Goal: Task Accomplishment & Management: Manage account settings

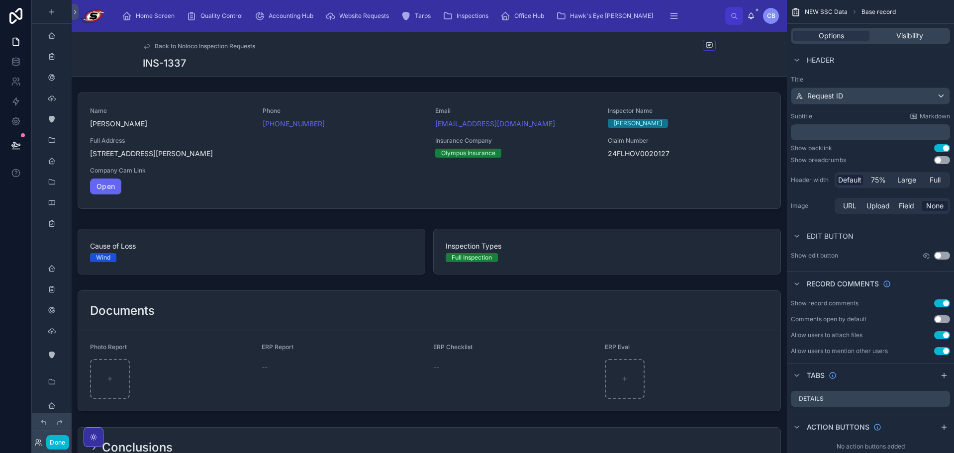
scroll to position [1659, 0]
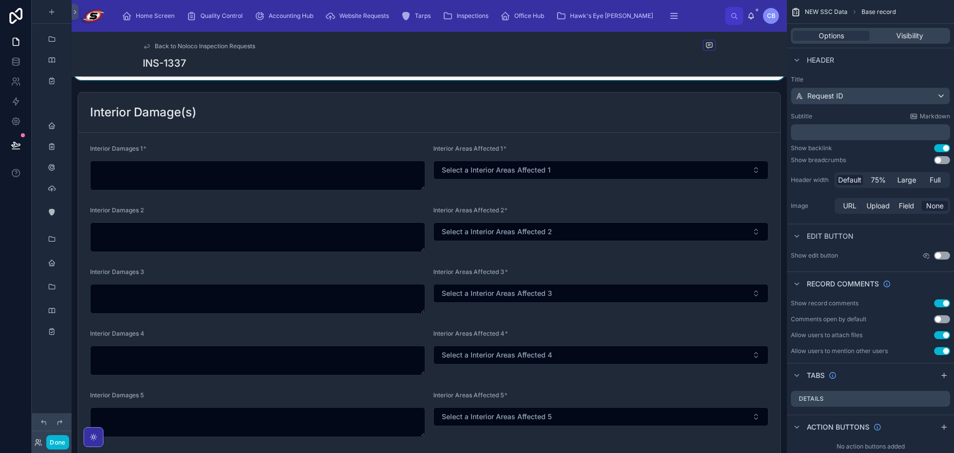
click at [576, 80] on div at bounding box center [429, 13] width 715 height 133
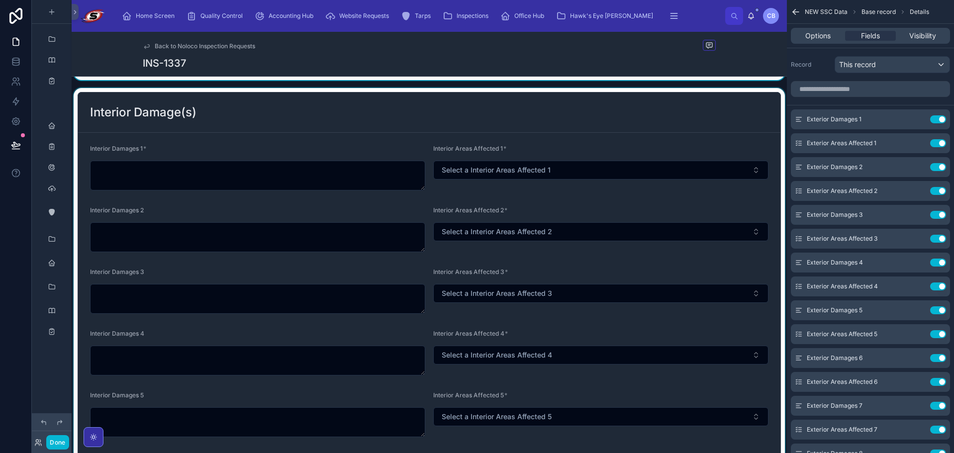
click at [364, 183] on div at bounding box center [429, 425] width 715 height 674
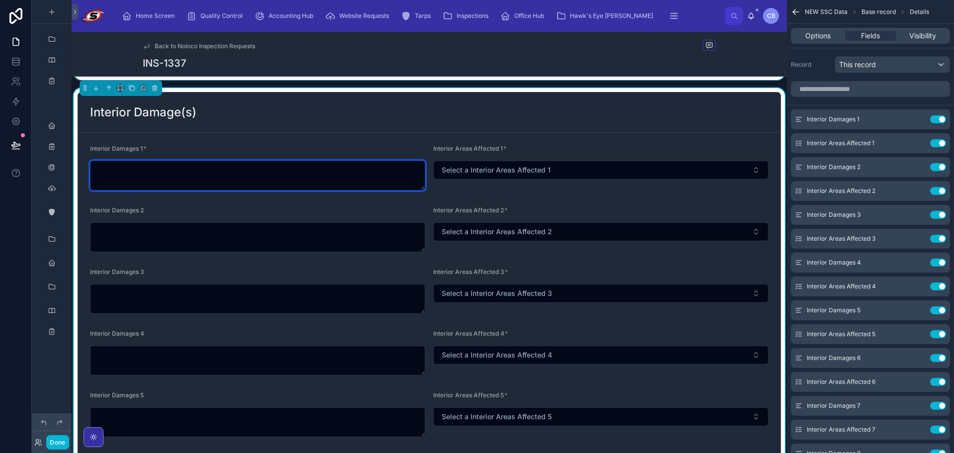
click at [365, 179] on textarea at bounding box center [257, 176] width 335 height 30
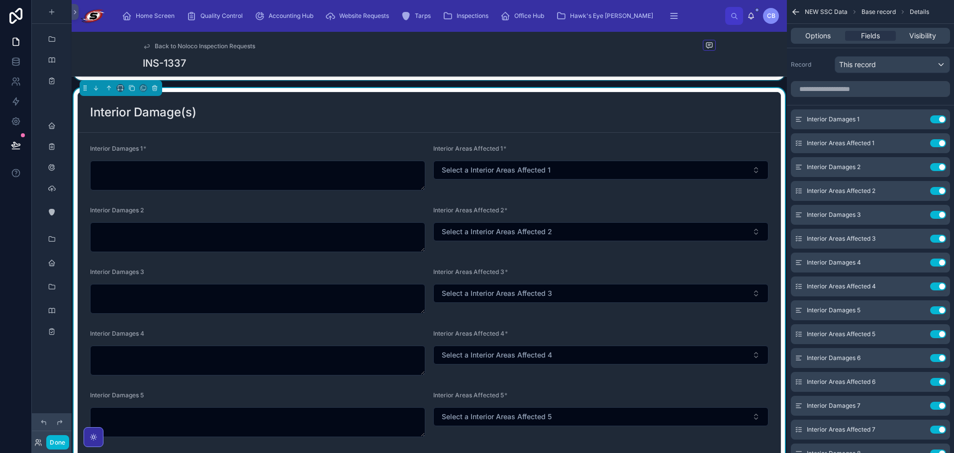
click at [522, 130] on div "Interior Damage(s)" at bounding box center [429, 112] width 702 height 40
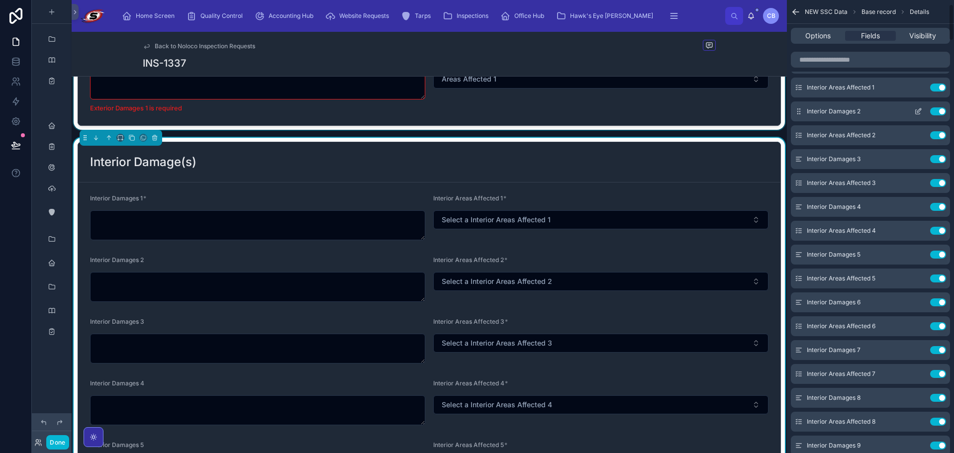
scroll to position [50, 0]
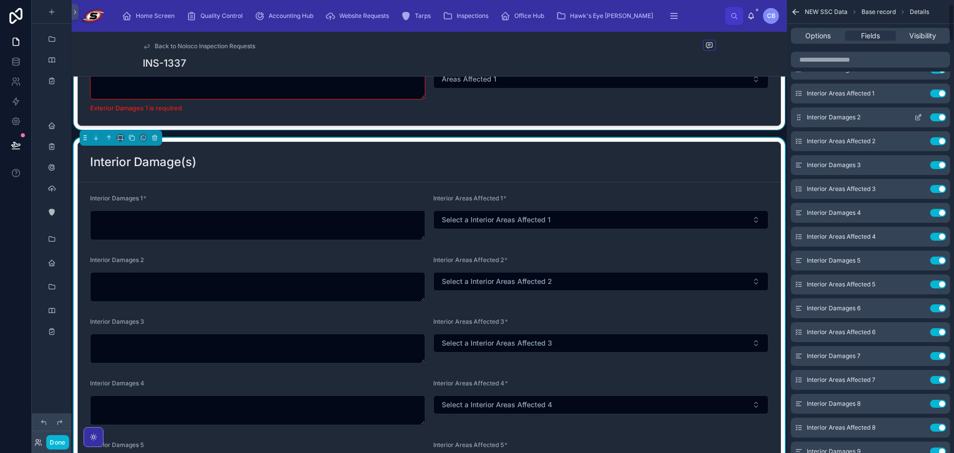
click at [935, 119] on button "Use setting" at bounding box center [938, 117] width 16 height 8
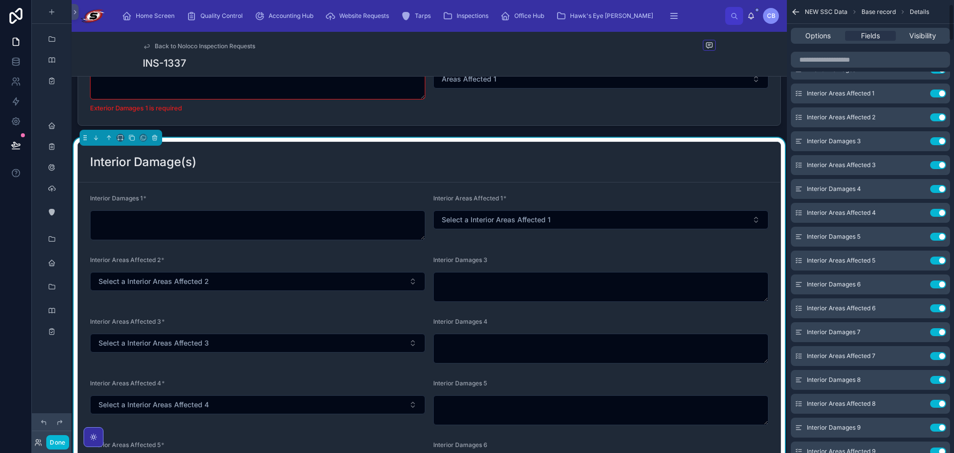
click at [935, 119] on button "Use setting" at bounding box center [938, 117] width 16 height 8
click at [935, 137] on button "Use setting" at bounding box center [938, 141] width 16 height 8
click at [935, 119] on button "Use setting" at bounding box center [938, 117] width 16 height 8
click at [935, 137] on button "Use setting" at bounding box center [938, 141] width 16 height 8
click at [935, 161] on button "Use setting" at bounding box center [938, 165] width 16 height 8
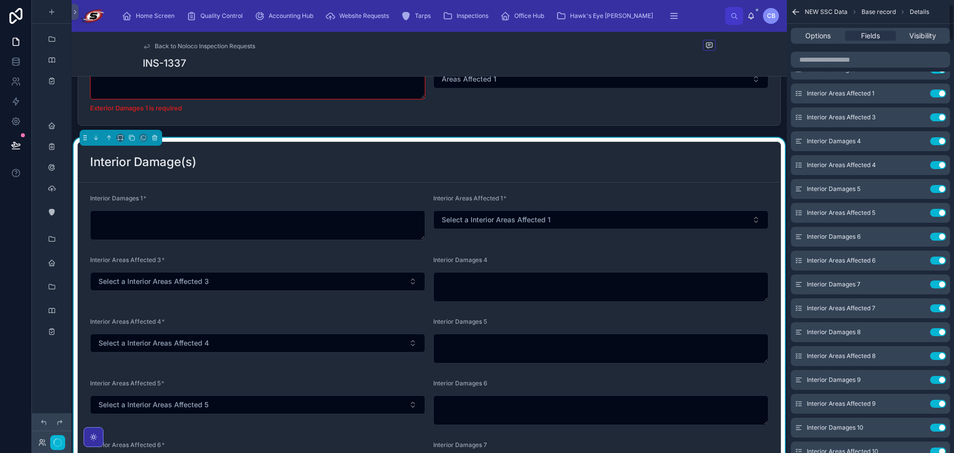
click at [935, 185] on button "Use setting" at bounding box center [938, 189] width 16 height 8
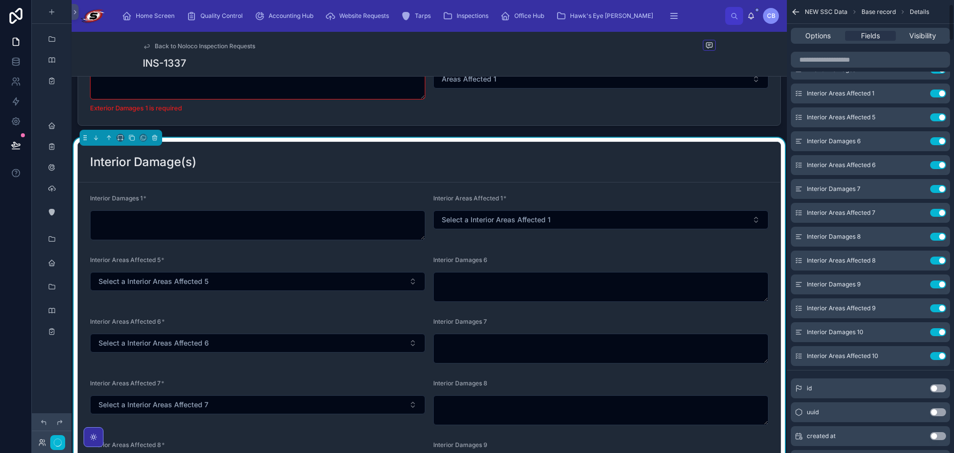
click at [935, 119] on button "Use setting" at bounding box center [938, 117] width 16 height 8
click at [935, 137] on button "Use setting" at bounding box center [938, 141] width 16 height 8
click at [935, 119] on button "Use setting" at bounding box center [938, 117] width 16 height 8
click at [935, 137] on button "Use setting" at bounding box center [938, 141] width 16 height 8
click at [935, 161] on button "Use setting" at bounding box center [938, 165] width 16 height 8
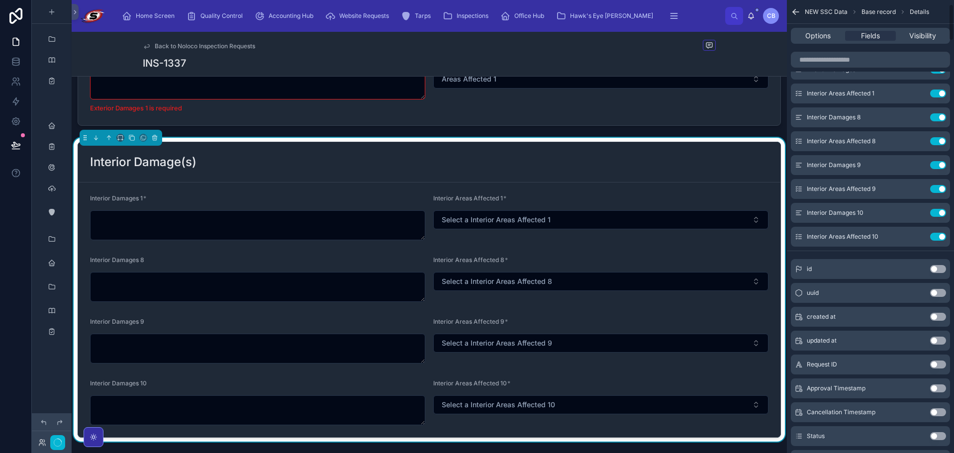
click at [935, 119] on button "Use setting" at bounding box center [938, 117] width 16 height 8
click at [935, 137] on button "Use setting" at bounding box center [938, 141] width 16 height 8
click at [935, 161] on button "Use setting" at bounding box center [938, 165] width 16 height 8
click at [935, 185] on button "Use setting" at bounding box center [938, 189] width 16 height 8
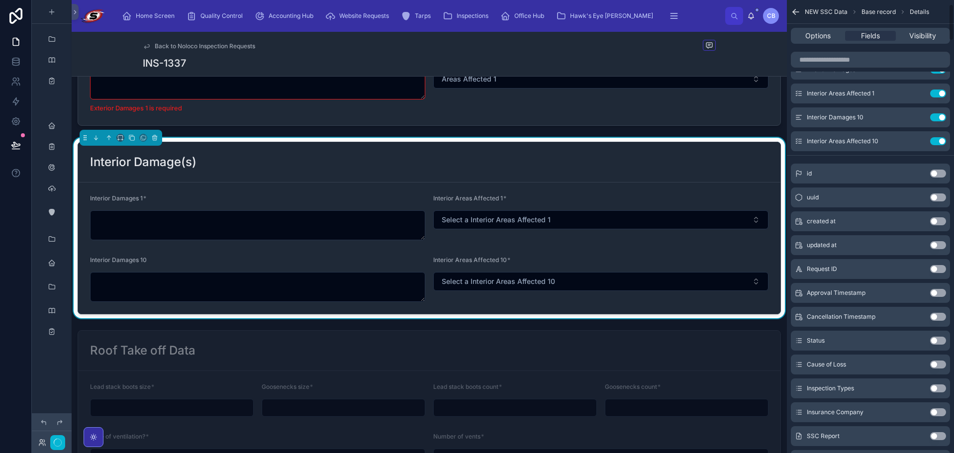
click at [935, 119] on button "Use setting" at bounding box center [938, 117] width 16 height 8
click at [935, 137] on button "Use setting" at bounding box center [938, 141] width 16 height 8
click at [935, 164] on div "id Use setting" at bounding box center [869, 174] width 159 height 20
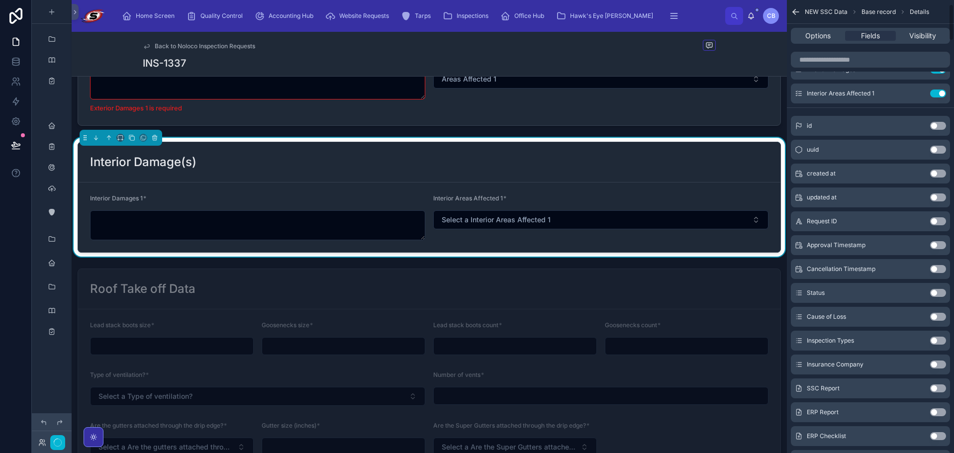
click at [935, 119] on div "id Use setting" at bounding box center [869, 126] width 159 height 20
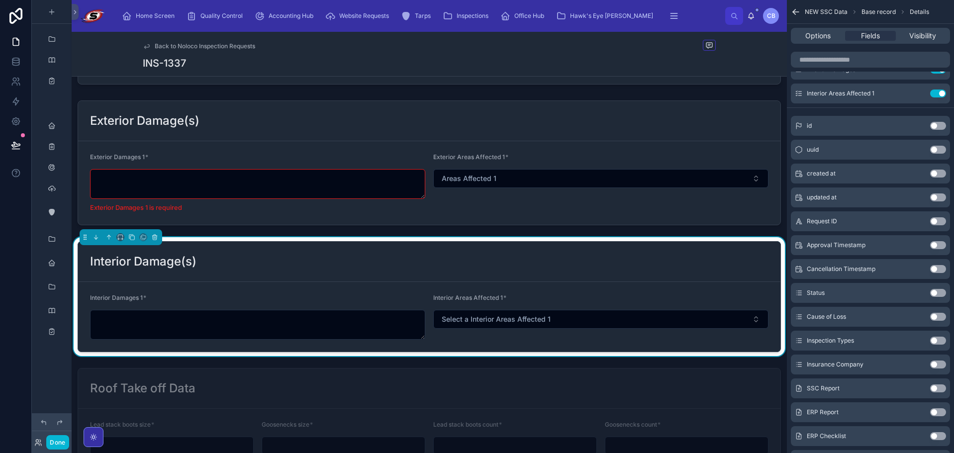
scroll to position [1460, 0]
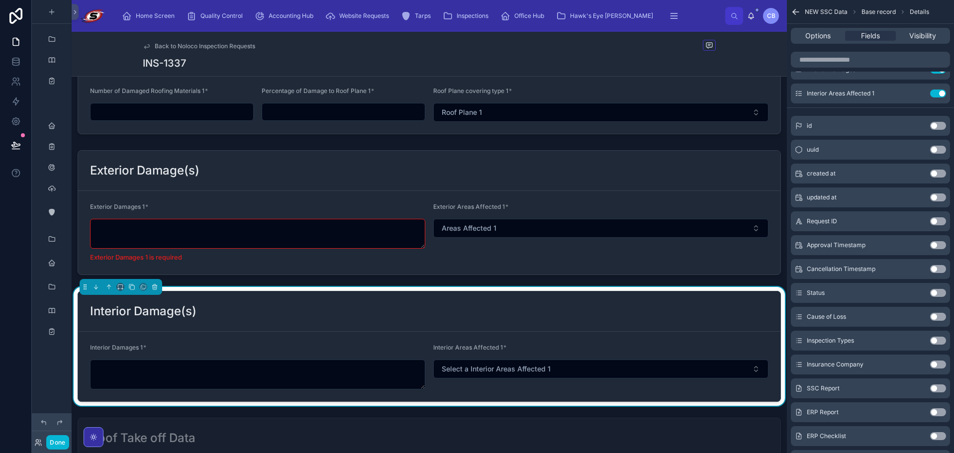
click at [457, 308] on div "Interior Damage(s)" at bounding box center [429, 311] width 678 height 16
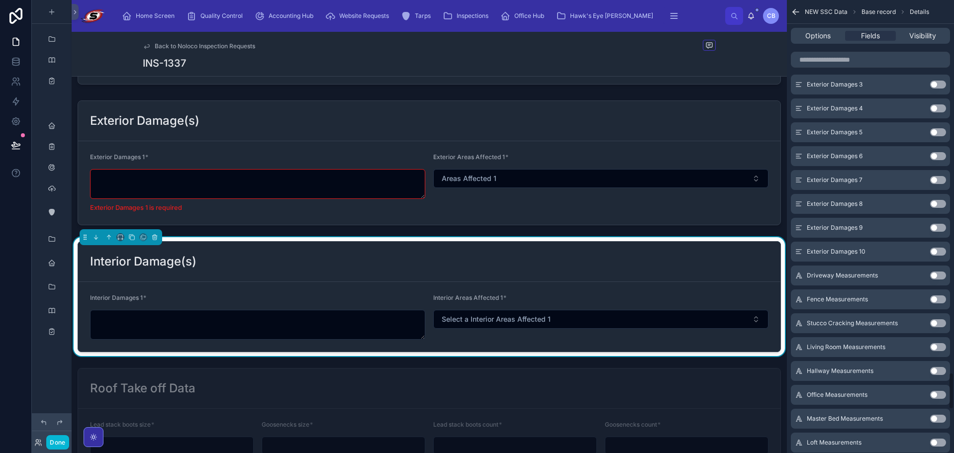
scroll to position [4574, 0]
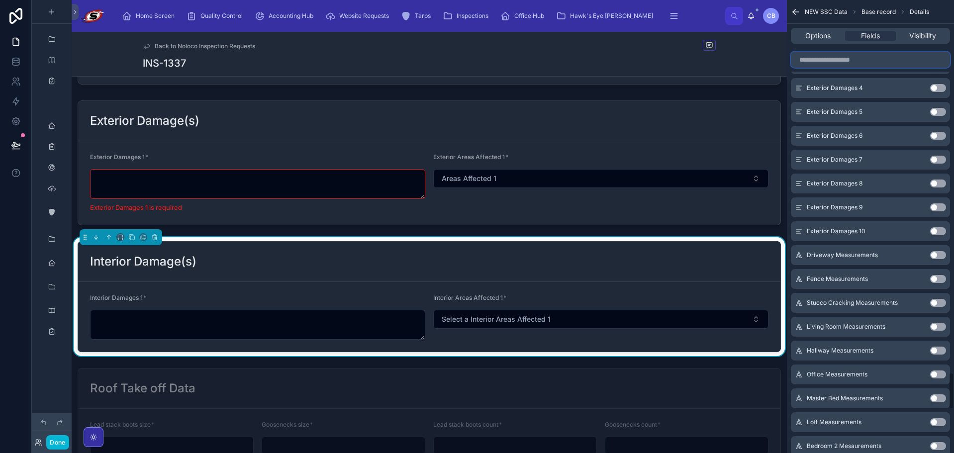
click at [835, 60] on input "scrollable content" at bounding box center [869, 60] width 159 height 16
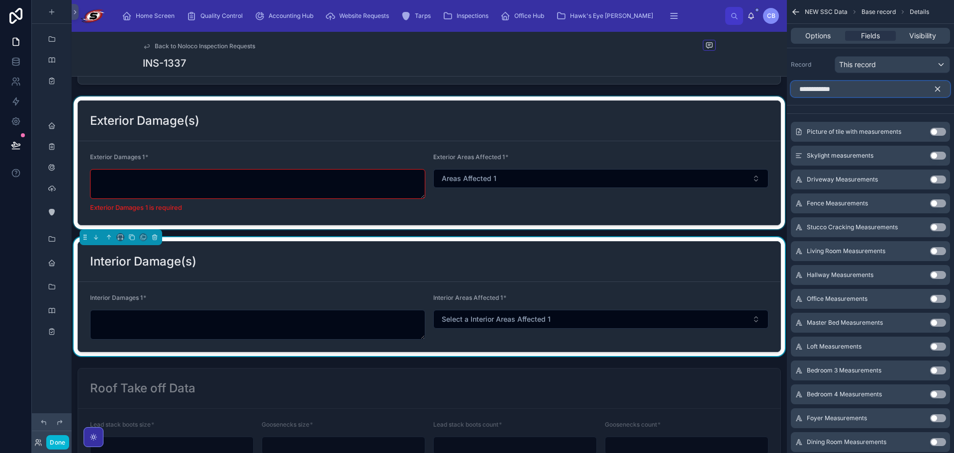
type input "**********"
click at [633, 135] on div at bounding box center [429, 162] width 715 height 133
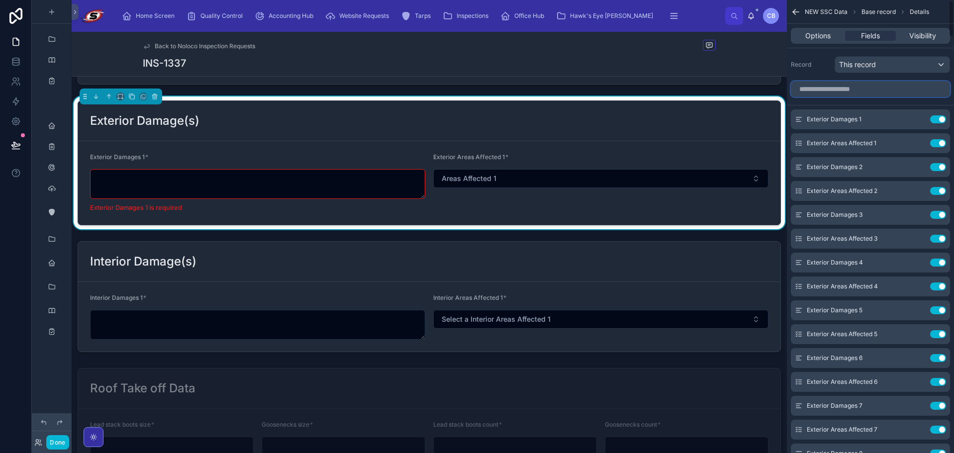
click at [865, 93] on input "scrollable content" at bounding box center [869, 89] width 159 height 16
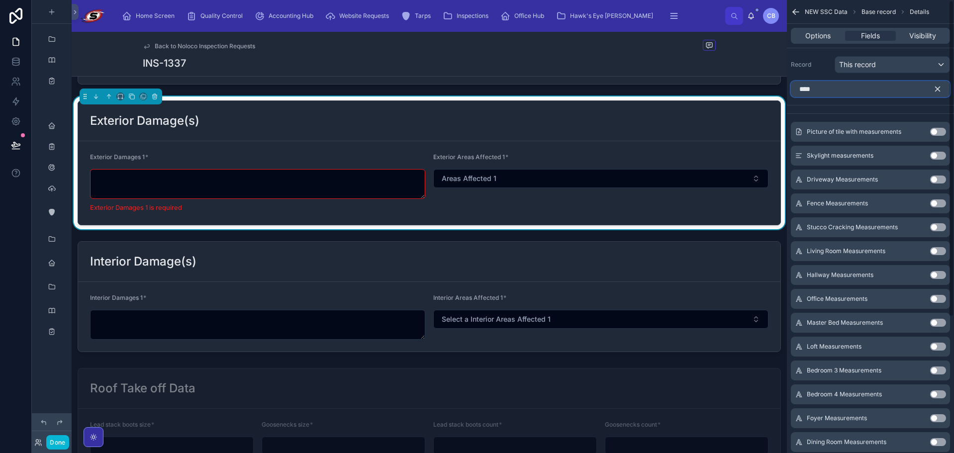
type input "****"
click at [934, 179] on button "Use setting" at bounding box center [938, 179] width 16 height 8
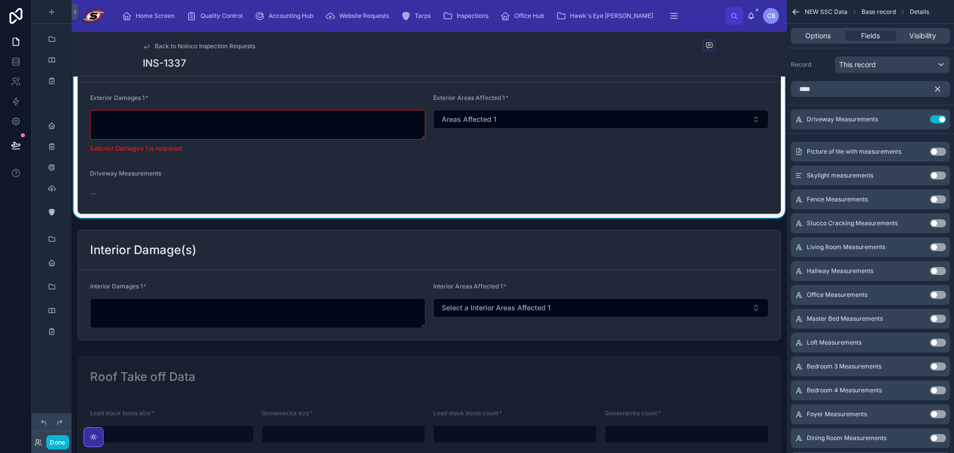
scroll to position [1480, 0]
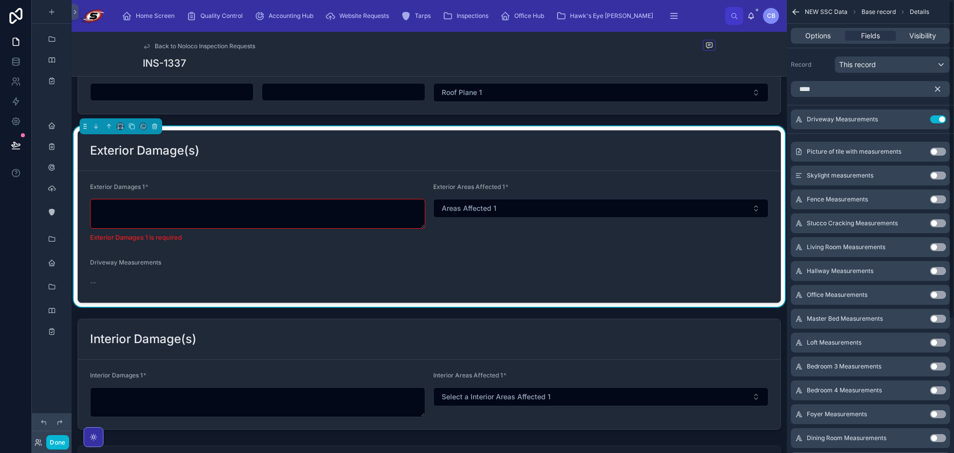
click at [935, 201] on button "Use setting" at bounding box center [938, 199] width 16 height 8
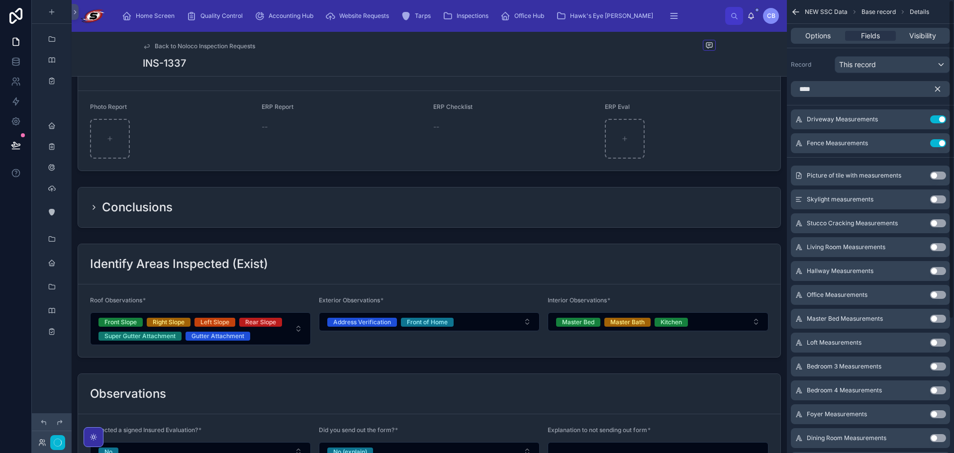
scroll to position [2126, 0]
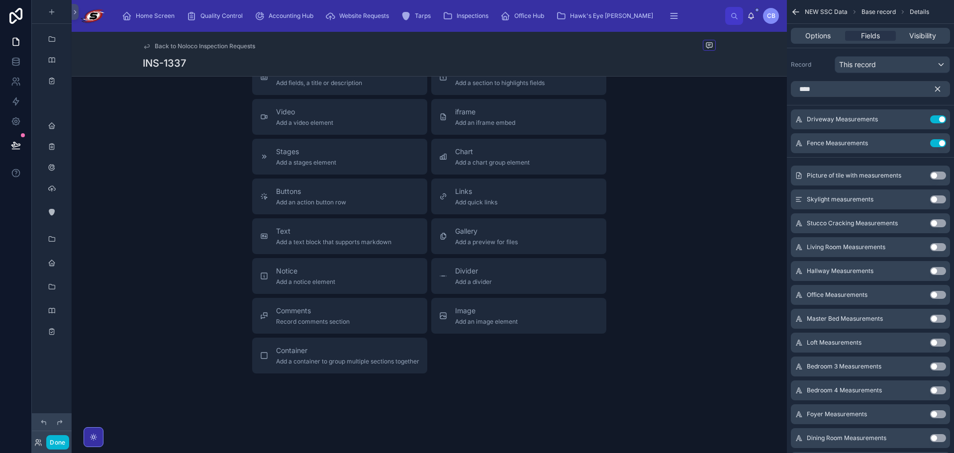
click at [935, 226] on button "Use setting" at bounding box center [938, 223] width 16 height 8
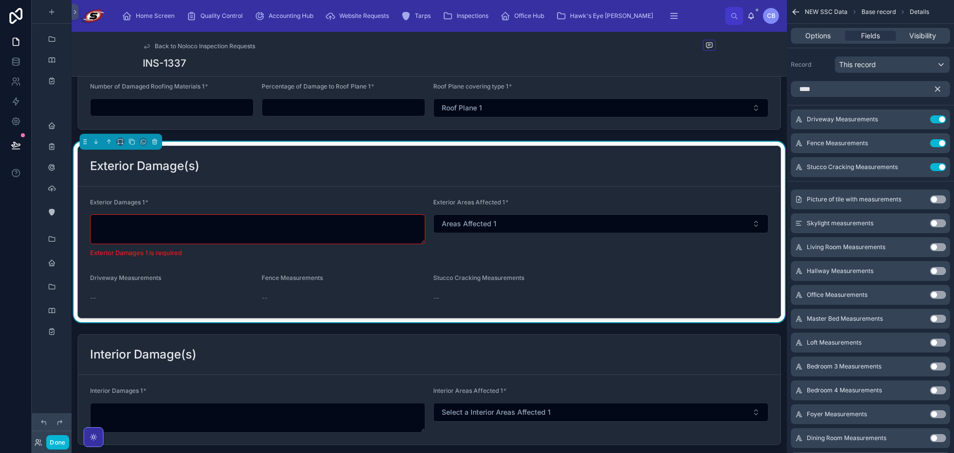
scroll to position [1480, 0]
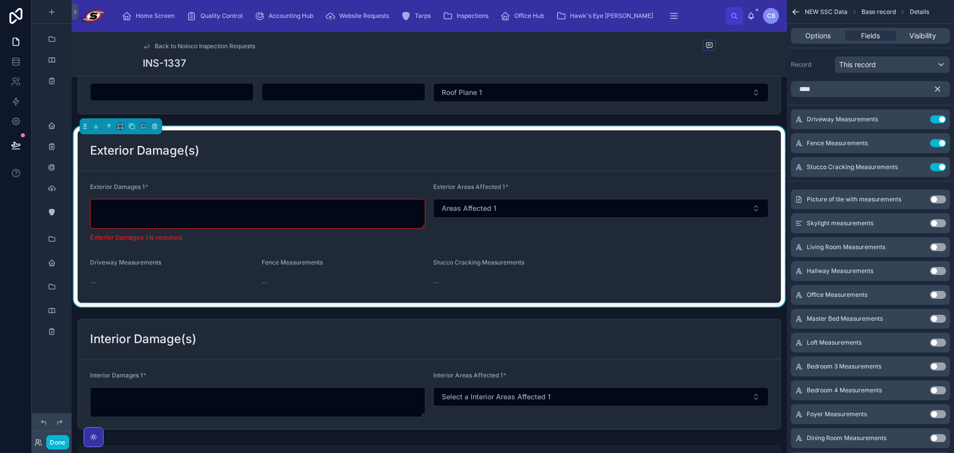
click at [593, 279] on div "--" at bounding box center [515, 282] width 164 height 10
click at [915, 121] on icon "scrollable content" at bounding box center [918, 119] width 8 height 8
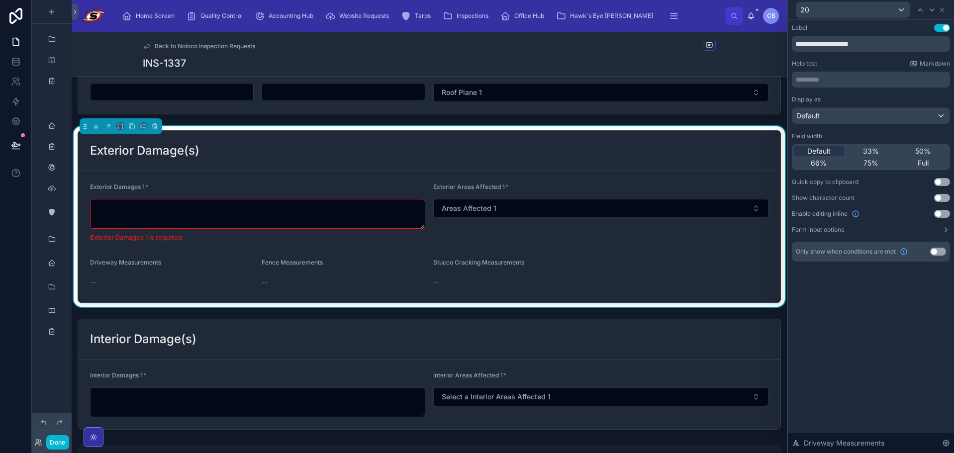
click at [935, 211] on button "Use setting" at bounding box center [942, 214] width 16 height 8
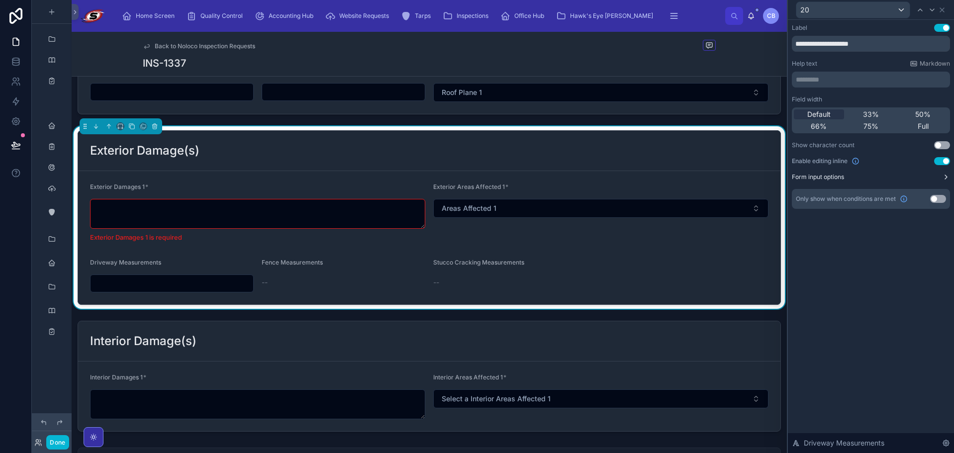
click at [942, 176] on icon at bounding box center [946, 177] width 8 height 8
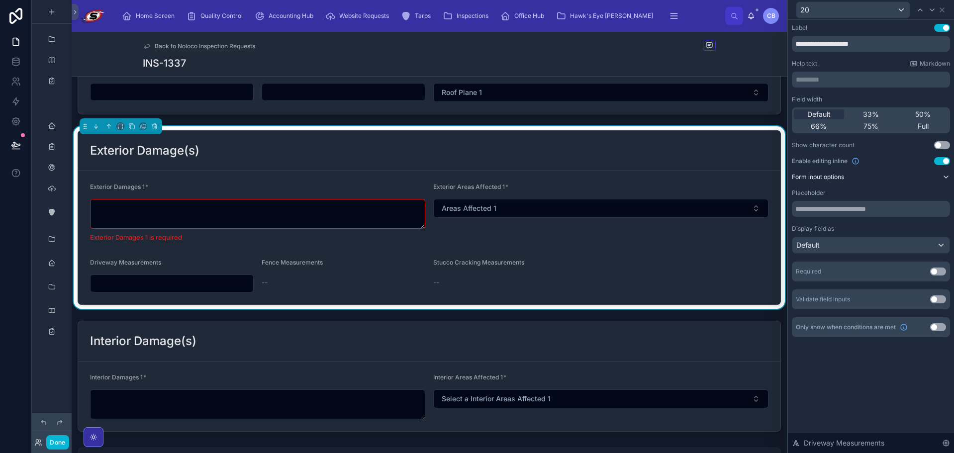
click at [940, 266] on div "Required Use setting" at bounding box center [870, 272] width 158 height 20
click at [940, 267] on button "Use setting" at bounding box center [938, 271] width 16 height 8
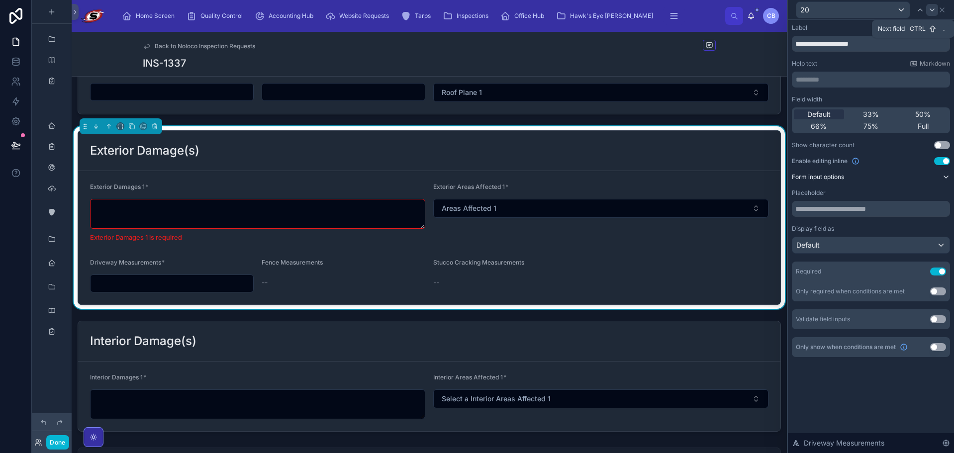
click at [933, 10] on icon at bounding box center [932, 10] width 8 height 8
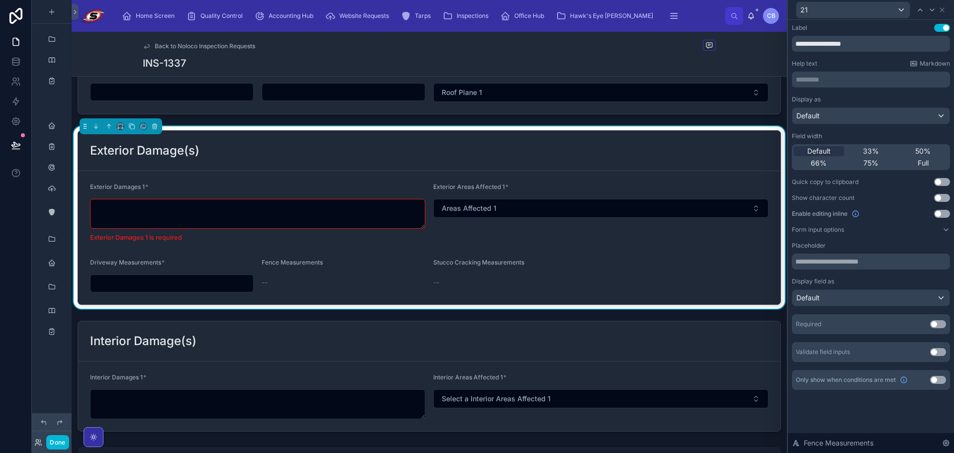
click at [943, 211] on button "Use setting" at bounding box center [942, 214] width 16 height 8
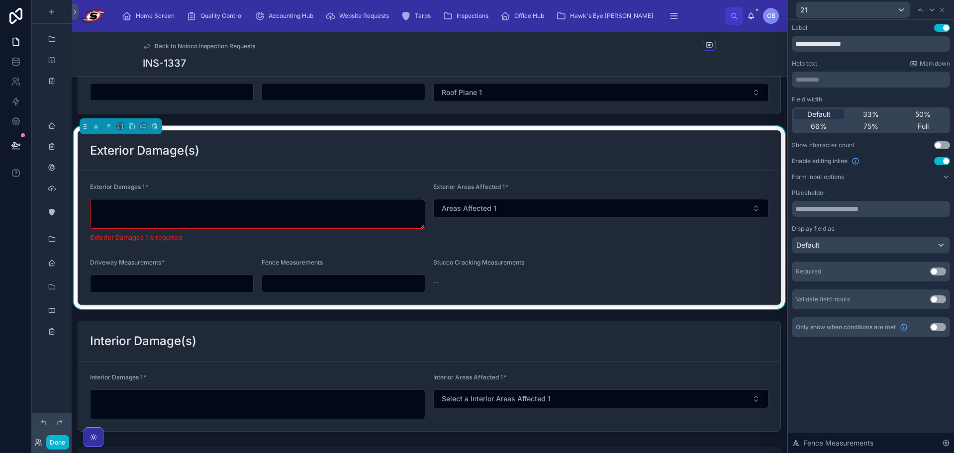
click at [933, 269] on button "Use setting" at bounding box center [938, 271] width 16 height 8
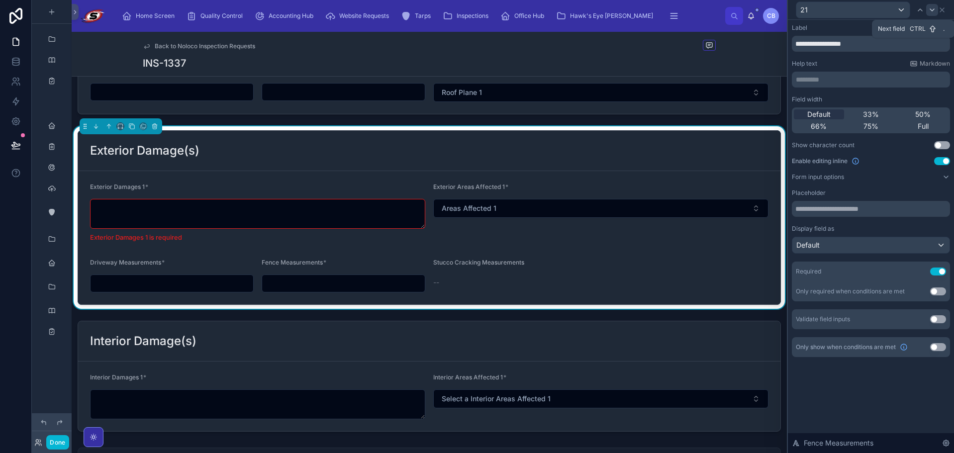
click at [934, 8] on icon at bounding box center [932, 10] width 8 height 8
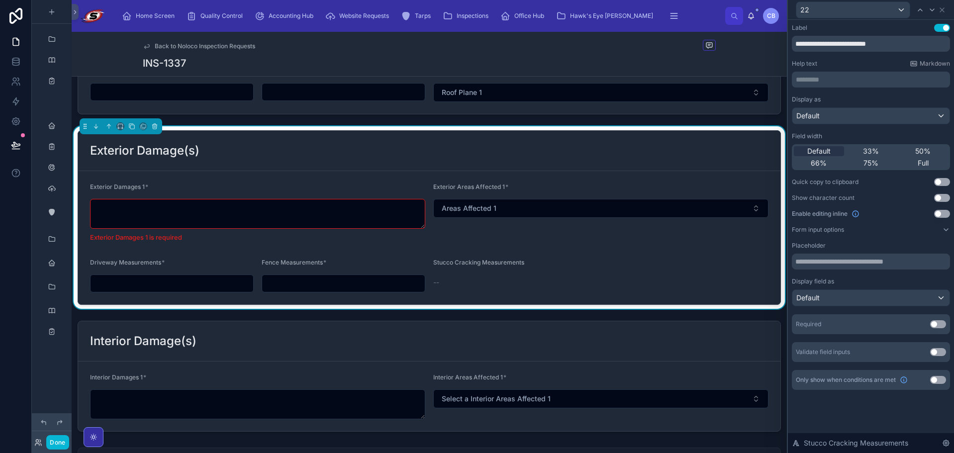
click at [942, 213] on button "Use setting" at bounding box center [942, 214] width 16 height 8
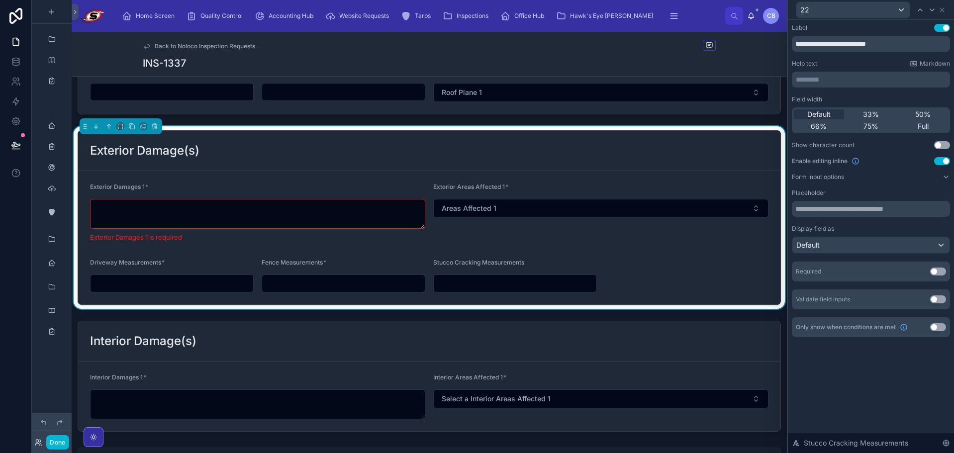
click at [937, 271] on button "Use setting" at bounding box center [938, 271] width 16 height 8
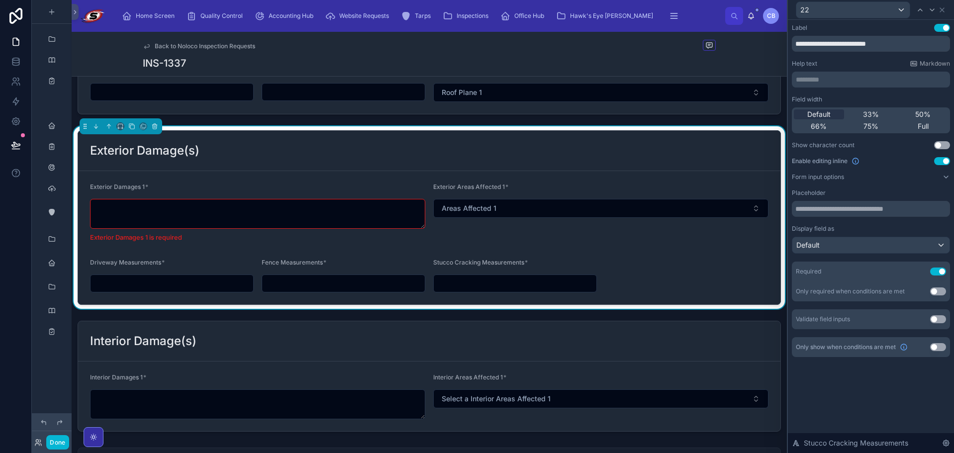
click at [200, 277] on input "text" at bounding box center [171, 283] width 163 height 14
click at [681, 195] on div "Exterior Areas Affected 1 * Areas Affected 1" at bounding box center [600, 213] width 335 height 60
click at [934, 346] on button "Use setting" at bounding box center [938, 347] width 16 height 8
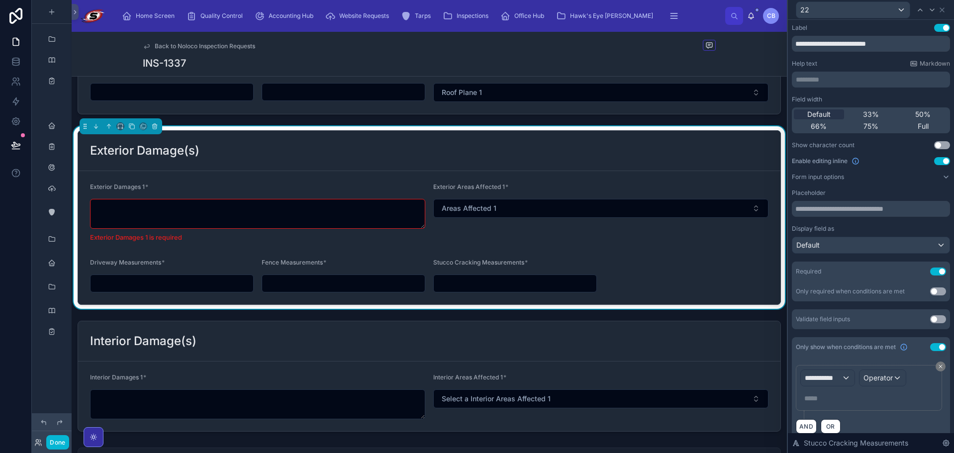
click at [838, 371] on div "**********" at bounding box center [868, 388] width 146 height 46
click at [845, 376] on div "**********" at bounding box center [827, 378] width 54 height 16
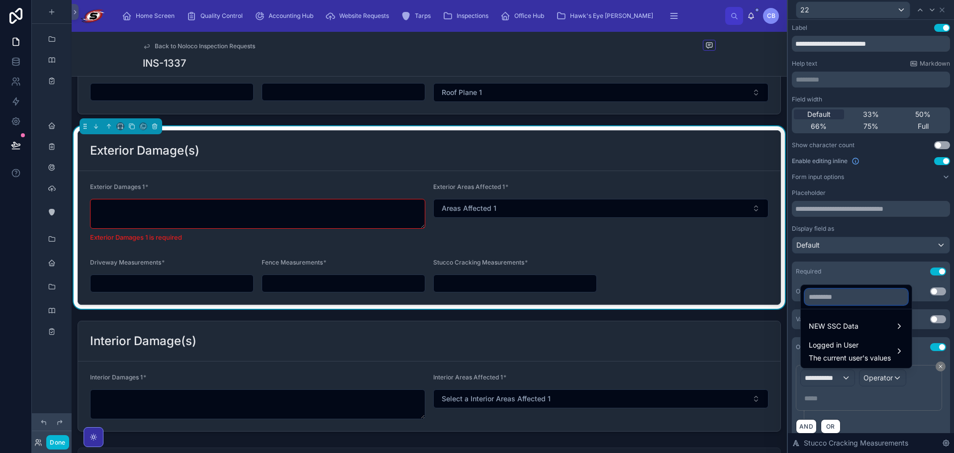
click at [841, 301] on input "text" at bounding box center [855, 297] width 103 height 16
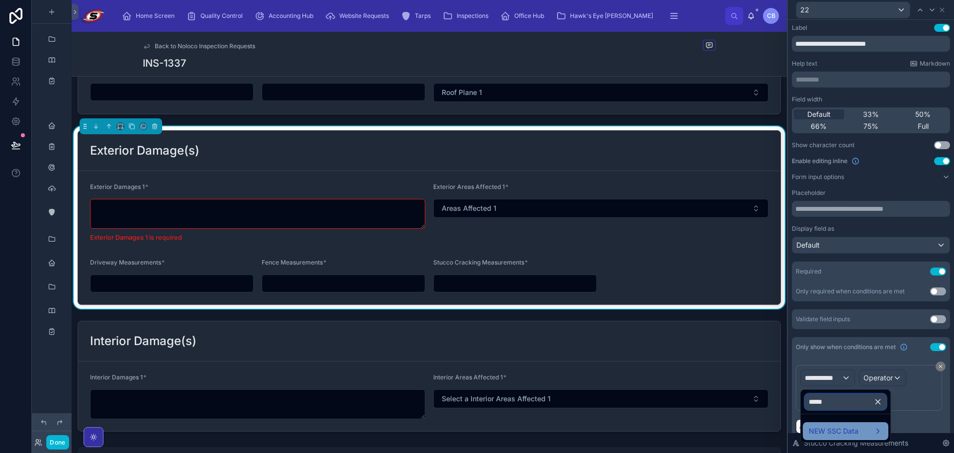
type input "*****"
click at [862, 435] on div "NEW SSC Data" at bounding box center [845, 431] width 74 height 12
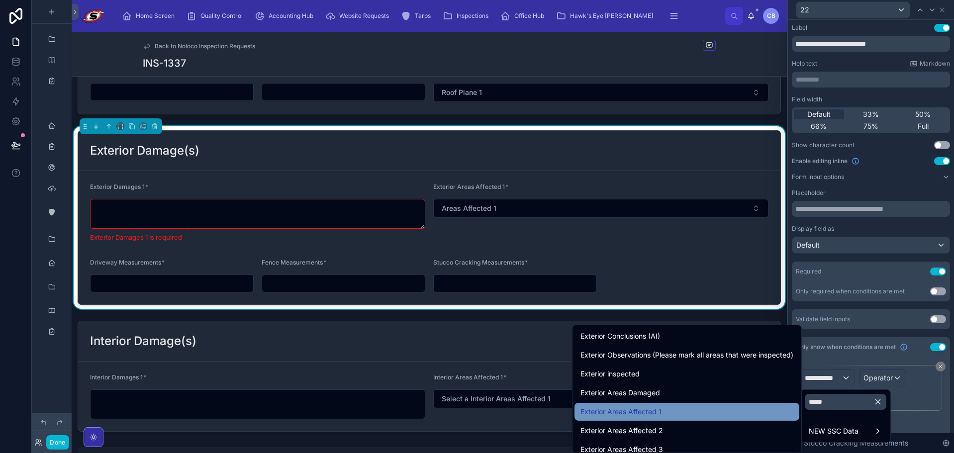
click at [703, 406] on div "Exterior Areas Affected 1" at bounding box center [686, 412] width 213 height 12
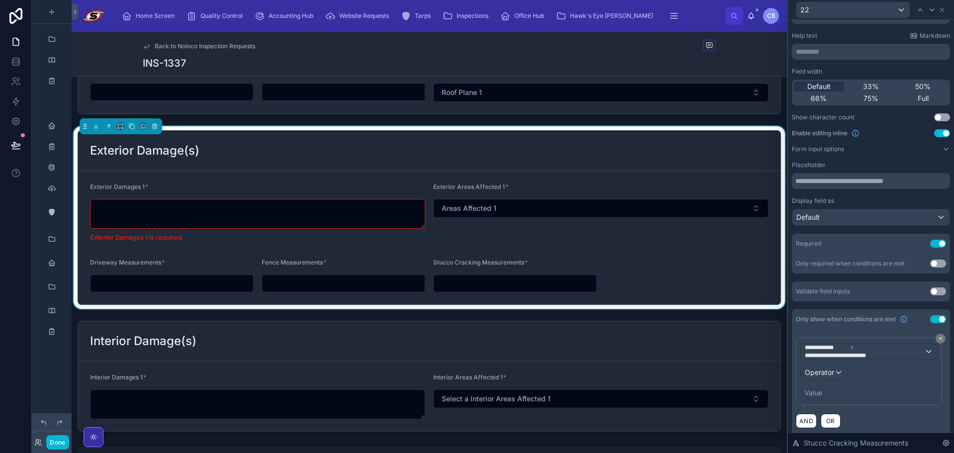
scroll to position [34, 0]
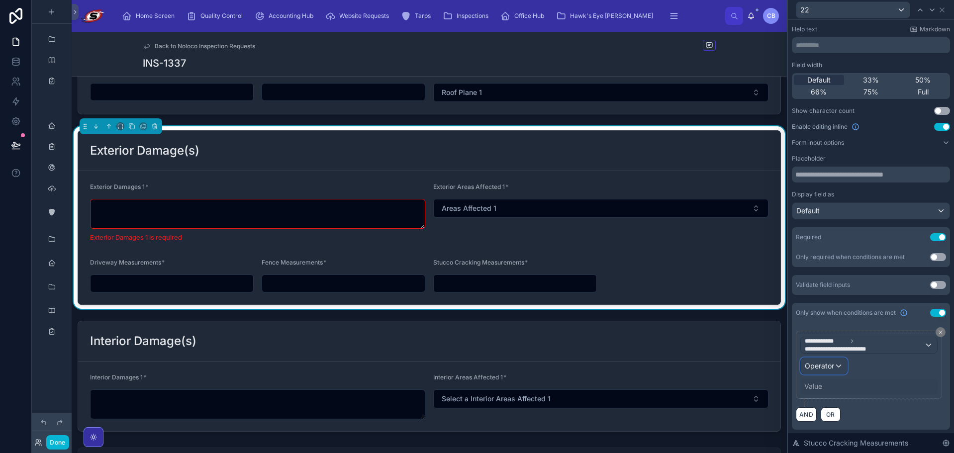
click at [822, 366] on span "Operator" at bounding box center [818, 365] width 29 height 8
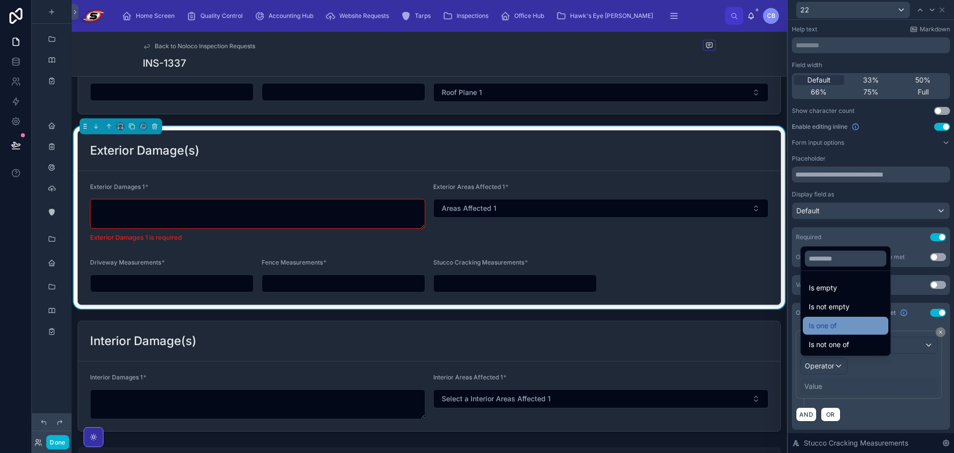
click at [832, 327] on span "Is one of" at bounding box center [822, 326] width 28 height 12
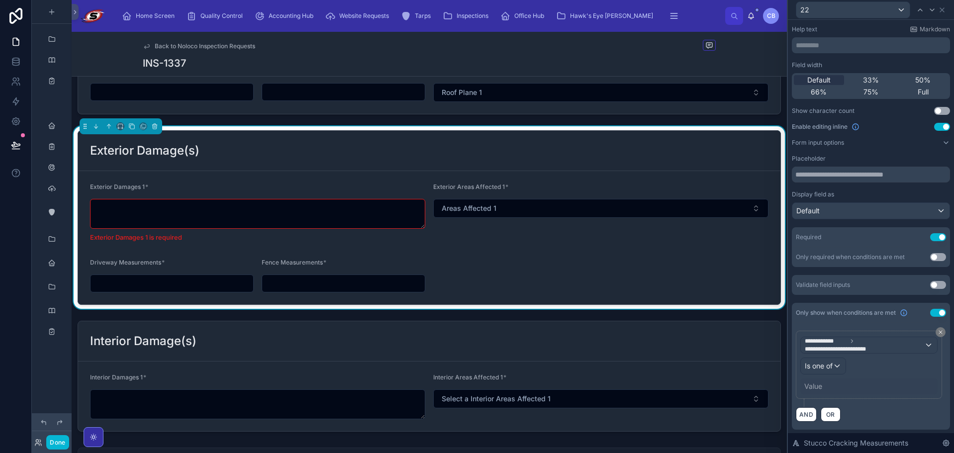
click at [817, 387] on div "Value" at bounding box center [813, 386] width 18 height 10
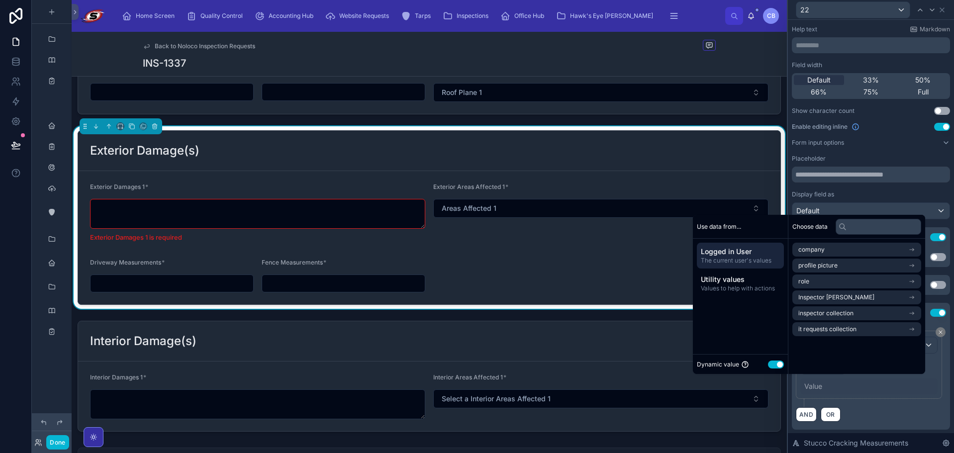
click at [771, 362] on button "Use setting" at bounding box center [776, 364] width 16 height 8
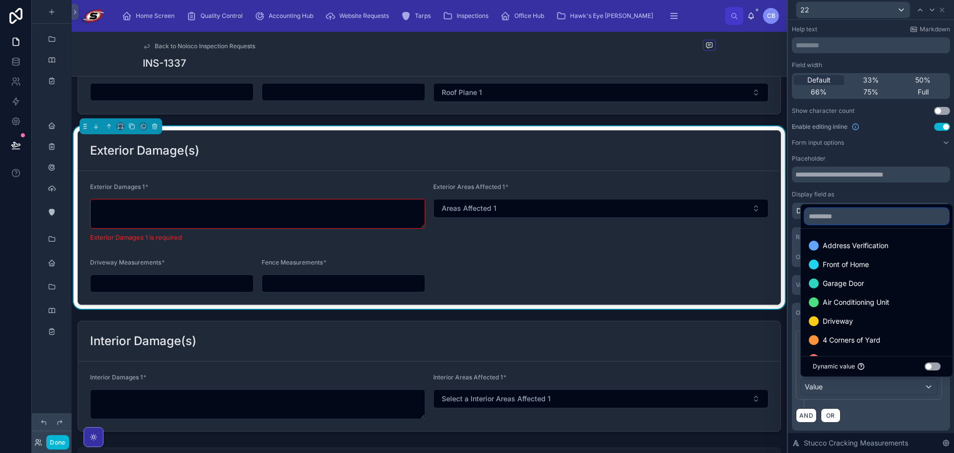
click at [871, 218] on input "text" at bounding box center [876, 216] width 144 height 16
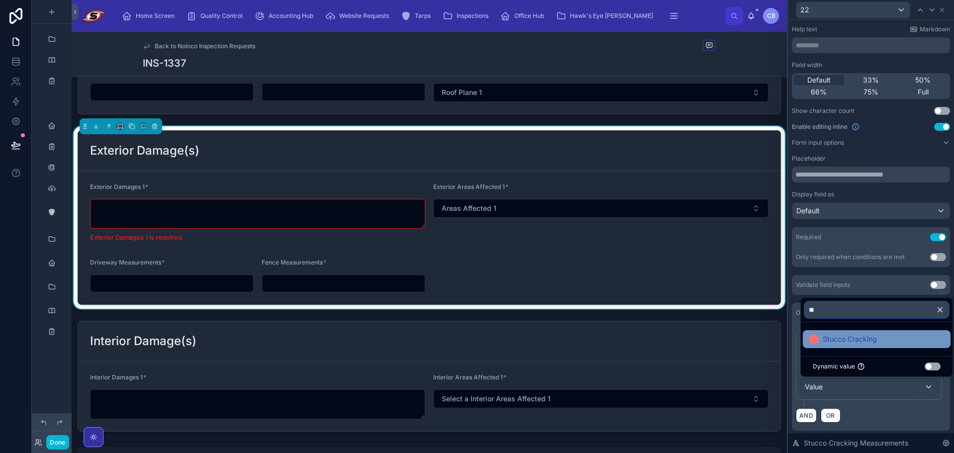
type input "**"
click at [897, 337] on div "Stucco Cracking" at bounding box center [876, 339] width 136 height 12
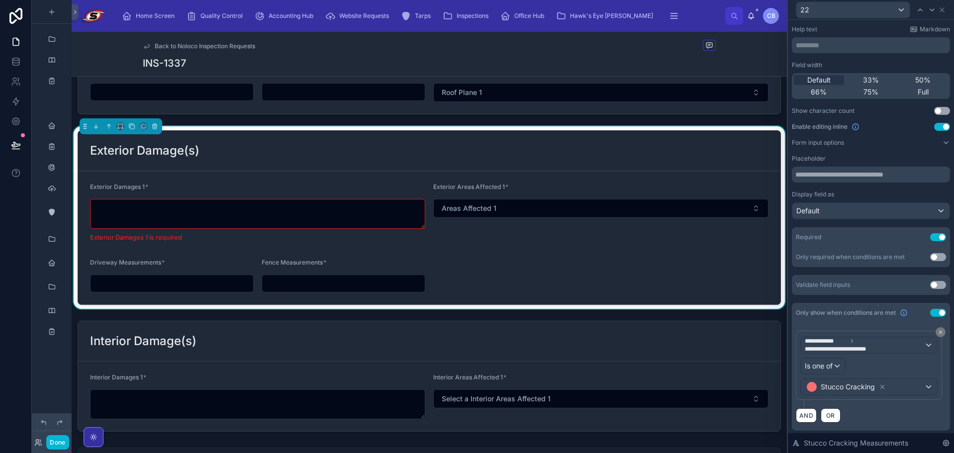
click at [847, 192] on div "Display field as" at bounding box center [870, 194] width 158 height 8
click at [917, 7] on icon at bounding box center [920, 10] width 8 height 8
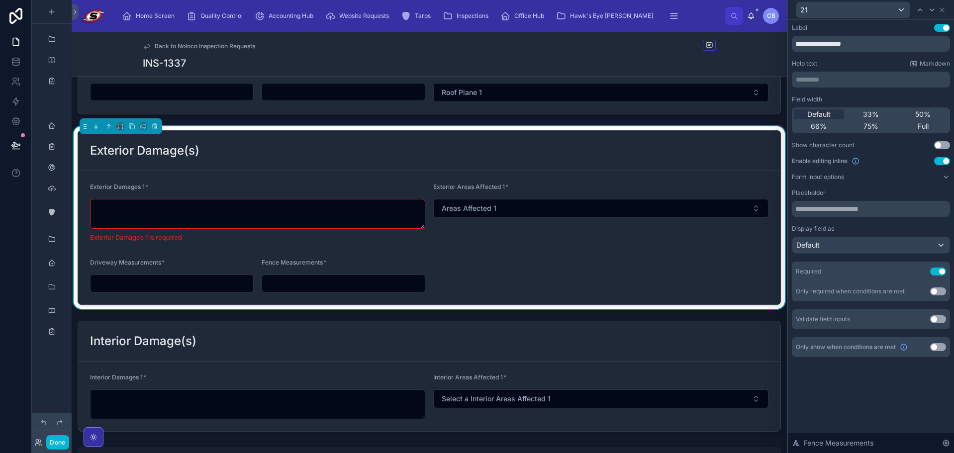
click at [935, 349] on button "Use setting" at bounding box center [938, 347] width 16 height 8
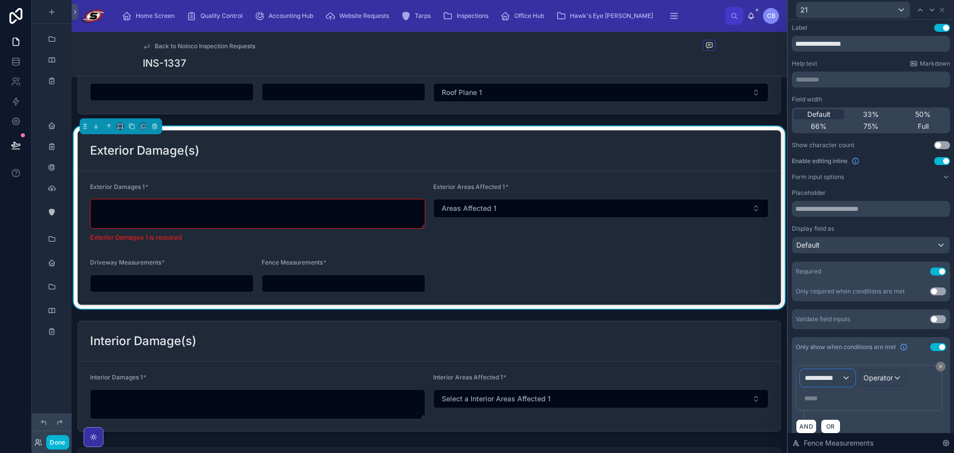
click at [835, 377] on span "**********" at bounding box center [822, 378] width 37 height 10
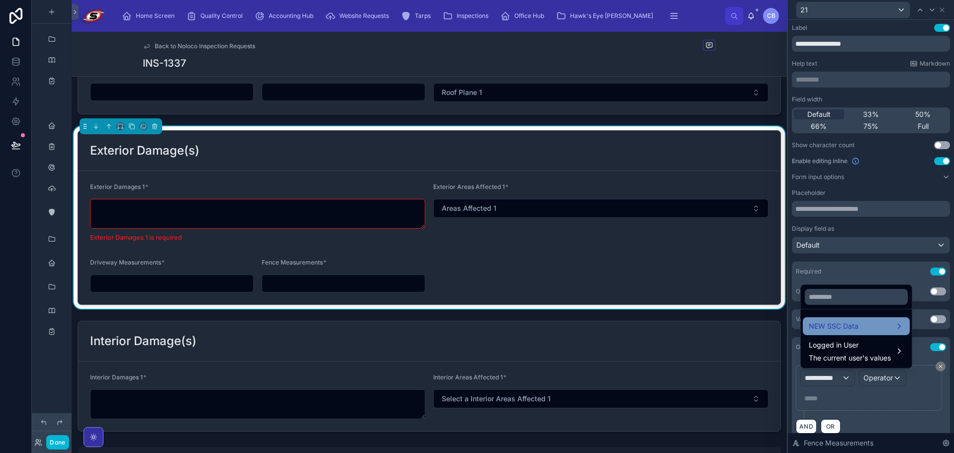
click at [845, 324] on span "NEW SSC Data" at bounding box center [833, 326] width 50 height 12
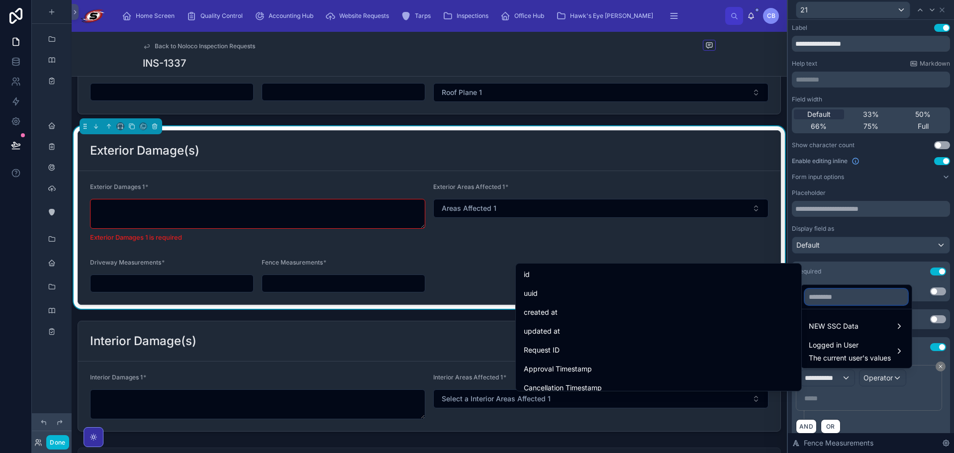
click at [847, 295] on input "text" at bounding box center [855, 297] width 103 height 16
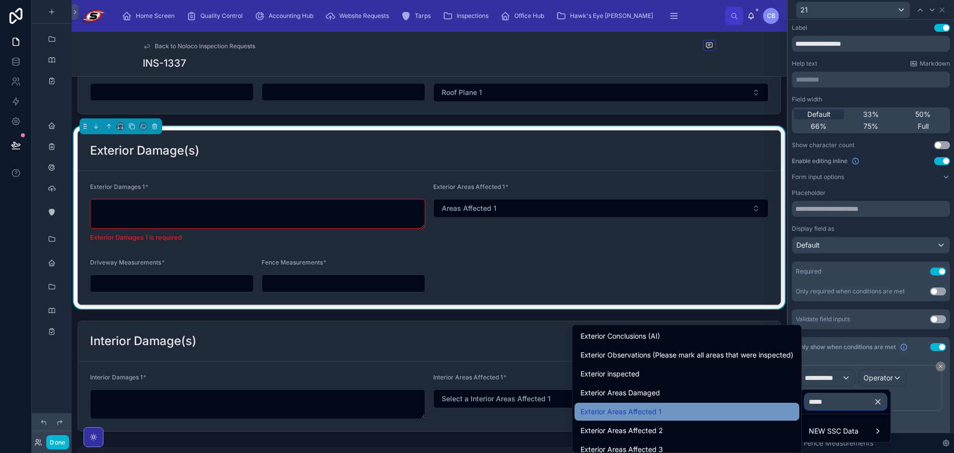
type input "*****"
click at [723, 412] on div "Exterior Areas Affected 1" at bounding box center [686, 412] width 213 height 12
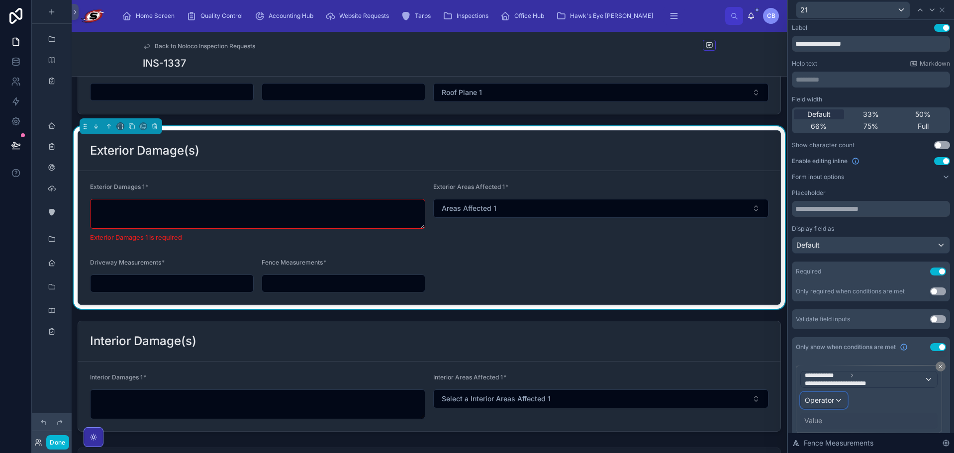
click at [836, 399] on div "Operator" at bounding box center [823, 400] width 46 height 16
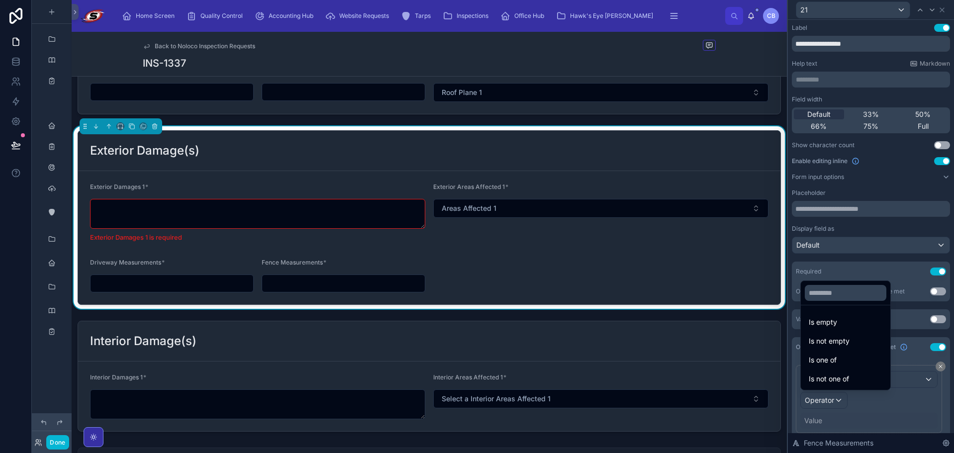
click at [830, 361] on span "Is one of" at bounding box center [822, 360] width 28 height 12
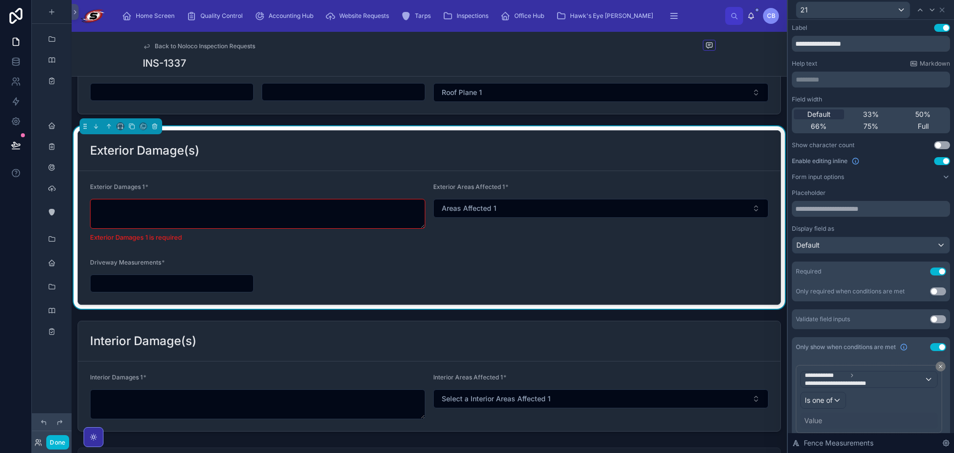
click at [808, 425] on div "Value" at bounding box center [868, 421] width 137 height 16
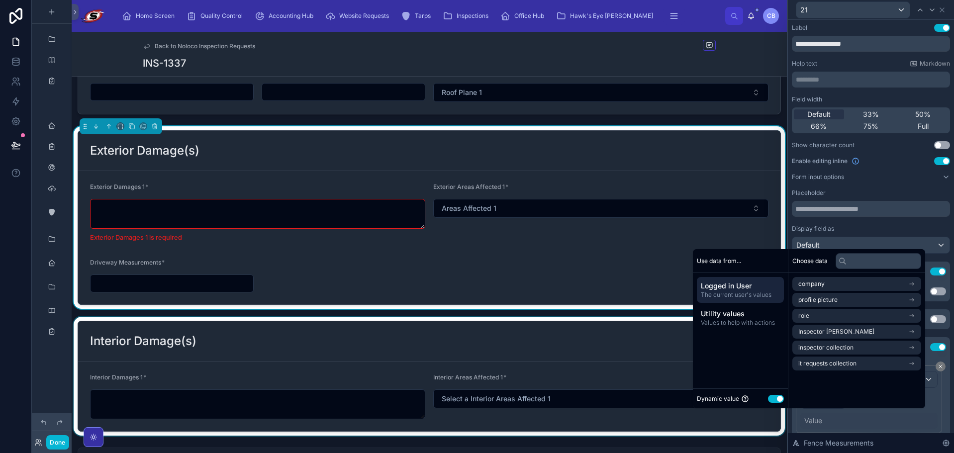
click at [773, 399] on button "Use setting" at bounding box center [776, 399] width 16 height 8
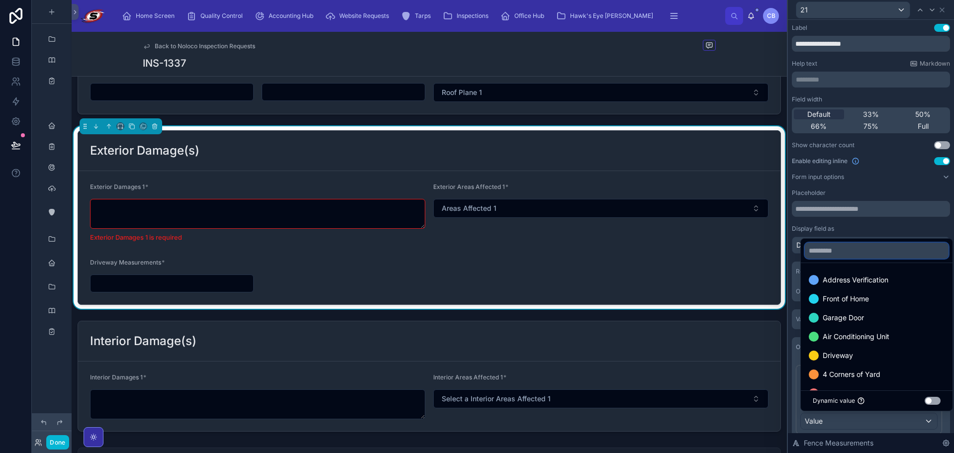
click at [850, 250] on input "text" at bounding box center [876, 251] width 144 height 16
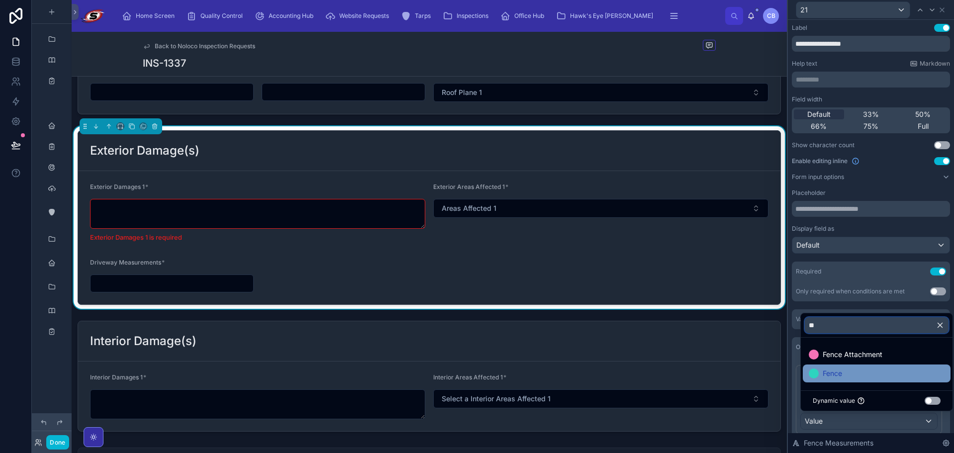
type input "**"
click at [856, 369] on div "Fence" at bounding box center [876, 373] width 136 height 12
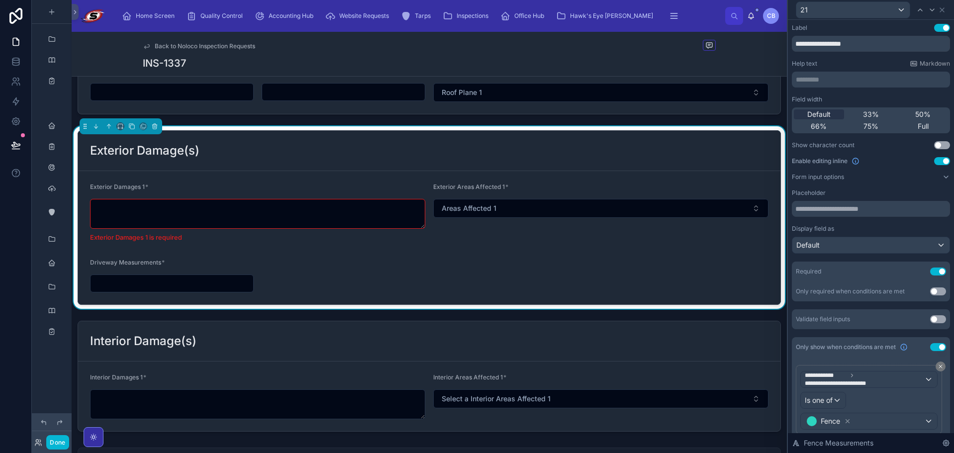
click at [878, 224] on div "Placeholder Display field as Default" at bounding box center [870, 221] width 158 height 65
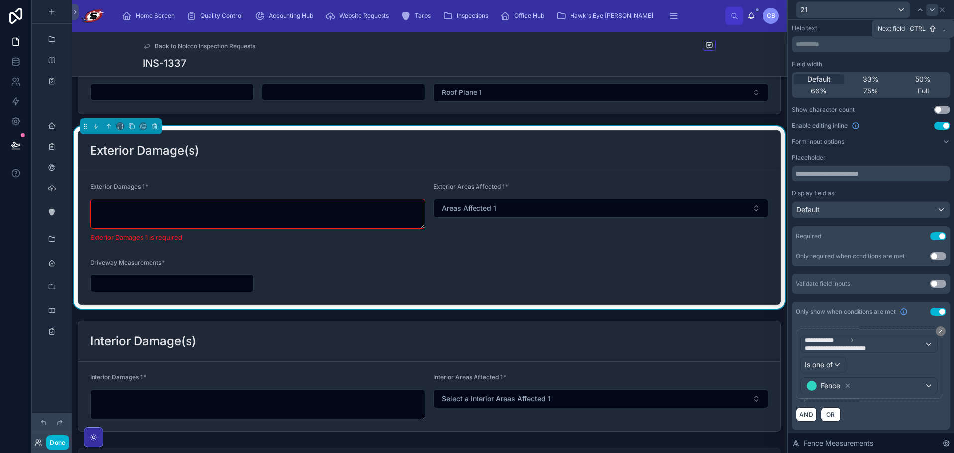
click at [930, 7] on icon at bounding box center [932, 10] width 8 height 8
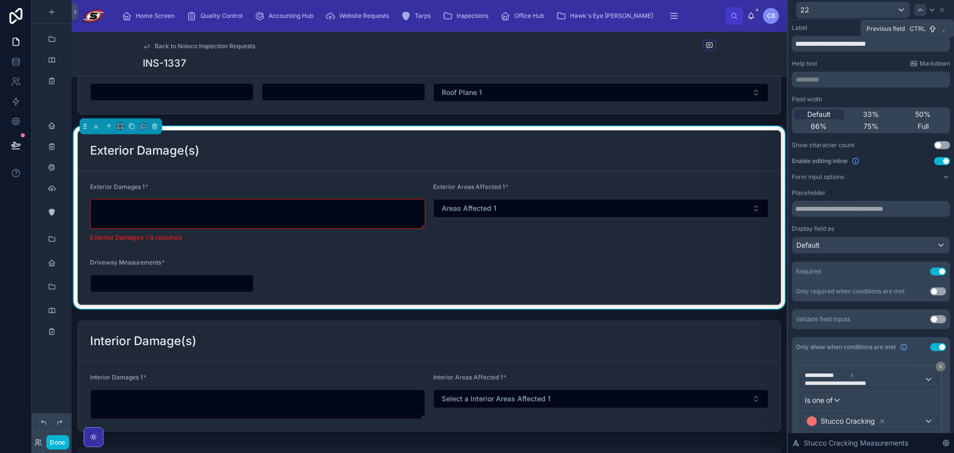
click at [915, 8] on div at bounding box center [920, 10] width 12 height 12
click at [916, 9] on icon at bounding box center [920, 10] width 8 height 8
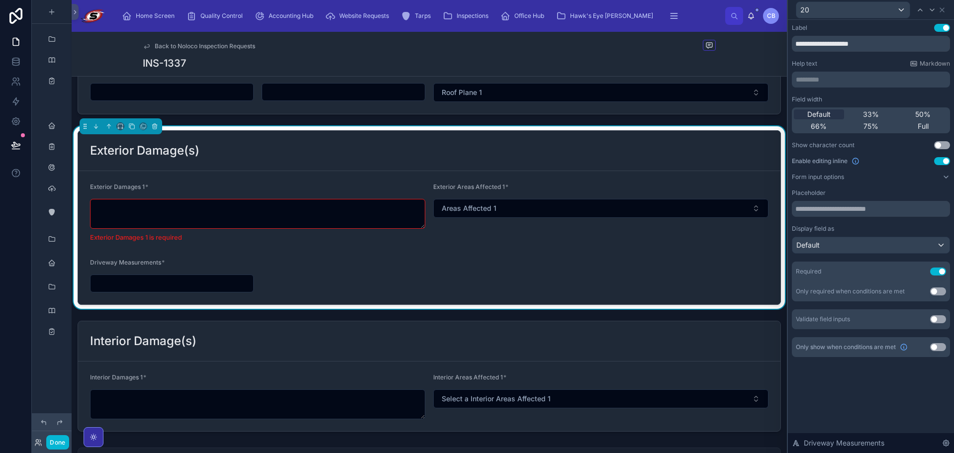
click at [934, 344] on button "Use setting" at bounding box center [938, 347] width 16 height 8
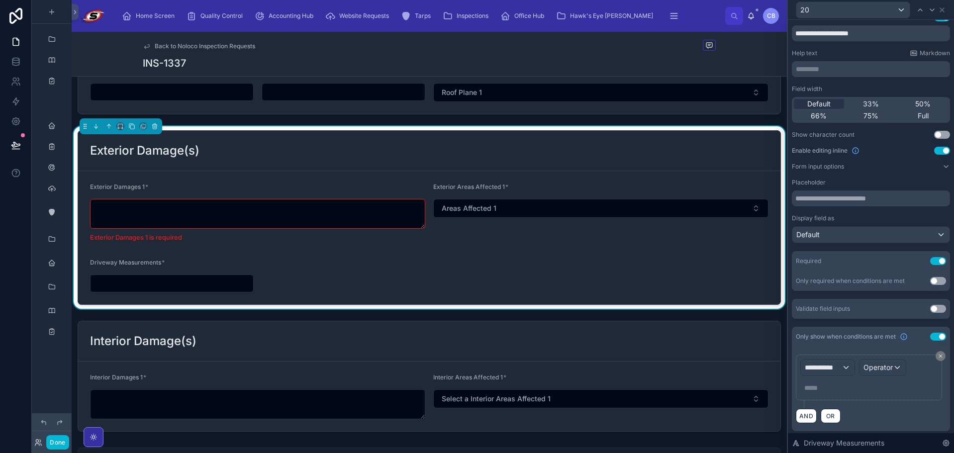
scroll to position [12, 0]
click at [836, 365] on span "**********" at bounding box center [822, 365] width 37 height 10
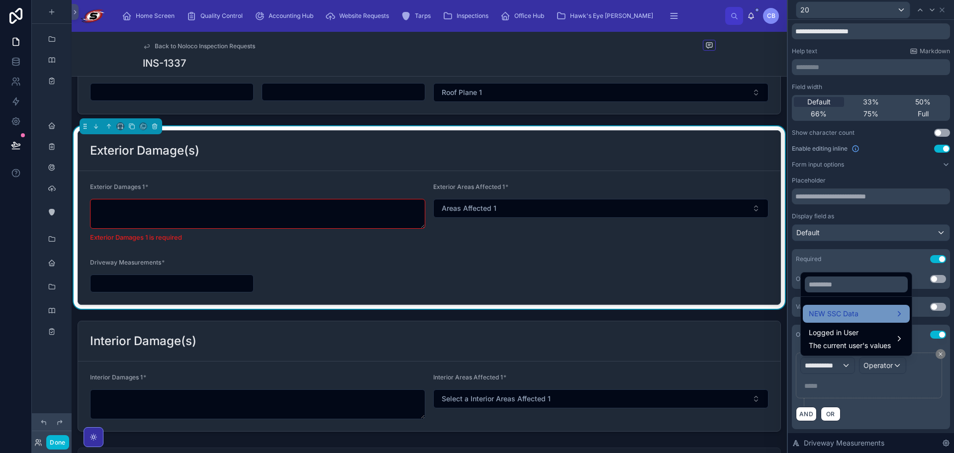
click at [835, 309] on span "NEW SSC Data" at bounding box center [833, 314] width 50 height 12
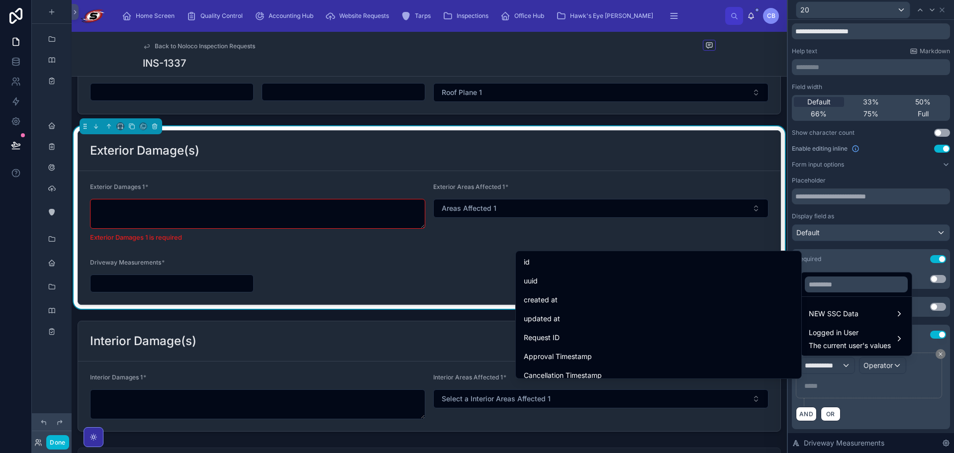
click at [835, 291] on div at bounding box center [855, 284] width 111 height 24
click at [835, 287] on input "text" at bounding box center [855, 284] width 103 height 16
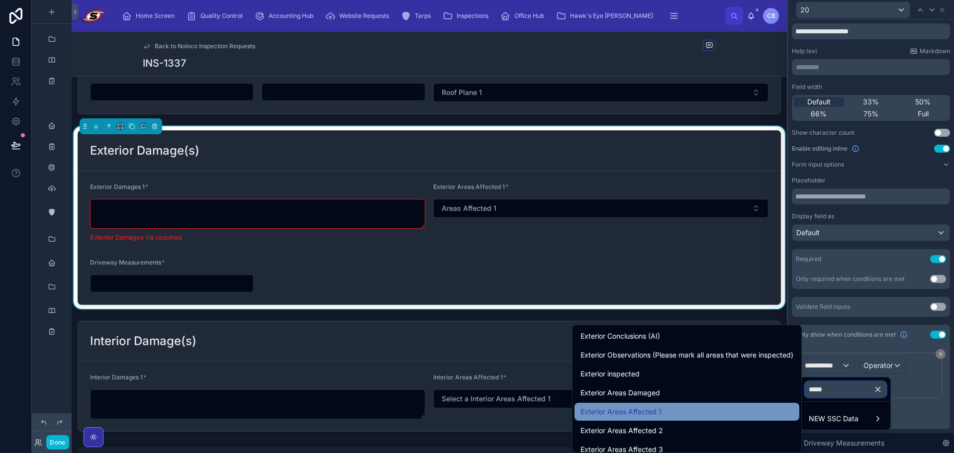
type input "*****"
click at [714, 414] on div "Exterior Areas Affected 1" at bounding box center [686, 412] width 213 height 12
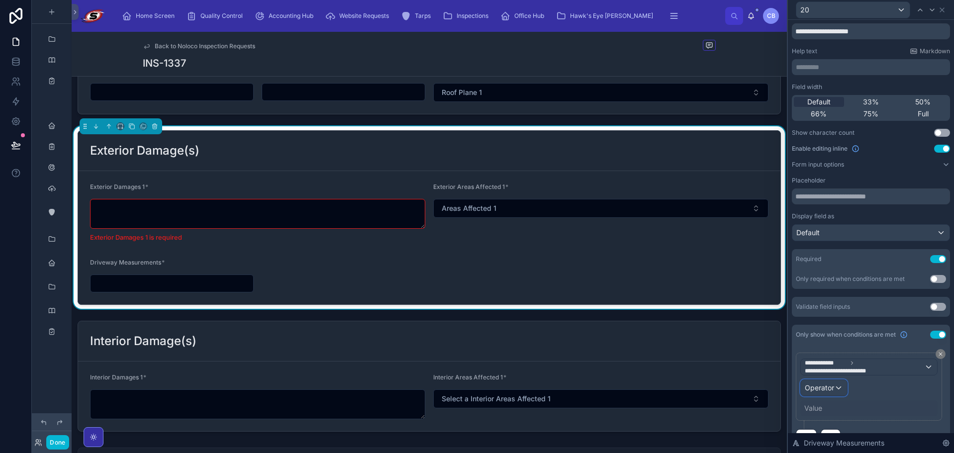
click at [813, 386] on span "Operator" at bounding box center [818, 387] width 29 height 8
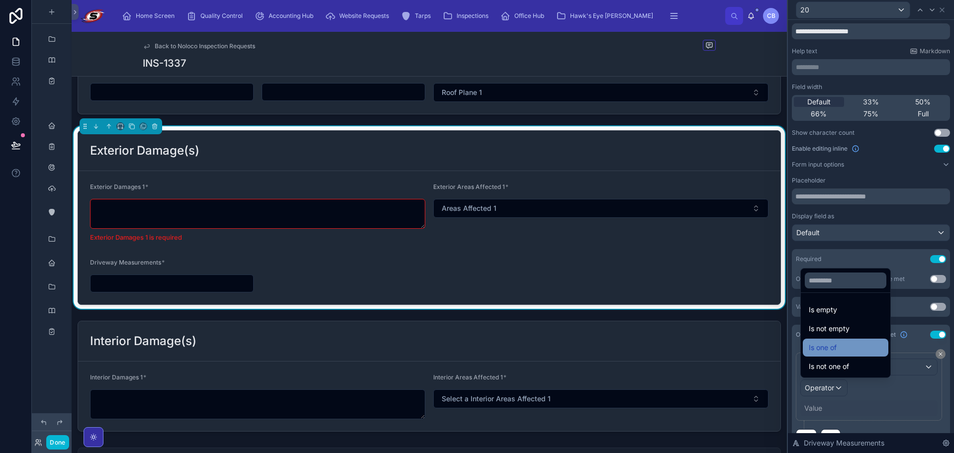
click at [812, 348] on span "Is one of" at bounding box center [822, 348] width 28 height 12
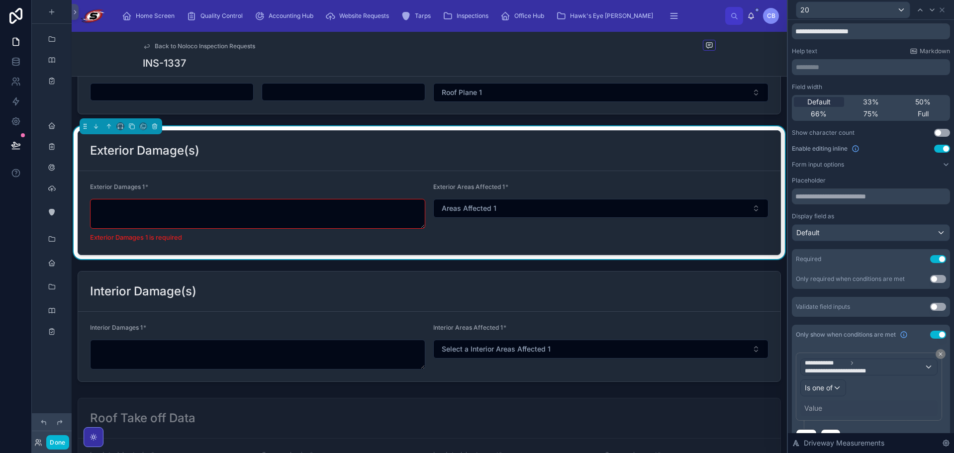
click at [805, 411] on div "Value" at bounding box center [813, 408] width 18 height 10
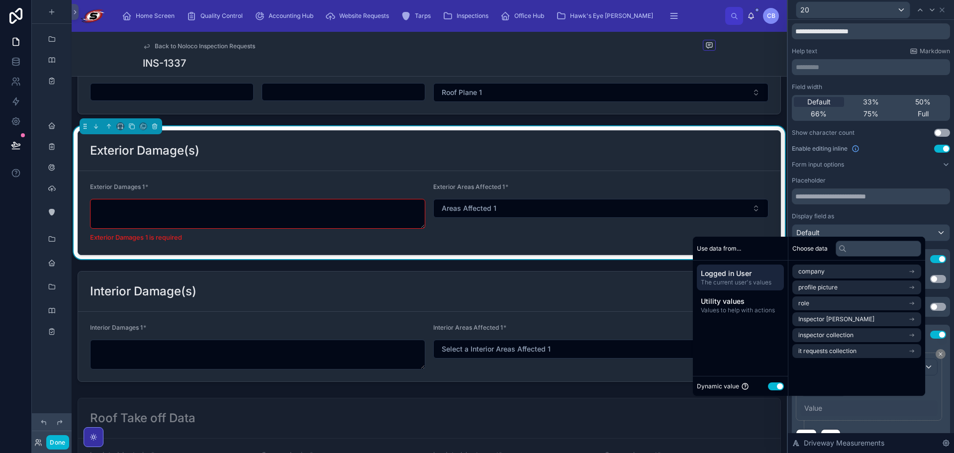
click at [768, 383] on button "Use setting" at bounding box center [776, 386] width 16 height 8
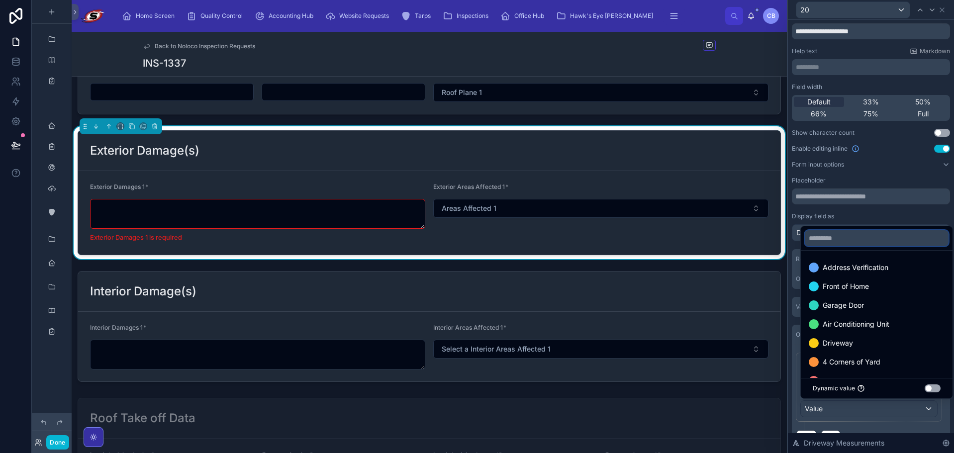
click at [869, 243] on input "text" at bounding box center [876, 238] width 144 height 16
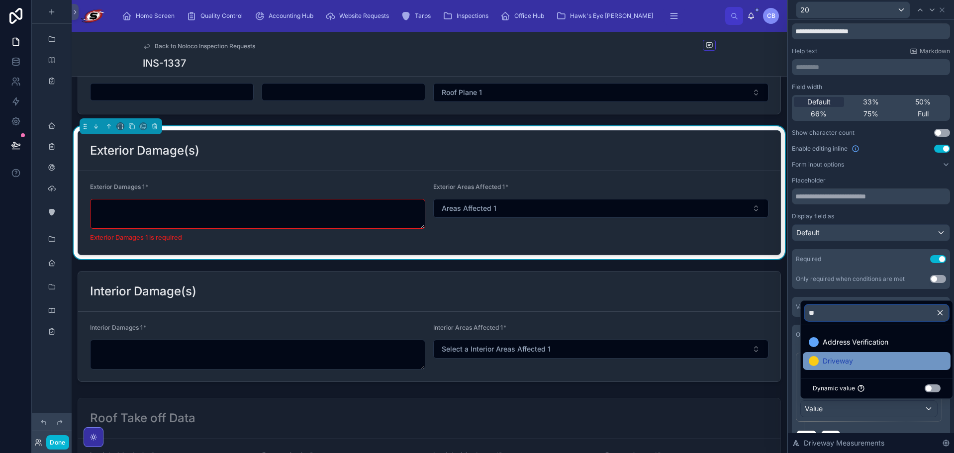
type input "**"
click at [864, 358] on div "Driveway" at bounding box center [876, 361] width 136 height 12
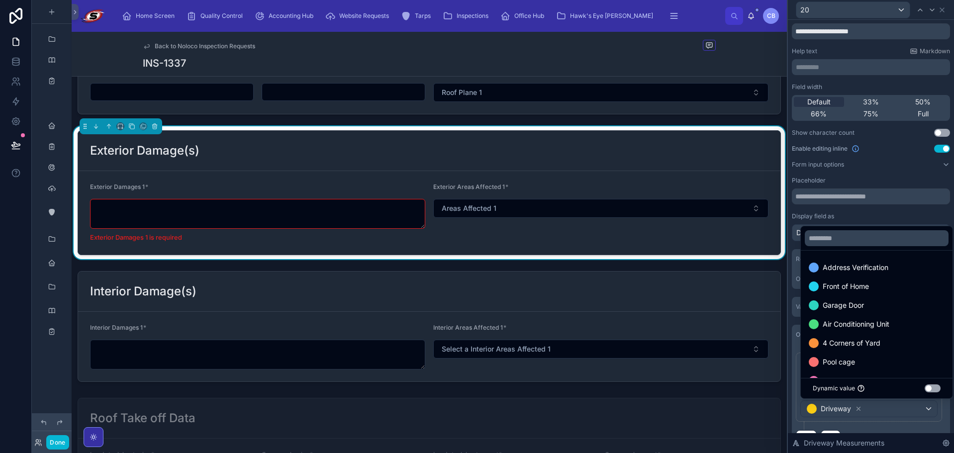
click at [877, 215] on div "Display field as" at bounding box center [870, 216] width 158 height 8
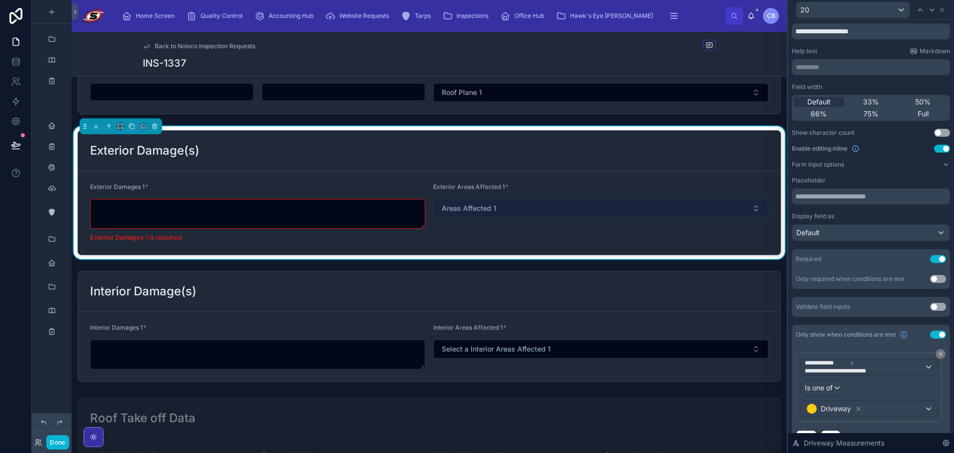
click at [715, 208] on button "Areas Affected 1" at bounding box center [600, 208] width 335 height 19
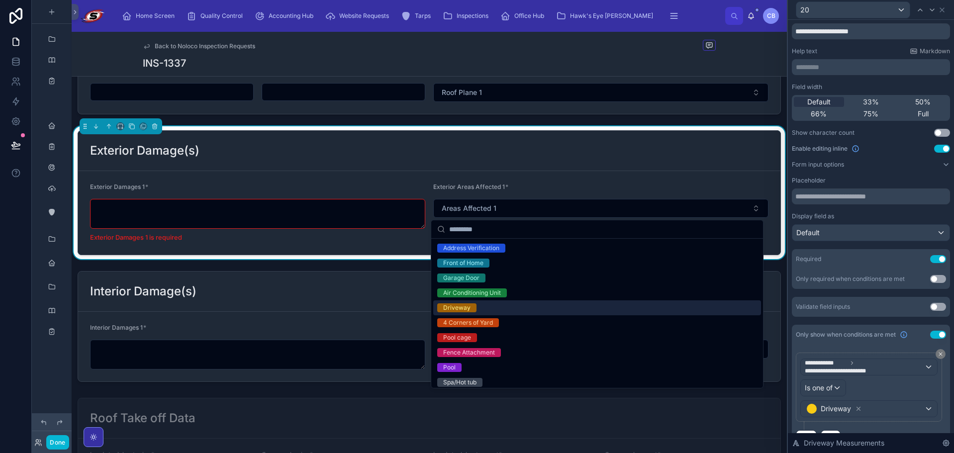
click at [656, 304] on div "Driveway" at bounding box center [597, 307] width 328 height 15
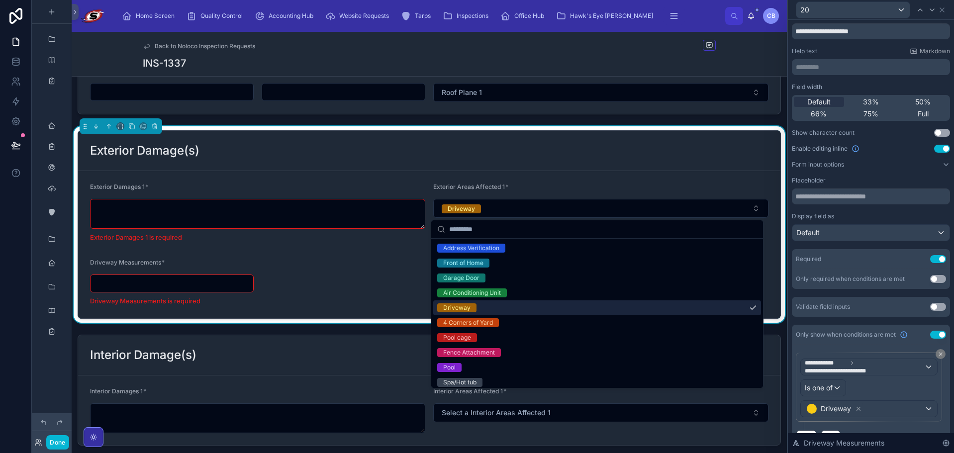
click at [675, 304] on div "Driveway" at bounding box center [597, 307] width 328 height 15
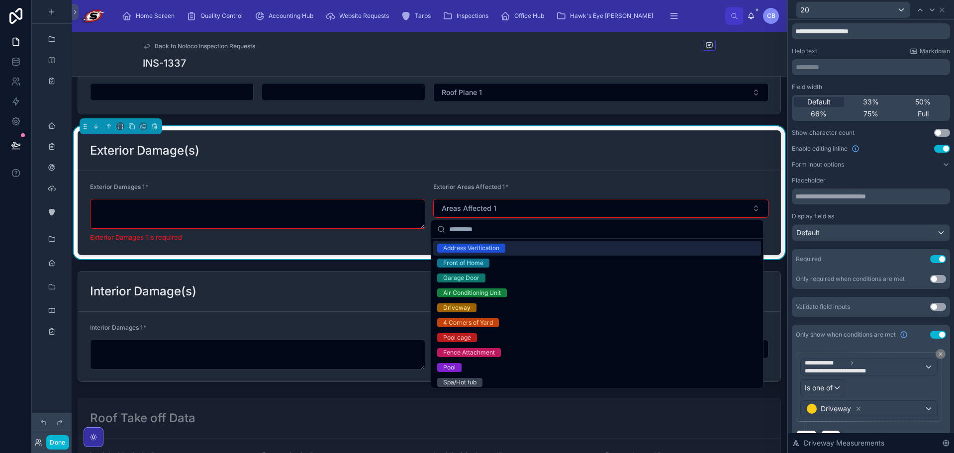
click at [744, 140] on div "Exterior Damage(s)" at bounding box center [429, 151] width 702 height 40
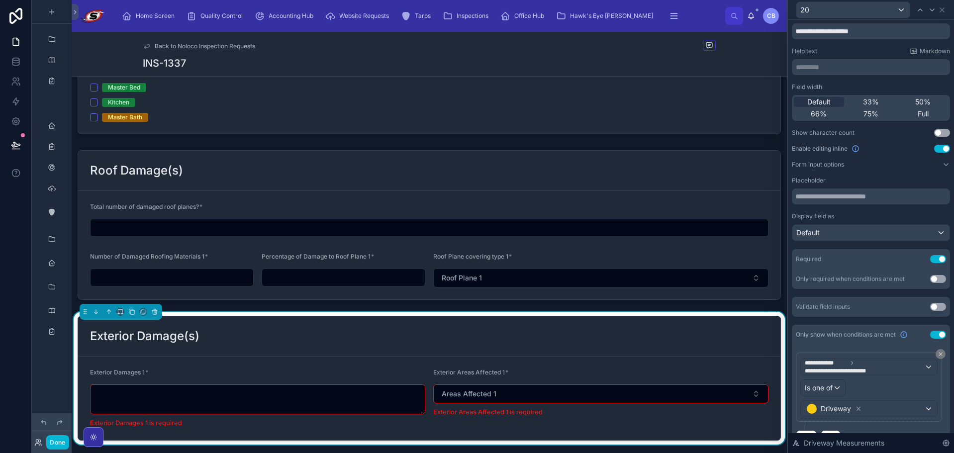
scroll to position [1330, 0]
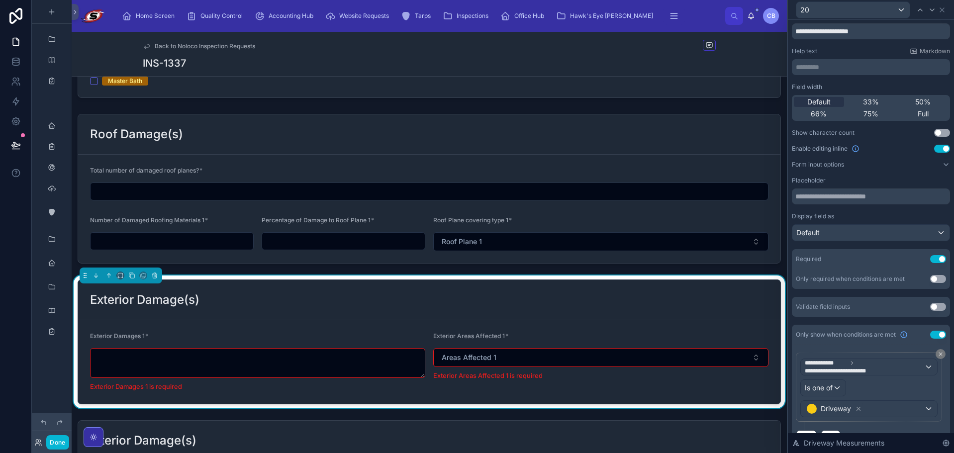
click at [676, 294] on div "Exterior Damage(s)" at bounding box center [429, 300] width 678 height 16
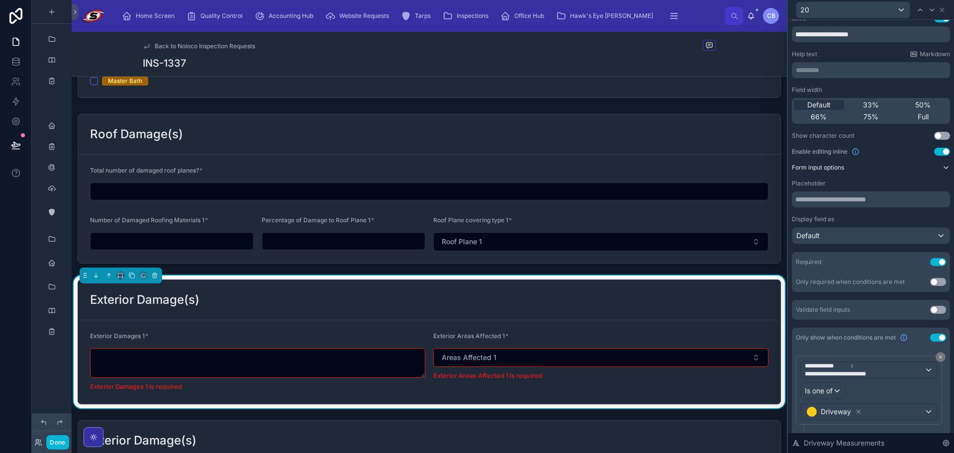
scroll to position [35, 0]
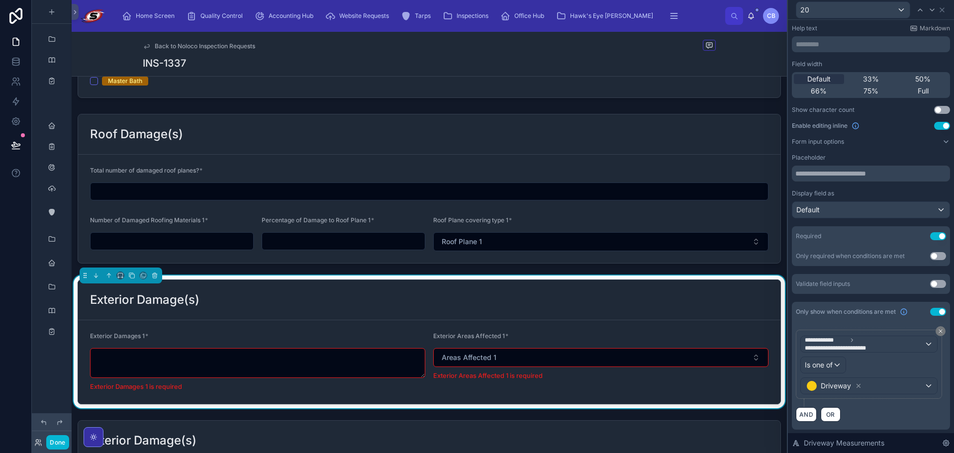
click at [640, 307] on div "Exterior Damage(s)" at bounding box center [429, 300] width 678 height 16
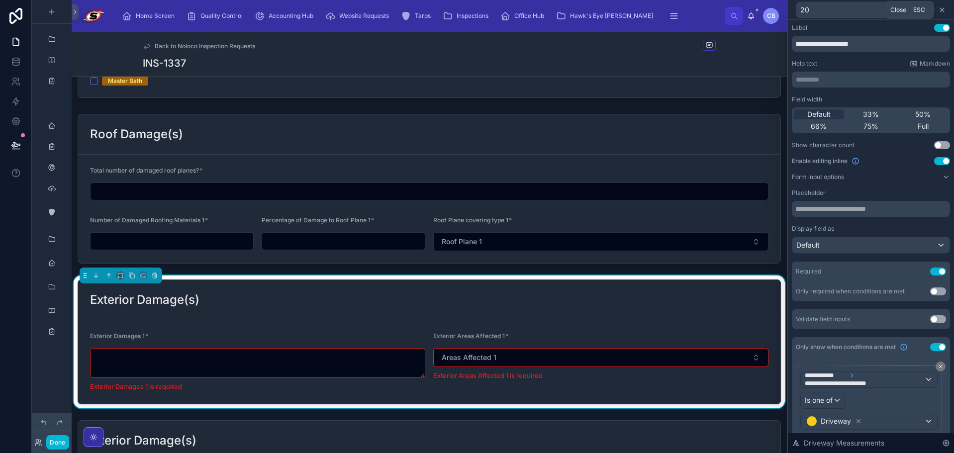
click at [938, 12] on icon at bounding box center [942, 10] width 8 height 8
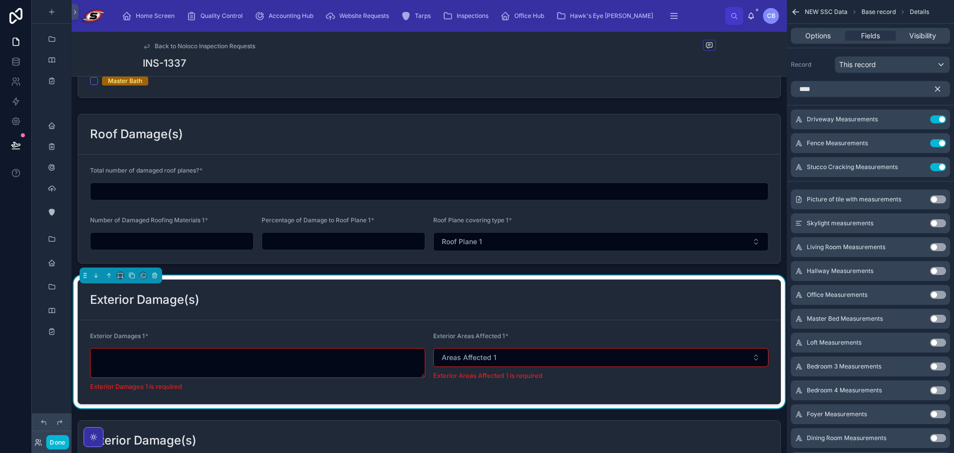
click at [933, 89] on icon "scrollable content" at bounding box center [937, 89] width 9 height 9
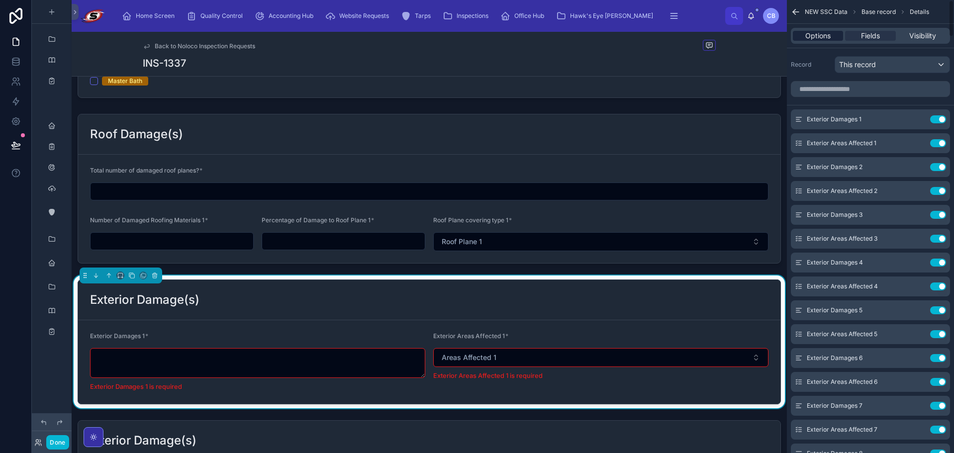
click at [828, 37] on span "Options" at bounding box center [817, 36] width 25 height 10
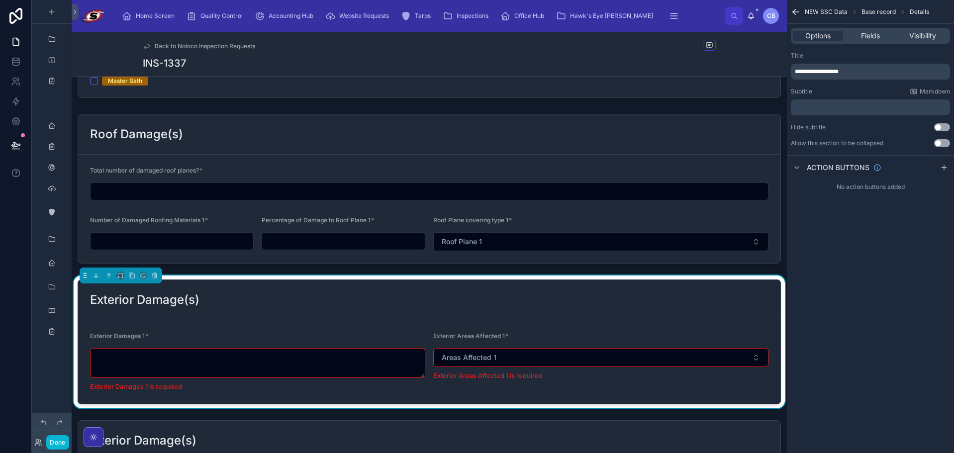
click at [830, 121] on div "**********" at bounding box center [869, 99] width 167 height 103
click at [830, 109] on p "﻿" at bounding box center [870, 107] width 153 height 8
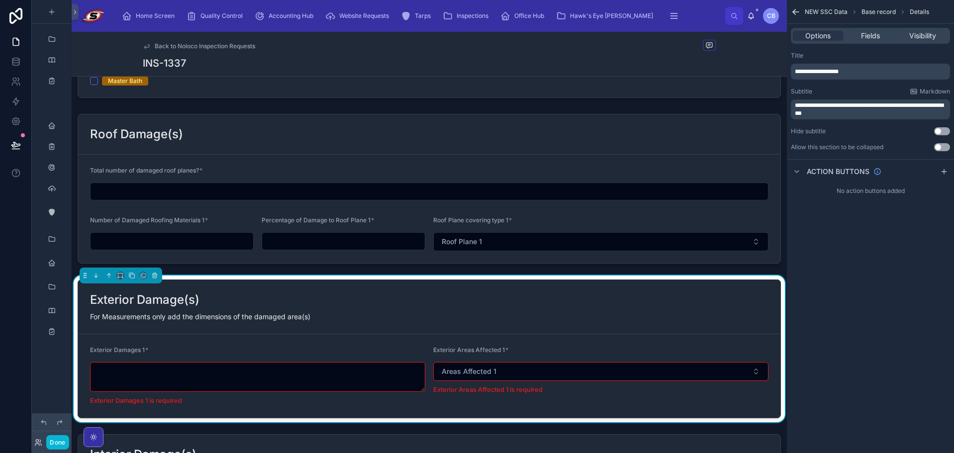
click at [883, 90] on div "Subtitle Markdown" at bounding box center [869, 91] width 159 height 8
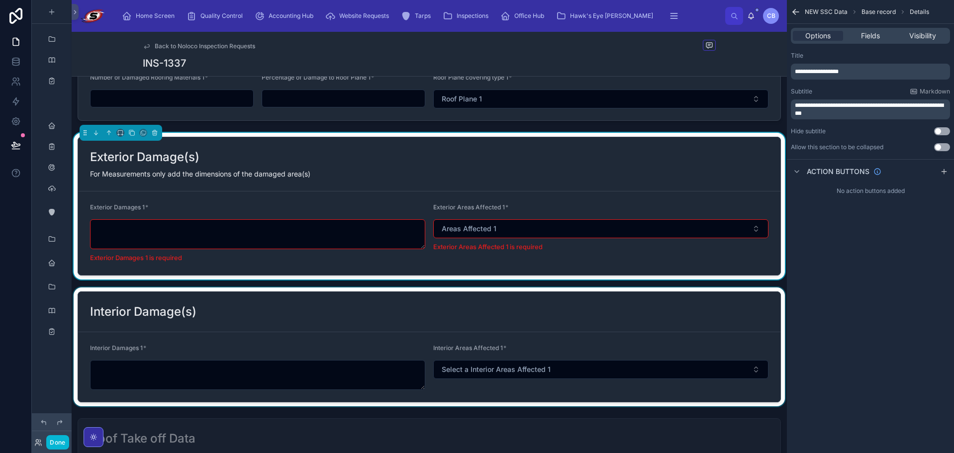
scroll to position [1480, 0]
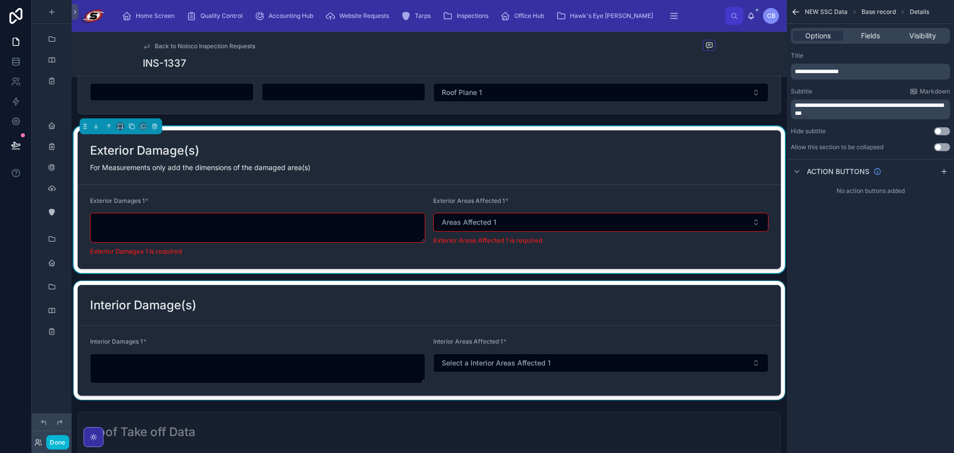
click at [670, 299] on div at bounding box center [429, 340] width 715 height 119
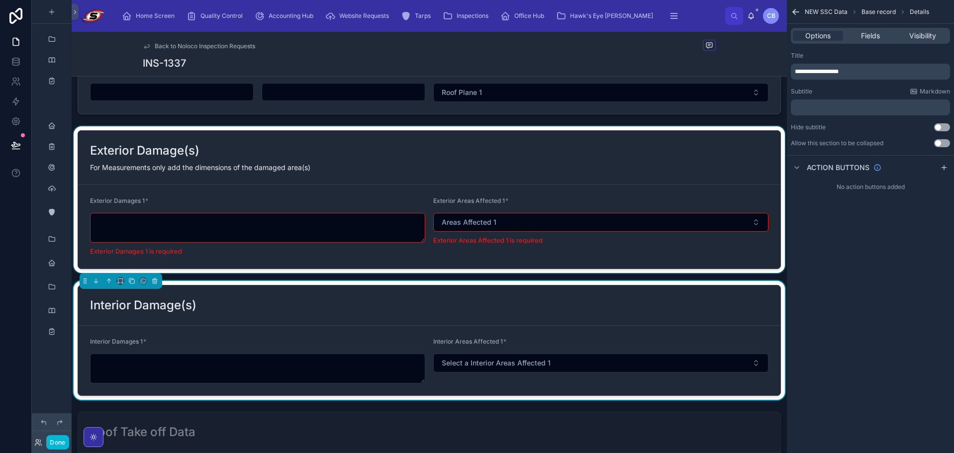
click at [517, 268] on div at bounding box center [429, 199] width 715 height 147
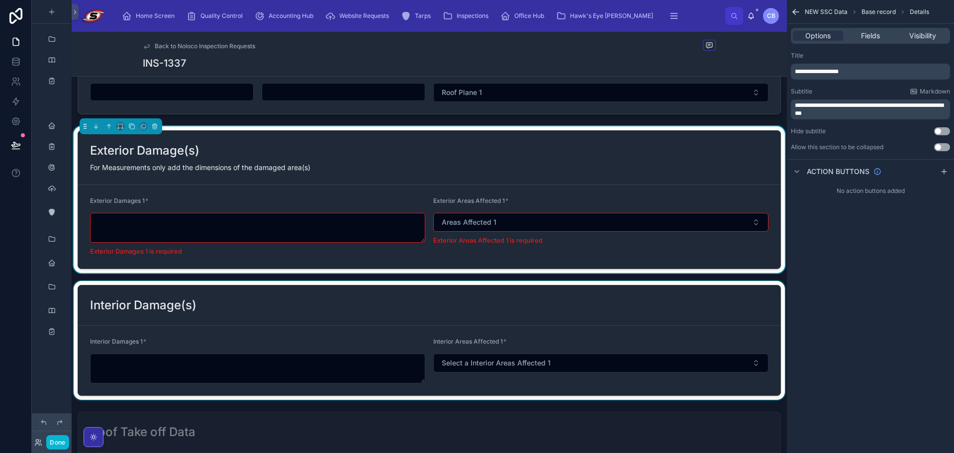
click at [509, 287] on div at bounding box center [429, 340] width 715 height 119
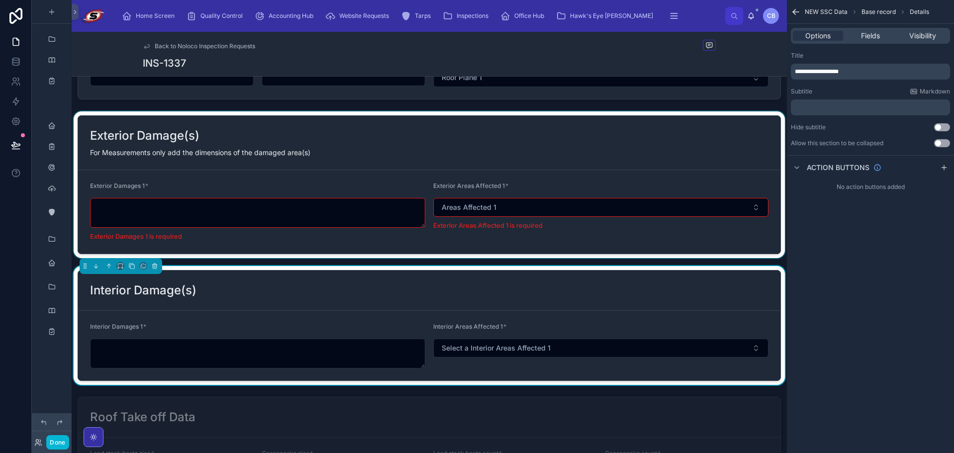
scroll to position [1529, 0]
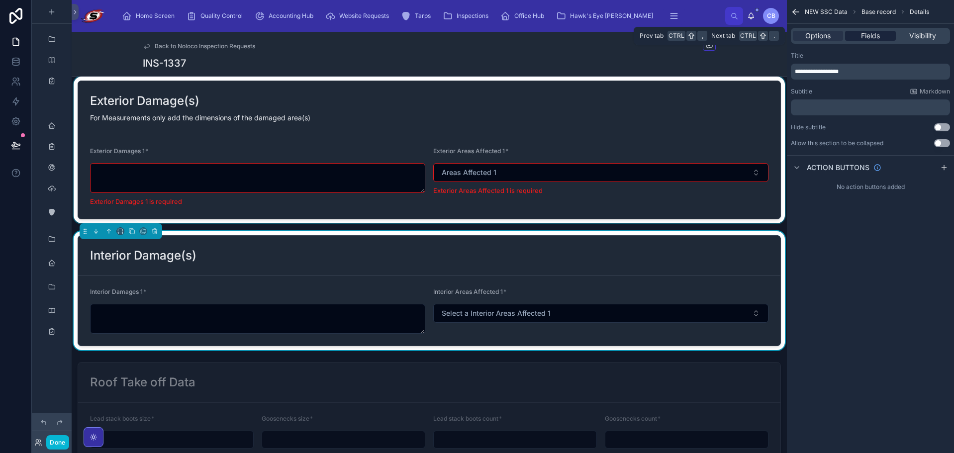
click at [869, 36] on span "Fields" at bounding box center [870, 36] width 19 height 10
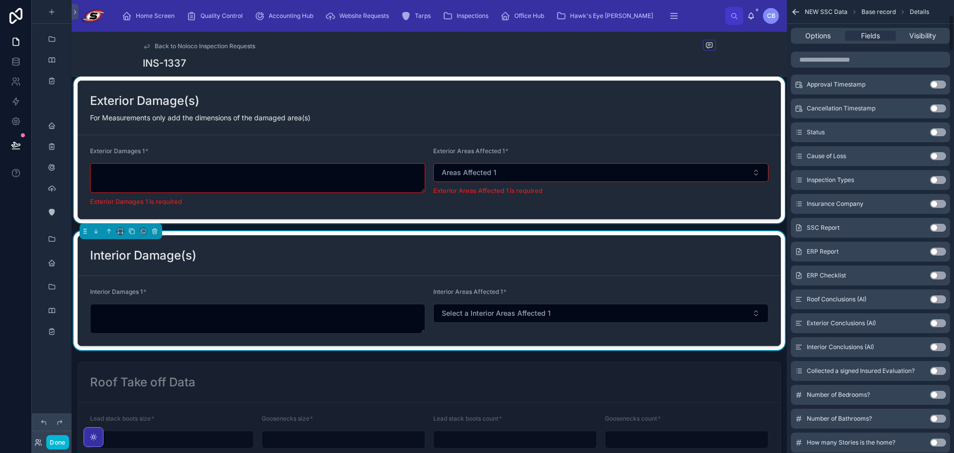
scroll to position [149, 0]
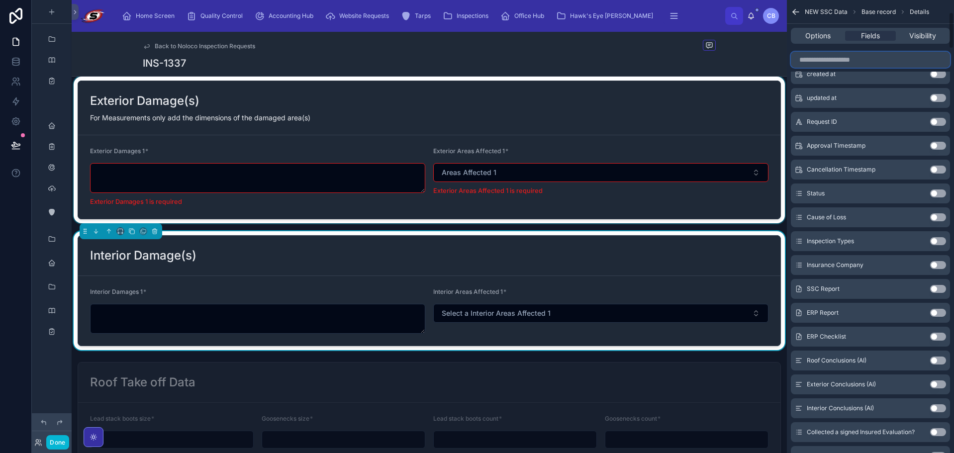
click at [889, 53] on input "scrollable content" at bounding box center [869, 60] width 159 height 16
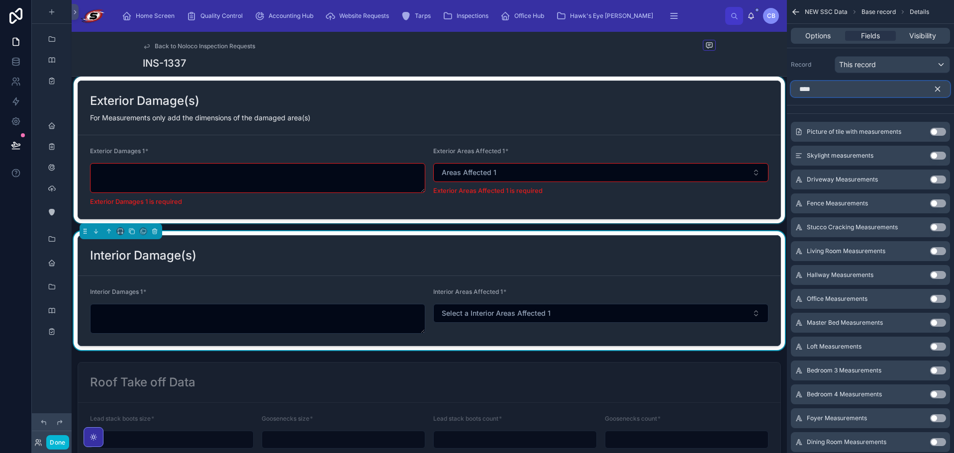
scroll to position [50, 0]
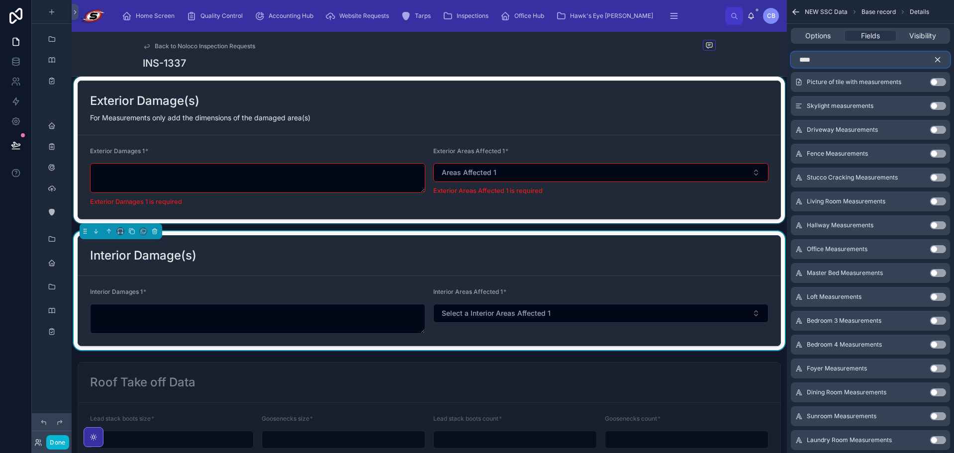
type input "****"
click at [935, 203] on button "Use setting" at bounding box center [938, 201] width 16 height 8
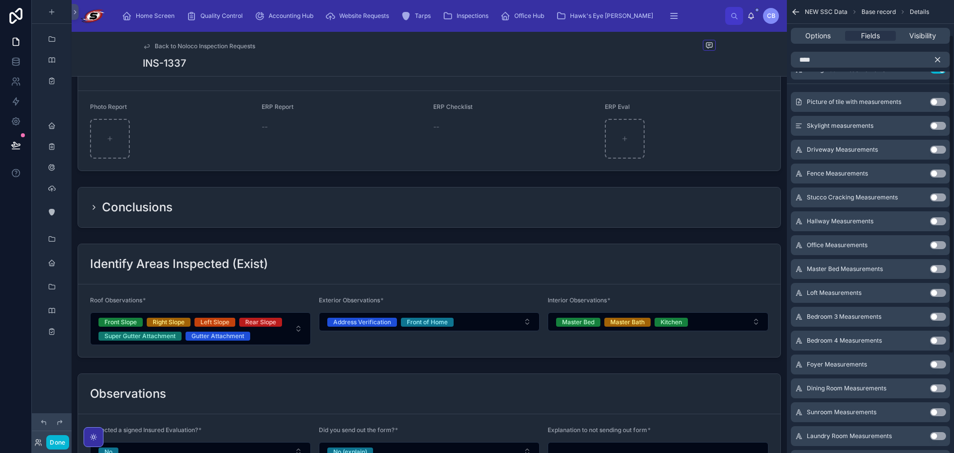
scroll to position [2140, 0]
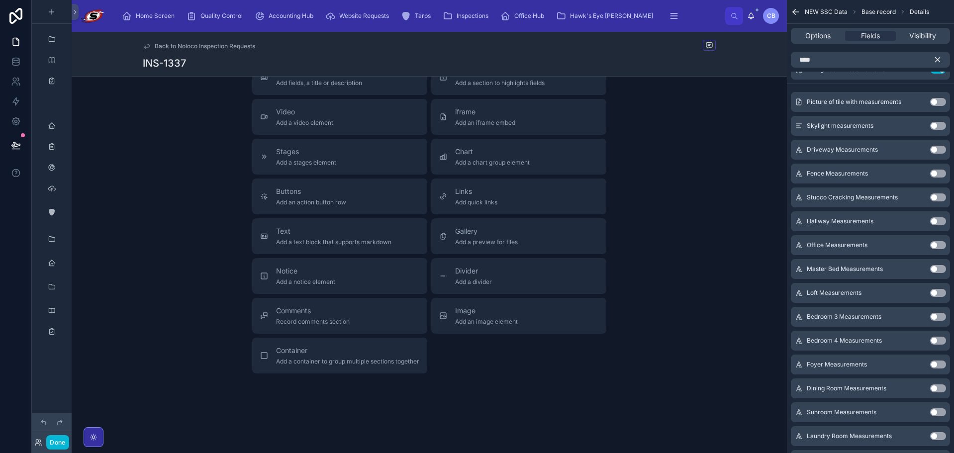
click at [938, 221] on button "Use setting" at bounding box center [938, 221] width 16 height 8
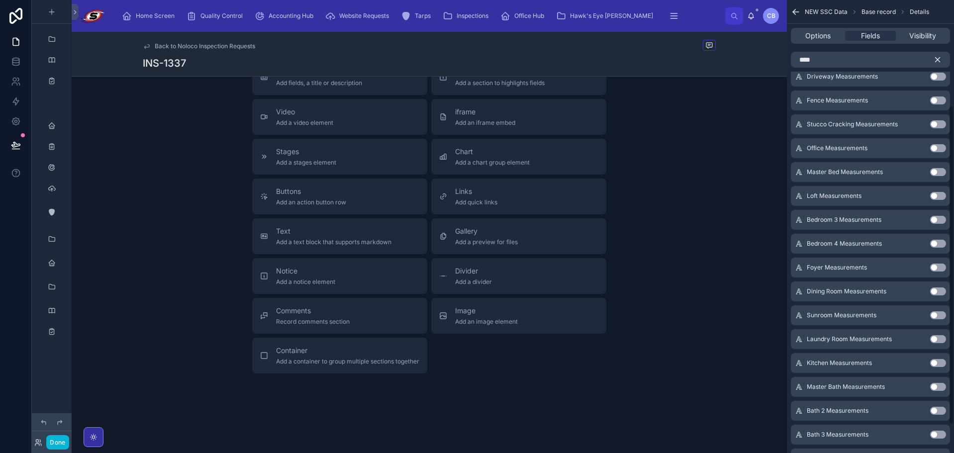
scroll to position [149, 0]
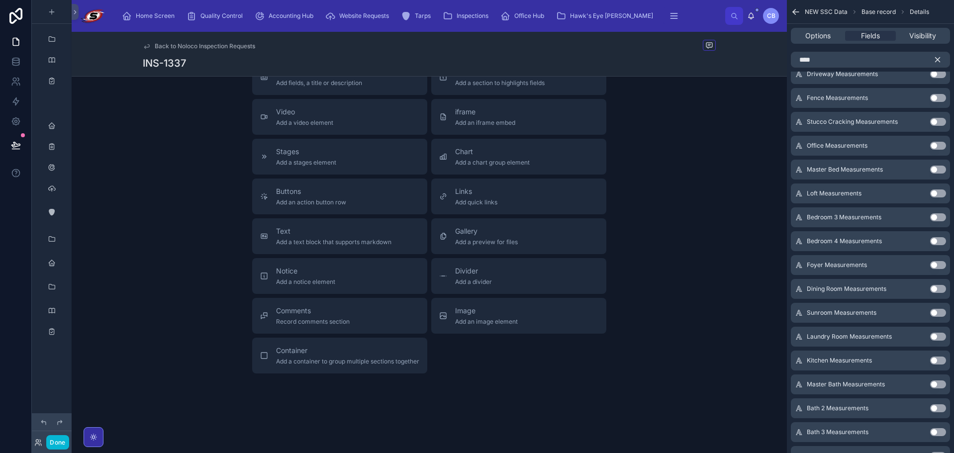
click at [933, 147] on button "Use setting" at bounding box center [938, 146] width 16 height 8
click at [938, 169] on button "Use setting" at bounding box center [938, 170] width 16 height 8
drag, startPoint x: 938, startPoint y: 193, endPoint x: 937, endPoint y: 199, distance: 6.0
click at [937, 194] on button "Use setting" at bounding box center [938, 193] width 16 height 8
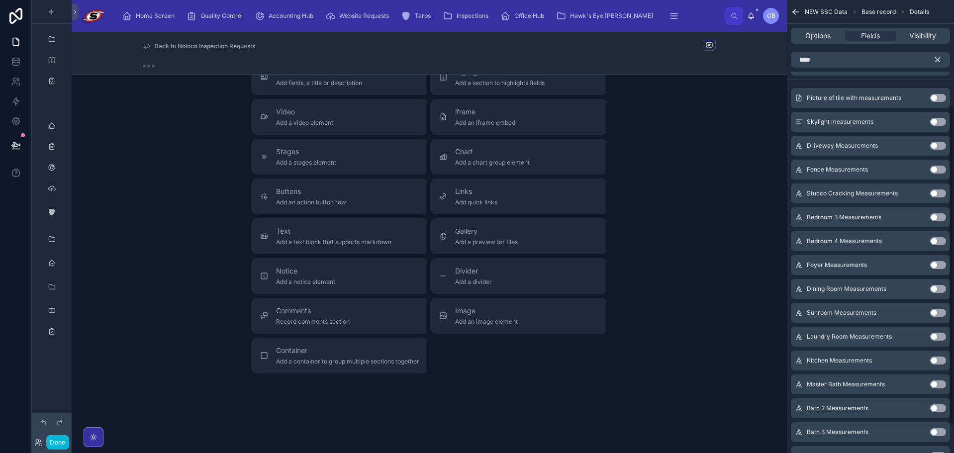
click at [939, 217] on button "Use setting" at bounding box center [938, 217] width 16 height 8
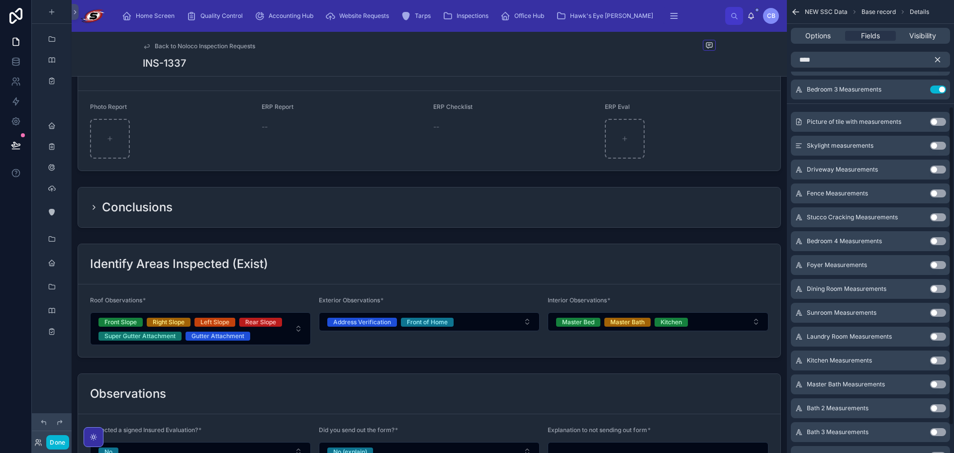
scroll to position [190, 0]
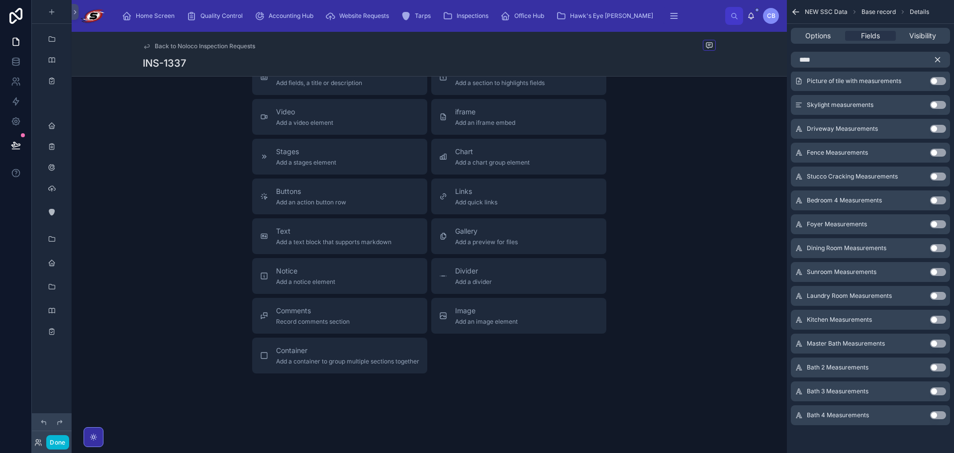
click at [936, 204] on button "Use setting" at bounding box center [938, 200] width 16 height 8
click at [935, 227] on button "Use setting" at bounding box center [938, 224] width 16 height 8
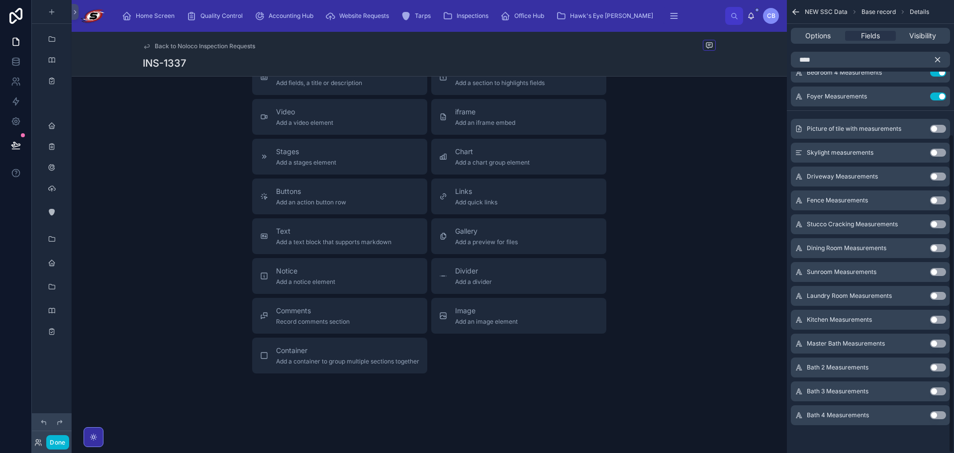
click at [935, 249] on button "Use setting" at bounding box center [938, 248] width 16 height 8
click at [936, 271] on button "Use setting" at bounding box center [938, 272] width 16 height 8
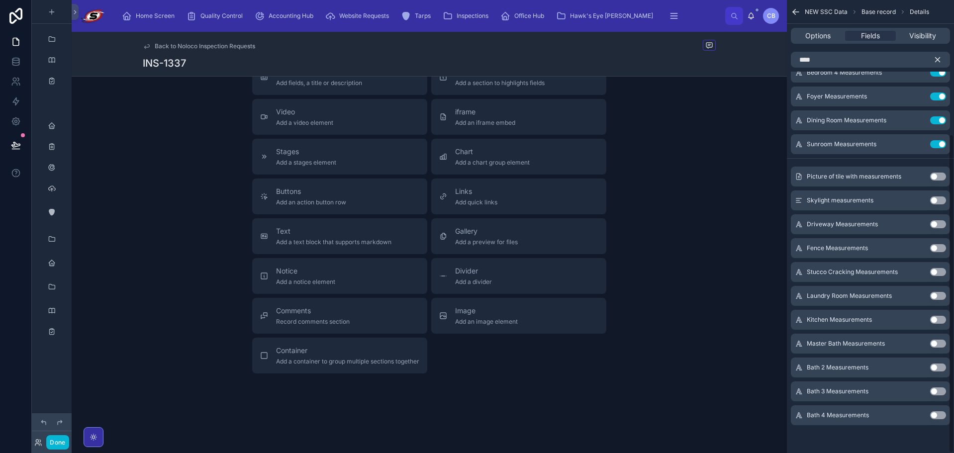
click at [935, 294] on button "Use setting" at bounding box center [938, 296] width 16 height 8
click at [938, 320] on button "Use setting" at bounding box center [938, 320] width 16 height 8
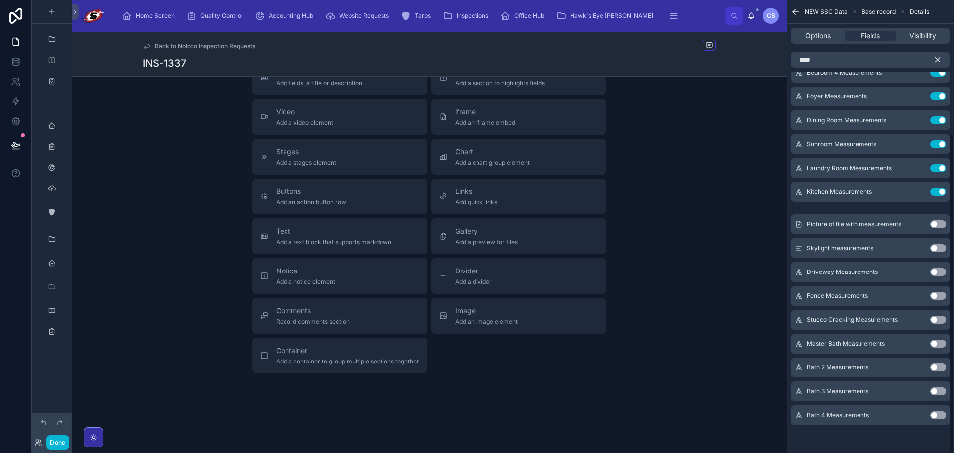
click at [938, 341] on button "Use setting" at bounding box center [938, 344] width 16 height 8
click at [933, 369] on button "Use setting" at bounding box center [938, 367] width 16 height 8
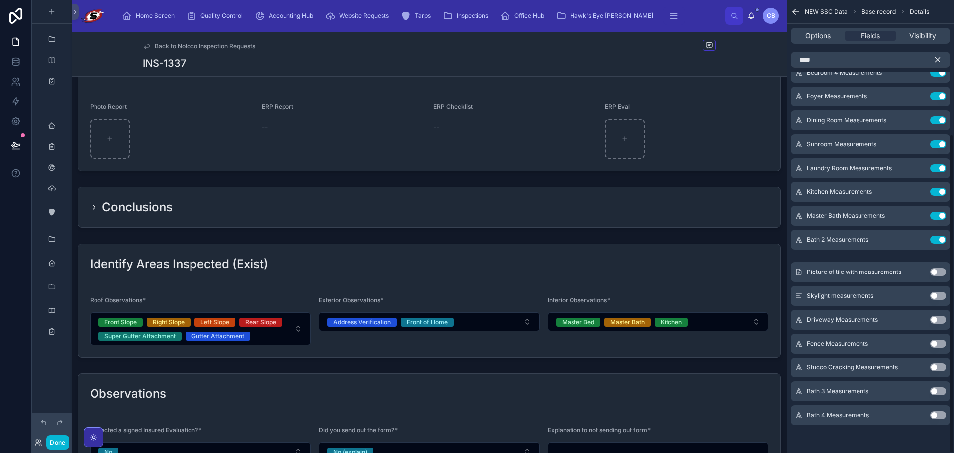
click at [938, 389] on button "Use setting" at bounding box center [938, 391] width 16 height 8
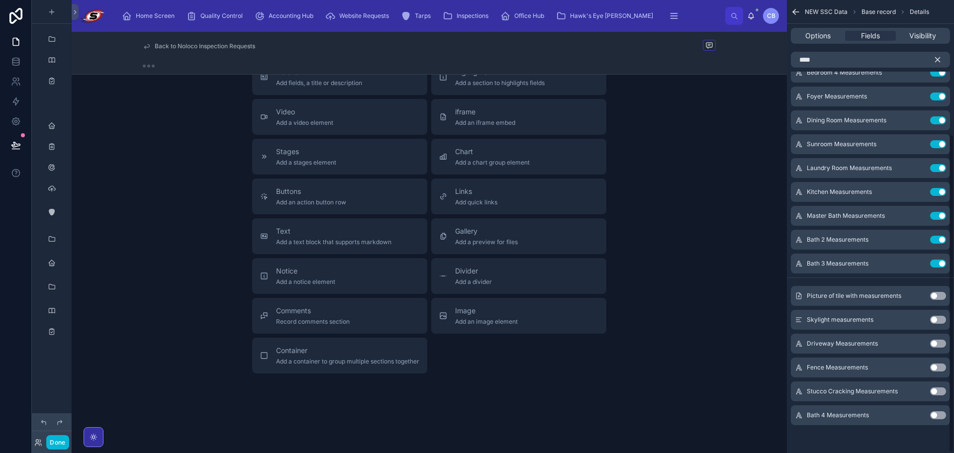
click at [938, 415] on button "Use setting" at bounding box center [938, 415] width 16 height 8
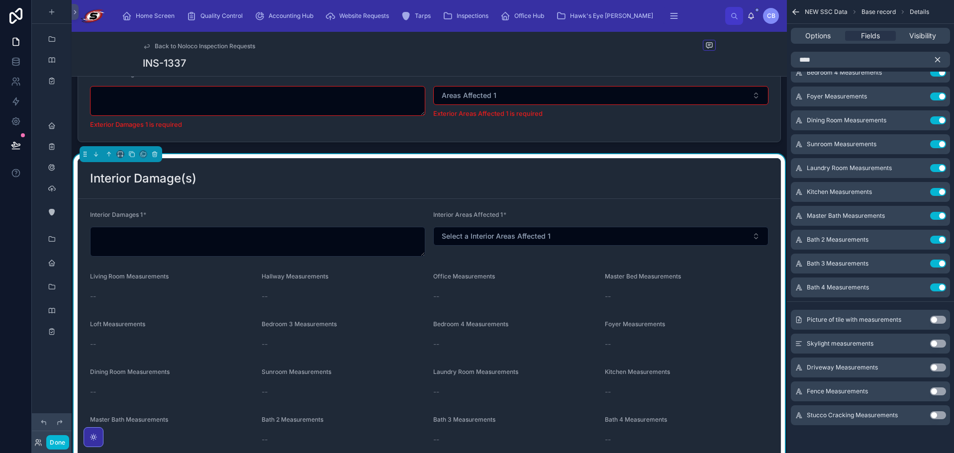
scroll to position [1637, 0]
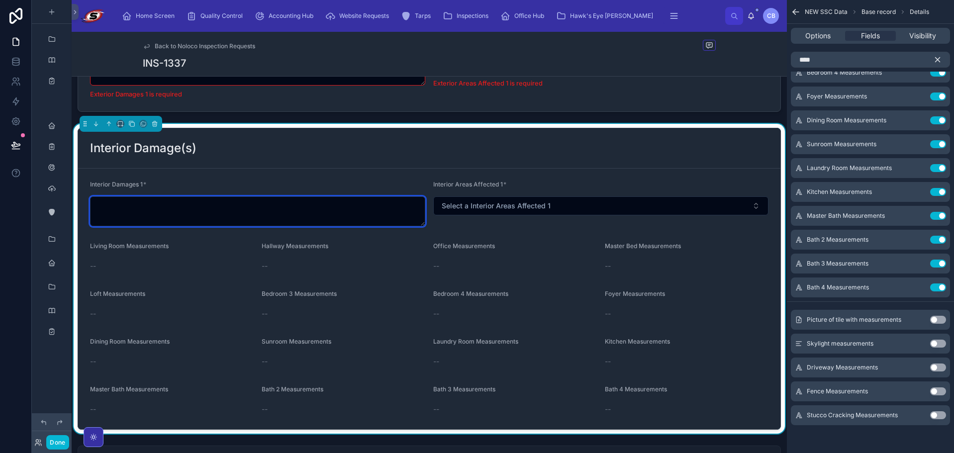
click at [369, 214] on textarea at bounding box center [257, 211] width 335 height 30
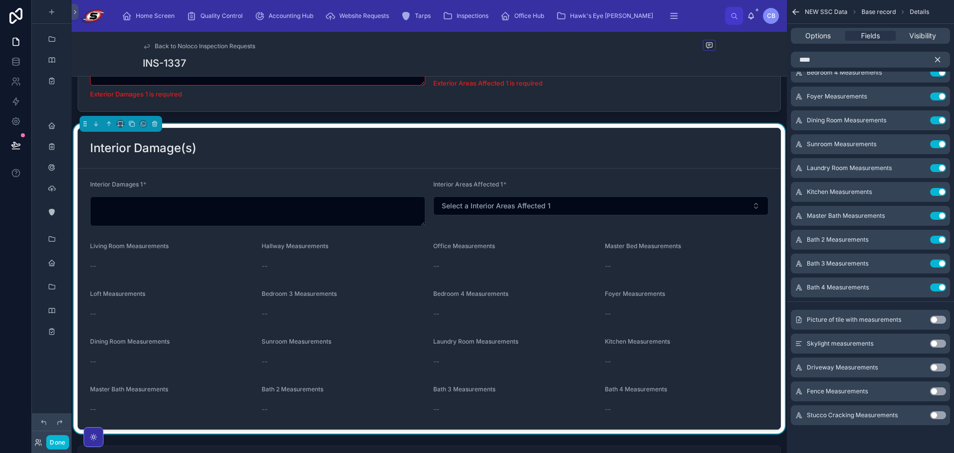
click at [401, 159] on div "Interior Damage(s)" at bounding box center [429, 148] width 702 height 40
click at [934, 56] on icon "scrollable content" at bounding box center [937, 59] width 9 height 9
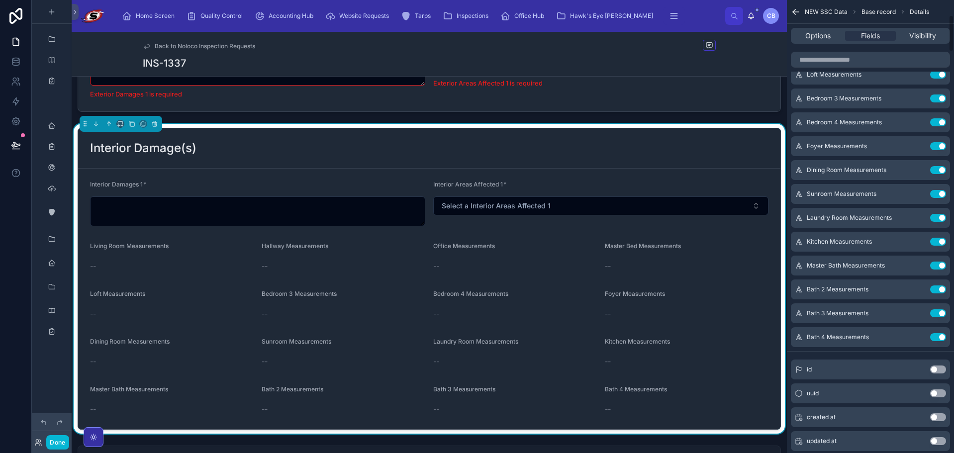
scroll to position [0, 0]
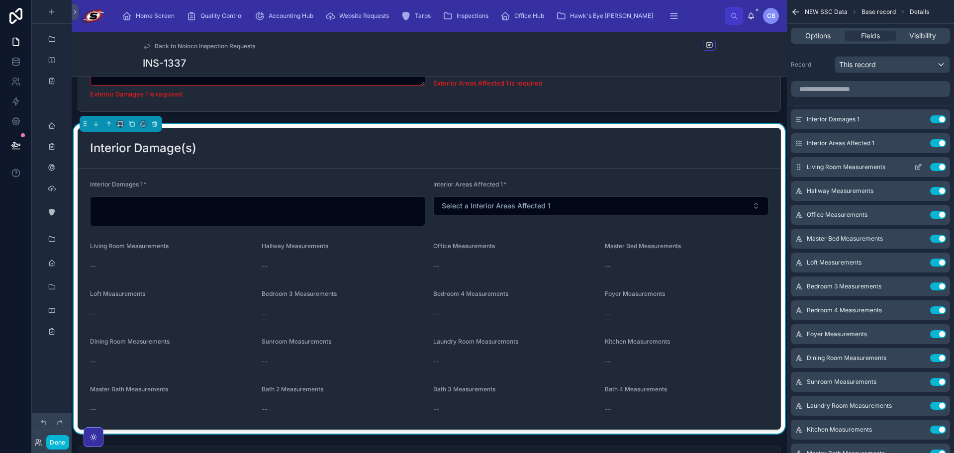
click at [915, 168] on icon "scrollable content" at bounding box center [917, 168] width 4 height 4
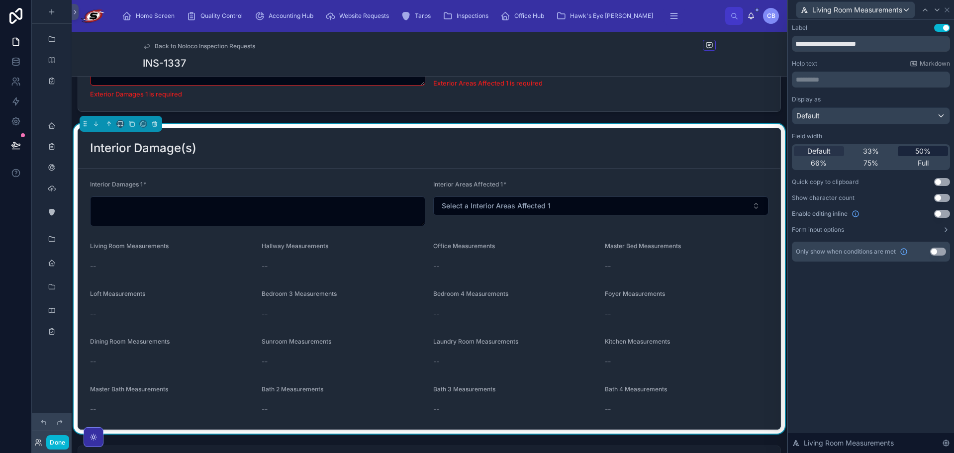
click at [915, 151] on span "50%" at bounding box center [922, 151] width 15 height 10
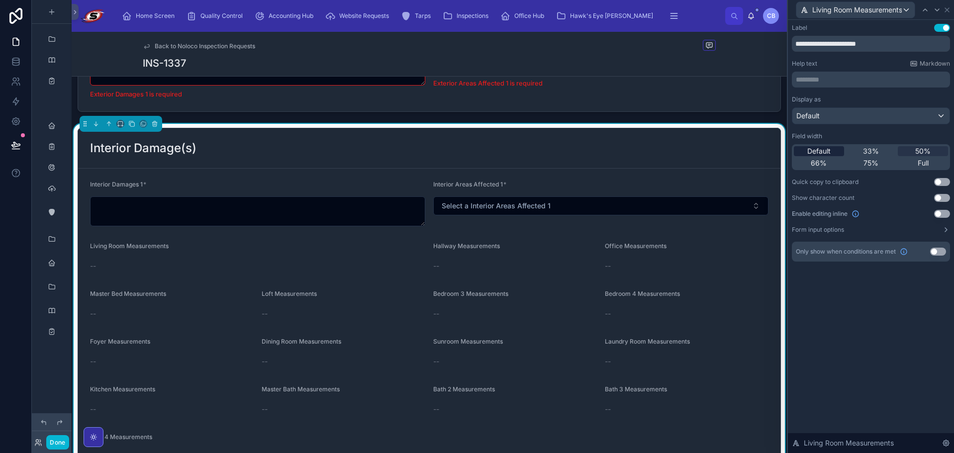
click at [816, 148] on span "Default" at bounding box center [818, 151] width 23 height 10
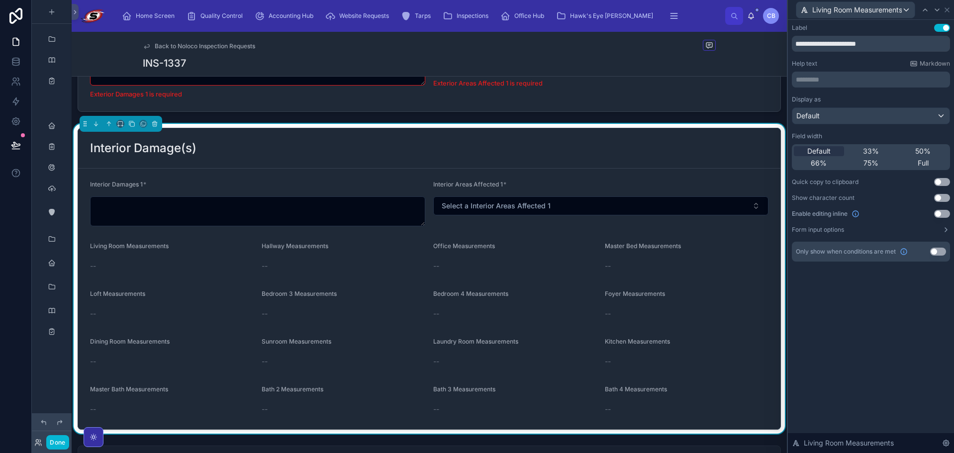
click at [939, 211] on button "Use setting" at bounding box center [942, 214] width 16 height 8
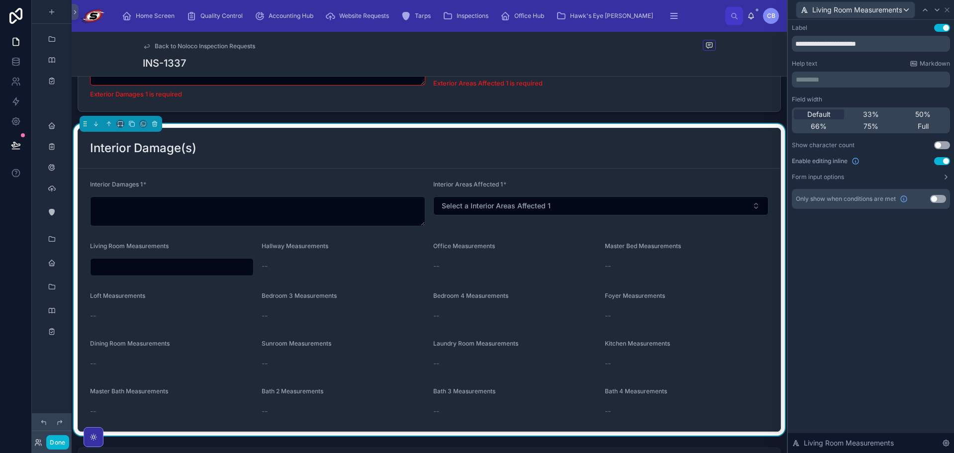
click at [936, 197] on button "Use setting" at bounding box center [938, 199] width 16 height 8
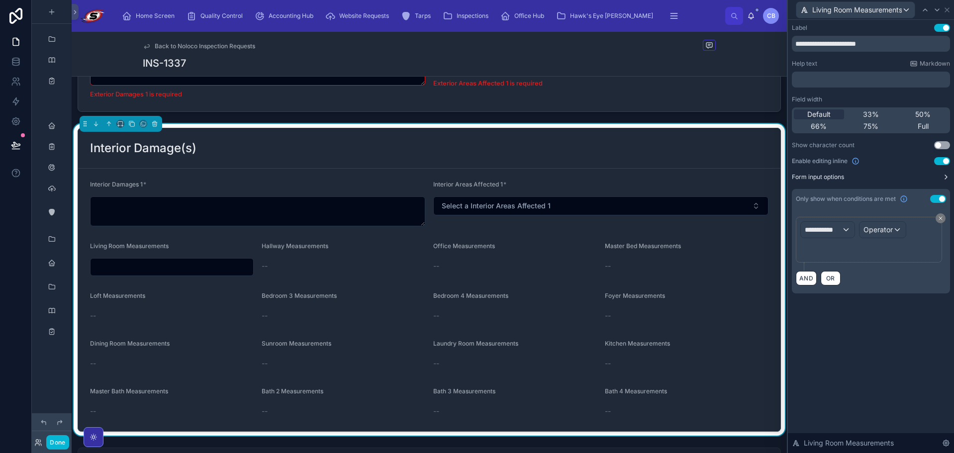
drag, startPoint x: 939, startPoint y: 183, endPoint x: 940, endPoint y: 177, distance: 6.5
click at [940, 177] on div "**********" at bounding box center [870, 158] width 158 height 269
click at [940, 177] on button "Form input options" at bounding box center [870, 177] width 158 height 8
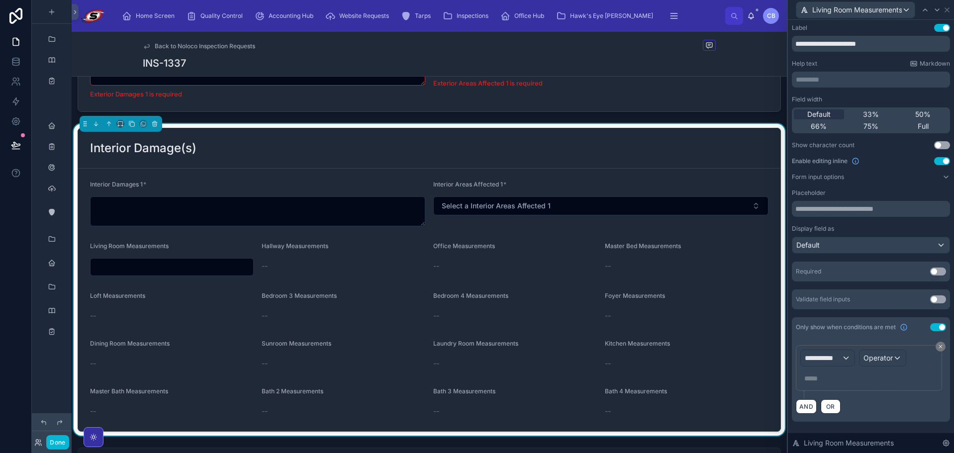
click at [938, 271] on button "Use setting" at bounding box center [938, 271] width 16 height 8
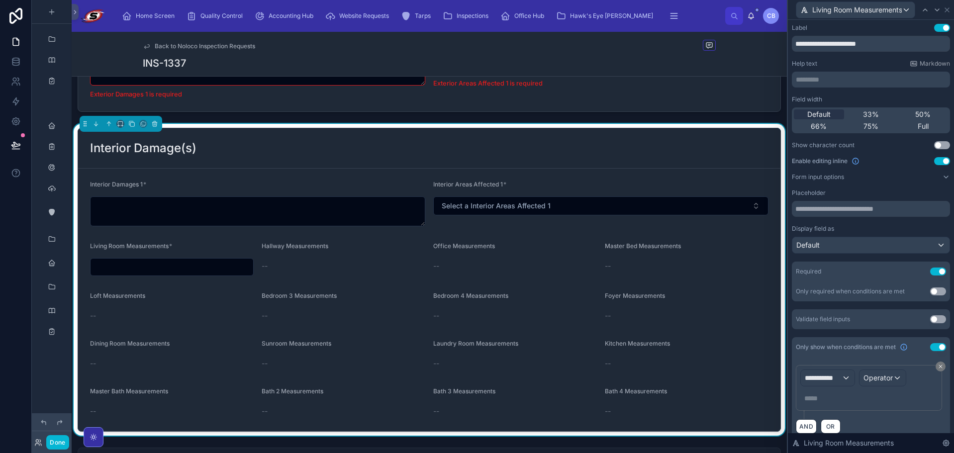
click at [934, 347] on button "Use setting" at bounding box center [938, 347] width 16 height 8
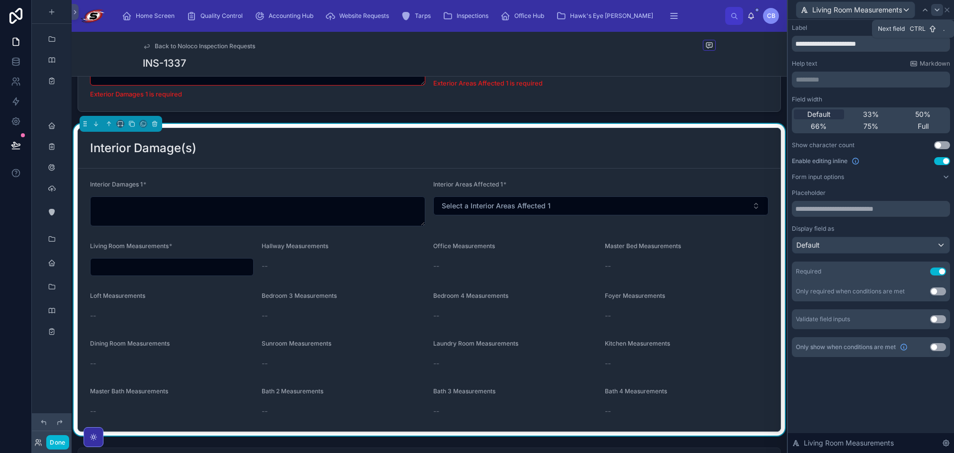
click at [935, 10] on icon at bounding box center [937, 10] width 8 height 8
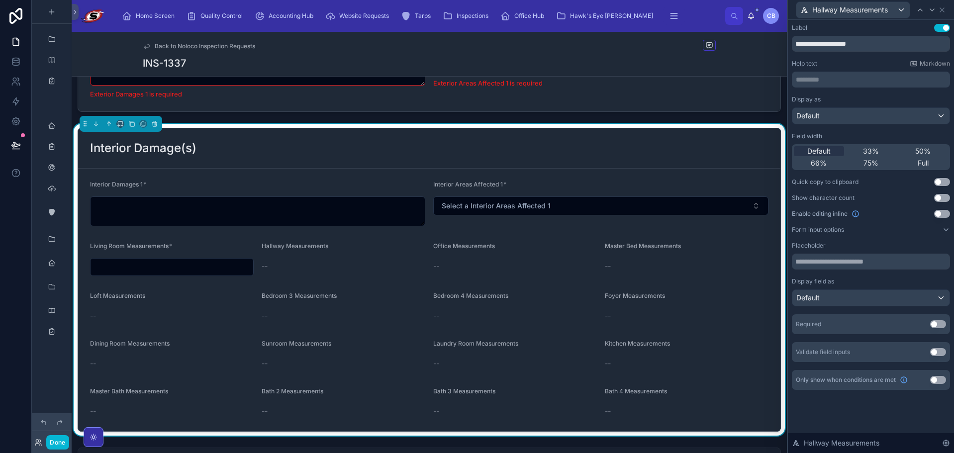
click at [938, 212] on button "Use setting" at bounding box center [942, 214] width 16 height 8
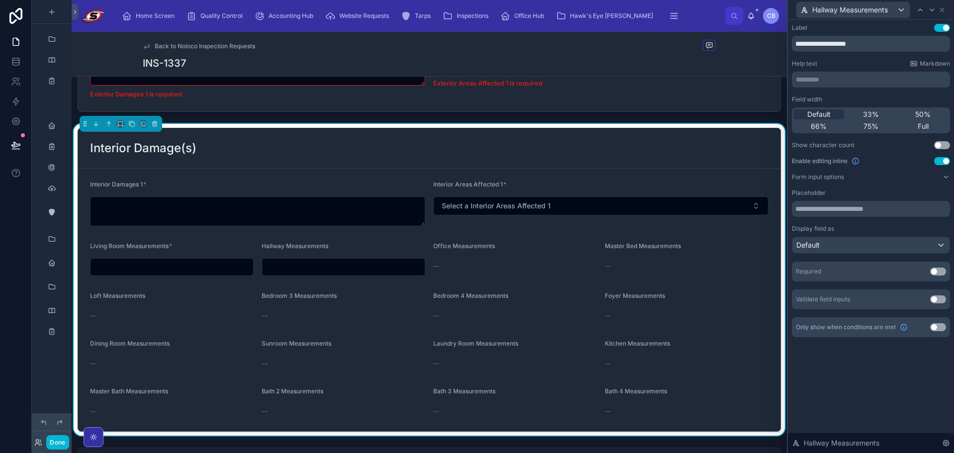
click at [937, 269] on button "Use setting" at bounding box center [938, 271] width 16 height 8
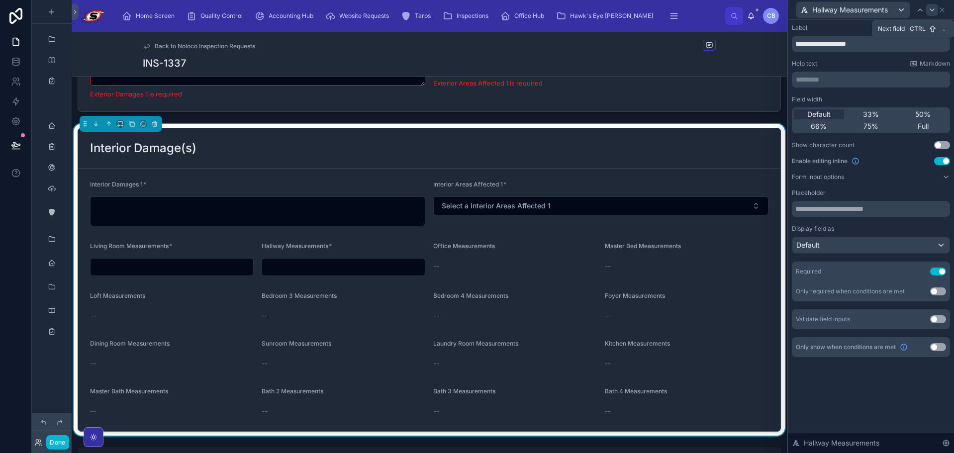
click at [932, 8] on icon at bounding box center [932, 10] width 8 height 8
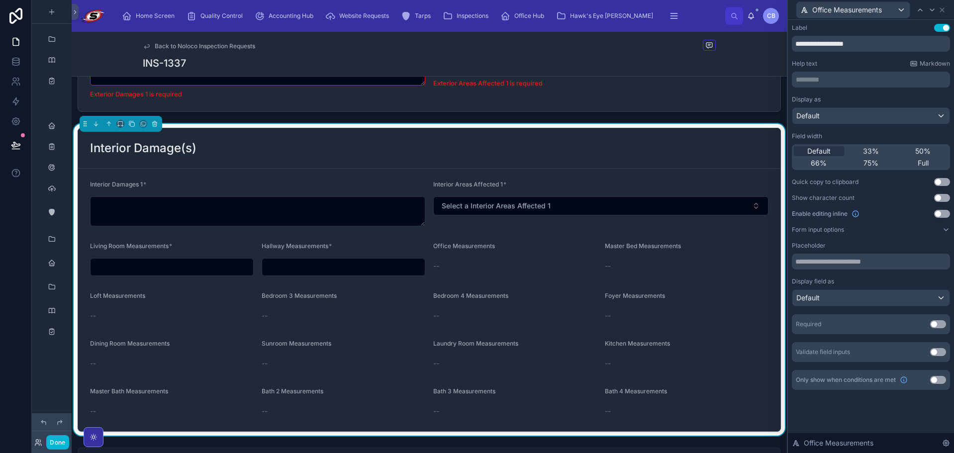
click at [941, 213] on button "Use setting" at bounding box center [942, 214] width 16 height 8
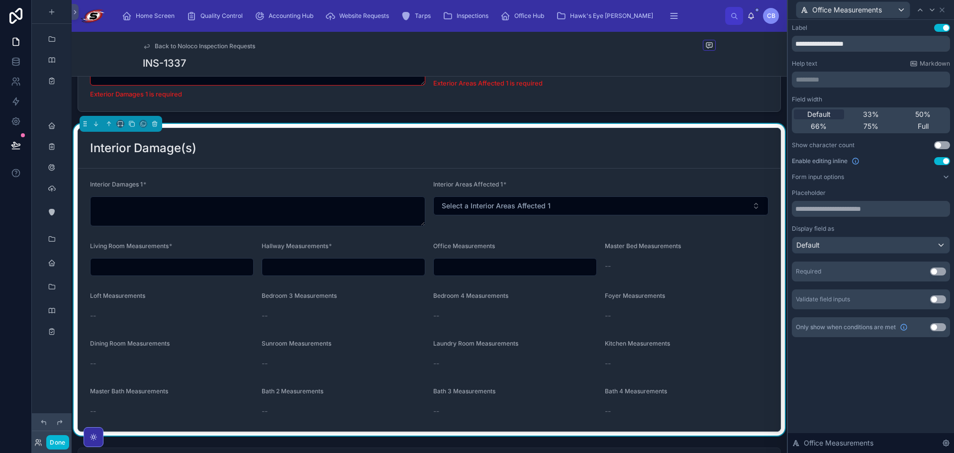
click at [943, 275] on button "Use setting" at bounding box center [938, 271] width 16 height 8
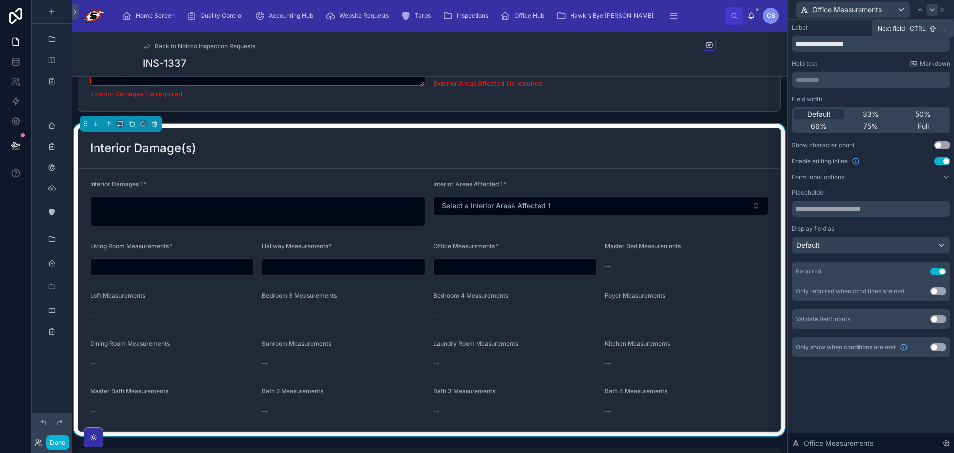
click at [934, 9] on icon at bounding box center [932, 10] width 8 height 8
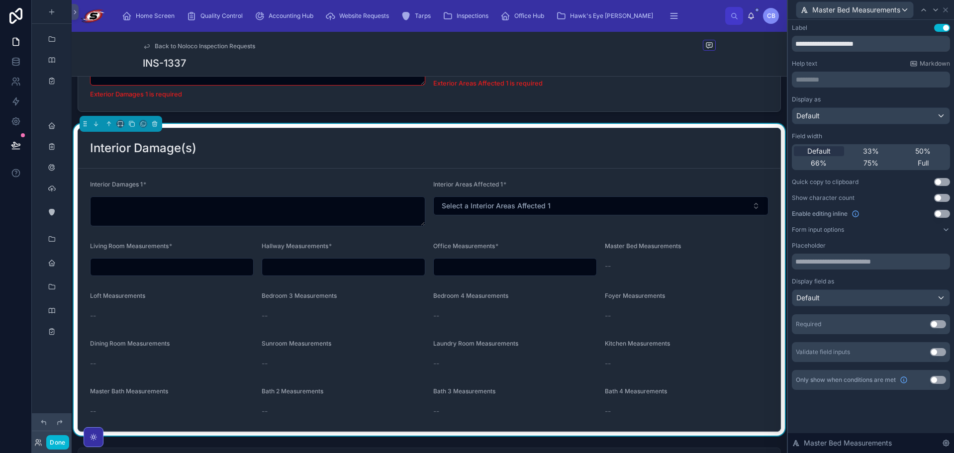
click at [933, 320] on div "Required Use setting" at bounding box center [870, 324] width 158 height 20
click at [935, 209] on div "Display as Default Field width Default 33% 50% 66% 75% Full Quick copy to clipb…" at bounding box center [870, 228] width 158 height 266
click at [935, 213] on button "Use setting" at bounding box center [942, 214] width 16 height 8
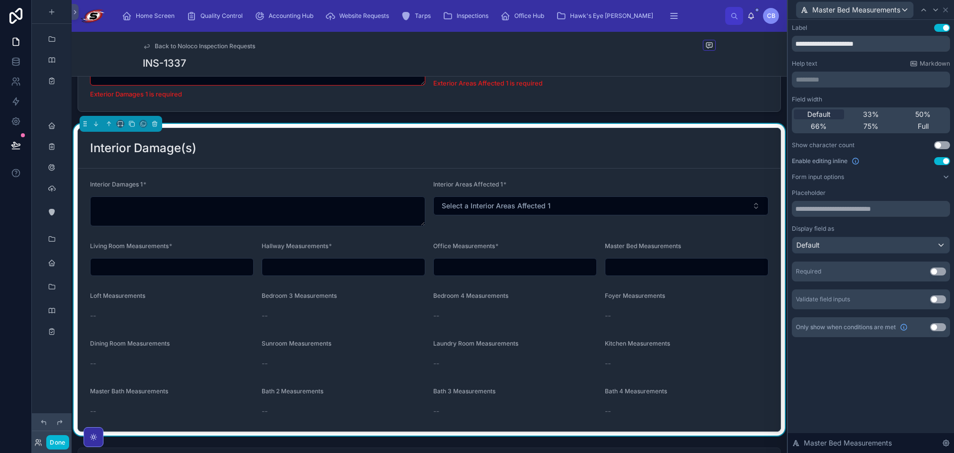
click at [937, 270] on button "Use setting" at bounding box center [938, 271] width 16 height 8
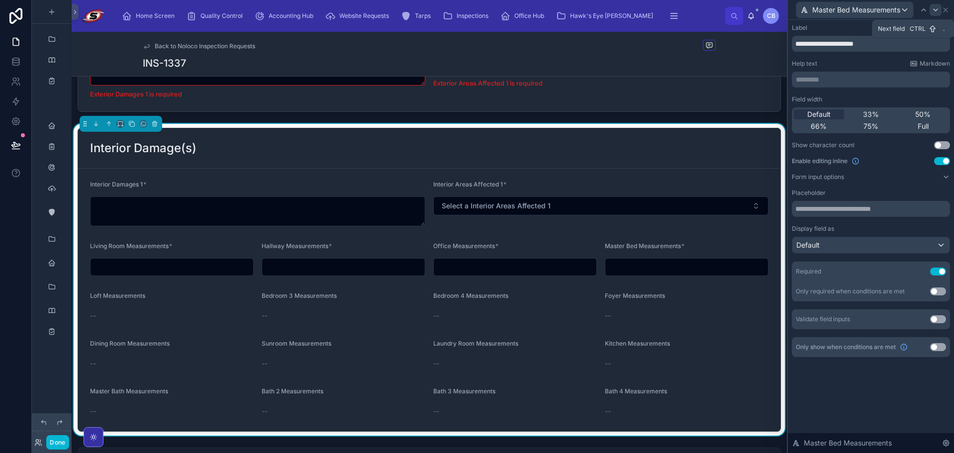
click at [935, 5] on div at bounding box center [935, 10] width 12 height 12
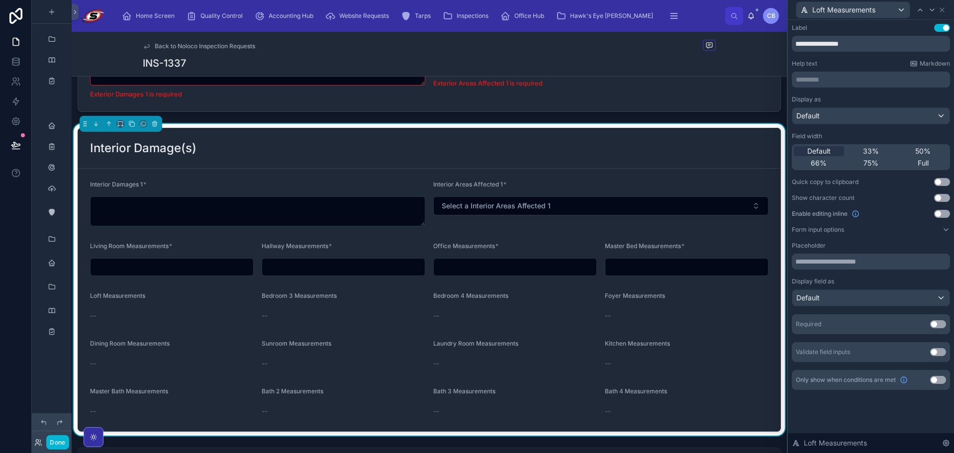
click at [941, 212] on button "Use setting" at bounding box center [942, 214] width 16 height 8
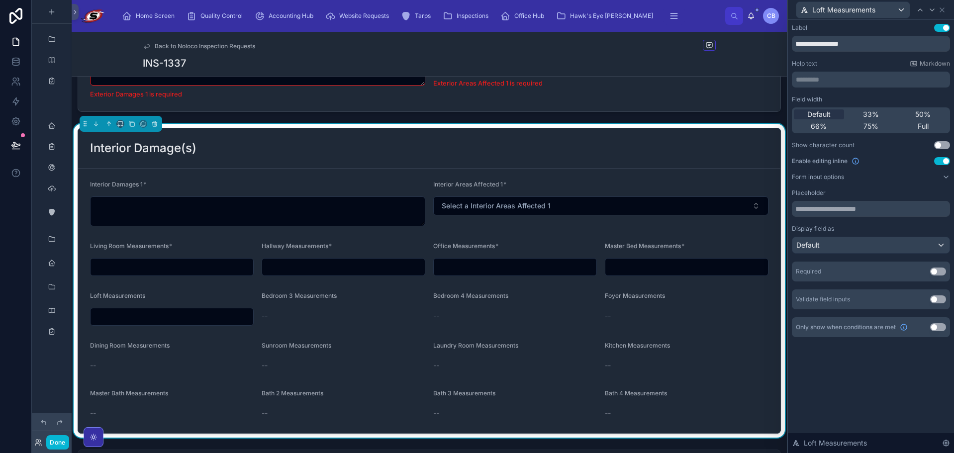
click at [937, 268] on button "Use setting" at bounding box center [938, 271] width 16 height 8
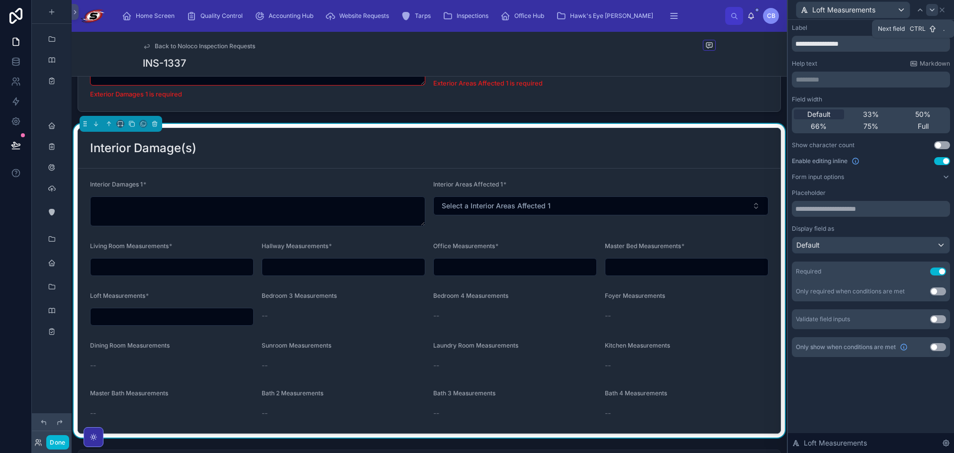
click at [933, 8] on icon at bounding box center [932, 10] width 8 height 8
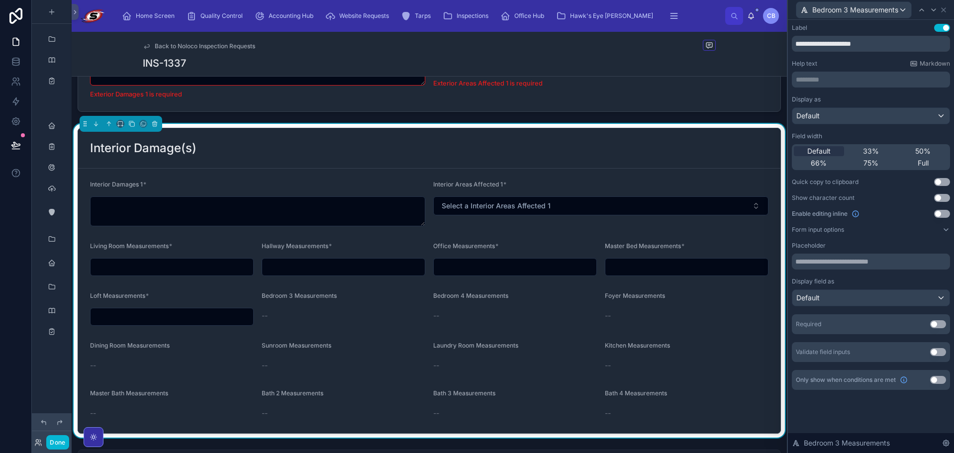
click at [941, 214] on button "Use setting" at bounding box center [942, 214] width 16 height 8
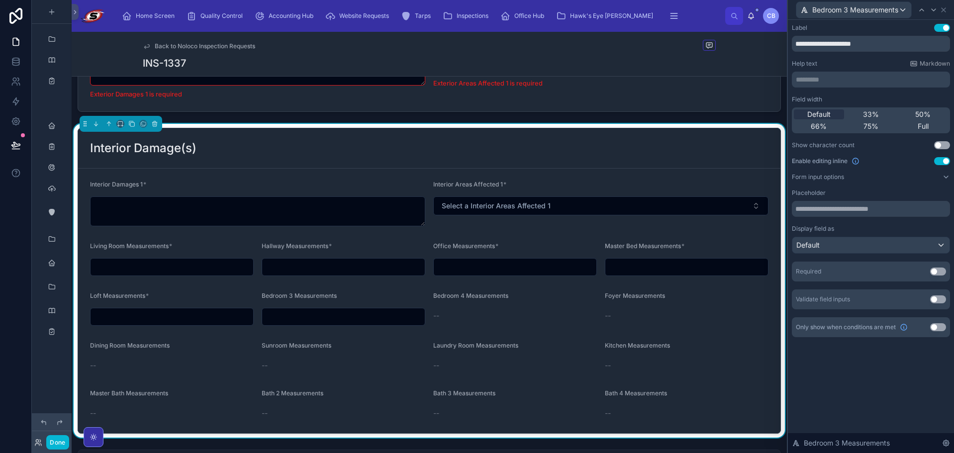
click at [941, 271] on button "Use setting" at bounding box center [938, 271] width 16 height 8
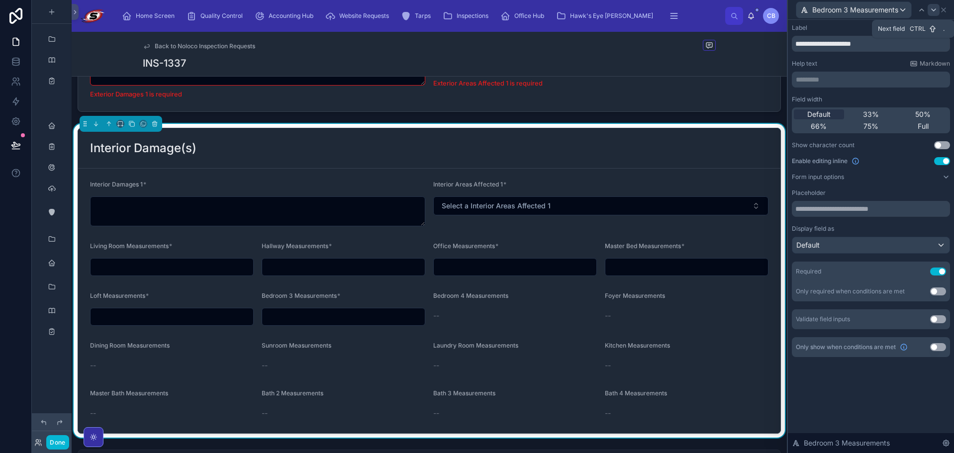
click at [932, 9] on icon at bounding box center [933, 10] width 8 height 8
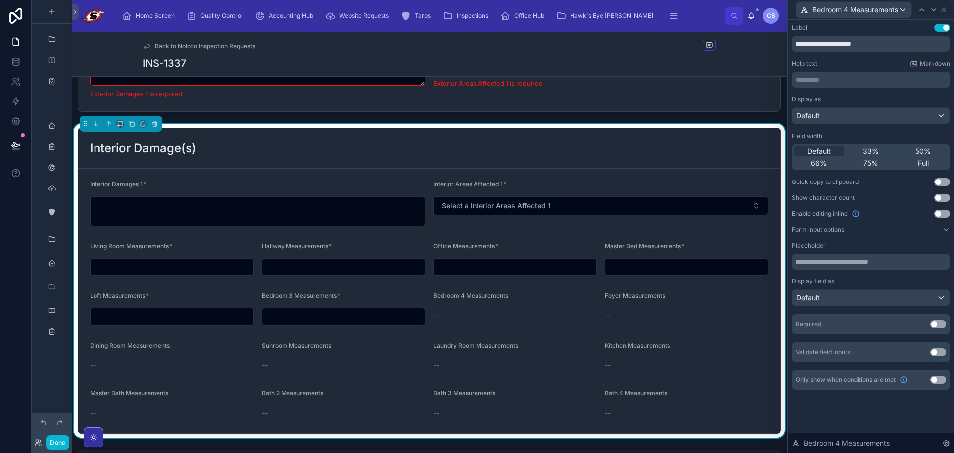
click at [938, 212] on button "Use setting" at bounding box center [942, 214] width 16 height 8
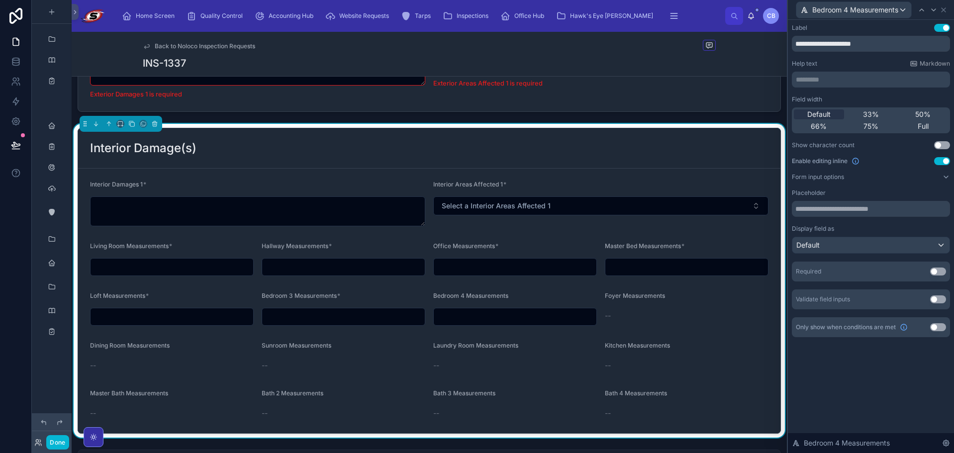
click at [939, 270] on button "Use setting" at bounding box center [938, 271] width 16 height 8
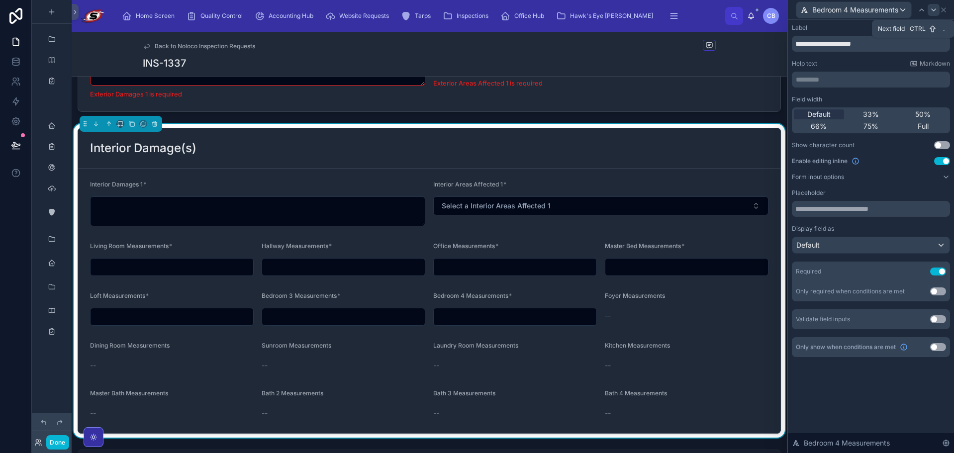
click at [935, 12] on icon at bounding box center [933, 10] width 8 height 8
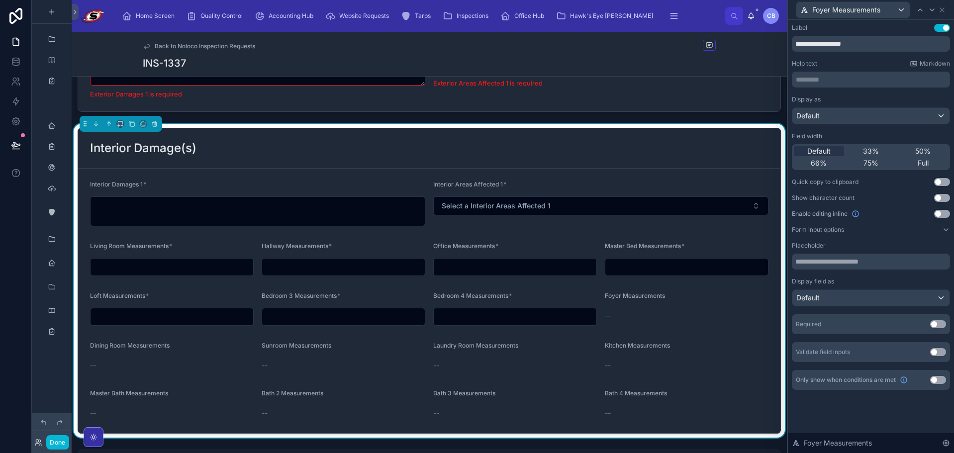
click at [937, 216] on button "Use setting" at bounding box center [942, 214] width 16 height 8
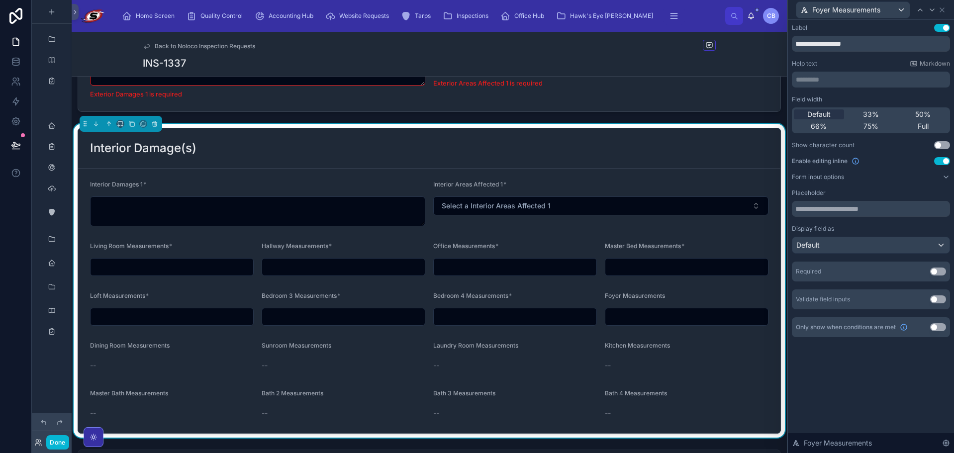
click at [938, 277] on div "Required Use setting" at bounding box center [870, 272] width 158 height 20
click at [937, 271] on button "Use setting" at bounding box center [938, 271] width 16 height 8
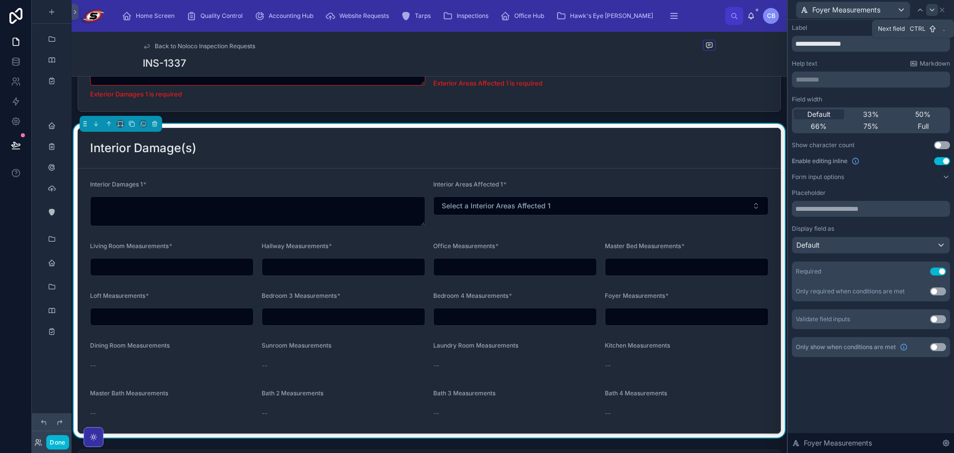
click at [933, 9] on icon at bounding box center [932, 10] width 8 height 8
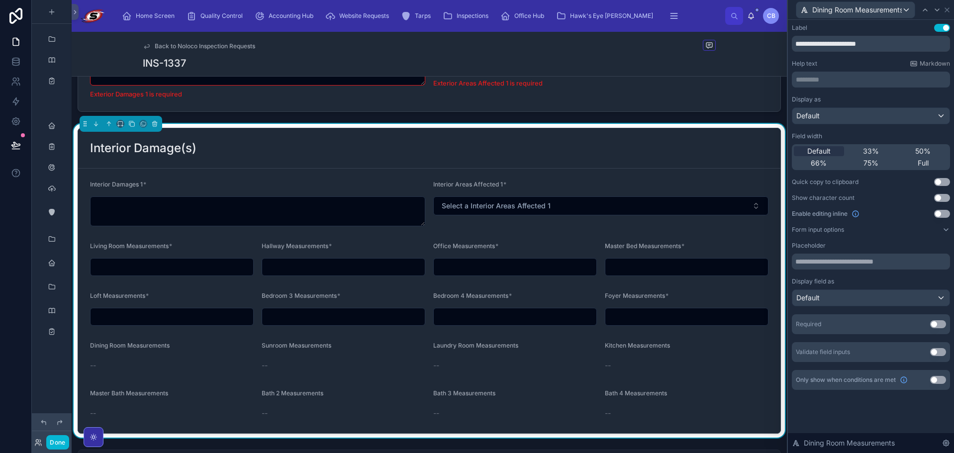
click at [941, 214] on button "Use setting" at bounding box center [942, 214] width 16 height 8
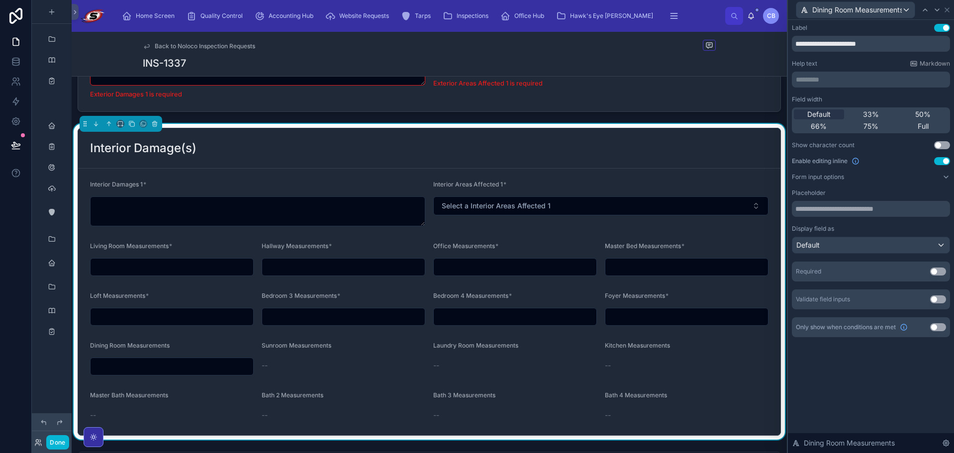
click at [936, 276] on div "Required Use setting" at bounding box center [870, 272] width 158 height 20
click at [937, 272] on button "Use setting" at bounding box center [938, 271] width 16 height 8
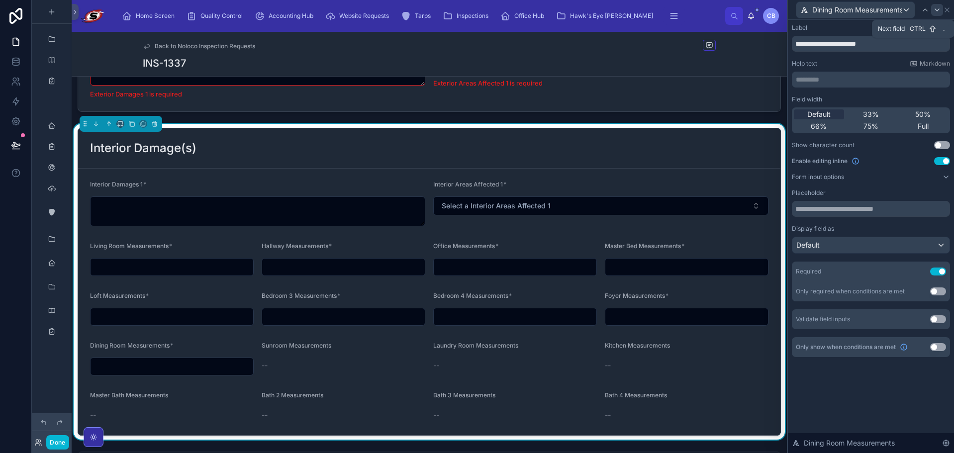
click at [937, 13] on icon at bounding box center [937, 10] width 8 height 8
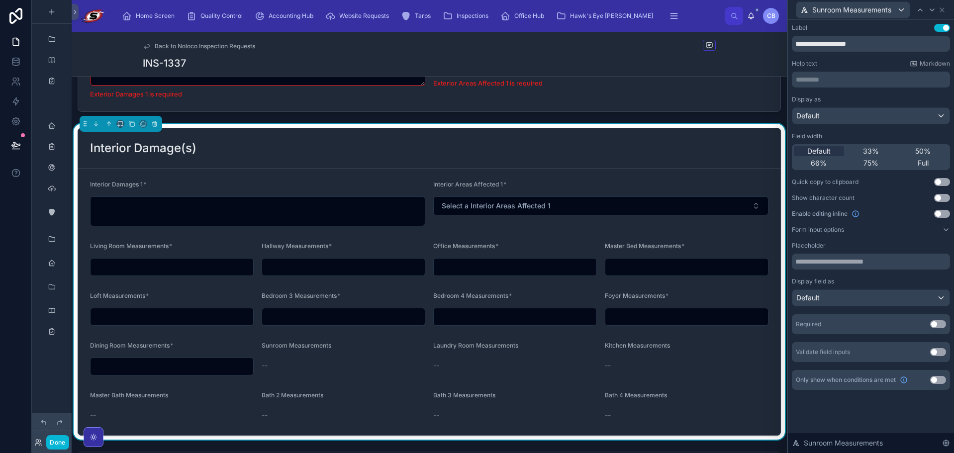
click at [941, 212] on button "Use setting" at bounding box center [942, 214] width 16 height 8
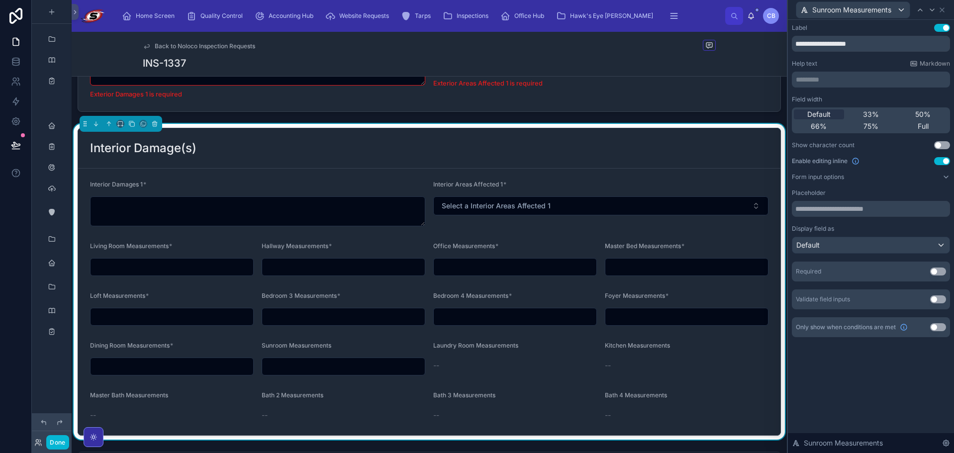
click at [938, 273] on button "Use setting" at bounding box center [938, 271] width 16 height 8
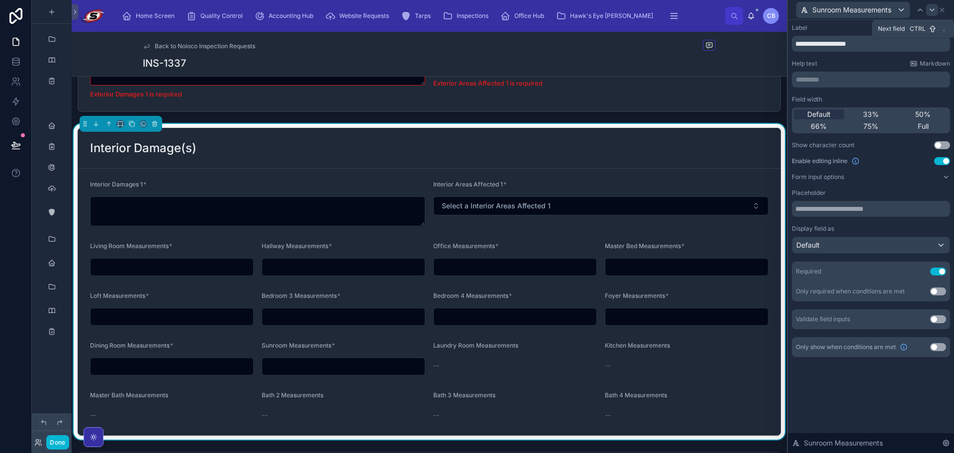
click at [930, 9] on icon at bounding box center [932, 10] width 8 height 8
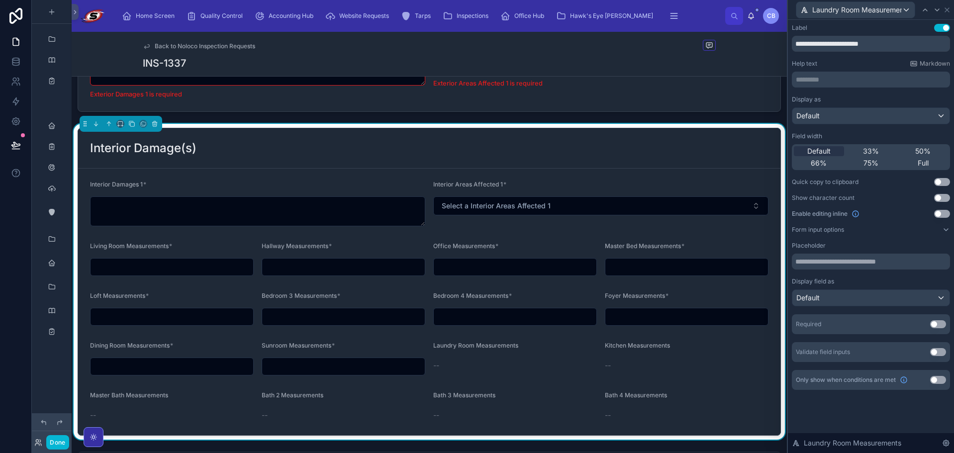
click at [942, 210] on button "Use setting" at bounding box center [942, 214] width 16 height 8
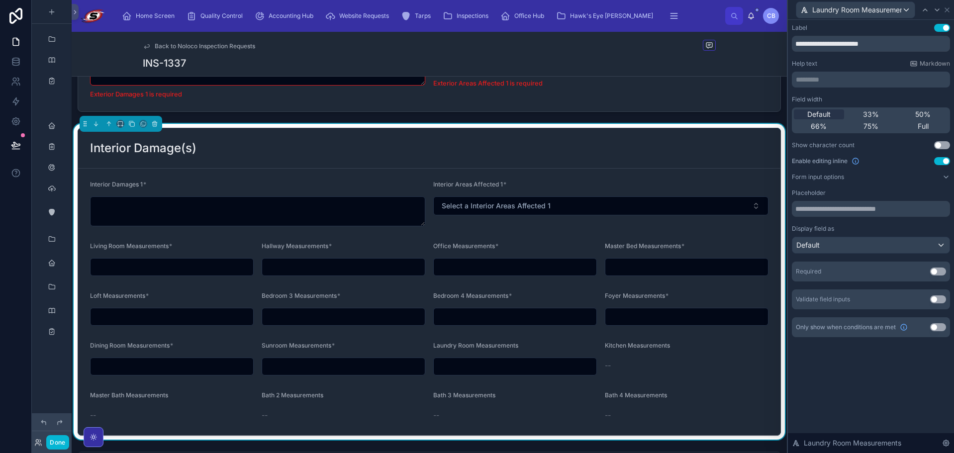
click at [939, 276] on div "Required Use setting" at bounding box center [870, 272] width 158 height 20
click at [939, 273] on button "Use setting" at bounding box center [938, 271] width 16 height 8
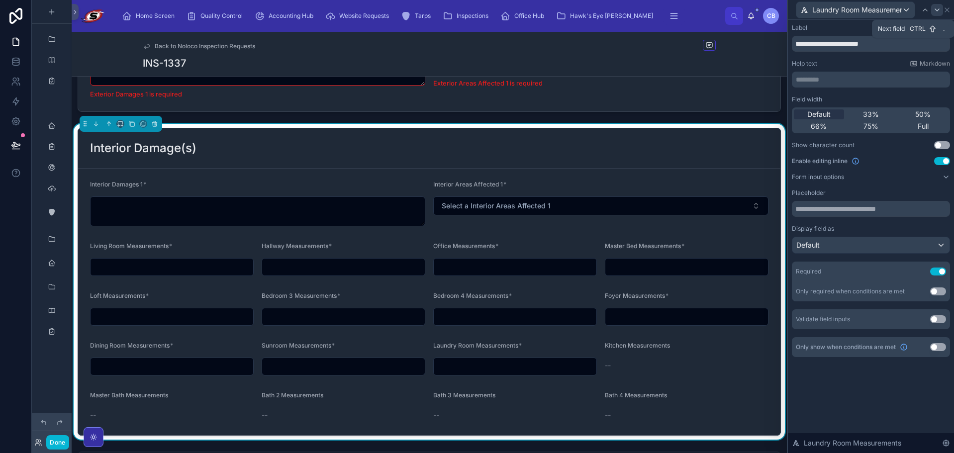
click at [935, 7] on icon at bounding box center [937, 10] width 8 height 8
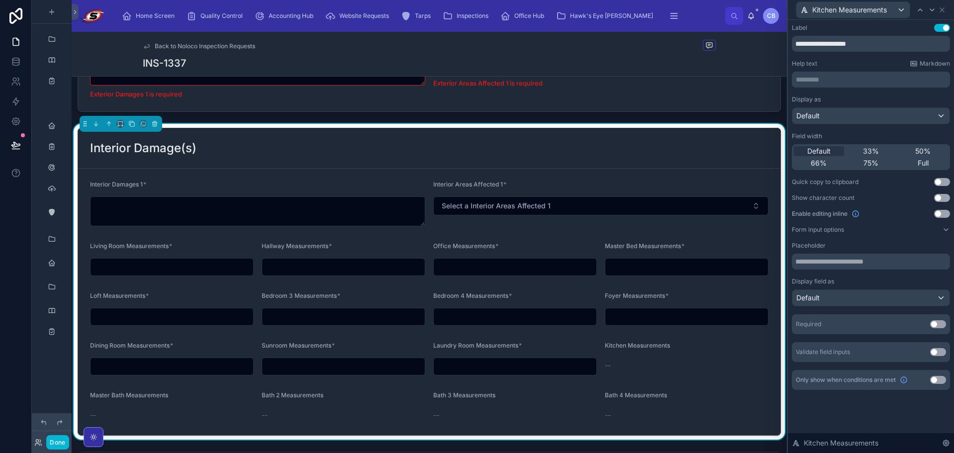
click at [940, 211] on button "Use setting" at bounding box center [942, 214] width 16 height 8
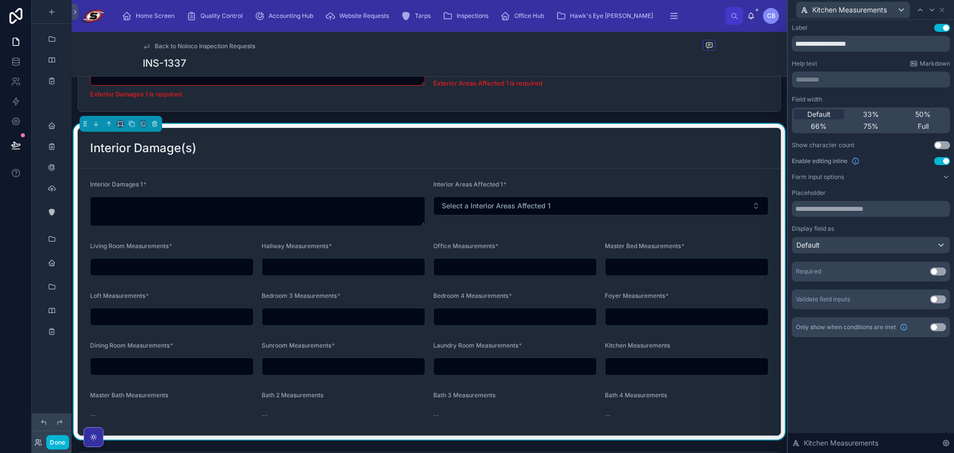
click at [934, 271] on button "Use setting" at bounding box center [938, 271] width 16 height 8
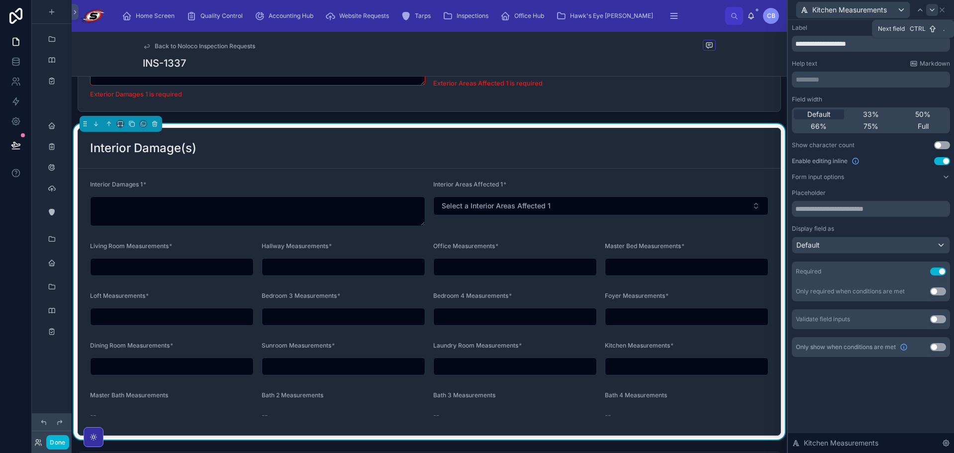
click at [933, 8] on icon at bounding box center [932, 10] width 8 height 8
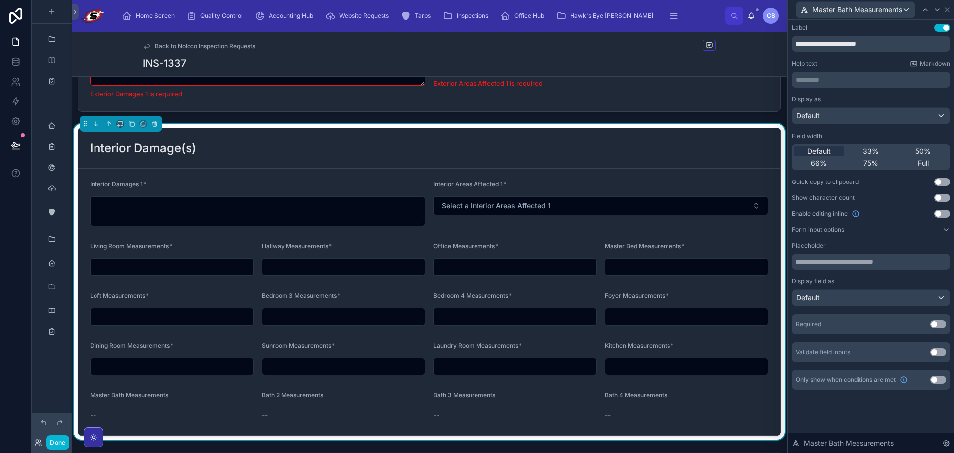
click at [940, 211] on button "Use setting" at bounding box center [942, 214] width 16 height 8
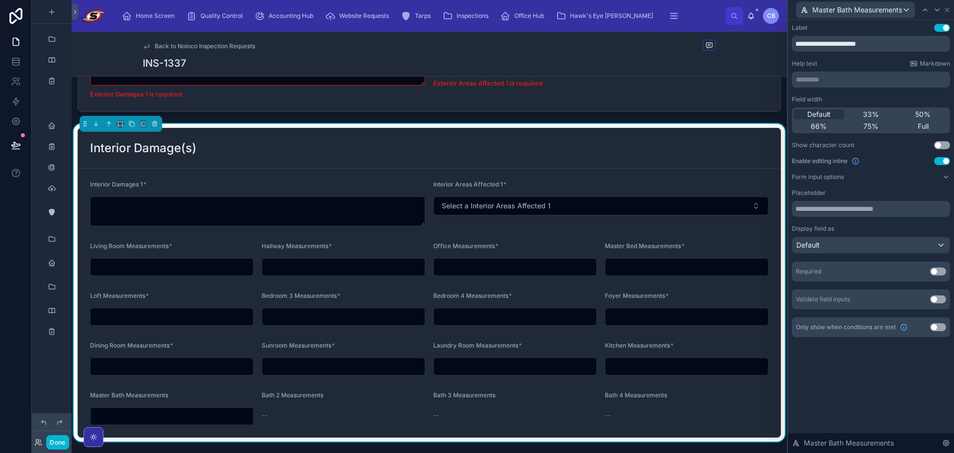
click at [933, 271] on button "Use setting" at bounding box center [938, 271] width 16 height 8
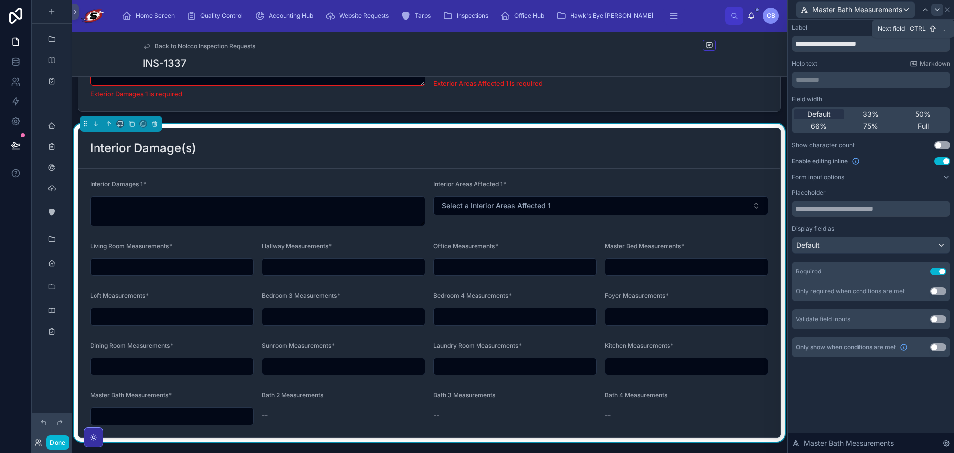
click at [937, 11] on icon at bounding box center [937, 10] width 4 height 2
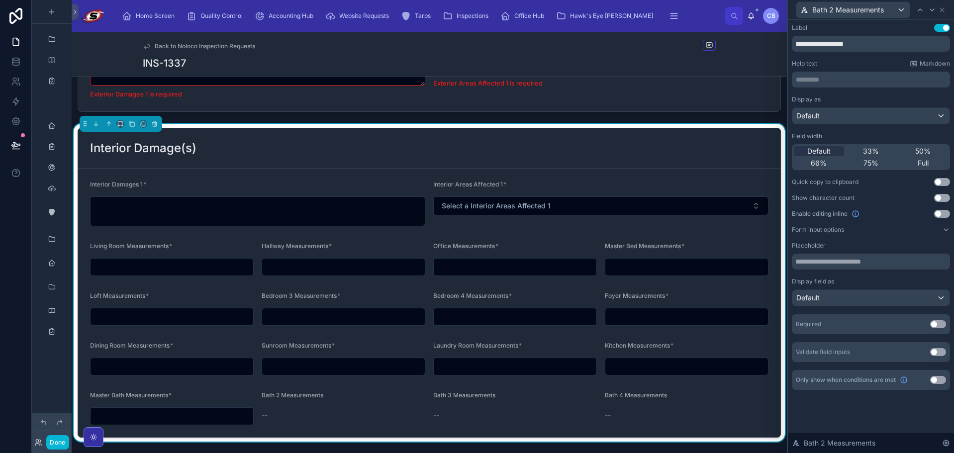
click at [942, 216] on button "Use setting" at bounding box center [942, 214] width 16 height 8
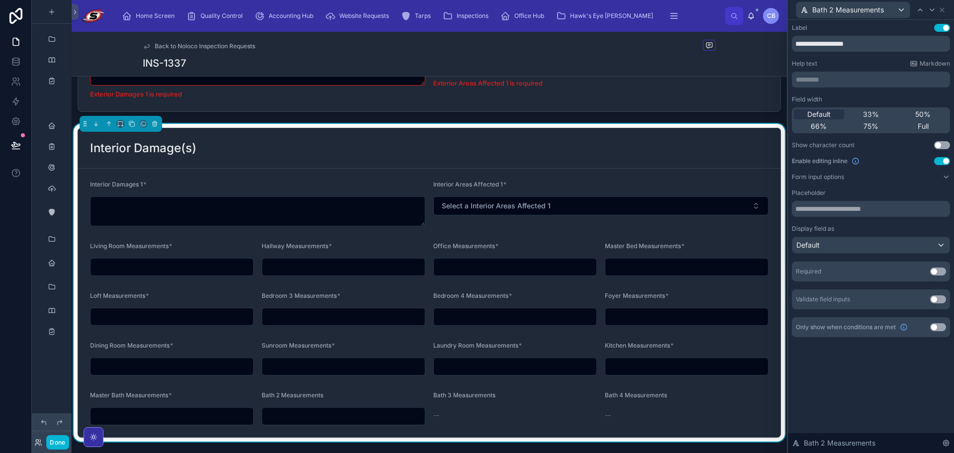
click at [938, 268] on button "Use setting" at bounding box center [938, 271] width 16 height 8
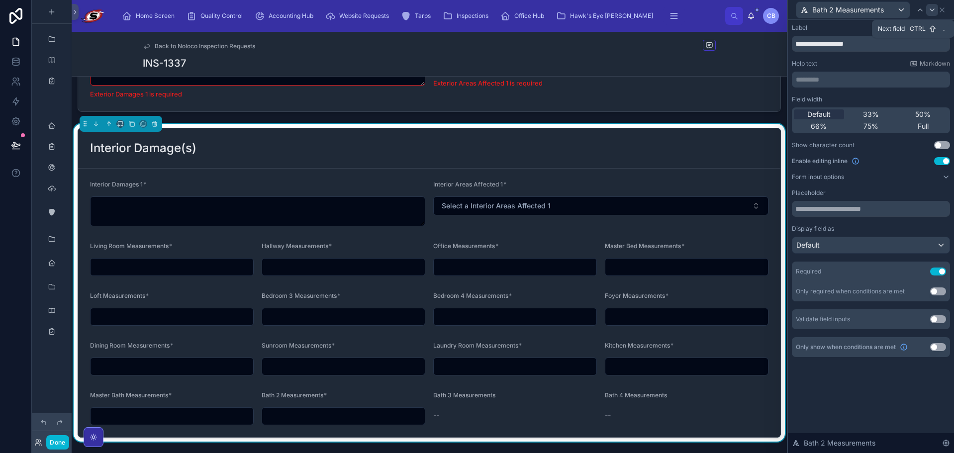
click at [935, 6] on icon at bounding box center [932, 10] width 8 height 8
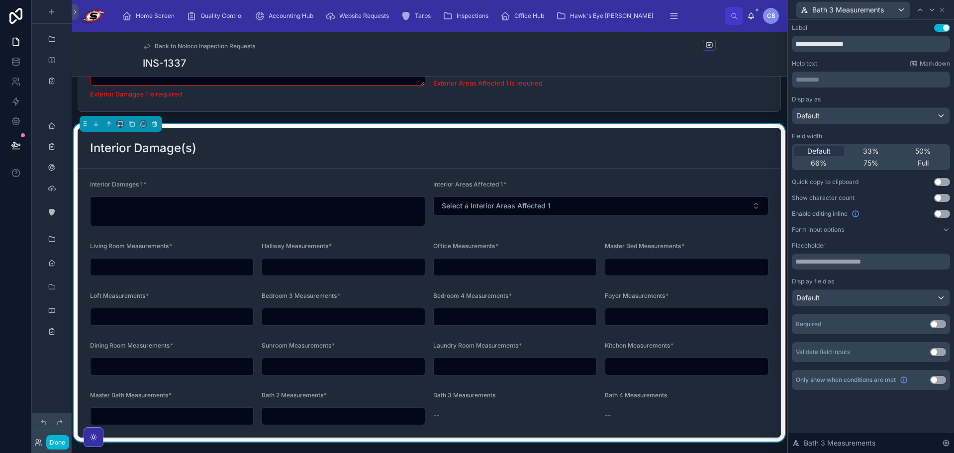
click at [935, 211] on div "Enable editing inline Use setting" at bounding box center [870, 214] width 158 height 8
click at [941, 212] on button "Use setting" at bounding box center [942, 214] width 16 height 8
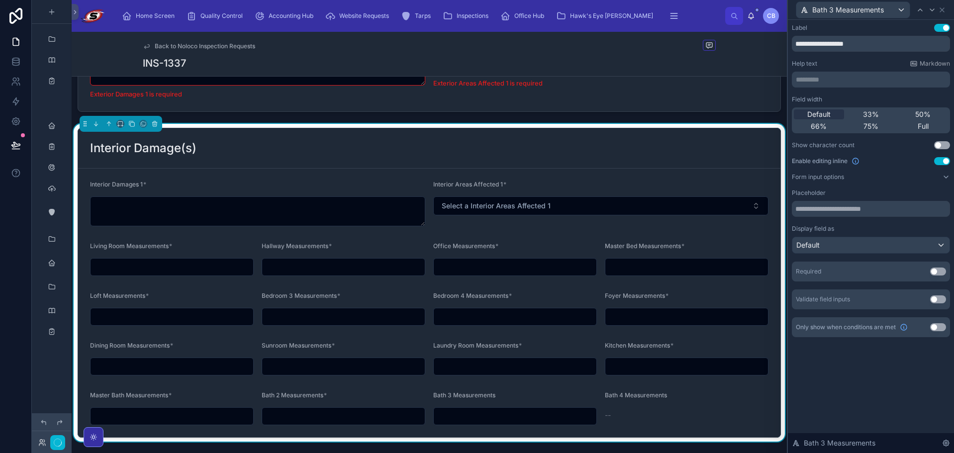
click at [938, 271] on button "Use setting" at bounding box center [938, 271] width 16 height 8
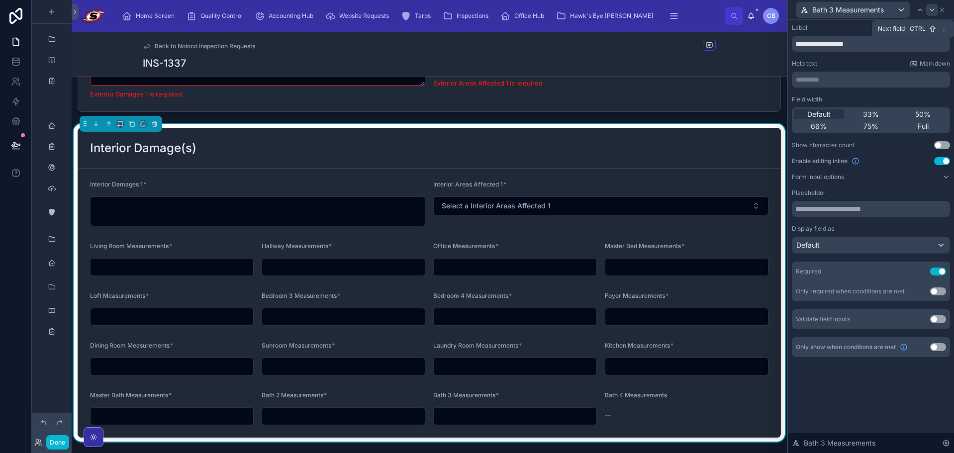
click at [930, 12] on icon at bounding box center [932, 10] width 8 height 8
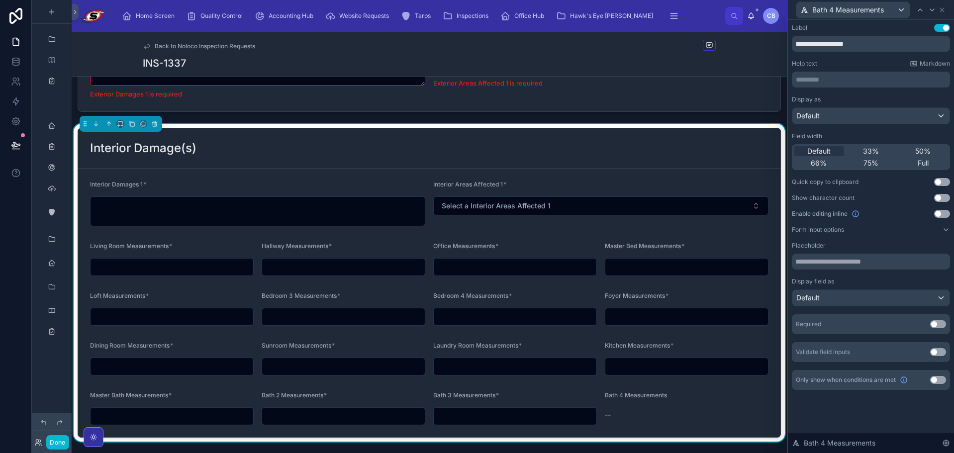
click at [941, 198] on button "Use setting" at bounding box center [942, 198] width 16 height 8
click at [941, 197] on button "Use setting" at bounding box center [942, 198] width 16 height 8
click at [943, 212] on button "Use setting" at bounding box center [942, 214] width 16 height 8
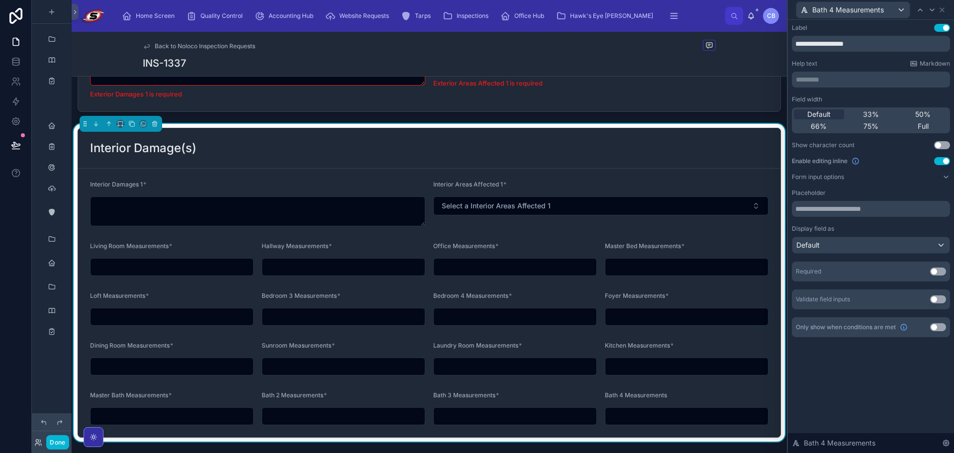
click at [936, 271] on button "Use setting" at bounding box center [938, 271] width 16 height 8
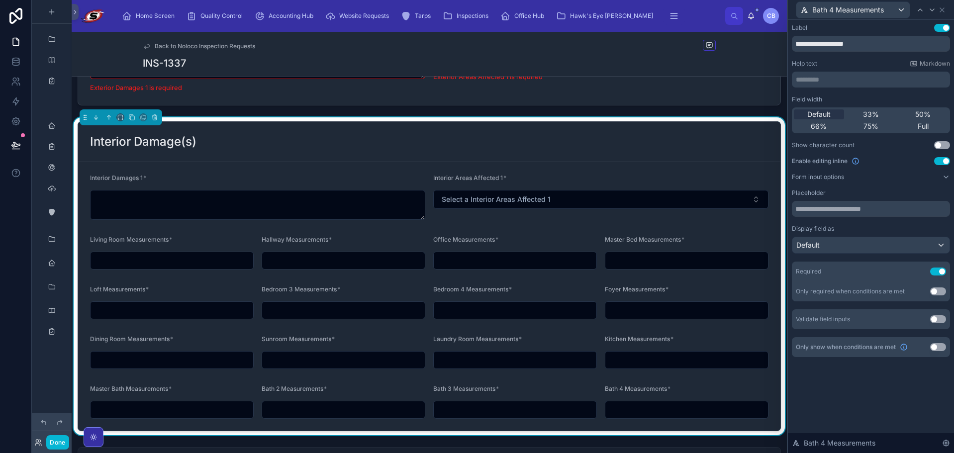
scroll to position [1637, 0]
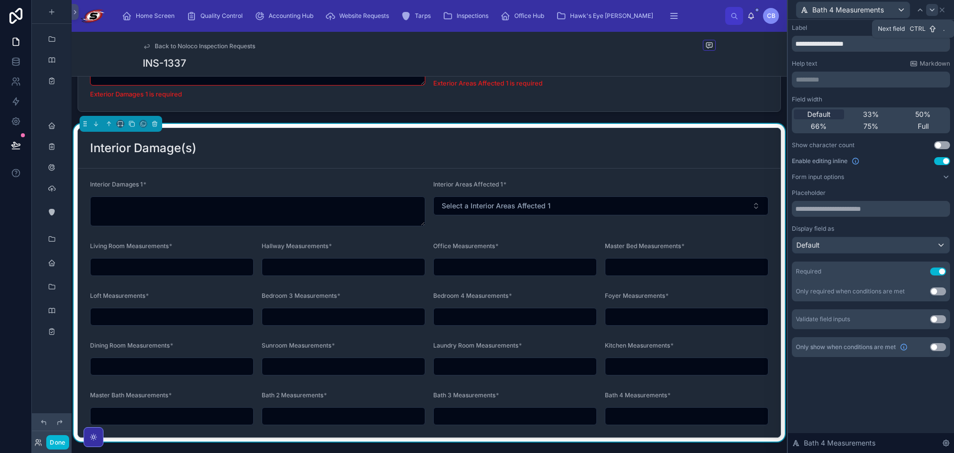
click at [934, 9] on icon at bounding box center [932, 10] width 8 height 8
click at [931, 9] on icon at bounding box center [932, 10] width 8 height 8
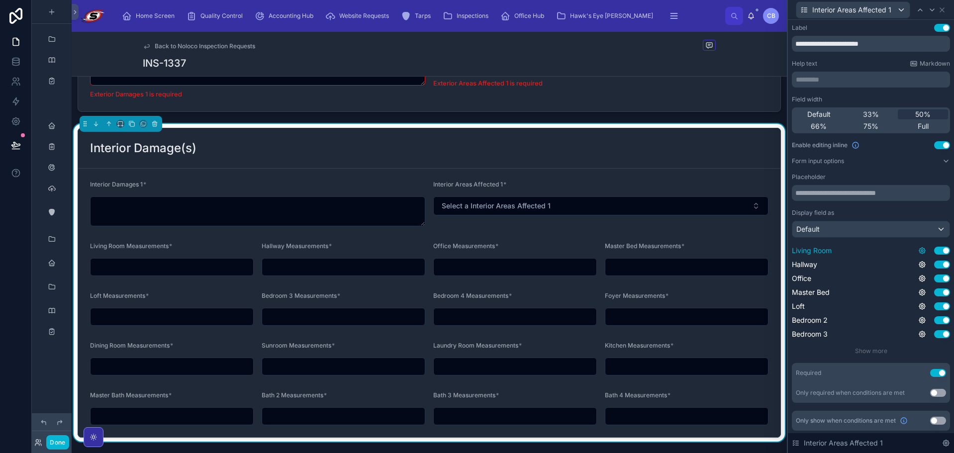
click at [918, 247] on icon at bounding box center [922, 251] width 8 height 8
click at [918, 248] on icon at bounding box center [922, 251] width 8 height 8
click at [918, 211] on div "Display field as" at bounding box center [870, 211] width 158 height 8
click at [918, 249] on icon at bounding box center [922, 249] width 8 height 8
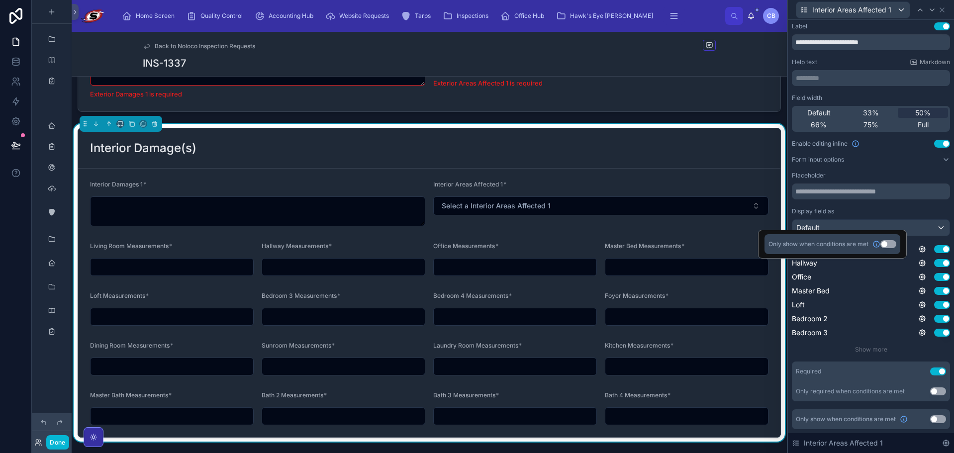
click at [886, 245] on button "Use setting" at bounding box center [888, 244] width 16 height 8
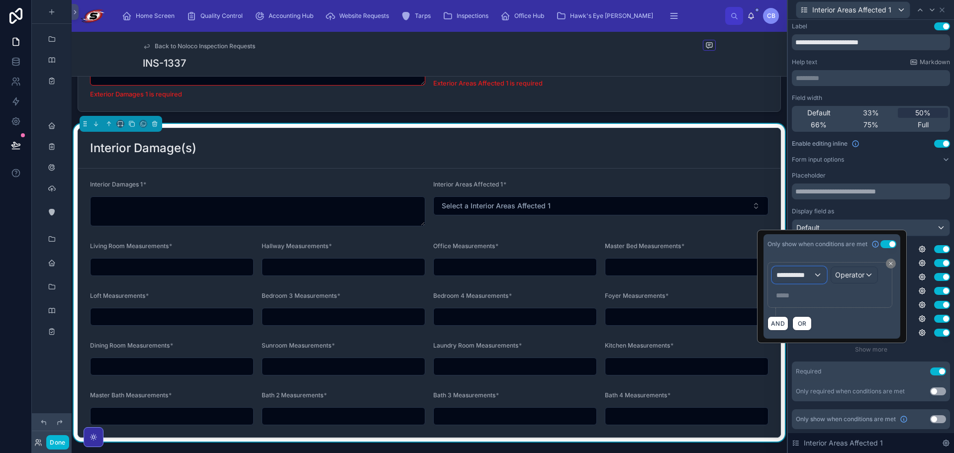
click at [814, 272] on div "**********" at bounding box center [799, 275] width 54 height 16
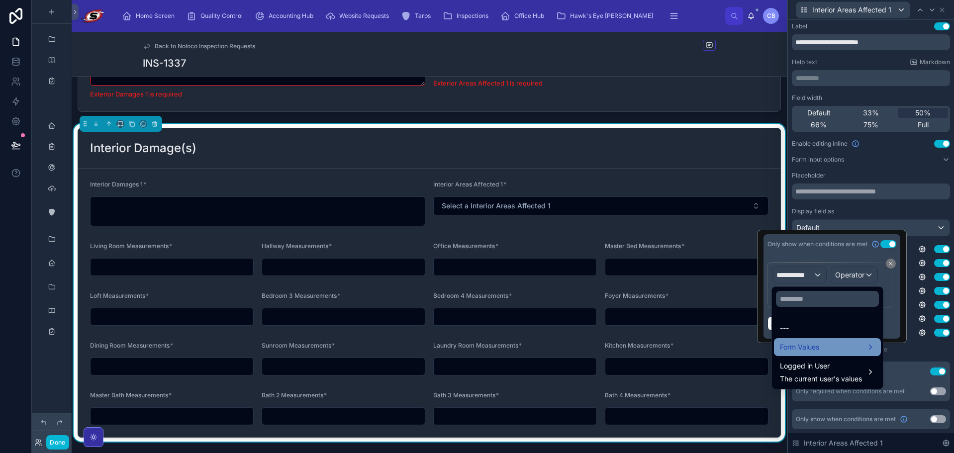
click at [812, 344] on span "Form Values" at bounding box center [799, 347] width 39 height 12
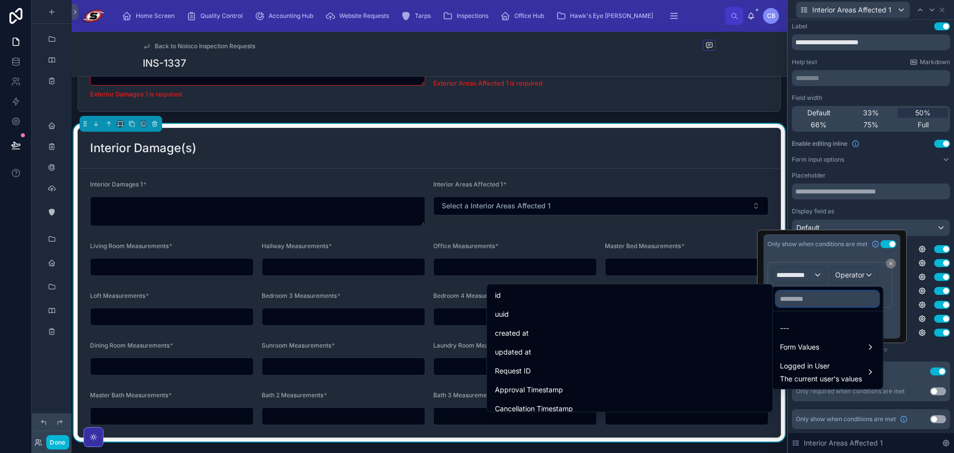
click at [807, 297] on input "text" at bounding box center [827, 299] width 103 height 16
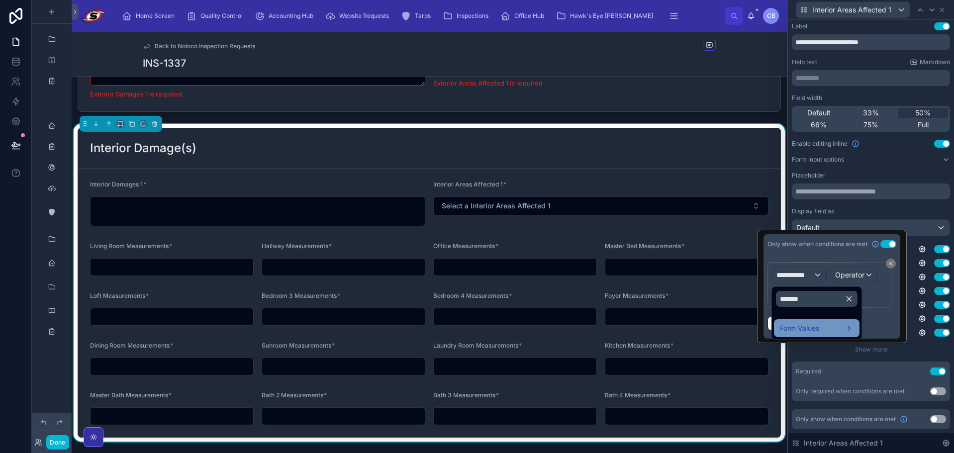
click at [813, 328] on span "Form Values" at bounding box center [799, 328] width 39 height 12
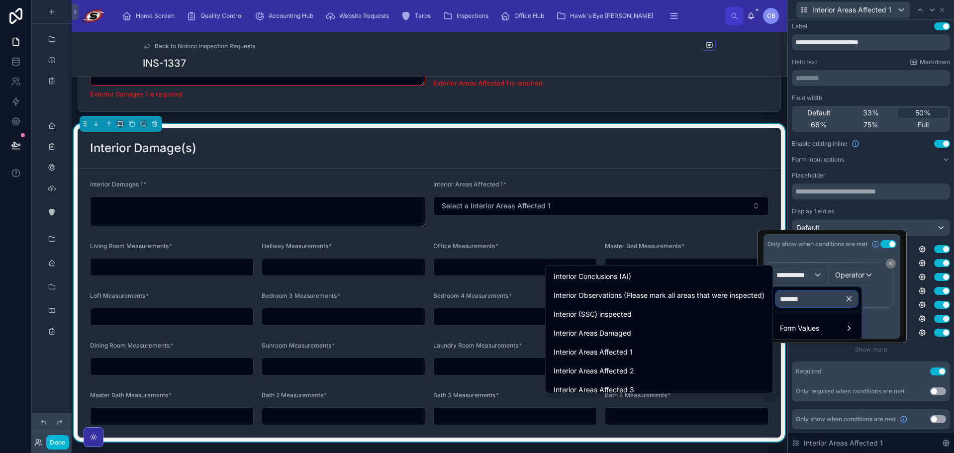
click at [805, 298] on input "*******" at bounding box center [817, 299] width 82 height 16
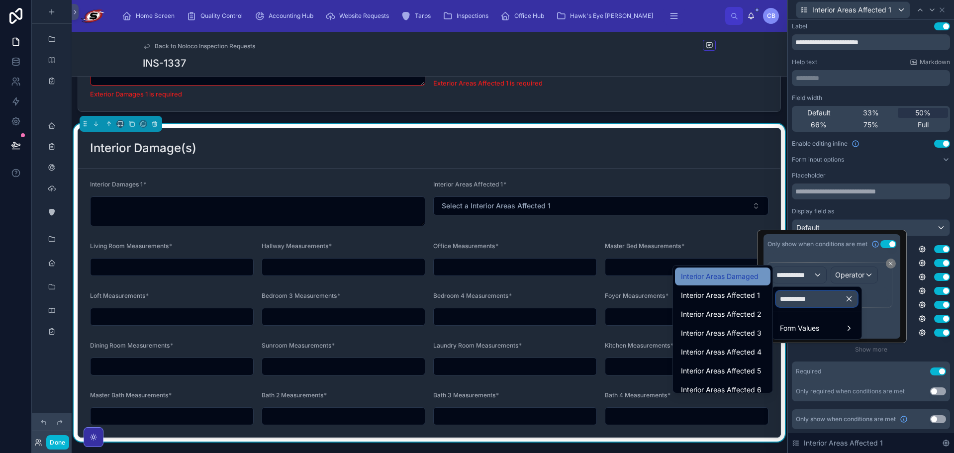
type input "**********"
click at [731, 275] on span "Interior Areas Damaged" at bounding box center [720, 276] width 78 height 12
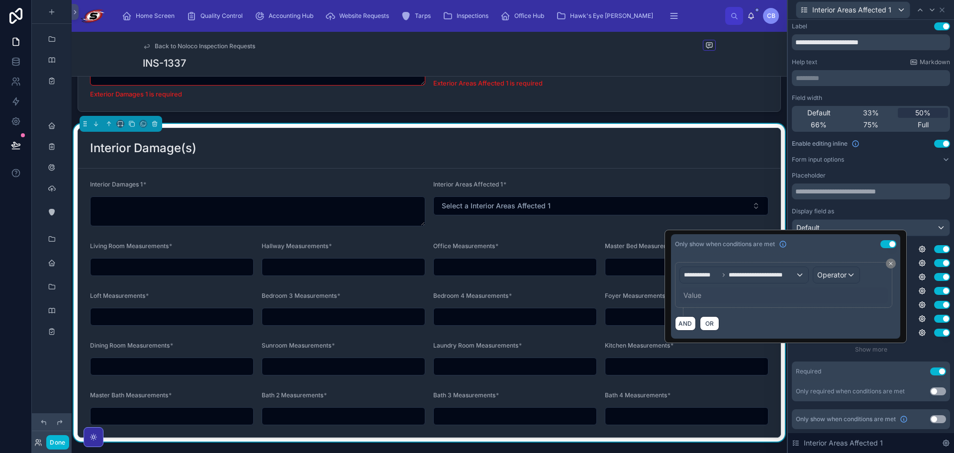
click at [719, 286] on div "**********" at bounding box center [783, 284] width 208 height 37
click at [823, 279] on span "Operator" at bounding box center [831, 275] width 29 height 10
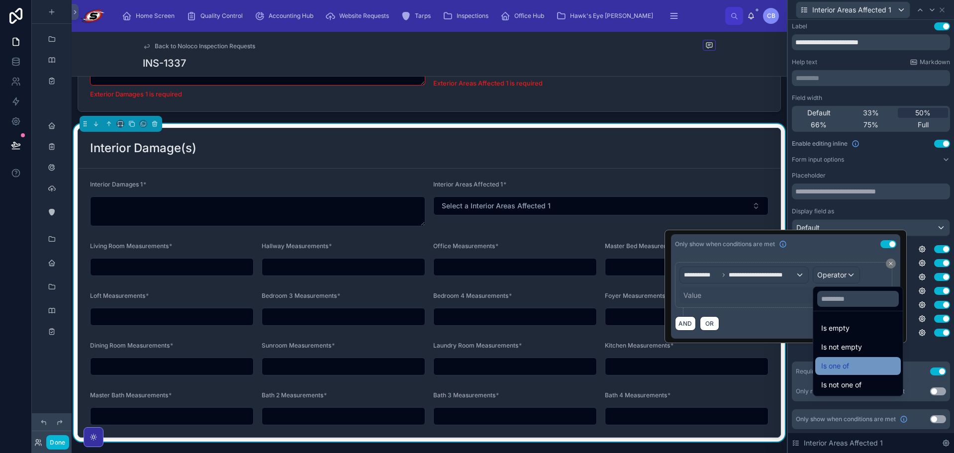
click at [844, 371] on span "Is one of" at bounding box center [835, 366] width 28 height 12
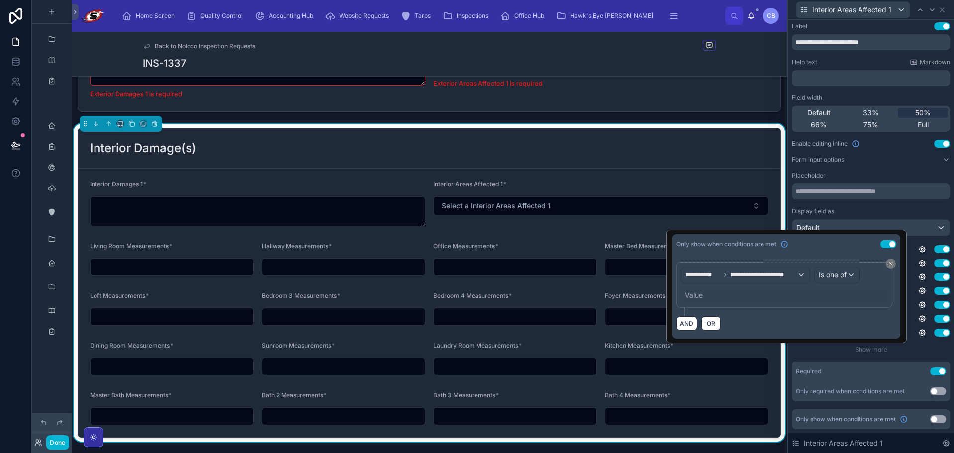
click at [692, 294] on div "Value" at bounding box center [694, 295] width 18 height 10
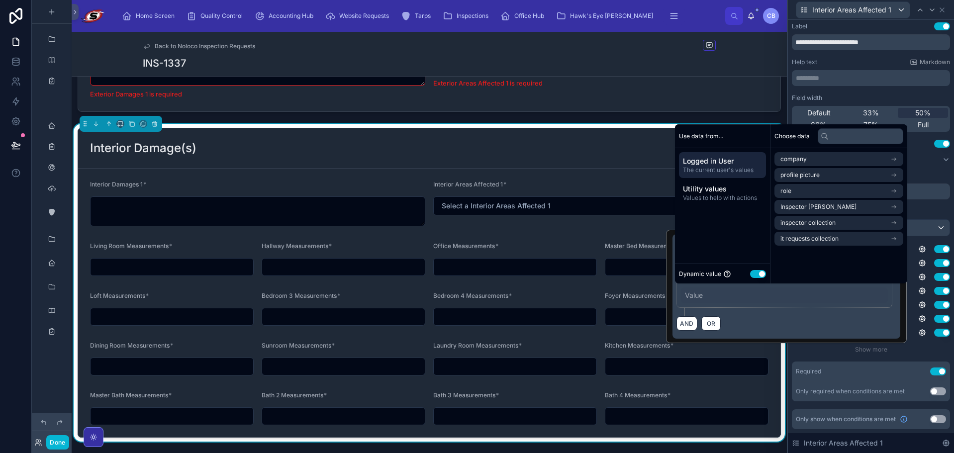
click at [755, 270] on button "Use setting" at bounding box center [758, 274] width 16 height 8
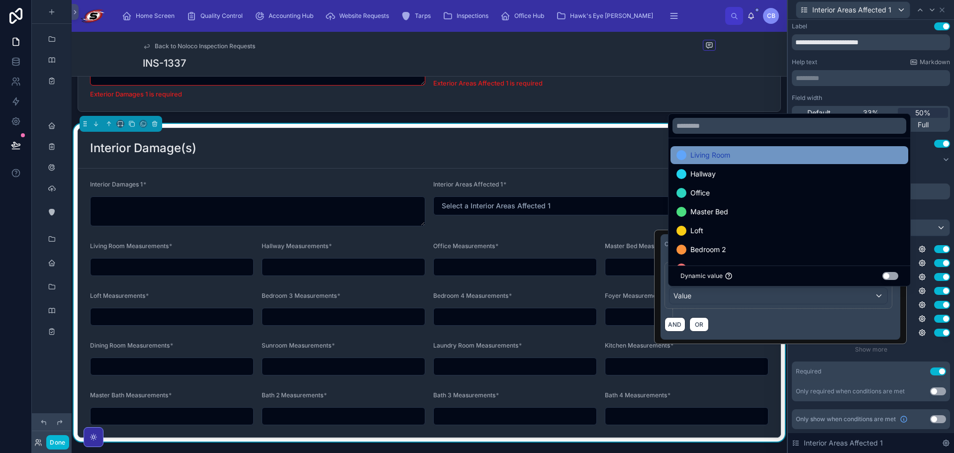
click at [781, 159] on div "Living Room" at bounding box center [789, 155] width 226 height 12
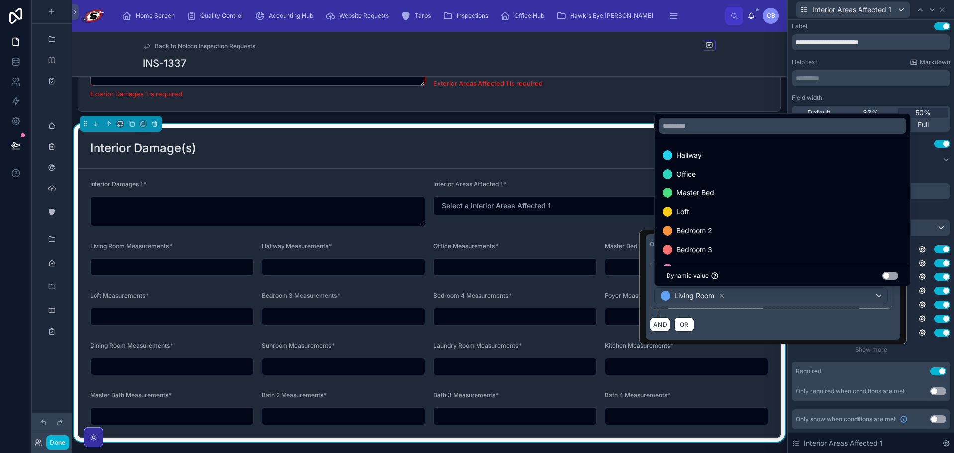
click at [944, 171] on div "**********" at bounding box center [870, 235] width 166 height 435
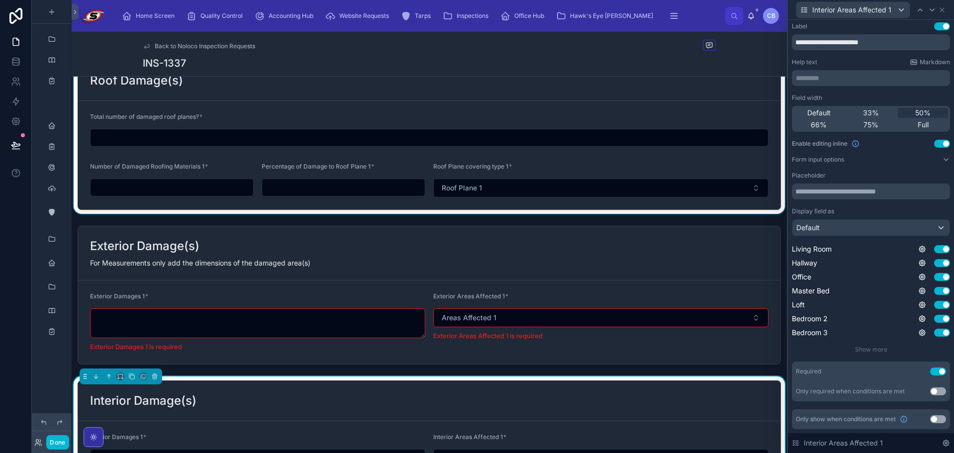
scroll to position [1388, 0]
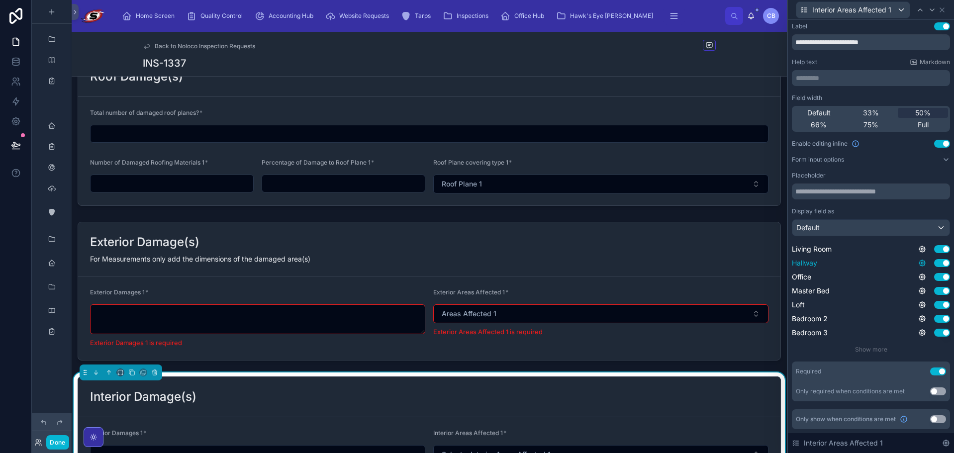
click at [921, 262] on icon at bounding box center [922, 263] width 2 height 2
click at [921, 263] on icon at bounding box center [922, 263] width 2 height 2
click at [883, 261] on button "Use setting" at bounding box center [888, 258] width 16 height 8
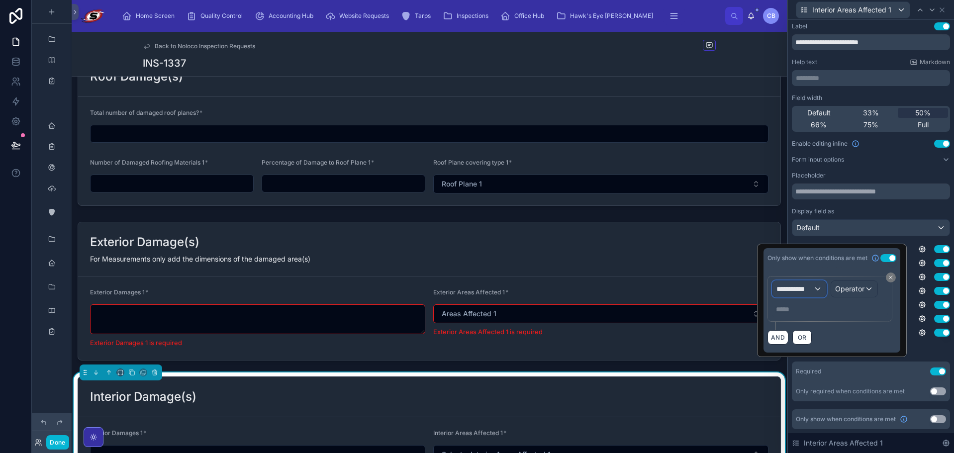
click at [819, 285] on div "**********" at bounding box center [799, 289] width 54 height 16
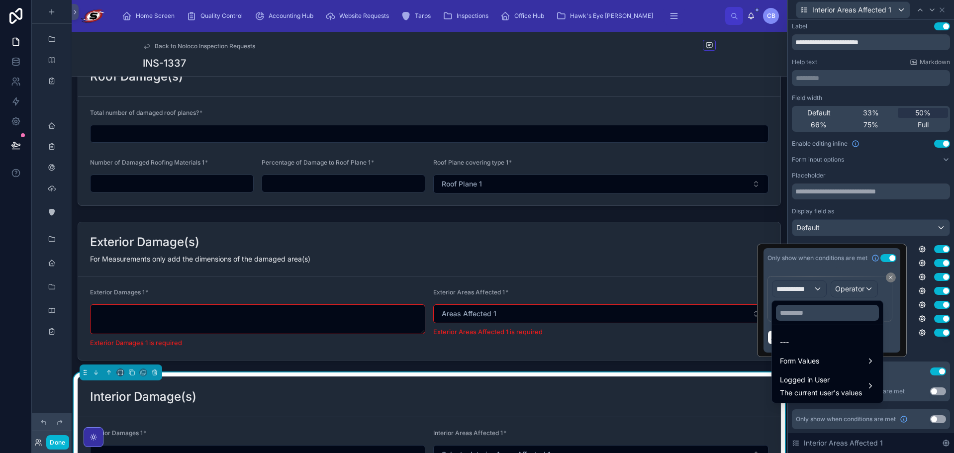
click at [813, 305] on div at bounding box center [827, 313] width 111 height 24
click at [815, 311] on input "text" at bounding box center [827, 313] width 103 height 16
paste input "**********"
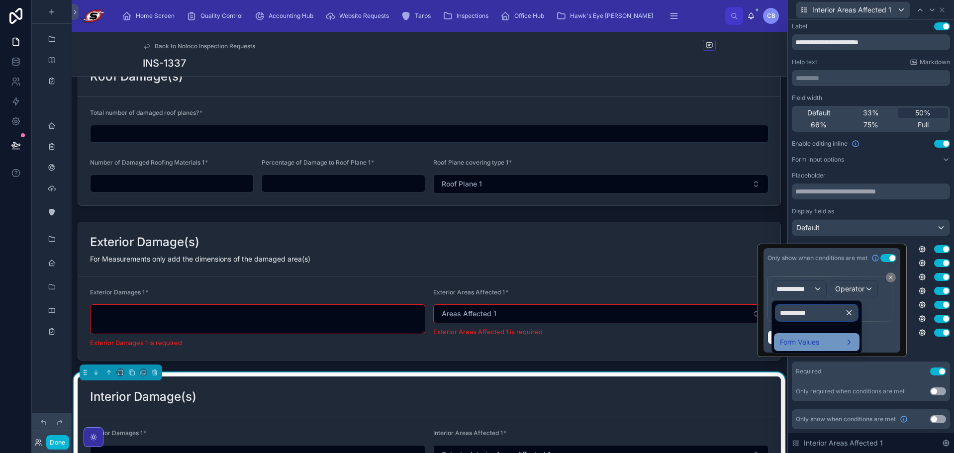
type input "**********"
click at [814, 338] on span "Form Values" at bounding box center [799, 342] width 39 height 12
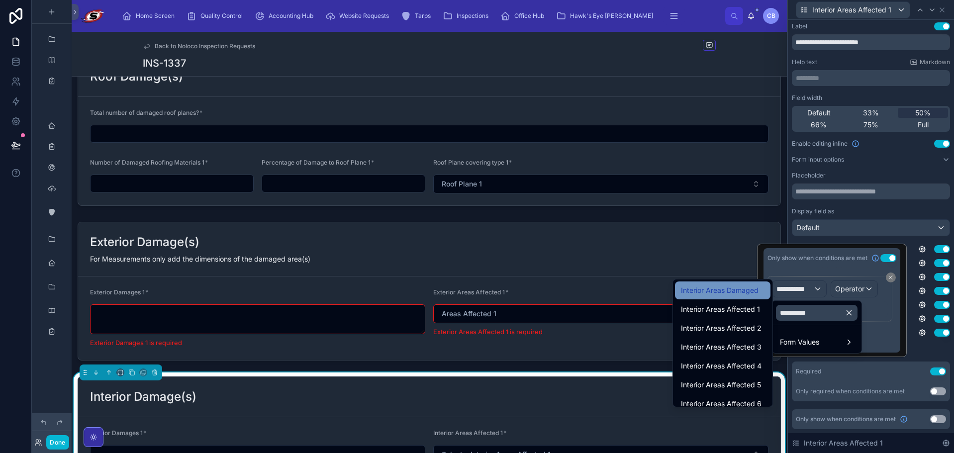
click at [753, 295] on div "Interior Areas Damaged" at bounding box center [723, 290] width 84 height 12
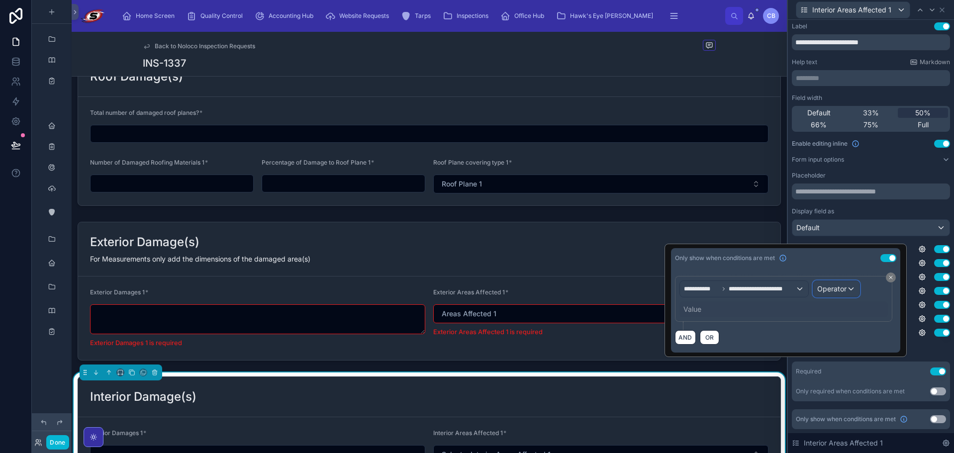
click at [828, 291] on span "Operator" at bounding box center [831, 288] width 29 height 8
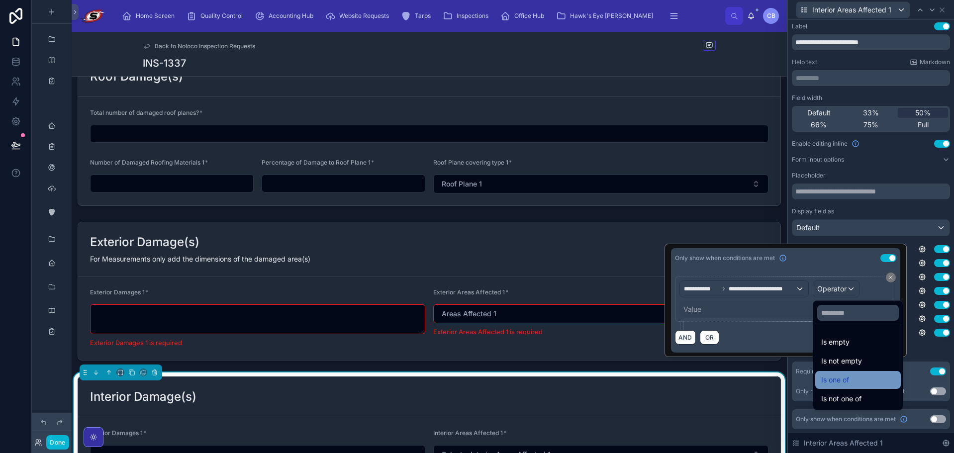
click at [828, 377] on span "Is one of" at bounding box center [835, 380] width 28 height 12
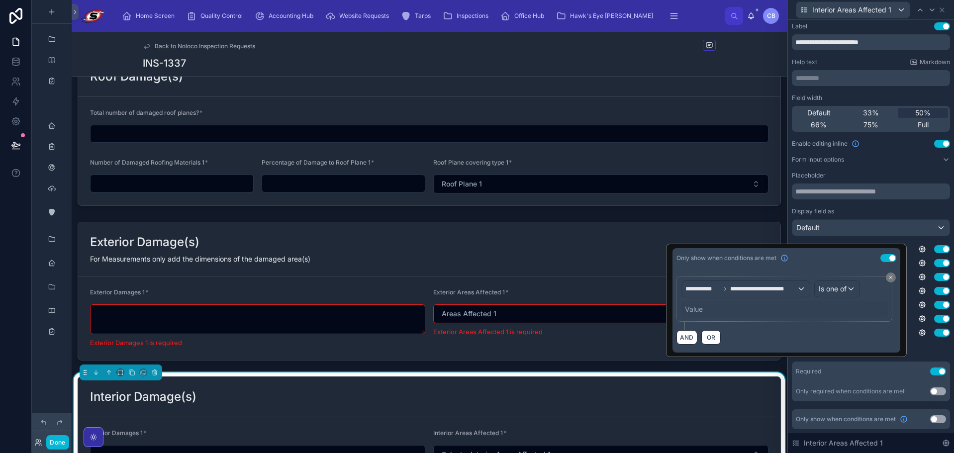
click at [691, 306] on div "Value" at bounding box center [694, 309] width 18 height 10
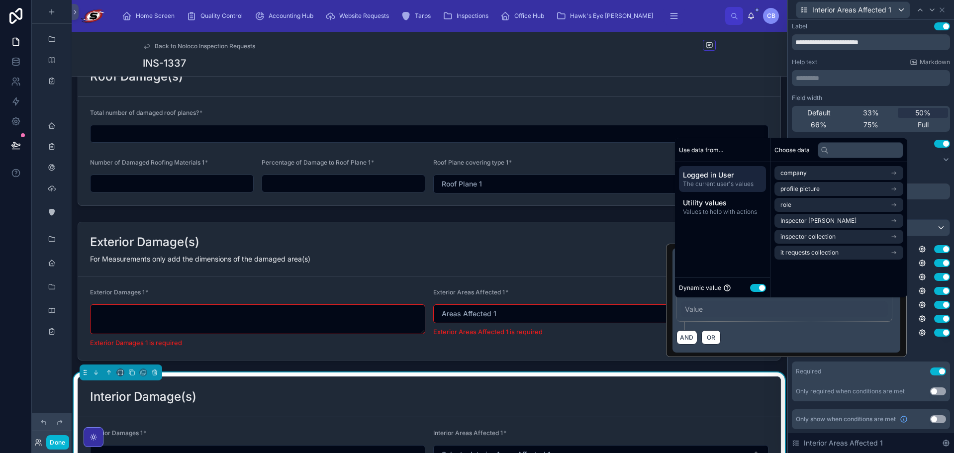
click at [760, 286] on button "Use setting" at bounding box center [758, 288] width 16 height 8
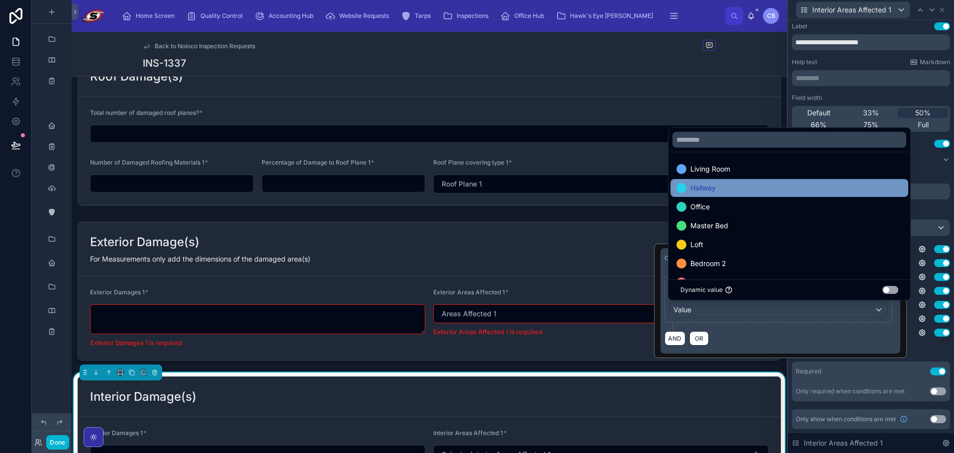
click at [740, 189] on div "Hallway" at bounding box center [789, 188] width 226 height 12
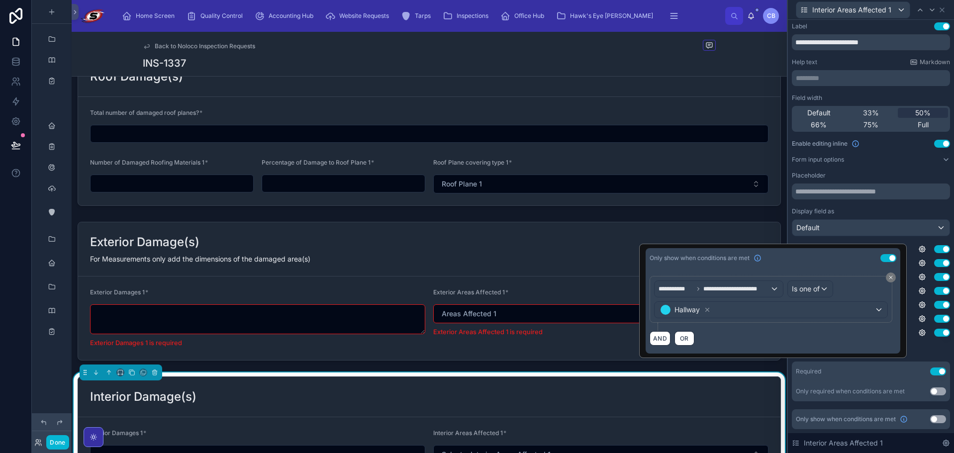
click at [874, 334] on div "AND OR" at bounding box center [772, 338] width 247 height 15
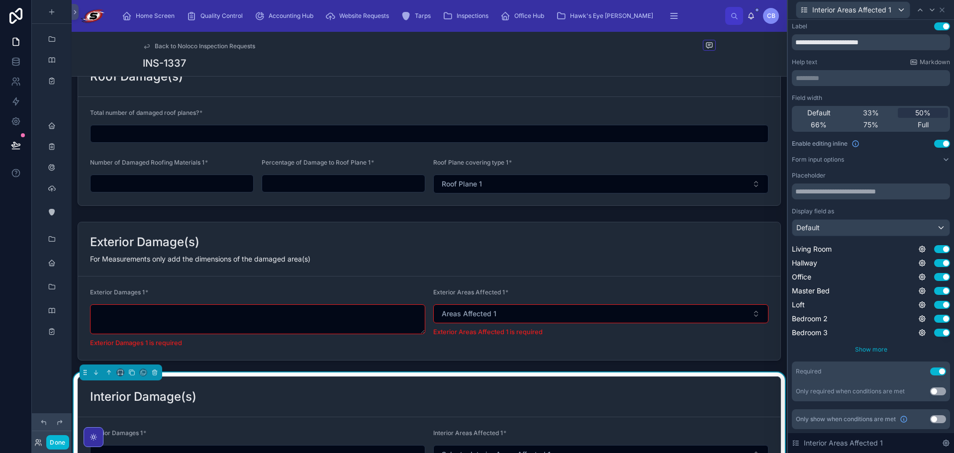
click at [921, 349] on div "Show more" at bounding box center [870, 350] width 158 height 8
click at [919, 275] on icon at bounding box center [922, 277] width 6 height 6
click at [889, 273] on button "Use setting" at bounding box center [888, 272] width 16 height 8
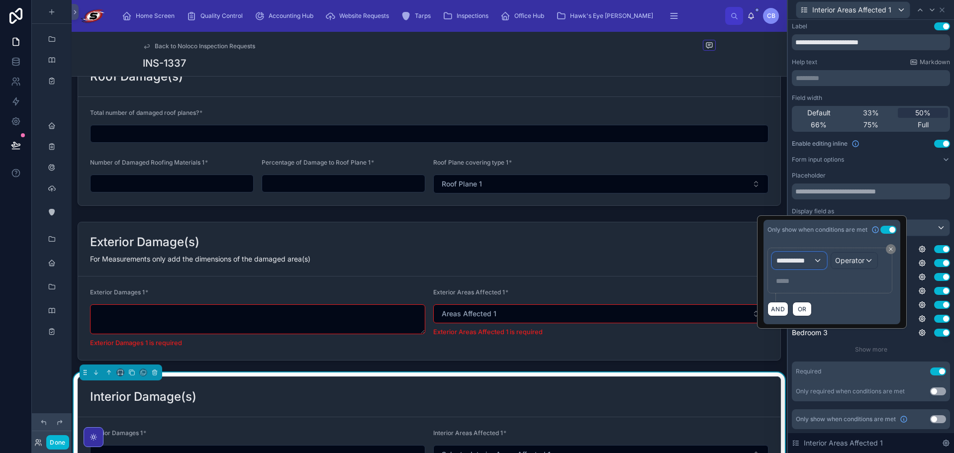
click at [803, 260] on span "**********" at bounding box center [794, 261] width 37 height 10
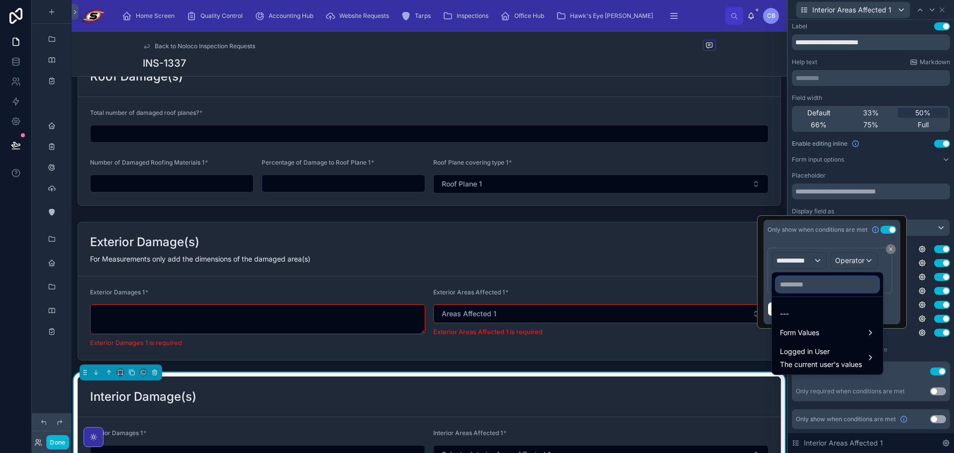
click at [820, 289] on input "text" at bounding box center [827, 284] width 103 height 16
paste input "**********"
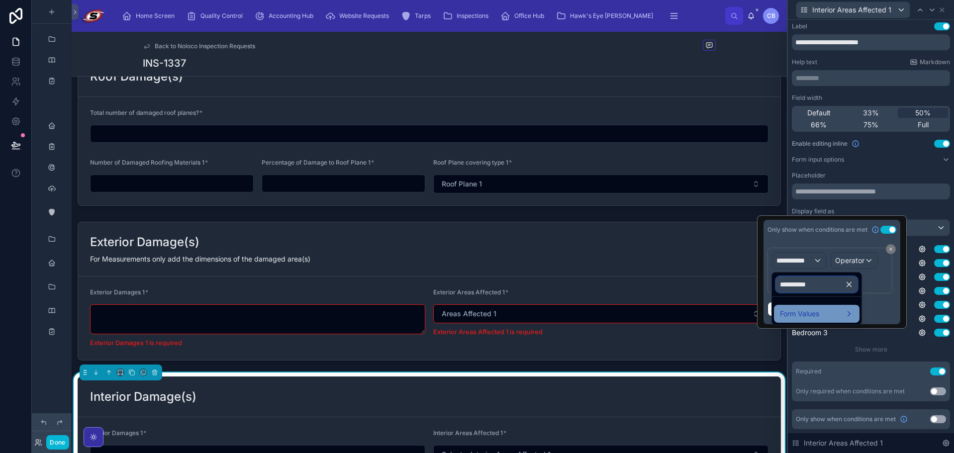
type input "**********"
click at [806, 313] on span "Form Values" at bounding box center [799, 314] width 39 height 12
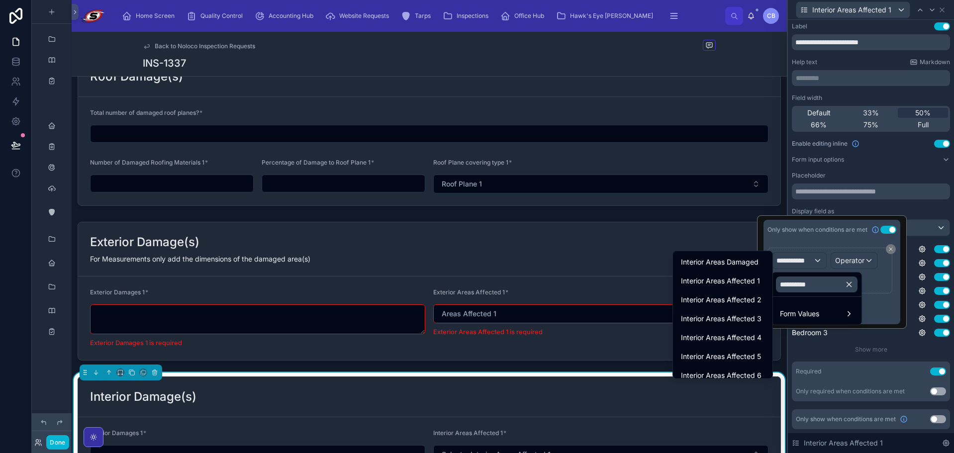
drag, startPoint x: 748, startPoint y: 267, endPoint x: 800, endPoint y: 268, distance: 52.2
click at [747, 266] on span "Interior Areas Damaged" at bounding box center [720, 262] width 78 height 12
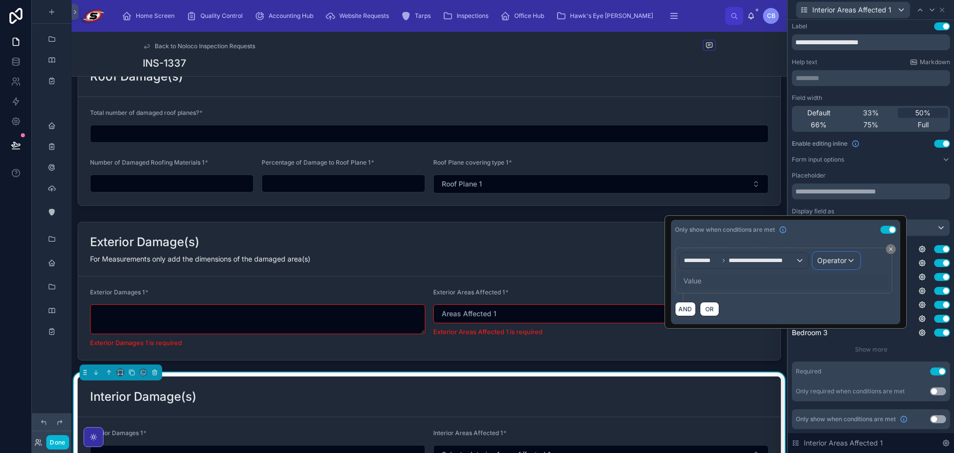
click at [838, 266] on div "Operator" at bounding box center [836, 261] width 46 height 16
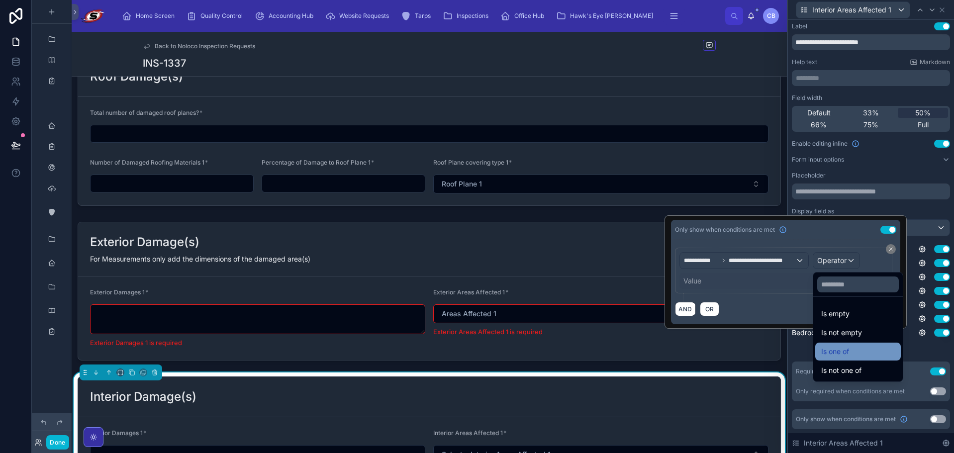
click at [841, 355] on span "Is one of" at bounding box center [835, 352] width 28 height 12
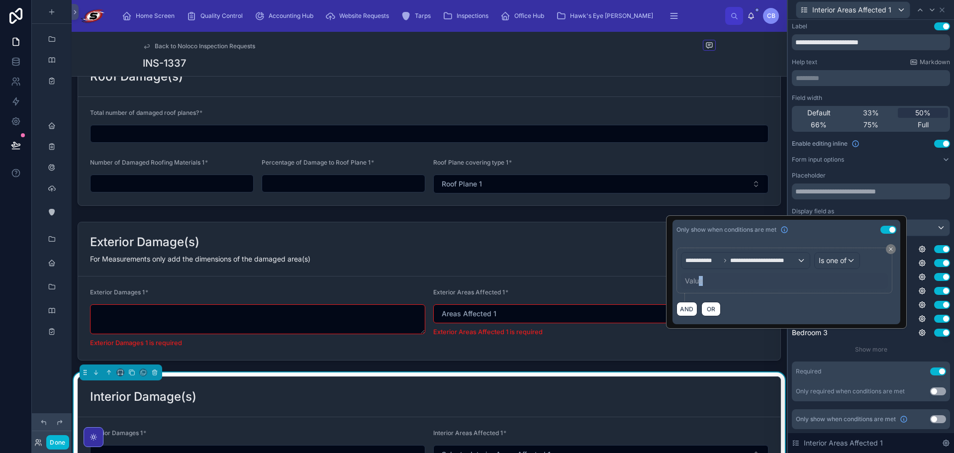
click at [699, 283] on div "Value" at bounding box center [694, 281] width 18 height 10
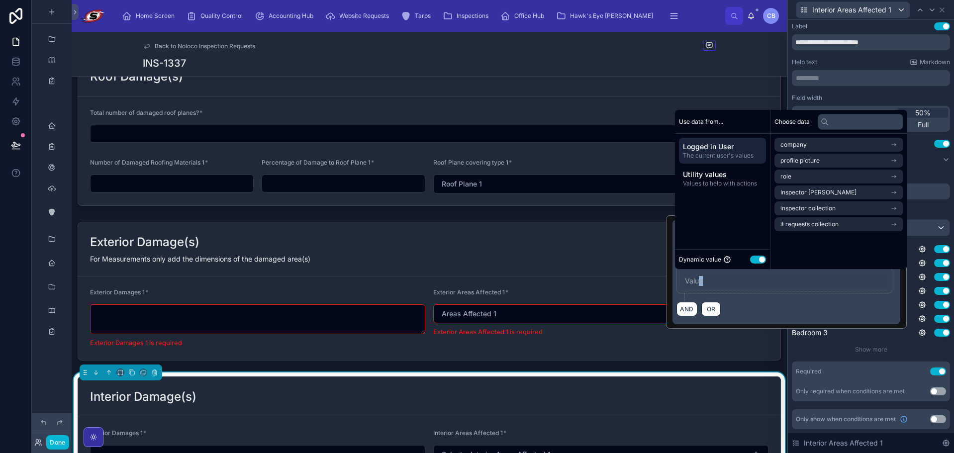
click at [698, 279] on div "Value" at bounding box center [694, 281] width 18 height 10
click at [761, 261] on button "Use setting" at bounding box center [758, 260] width 16 height 8
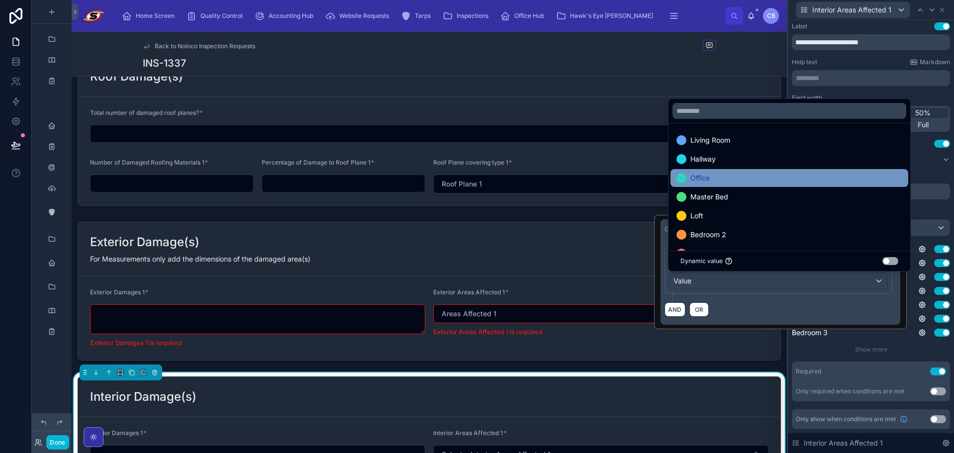
click at [723, 180] on div "Office" at bounding box center [789, 178] width 226 height 12
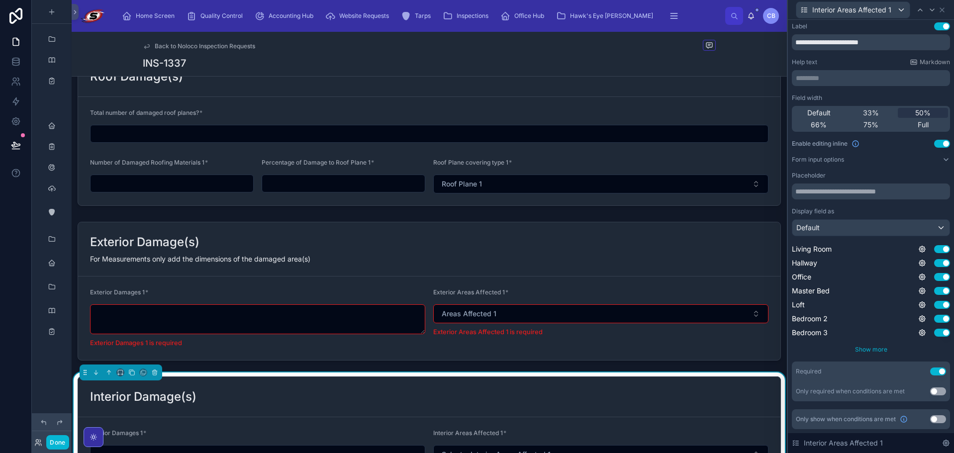
click at [930, 349] on div "Show more" at bounding box center [870, 350] width 158 height 8
click at [918, 277] on icon at bounding box center [922, 277] width 8 height 8
click at [918, 288] on icon at bounding box center [922, 291] width 8 height 8
click at [890, 286] on button "Use setting" at bounding box center [888, 286] width 16 height 8
click at [919, 286] on div "Master Bed Use setting" at bounding box center [870, 291] width 158 height 10
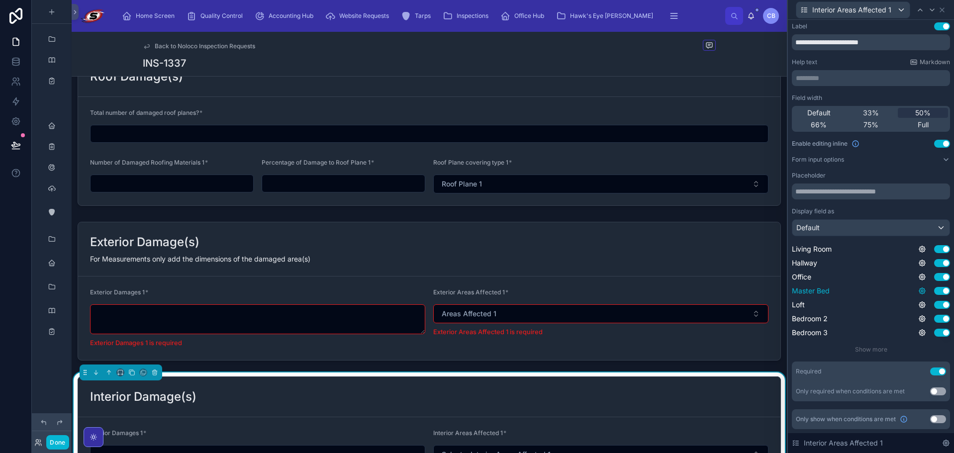
click at [921, 290] on icon at bounding box center [922, 291] width 2 height 2
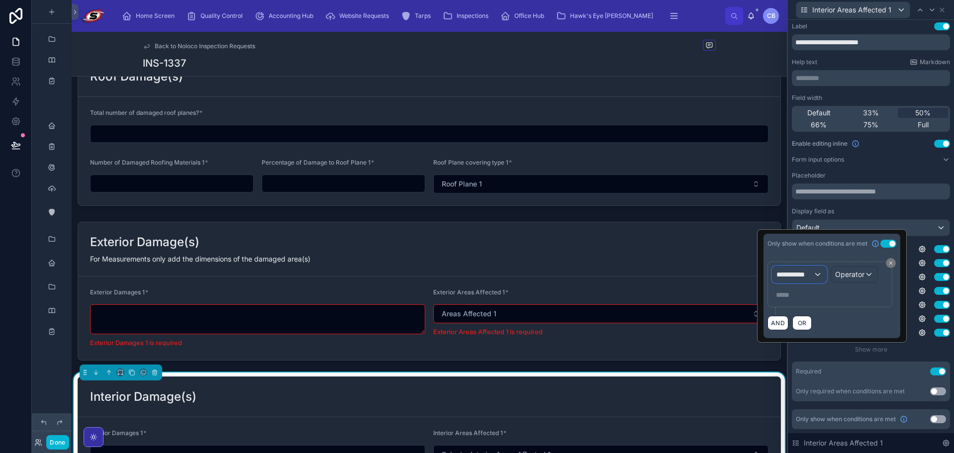
click at [810, 270] on span "**********" at bounding box center [794, 274] width 37 height 10
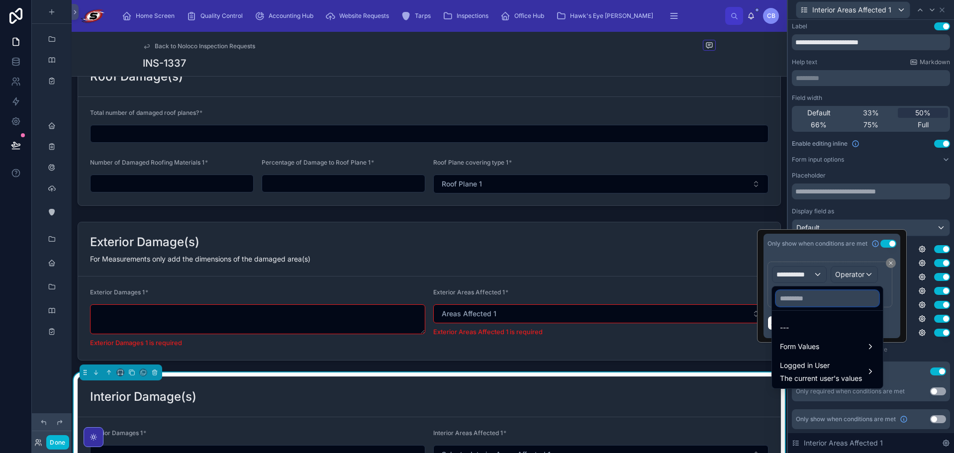
click at [809, 303] on input "text" at bounding box center [827, 298] width 103 height 16
paste input "**********"
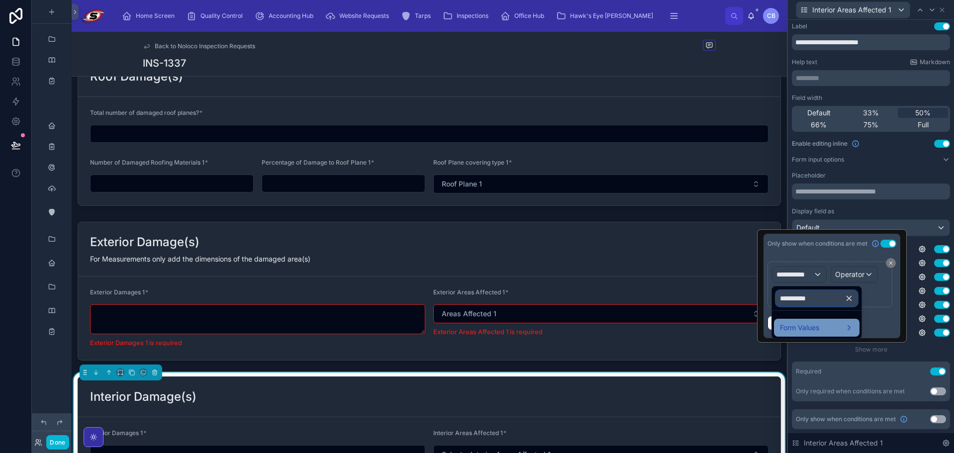
type input "**********"
click at [814, 332] on span "Form Values" at bounding box center [799, 328] width 39 height 12
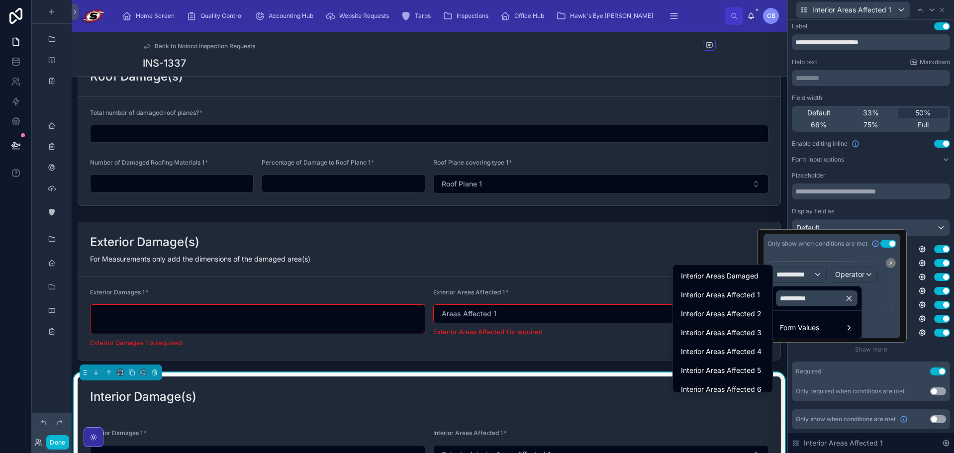
drag, startPoint x: 727, startPoint y: 275, endPoint x: 771, endPoint y: 283, distance: 44.4
click at [727, 275] on span "Interior Areas Damaged" at bounding box center [720, 276] width 78 height 12
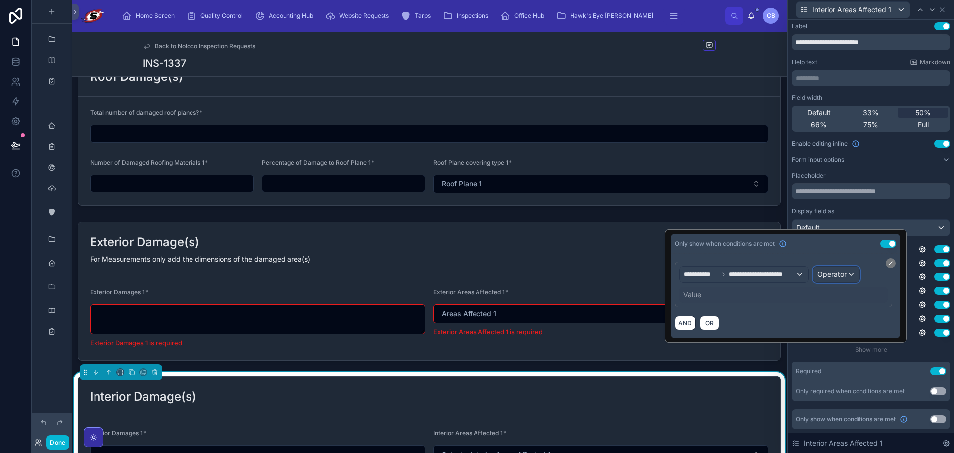
click at [825, 268] on div "Operator" at bounding box center [836, 274] width 46 height 16
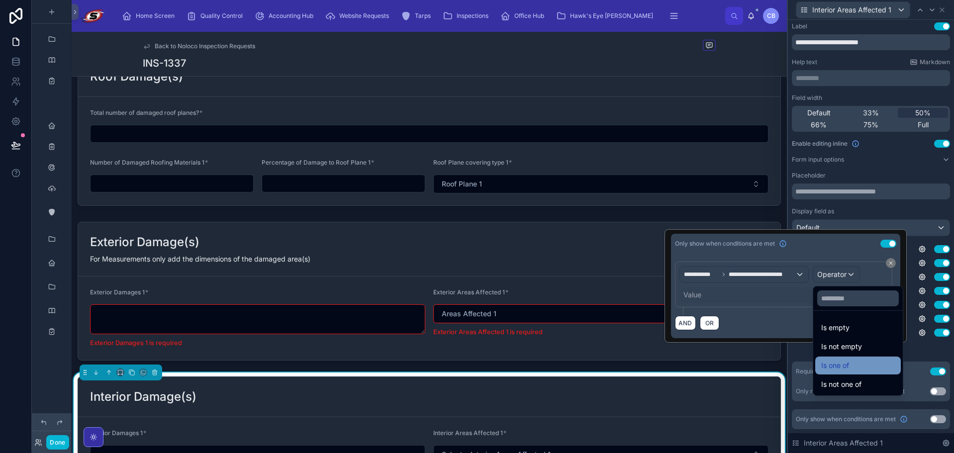
click at [832, 361] on span "Is one of" at bounding box center [835, 365] width 28 height 12
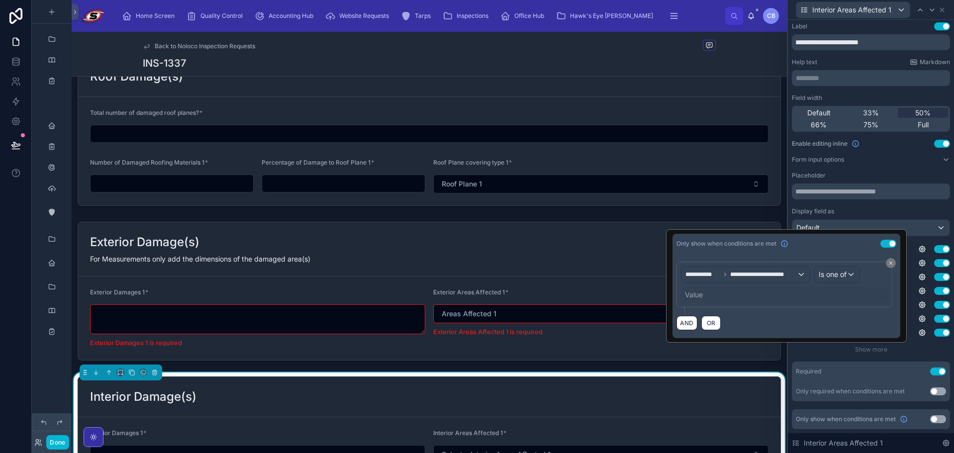
click at [703, 290] on div "Value" at bounding box center [784, 295] width 207 height 16
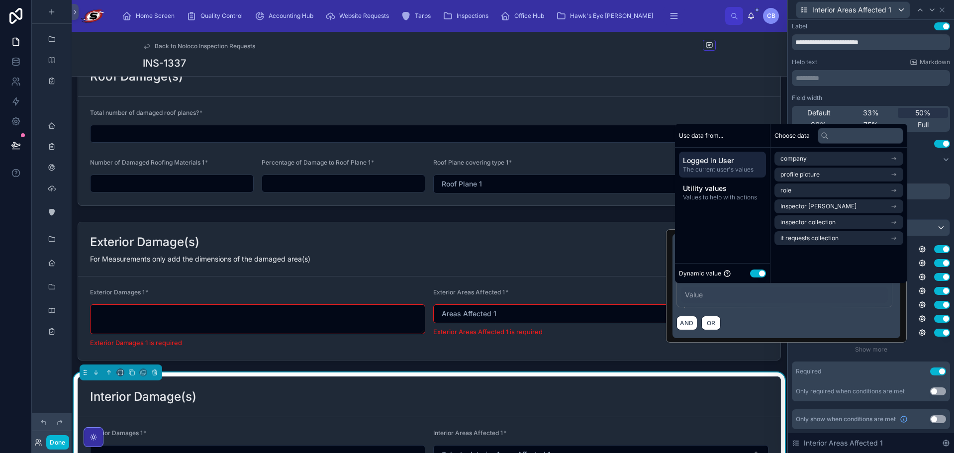
click at [696, 290] on div "Value" at bounding box center [694, 295] width 18 height 10
click at [759, 269] on button "Use setting" at bounding box center [758, 273] width 16 height 8
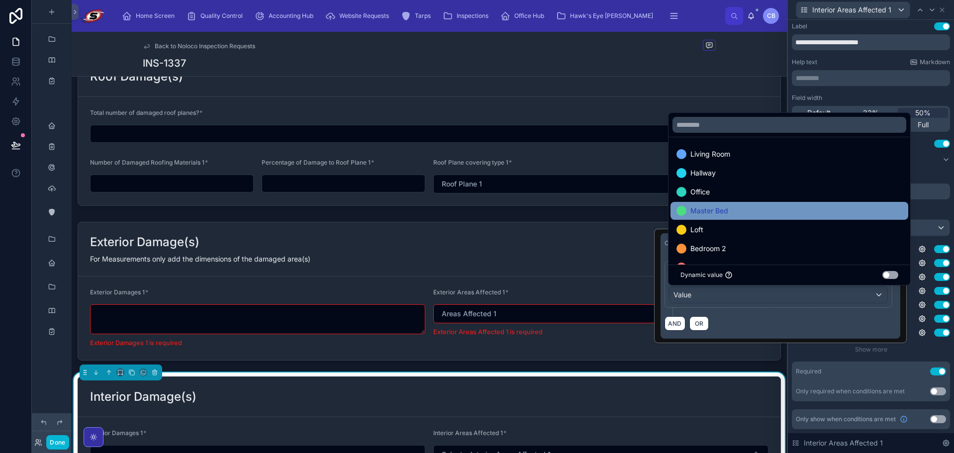
click at [726, 208] on span "Master Bed" at bounding box center [709, 211] width 38 height 12
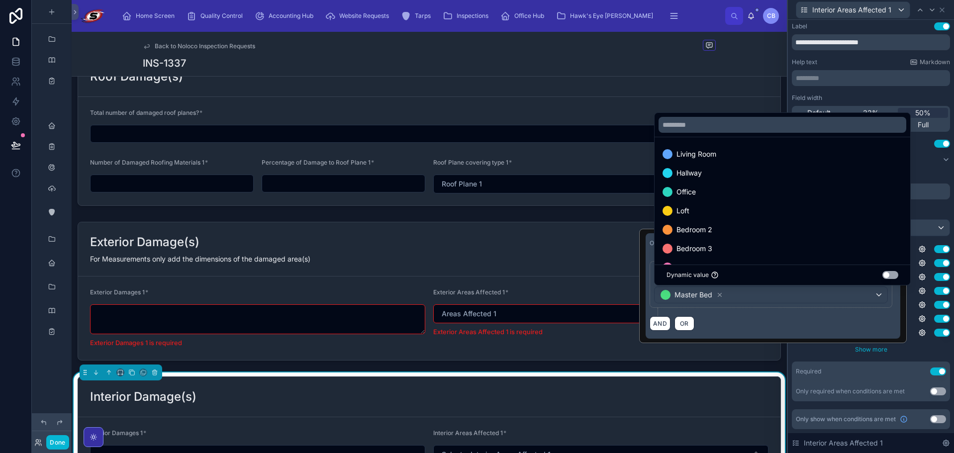
click at [918, 350] on div "Show more" at bounding box center [870, 350] width 158 height 8
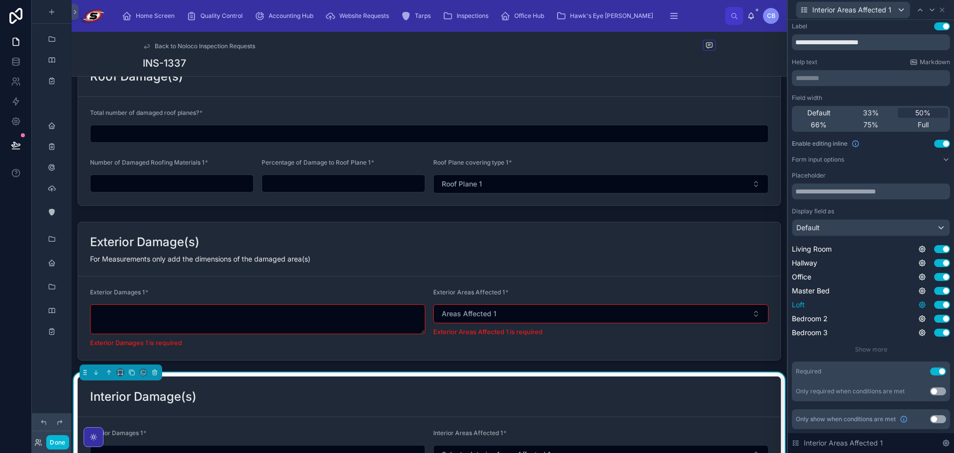
click at [921, 304] on icon at bounding box center [922, 305] width 2 height 2
click at [918, 305] on icon at bounding box center [922, 305] width 8 height 8
click at [890, 299] on button "Use setting" at bounding box center [888, 300] width 16 height 8
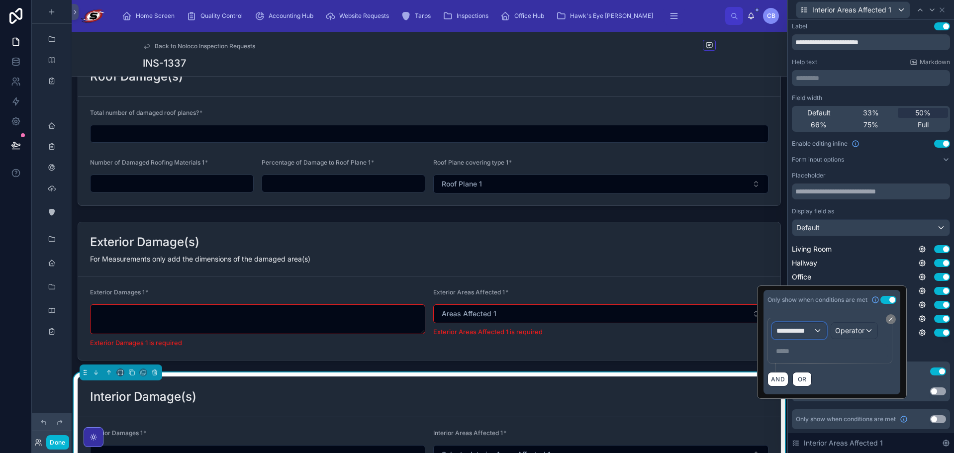
click at [814, 330] on div "**********" at bounding box center [799, 331] width 54 height 16
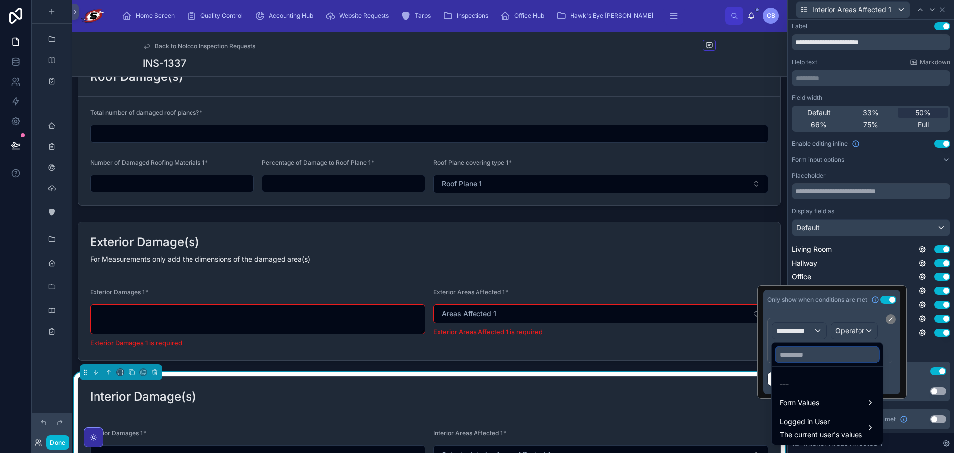
click at [805, 351] on input "text" at bounding box center [827, 355] width 103 height 16
paste input "**********"
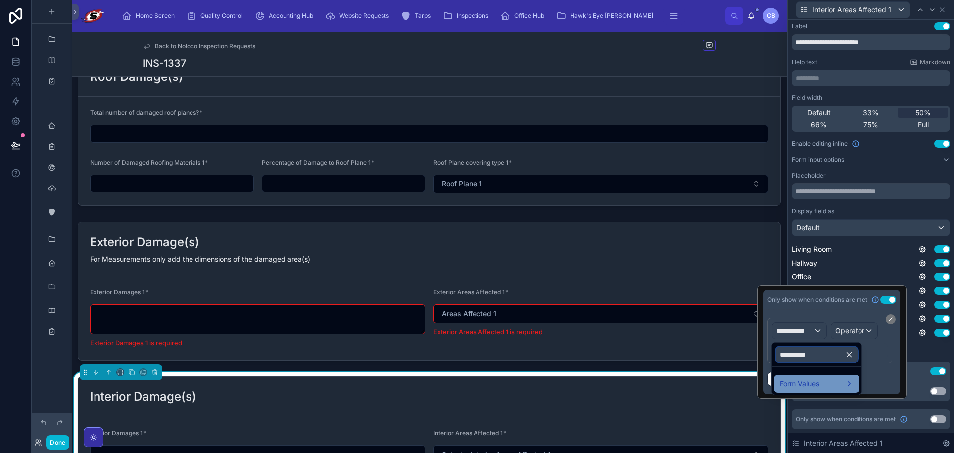
type input "**********"
click at [800, 380] on span "Form Values" at bounding box center [799, 384] width 39 height 12
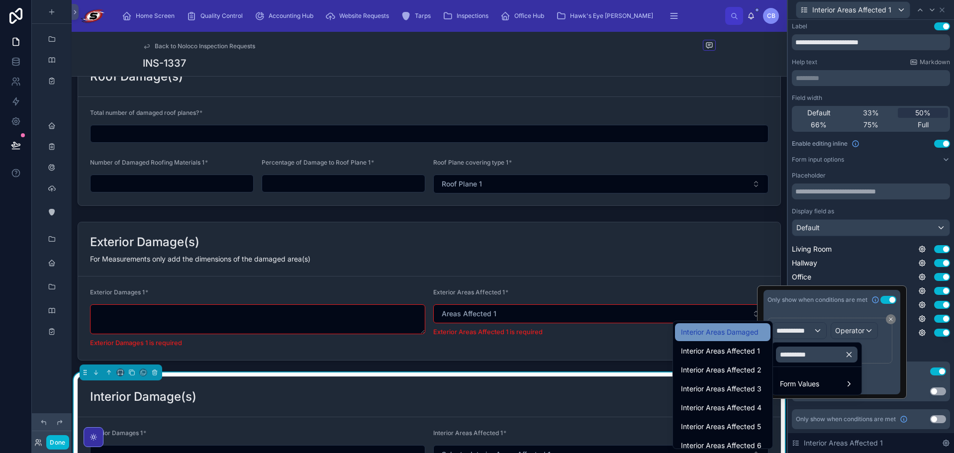
click at [748, 332] on span "Interior Areas Damaged" at bounding box center [720, 332] width 78 height 12
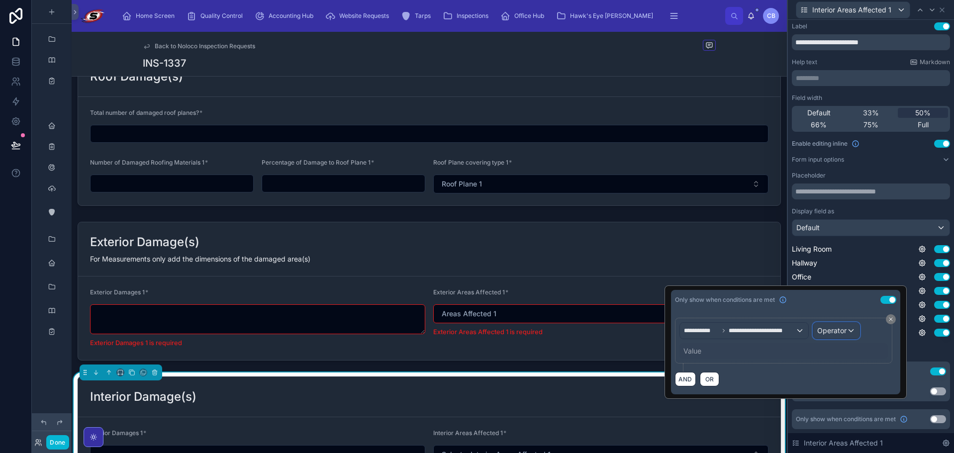
click at [831, 332] on span "Operator" at bounding box center [831, 330] width 29 height 8
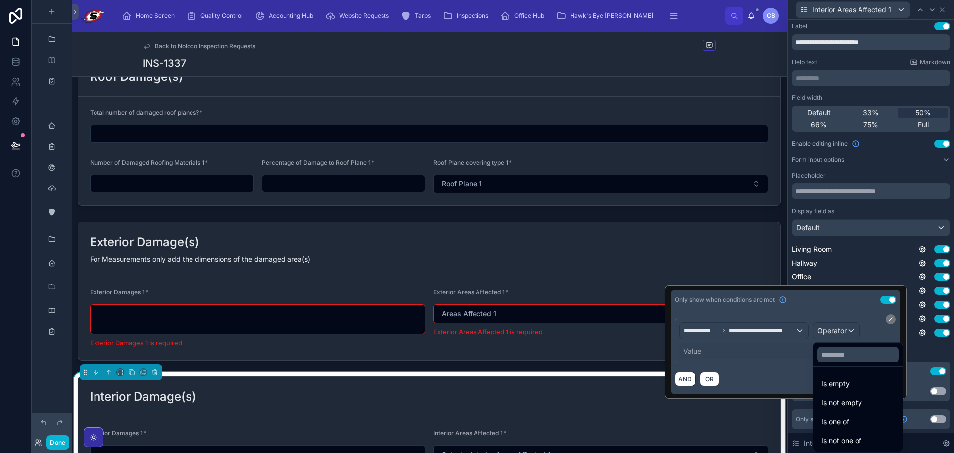
click at [840, 418] on span "Is one of" at bounding box center [835, 422] width 28 height 12
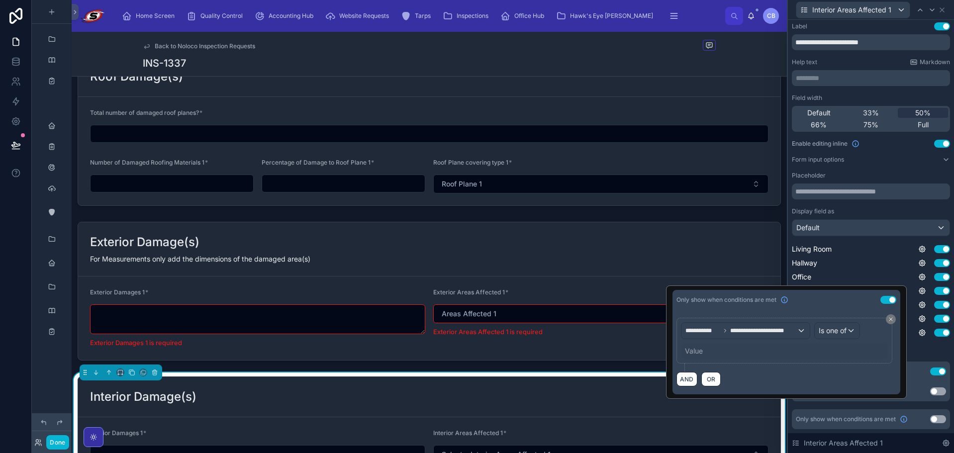
click at [701, 349] on div "Value" at bounding box center [784, 351] width 207 height 16
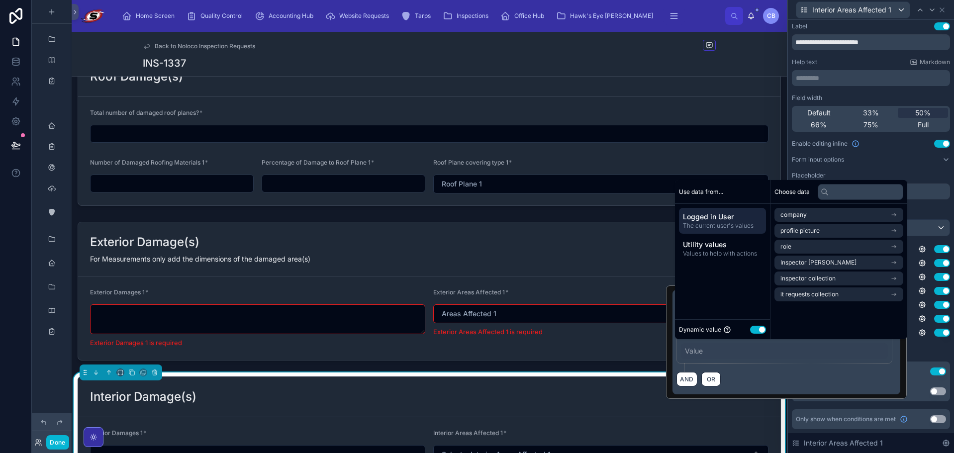
click at [756, 328] on button "Use setting" at bounding box center [758, 330] width 16 height 8
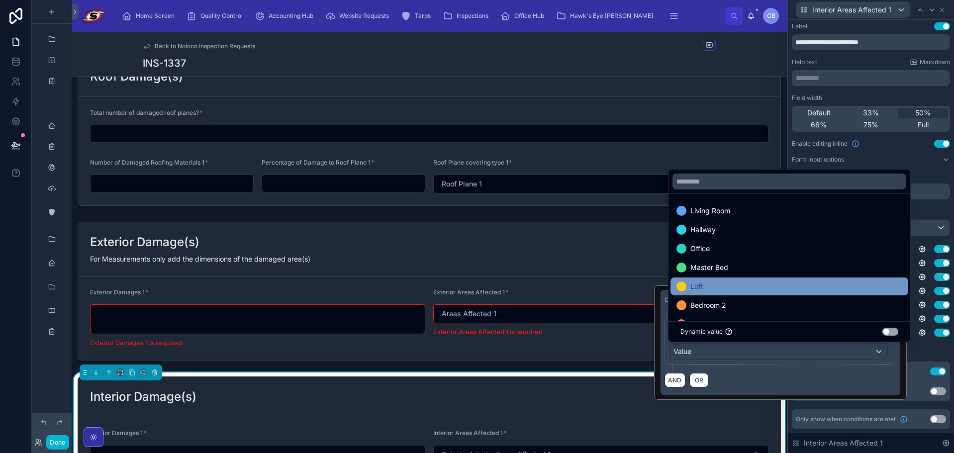
click at [775, 286] on div "Loft" at bounding box center [789, 286] width 226 height 12
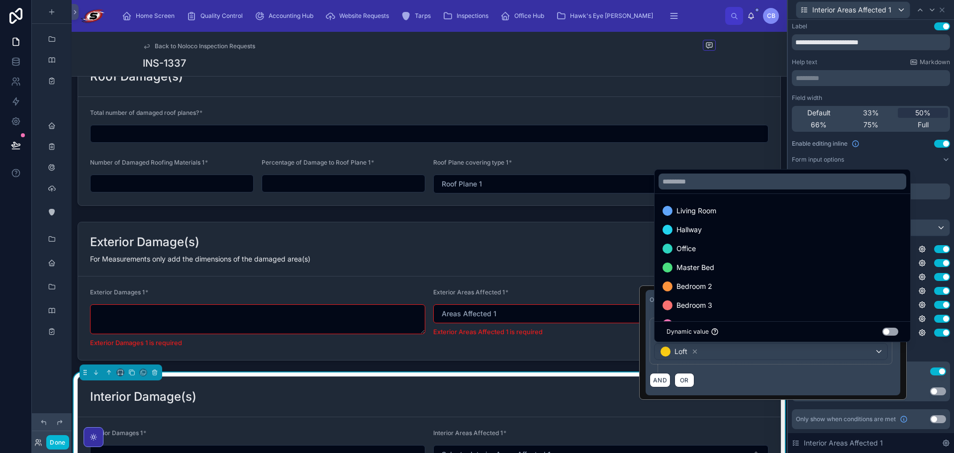
click at [912, 348] on div "Show more" at bounding box center [870, 350] width 158 height 8
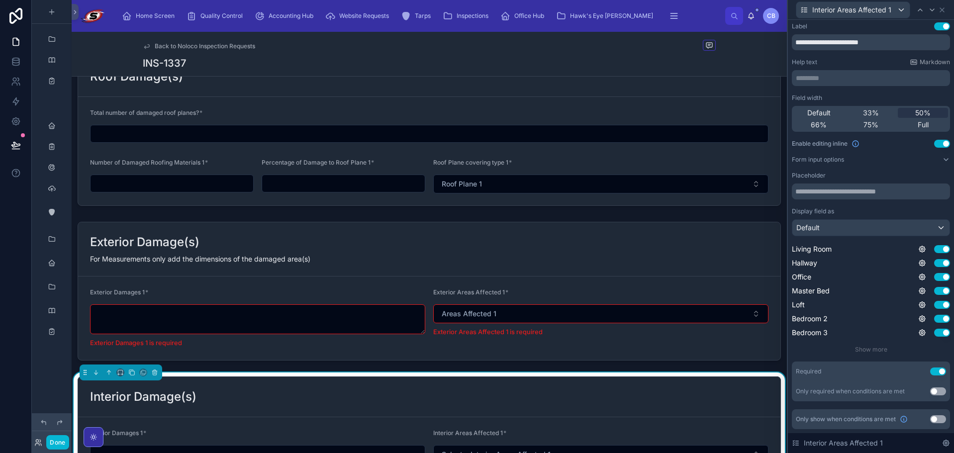
click at [869, 344] on div "Placeholder Display field as Default Living Room Use setting Hallway Use settin…" at bounding box center [870, 263] width 158 height 182
click at [868, 348] on span "Show more" at bounding box center [871, 349] width 32 height 7
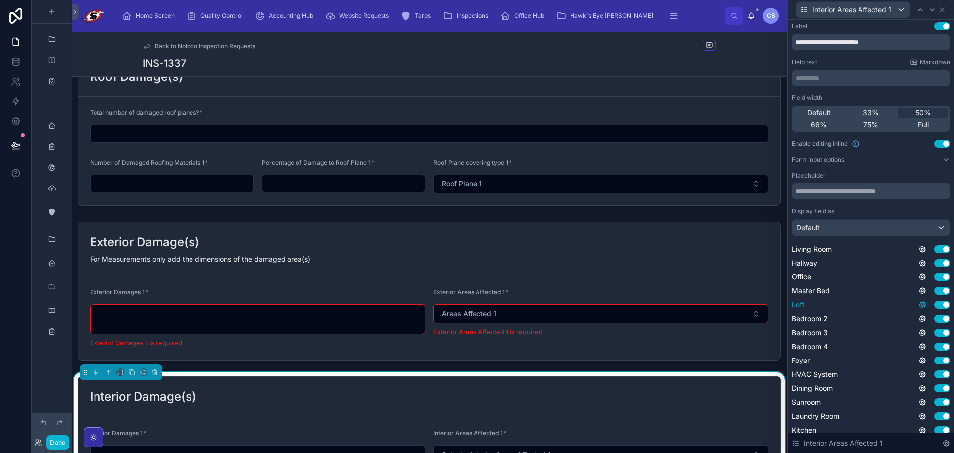
click at [919, 307] on icon at bounding box center [922, 305] width 6 height 6
click at [920, 318] on div "Use setting" at bounding box center [934, 319] width 32 height 8
click at [921, 318] on icon at bounding box center [922, 319] width 2 height 2
click at [886, 312] on button "Use setting" at bounding box center [888, 314] width 16 height 8
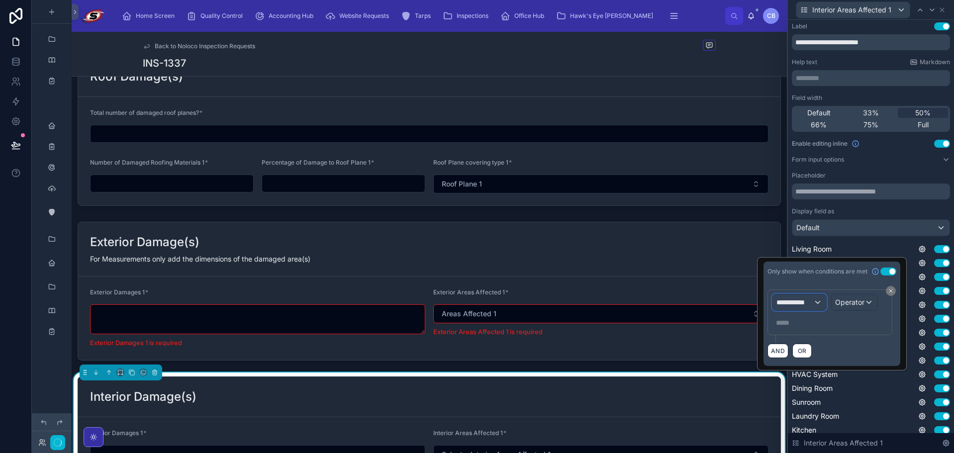
click at [815, 299] on div "**********" at bounding box center [799, 302] width 54 height 16
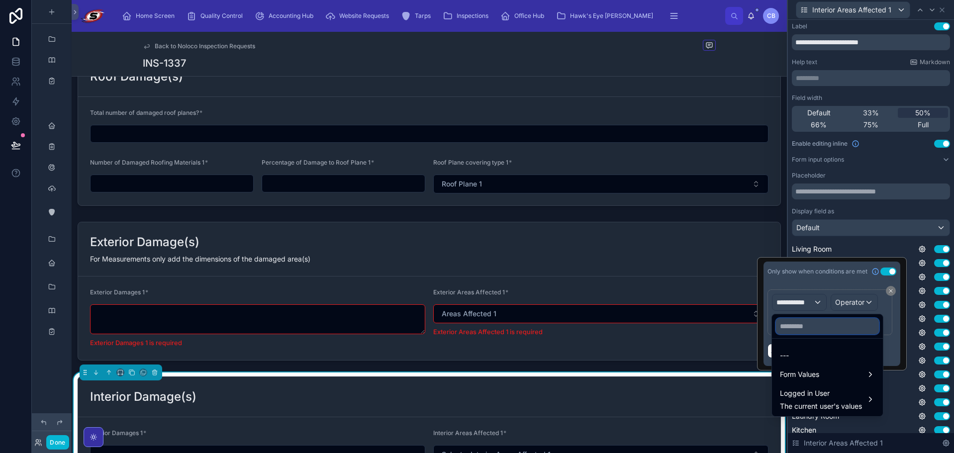
click at [817, 328] on input "text" at bounding box center [827, 326] width 103 height 16
paste input "**********"
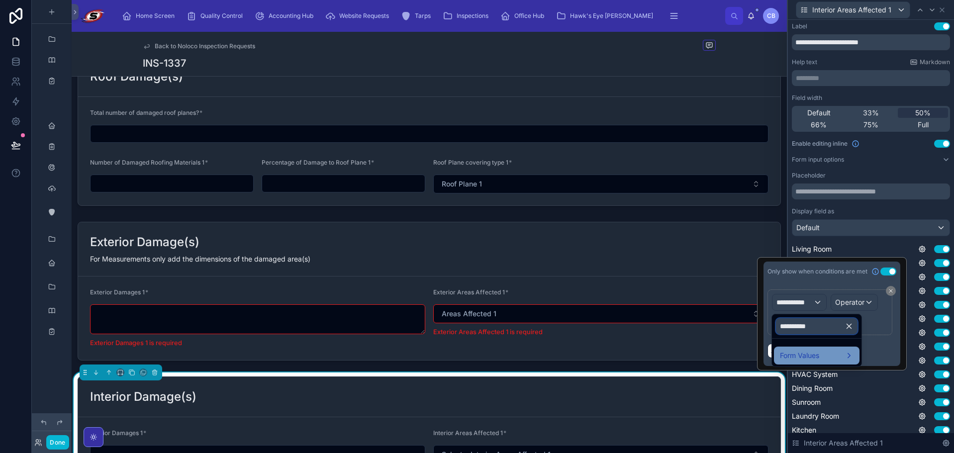
type input "**********"
click at [814, 355] on span "Form Values" at bounding box center [799, 355] width 39 height 12
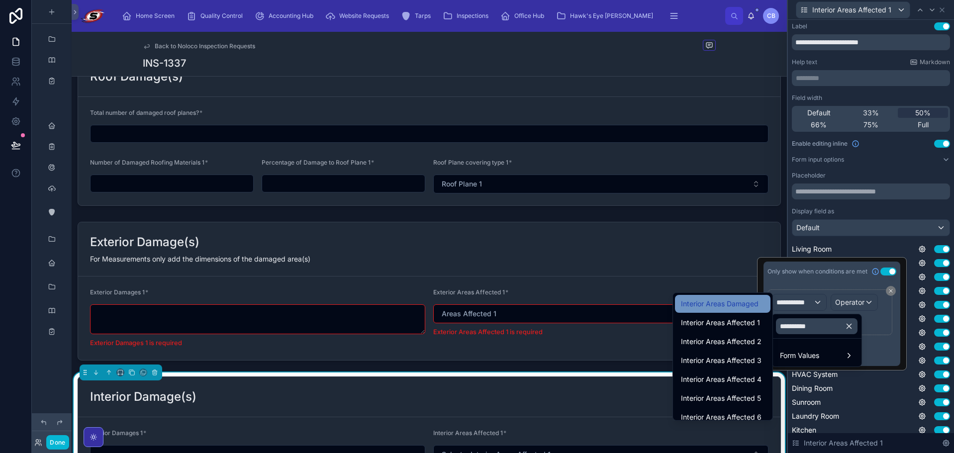
click at [744, 307] on span "Interior Areas Damaged" at bounding box center [720, 304] width 78 height 12
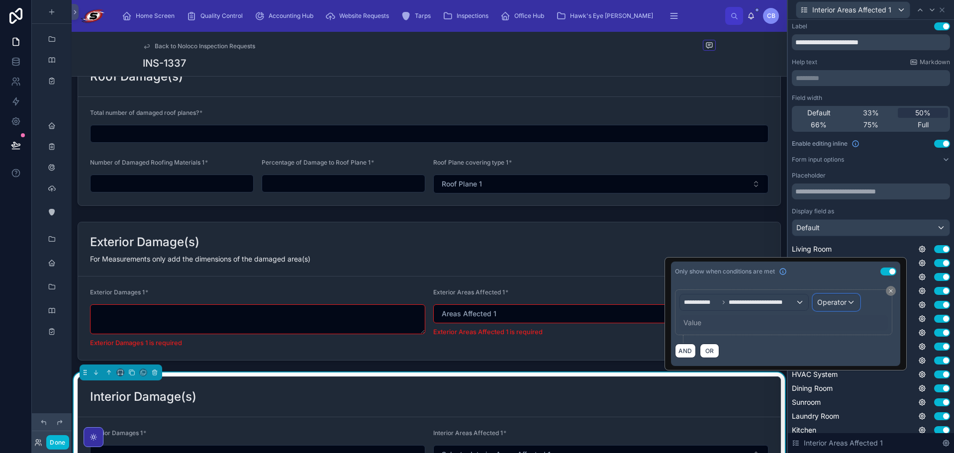
click at [822, 299] on span "Operator" at bounding box center [831, 302] width 29 height 8
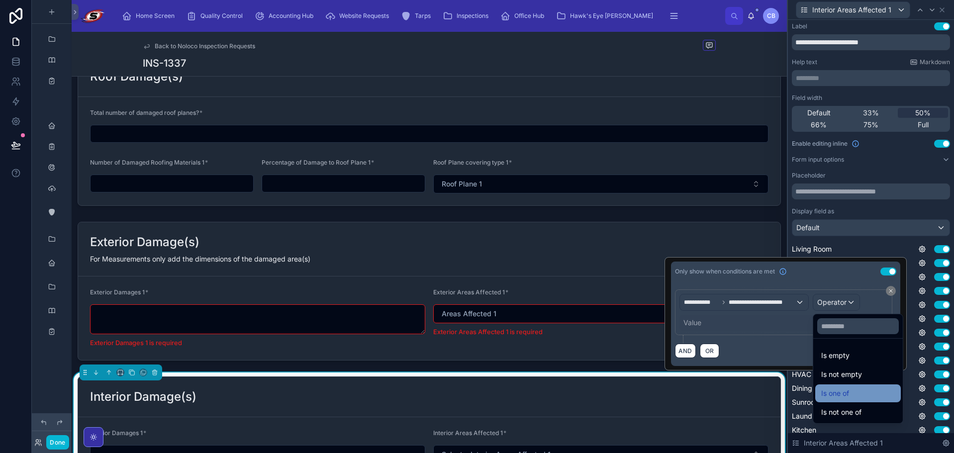
click at [831, 392] on span "Is one of" at bounding box center [835, 393] width 28 height 12
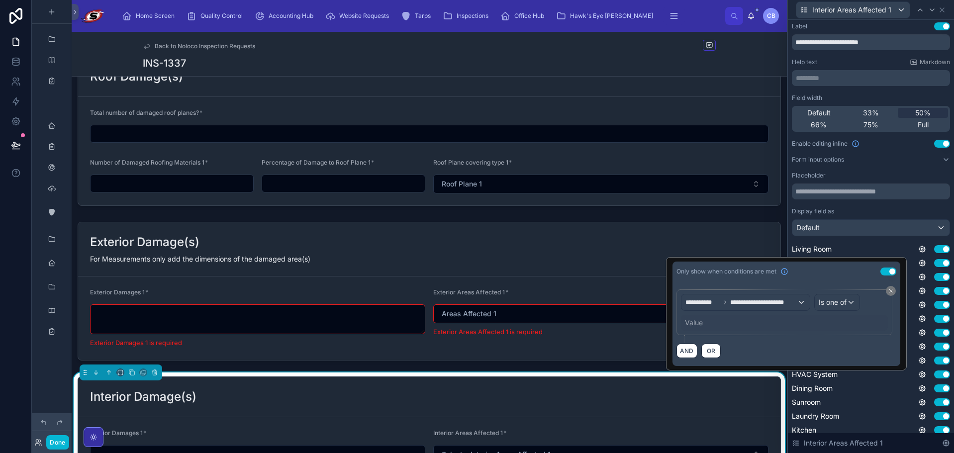
click at [699, 319] on div "Value" at bounding box center [694, 323] width 18 height 10
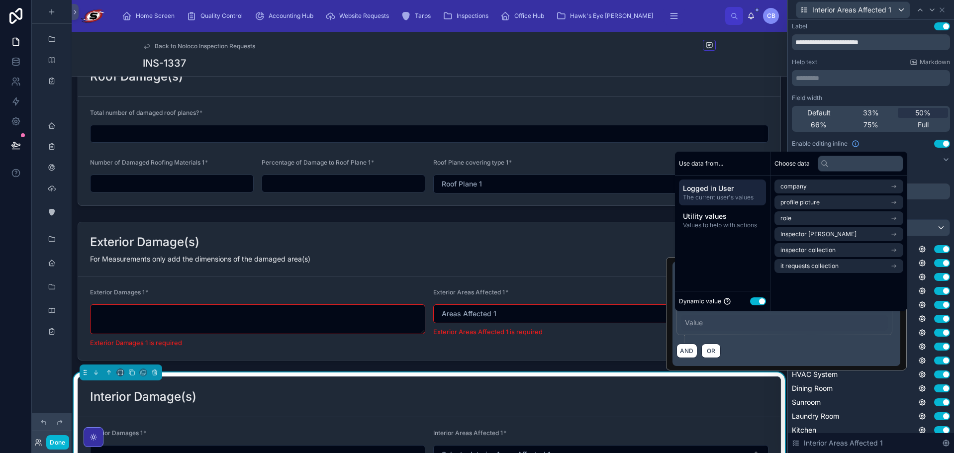
click at [762, 299] on button "Use setting" at bounding box center [758, 301] width 16 height 8
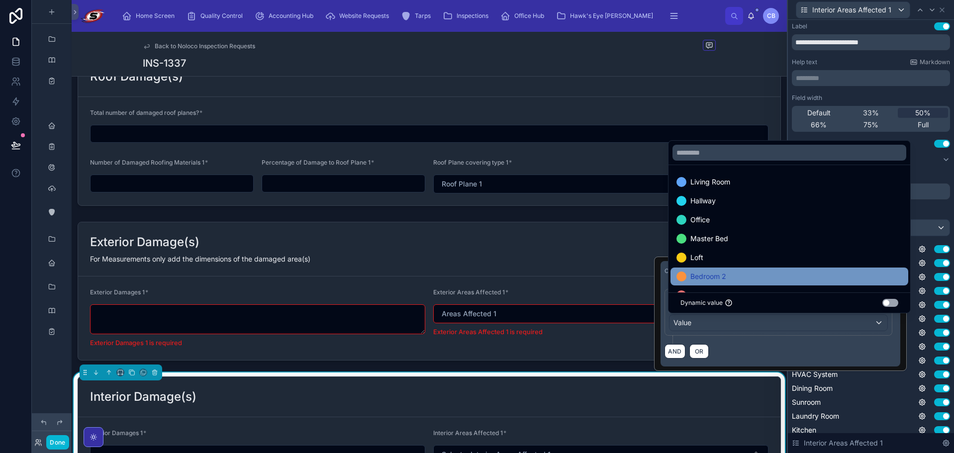
click at [771, 273] on div "Bedroom 2" at bounding box center [789, 276] width 226 height 12
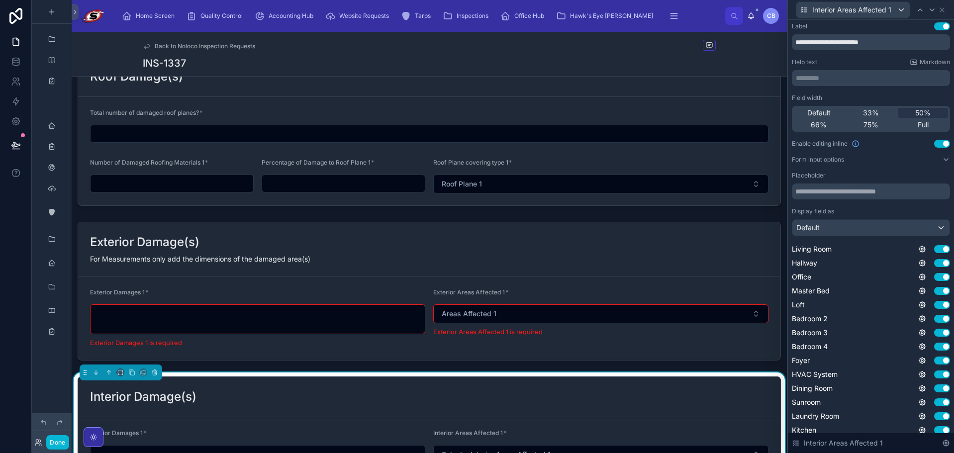
click at [926, 209] on div "Display field as" at bounding box center [870, 211] width 158 height 8
click at [918, 332] on icon at bounding box center [922, 333] width 8 height 8
click at [892, 328] on button "Use setting" at bounding box center [888, 328] width 16 height 8
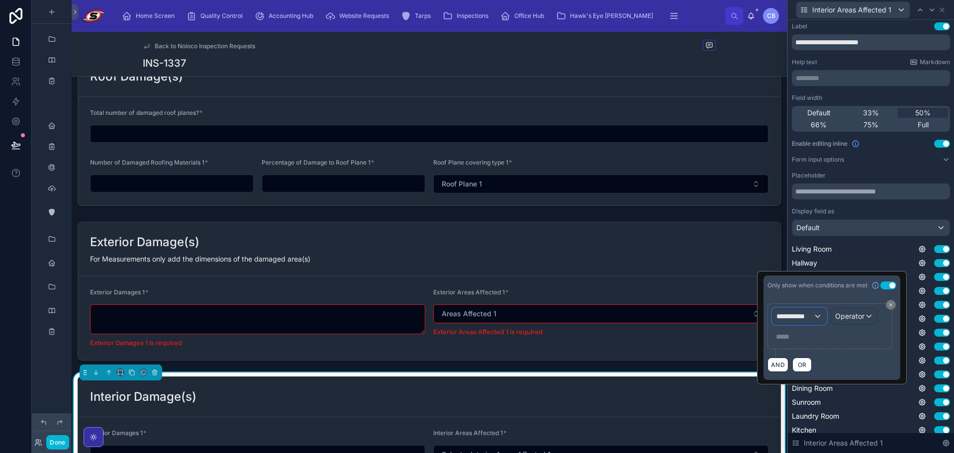
click at [820, 312] on div "**********" at bounding box center [799, 316] width 54 height 16
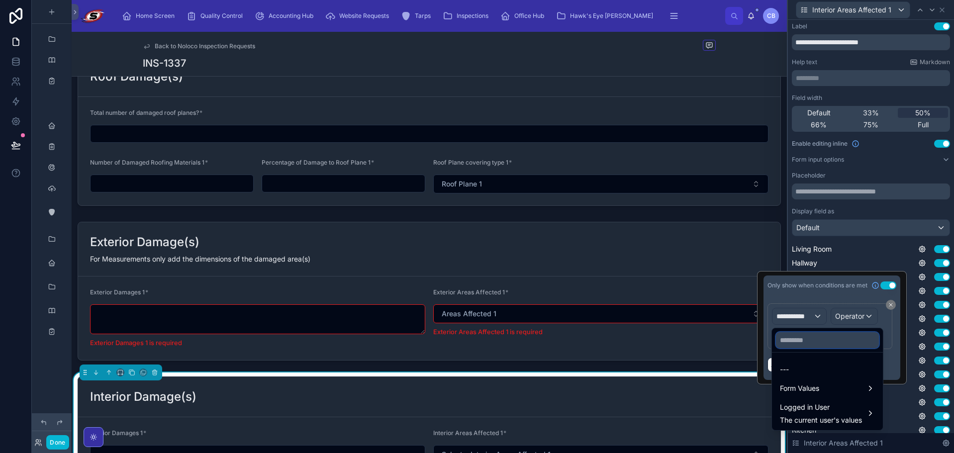
click at [827, 342] on input "text" at bounding box center [827, 340] width 103 height 16
paste input "**********"
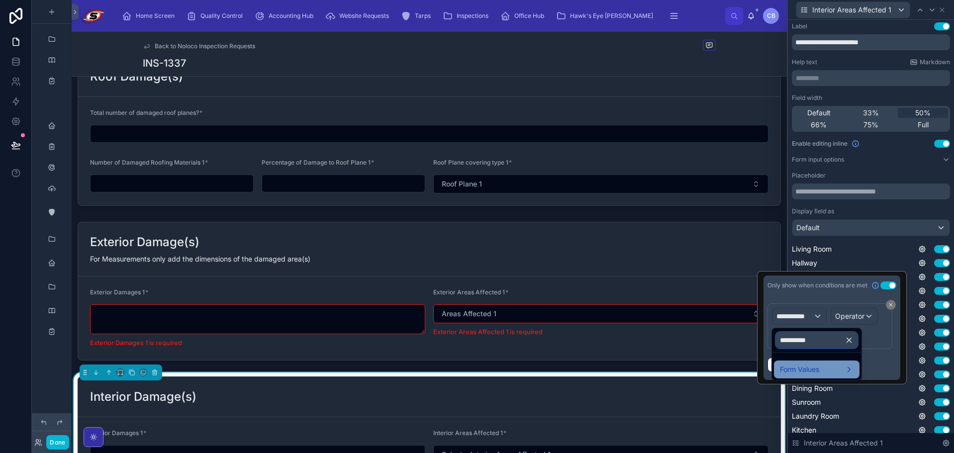
type input "**********"
click at [808, 377] on div "Form Values" at bounding box center [817, 369] width 86 height 18
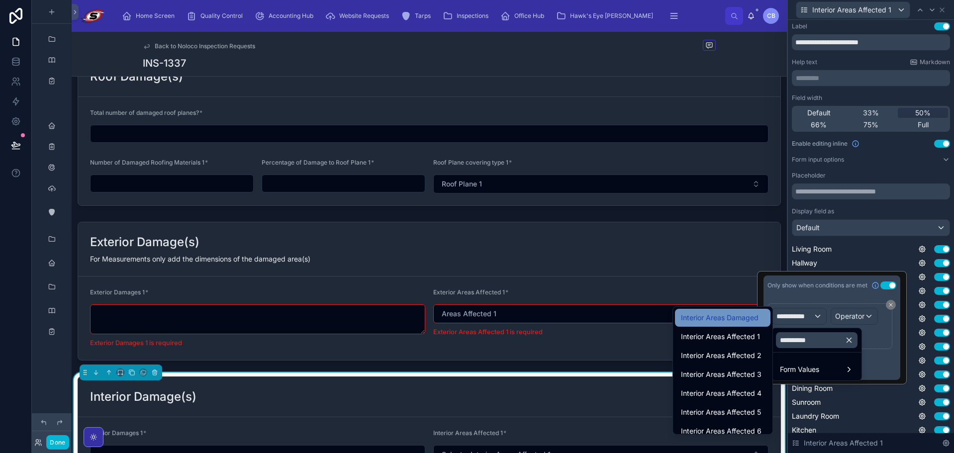
click at [745, 317] on span "Interior Areas Damaged" at bounding box center [720, 318] width 78 height 12
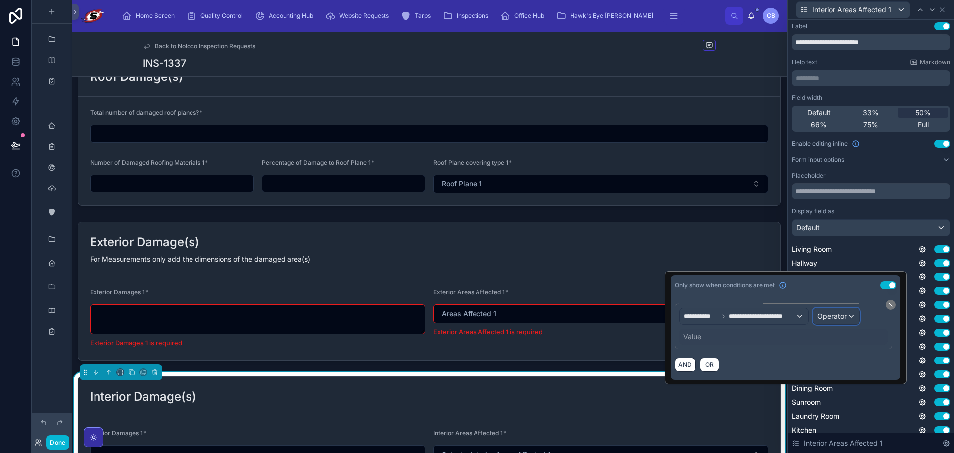
click at [824, 316] on span "Operator" at bounding box center [831, 316] width 29 height 8
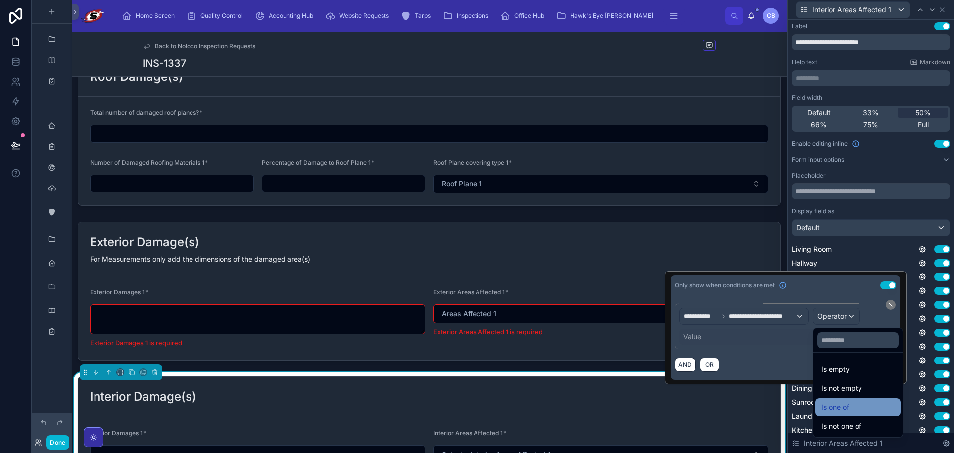
click at [841, 401] on span "Is one of" at bounding box center [835, 407] width 28 height 12
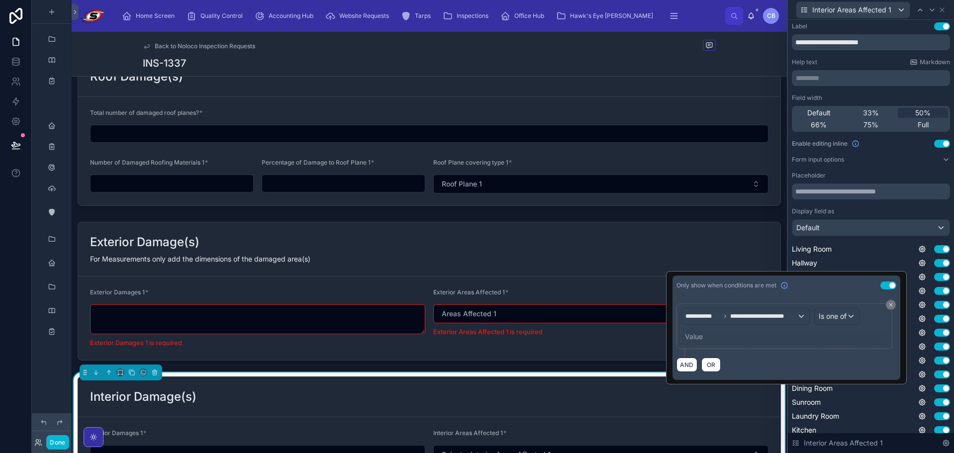
click at [697, 331] on div "Value" at bounding box center [784, 337] width 207 height 16
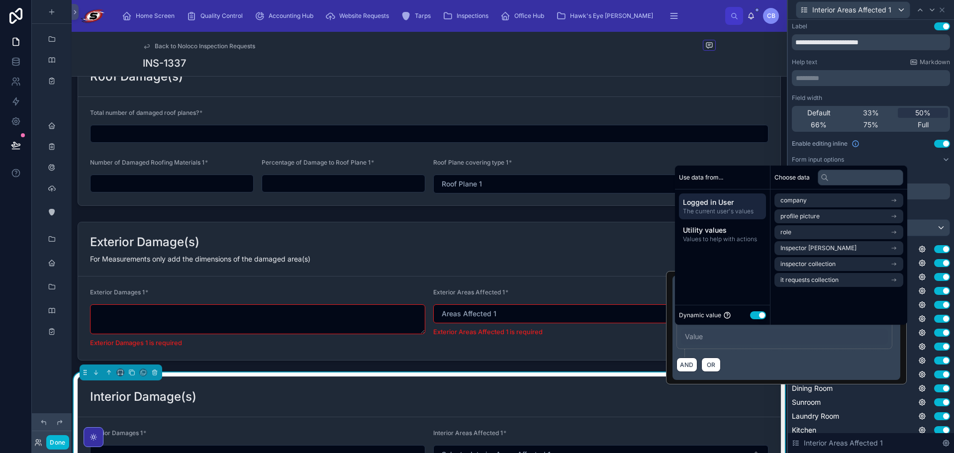
click at [753, 317] on button "Use setting" at bounding box center [758, 315] width 16 height 8
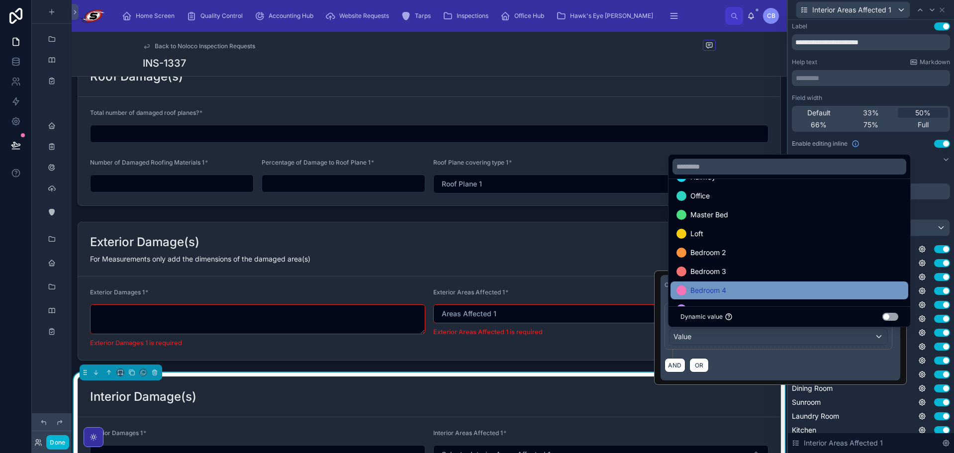
scroll to position [50, 0]
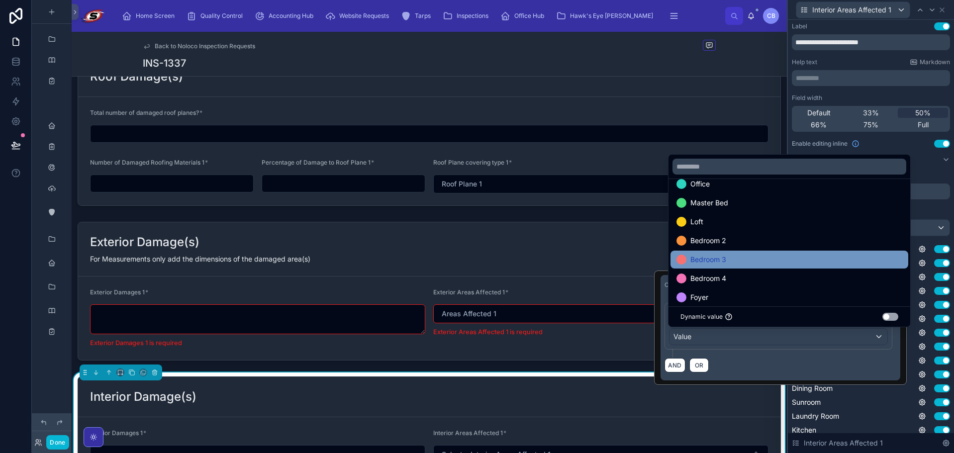
click at [807, 263] on div "Bedroom 3" at bounding box center [789, 260] width 226 height 12
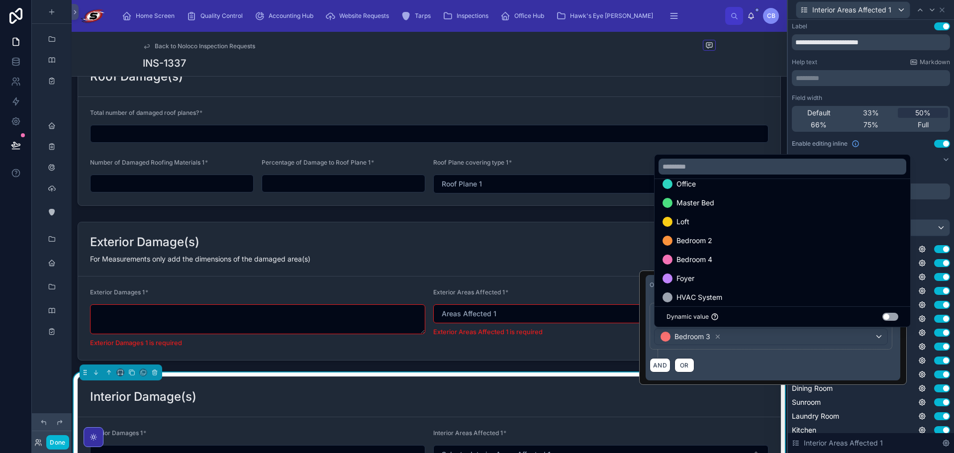
click at [925, 176] on div "Placeholder" at bounding box center [870, 176] width 158 height 8
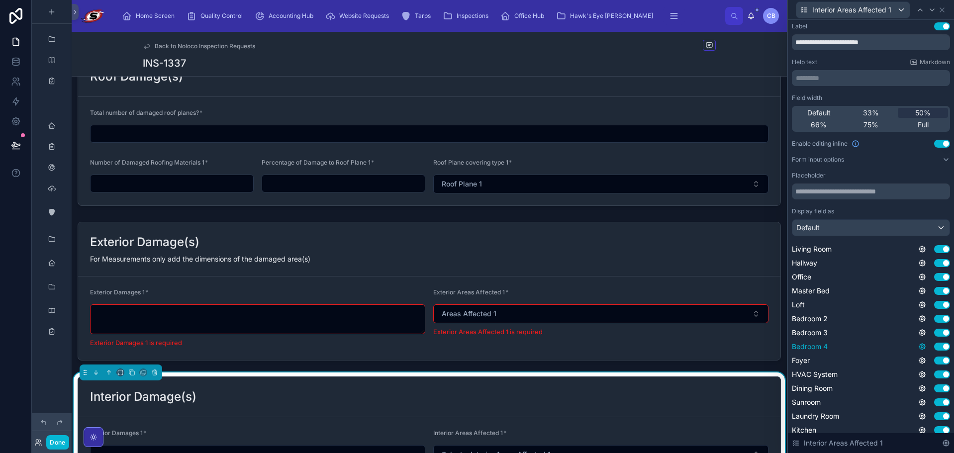
click at [919, 345] on icon at bounding box center [922, 347] width 6 height 6
click at [888, 341] on button "Use setting" at bounding box center [888, 342] width 16 height 8
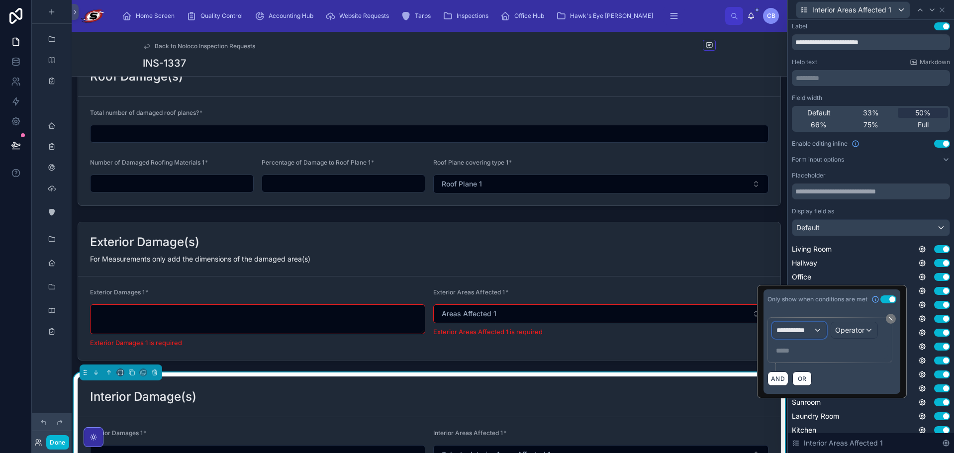
click at [816, 328] on div "**********" at bounding box center [799, 330] width 54 height 16
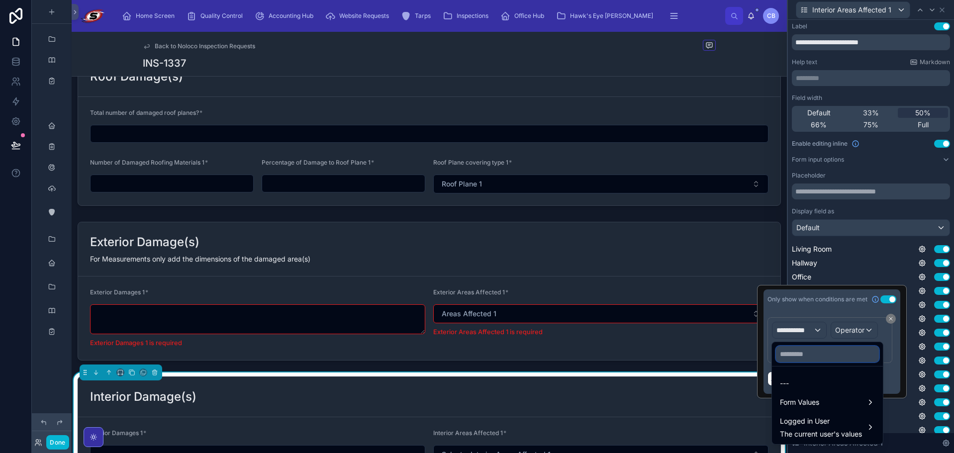
click at [815, 352] on input "text" at bounding box center [827, 354] width 103 height 16
paste input "**********"
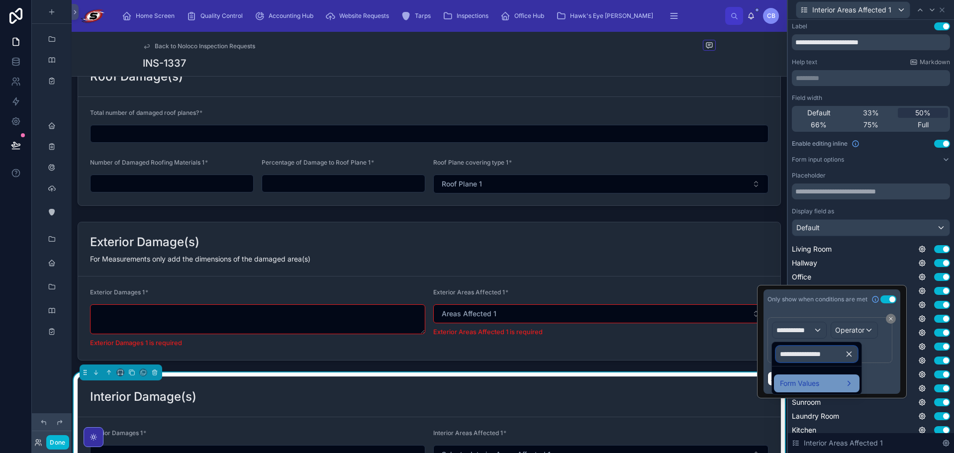
type input "**********"
click at [832, 381] on div "Form Values" at bounding box center [817, 383] width 74 height 12
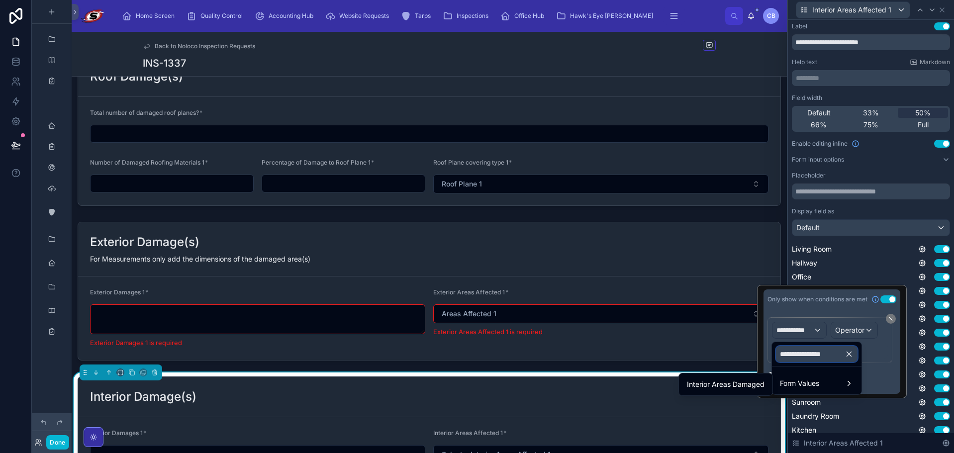
click at [824, 350] on input "**********" at bounding box center [817, 354] width 82 height 16
click at [757, 384] on span "Interior Areas Damaged" at bounding box center [726, 384] width 78 height 12
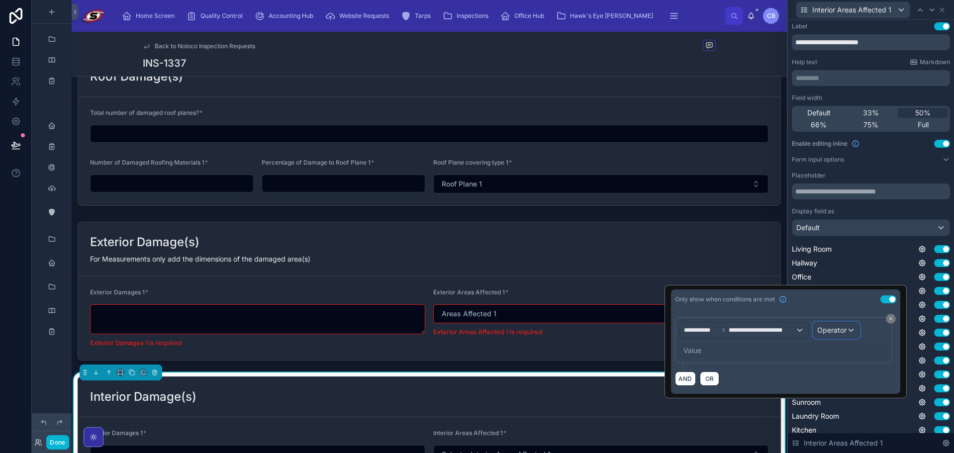
click at [834, 328] on span "Operator" at bounding box center [831, 330] width 29 height 8
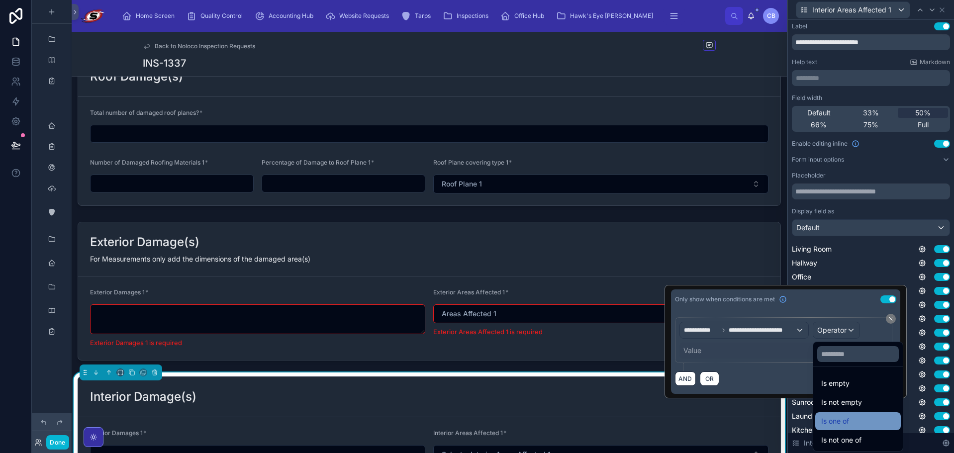
click at [833, 418] on span "Is one of" at bounding box center [835, 421] width 28 height 12
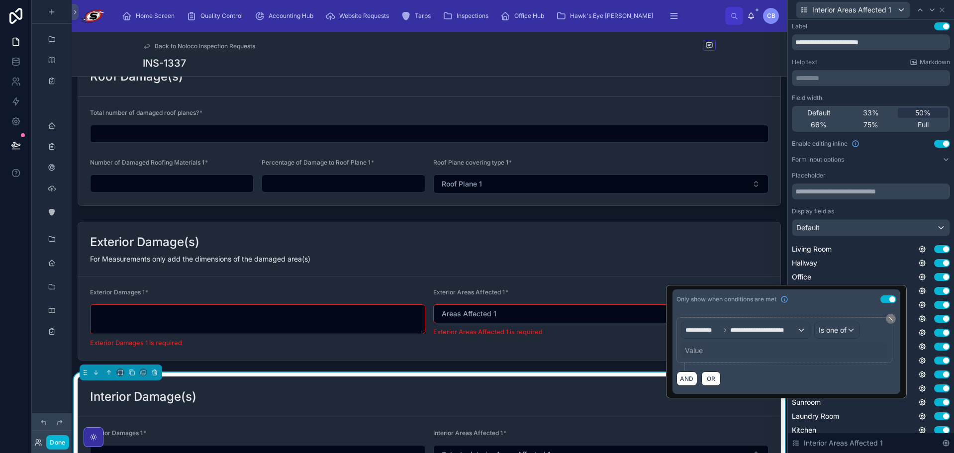
click at [698, 349] on div "Value" at bounding box center [694, 351] width 18 height 10
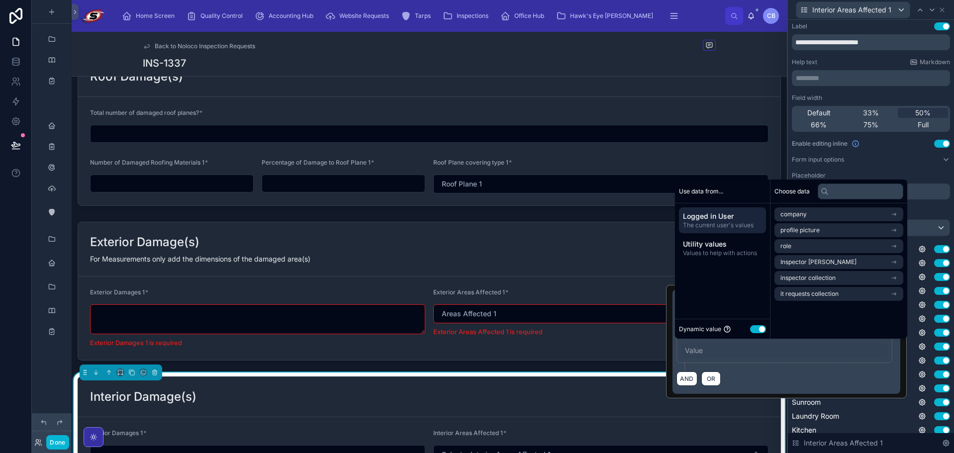
click at [758, 325] on button "Use setting" at bounding box center [758, 329] width 16 height 8
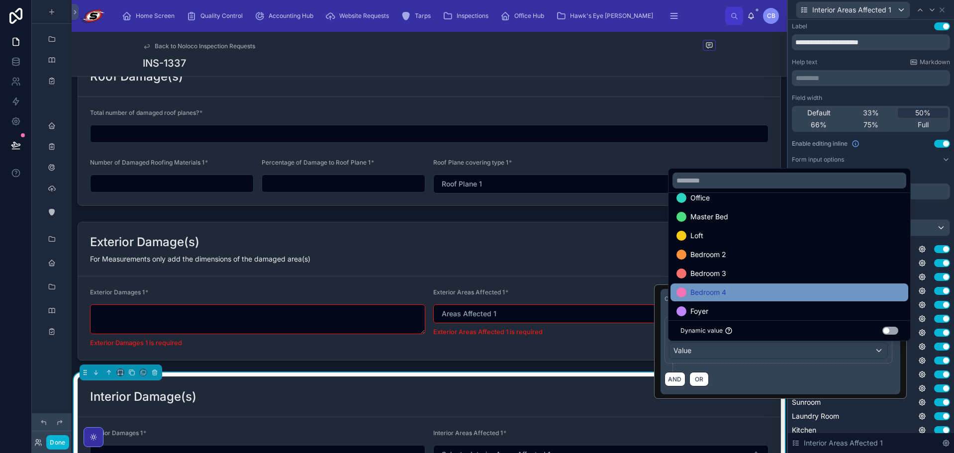
click at [767, 292] on div "Bedroom 4" at bounding box center [789, 292] width 226 height 12
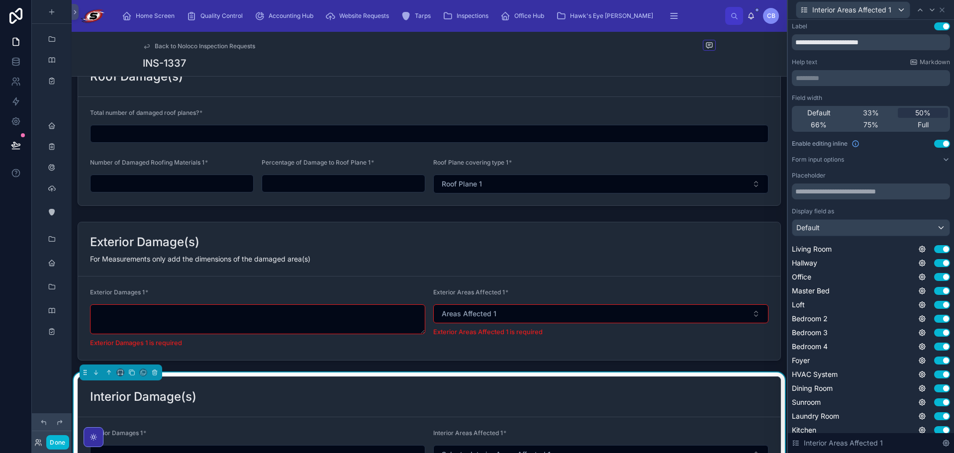
click at [919, 325] on div "Living Room Use setting Hallway Use setting Office Use setting Master Bed Use s…" at bounding box center [870, 374] width 158 height 261
click at [918, 347] on icon at bounding box center [922, 347] width 8 height 8
click at [920, 346] on div "Use setting" at bounding box center [934, 347] width 32 height 8
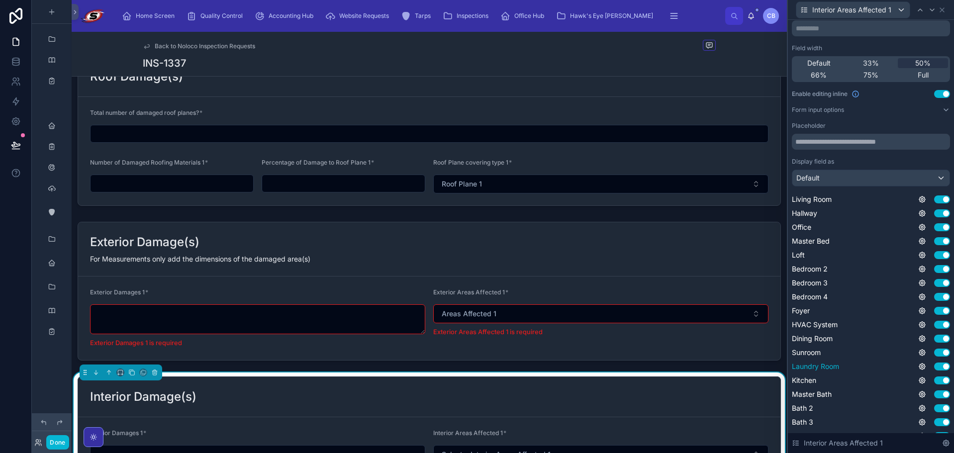
scroll to position [101, 0]
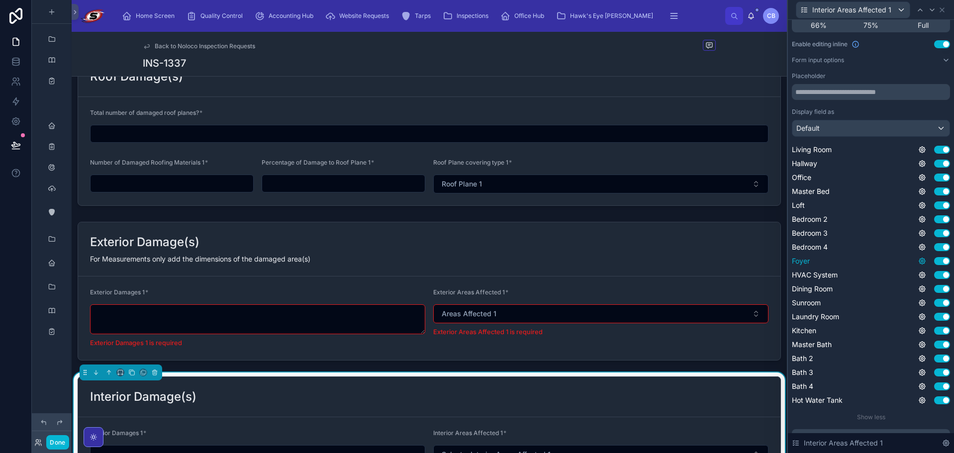
click at [918, 261] on icon at bounding box center [922, 261] width 8 height 8
click at [889, 254] on button "Use setting" at bounding box center [888, 256] width 16 height 8
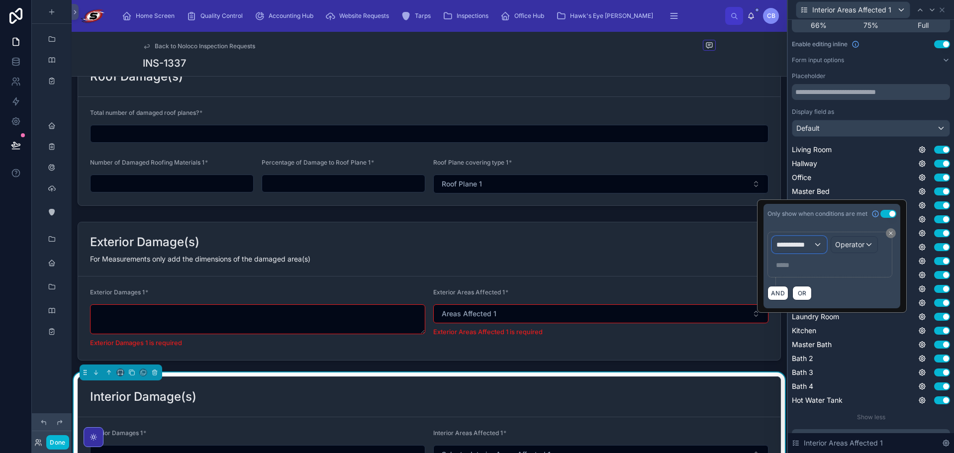
click at [810, 243] on span "**********" at bounding box center [794, 245] width 37 height 10
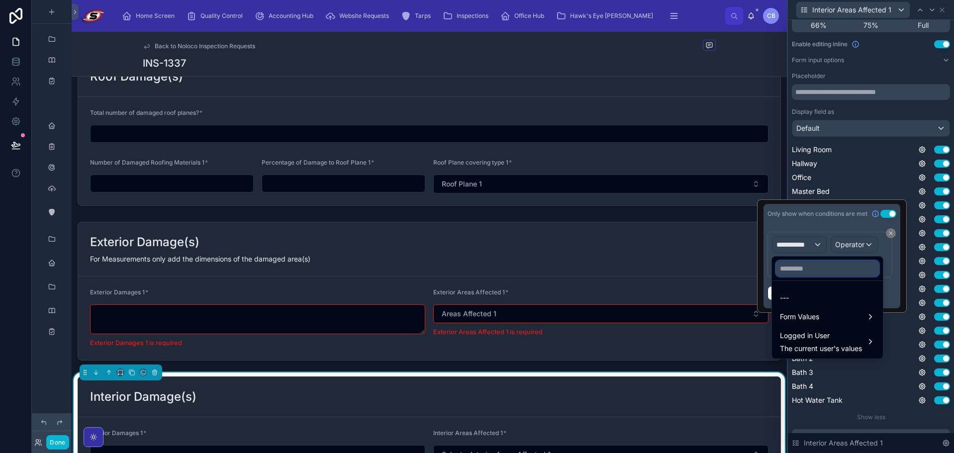
click at [813, 272] on input "text" at bounding box center [827, 269] width 103 height 16
paste input "**********"
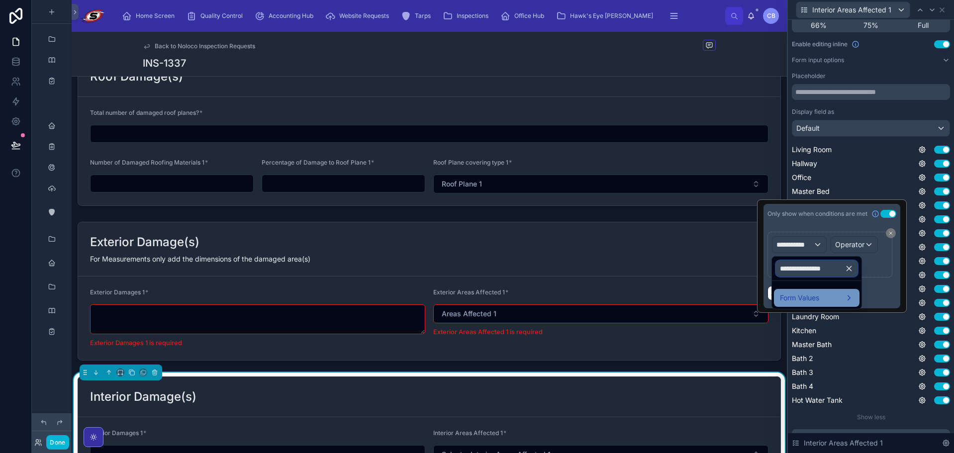
type input "**********"
click at [807, 298] on span "Form Values" at bounding box center [799, 298] width 39 height 12
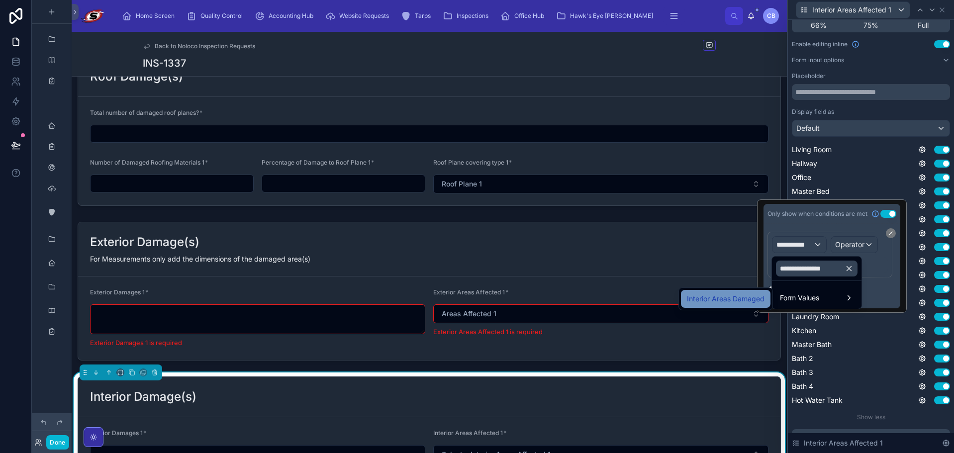
click at [759, 297] on span "Interior Areas Damaged" at bounding box center [726, 299] width 78 height 12
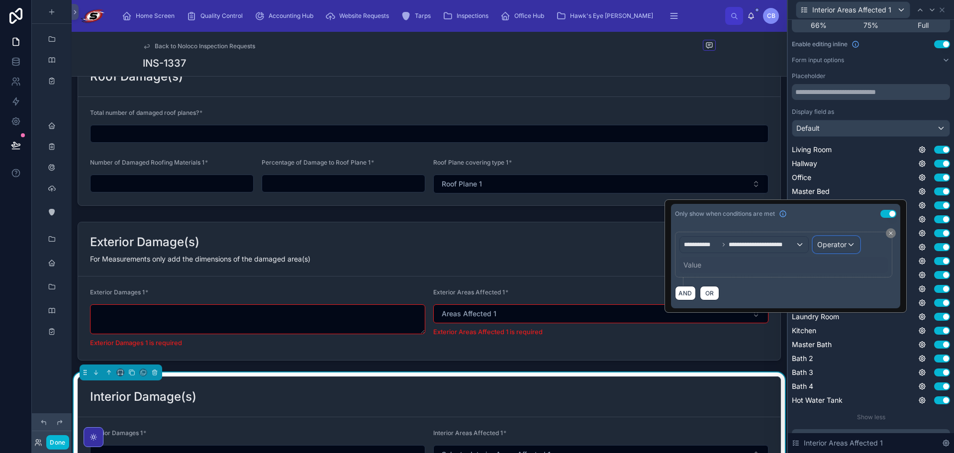
click at [838, 246] on span "Operator" at bounding box center [831, 244] width 29 height 8
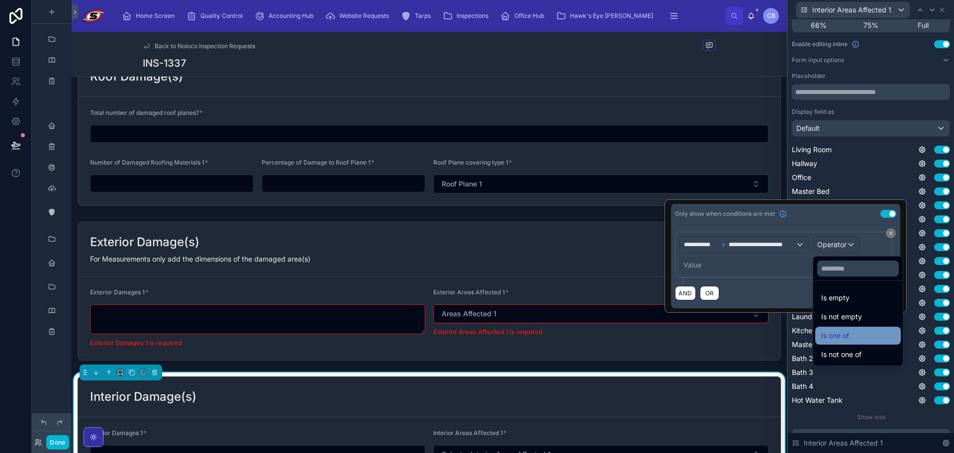
click at [837, 339] on span "Is one of" at bounding box center [835, 336] width 28 height 12
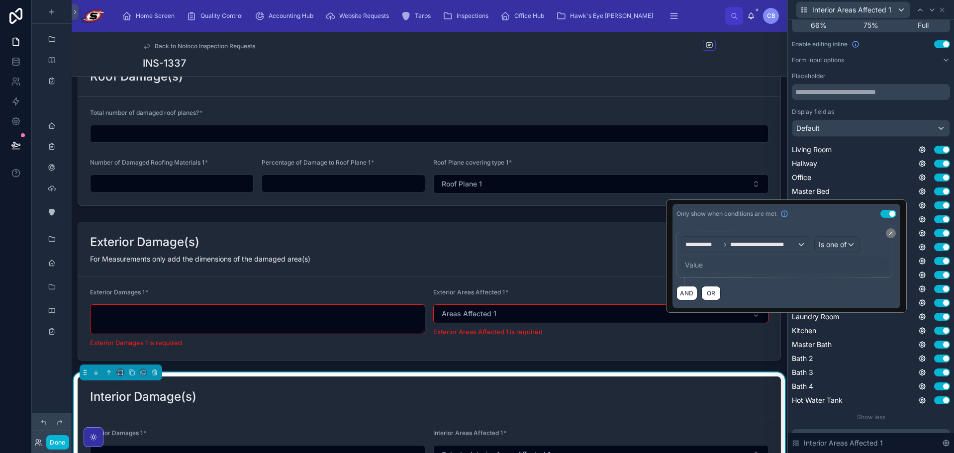
click at [696, 262] on div "Value" at bounding box center [694, 265] width 18 height 10
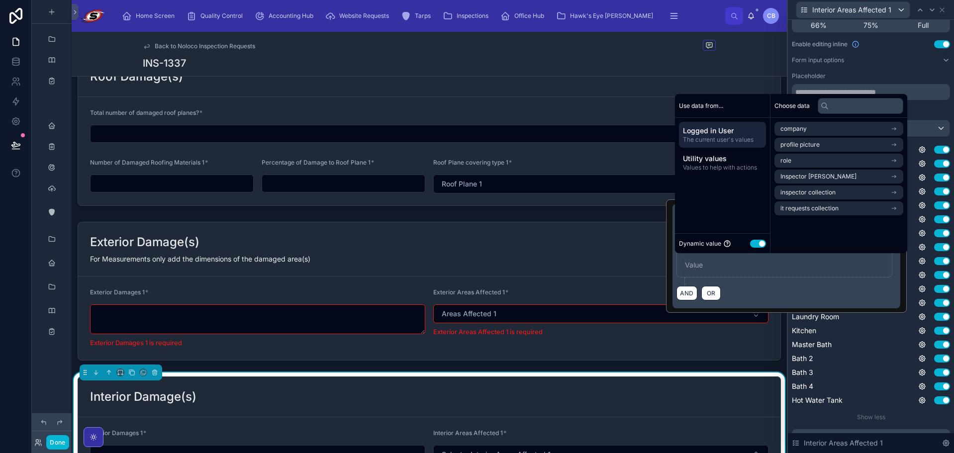
click at [759, 244] on button "Use setting" at bounding box center [758, 244] width 16 height 8
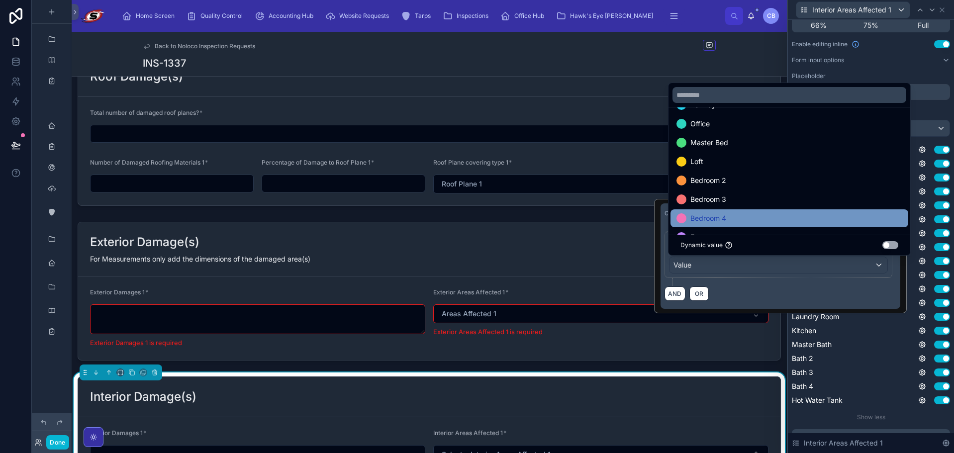
scroll to position [50, 0]
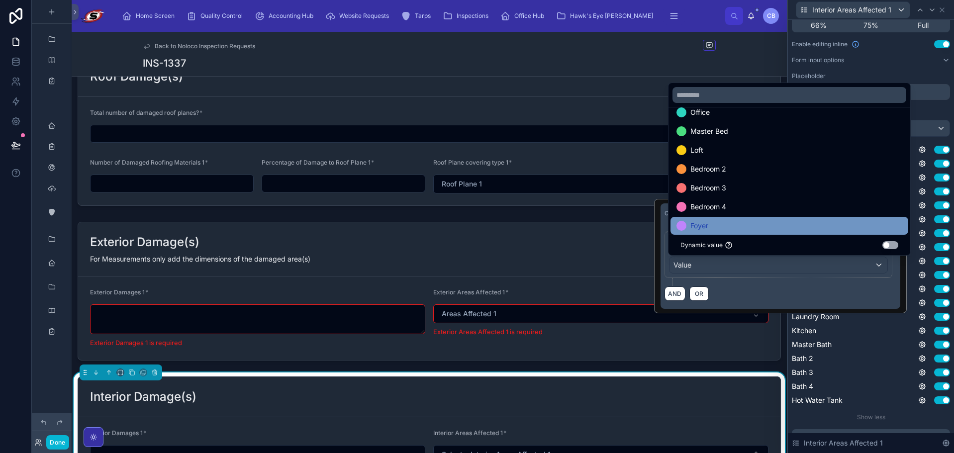
click at [740, 221] on div "Foyer" at bounding box center [789, 226] width 226 height 12
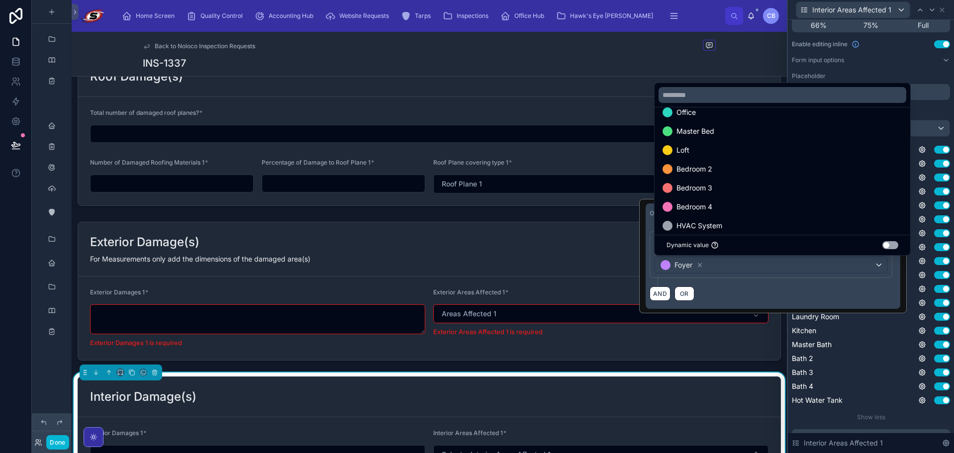
click at [923, 287] on div "Use setting" at bounding box center [934, 289] width 32 height 8
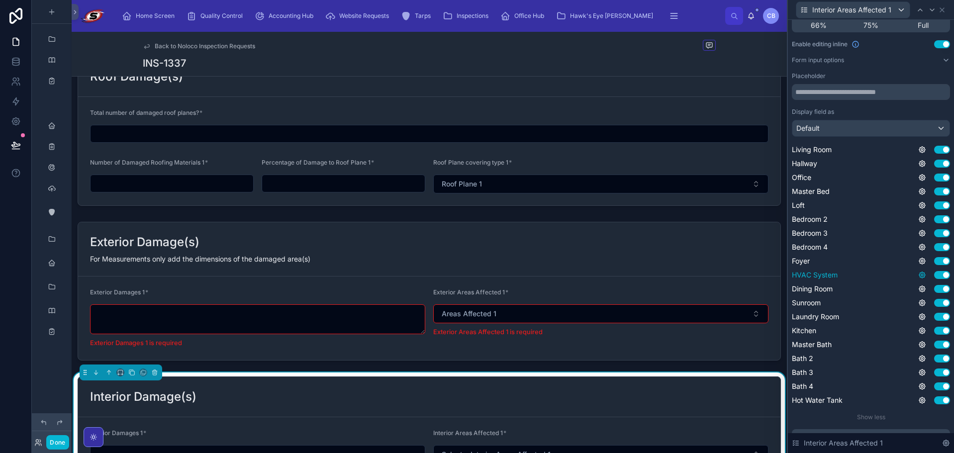
click at [921, 275] on icon at bounding box center [922, 275] width 2 height 2
click at [886, 268] on button "Use setting" at bounding box center [888, 270] width 16 height 8
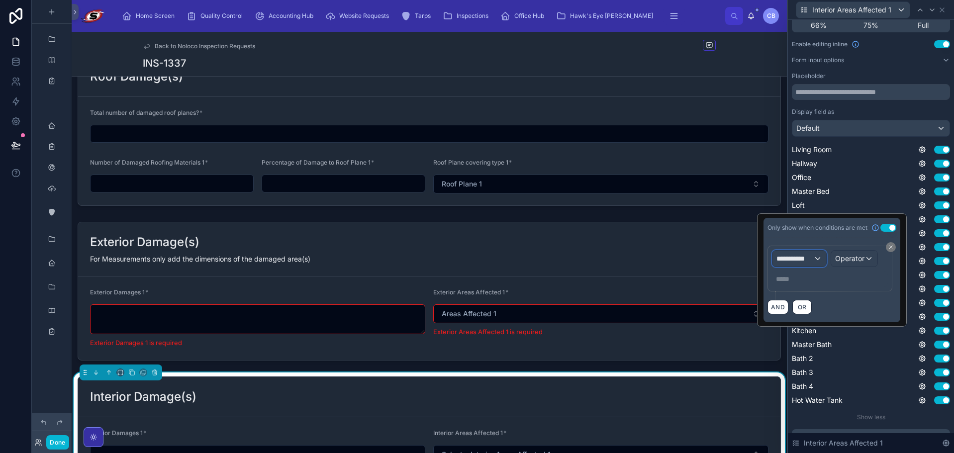
click at [807, 258] on span "**********" at bounding box center [794, 259] width 37 height 10
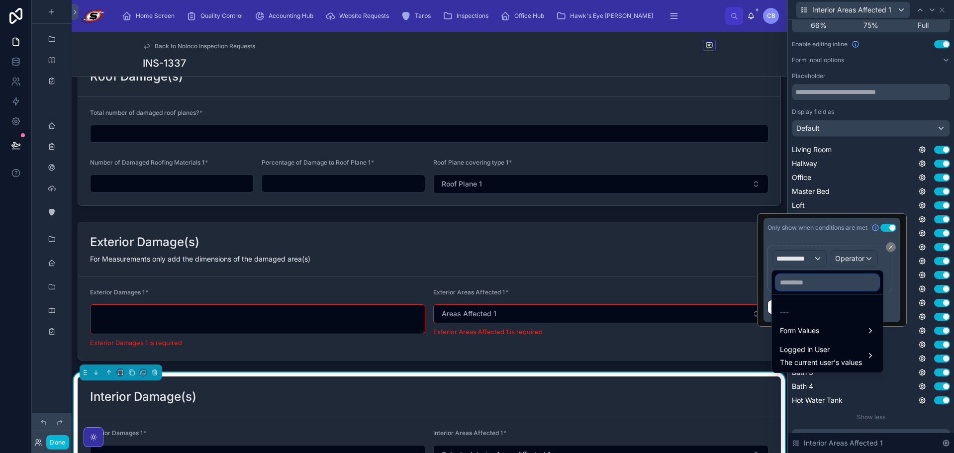
click at [812, 285] on input "text" at bounding box center [827, 282] width 103 height 16
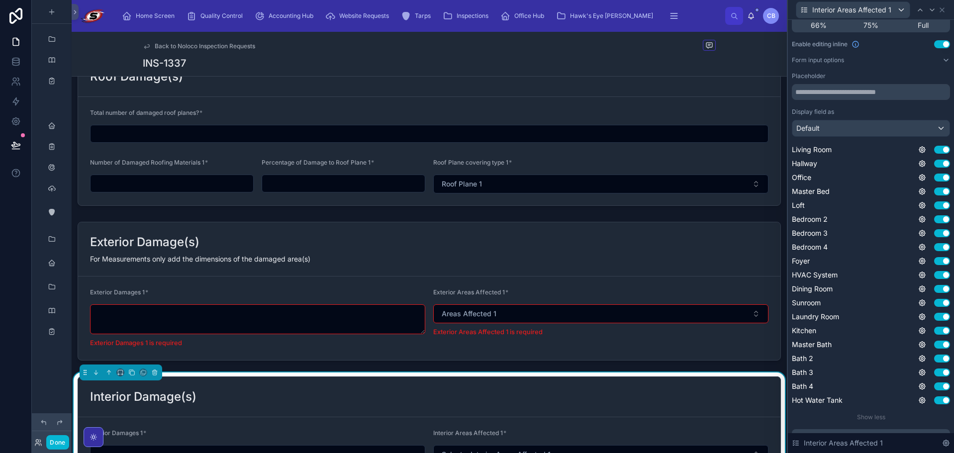
click at [922, 266] on div "Living Room Use setting Hallway Use setting Office Use setting Master Bed Use s…" at bounding box center [870, 275] width 158 height 261
drag, startPoint x: 934, startPoint y: 274, endPoint x: 919, endPoint y: 269, distance: 15.7
click at [919, 269] on div "Living Room Use setting Hallway Use setting Office Use setting Master Bed Use s…" at bounding box center [870, 275] width 158 height 261
click at [921, 274] on icon at bounding box center [922, 275] width 2 height 2
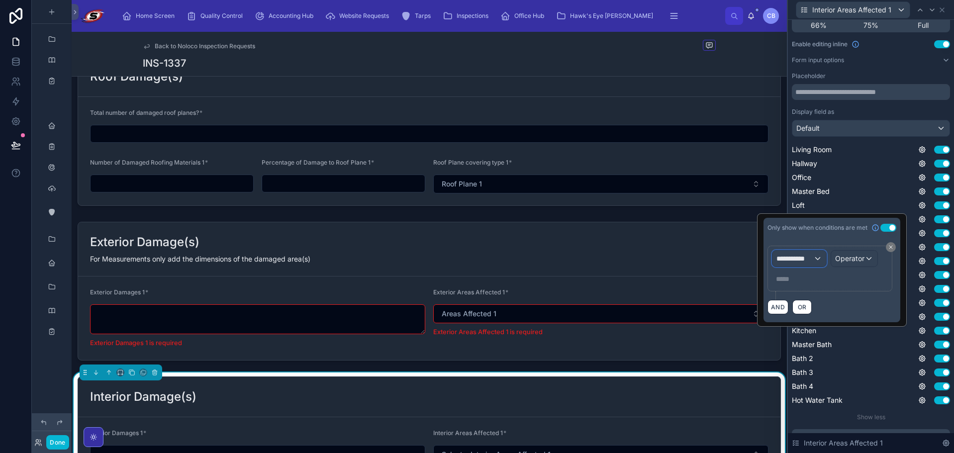
click at [811, 255] on span "**********" at bounding box center [794, 259] width 37 height 10
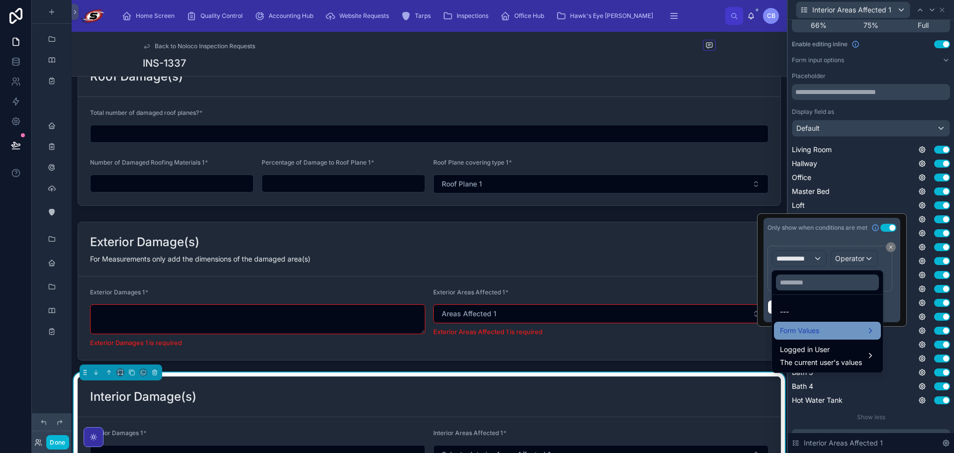
click at [810, 325] on span "Form Values" at bounding box center [799, 331] width 39 height 12
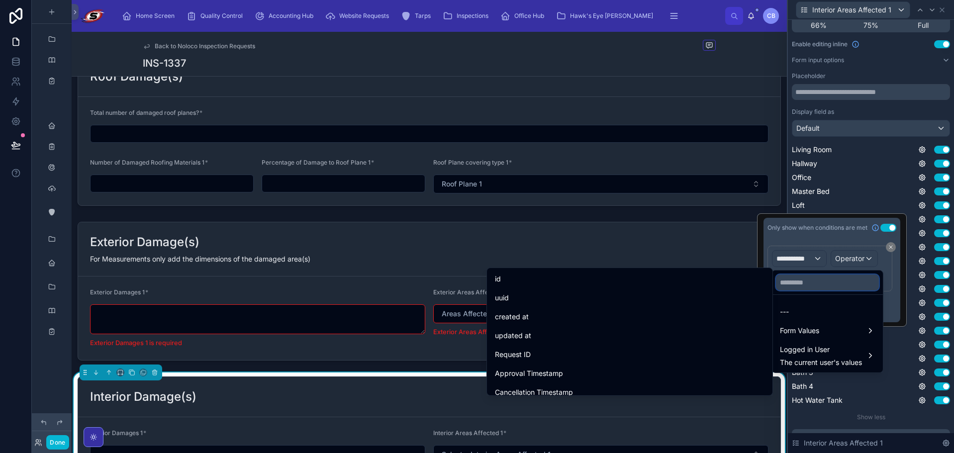
click at [823, 282] on input "text" at bounding box center [827, 282] width 103 height 16
paste input "**********"
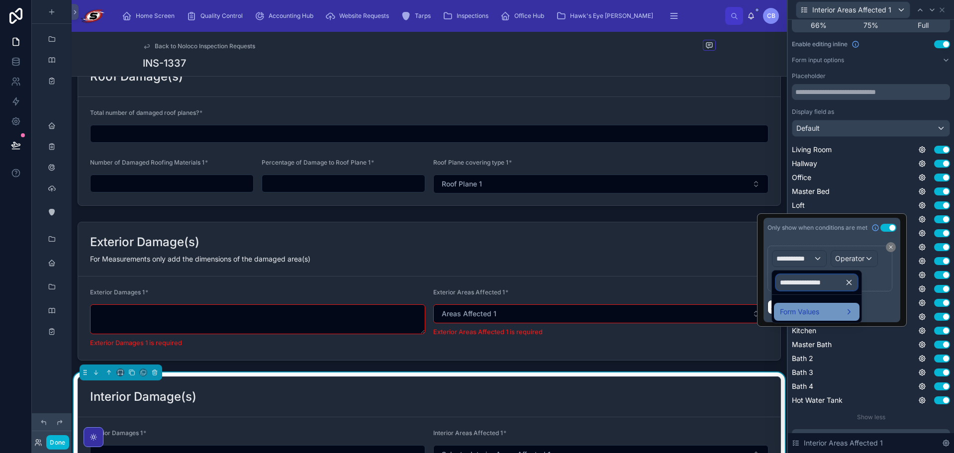
type input "**********"
click at [803, 307] on div "Form Values" at bounding box center [817, 312] width 86 height 18
click at [738, 309] on span "Interior Areas Damaged" at bounding box center [726, 313] width 78 height 12
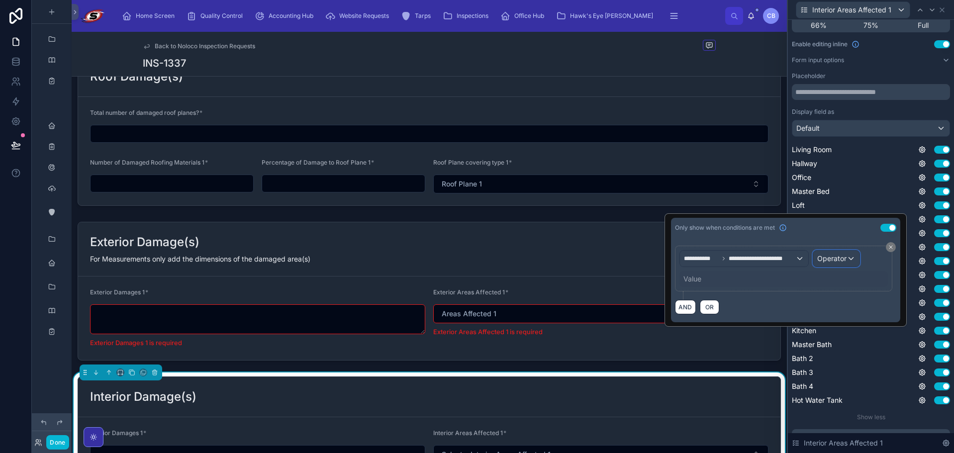
click at [829, 260] on span "Operator" at bounding box center [831, 258] width 29 height 8
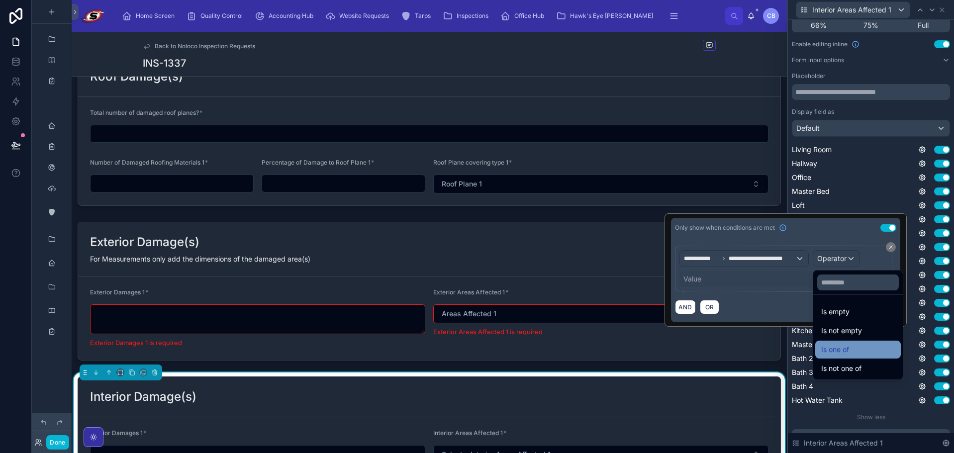
click at [828, 346] on span "Is one of" at bounding box center [835, 350] width 28 height 12
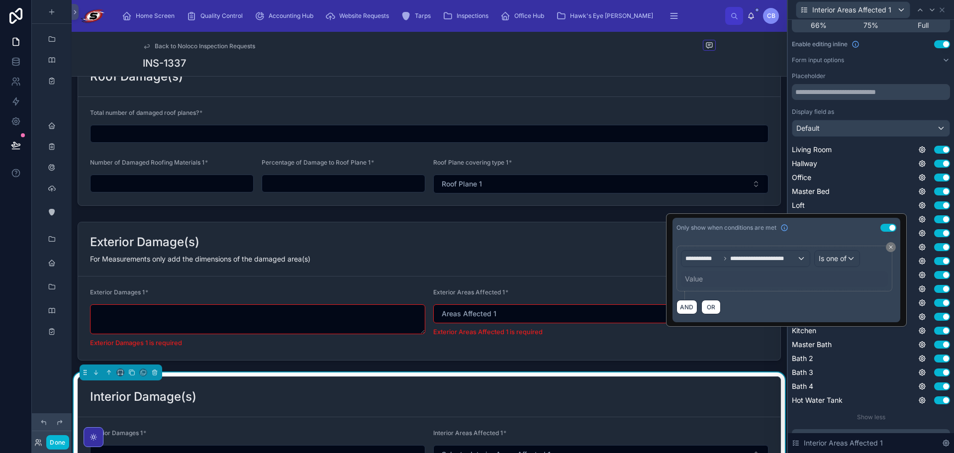
click at [686, 274] on div "Value" at bounding box center [694, 279] width 18 height 10
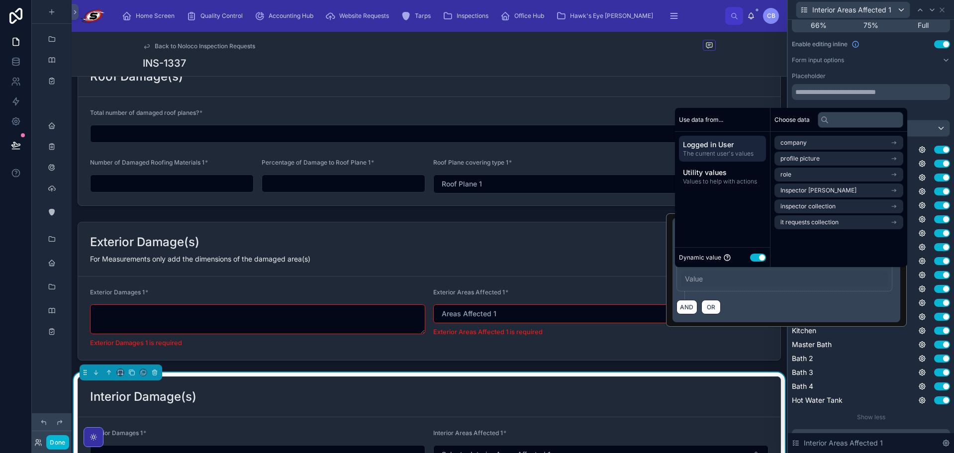
click at [766, 256] on div "Dynamic value Use setting" at bounding box center [722, 257] width 95 height 20
click at [761, 259] on button "Use setting" at bounding box center [758, 258] width 16 height 8
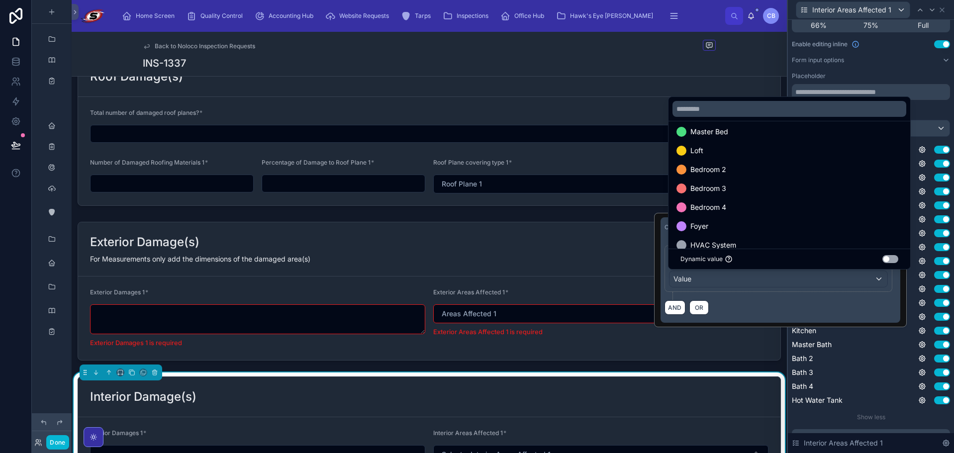
scroll to position [99, 0]
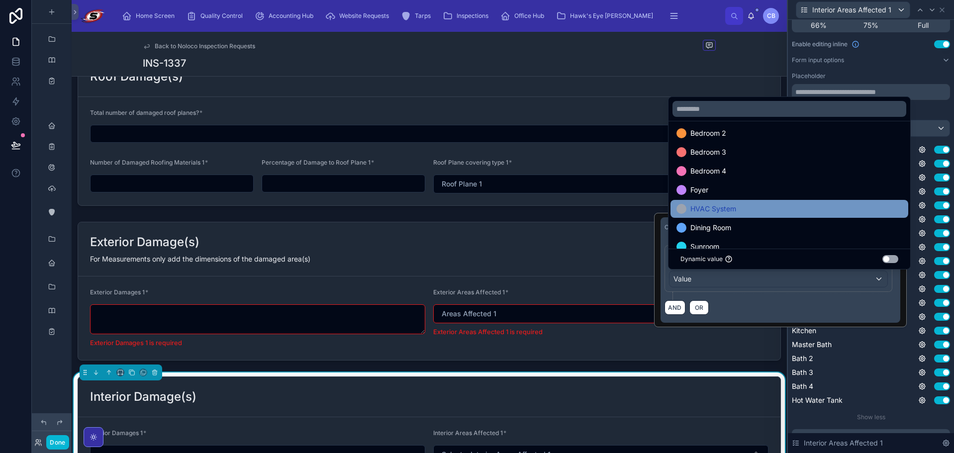
click at [781, 210] on div "HVAC System" at bounding box center [789, 209] width 226 height 12
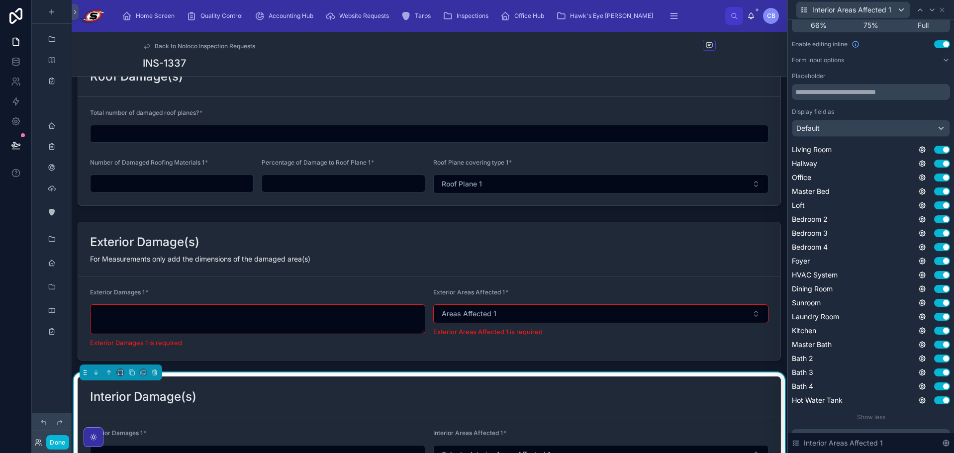
click at [919, 295] on div "Living Room Use setting Hallway Use setting Office Use setting Master Bed Use s…" at bounding box center [870, 275] width 158 height 261
click at [918, 289] on icon at bounding box center [922, 289] width 8 height 8
click at [889, 285] on button "Use setting" at bounding box center [888, 284] width 16 height 8
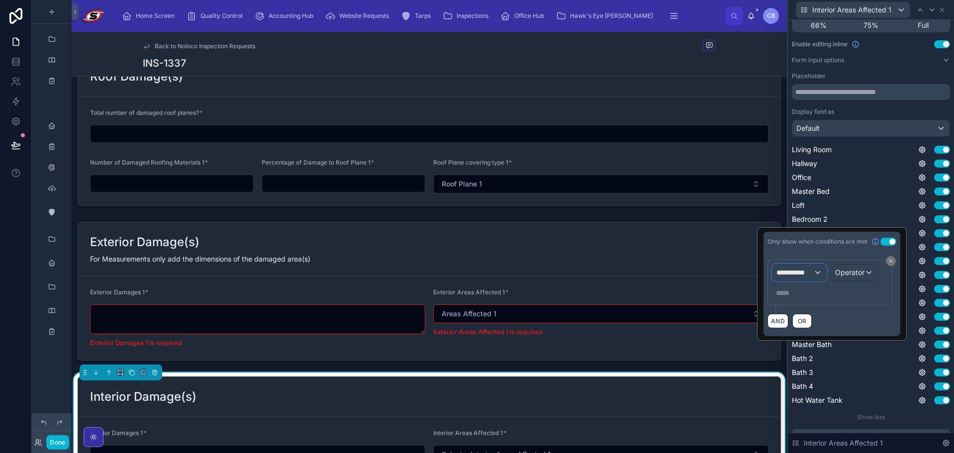
click at [818, 271] on div "**********" at bounding box center [799, 272] width 54 height 16
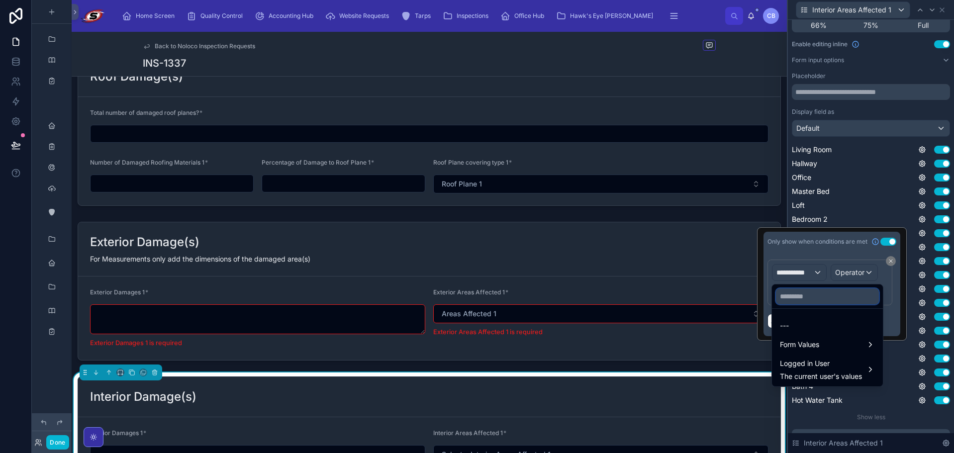
click at [814, 297] on input "text" at bounding box center [827, 296] width 103 height 16
paste input "**********"
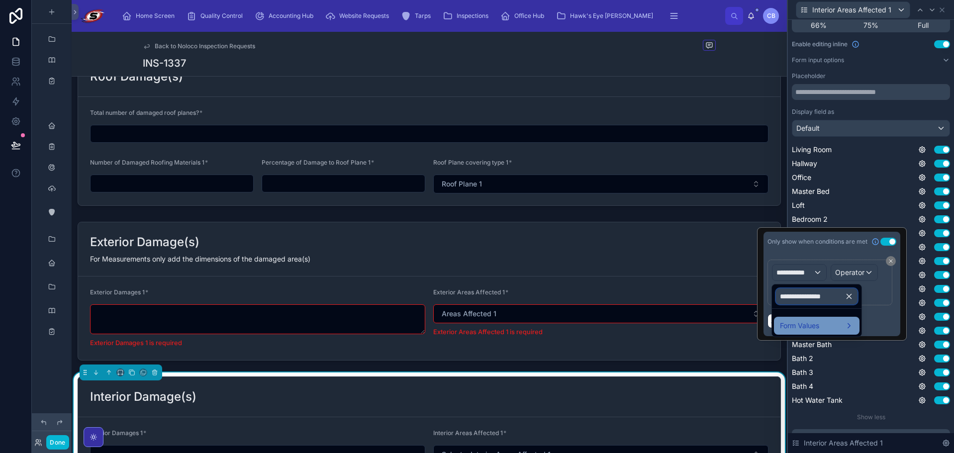
type input "**********"
click at [799, 321] on span "Form Values" at bounding box center [799, 326] width 39 height 12
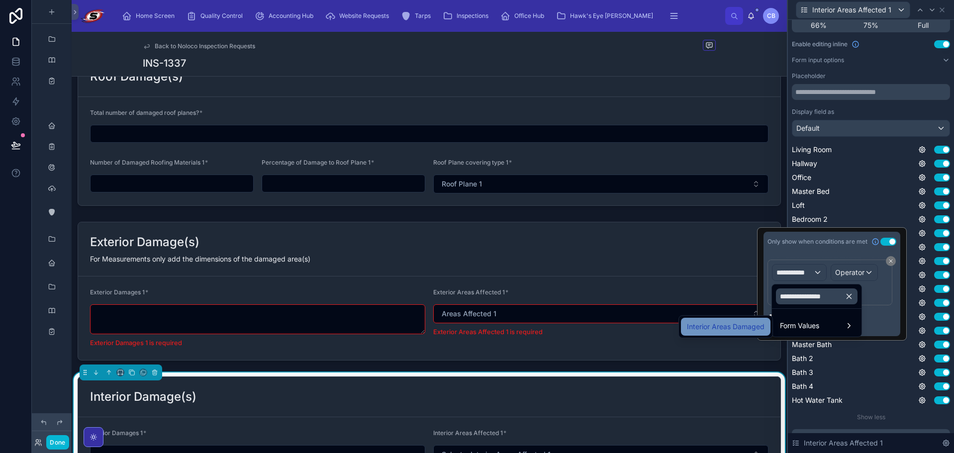
click at [750, 321] on span "Interior Areas Damaged" at bounding box center [726, 327] width 78 height 12
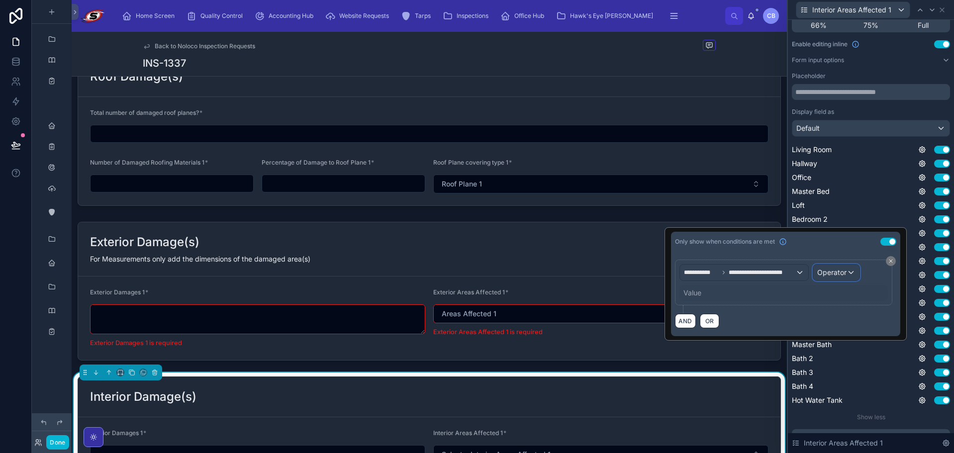
click at [841, 268] on span "Operator" at bounding box center [831, 272] width 29 height 8
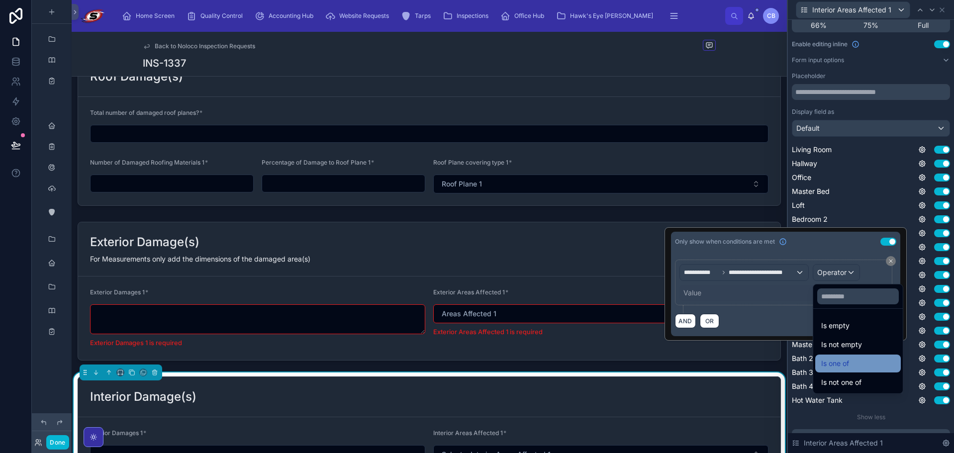
click at [839, 361] on span "Is one of" at bounding box center [835, 363] width 28 height 12
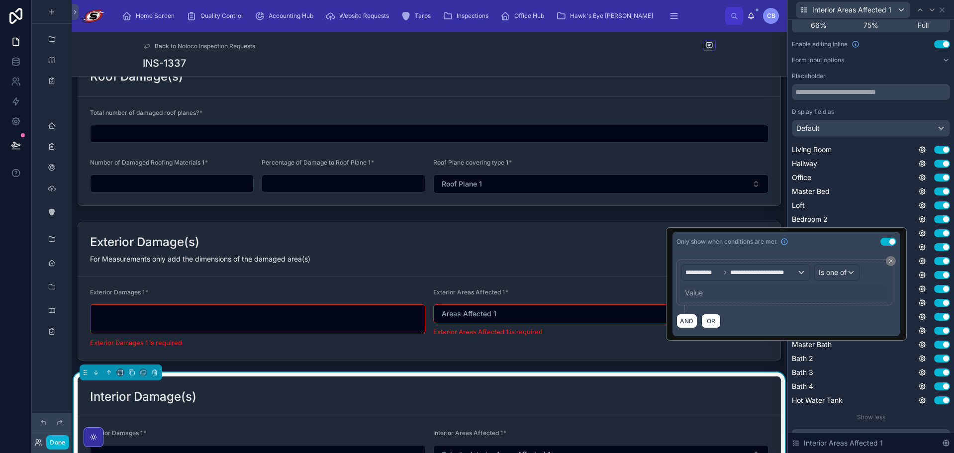
click at [706, 290] on div "Value" at bounding box center [784, 293] width 207 height 16
click at [696, 289] on div "Value" at bounding box center [694, 293] width 18 height 10
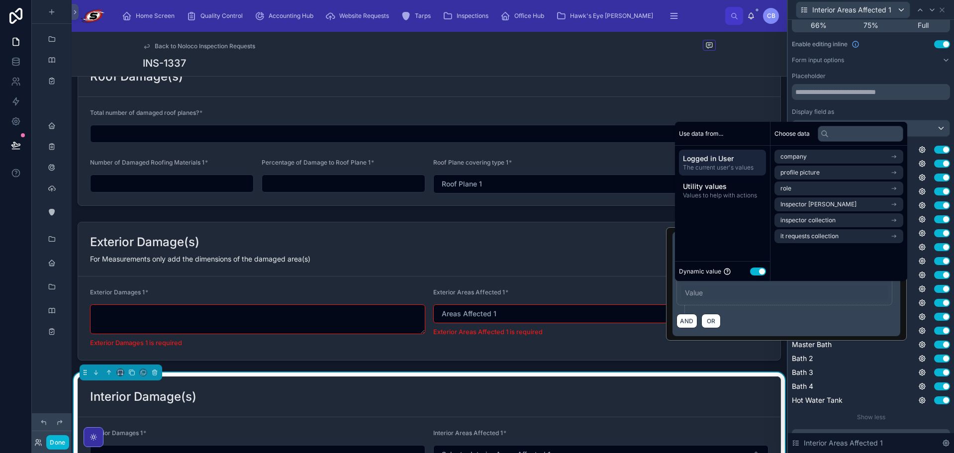
click at [761, 271] on button "Use setting" at bounding box center [758, 271] width 16 height 8
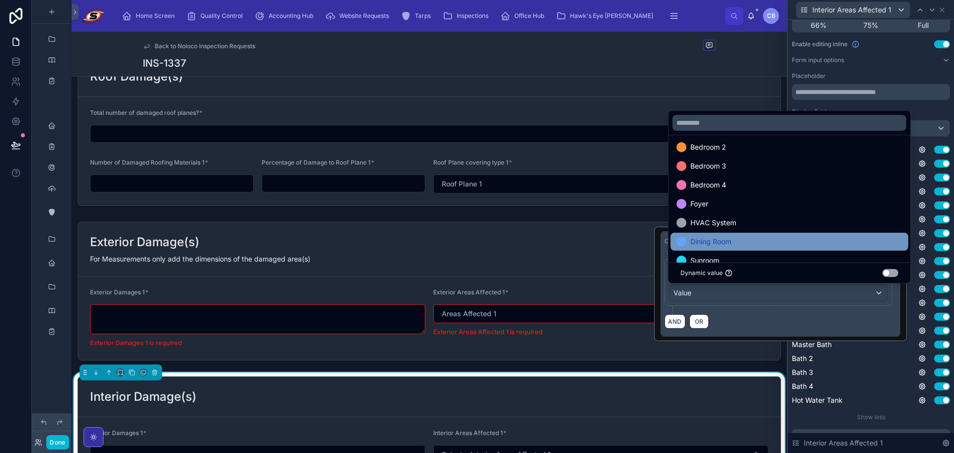
click at [809, 236] on div "Dining Room" at bounding box center [789, 242] width 226 height 12
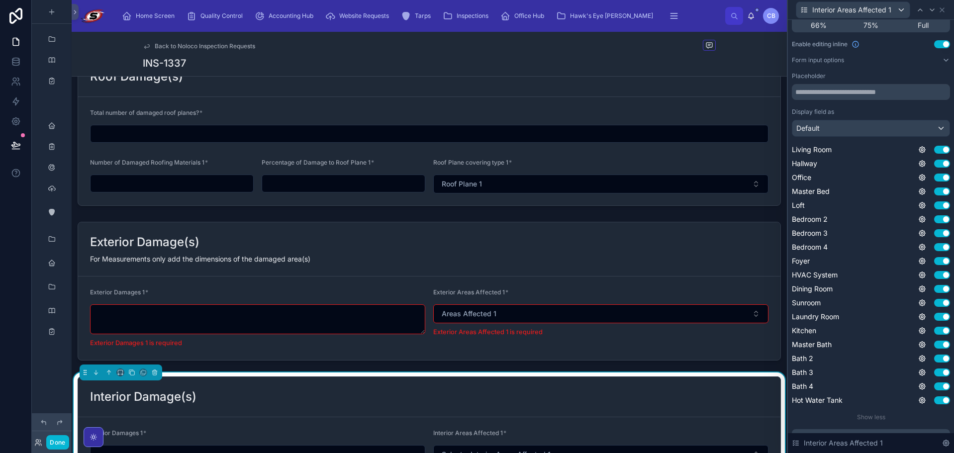
click at [923, 297] on div "Living Room Use setting Hallway Use setting Office Use setting Master Bed Use s…" at bounding box center [870, 275] width 158 height 261
click at [918, 301] on icon at bounding box center [922, 303] width 8 height 8
click at [894, 297] on button "Use setting" at bounding box center [888, 298] width 16 height 8
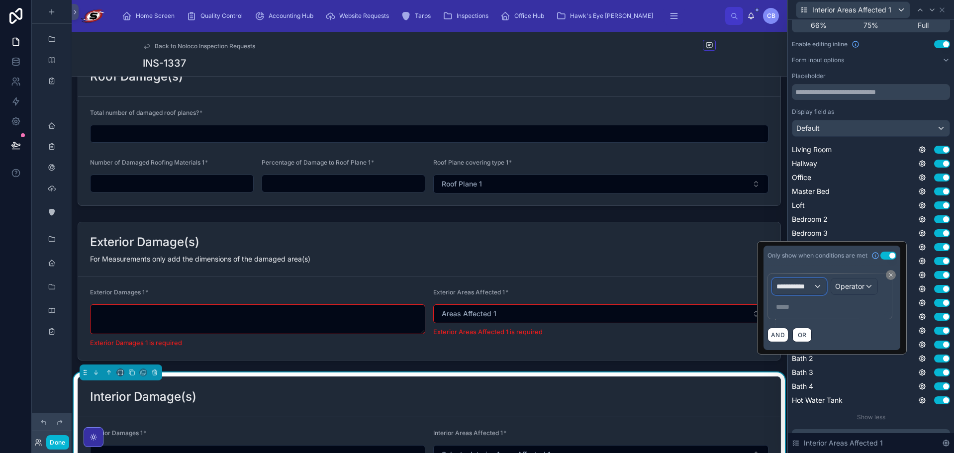
click at [815, 292] on button "**********" at bounding box center [799, 286] width 55 height 17
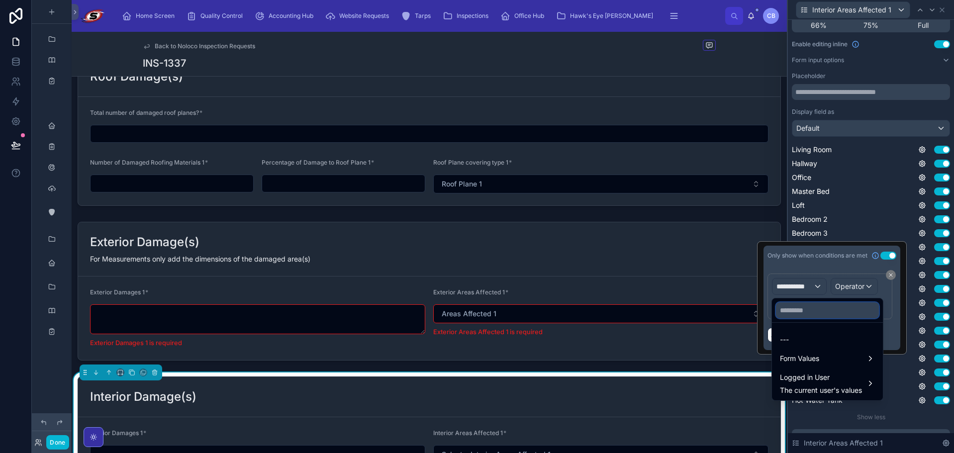
click at [817, 310] on input "text" at bounding box center [827, 310] width 103 height 16
paste input "**********"
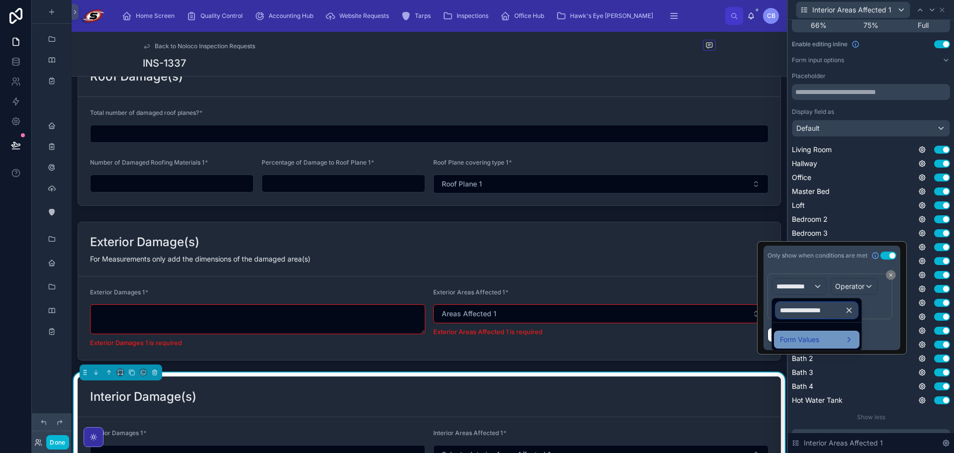
type input "**********"
click at [817, 333] on div "Form Values" at bounding box center [817, 340] width 86 height 18
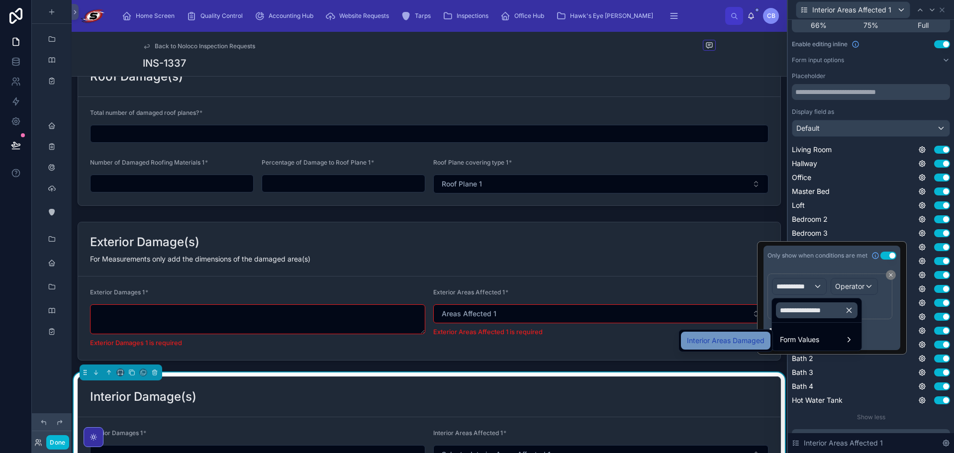
click at [754, 334] on div "Interior Areas Damaged" at bounding box center [725, 341] width 89 height 18
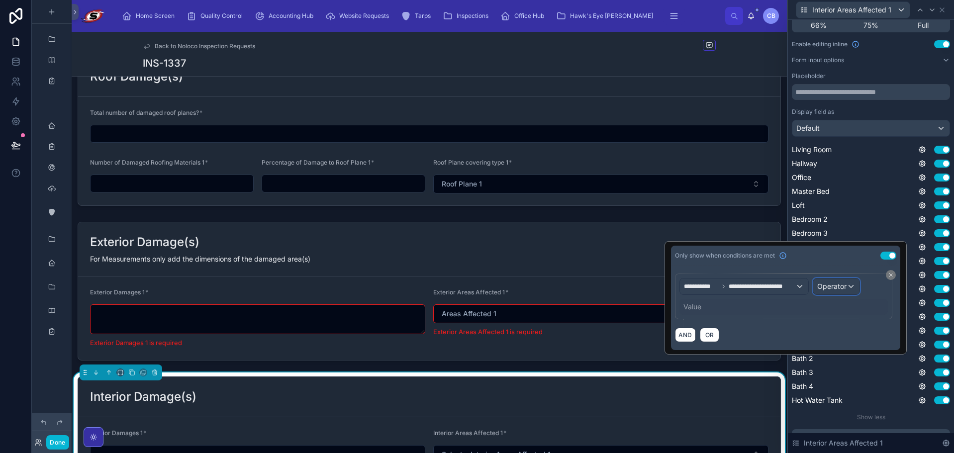
click at [827, 287] on span "Operator" at bounding box center [831, 286] width 29 height 8
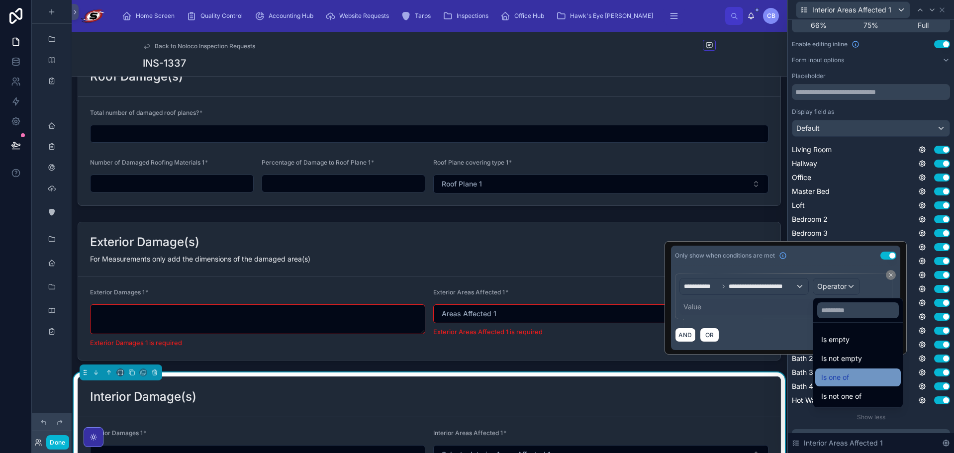
drag, startPoint x: 832, startPoint y: 337, endPoint x: 839, endPoint y: 371, distance: 35.5
click at [840, 373] on ul "Is empty Is not empty Is one of Is not one of" at bounding box center [857, 365] width 89 height 85
click at [832, 376] on span "Is one of" at bounding box center [835, 377] width 28 height 12
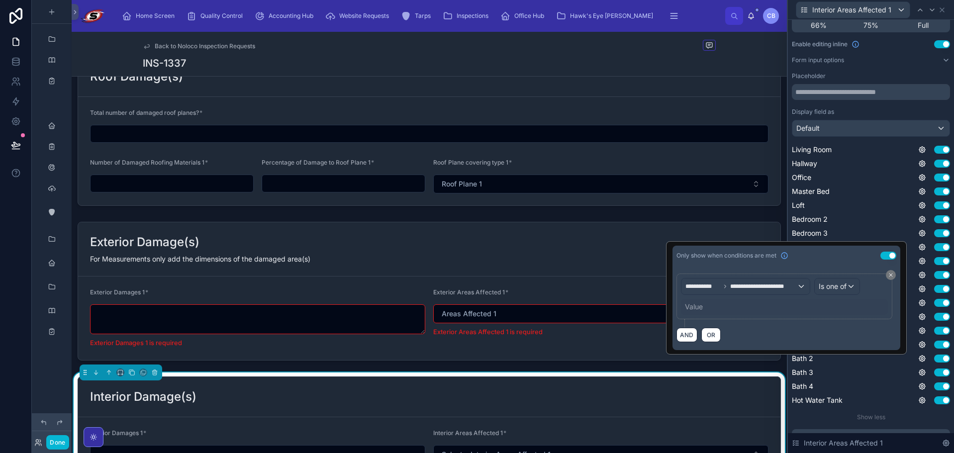
click at [701, 302] on div "Value" at bounding box center [784, 307] width 207 height 16
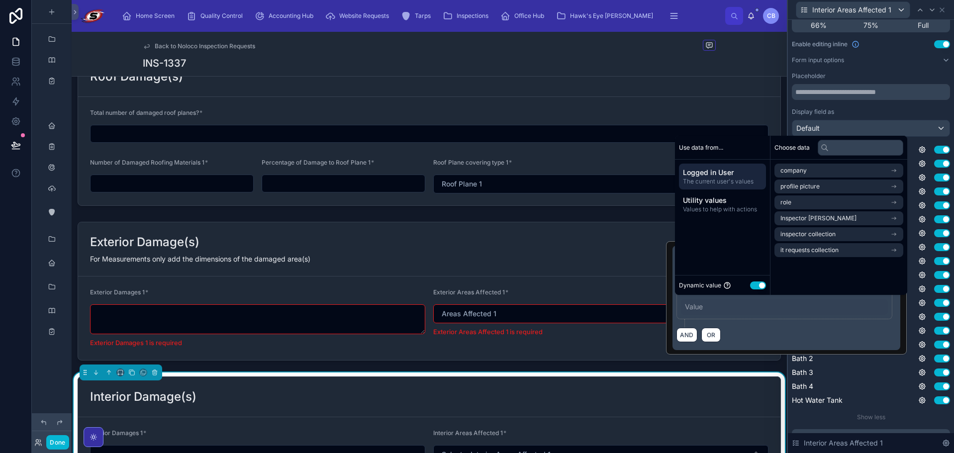
click at [756, 285] on button "Use setting" at bounding box center [758, 285] width 16 height 8
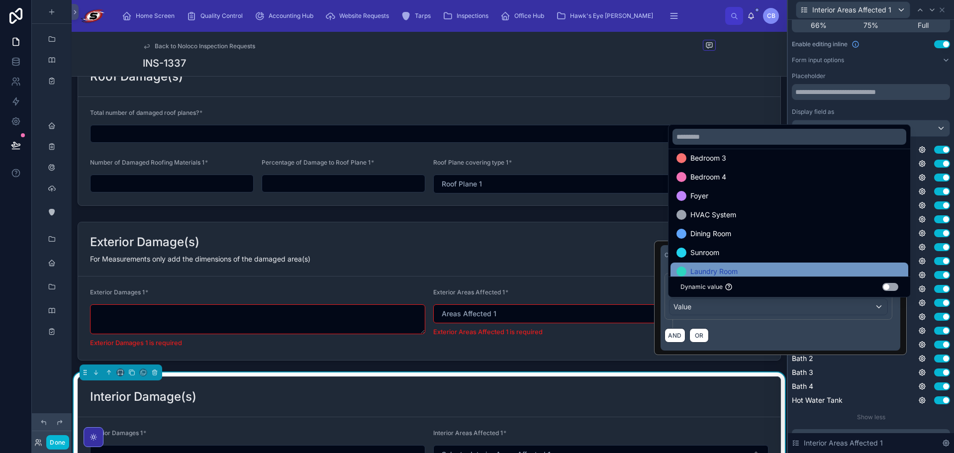
scroll to position [149, 0]
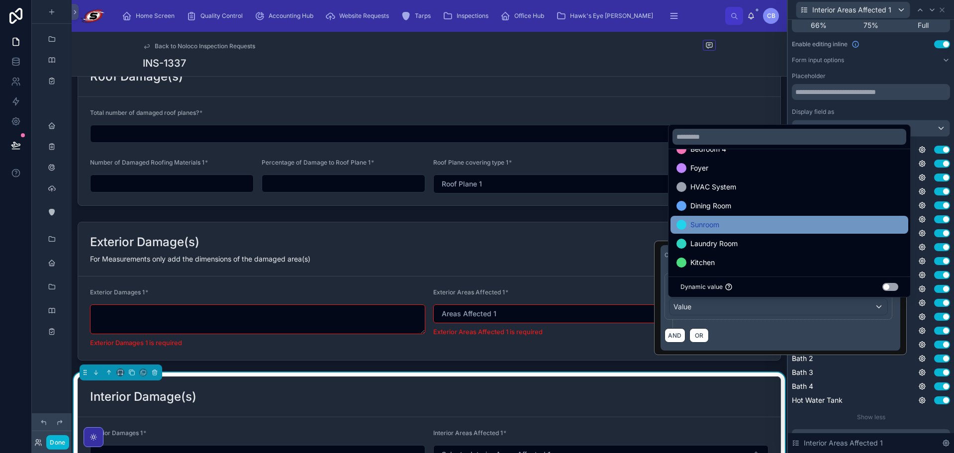
click at [804, 225] on div "Sunroom" at bounding box center [789, 225] width 226 height 12
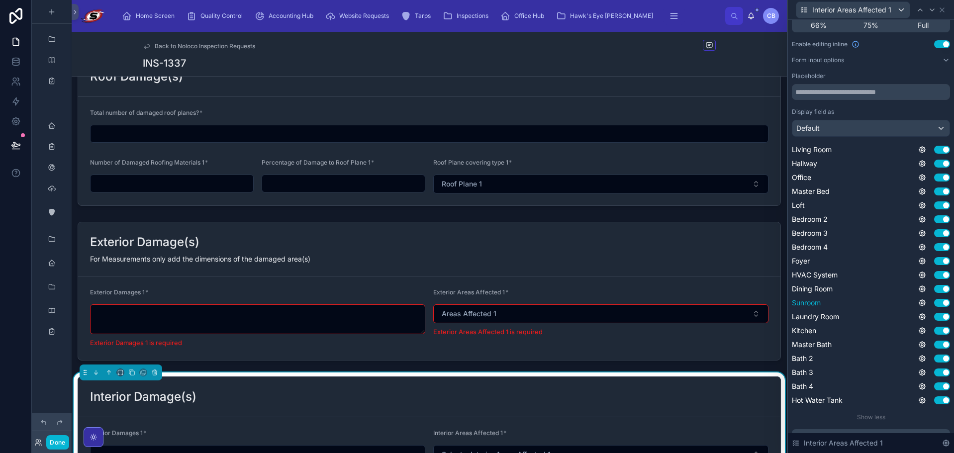
click at [925, 307] on div "Sunroom Use setting" at bounding box center [870, 303] width 158 height 10
click at [921, 318] on icon at bounding box center [922, 317] width 2 height 2
click at [885, 309] on button "Use setting" at bounding box center [888, 312] width 16 height 8
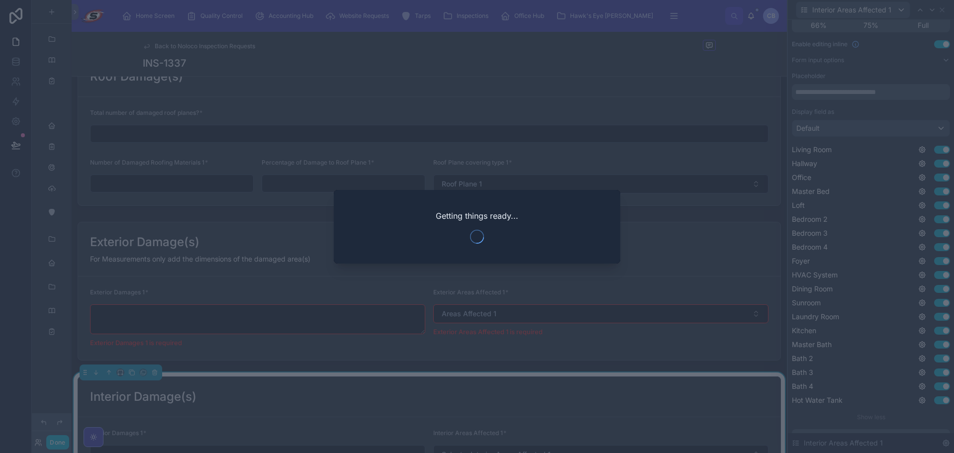
drag, startPoint x: 796, startPoint y: 301, endPoint x: 804, endPoint y: 317, distance: 18.0
click at [804, 317] on div at bounding box center [477, 226] width 954 height 453
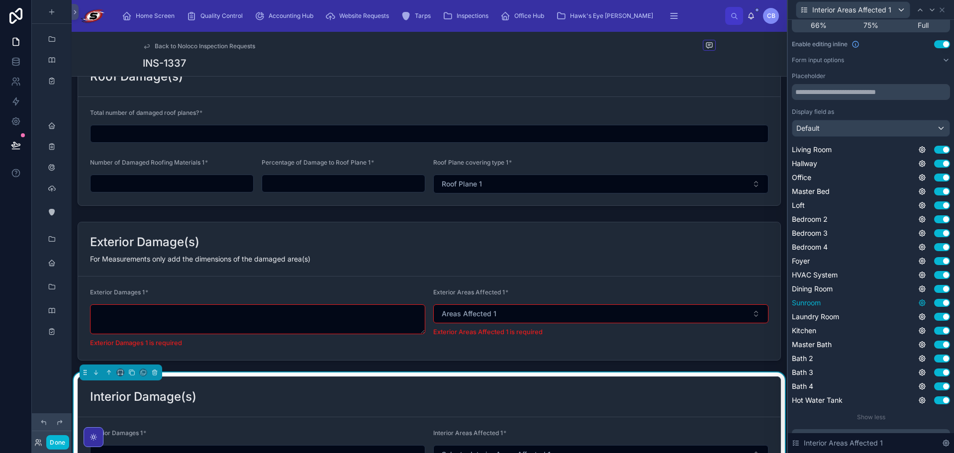
click at [918, 302] on icon at bounding box center [922, 303] width 8 height 8
click at [918, 309] on div "Living Room Use setting Hallway Use setting Office Use setting Master Bed Use s…" at bounding box center [870, 275] width 158 height 261
click at [918, 315] on icon at bounding box center [922, 317] width 8 height 8
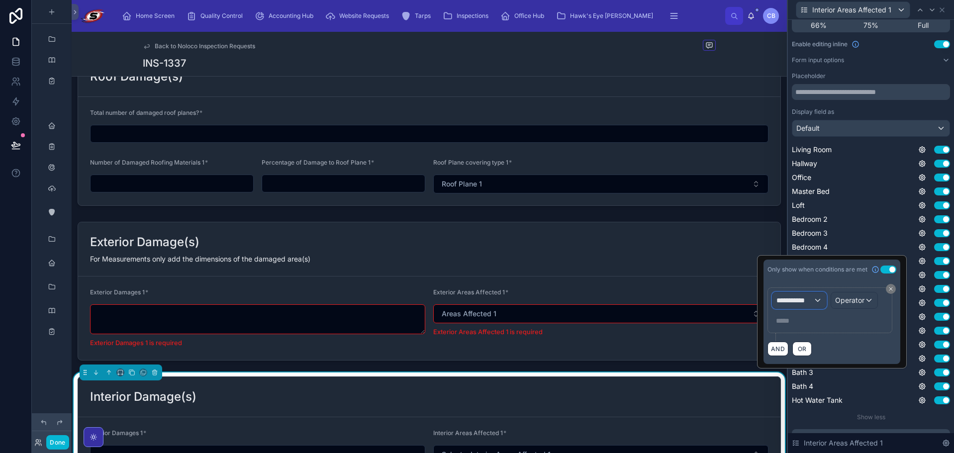
click at [812, 298] on div "**********" at bounding box center [799, 300] width 54 height 16
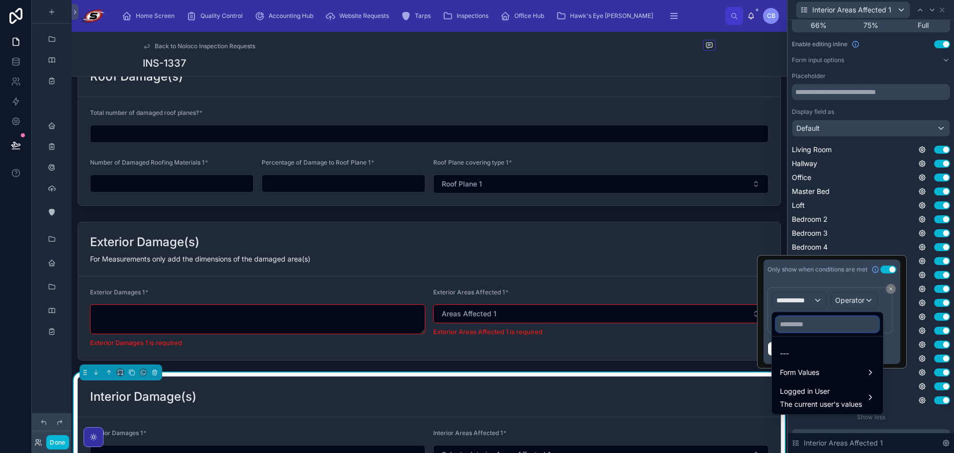
click at [810, 324] on input "text" at bounding box center [827, 324] width 103 height 16
paste input "**********"
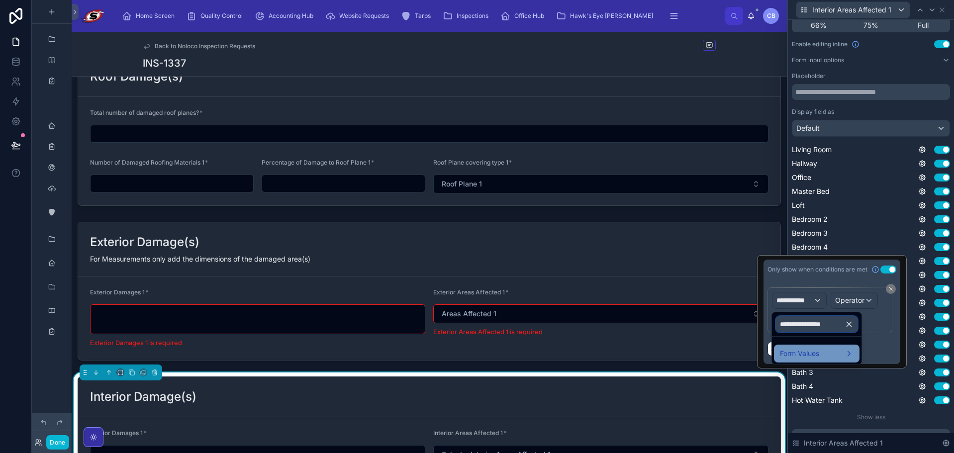
type input "**********"
click at [803, 355] on span "Form Values" at bounding box center [799, 354] width 39 height 12
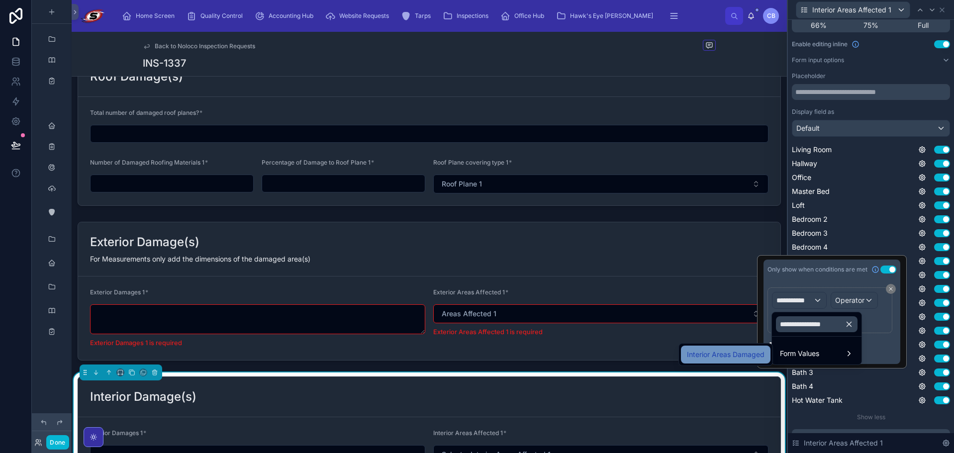
click at [752, 349] on span "Interior Areas Damaged" at bounding box center [726, 355] width 78 height 12
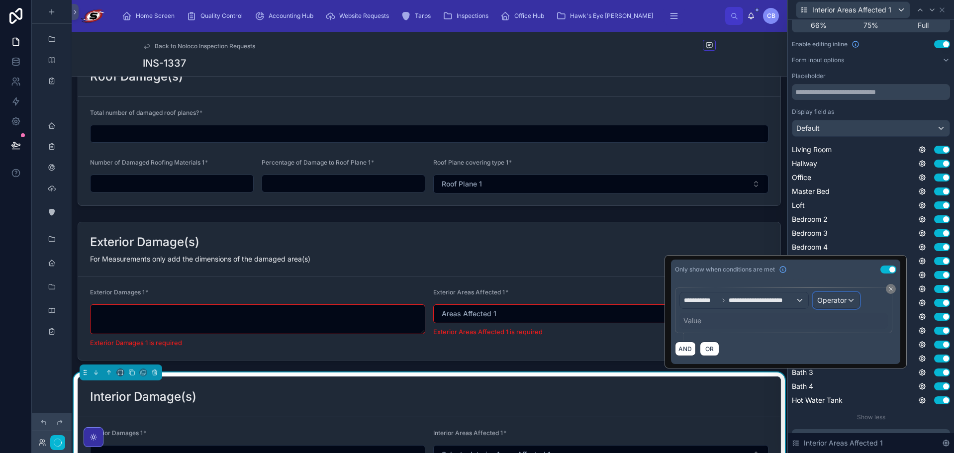
click at [823, 300] on span "Operator" at bounding box center [831, 300] width 29 height 8
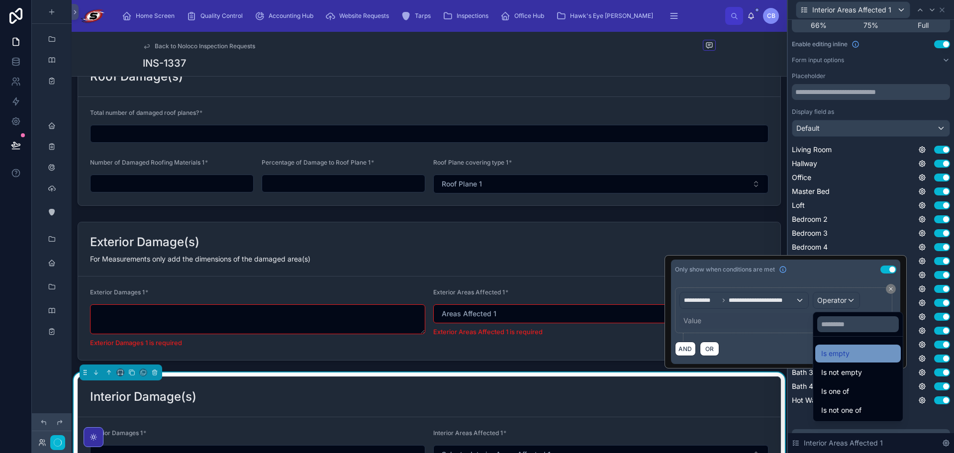
click at [836, 353] on span "Is empty" at bounding box center [835, 354] width 28 height 12
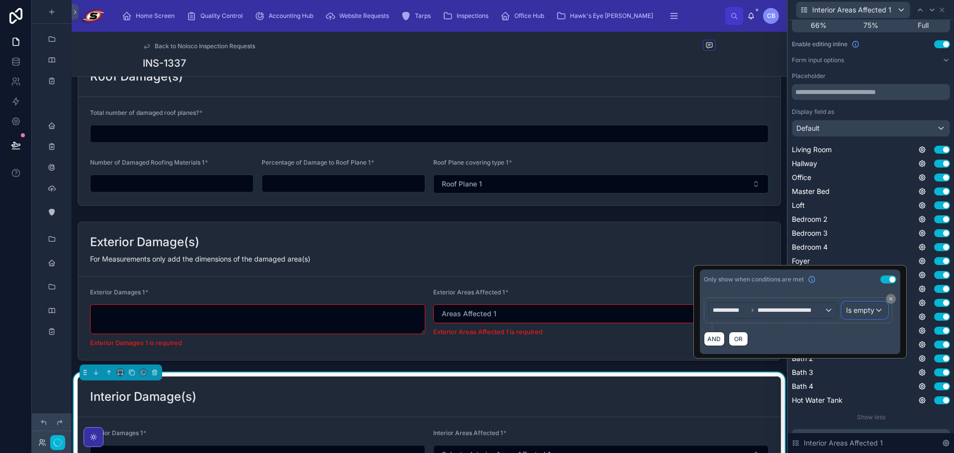
click at [862, 310] on span "Is empty" at bounding box center [860, 310] width 28 height 10
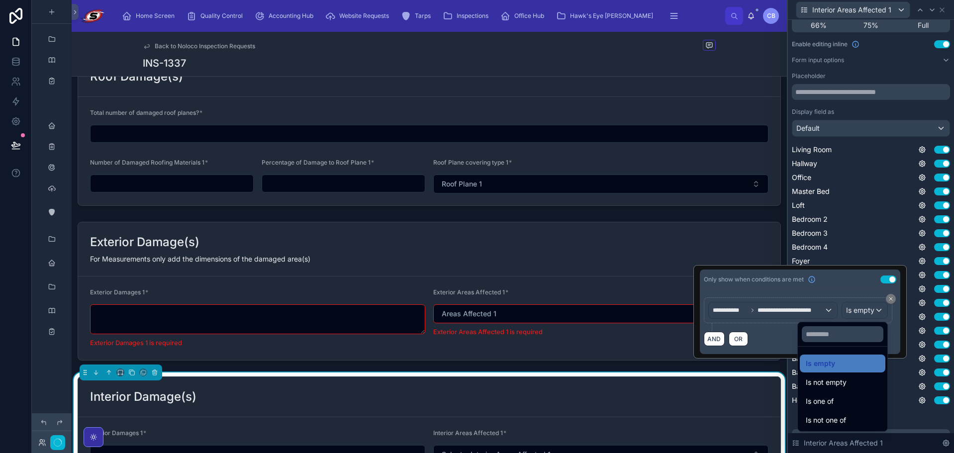
drag, startPoint x: 835, startPoint y: 405, endPoint x: 738, endPoint y: 330, distance: 122.6
click at [835, 404] on div "Is one of" at bounding box center [842, 401] width 74 height 12
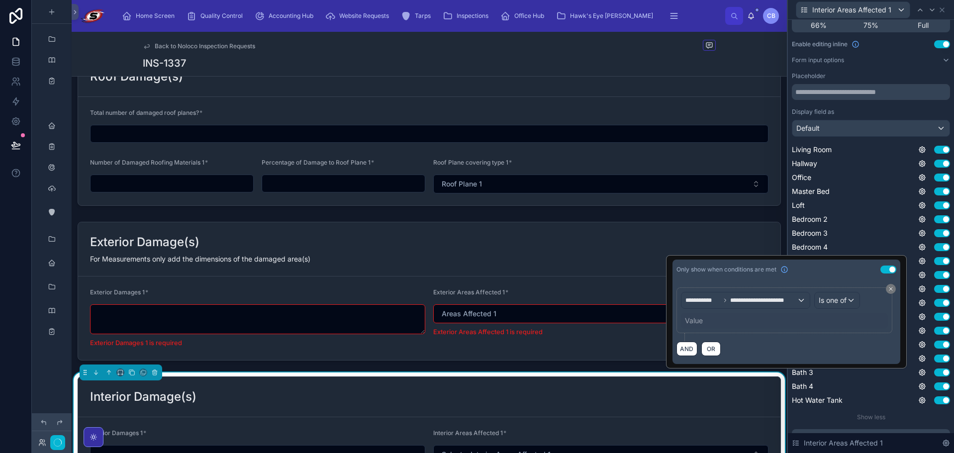
click at [701, 321] on div "Value" at bounding box center [694, 321] width 18 height 10
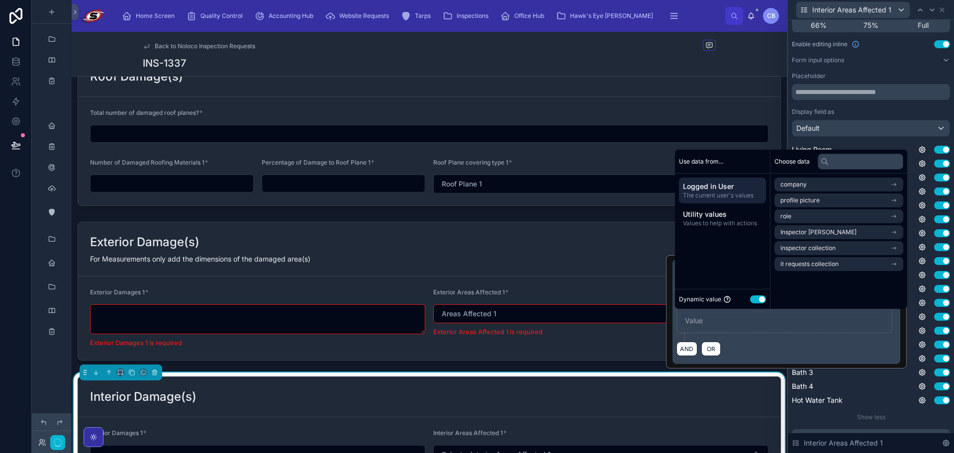
click at [760, 299] on button "Use setting" at bounding box center [758, 299] width 16 height 8
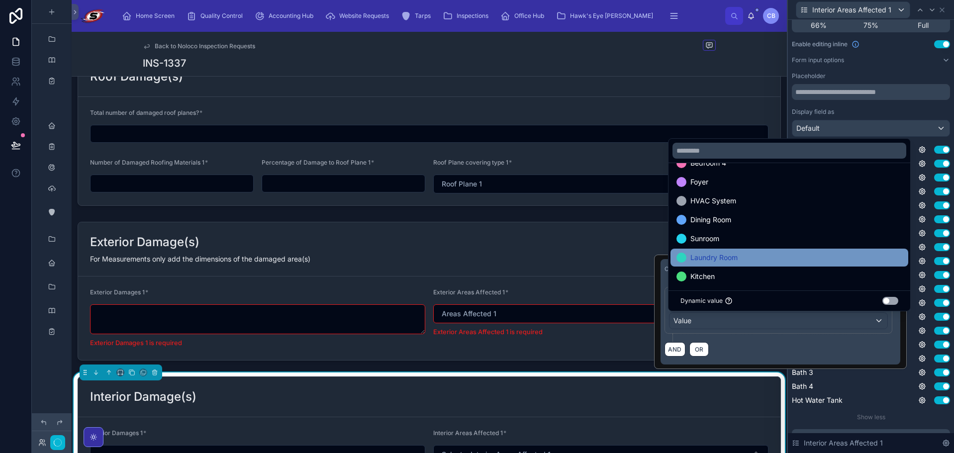
click at [829, 260] on div "Laundry Room" at bounding box center [789, 258] width 226 height 12
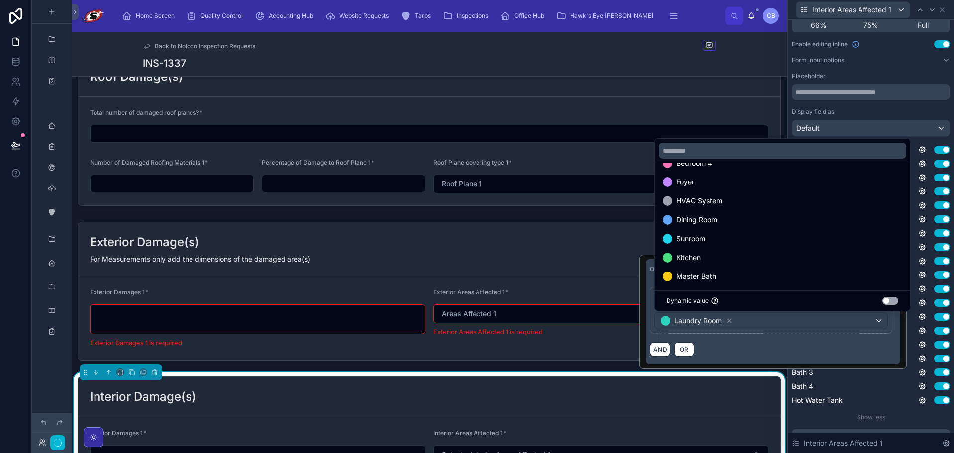
click at [921, 326] on div "Kitchen Use setting" at bounding box center [870, 331] width 158 height 10
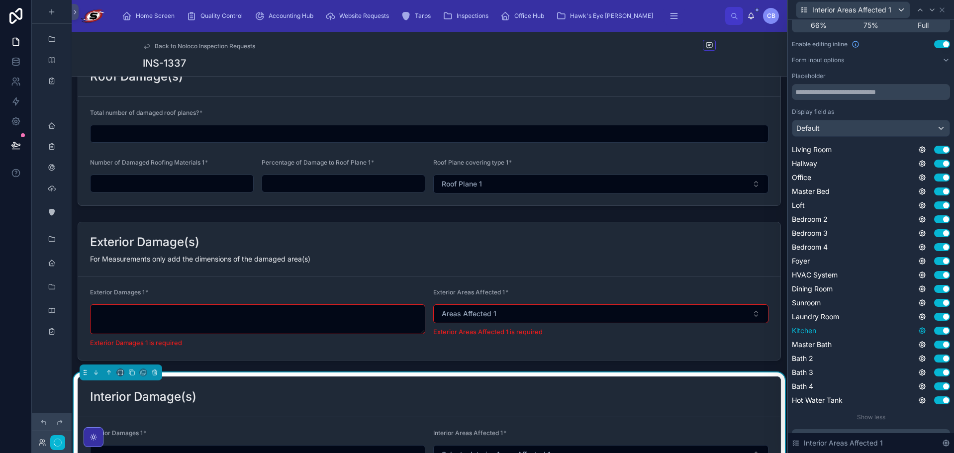
click at [921, 330] on icon at bounding box center [922, 331] width 2 height 2
click at [889, 327] on button "Use setting" at bounding box center [888, 326] width 16 height 8
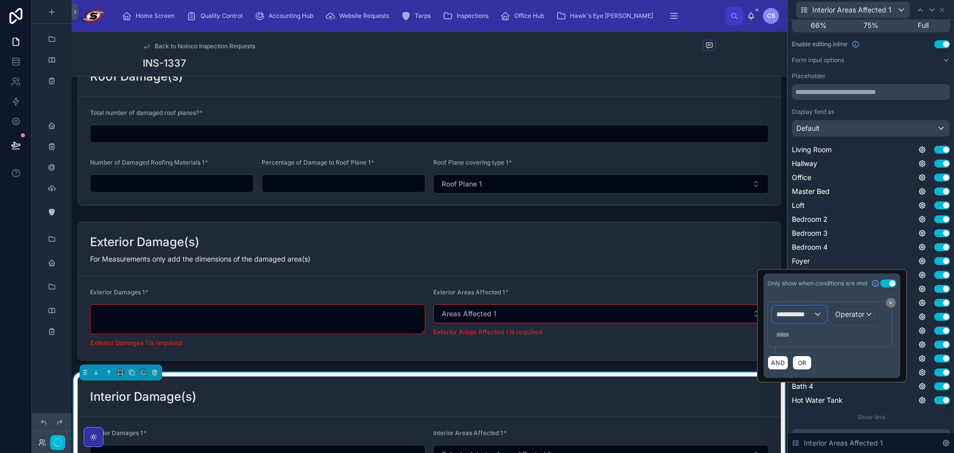
click at [796, 319] on div "**********" at bounding box center [799, 314] width 54 height 16
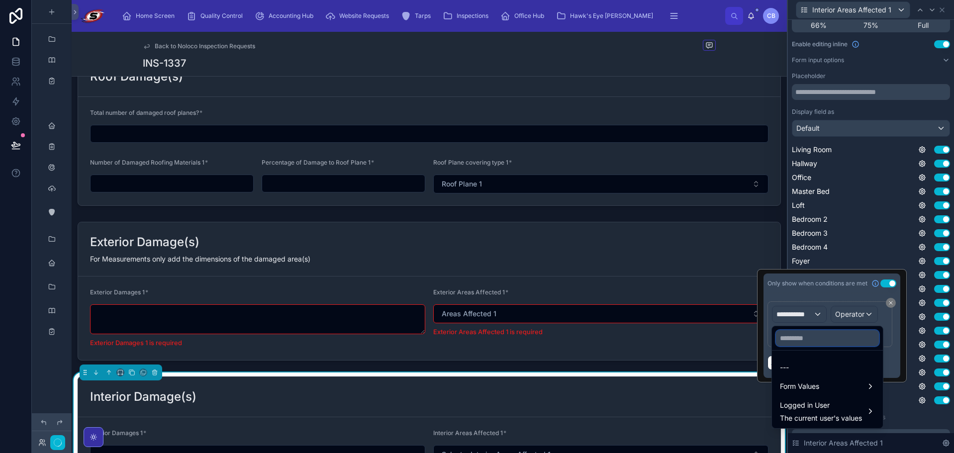
click at [799, 338] on input "text" at bounding box center [827, 338] width 103 height 16
paste input "**********"
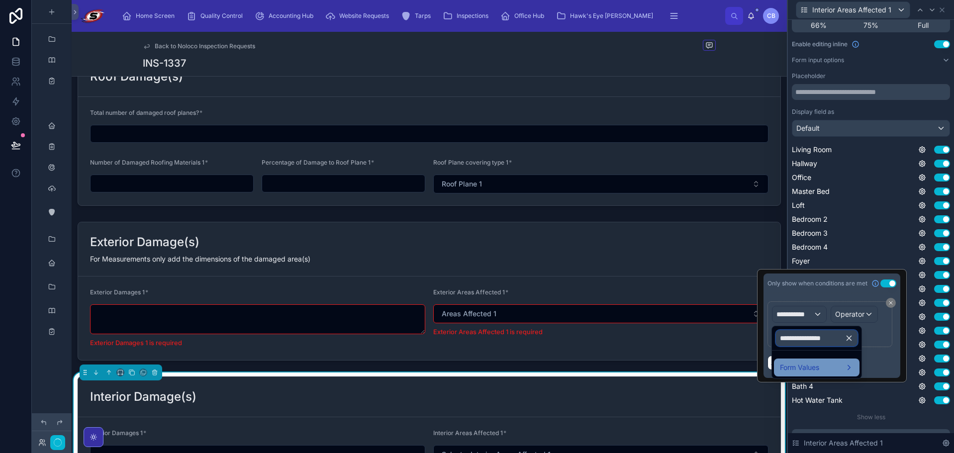
type input "**********"
click at [798, 363] on span "Form Values" at bounding box center [799, 367] width 39 height 12
click at [753, 368] on span "Interior Areas Damaged" at bounding box center [726, 368] width 78 height 12
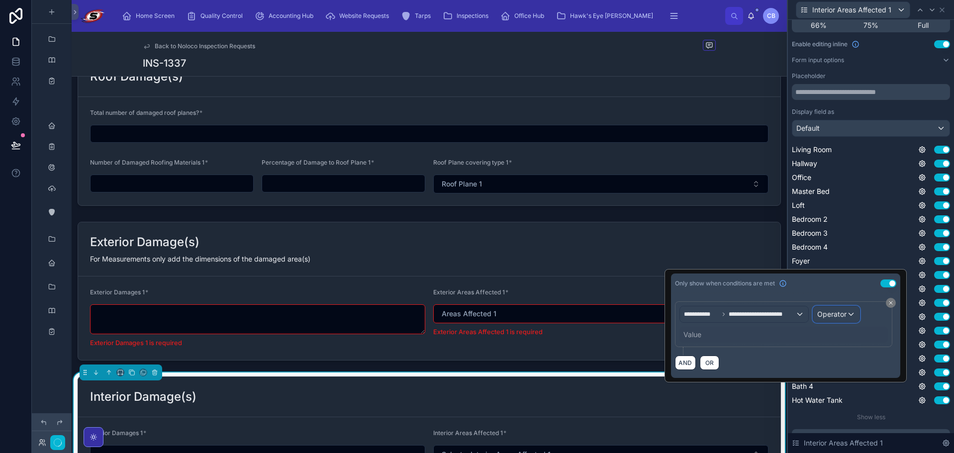
click at [834, 317] on span "Operator" at bounding box center [831, 314] width 29 height 8
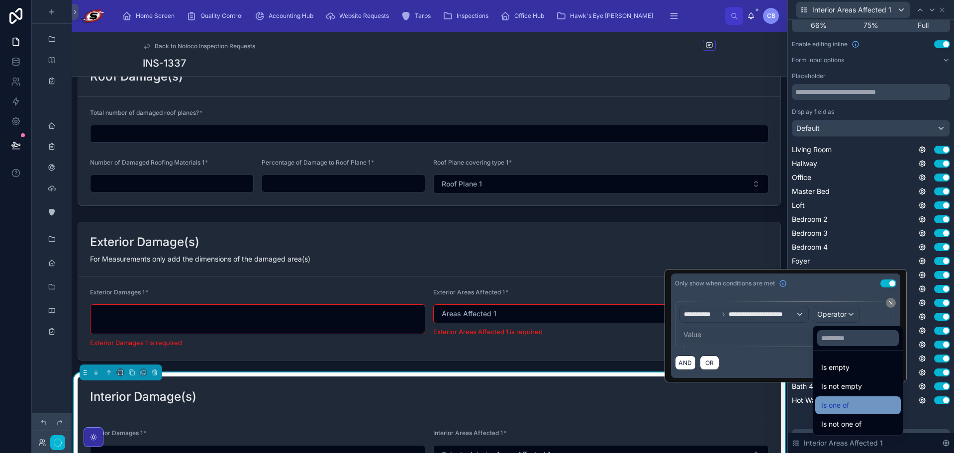
click at [835, 407] on span "Is one of" at bounding box center [835, 405] width 28 height 12
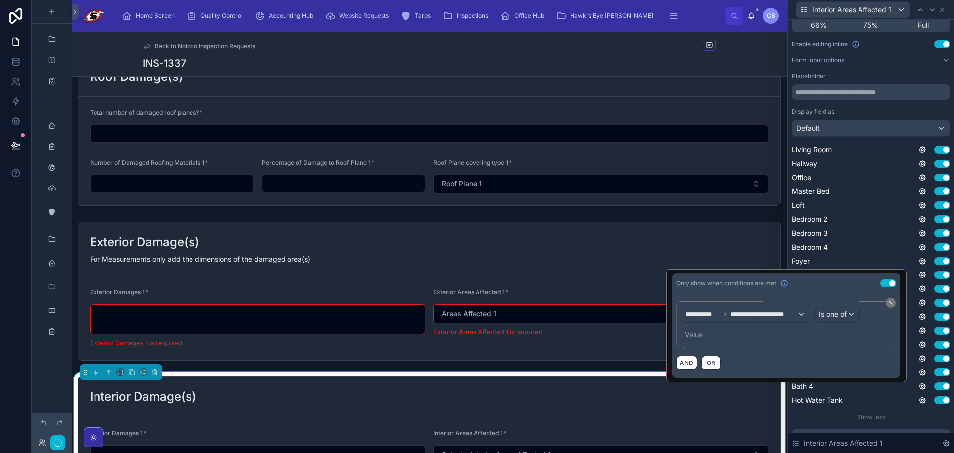
click at [689, 332] on div "Value" at bounding box center [694, 335] width 18 height 10
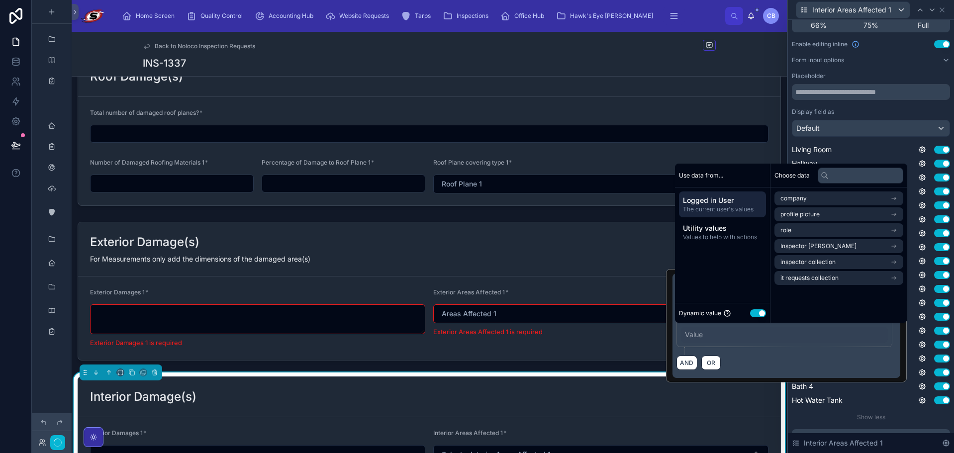
click at [757, 313] on button "Use setting" at bounding box center [758, 313] width 16 height 8
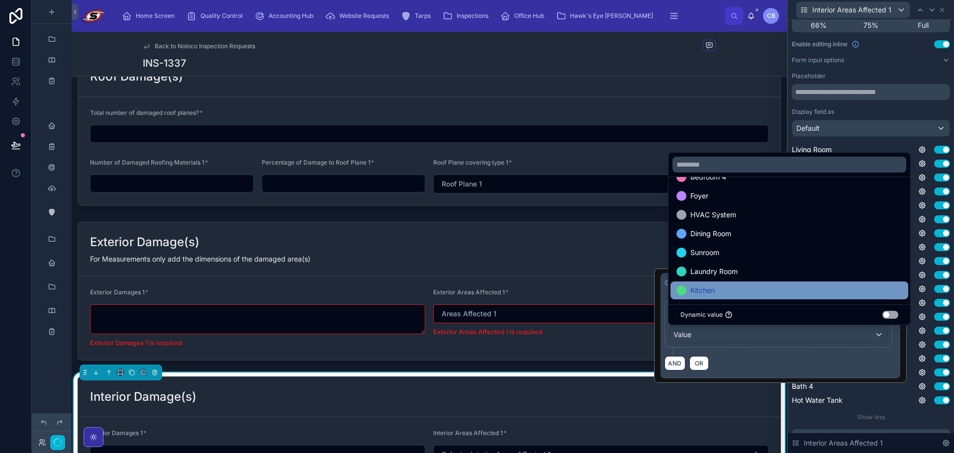
click at [750, 292] on div "Kitchen" at bounding box center [789, 290] width 226 height 12
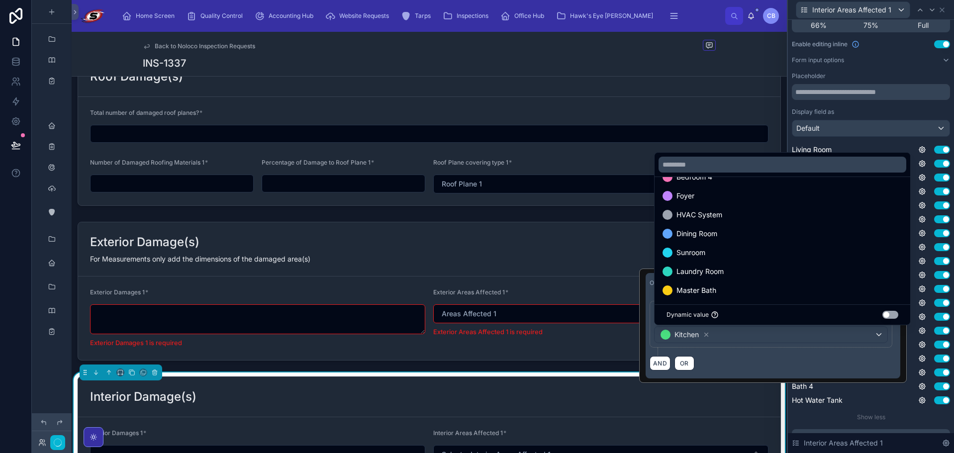
click at [924, 323] on div "Living Room Use setting Hallway Use setting Office Use setting Master Bed Use s…" at bounding box center [870, 275] width 158 height 261
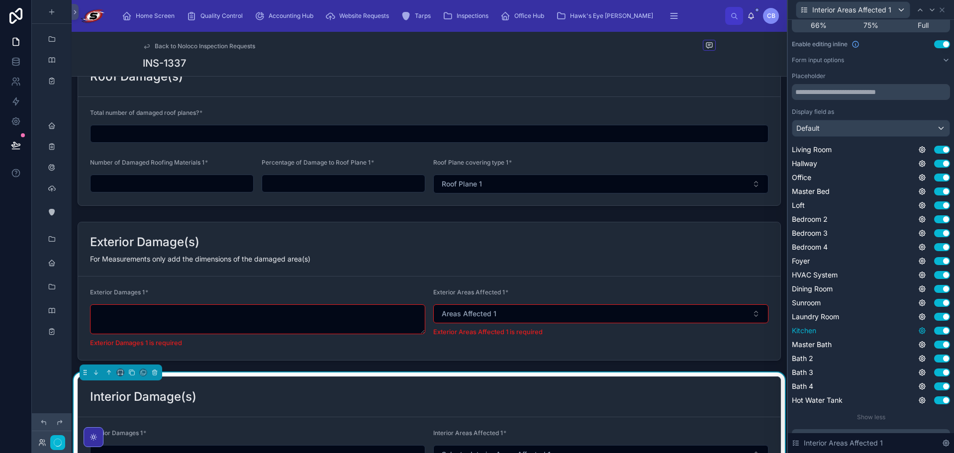
click at [918, 332] on icon at bounding box center [922, 331] width 8 height 8
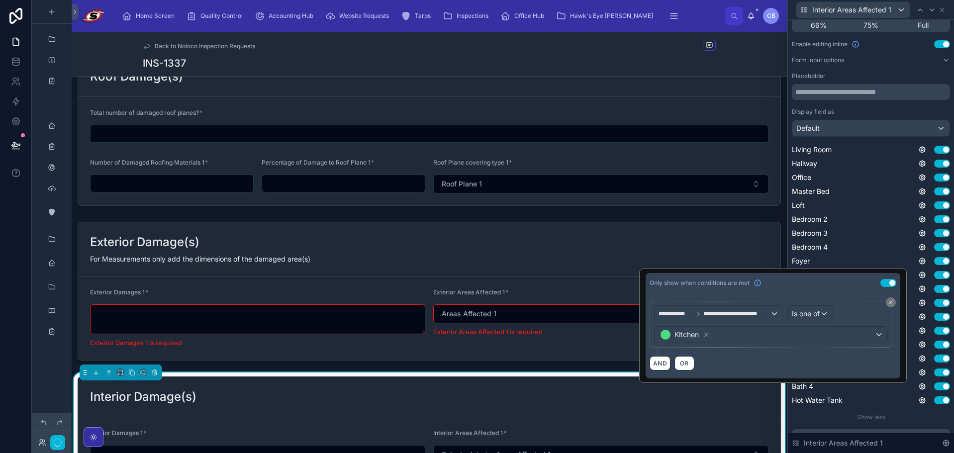
click at [919, 323] on div "Living Room Use setting Hallway Use setting Office Use setting Master Bed Use s…" at bounding box center [870, 275] width 158 height 261
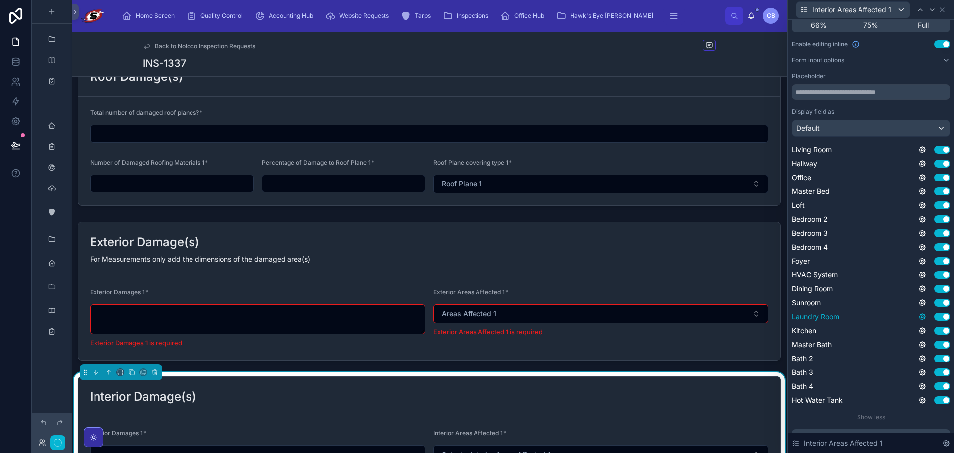
click at [918, 317] on icon at bounding box center [922, 317] width 8 height 8
click at [922, 324] on div "Living Room Use setting Hallway Use setting Office Use setting Master Bed Use s…" at bounding box center [870, 275] width 158 height 261
click at [919, 328] on icon at bounding box center [922, 331] width 6 height 6
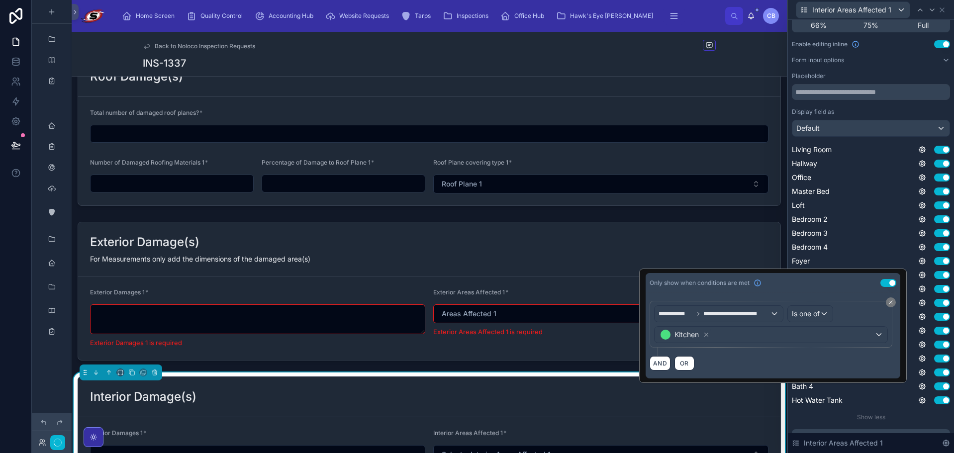
click at [919, 343] on div "Use setting" at bounding box center [934, 345] width 32 height 8
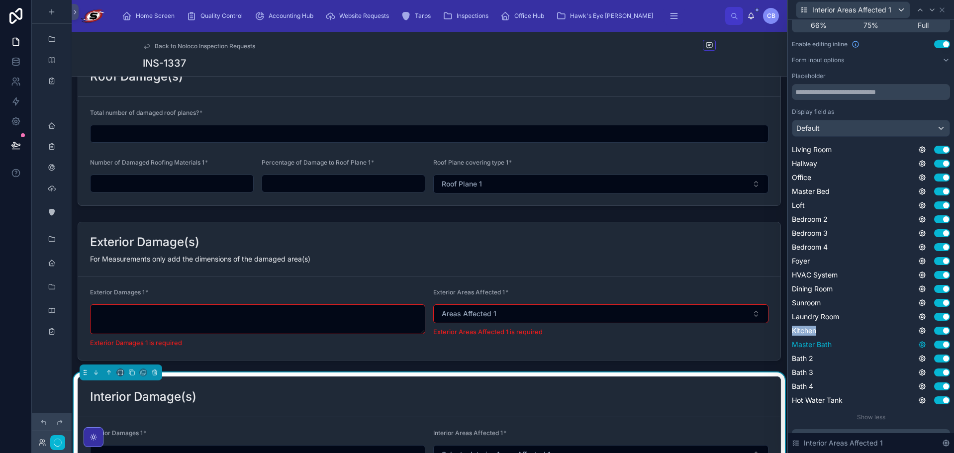
click at [918, 343] on icon at bounding box center [922, 345] width 8 height 8
click at [926, 341] on div "Use setting" at bounding box center [934, 345] width 32 height 8
click at [922, 341] on div "Use setting" at bounding box center [934, 345] width 32 height 8
click at [918, 345] on icon at bounding box center [922, 345] width 8 height 8
click at [887, 338] on button "Use setting" at bounding box center [888, 340] width 16 height 8
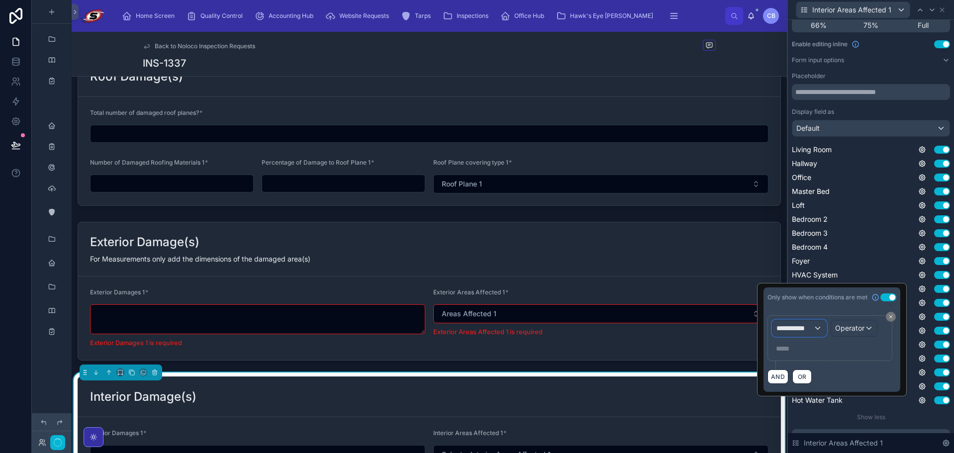
click at [805, 325] on span "**********" at bounding box center [794, 328] width 37 height 10
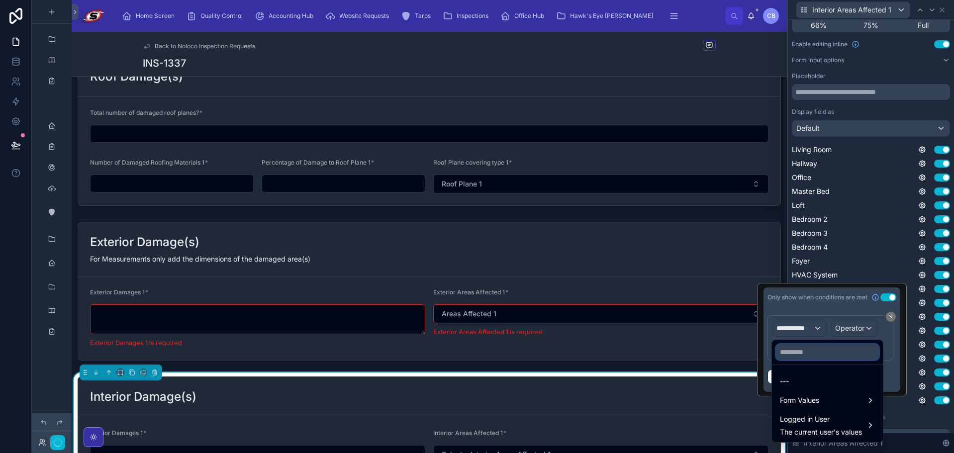
click at [797, 354] on input "text" at bounding box center [827, 352] width 103 height 16
paste input "**********"
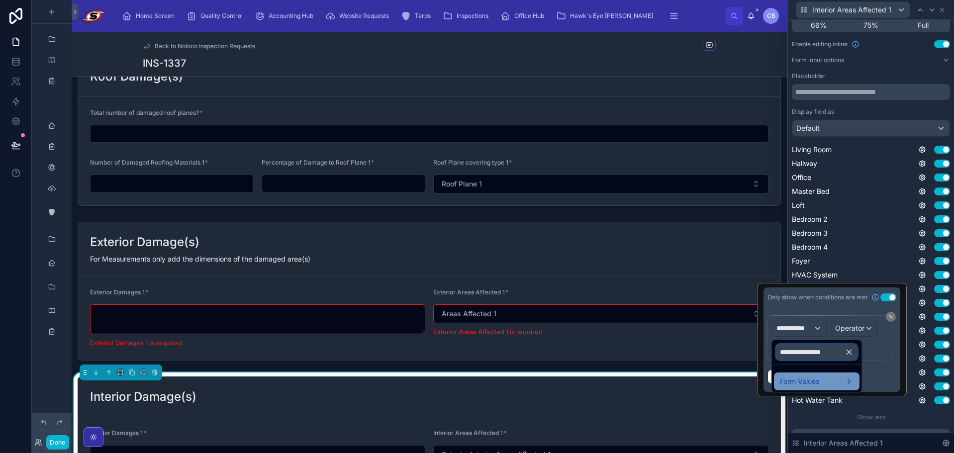
type input "**********"
click at [797, 373] on div "Form Values" at bounding box center [817, 381] width 86 height 18
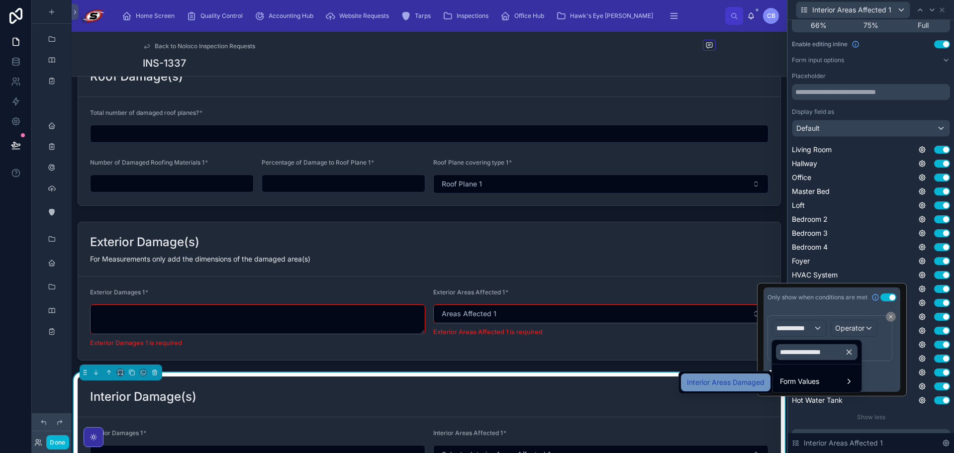
click at [740, 376] on span "Interior Areas Damaged" at bounding box center [726, 382] width 78 height 12
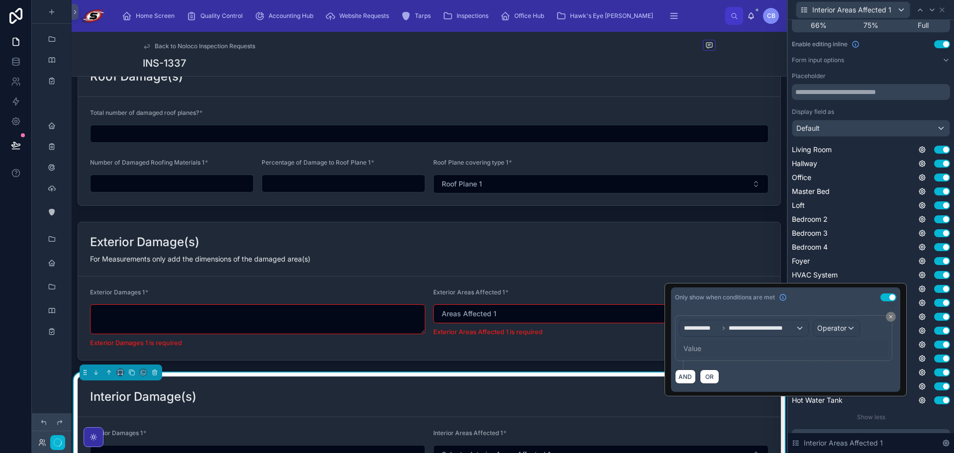
click at [794, 348] on div "Value" at bounding box center [783, 349] width 208 height 16
click at [834, 323] on span "Operator" at bounding box center [831, 328] width 29 height 10
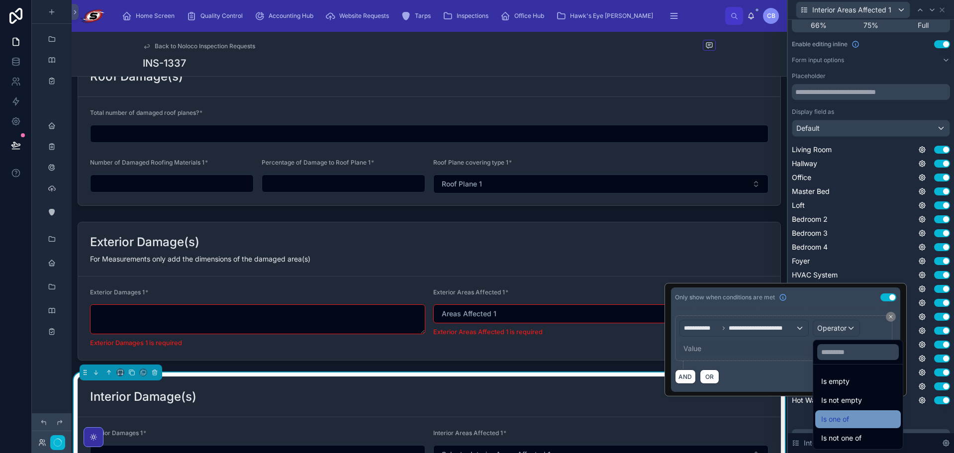
click at [831, 420] on span "Is one of" at bounding box center [835, 419] width 28 height 12
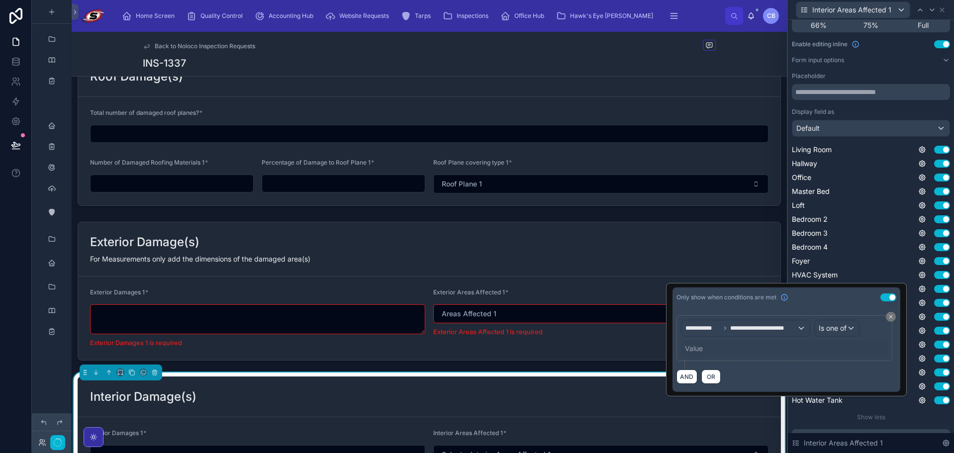
click at [695, 346] on div "Value" at bounding box center [694, 349] width 18 height 10
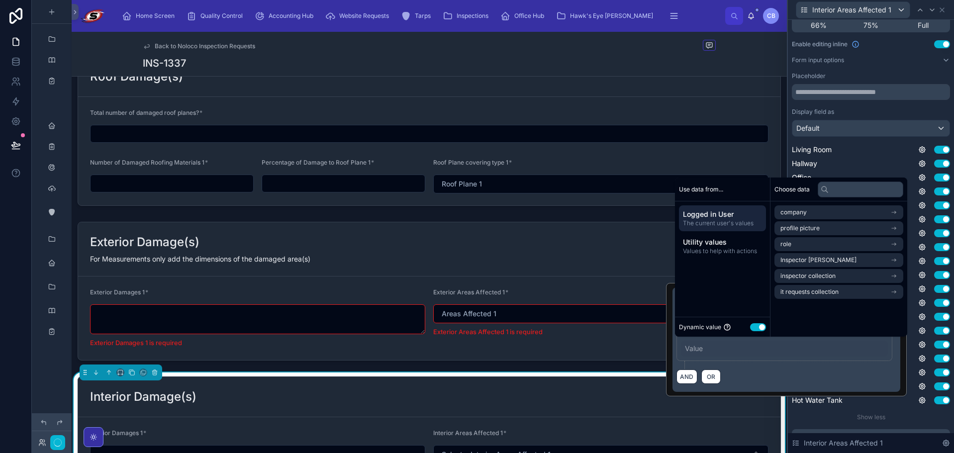
click at [758, 325] on button "Use setting" at bounding box center [758, 327] width 16 height 8
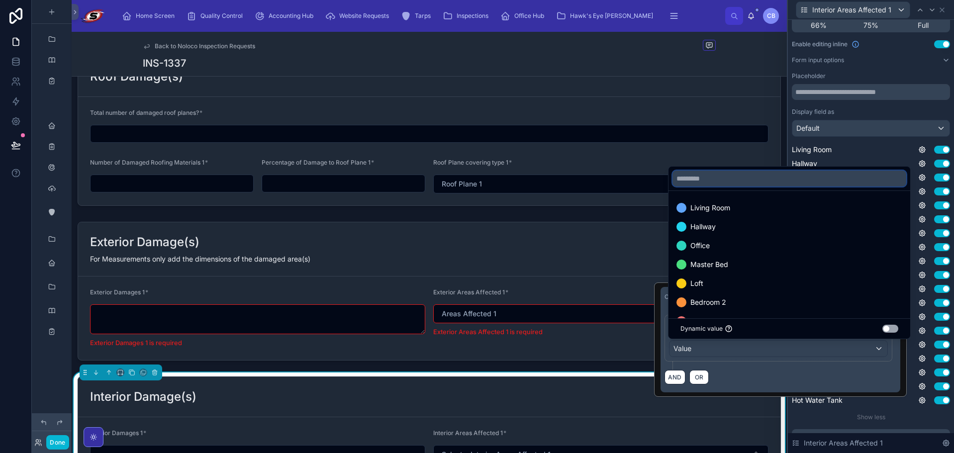
click at [763, 179] on input "text" at bounding box center [789, 179] width 234 height 16
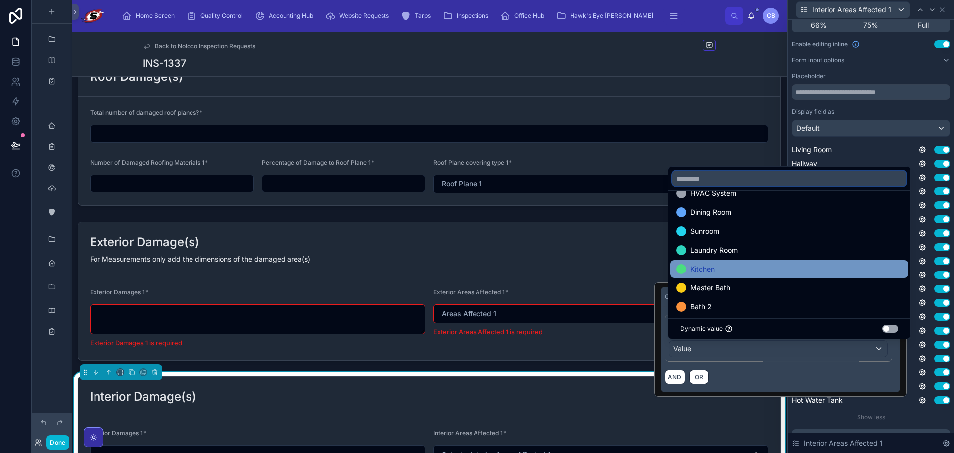
scroll to position [199, 0]
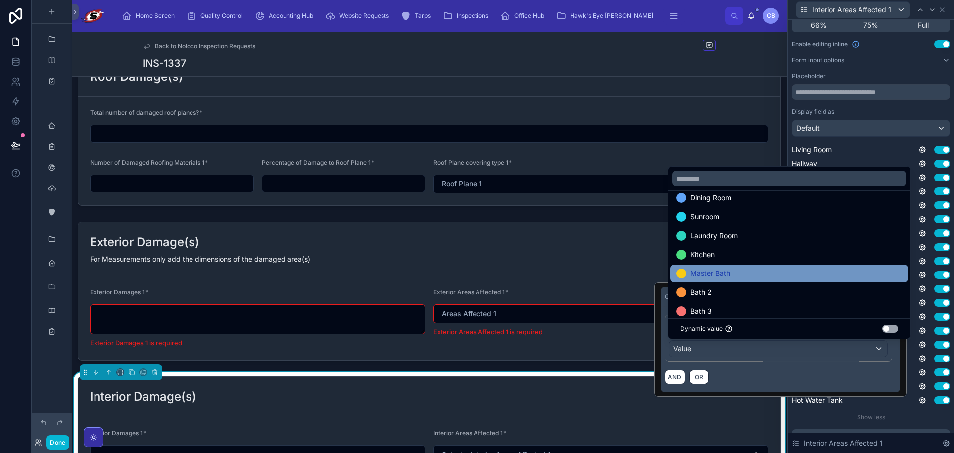
click at [753, 271] on div "Master Bath" at bounding box center [789, 273] width 226 height 12
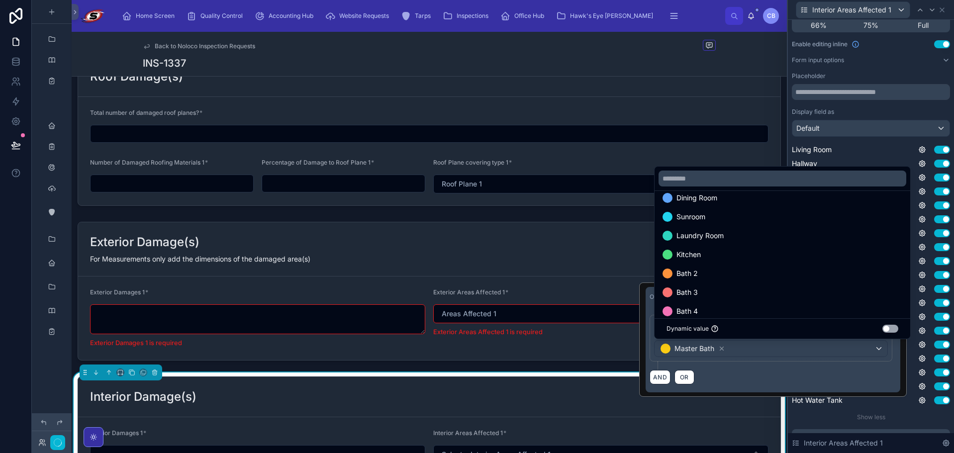
click at [919, 353] on div "Bath 2 Use setting" at bounding box center [870, 358] width 158 height 10
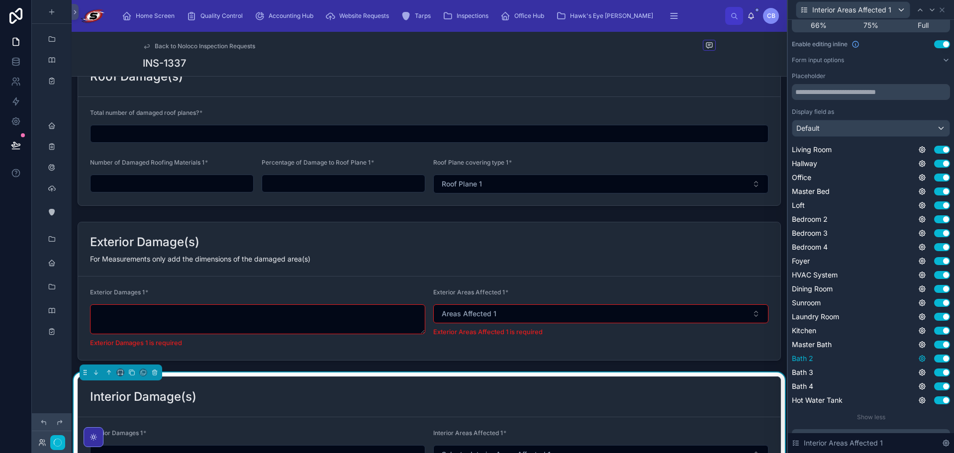
click at [918, 358] on icon at bounding box center [922, 358] width 8 height 8
click at [882, 351] on button "Use setting" at bounding box center [888, 353] width 16 height 8
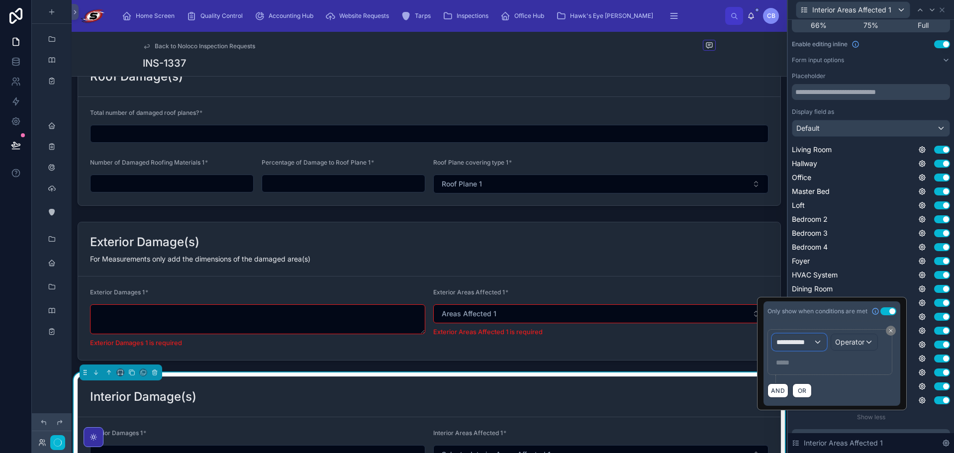
click at [815, 339] on div "**********" at bounding box center [799, 342] width 54 height 16
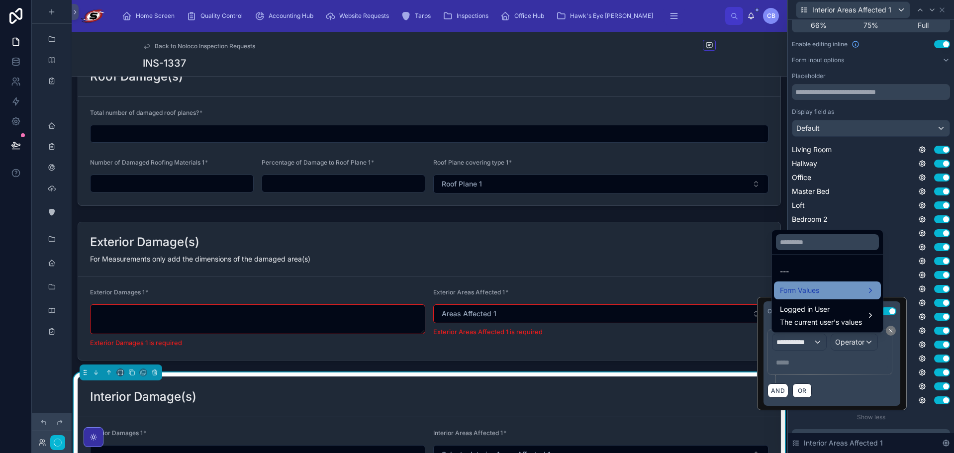
click at [818, 292] on span "Form Values" at bounding box center [799, 290] width 39 height 12
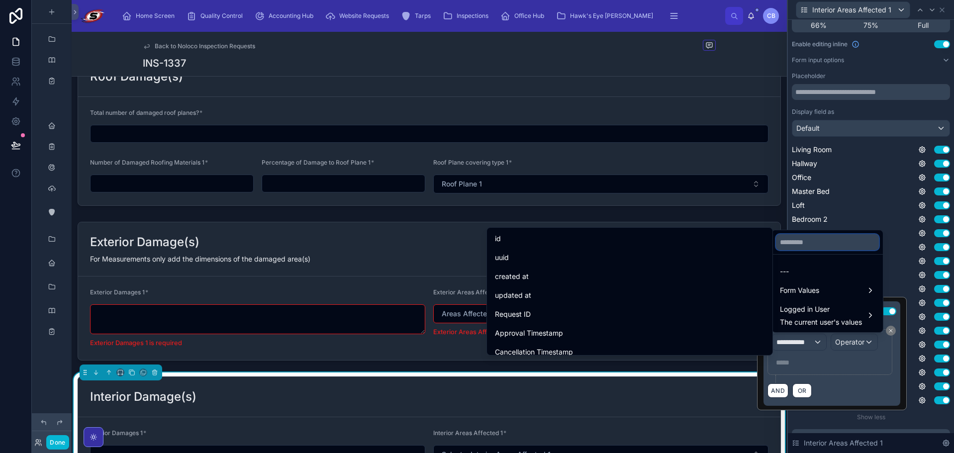
click at [824, 244] on input "text" at bounding box center [827, 242] width 103 height 16
paste input "**********"
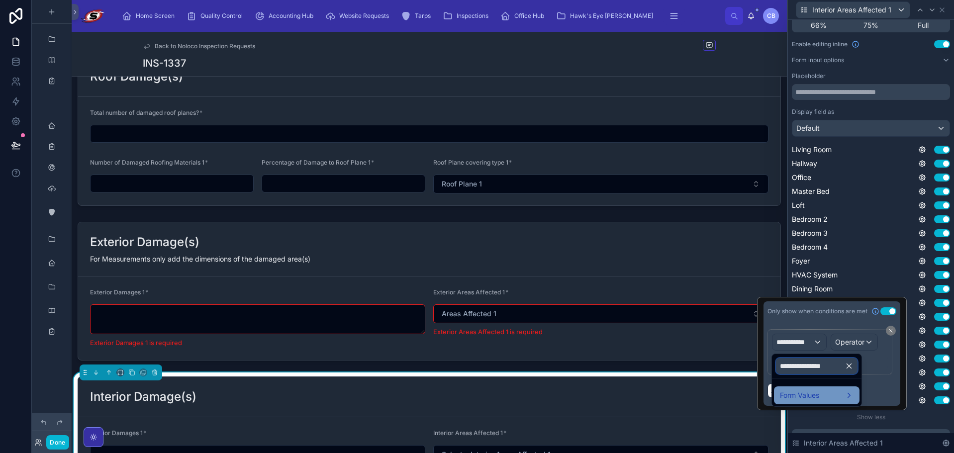
type input "**********"
click at [806, 397] on span "Form Values" at bounding box center [799, 395] width 39 height 12
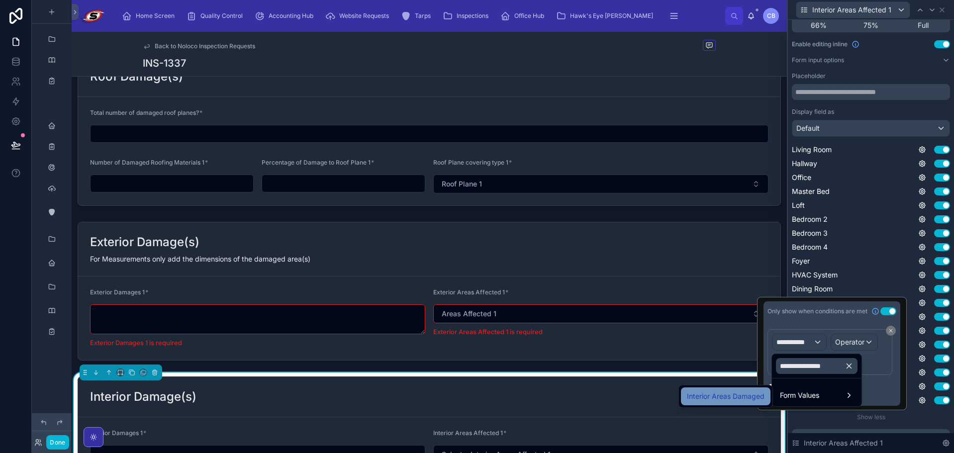
click at [731, 395] on span "Interior Areas Damaged" at bounding box center [726, 396] width 78 height 12
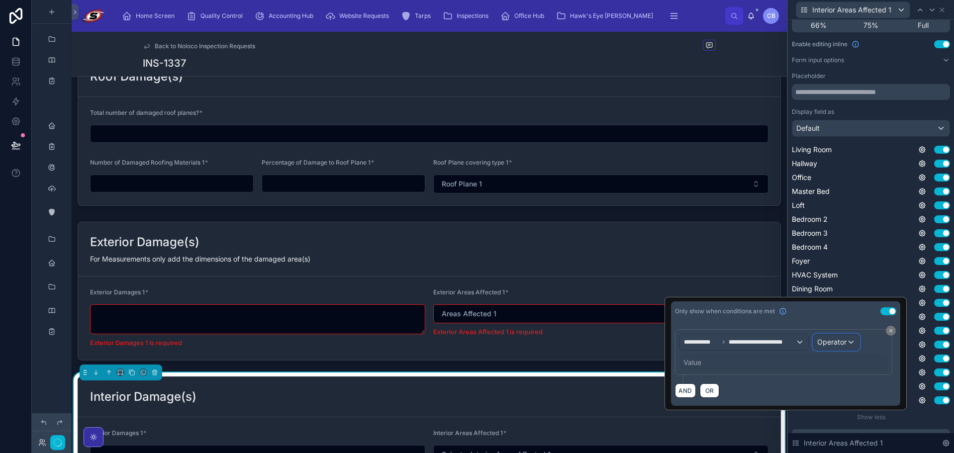
click at [830, 342] on span "Operator" at bounding box center [831, 342] width 29 height 8
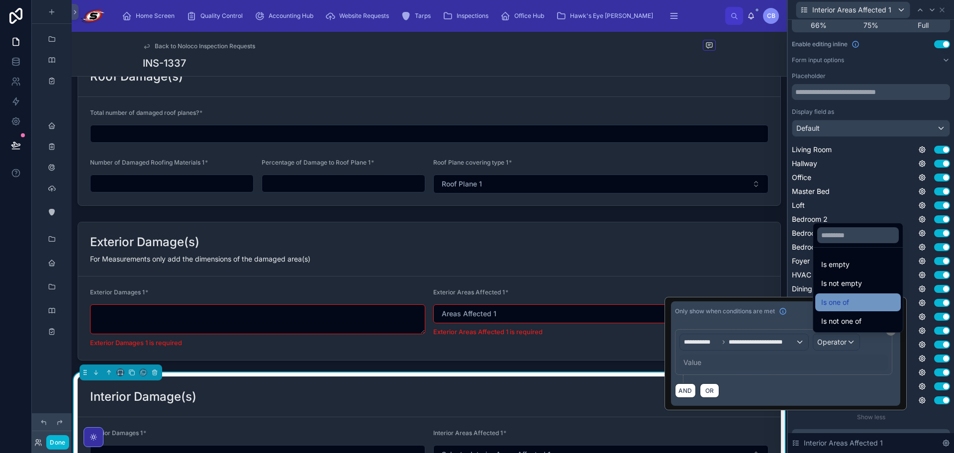
click at [838, 303] on span "Is one of" at bounding box center [835, 302] width 28 height 12
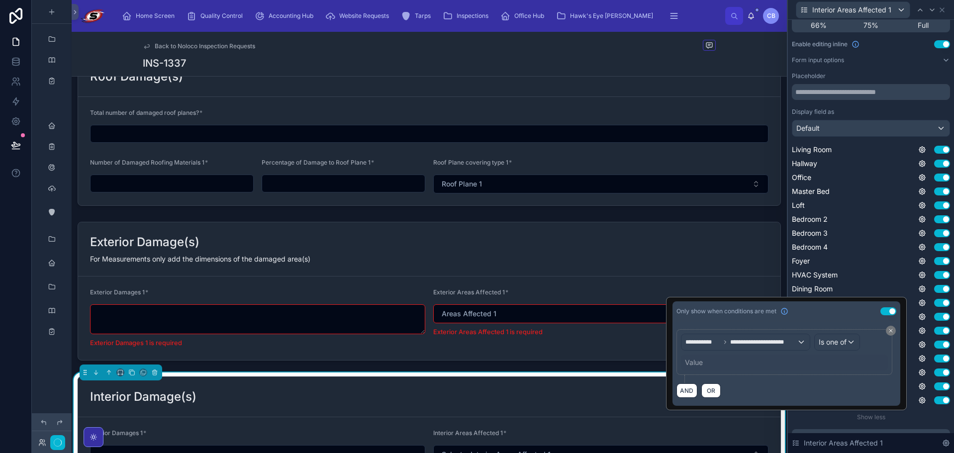
click at [697, 357] on div "Value" at bounding box center [694, 362] width 18 height 10
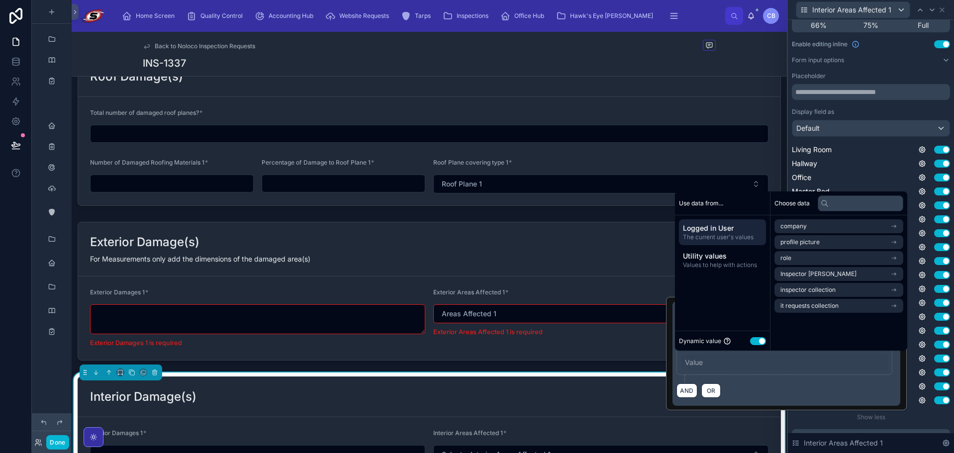
click at [760, 343] on button "Use setting" at bounding box center [758, 341] width 16 height 8
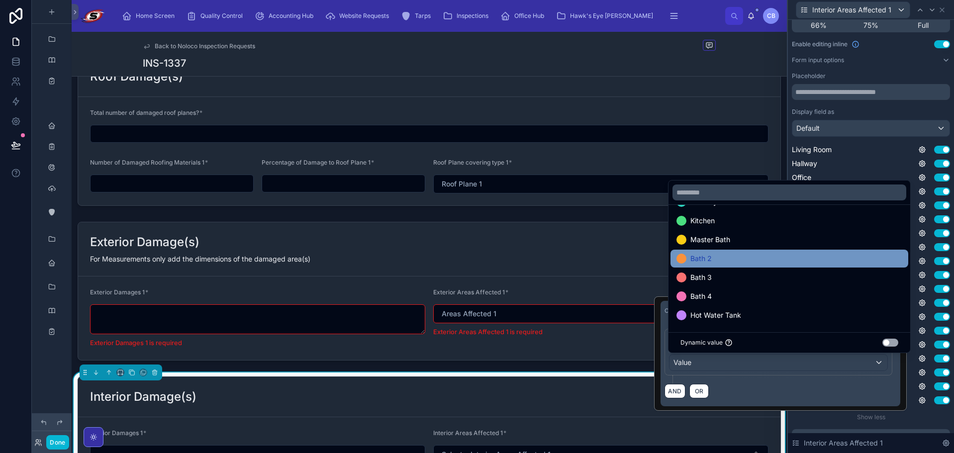
click at [776, 259] on div "Bath 2" at bounding box center [789, 259] width 226 height 12
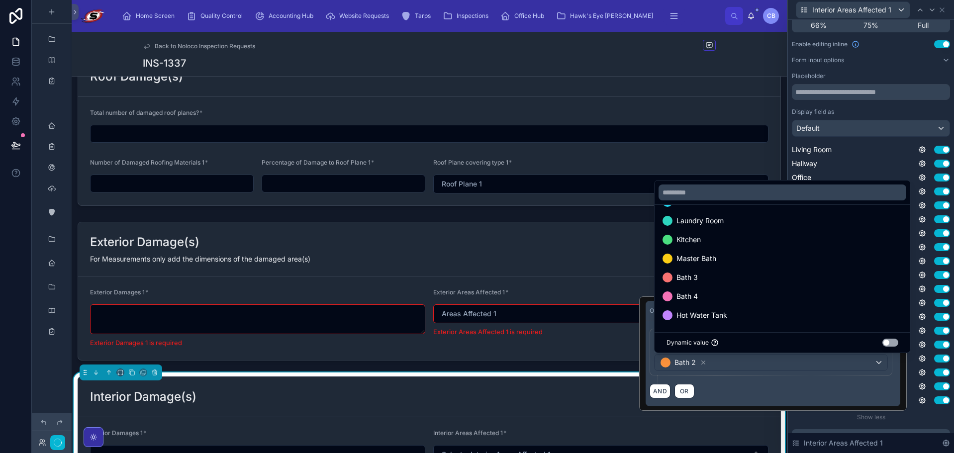
click at [923, 355] on div "Use setting" at bounding box center [934, 358] width 32 height 8
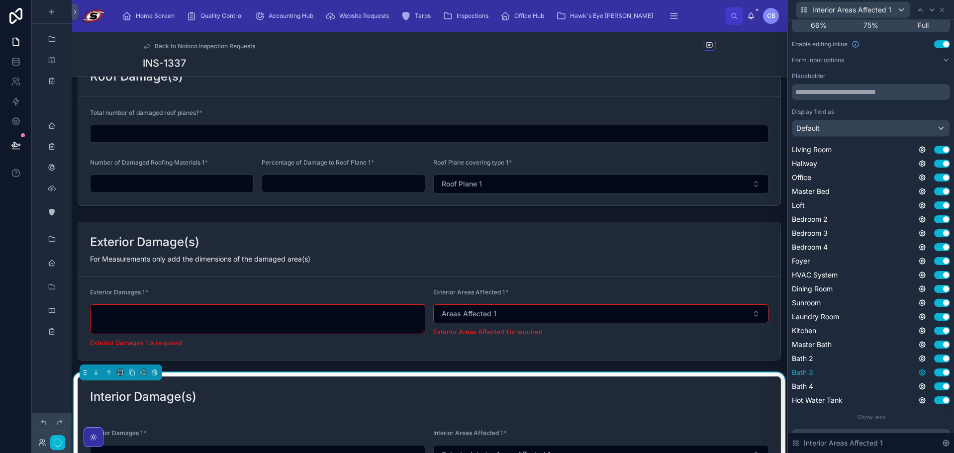
click at [921, 372] on icon at bounding box center [922, 372] width 2 height 2
click at [890, 370] on button "Use setting" at bounding box center [888, 367] width 16 height 8
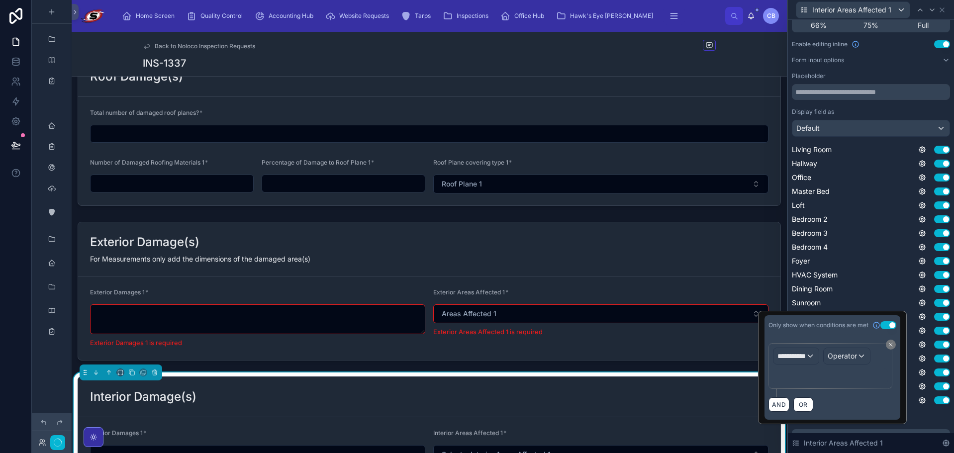
scroll to position [0, 0]
click at [809, 355] on span "**********" at bounding box center [794, 356] width 37 height 10
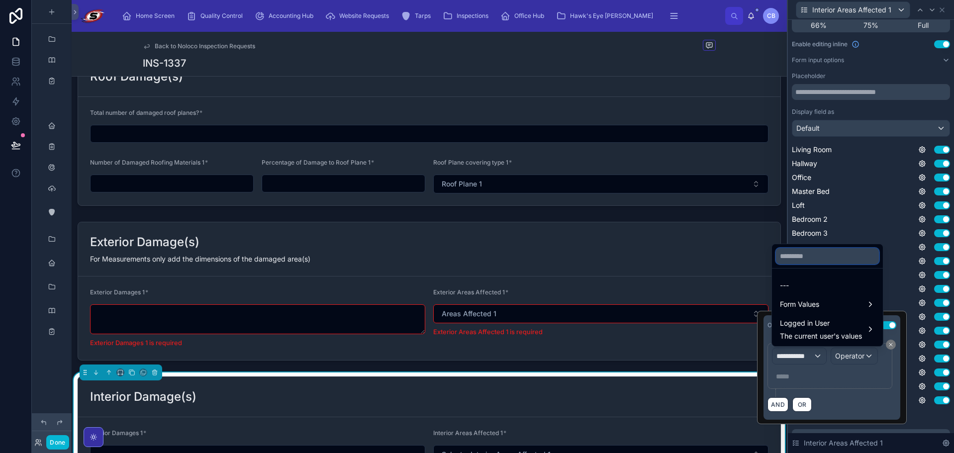
click at [822, 256] on input "text" at bounding box center [827, 256] width 103 height 16
paste input "**********"
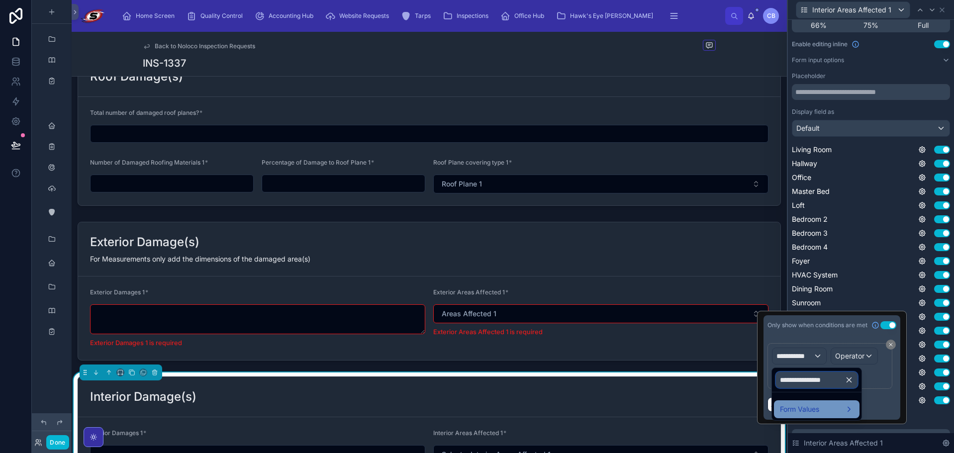
type input "**********"
click at [803, 410] on span "Form Values" at bounding box center [799, 409] width 39 height 12
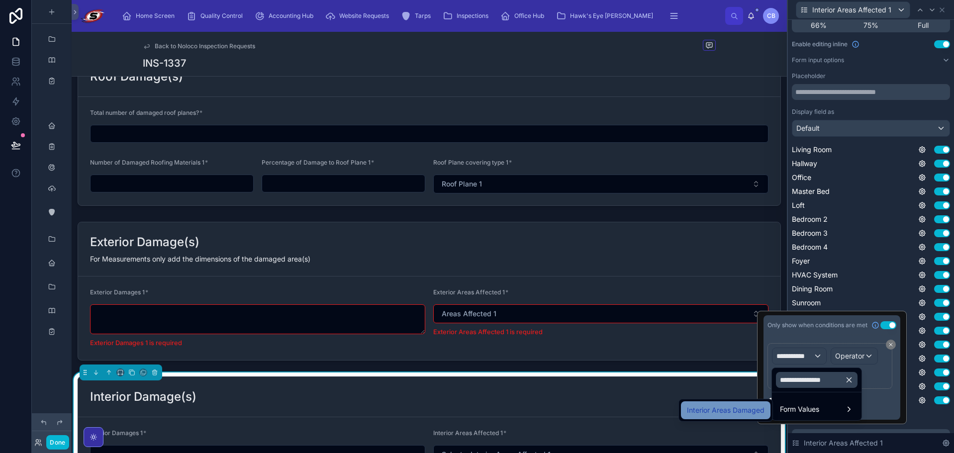
click at [762, 409] on span "Interior Areas Damaged" at bounding box center [726, 410] width 78 height 12
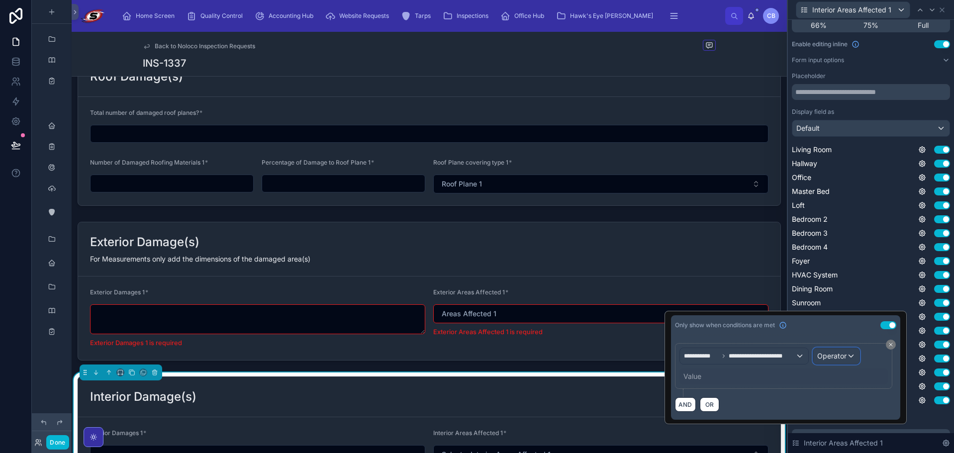
click at [838, 356] on span "Operator" at bounding box center [831, 355] width 29 height 8
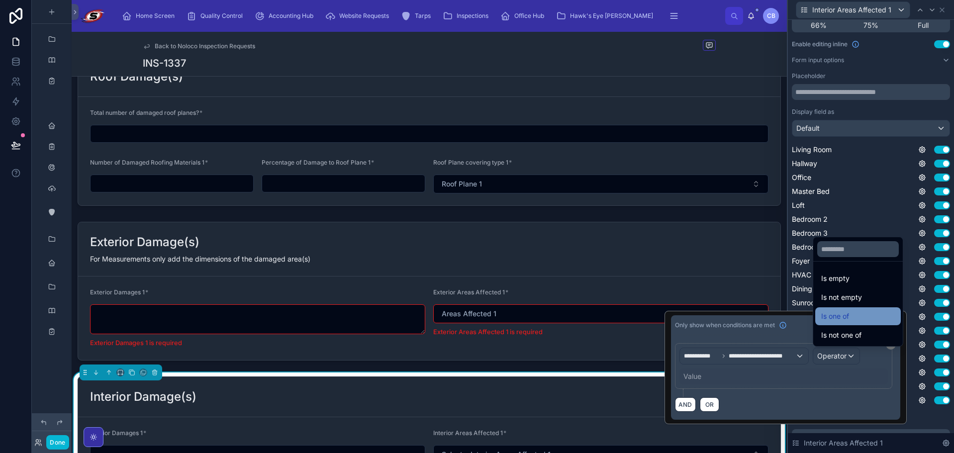
click at [842, 317] on span "Is one of" at bounding box center [835, 316] width 28 height 12
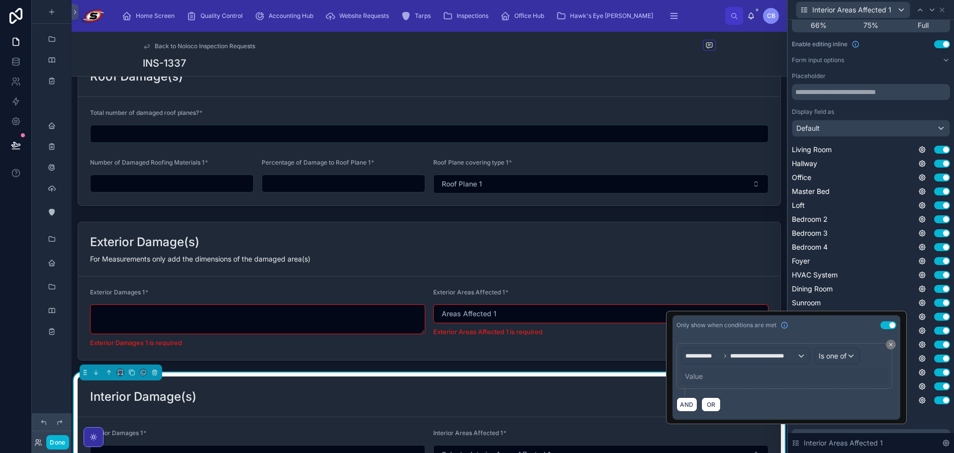
click at [691, 380] on div "Value" at bounding box center [694, 376] width 18 height 10
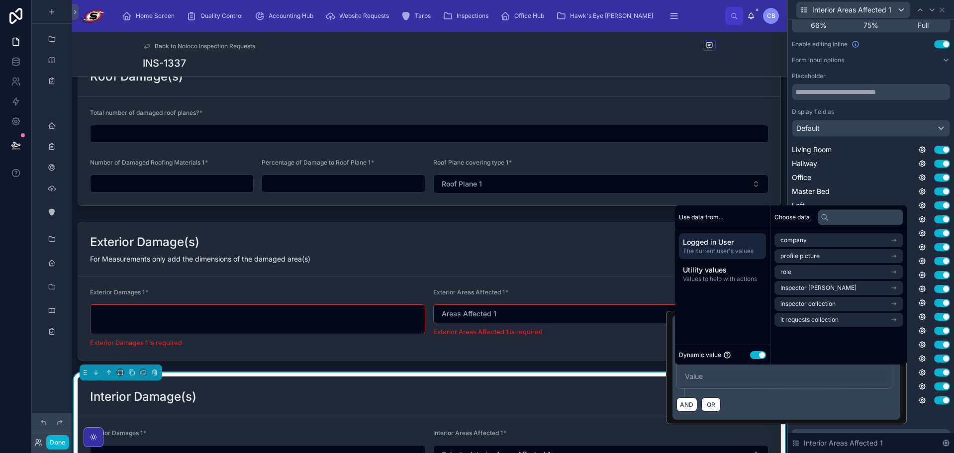
click at [761, 353] on button "Use setting" at bounding box center [758, 355] width 16 height 8
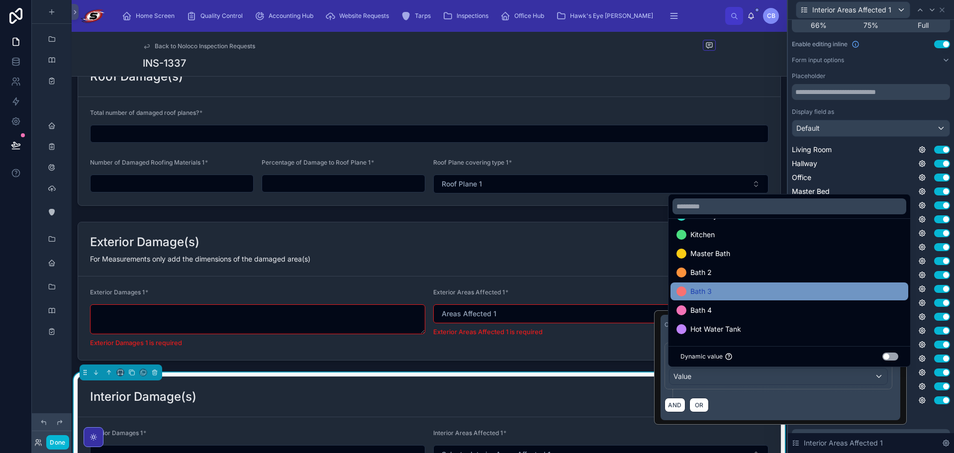
click at [756, 294] on div "Bath 3" at bounding box center [789, 291] width 226 height 12
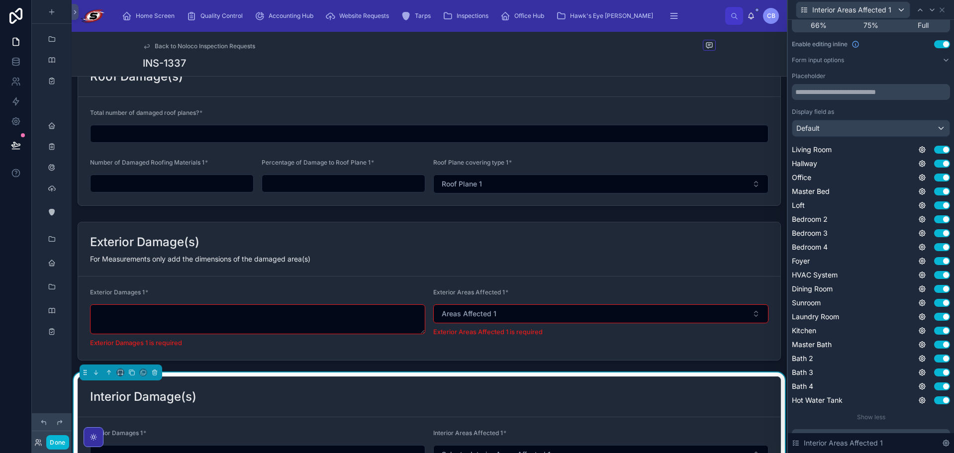
click at [920, 366] on div "Living Room Use setting Hallway Use setting Office Use setting Master Bed Use s…" at bounding box center [870, 275] width 158 height 261
click at [918, 387] on icon at bounding box center [922, 386] width 8 height 8
click at [889, 384] on button "Use setting" at bounding box center [888, 381] width 16 height 8
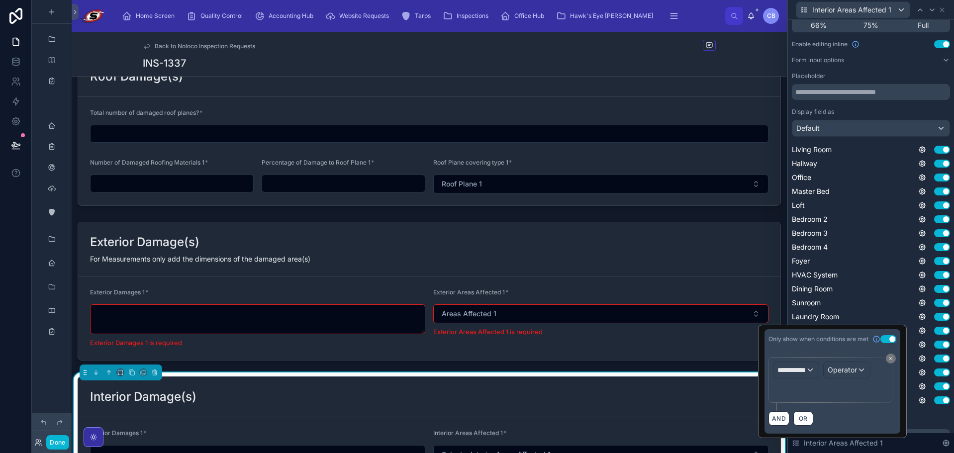
scroll to position [0, 0]
click at [815, 370] on div "**********" at bounding box center [799, 370] width 54 height 16
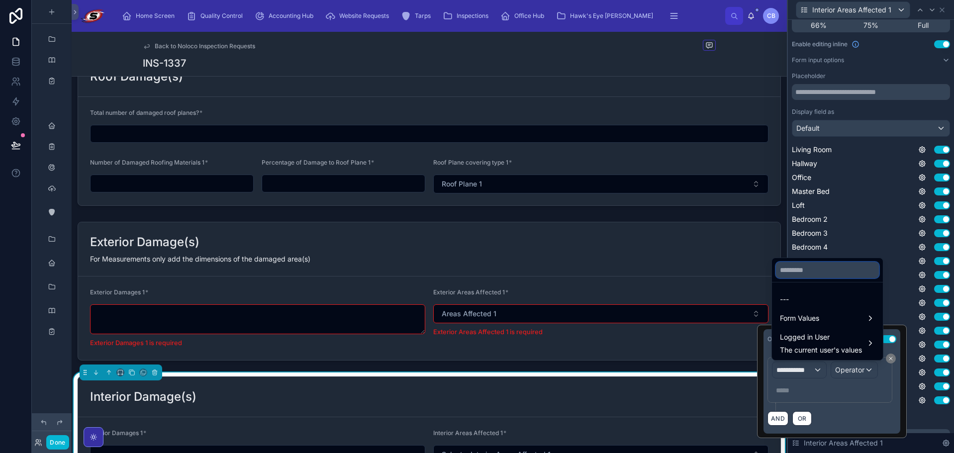
click at [830, 266] on input "text" at bounding box center [827, 270] width 103 height 16
paste input "**********"
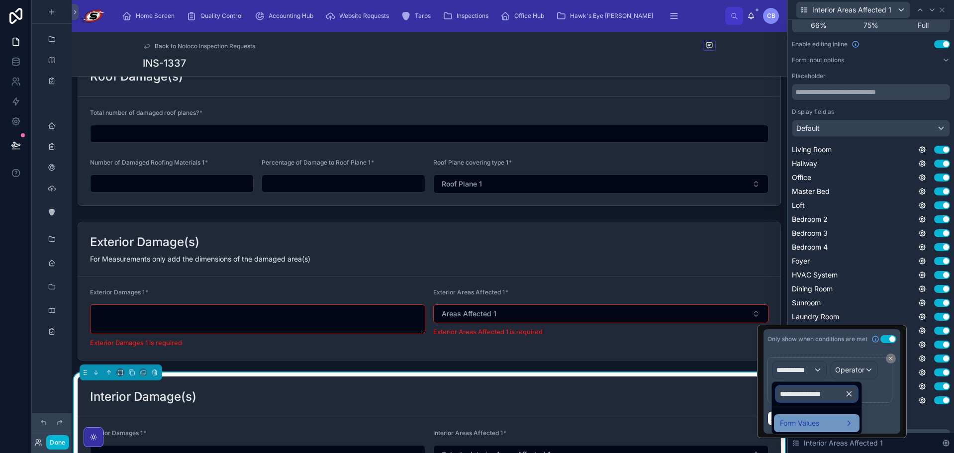
type input "**********"
click at [799, 419] on span "Form Values" at bounding box center [799, 423] width 39 height 12
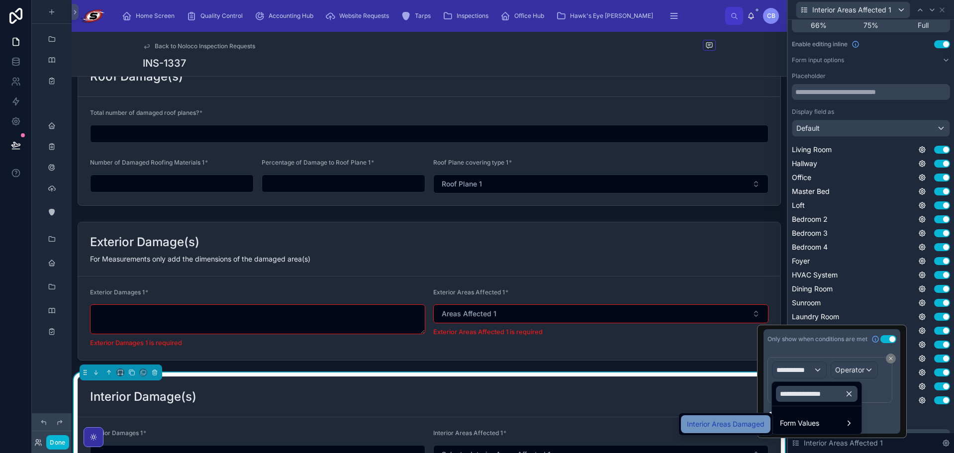
click at [742, 424] on span "Interior Areas Damaged" at bounding box center [726, 424] width 78 height 12
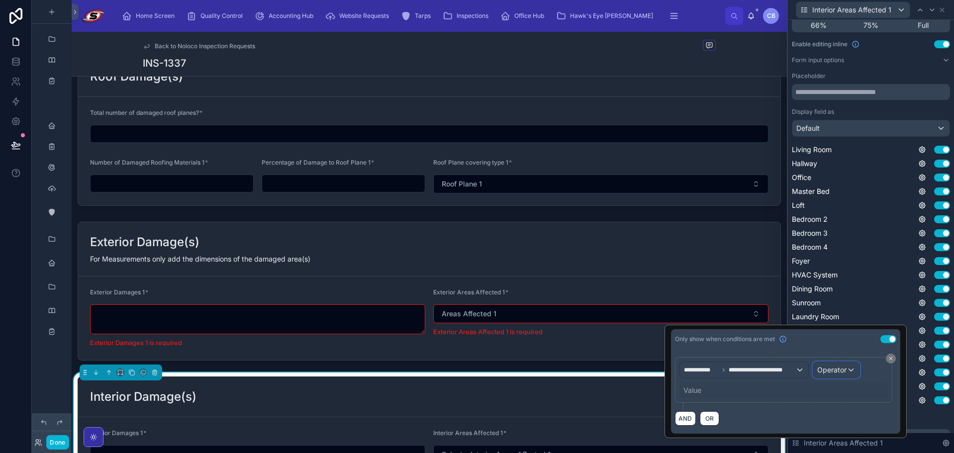
click at [823, 374] on span "Operator" at bounding box center [831, 370] width 29 height 10
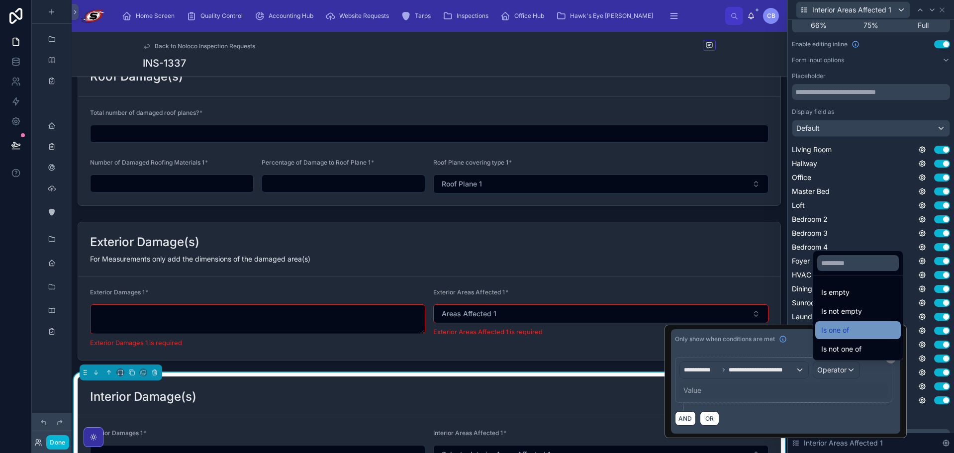
click at [834, 328] on span "Is one of" at bounding box center [835, 330] width 28 height 12
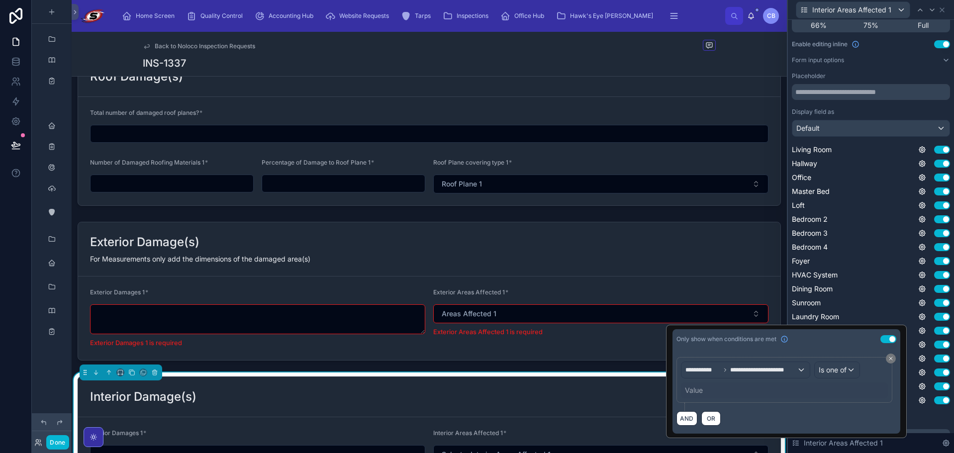
click at [706, 385] on div "Value" at bounding box center [784, 390] width 207 height 16
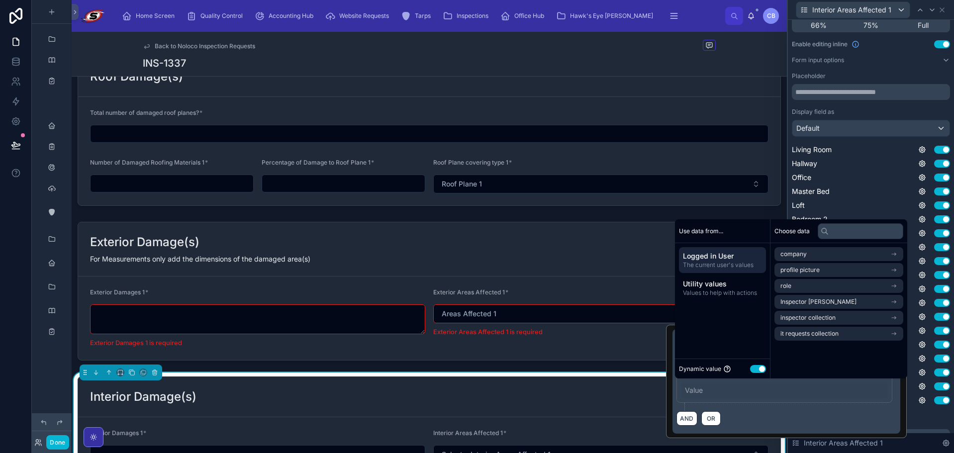
click at [698, 391] on div "Value" at bounding box center [694, 390] width 18 height 10
click at [757, 369] on button "Use setting" at bounding box center [758, 369] width 16 height 8
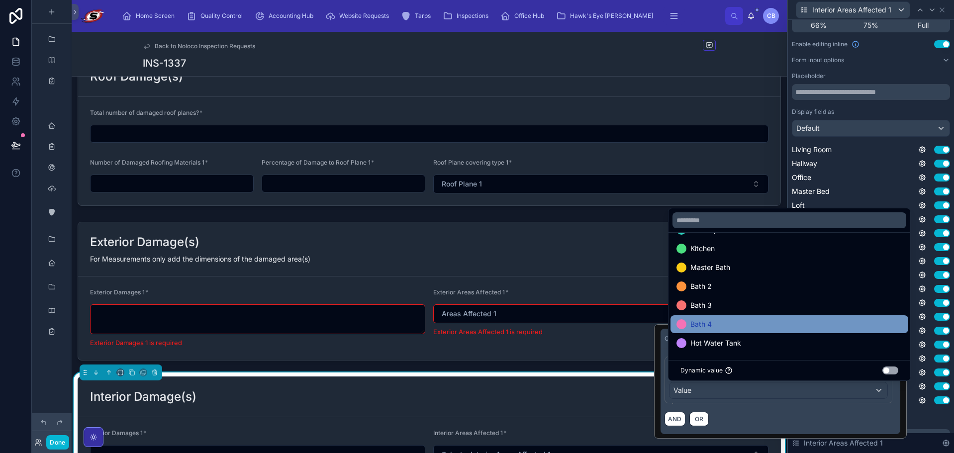
click at [777, 328] on div "Bath 4" at bounding box center [789, 324] width 226 height 12
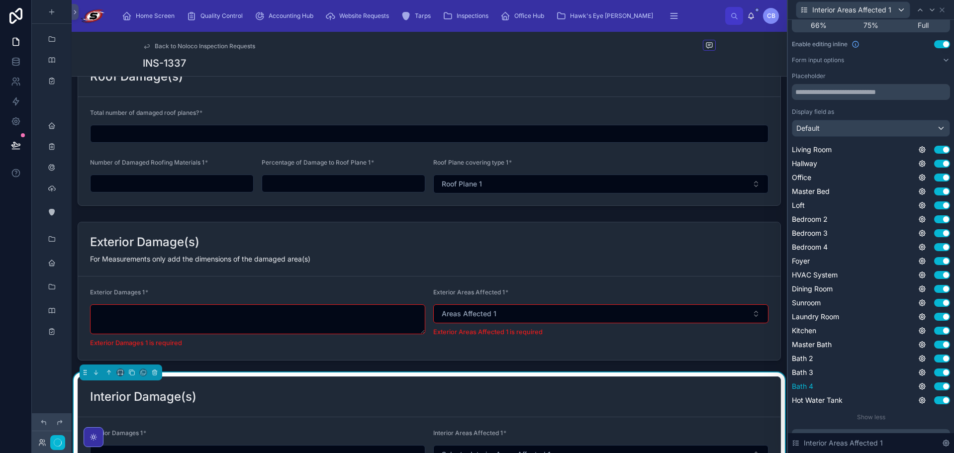
click at [920, 383] on div "Use setting" at bounding box center [934, 386] width 32 height 8
click at [918, 399] on icon at bounding box center [922, 400] width 8 height 8
click at [881, 394] on button "Use setting" at bounding box center [888, 395] width 16 height 8
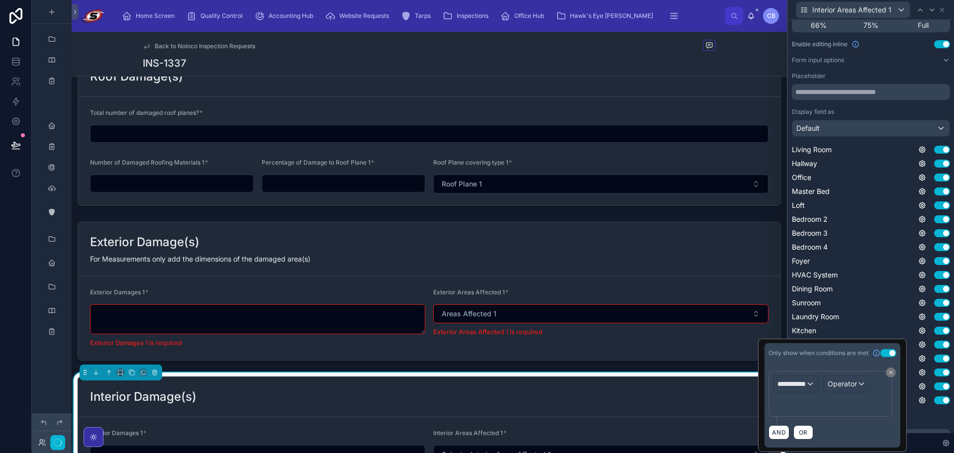
scroll to position [0, 0]
click at [822, 388] on div "**********" at bounding box center [799, 384] width 54 height 16
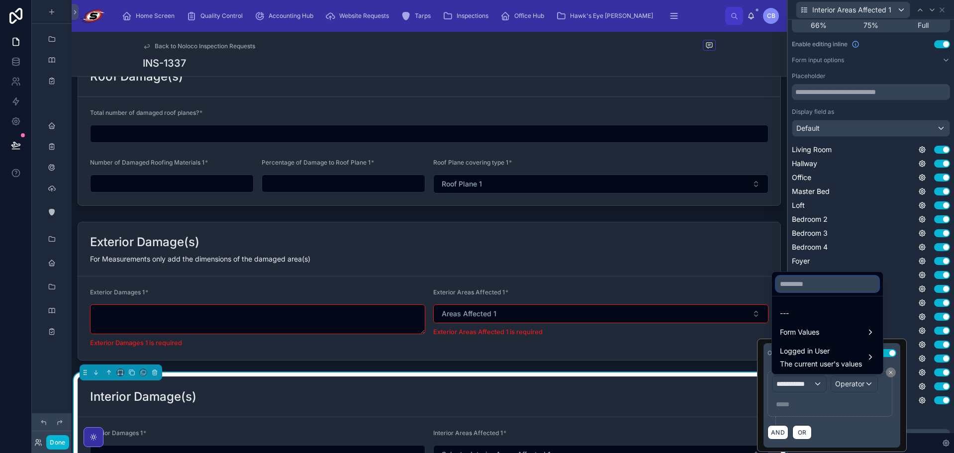
click at [829, 284] on input "text" at bounding box center [827, 284] width 103 height 16
paste input "**********"
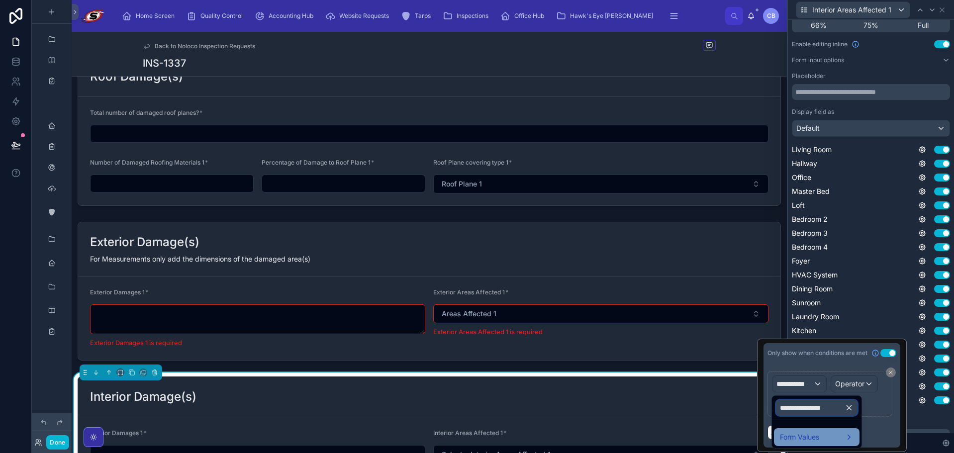
type input "**********"
click at [808, 437] on span "Form Values" at bounding box center [799, 437] width 39 height 12
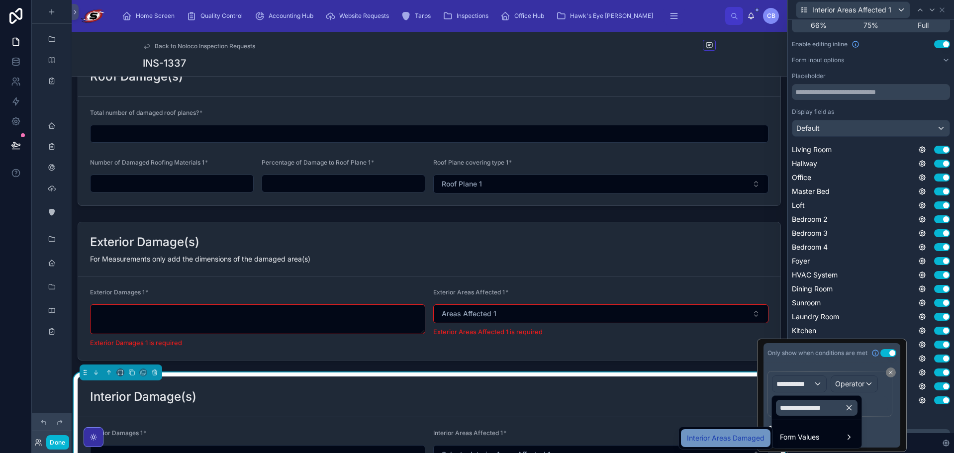
click at [751, 436] on span "Interior Areas Damaged" at bounding box center [726, 438] width 78 height 12
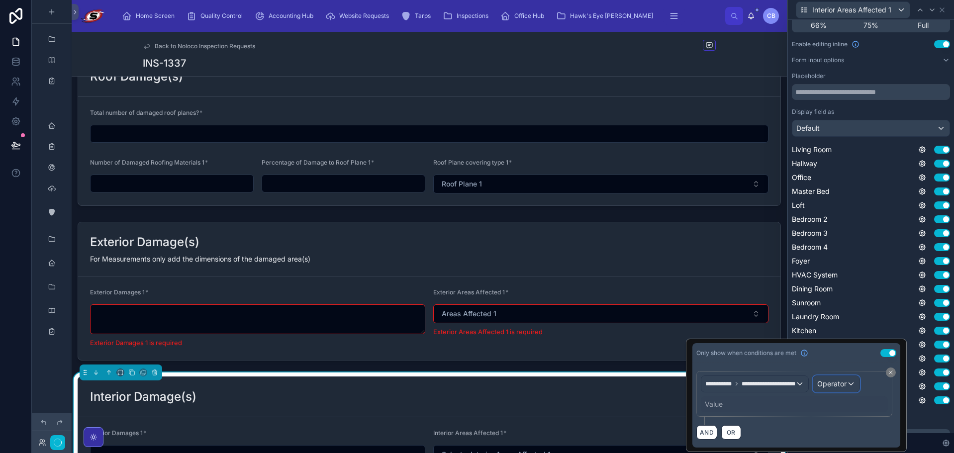
click at [840, 380] on span "Operator" at bounding box center [831, 384] width 29 height 10
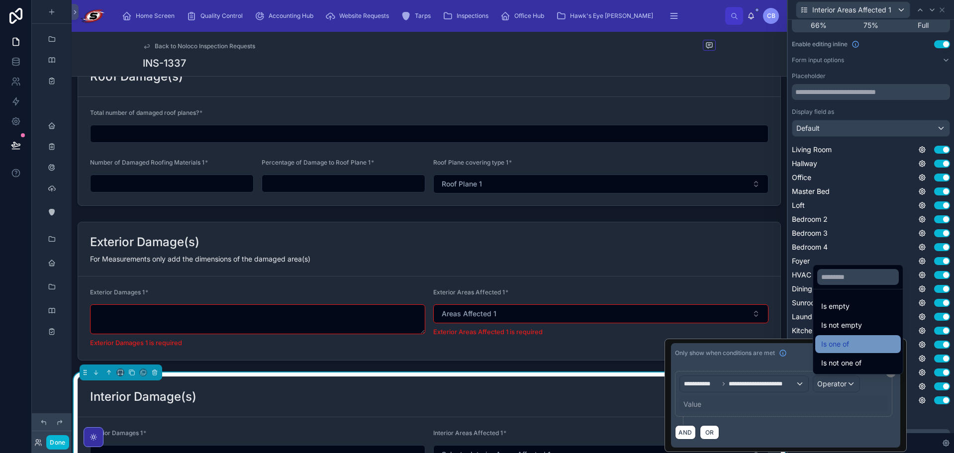
click at [837, 344] on span "Is one of" at bounding box center [835, 344] width 28 height 12
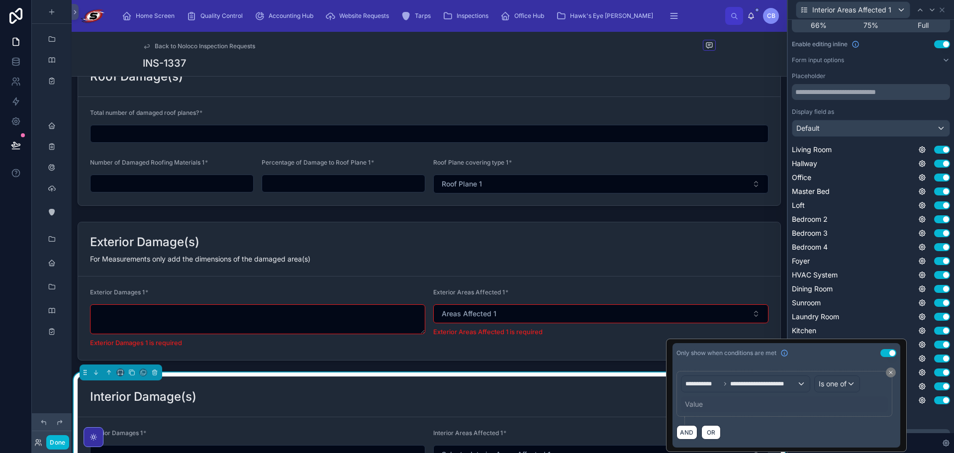
click at [702, 401] on div "Value" at bounding box center [784, 404] width 207 height 16
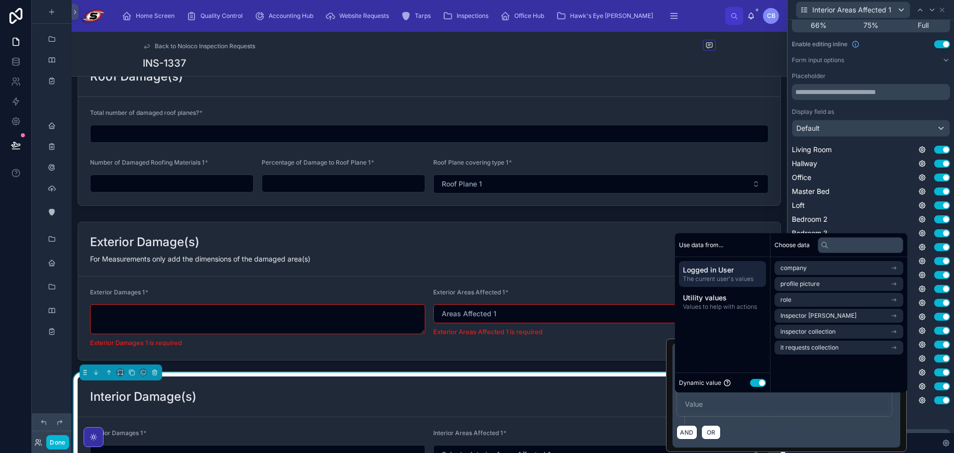
click at [763, 384] on button "Use setting" at bounding box center [758, 383] width 16 height 8
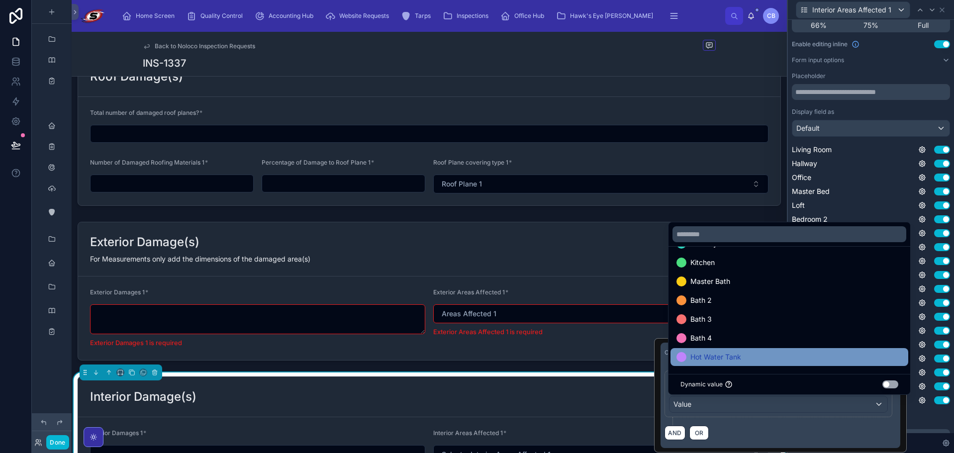
click at [816, 362] on div "Hot Water Tank" at bounding box center [789, 357] width 226 height 12
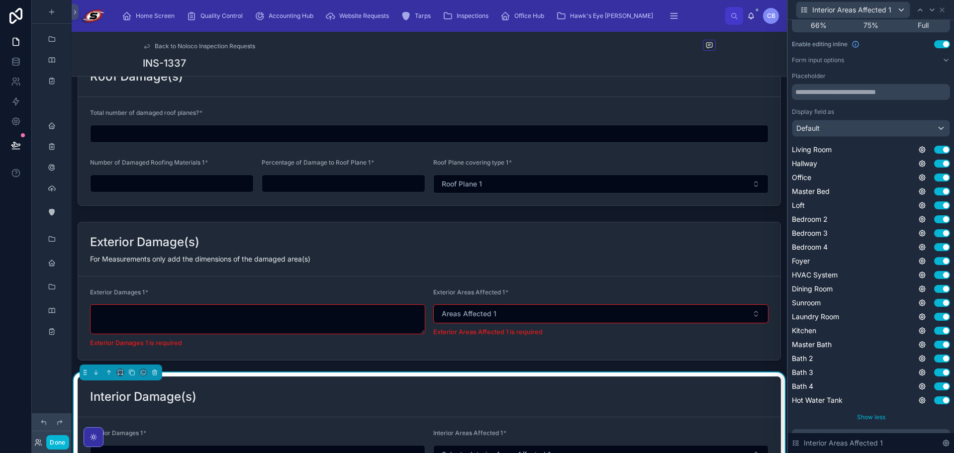
click at [914, 418] on div "Show less" at bounding box center [870, 417] width 158 height 8
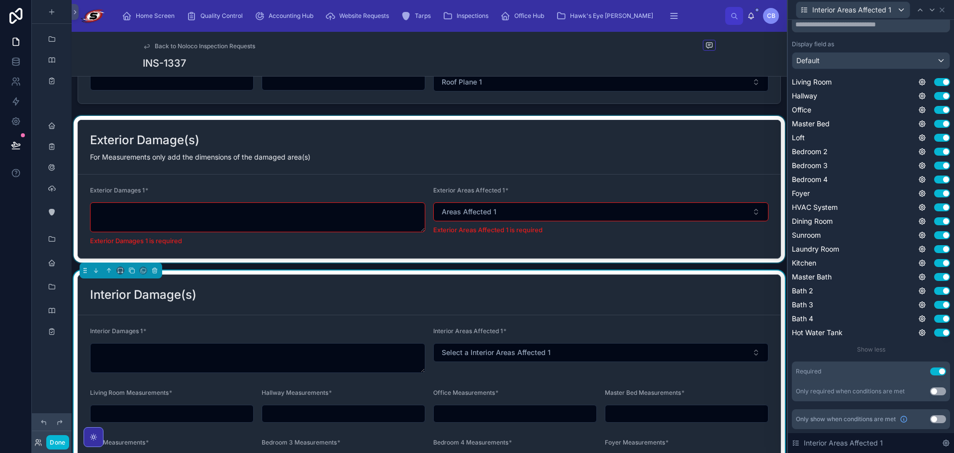
scroll to position [1537, 0]
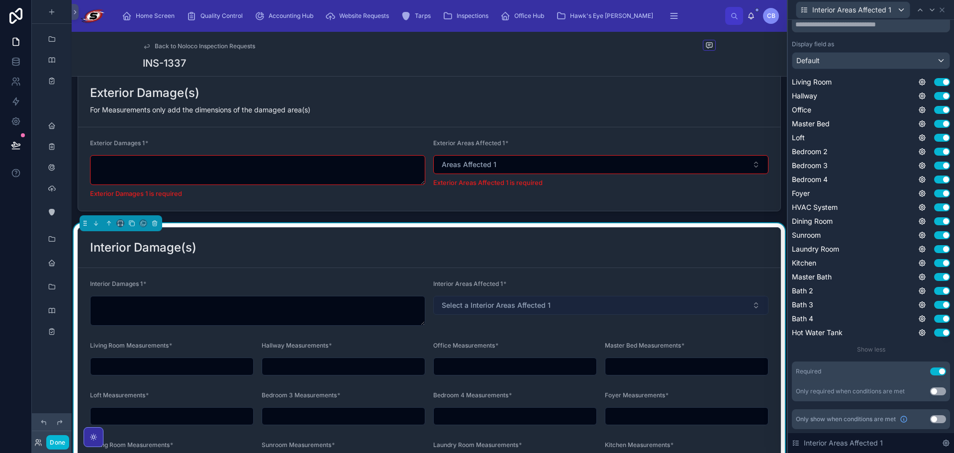
click at [599, 303] on button "Select a Interior Areas Affected 1" at bounding box center [600, 305] width 335 height 19
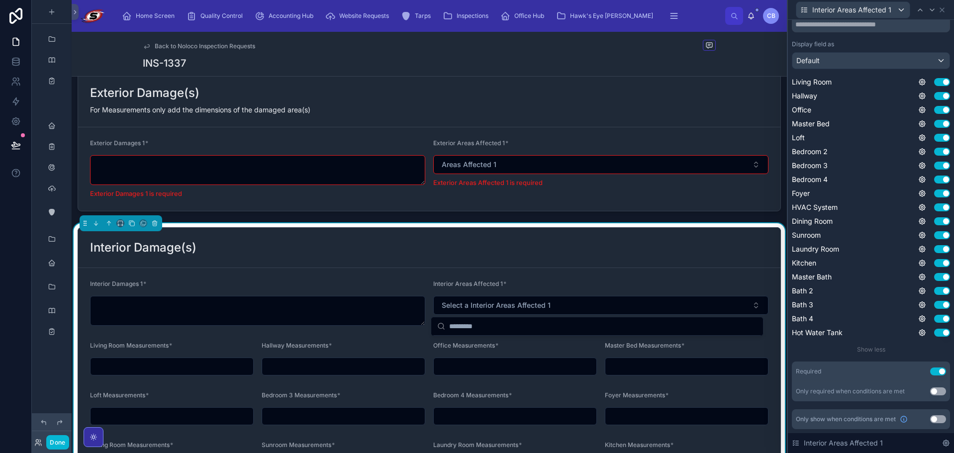
click at [598, 249] on div "Interior Damage(s)" at bounding box center [429, 248] width 678 height 16
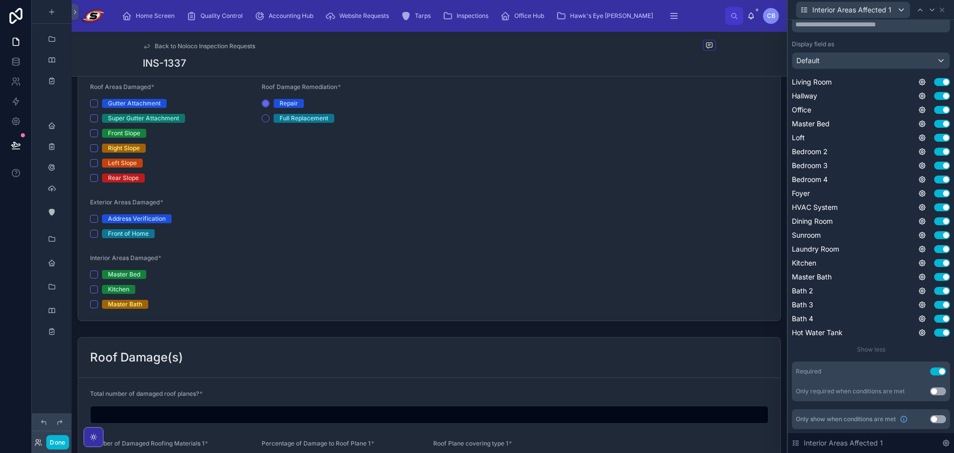
scroll to position [1090, 0]
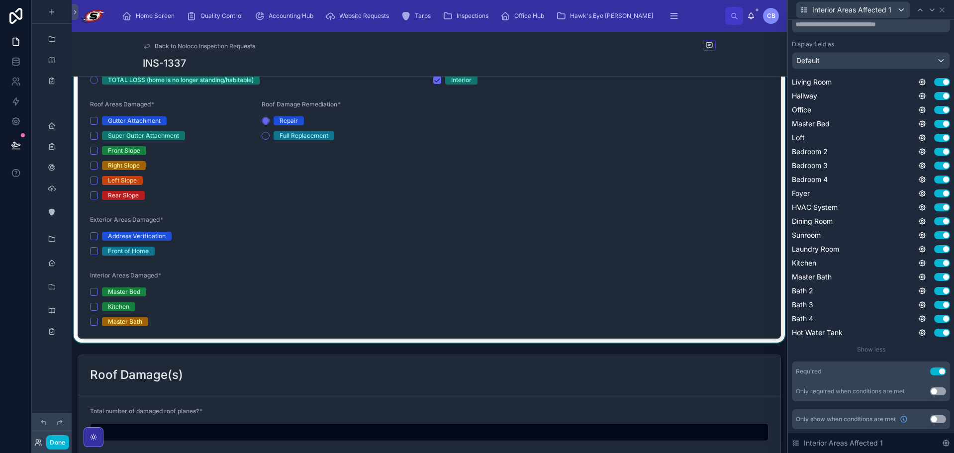
click at [93, 291] on div at bounding box center [429, 157] width 715 height 369
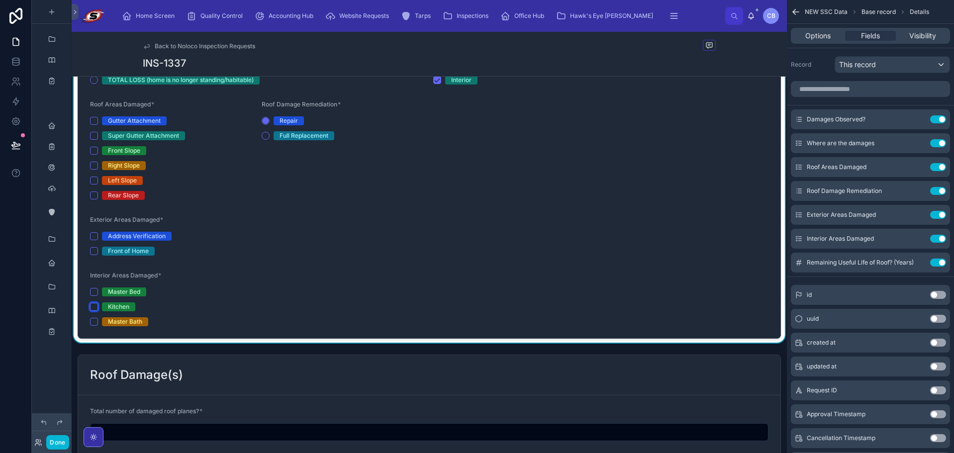
click at [97, 303] on button "Kitchen" at bounding box center [94, 307] width 8 height 8
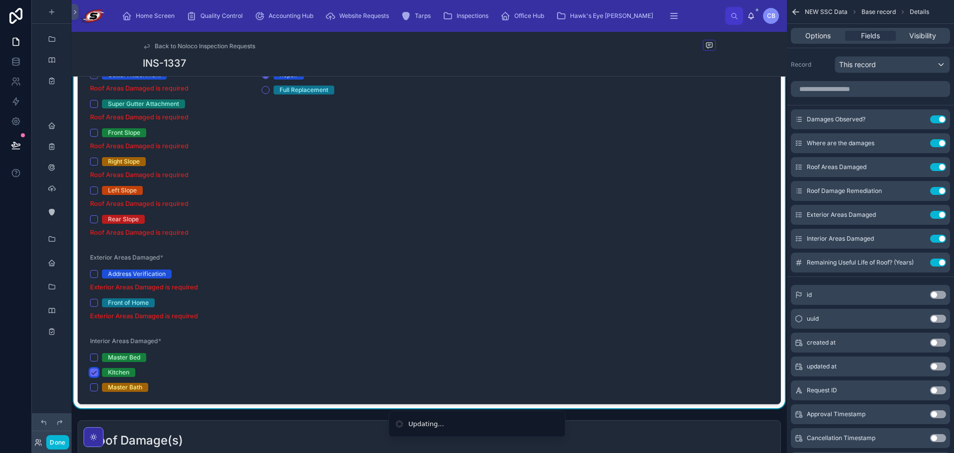
scroll to position [1139, 0]
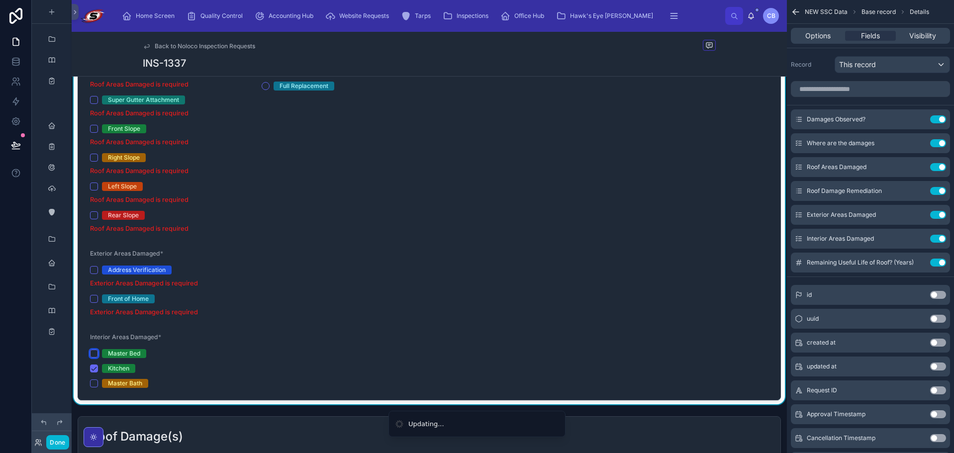
click at [94, 353] on button "Master Bed" at bounding box center [94, 353] width 8 height 8
click at [94, 382] on button "Master Bath" at bounding box center [94, 383] width 8 height 8
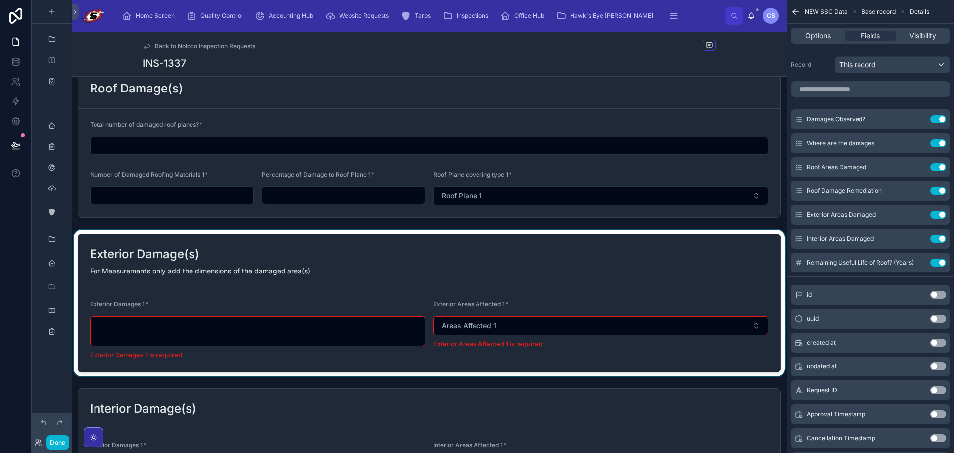
scroll to position [1575, 0]
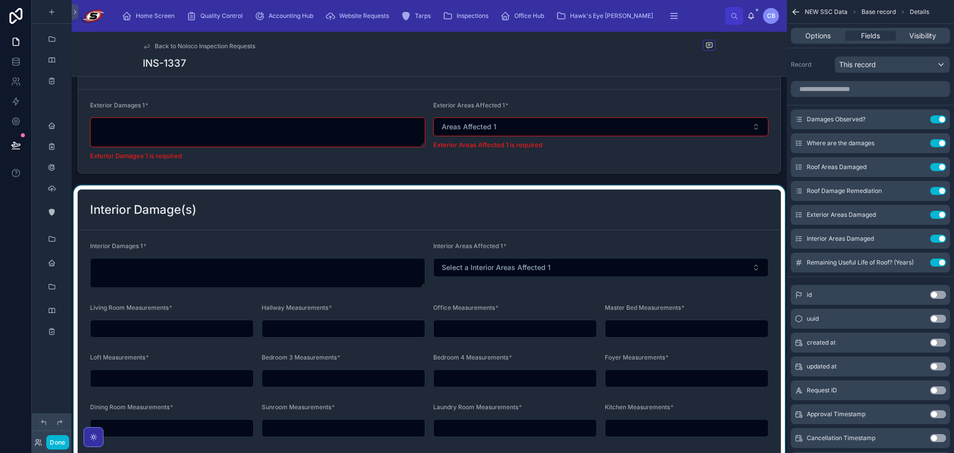
click at [445, 266] on div at bounding box center [429, 344] width 715 height 318
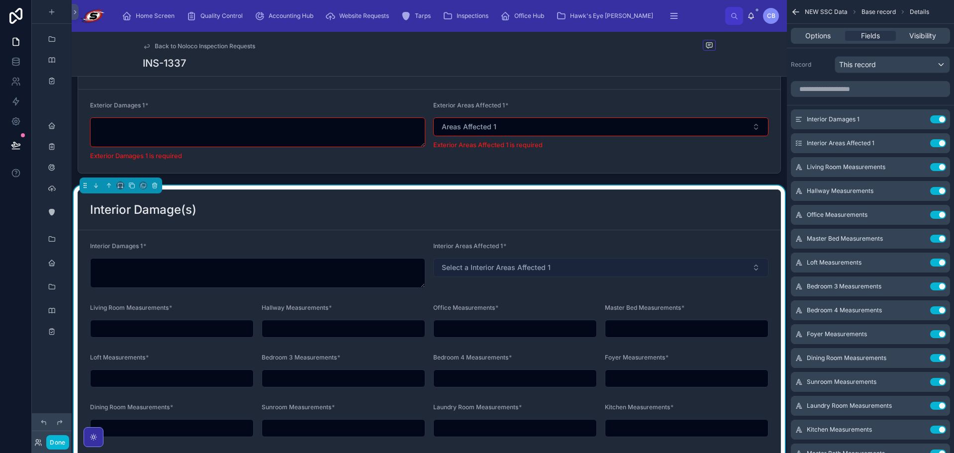
click at [468, 266] on span "Select a Interior Areas Affected 1" at bounding box center [495, 267] width 109 height 10
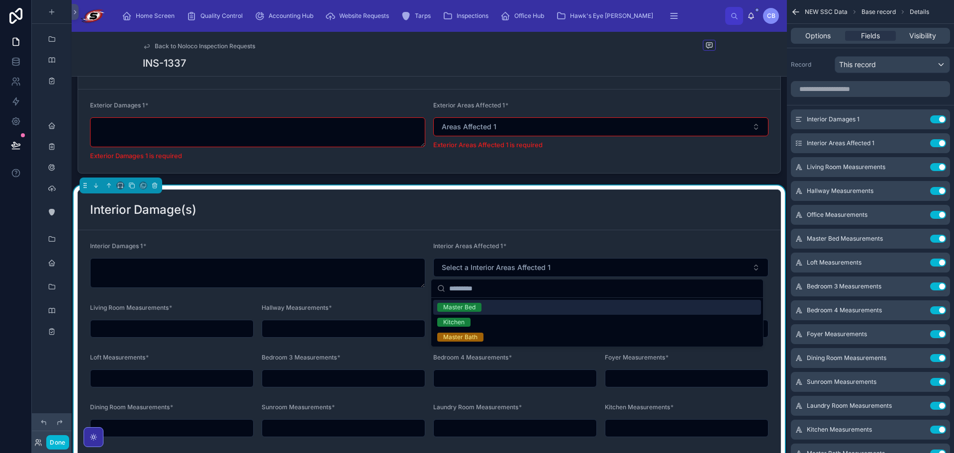
click at [540, 232] on form "Interior Damages 1 * Interior Areas Affected 1 * Select a Interior Areas Affect…" at bounding box center [429, 364] width 702 height 268
type textarea "**"
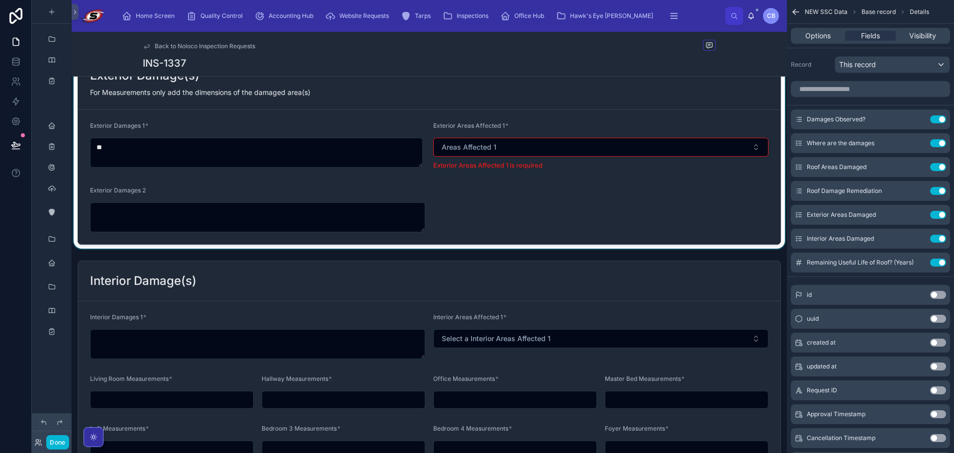
scroll to position [1525, 0]
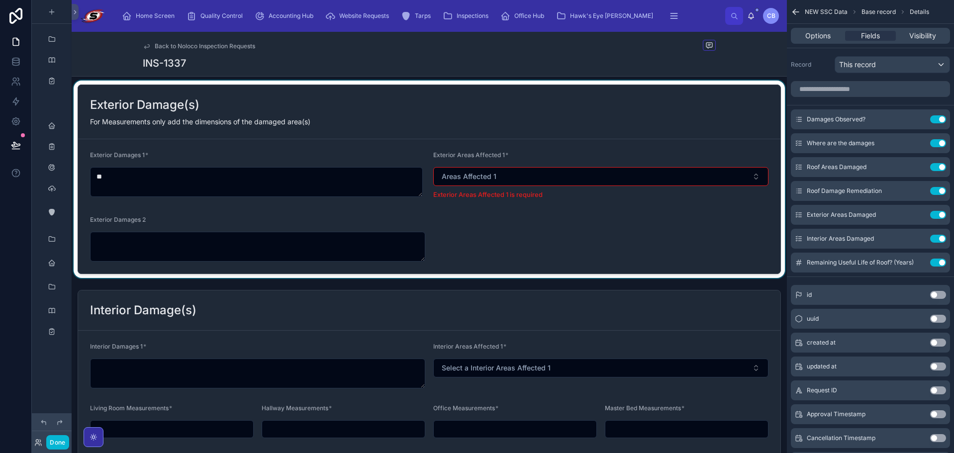
click at [480, 179] on div at bounding box center [429, 179] width 715 height 197
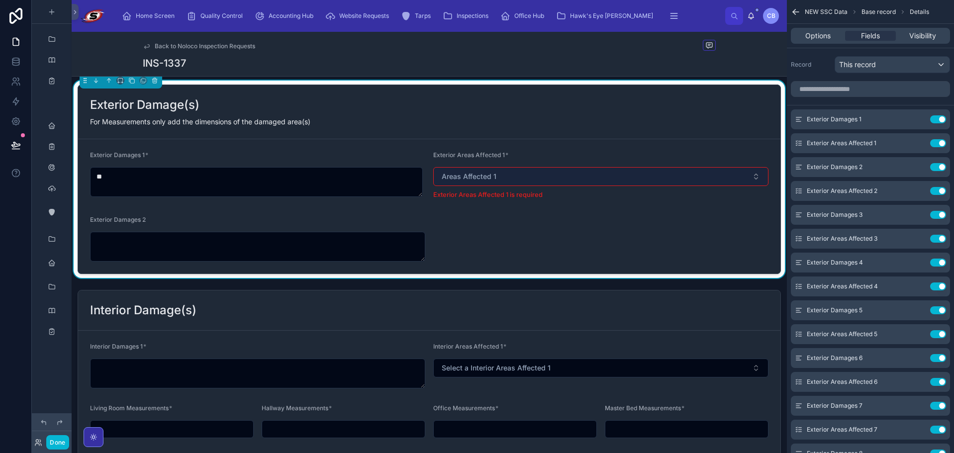
click at [482, 177] on span "Areas Affected 1" at bounding box center [468, 177] width 55 height 10
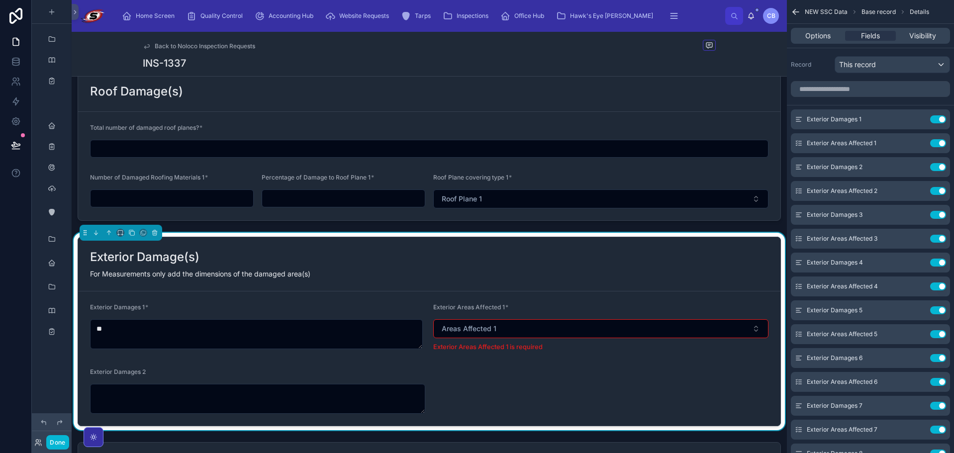
scroll to position [1376, 0]
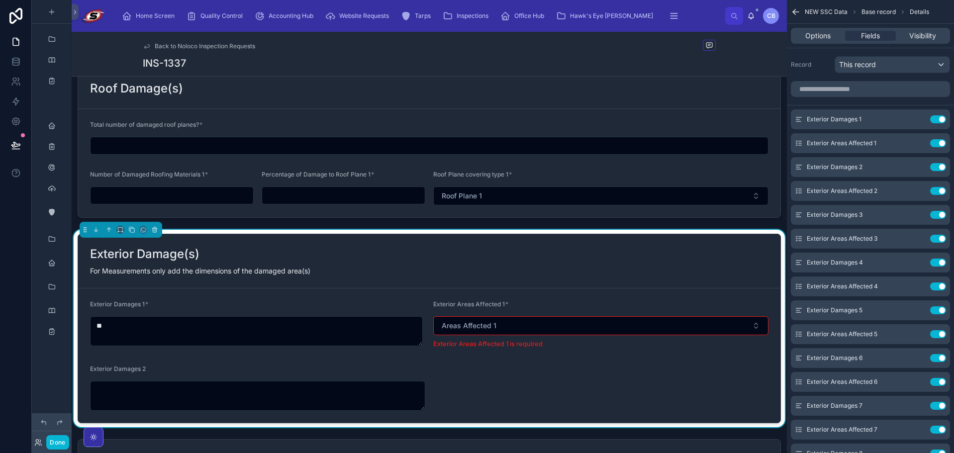
click at [661, 290] on form "Exterior Damages 1 * ** Exterior Areas Affected 1 * Areas Affected 1 Exterior A…" at bounding box center [429, 355] width 702 height 134
click at [915, 142] on icon "scrollable content" at bounding box center [917, 144] width 4 height 4
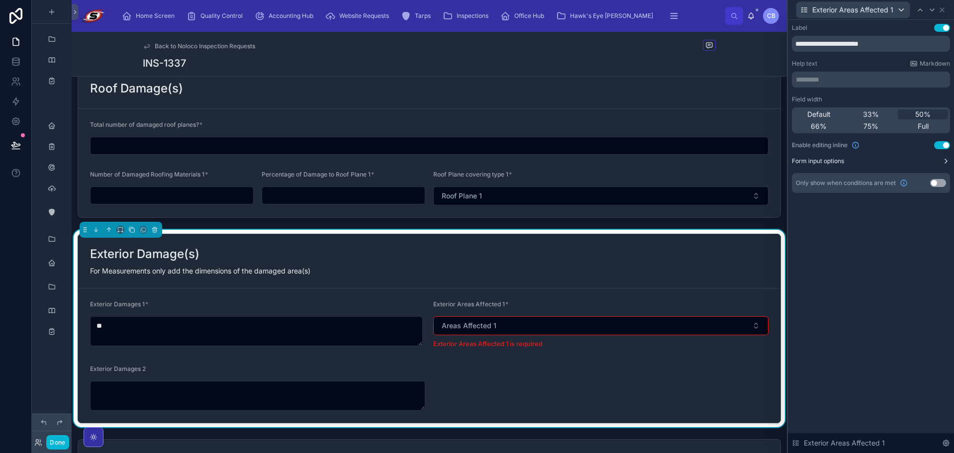
click at [941, 162] on button "Form input options" at bounding box center [870, 161] width 158 height 8
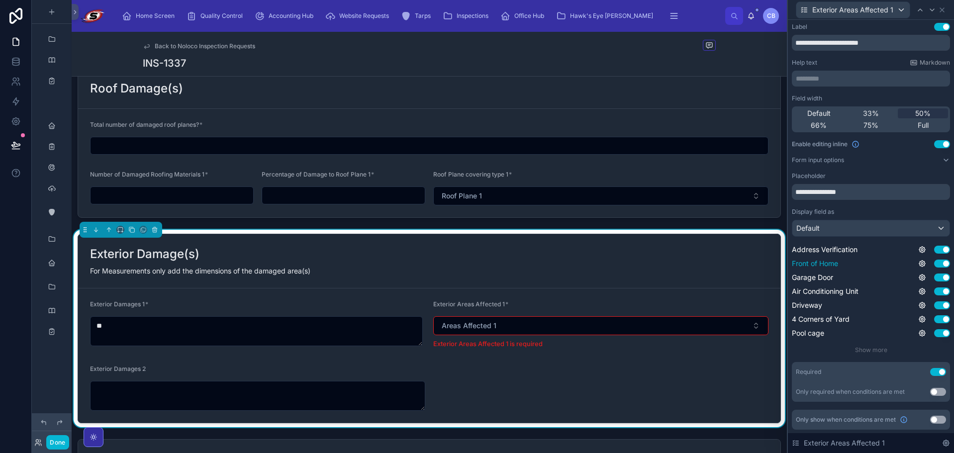
scroll to position [1, 0]
click at [881, 346] on span "Show more" at bounding box center [871, 349] width 32 height 7
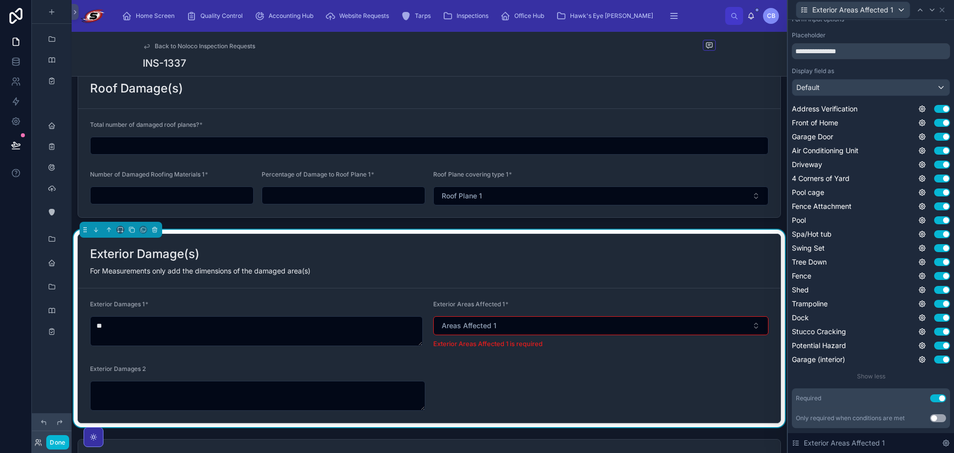
scroll to position [169, 0]
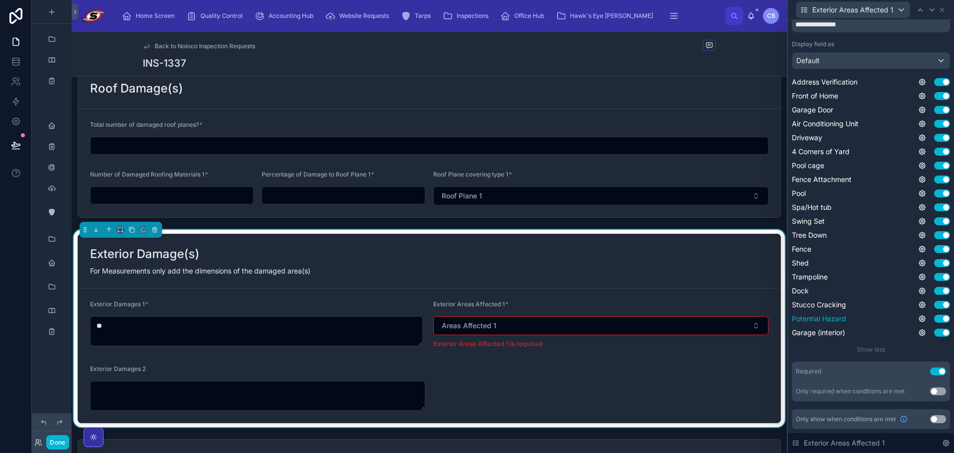
click at [934, 316] on button "Use setting" at bounding box center [942, 319] width 16 height 8
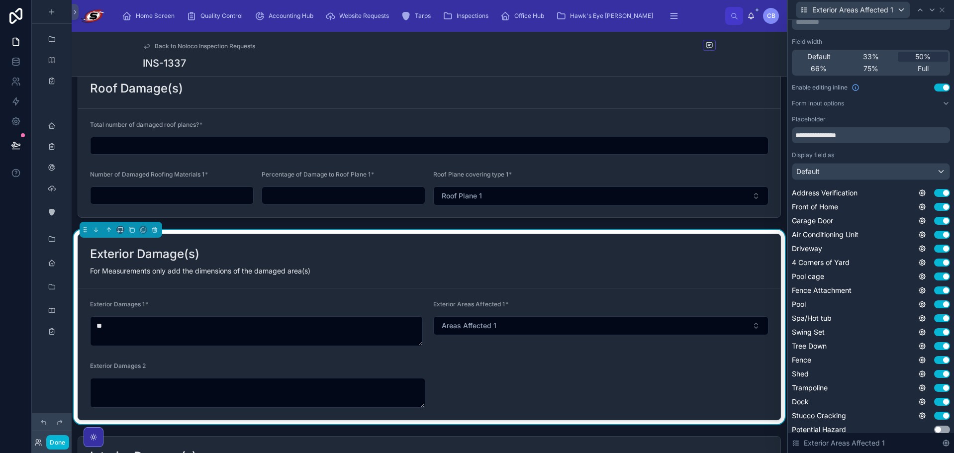
scroll to position [69, 0]
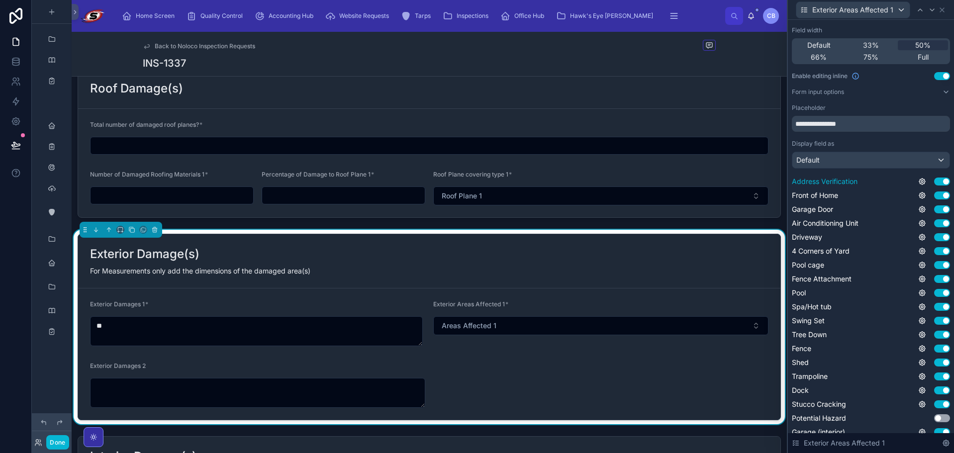
click at [939, 179] on button "Use setting" at bounding box center [942, 181] width 16 height 8
click at [934, 181] on button "Use setting" at bounding box center [942, 181] width 16 height 8
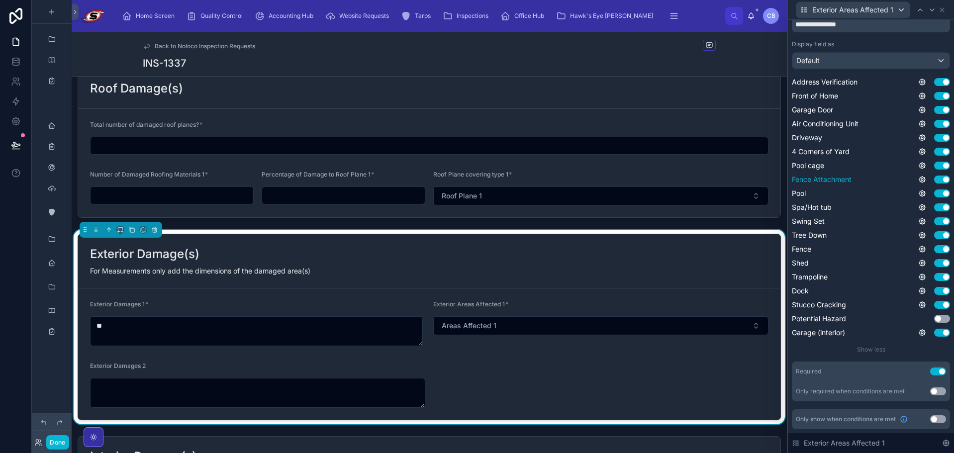
scroll to position [119, 0]
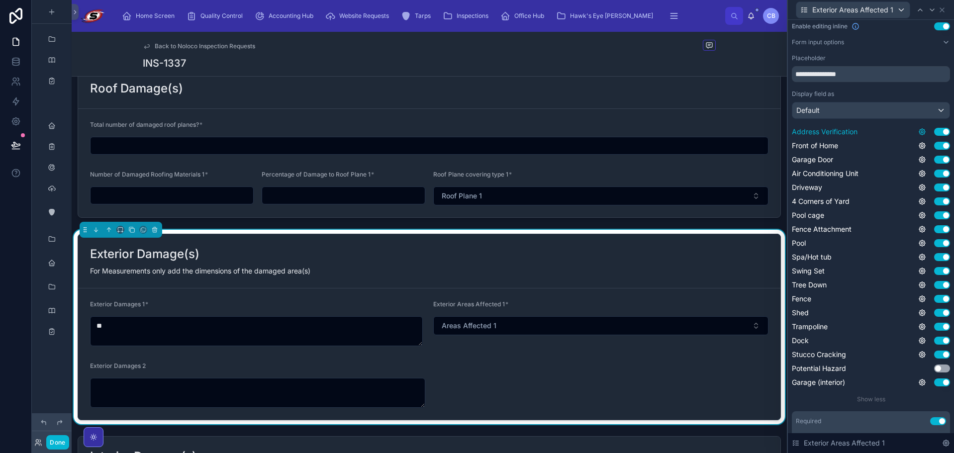
click at [918, 132] on icon at bounding box center [922, 132] width 8 height 8
click at [910, 122] on div "**********" at bounding box center [870, 228] width 158 height 349
click at [911, 120] on div "**********" at bounding box center [870, 228] width 158 height 349
click at [919, 129] on icon at bounding box center [922, 132] width 6 height 6
click at [887, 126] on button "Use setting" at bounding box center [888, 127] width 16 height 8
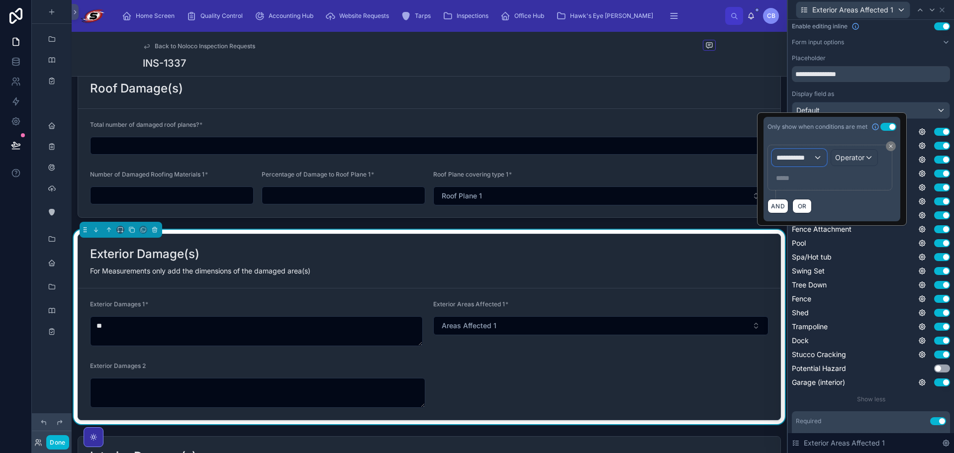
click at [787, 159] on span "**********" at bounding box center [794, 158] width 37 height 10
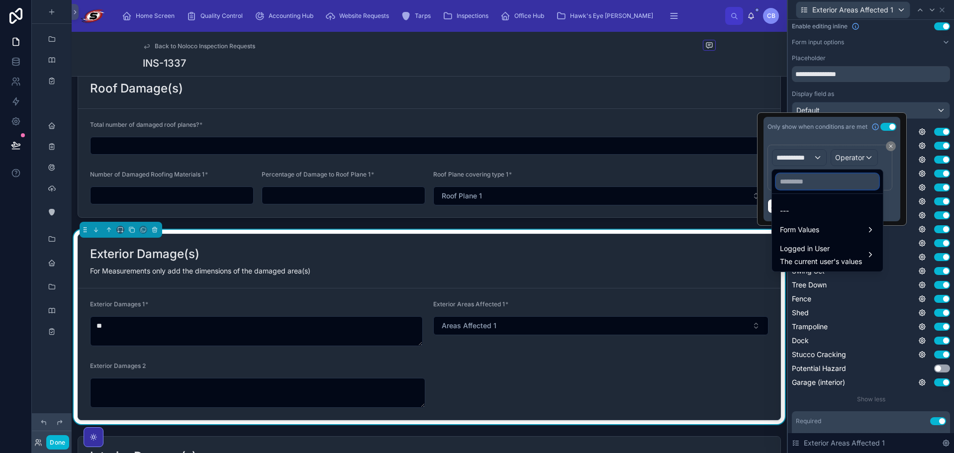
click at [791, 186] on input "text" at bounding box center [827, 182] width 103 height 16
paste input "**********"
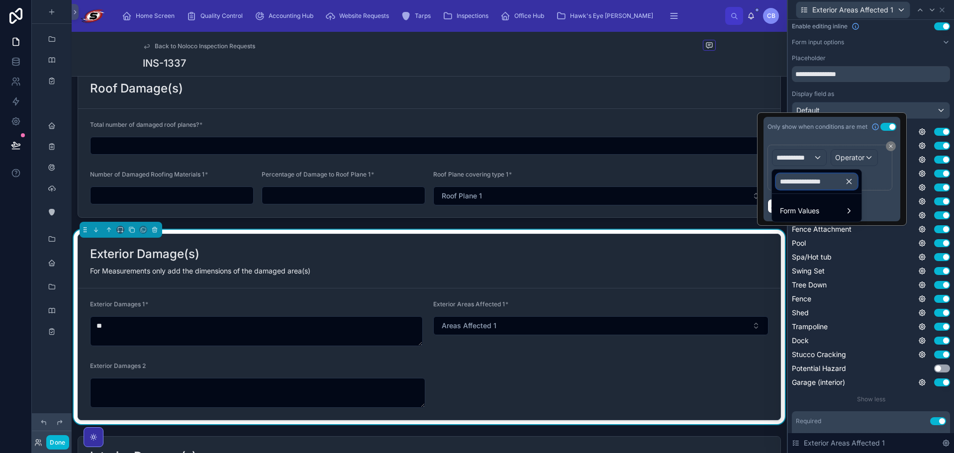
drag, startPoint x: 801, startPoint y: 180, endPoint x: 779, endPoint y: 181, distance: 22.9
click at [776, 181] on input "**********" at bounding box center [817, 182] width 82 height 16
click at [800, 180] on input "**********" at bounding box center [817, 182] width 82 height 16
drag, startPoint x: 803, startPoint y: 180, endPoint x: 768, endPoint y: 177, distance: 35.4
click at [768, 177] on div "**********" at bounding box center [477, 226] width 954 height 453
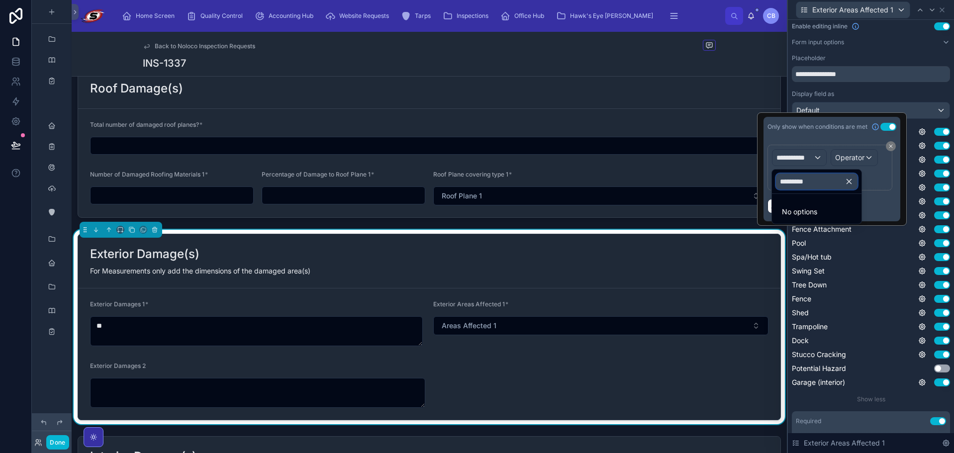
paste input "*******"
click at [804, 180] on input "**********" at bounding box center [817, 182] width 82 height 16
click at [800, 180] on input "**********" at bounding box center [817, 182] width 82 height 16
drag, startPoint x: 780, startPoint y: 179, endPoint x: 802, endPoint y: 179, distance: 22.9
click at [802, 179] on input "**********" at bounding box center [817, 182] width 82 height 16
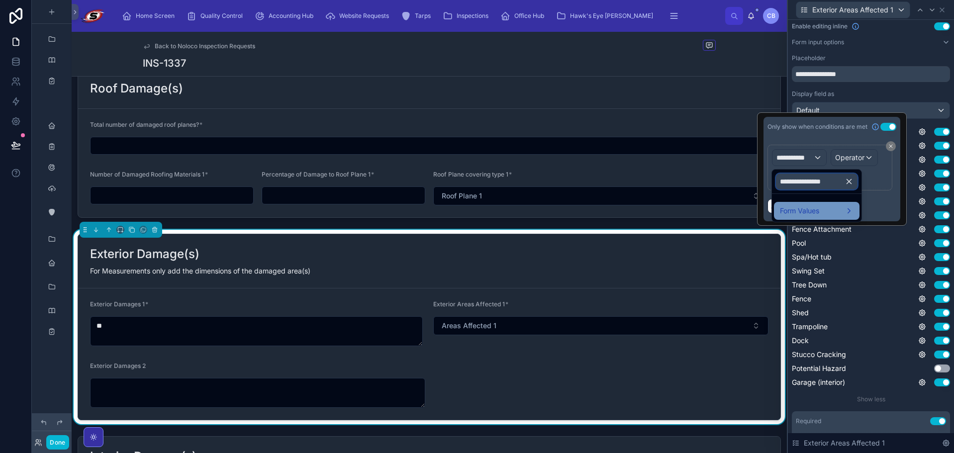
type input "**********"
click at [834, 210] on div "Form Values" at bounding box center [817, 211] width 74 height 12
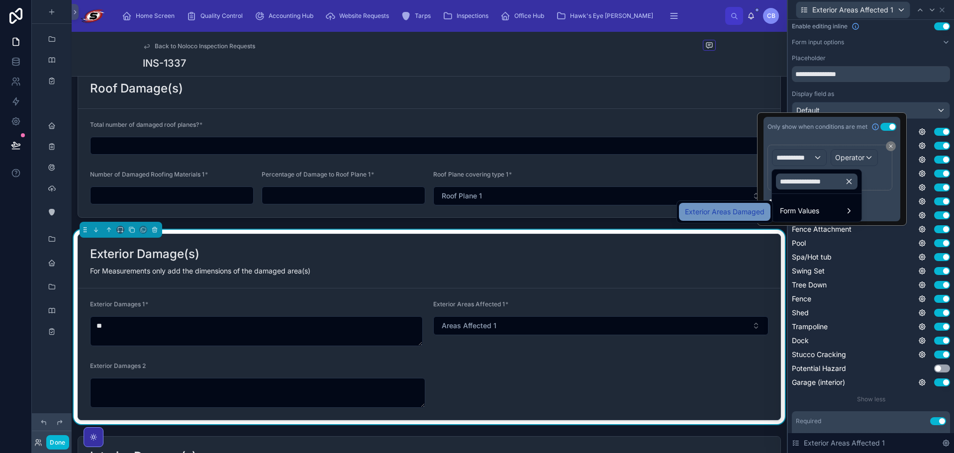
click at [750, 210] on span "Exterior Areas Damaged" at bounding box center [725, 212] width 80 height 12
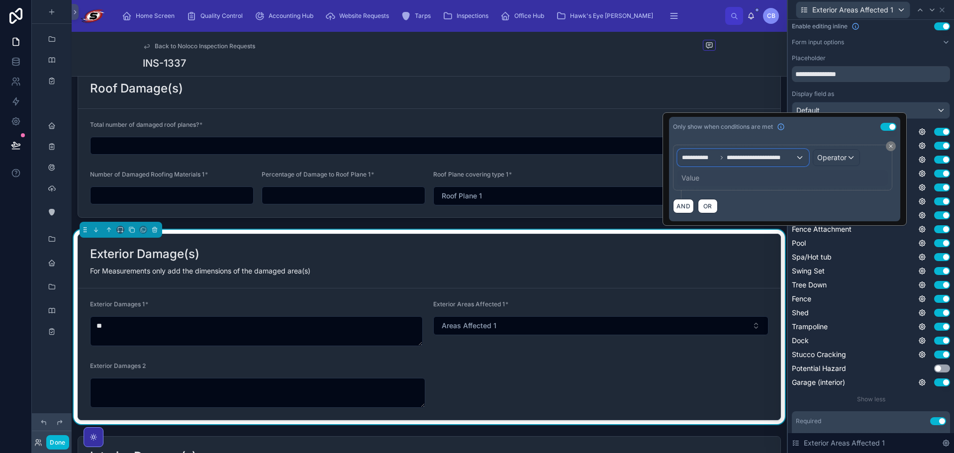
click at [771, 155] on span "**********" at bounding box center [760, 158] width 69 height 8
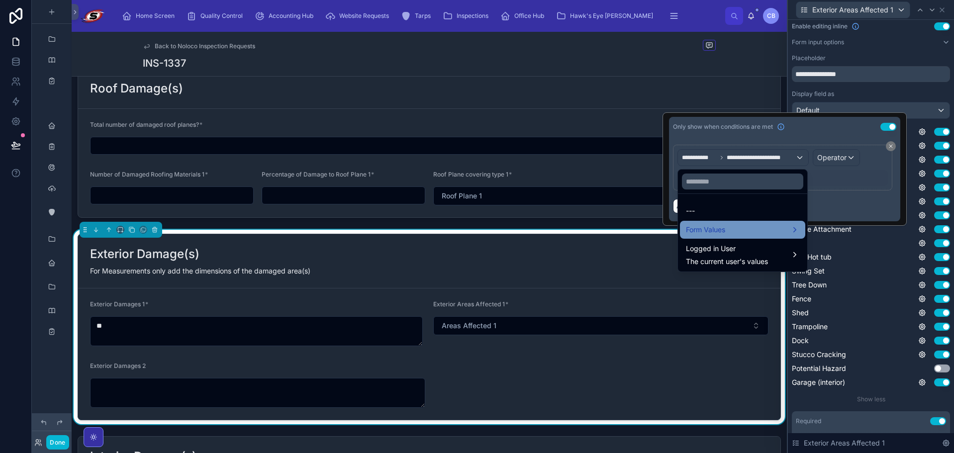
click at [753, 221] on div "Form Values" at bounding box center [742, 230] width 125 height 18
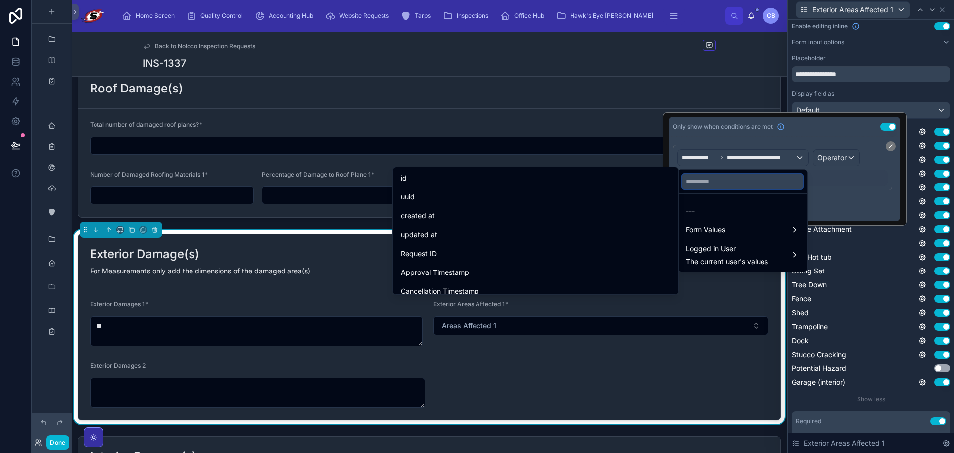
click at [719, 179] on input "text" at bounding box center [742, 182] width 121 height 16
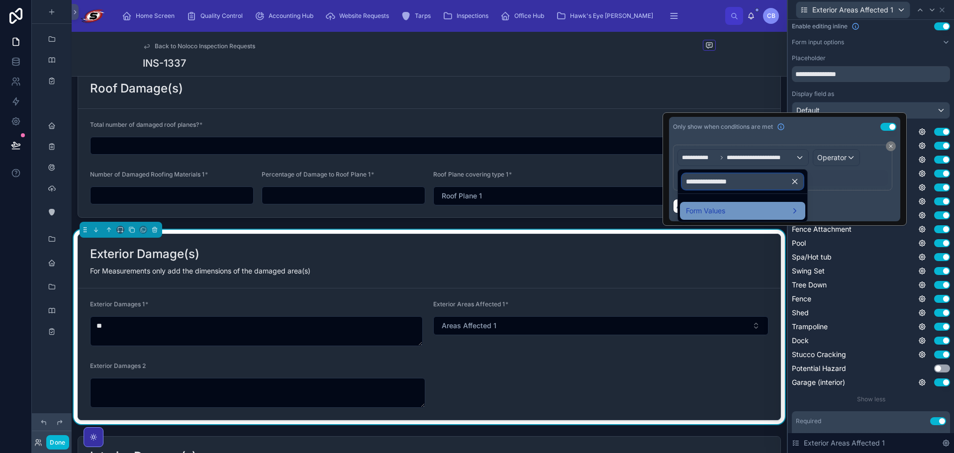
type input "**********"
click at [708, 212] on span "Form Values" at bounding box center [705, 211] width 39 height 12
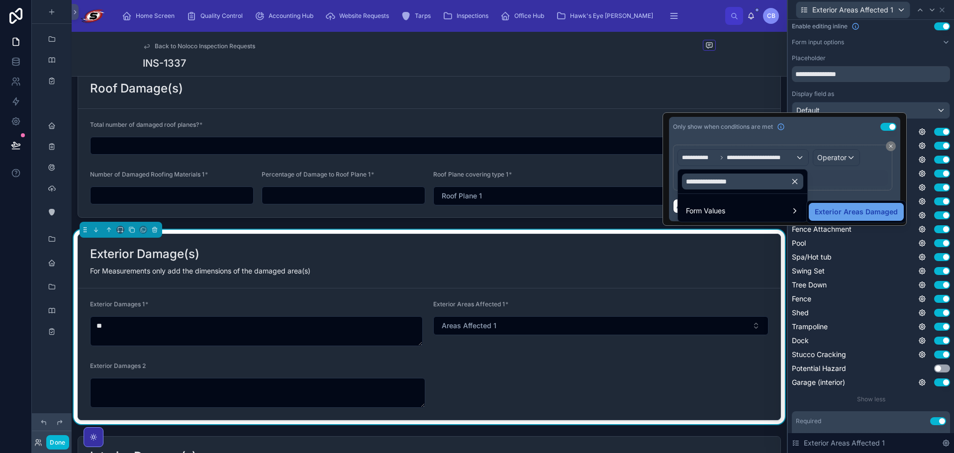
click at [815, 208] on span "Exterior Areas Damaged" at bounding box center [855, 212] width 83 height 12
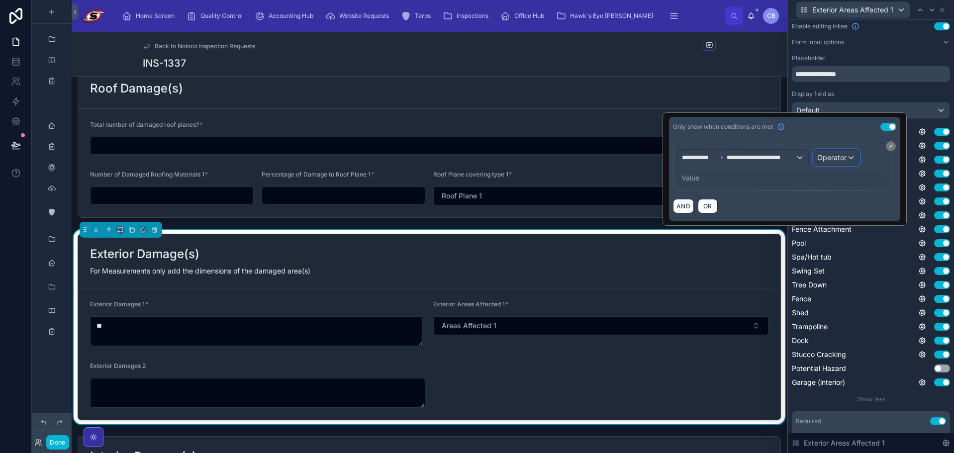
click at [833, 156] on span "Operator" at bounding box center [831, 157] width 29 height 8
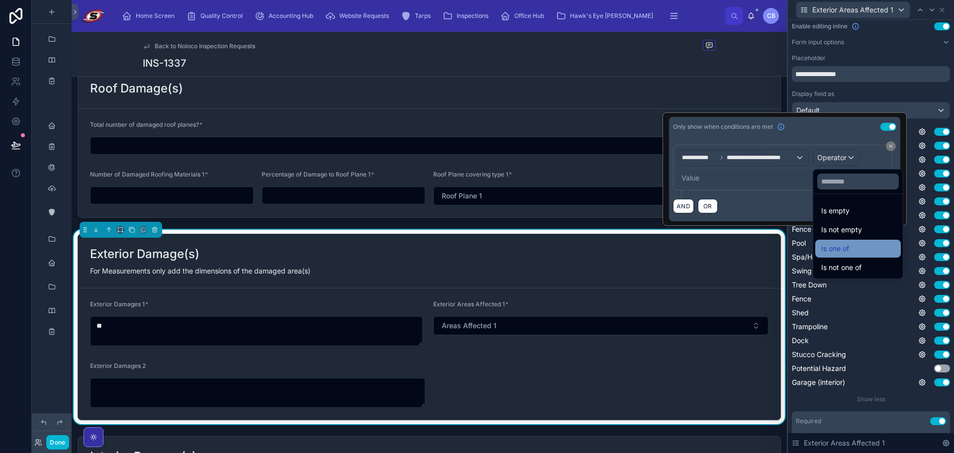
click at [828, 249] on span "Is one of" at bounding box center [835, 249] width 28 height 12
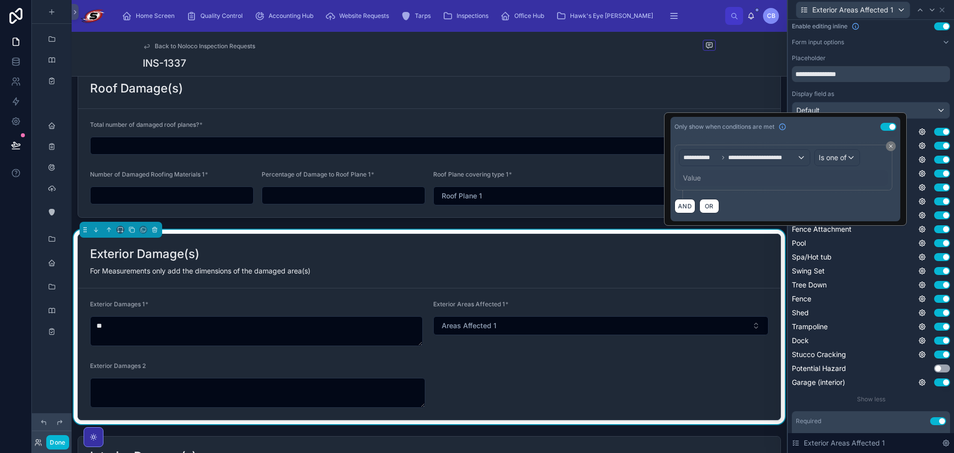
click at [689, 178] on div "Value" at bounding box center [692, 178] width 18 height 10
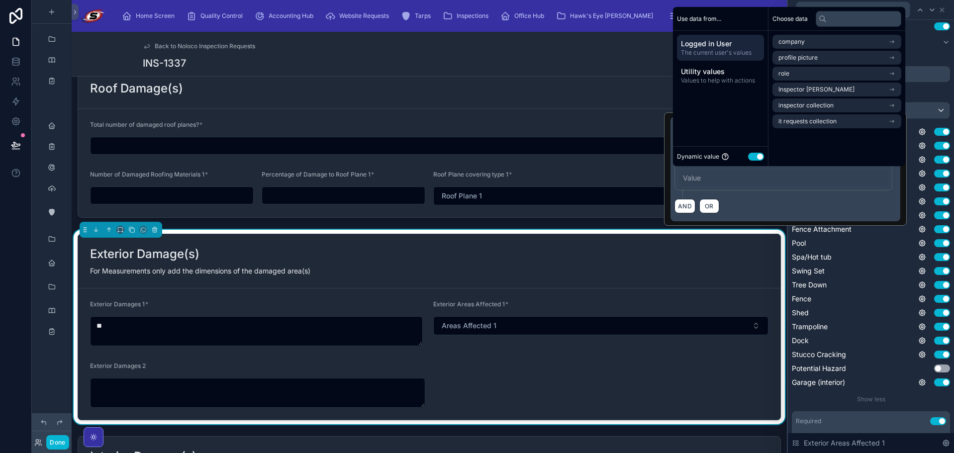
click at [755, 149] on div "Dynamic value Use setting" at bounding box center [720, 156] width 95 height 20
click at [756, 156] on button "Use setting" at bounding box center [756, 157] width 16 height 8
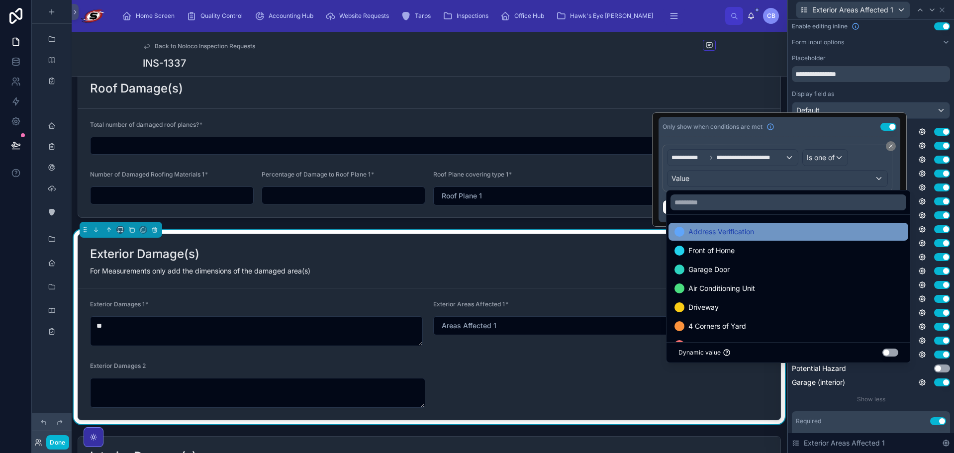
click at [763, 234] on div "Address Verification" at bounding box center [788, 232] width 228 height 12
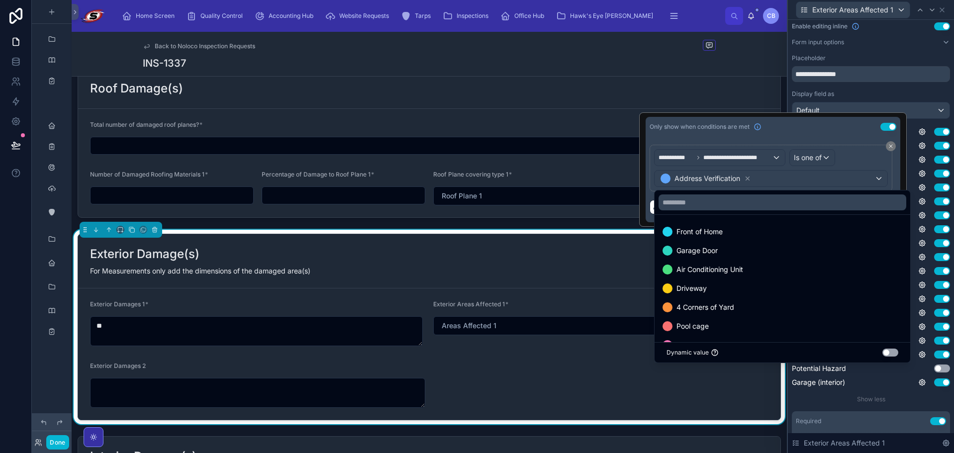
click at [921, 120] on div "**********" at bounding box center [870, 228] width 158 height 349
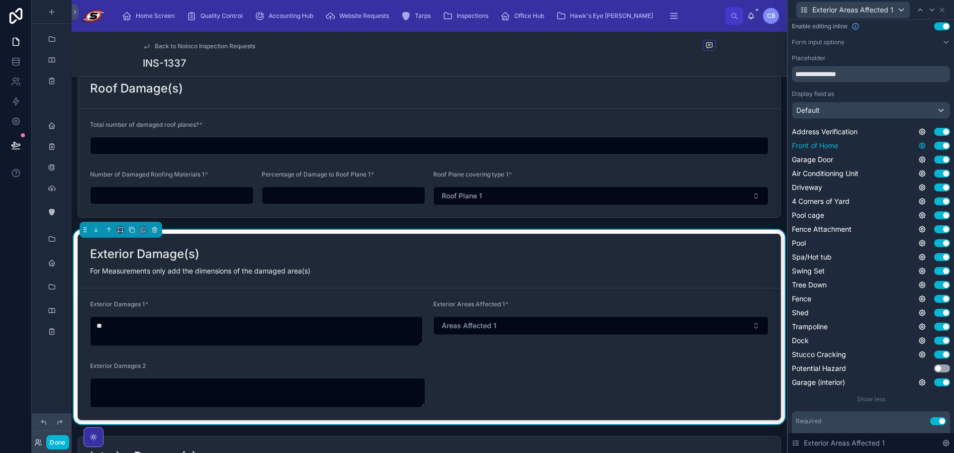
click at [918, 144] on icon at bounding box center [922, 146] width 8 height 8
click at [887, 141] on button "Use setting" at bounding box center [888, 141] width 16 height 8
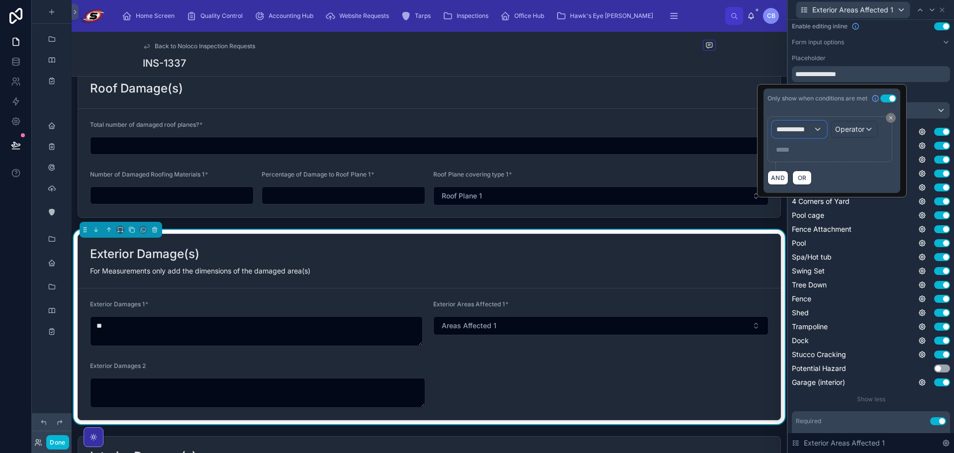
click at [812, 132] on div "**********" at bounding box center [799, 129] width 54 height 16
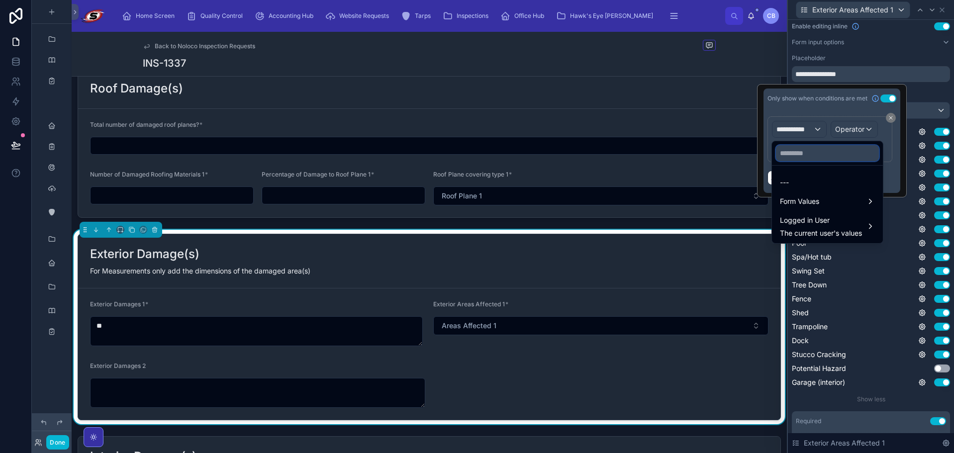
click at [813, 157] on input "text" at bounding box center [827, 153] width 103 height 16
paste input "**********"
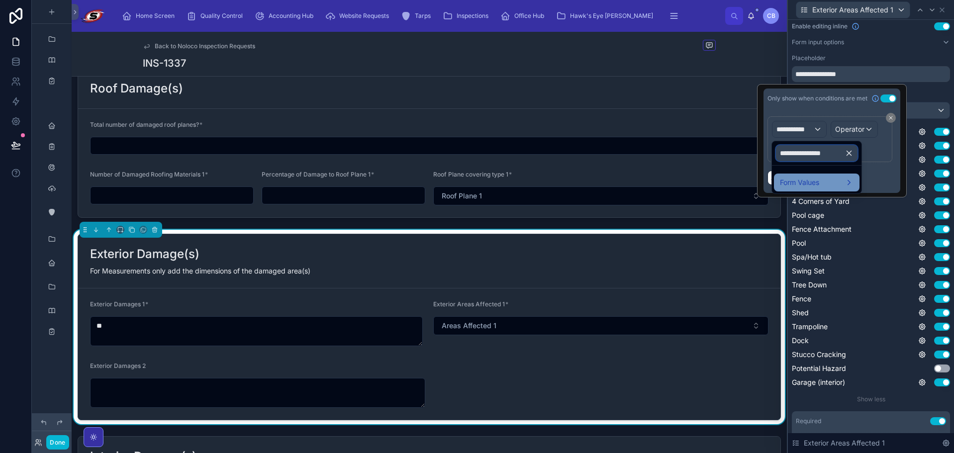
type input "**********"
click at [809, 181] on div "Form Values" at bounding box center [817, 183] width 86 height 18
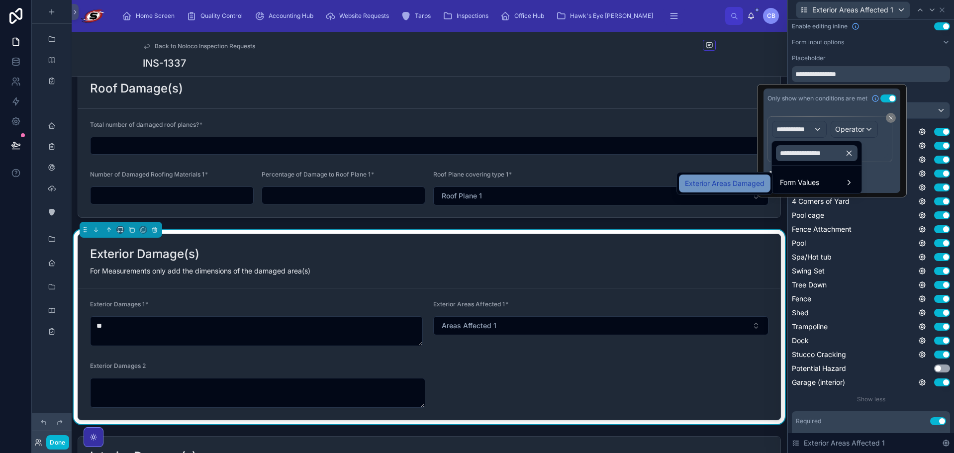
click at [753, 180] on span "Exterior Areas Damaged" at bounding box center [725, 183] width 80 height 12
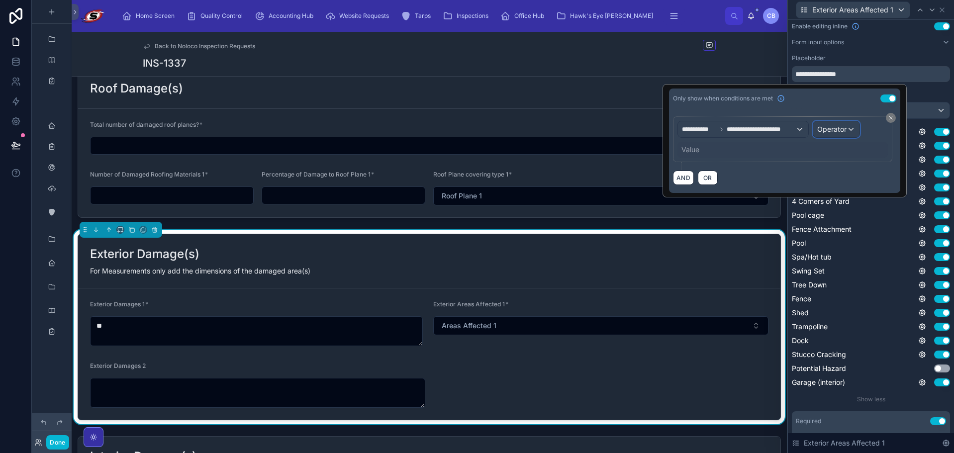
click at [828, 124] on div "Operator" at bounding box center [836, 129] width 46 height 16
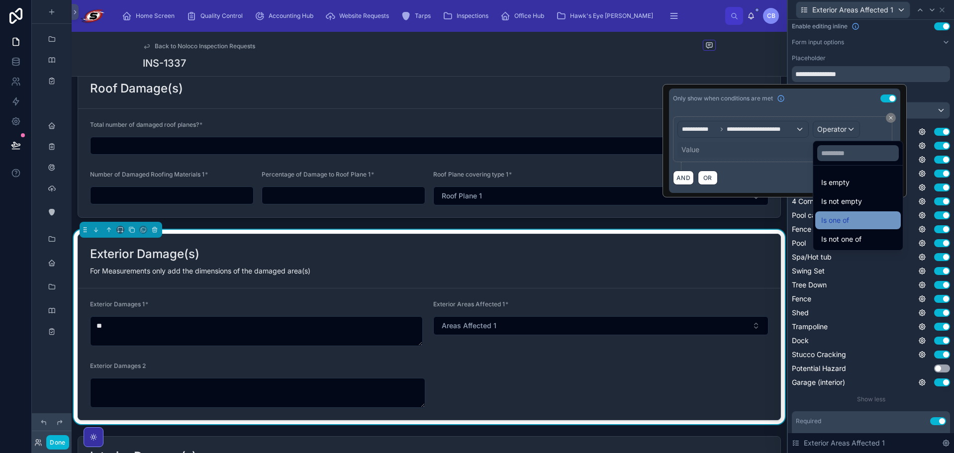
click at [833, 219] on span "Is one of" at bounding box center [835, 220] width 28 height 12
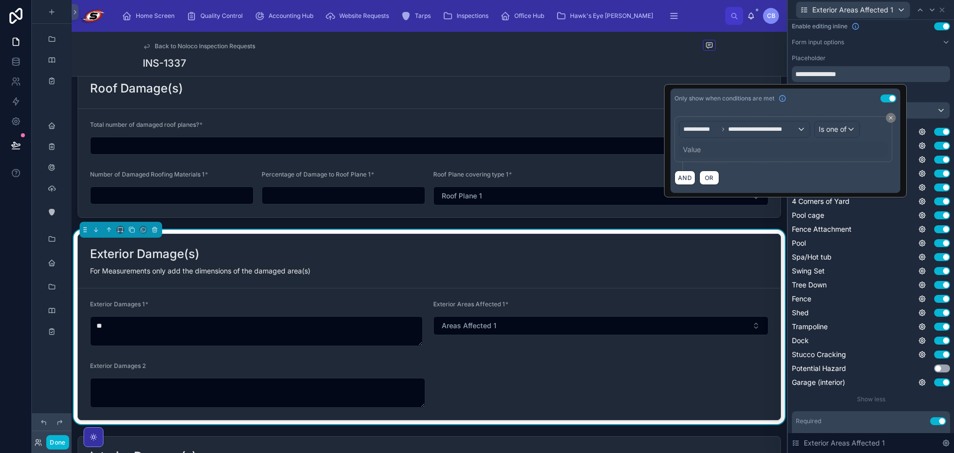
click at [687, 153] on div "Value" at bounding box center [692, 150] width 18 height 10
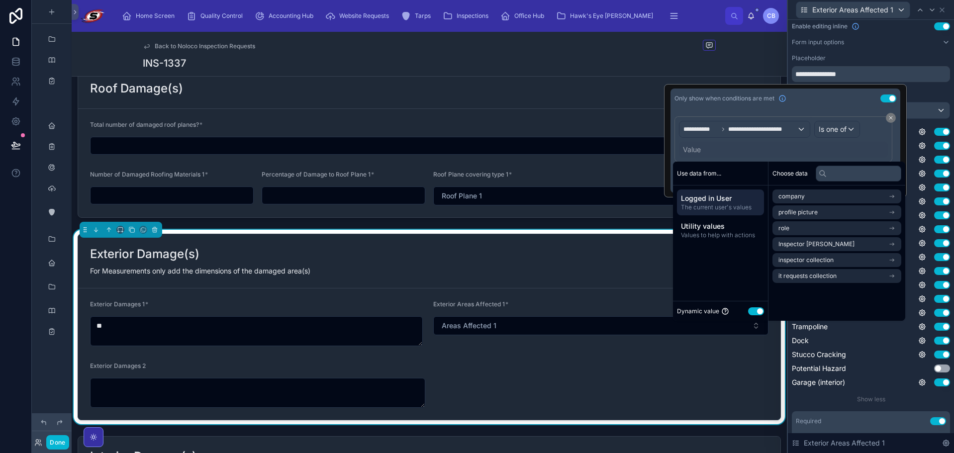
click at [755, 310] on button "Use setting" at bounding box center [756, 311] width 16 height 8
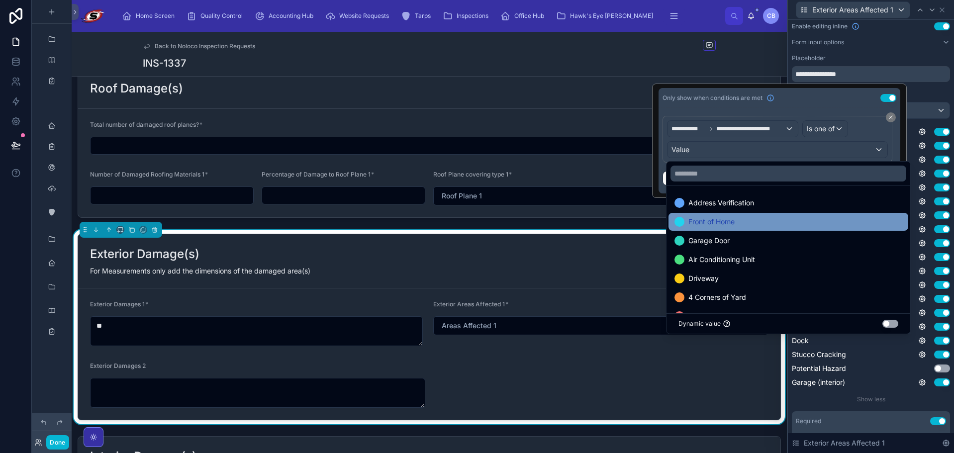
click at [755, 215] on div "Front of Home" at bounding box center [788, 222] width 240 height 18
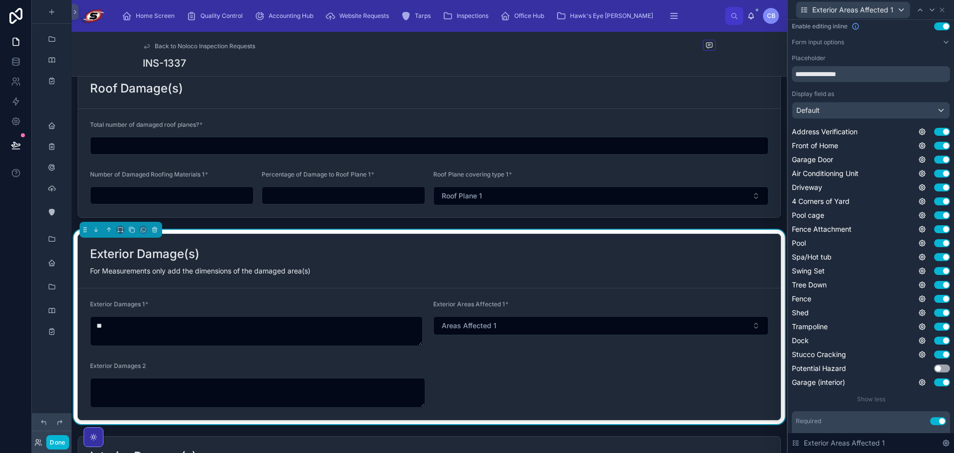
click at [923, 151] on div "Address Verification Use setting Front of Home Use setting Garage Door Use sett…" at bounding box center [870, 257] width 158 height 261
click at [918, 159] on icon at bounding box center [922, 160] width 8 height 8
click at [893, 155] on button "Use setting" at bounding box center [888, 155] width 16 height 8
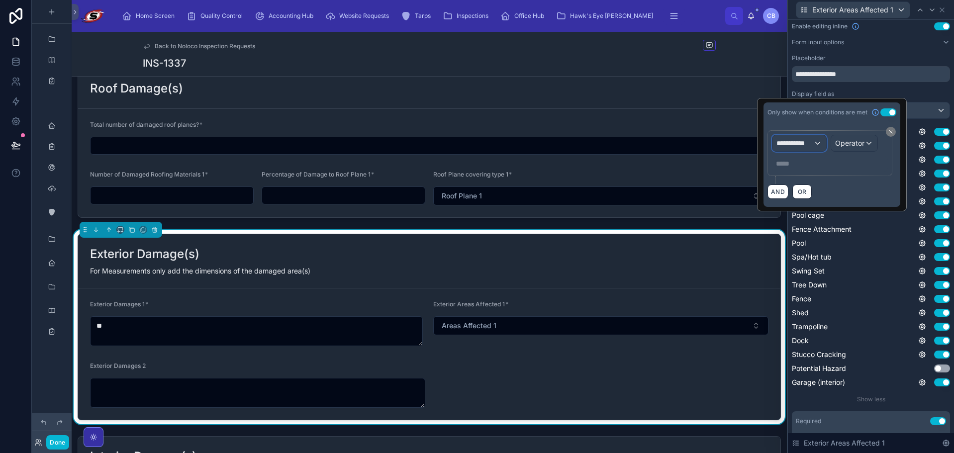
click at [805, 149] on div "**********" at bounding box center [799, 143] width 54 height 16
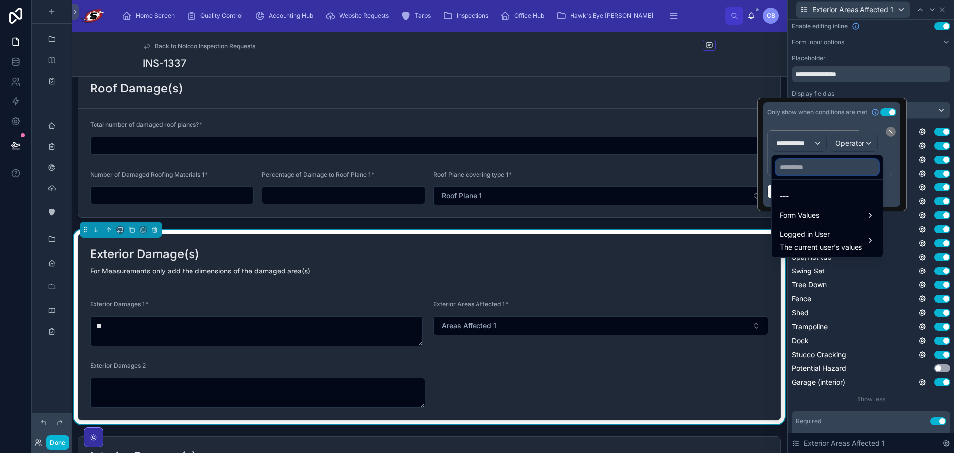
click at [806, 166] on input "text" at bounding box center [827, 167] width 103 height 16
paste input "**********"
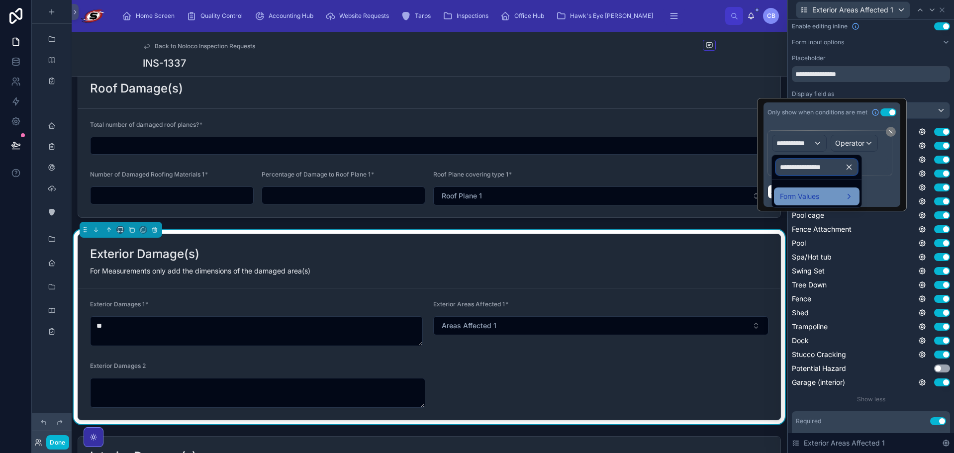
type input "**********"
click at [799, 191] on span "Form Values" at bounding box center [799, 196] width 39 height 12
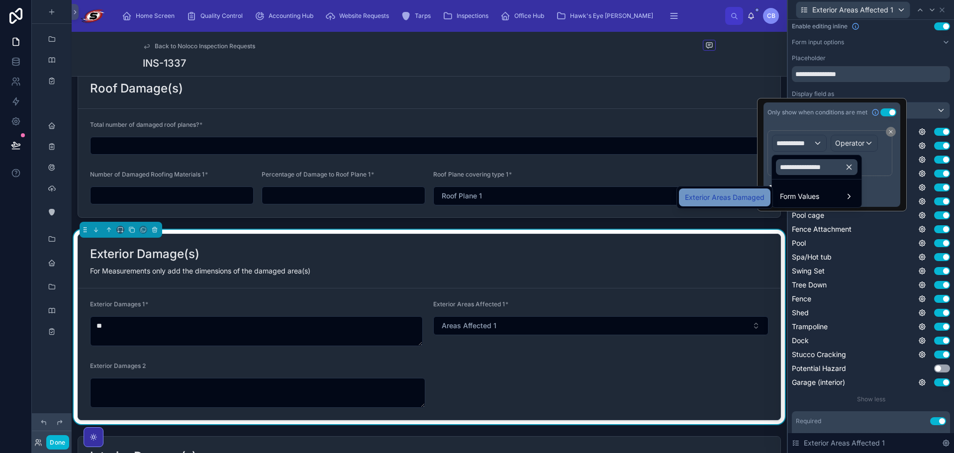
click at [759, 202] on span "Exterior Areas Damaged" at bounding box center [725, 197] width 80 height 12
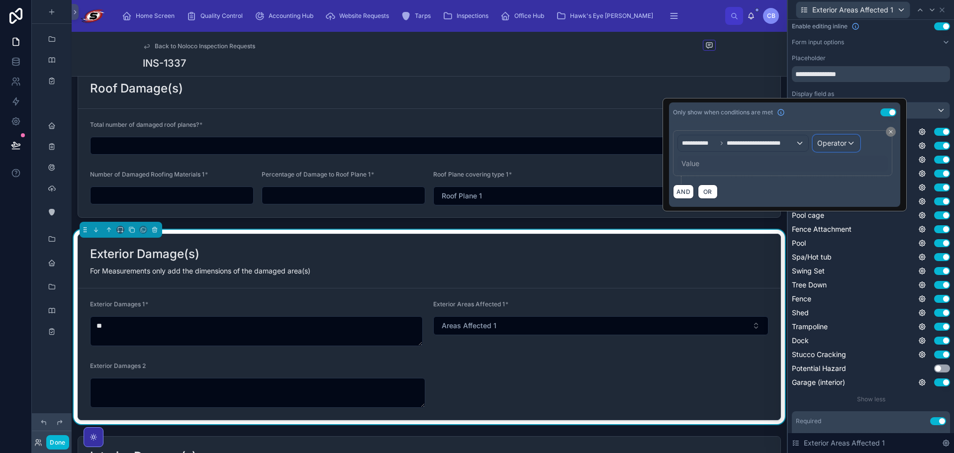
click at [856, 141] on div "Operator" at bounding box center [836, 143] width 46 height 16
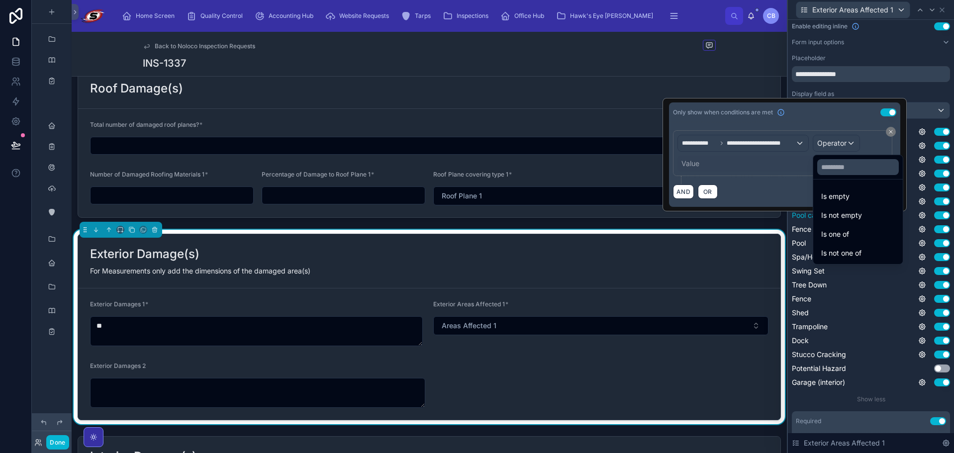
drag, startPoint x: 846, startPoint y: 227, endPoint x: 833, endPoint y: 217, distance: 16.6
click at [846, 228] on div "Is one of" at bounding box center [858, 234] width 86 height 18
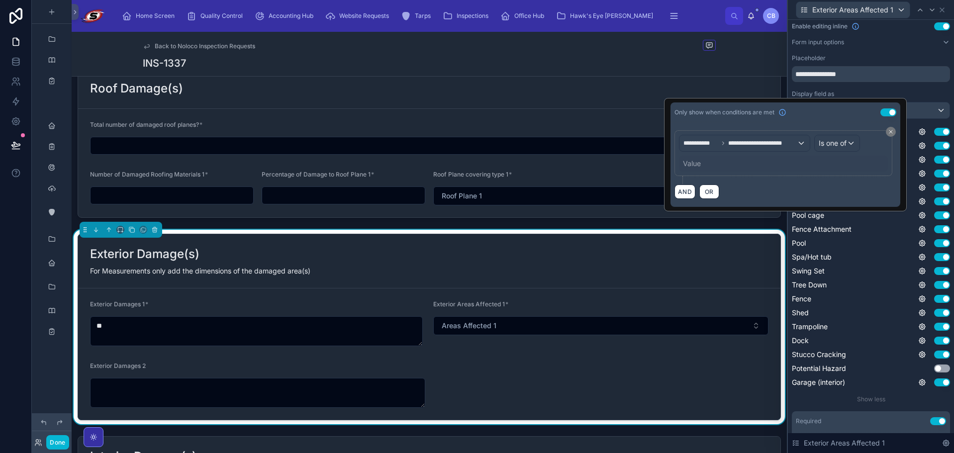
click at [689, 162] on div "Value" at bounding box center [692, 164] width 18 height 10
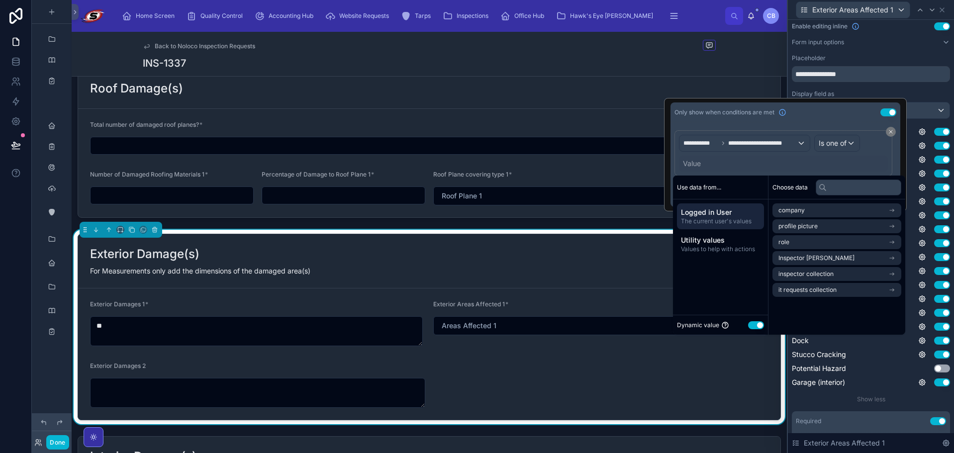
click at [757, 320] on div "Dynamic value Use setting" at bounding box center [720, 325] width 95 height 20
click at [757, 321] on button "Use setting" at bounding box center [756, 325] width 16 height 8
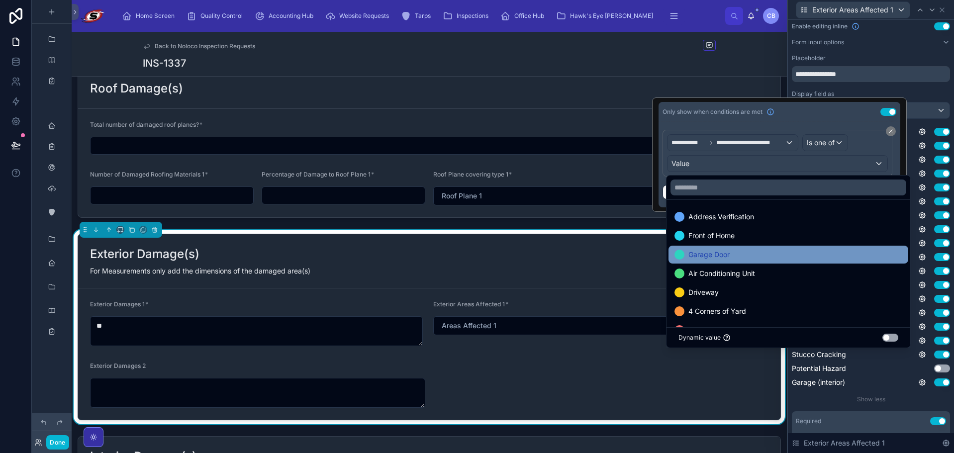
click at [750, 258] on div "Garage Door" at bounding box center [788, 255] width 228 height 12
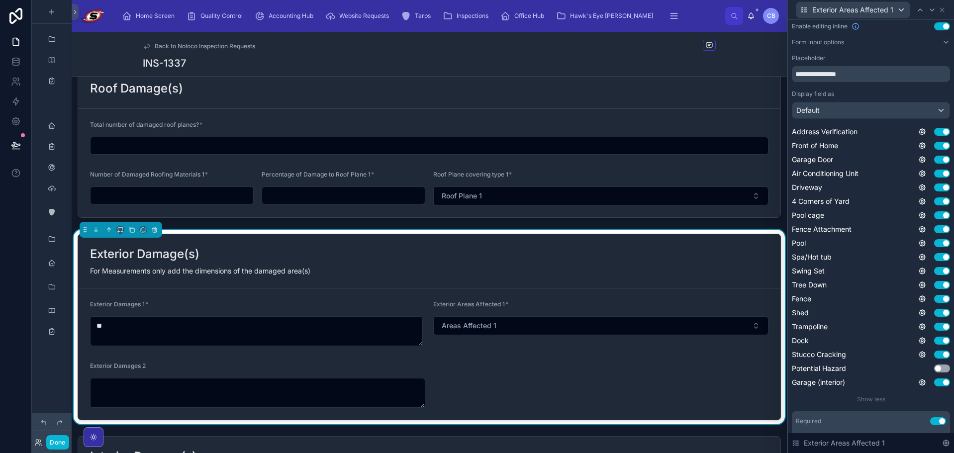
click at [920, 165] on div "Address Verification Use setting Front of Home Use setting Garage Door Use sett…" at bounding box center [870, 257] width 158 height 261
click at [921, 173] on icon at bounding box center [922, 174] width 2 height 2
click at [887, 168] on button "Use setting" at bounding box center [888, 169] width 16 height 8
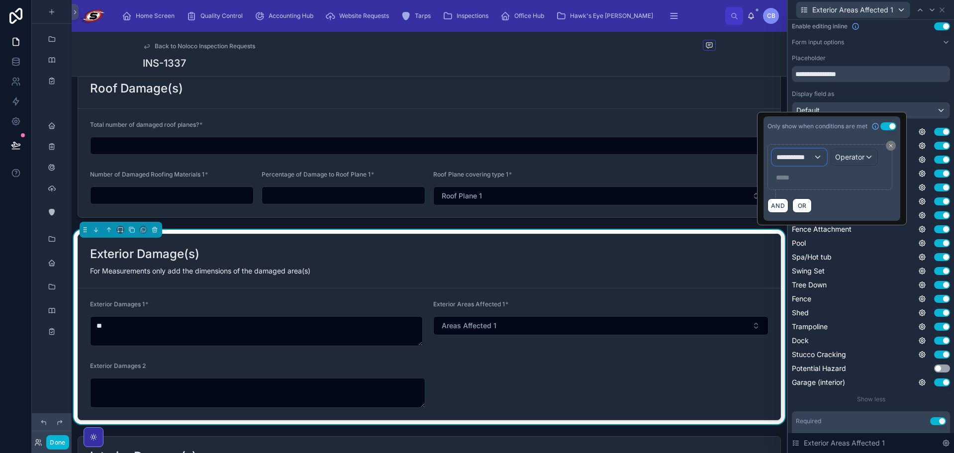
click at [795, 155] on span "**********" at bounding box center [794, 157] width 37 height 10
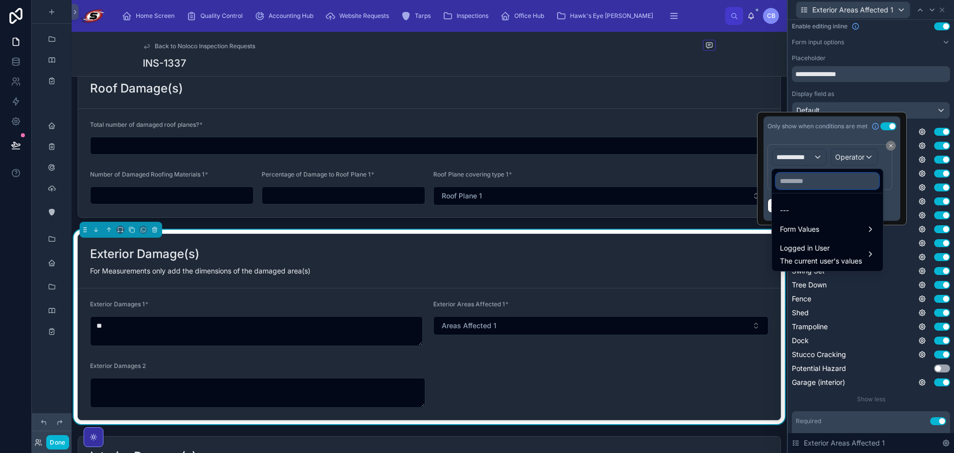
click at [793, 182] on input "text" at bounding box center [827, 181] width 103 height 16
paste input "**********"
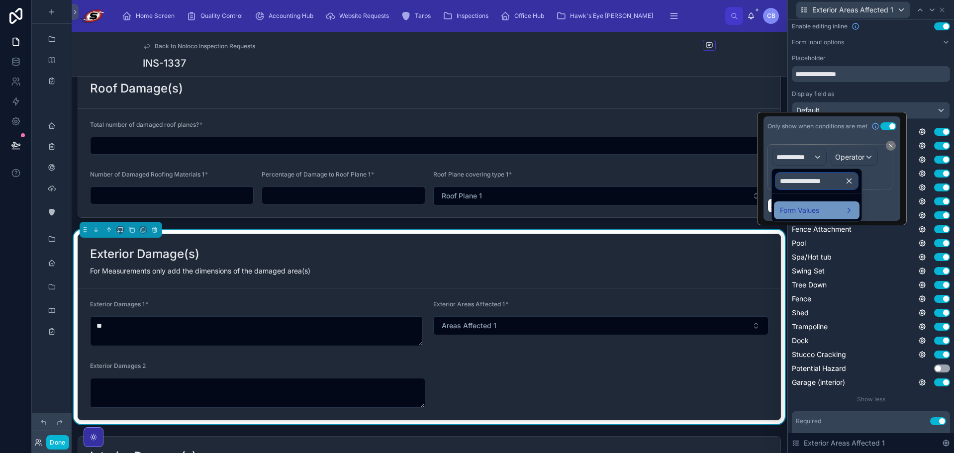
type input "**********"
click at [786, 209] on span "Form Values" at bounding box center [799, 210] width 39 height 12
click at [760, 209] on span "Exterior Areas Damaged" at bounding box center [725, 211] width 80 height 12
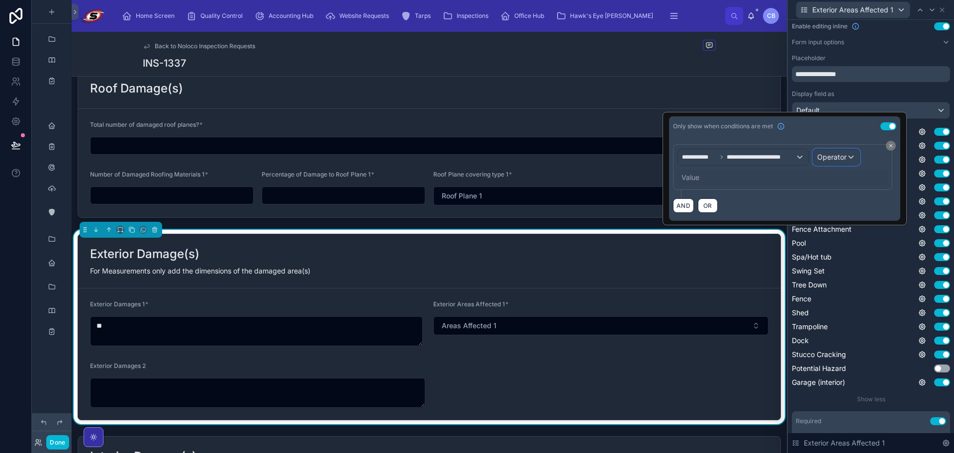
click at [838, 153] on span "Operator" at bounding box center [831, 157] width 29 height 8
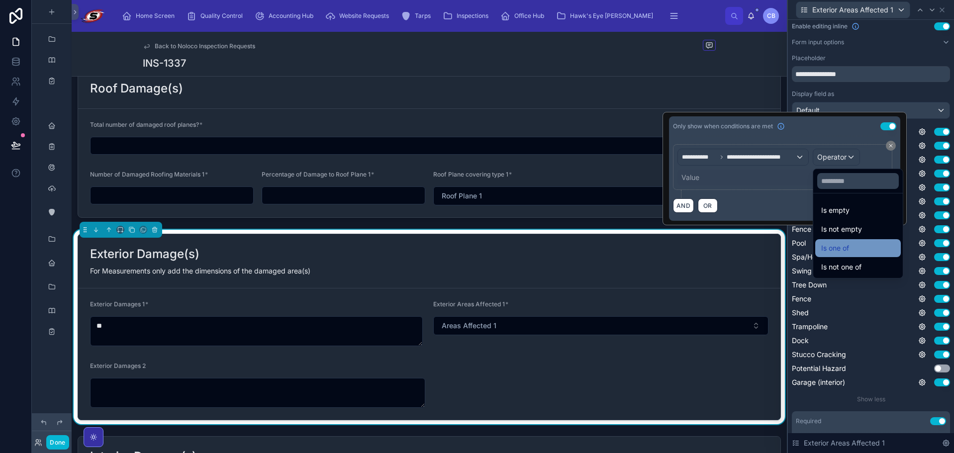
click at [828, 255] on div "Is one of" at bounding box center [858, 248] width 86 height 18
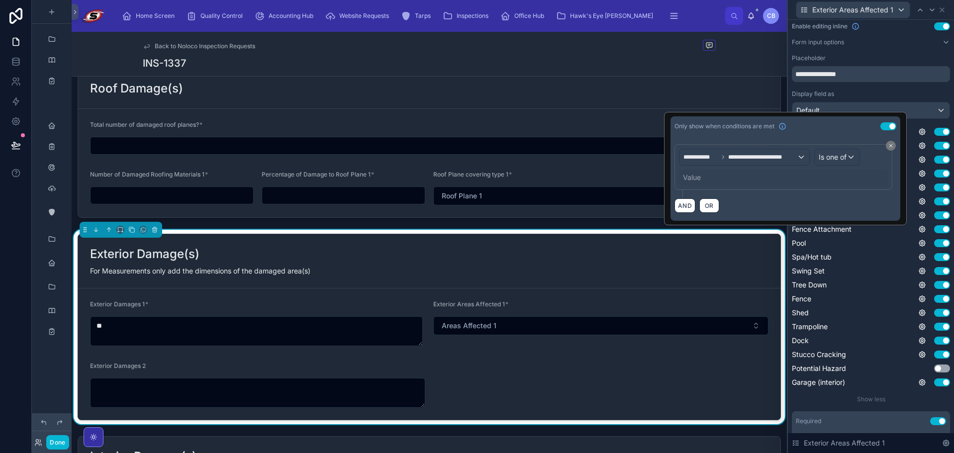
click at [680, 179] on div "Value" at bounding box center [783, 178] width 209 height 16
click at [690, 178] on div "Value" at bounding box center [692, 178] width 18 height 10
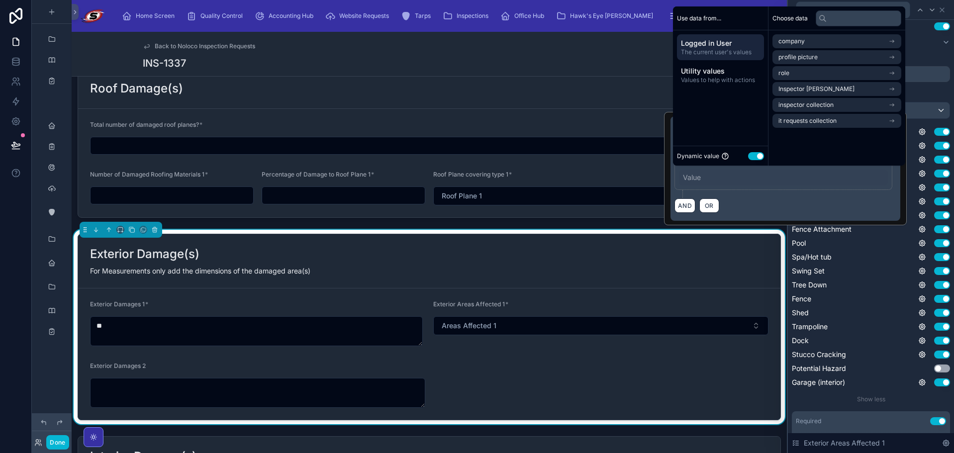
click at [758, 154] on button "Use setting" at bounding box center [756, 156] width 16 height 8
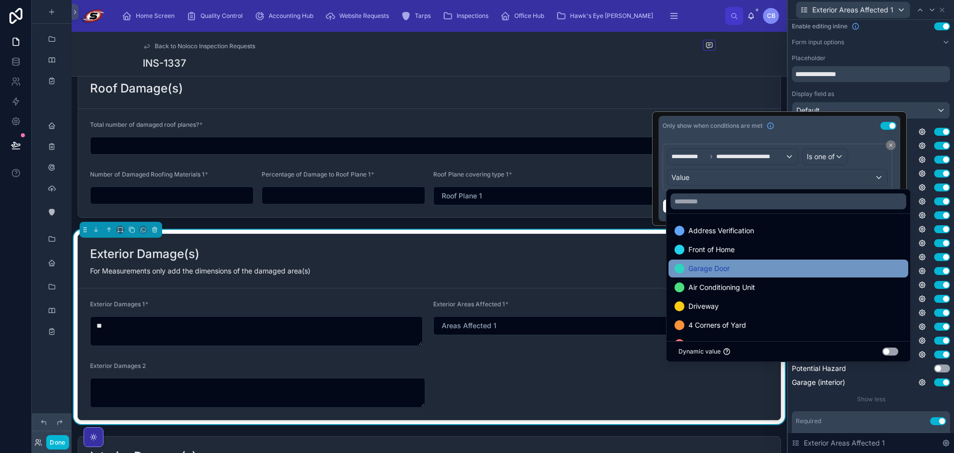
click at [753, 266] on div "Garage Door" at bounding box center [788, 268] width 228 height 12
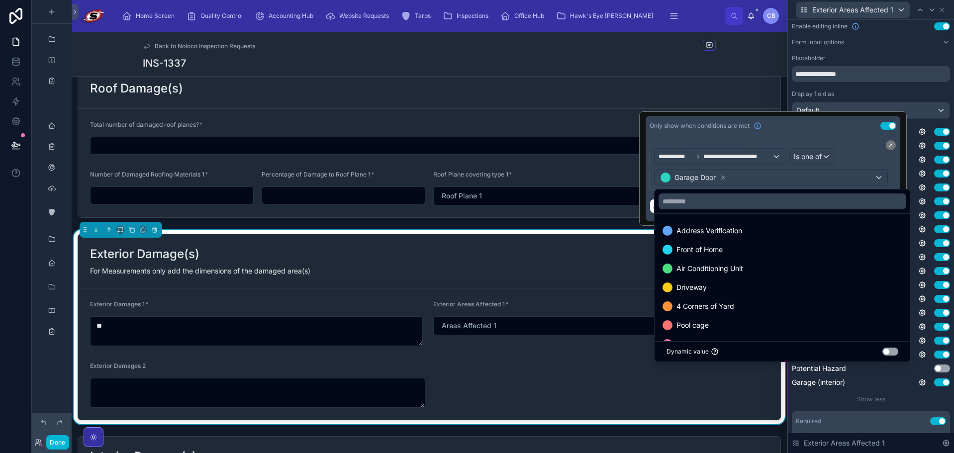
click at [920, 166] on div "Address Verification Use setting Front of Home Use setting Garage Door Use sett…" at bounding box center [870, 257] width 158 height 261
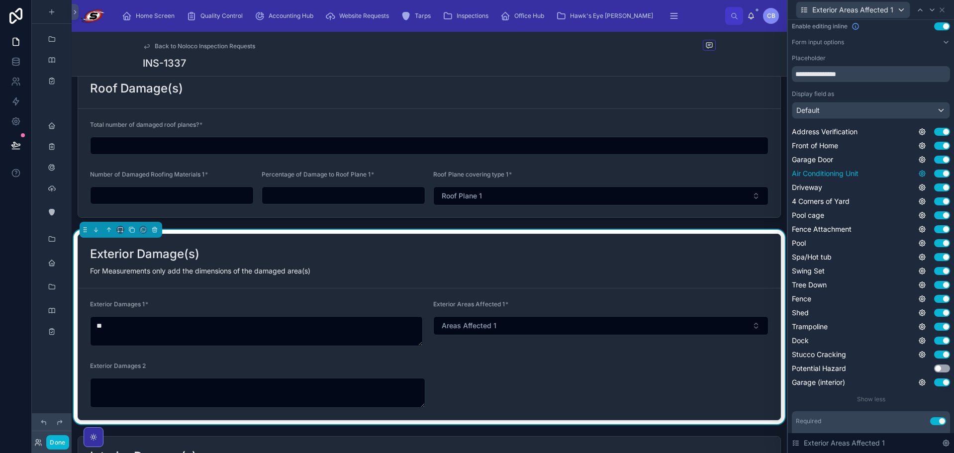
click at [918, 172] on icon at bounding box center [922, 174] width 8 height 8
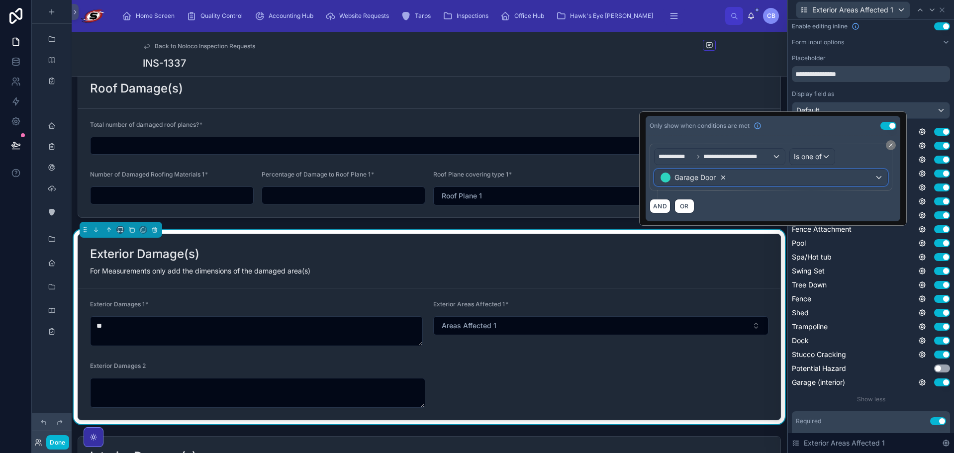
click at [721, 178] on div "Garage Door" at bounding box center [693, 178] width 68 height 12
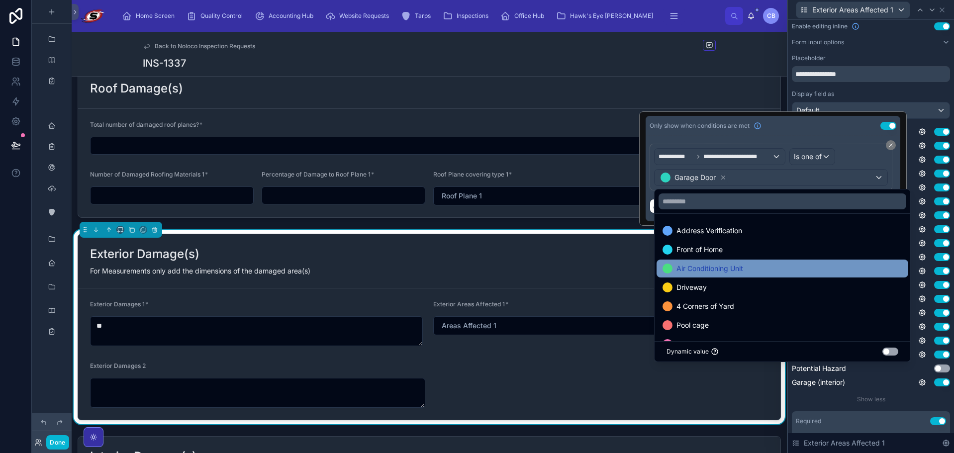
click at [719, 267] on span "Air Conditioning Unit" at bounding box center [709, 268] width 67 height 12
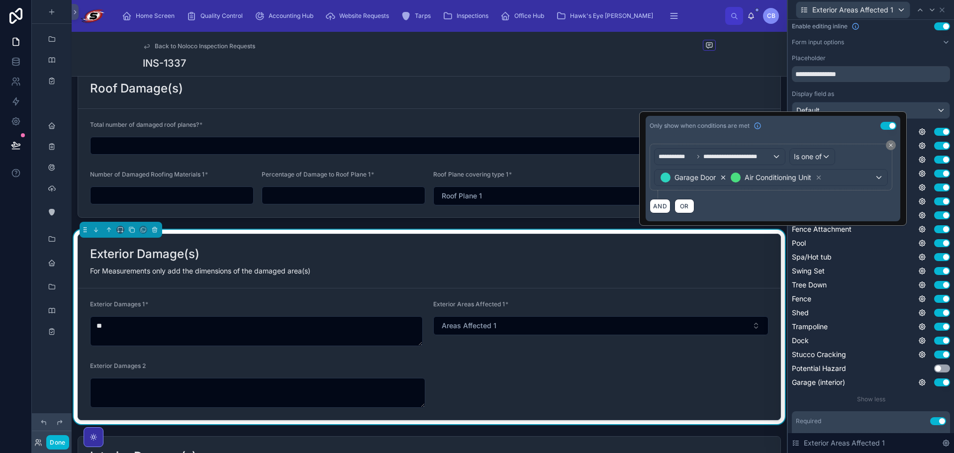
click at [722, 176] on icon at bounding box center [722, 177] width 3 height 3
click at [921, 181] on div "Address Verification Use setting Front of Home Use setting Garage Door Use sett…" at bounding box center [870, 257] width 158 height 261
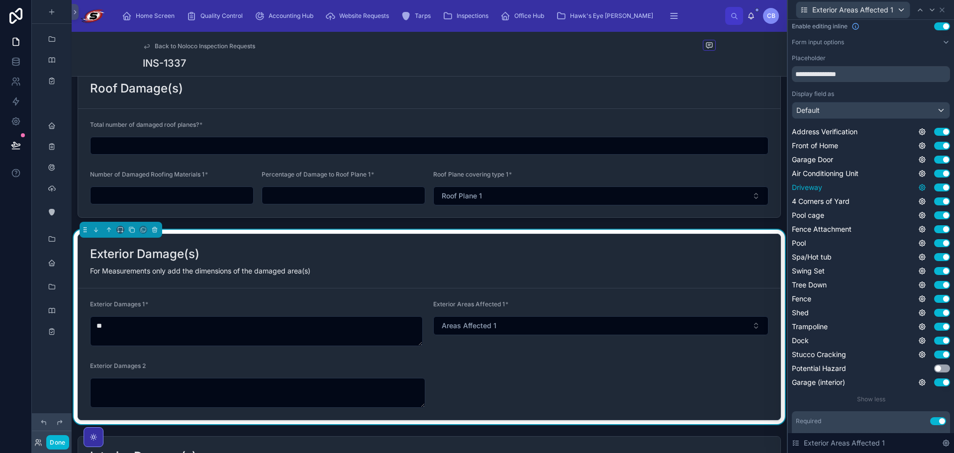
click at [918, 188] on icon at bounding box center [922, 187] width 8 height 8
click at [909, 187] on div "Driveway Use setting" at bounding box center [870, 187] width 158 height 10
click at [918, 187] on icon at bounding box center [922, 187] width 8 height 8
click at [890, 182] on button "Use setting" at bounding box center [888, 182] width 16 height 8
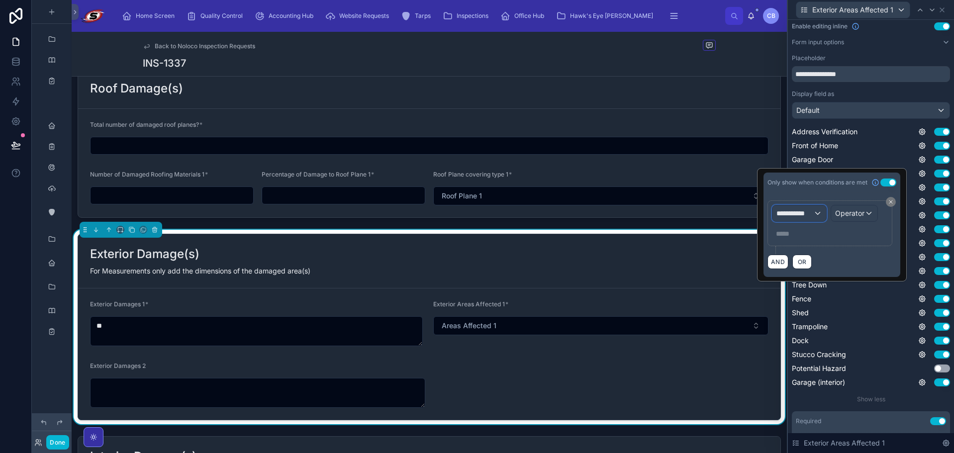
click at [799, 212] on span "**********" at bounding box center [794, 213] width 37 height 10
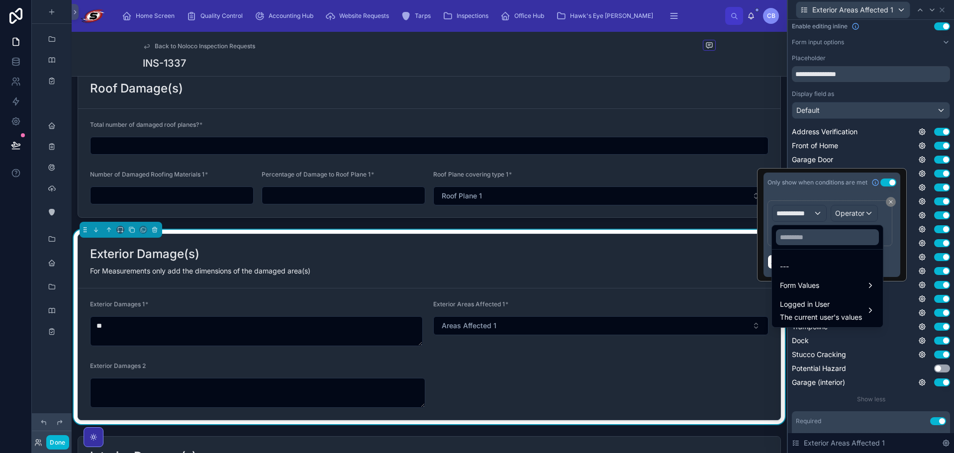
drag, startPoint x: 794, startPoint y: 246, endPoint x: 797, endPoint y: 241, distance: 5.8
click at [796, 244] on div at bounding box center [827, 237] width 111 height 24
click at [797, 239] on input "text" at bounding box center [827, 237] width 103 height 16
paste input "**********"
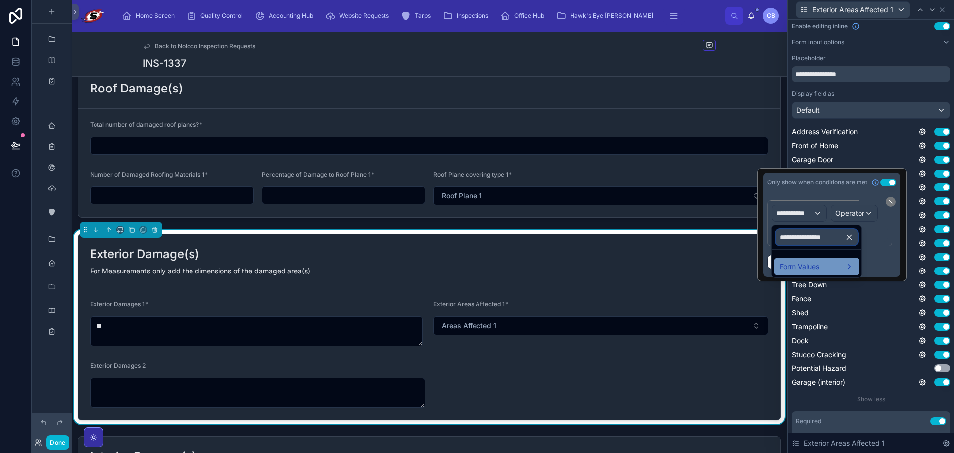
type input "**********"
click at [784, 266] on span "Form Values" at bounding box center [799, 267] width 39 height 12
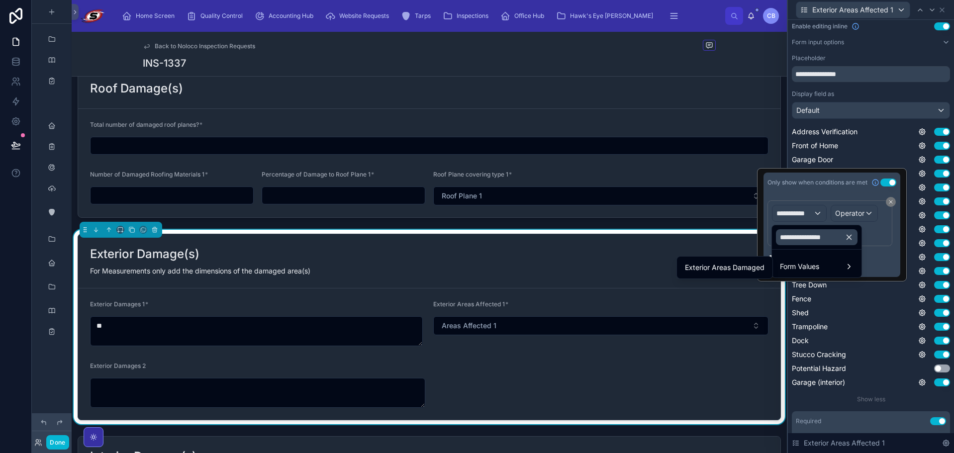
drag, startPoint x: 760, startPoint y: 270, endPoint x: 816, endPoint y: 224, distance: 72.8
click at [759, 268] on span "Exterior Areas Damaged" at bounding box center [725, 268] width 80 height 12
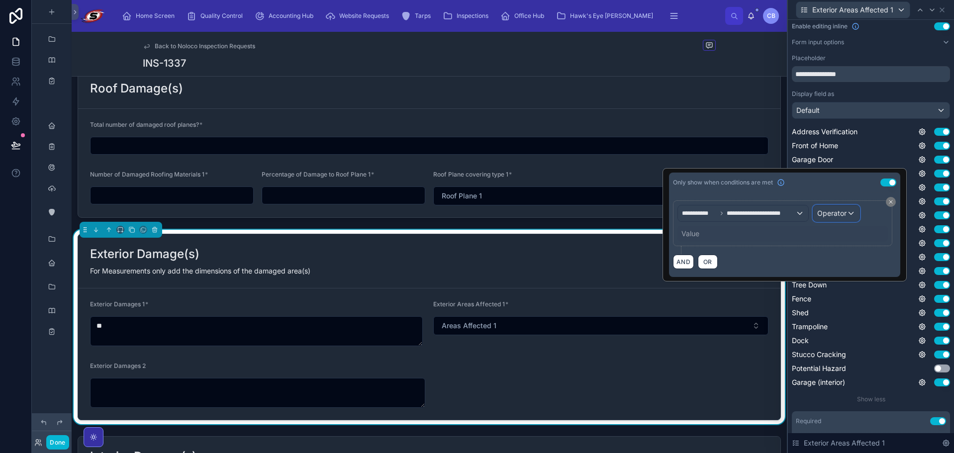
click at [833, 213] on span "Operator" at bounding box center [831, 213] width 29 height 8
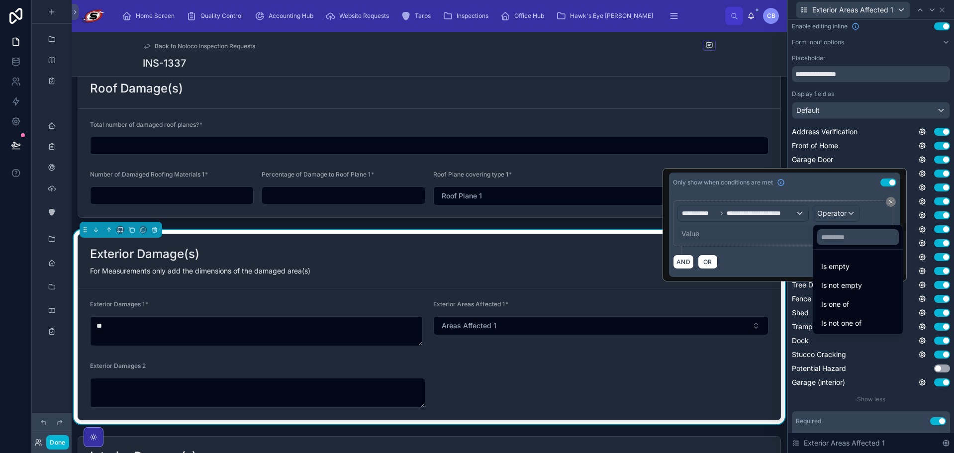
drag, startPoint x: 827, startPoint y: 309, endPoint x: 734, endPoint y: 246, distance: 112.4
click at [827, 308] on span "Is one of" at bounding box center [835, 304] width 28 height 12
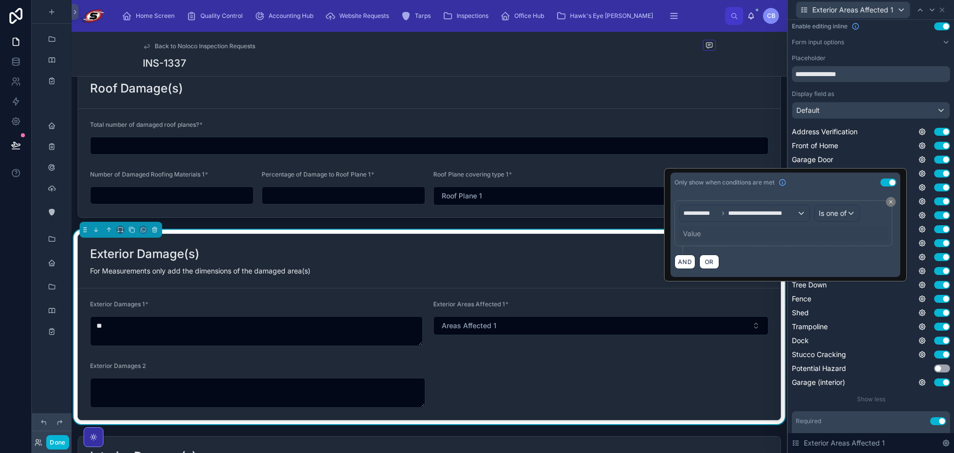
click at [687, 233] on div "Value" at bounding box center [692, 234] width 18 height 10
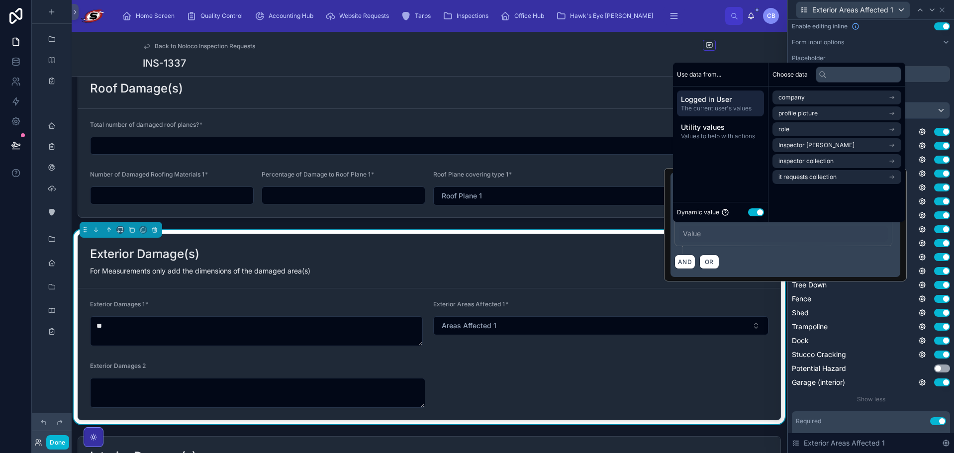
click at [766, 206] on div "Dynamic value Use setting" at bounding box center [720, 212] width 95 height 20
click at [755, 215] on button "Use setting" at bounding box center [756, 212] width 16 height 8
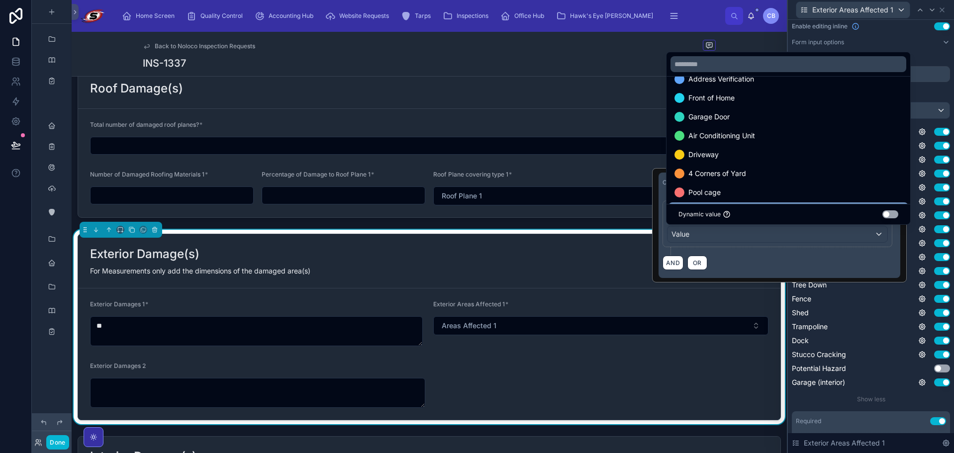
scroll to position [50, 0]
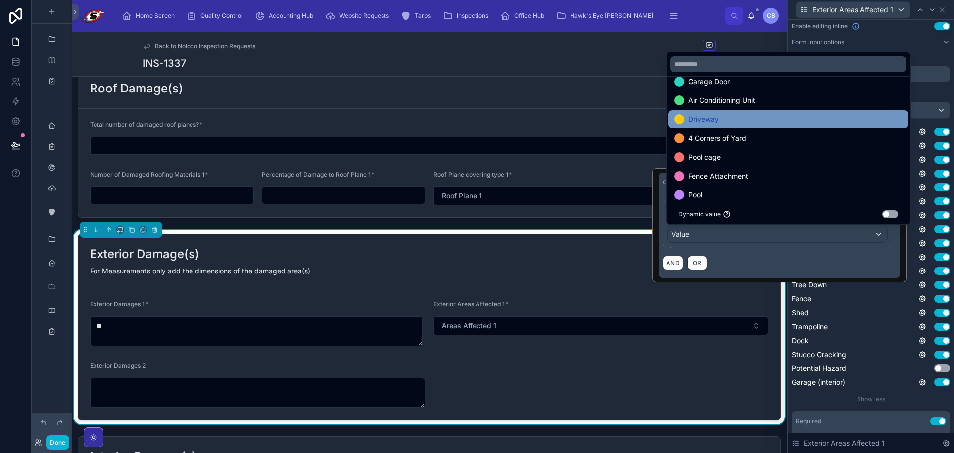
click at [753, 121] on div "Driveway" at bounding box center [788, 119] width 228 height 12
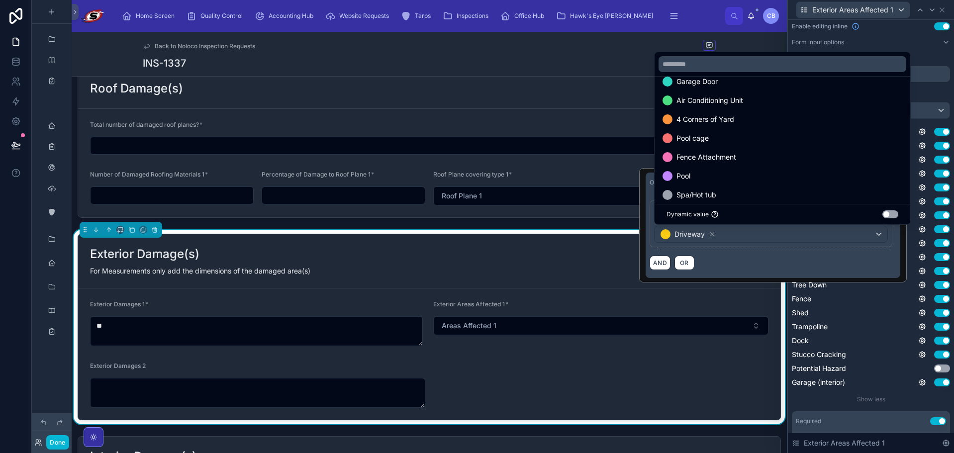
click at [920, 225] on div "Fence Attachment Use setting" at bounding box center [870, 229] width 158 height 10
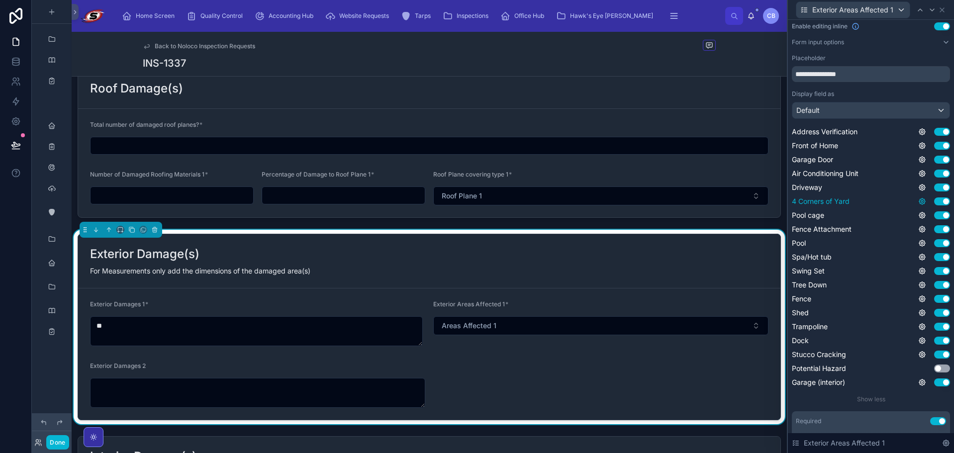
click at [921, 202] on icon at bounding box center [922, 201] width 2 height 2
click at [886, 196] on button "Use setting" at bounding box center [888, 196] width 16 height 8
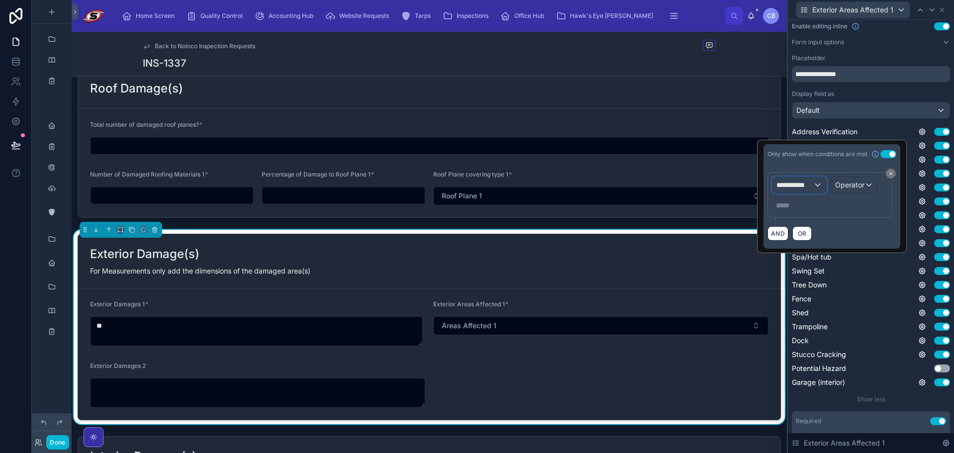
click at [813, 184] on div "**********" at bounding box center [799, 185] width 54 height 16
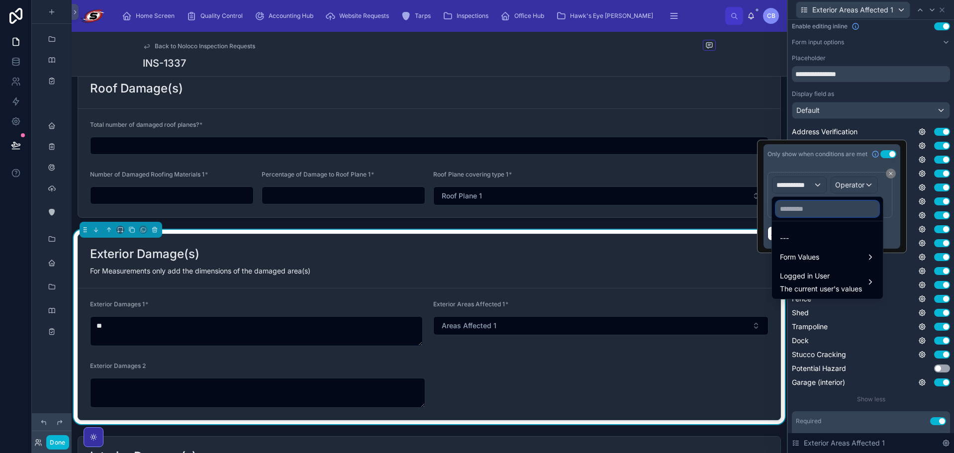
click at [804, 214] on input "text" at bounding box center [827, 209] width 103 height 16
paste input "**********"
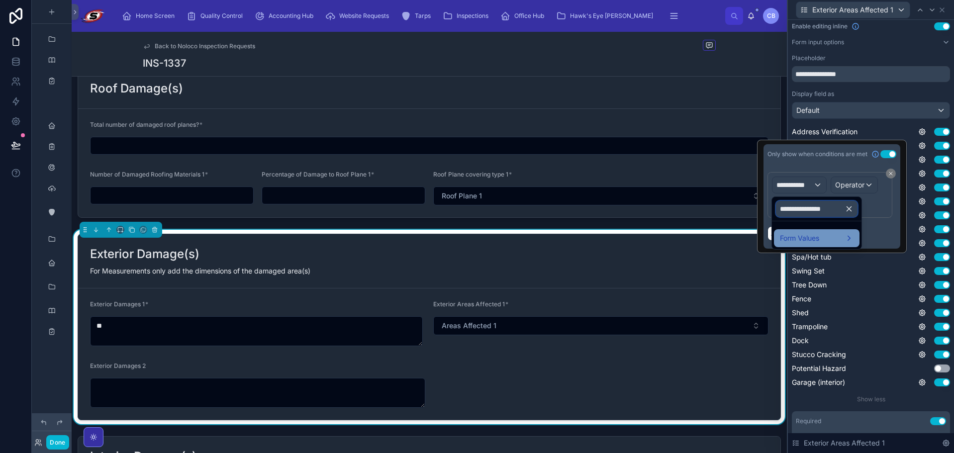
type input "**********"
click at [799, 233] on span "Form Values" at bounding box center [799, 238] width 39 height 12
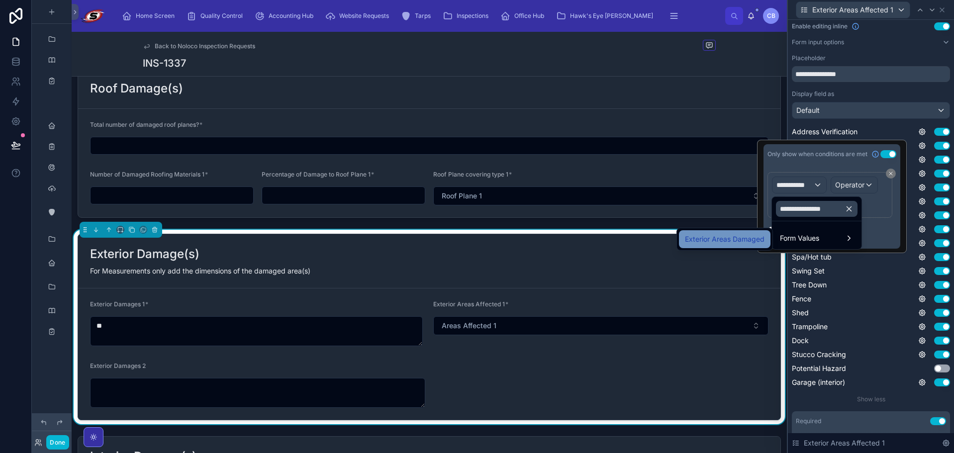
click at [756, 235] on span "Exterior Areas Damaged" at bounding box center [725, 239] width 80 height 12
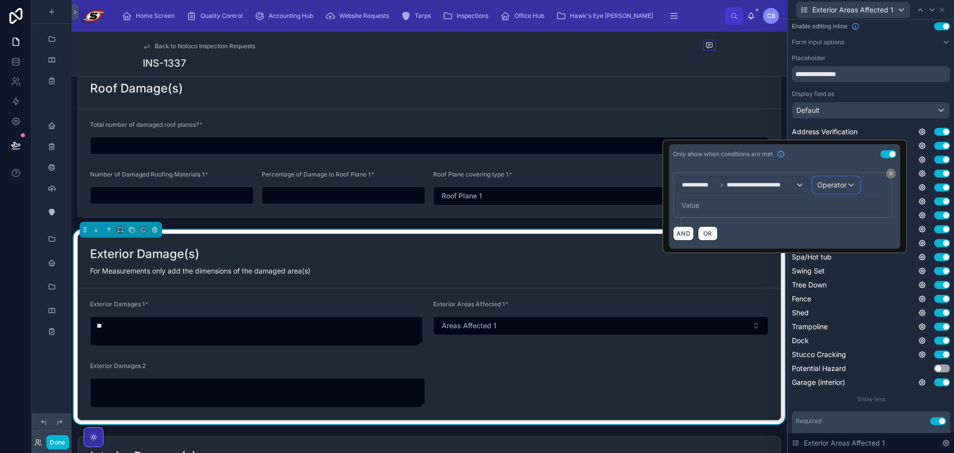
click at [825, 183] on span "Operator" at bounding box center [831, 184] width 29 height 8
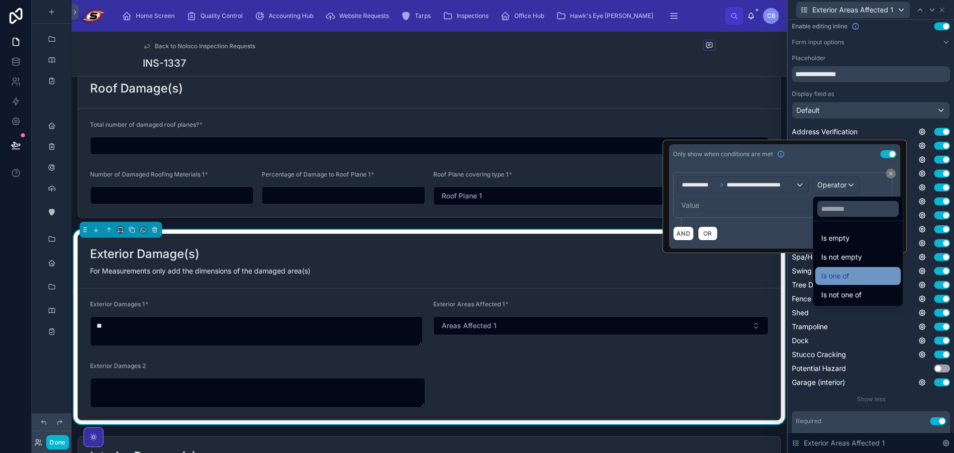
click at [833, 273] on span "Is one of" at bounding box center [835, 276] width 28 height 12
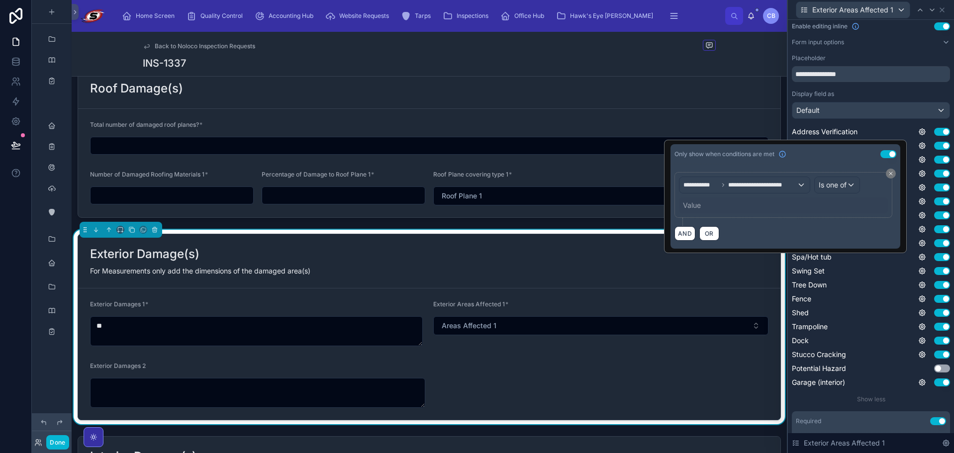
click at [692, 205] on div "Value" at bounding box center [692, 205] width 18 height 10
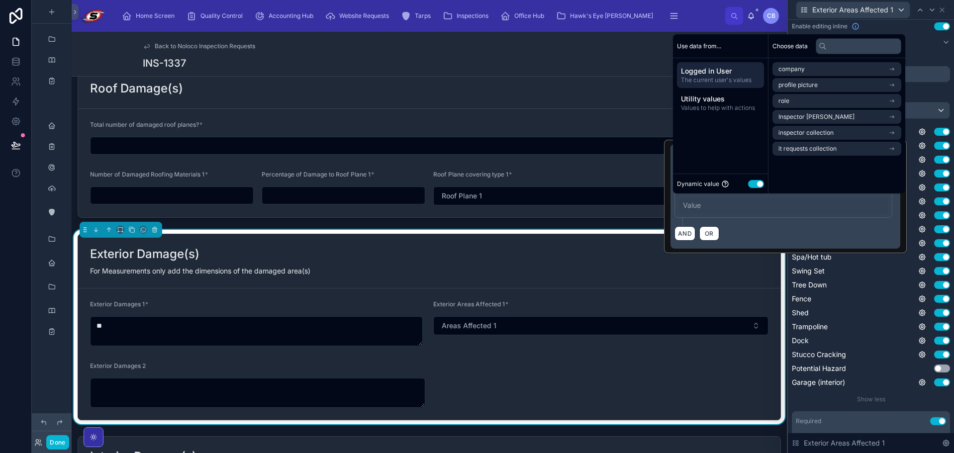
click at [754, 181] on button "Use setting" at bounding box center [756, 184] width 16 height 8
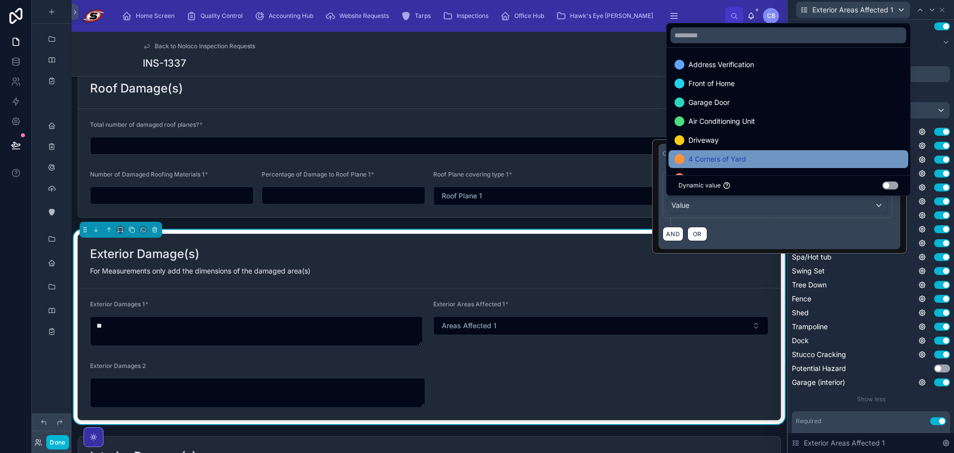
click at [718, 156] on span "4 Corners of Yard" at bounding box center [717, 159] width 58 height 12
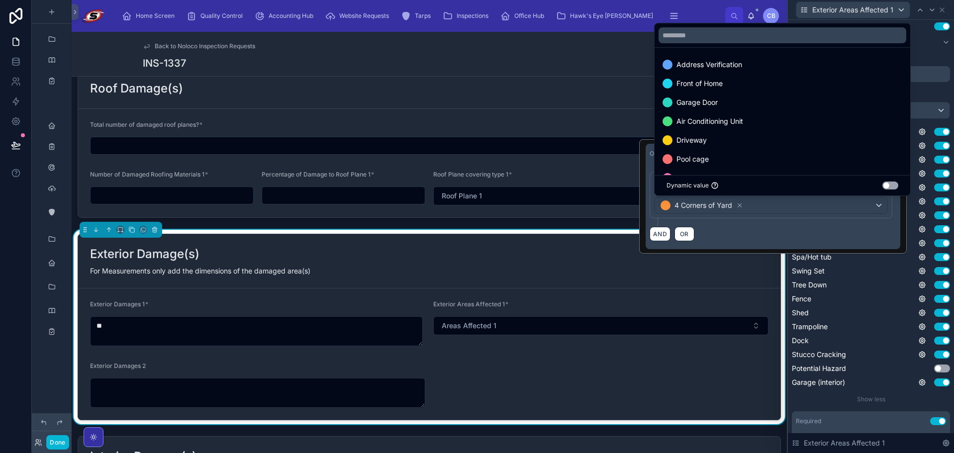
click at [921, 210] on div "Address Verification Use setting Front of Home Use setting Garage Door Use sett…" at bounding box center [870, 257] width 158 height 261
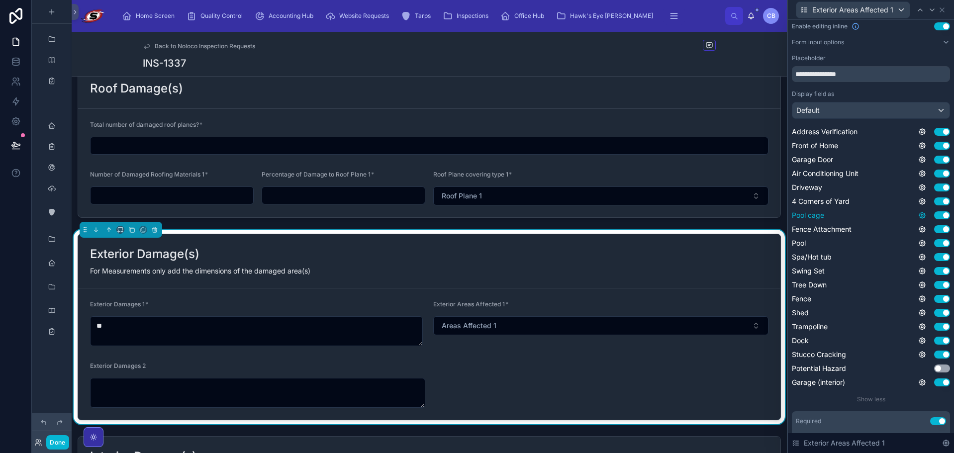
click at [918, 215] on icon at bounding box center [922, 215] width 8 height 8
click at [881, 209] on button "Use setting" at bounding box center [888, 210] width 16 height 8
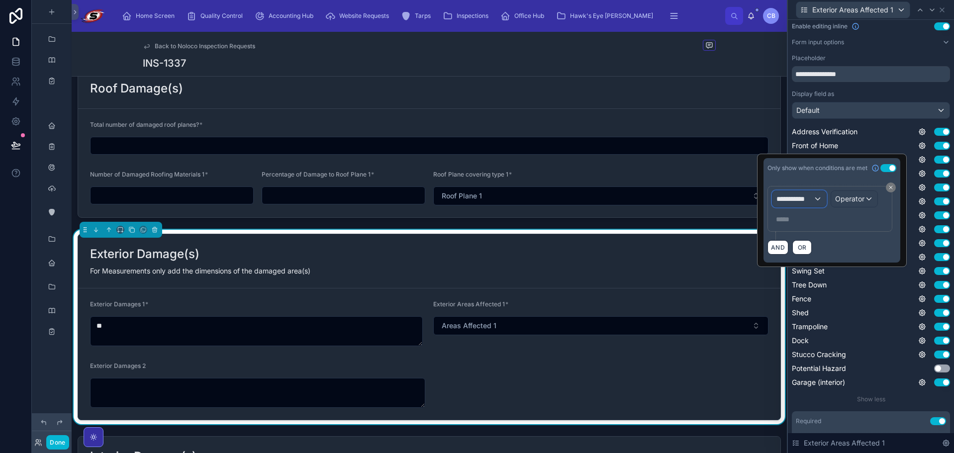
click at [804, 197] on span "**********" at bounding box center [794, 199] width 37 height 10
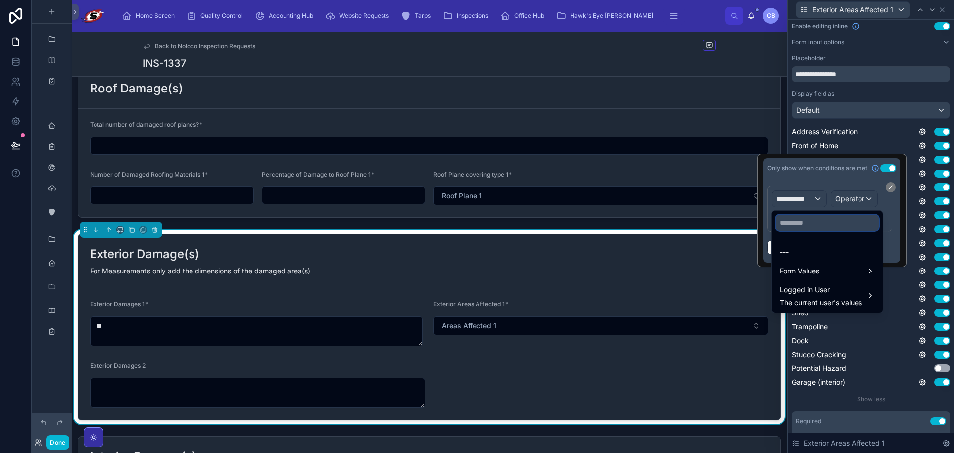
click at [817, 228] on input "text" at bounding box center [827, 223] width 103 height 16
paste input "**********"
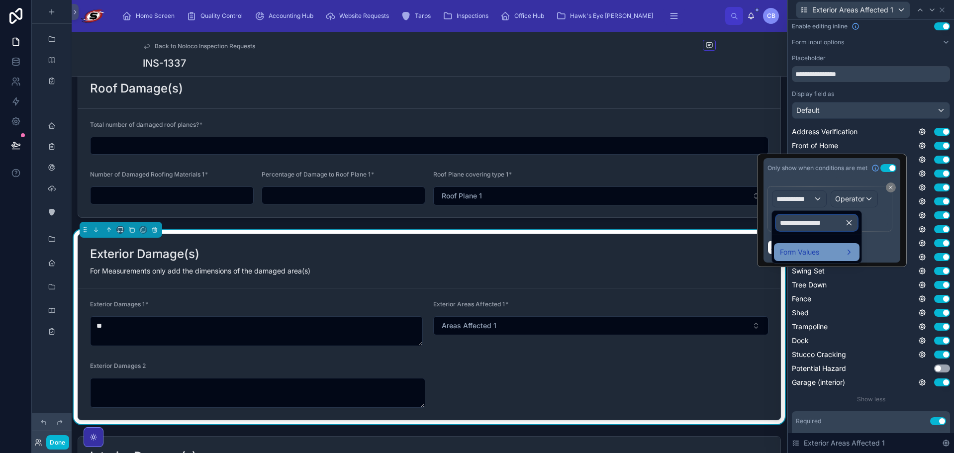
type input "**********"
click at [808, 254] on span "Form Values" at bounding box center [799, 252] width 39 height 12
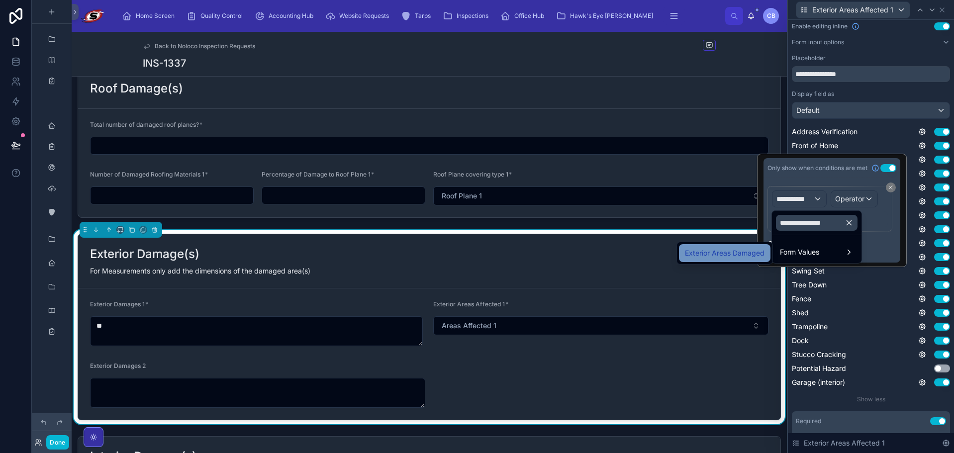
click at [761, 255] on span "Exterior Areas Damaged" at bounding box center [725, 253] width 80 height 12
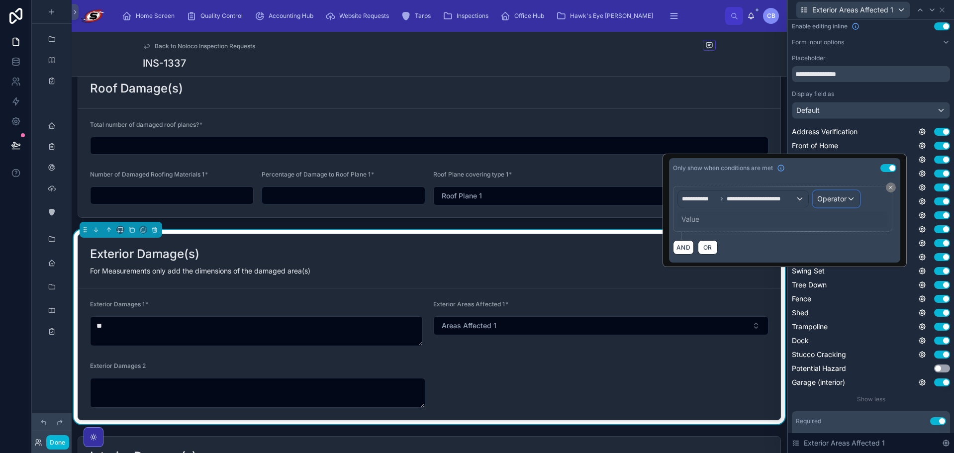
click at [838, 197] on span "Operator" at bounding box center [831, 198] width 29 height 8
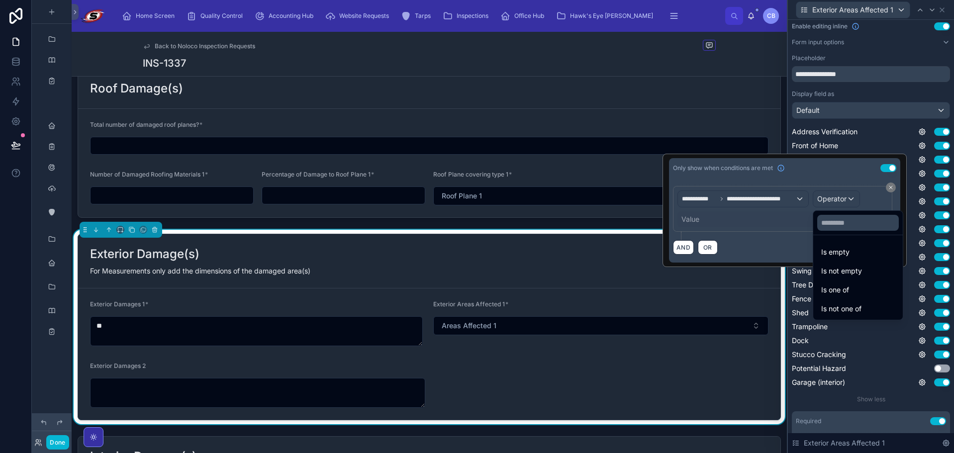
drag, startPoint x: 846, startPoint y: 286, endPoint x: 730, endPoint y: 227, distance: 130.5
click at [846, 286] on span "Is one of" at bounding box center [835, 290] width 28 height 12
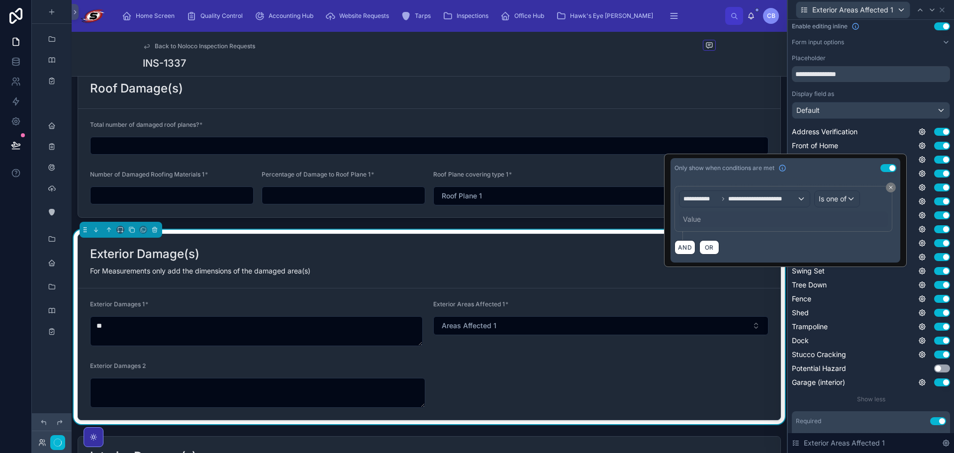
click at [698, 216] on div "Value" at bounding box center [692, 219] width 18 height 10
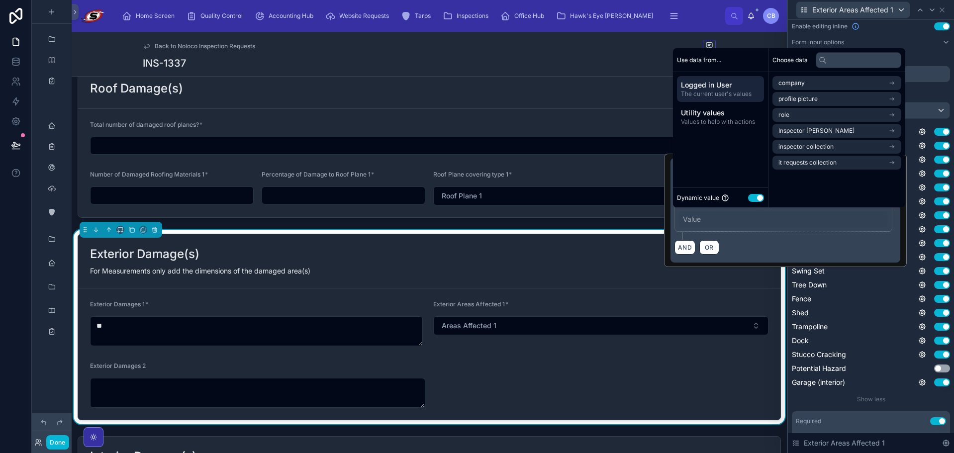
click at [757, 196] on button "Use setting" at bounding box center [756, 198] width 16 height 8
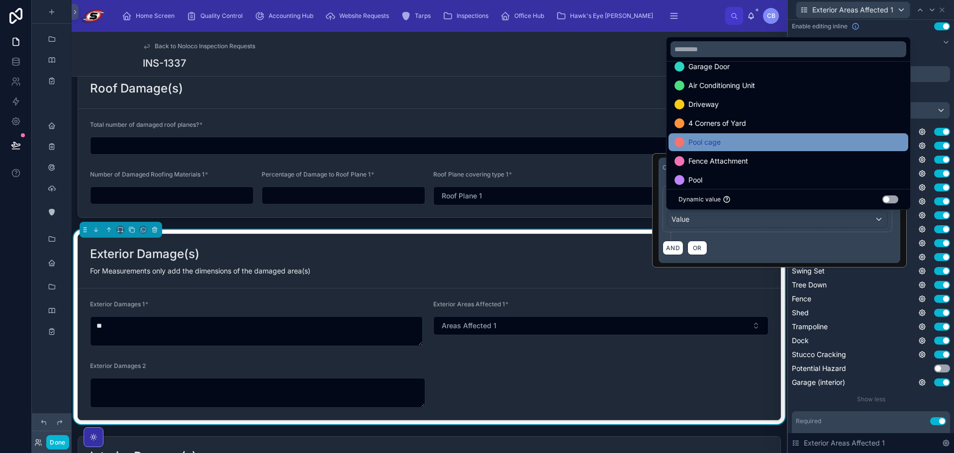
click at [804, 139] on div "Pool cage" at bounding box center [788, 142] width 228 height 12
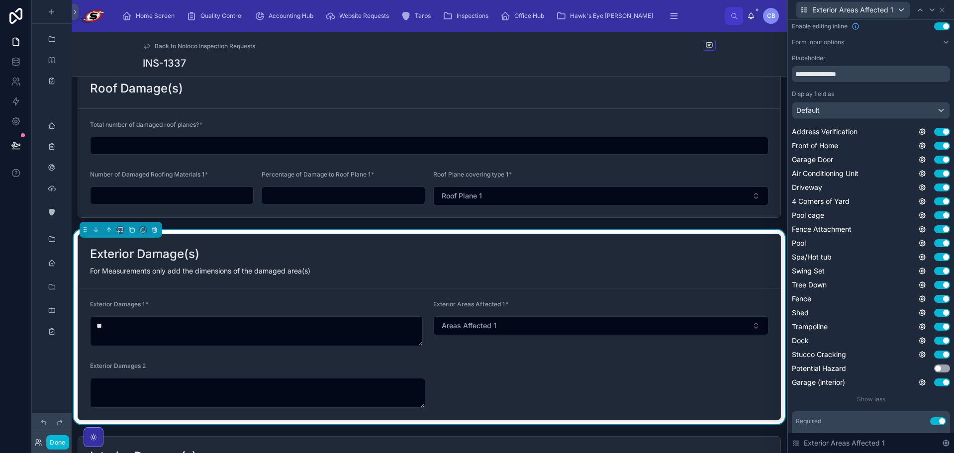
click at [922, 235] on div "Address Verification Use setting Front of Home Use setting Garage Door Use sett…" at bounding box center [870, 257] width 158 height 261
click at [918, 225] on icon at bounding box center [922, 229] width 8 height 8
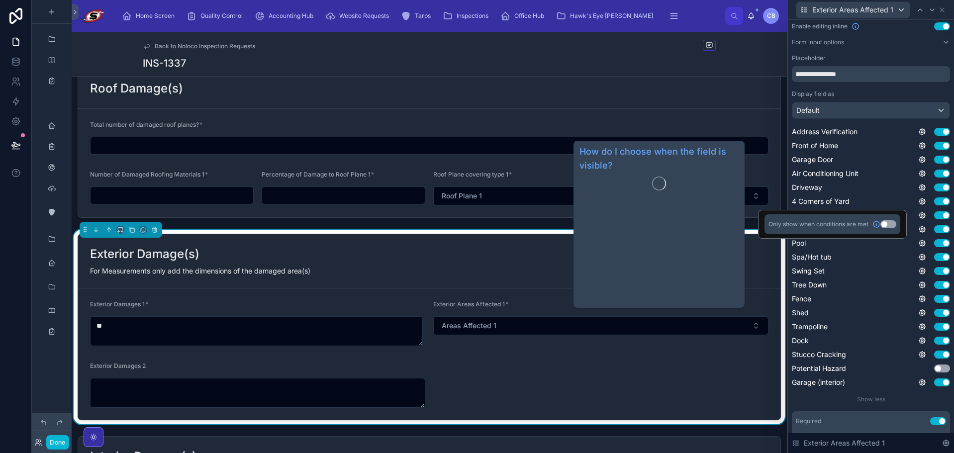
click at [887, 223] on button "Use setting" at bounding box center [888, 224] width 16 height 8
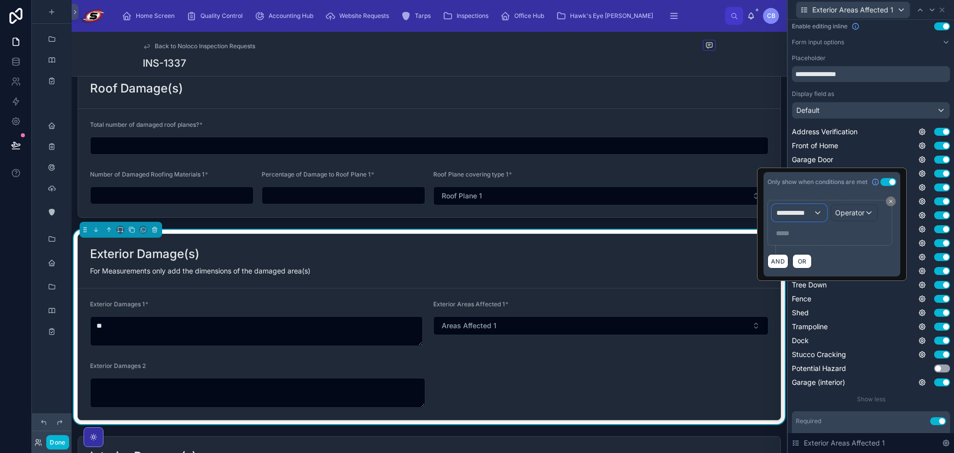
click at [802, 216] on span "**********" at bounding box center [794, 213] width 37 height 10
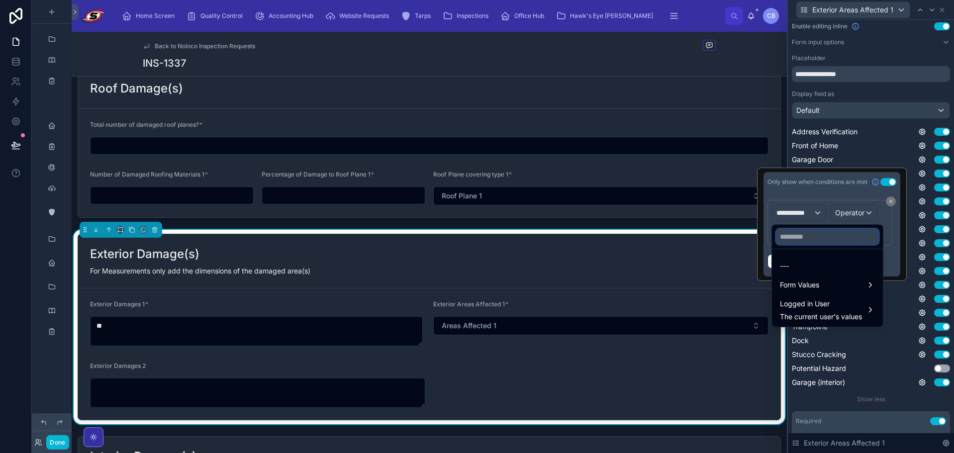
click at [802, 242] on input "text" at bounding box center [827, 237] width 103 height 16
paste input "**********"
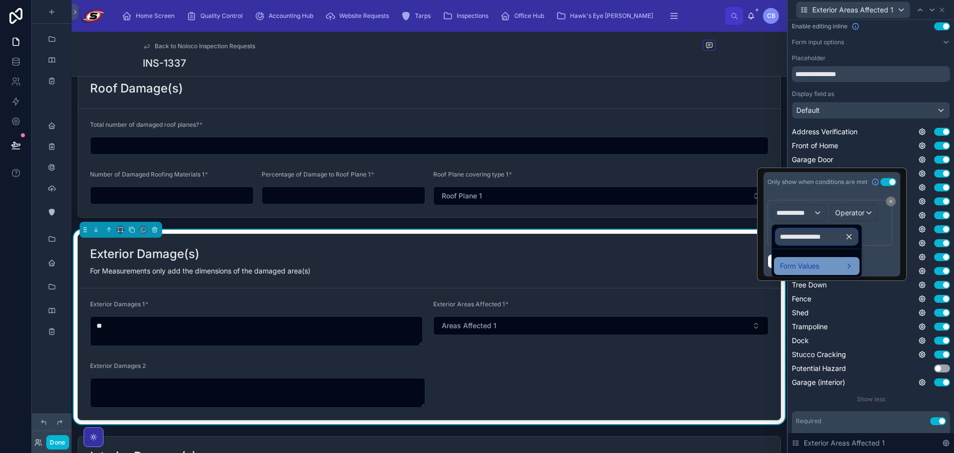
type input "**********"
click at [799, 261] on span "Form Values" at bounding box center [799, 266] width 39 height 12
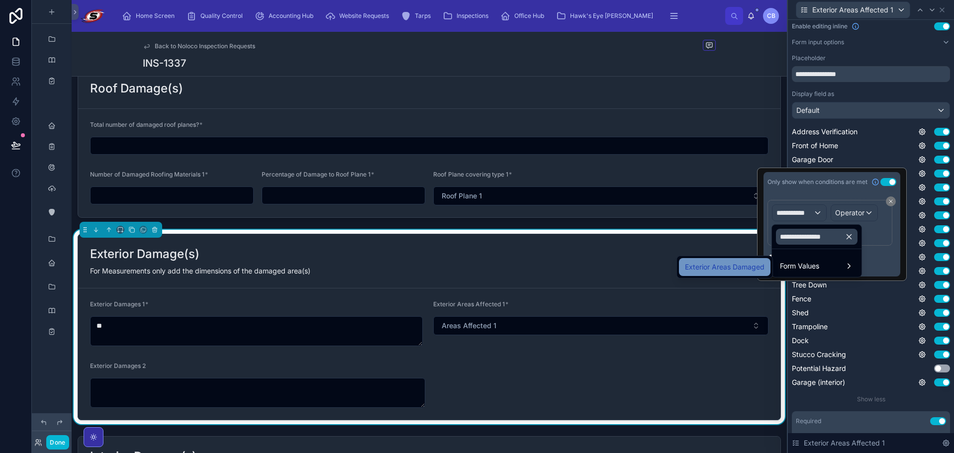
click at [756, 262] on span "Exterior Areas Damaged" at bounding box center [725, 267] width 80 height 12
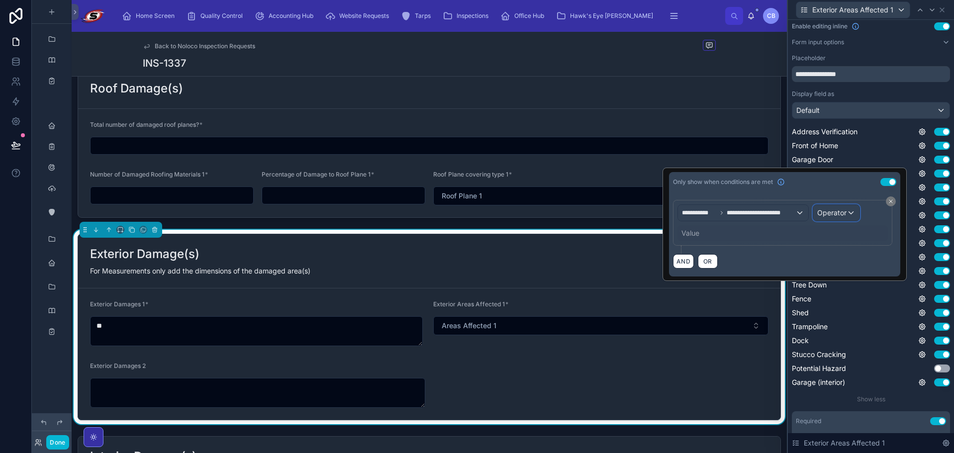
click at [822, 217] on span "Operator" at bounding box center [831, 213] width 29 height 10
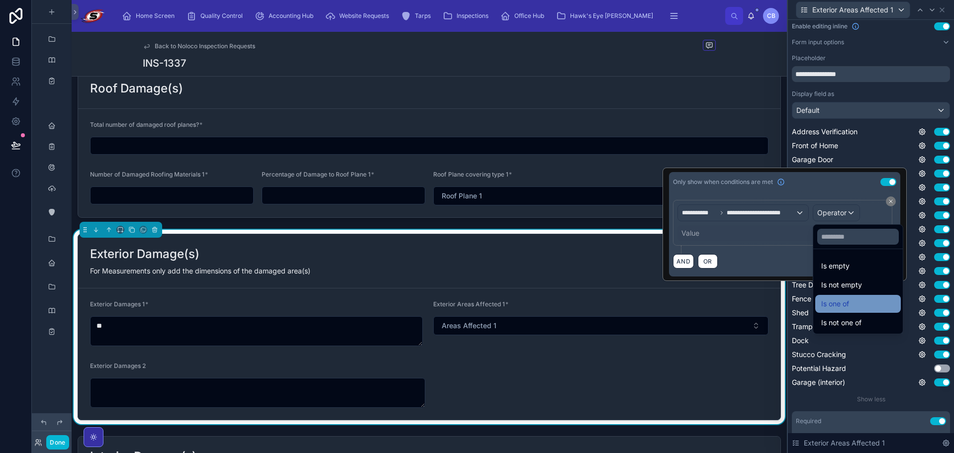
click at [835, 297] on ul "Is empty Is not empty Is one of Is not one of" at bounding box center [857, 291] width 89 height 85
click at [833, 297] on div "Is one of" at bounding box center [858, 304] width 86 height 18
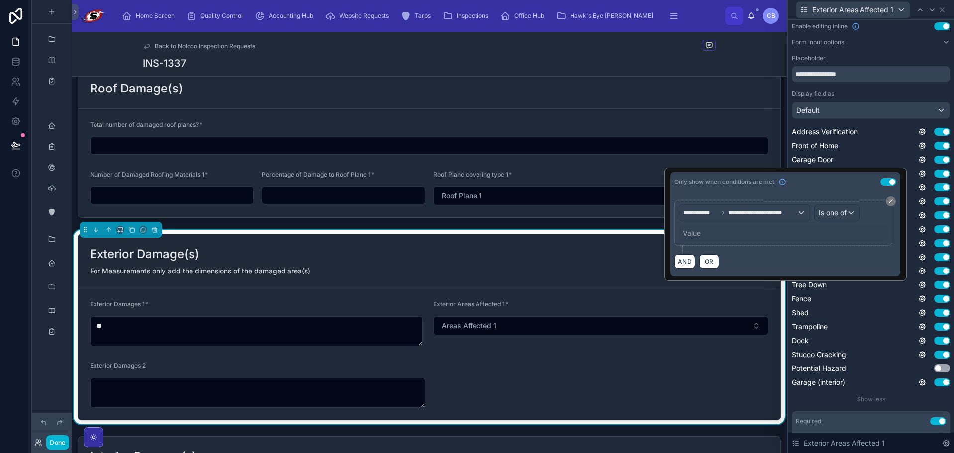
click at [700, 230] on div "Value" at bounding box center [783, 233] width 209 height 16
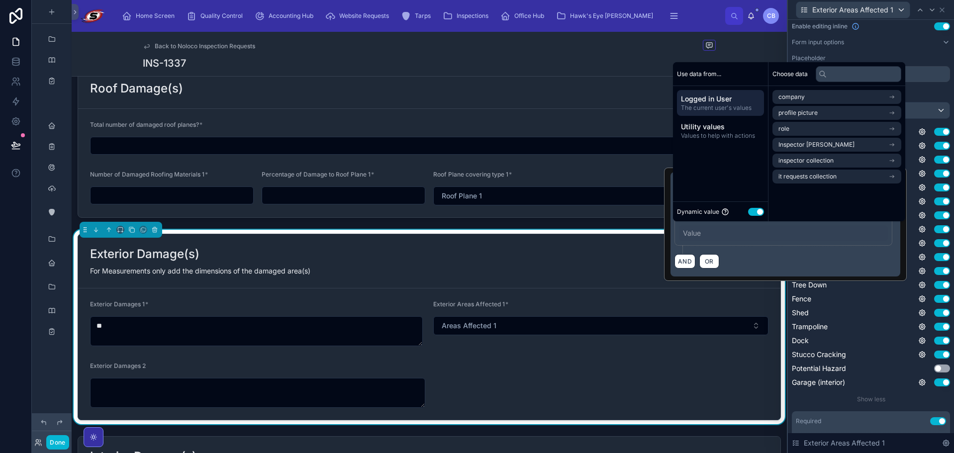
click at [758, 209] on button "Use setting" at bounding box center [756, 212] width 16 height 8
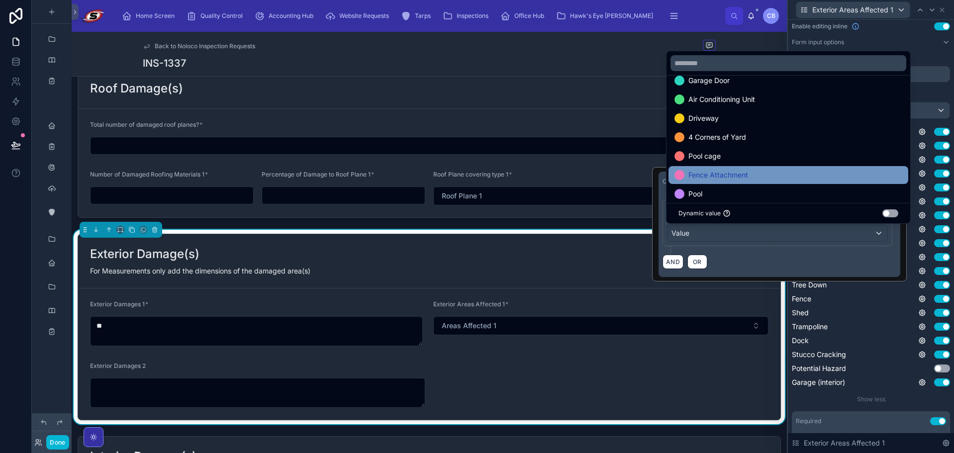
click at [748, 178] on span "Fence Attachment" at bounding box center [718, 175] width 60 height 12
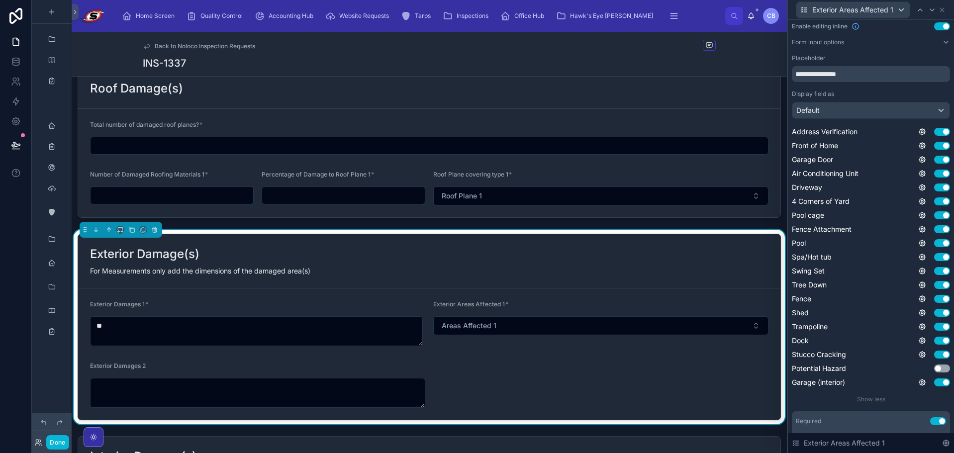
click at [920, 234] on div "Address Verification Use setting Front of Home Use setting Garage Door Use sett…" at bounding box center [870, 257] width 158 height 261
click at [918, 229] on icon at bounding box center [922, 229] width 8 height 8
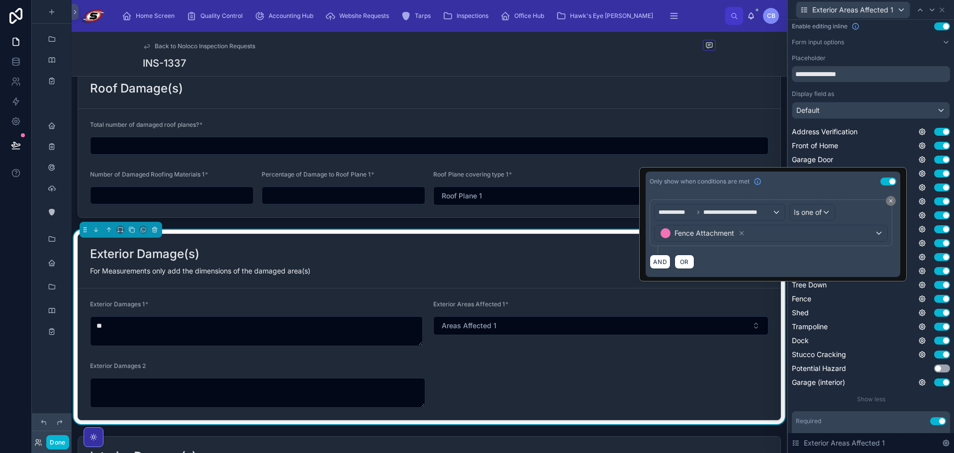
click at [924, 232] on div "Use setting" at bounding box center [934, 229] width 32 height 8
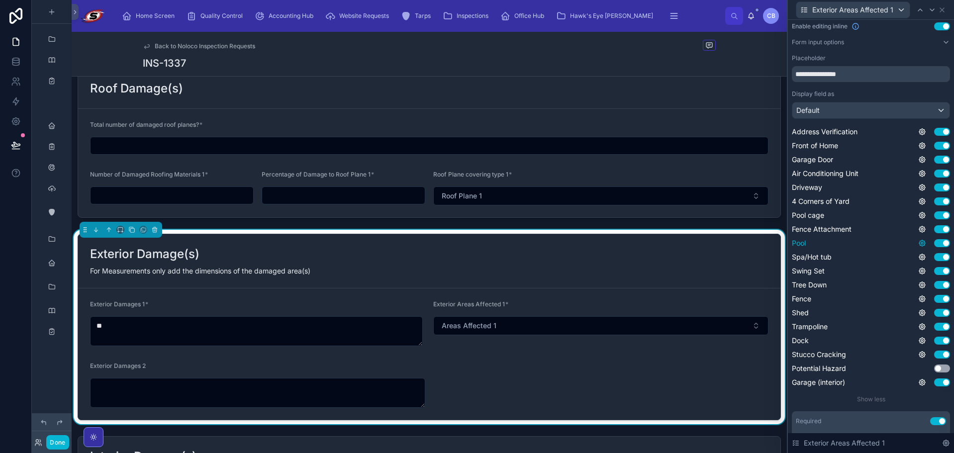
click at [918, 241] on icon at bounding box center [922, 243] width 8 height 8
click at [891, 237] on button "Use setting" at bounding box center [888, 238] width 16 height 8
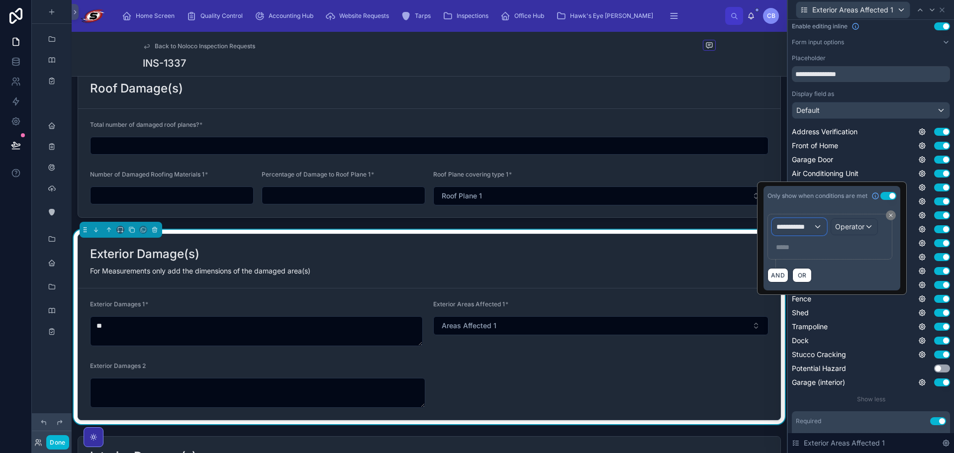
click at [814, 221] on div "**********" at bounding box center [799, 227] width 54 height 16
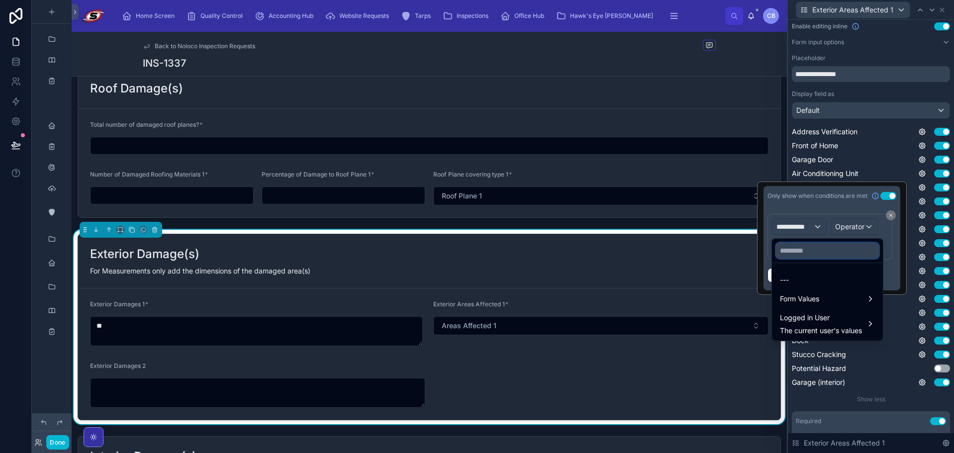
click at [810, 252] on input "text" at bounding box center [827, 251] width 103 height 16
paste input "**********"
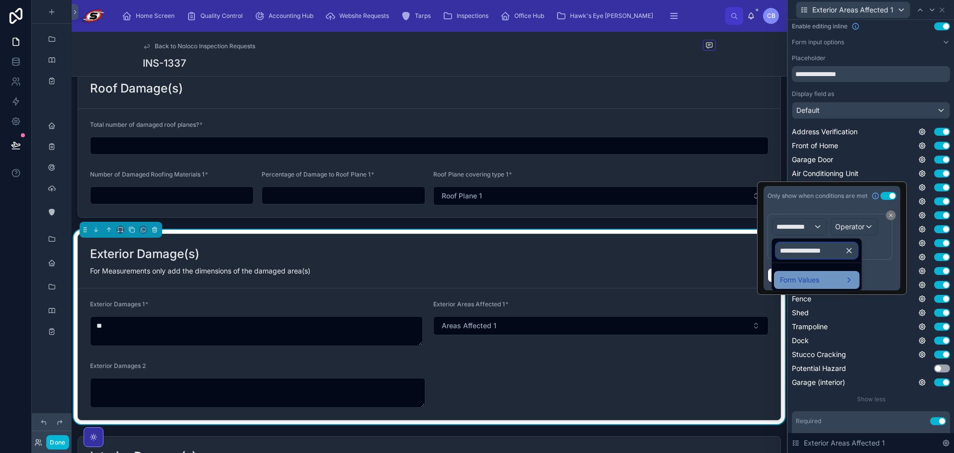
type input "**********"
click at [806, 281] on span "Form Values" at bounding box center [799, 280] width 39 height 12
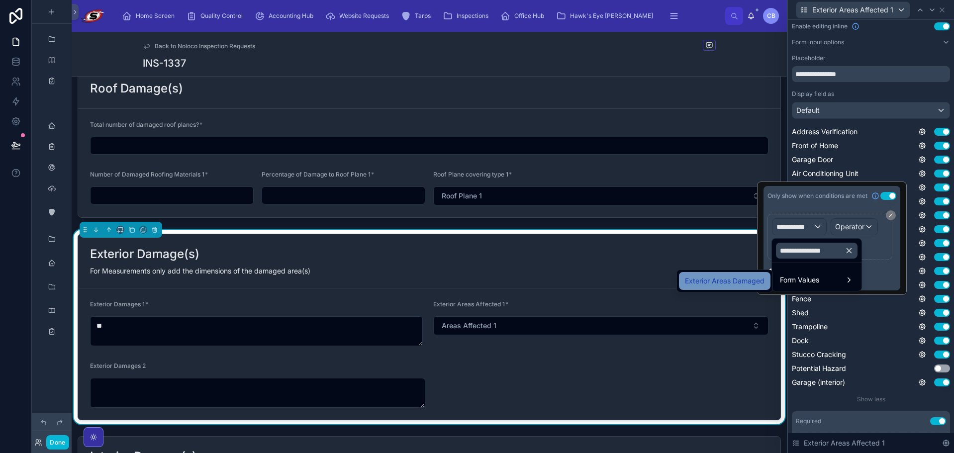
click at [760, 281] on span "Exterior Areas Damaged" at bounding box center [725, 281] width 80 height 12
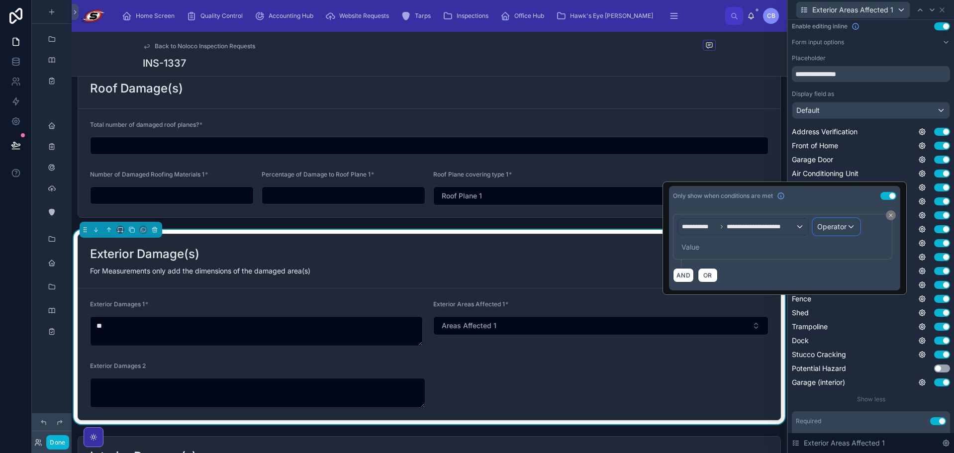
click at [831, 233] on div "Operator" at bounding box center [836, 227] width 46 height 16
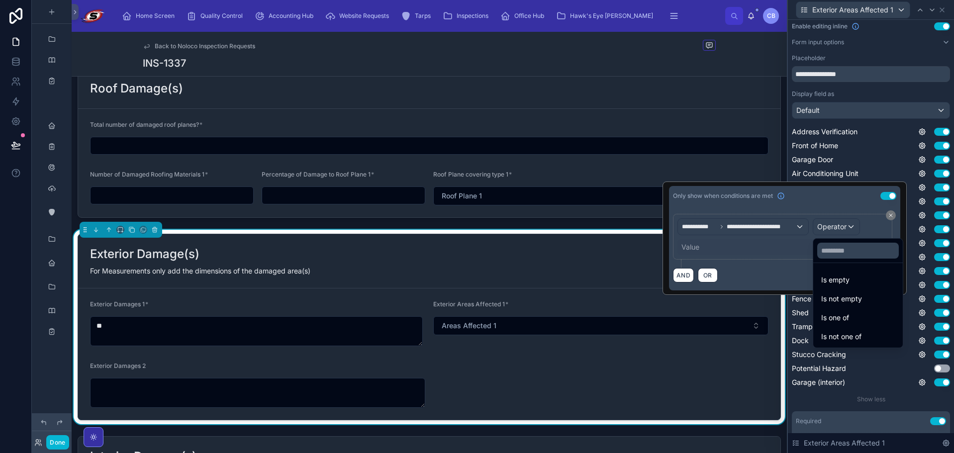
drag, startPoint x: 830, startPoint y: 314, endPoint x: 753, endPoint y: 266, distance: 90.9
click at [830, 316] on span "Is one of" at bounding box center [835, 318] width 28 height 12
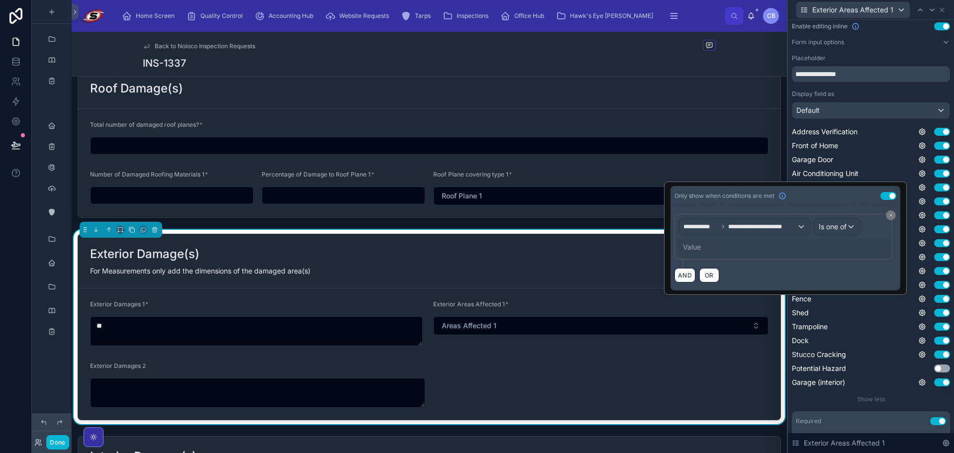
click at [684, 246] on div "Value" at bounding box center [692, 247] width 18 height 10
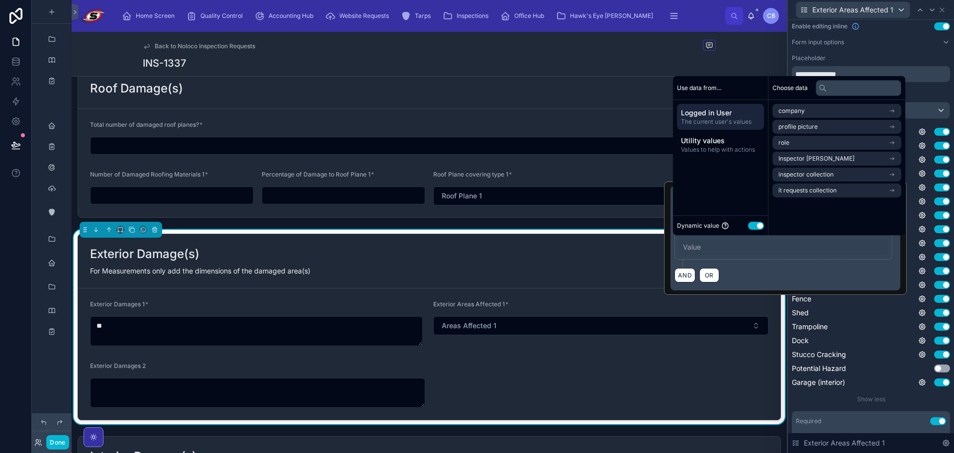
click at [753, 224] on button "Use setting" at bounding box center [756, 226] width 16 height 8
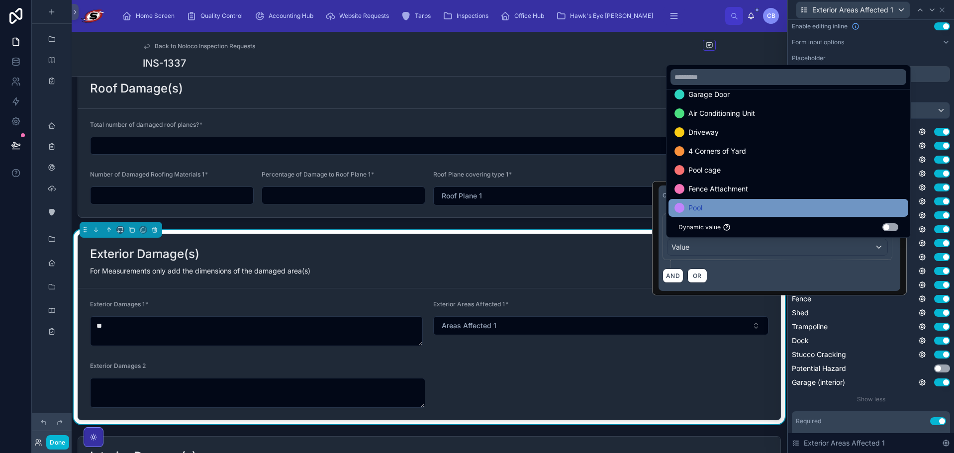
click at [753, 202] on div "Pool" at bounding box center [788, 208] width 228 height 12
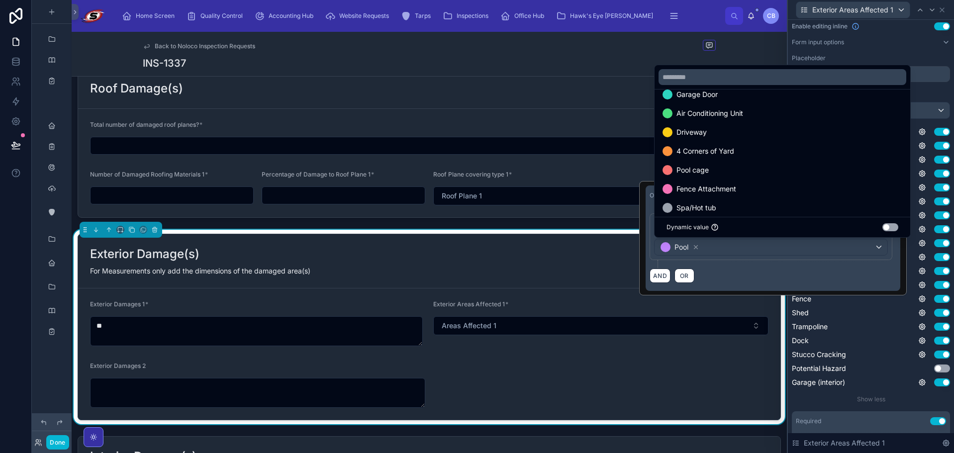
click at [920, 255] on div "Use setting" at bounding box center [934, 257] width 32 height 8
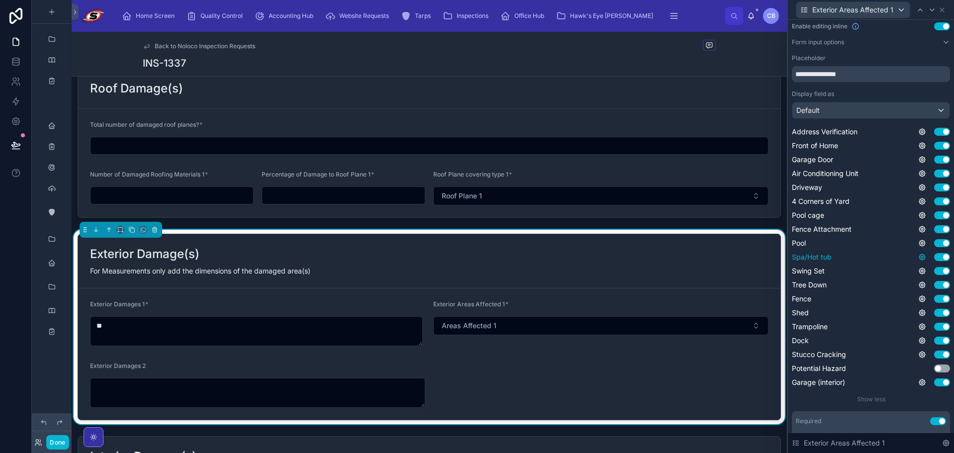
click at [918, 257] on icon at bounding box center [922, 257] width 8 height 8
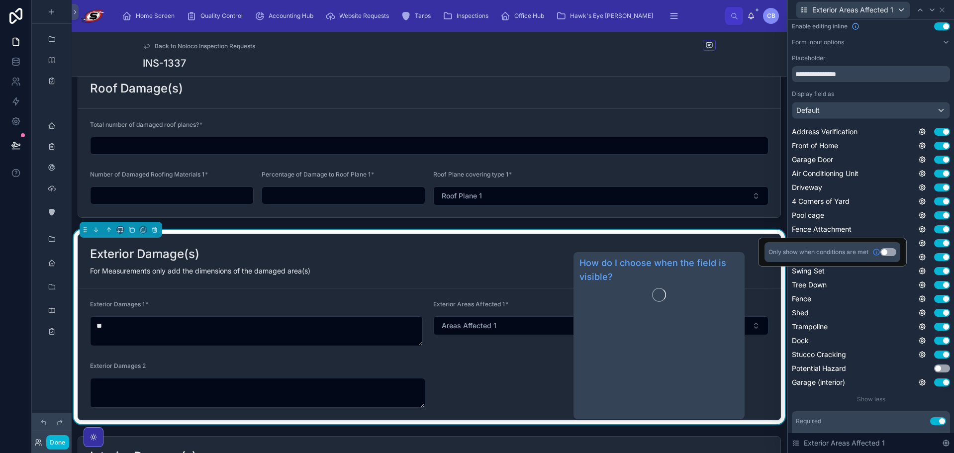
click at [878, 251] on icon at bounding box center [876, 252] width 6 height 6
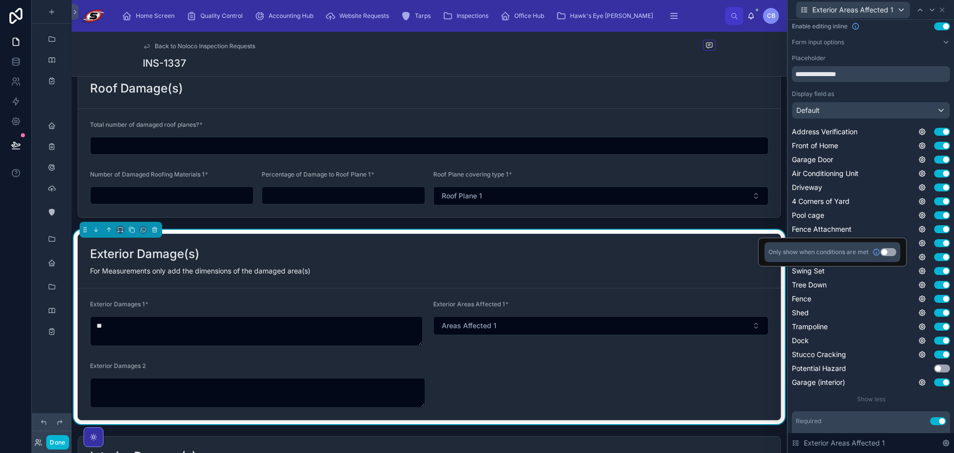
click at [923, 249] on div "Address Verification Use setting Front of Home Use setting Garage Door Use sett…" at bounding box center [870, 257] width 158 height 261
click at [921, 256] on icon at bounding box center [922, 257] width 2 height 2
click at [893, 251] on button "Use setting" at bounding box center [888, 252] width 16 height 8
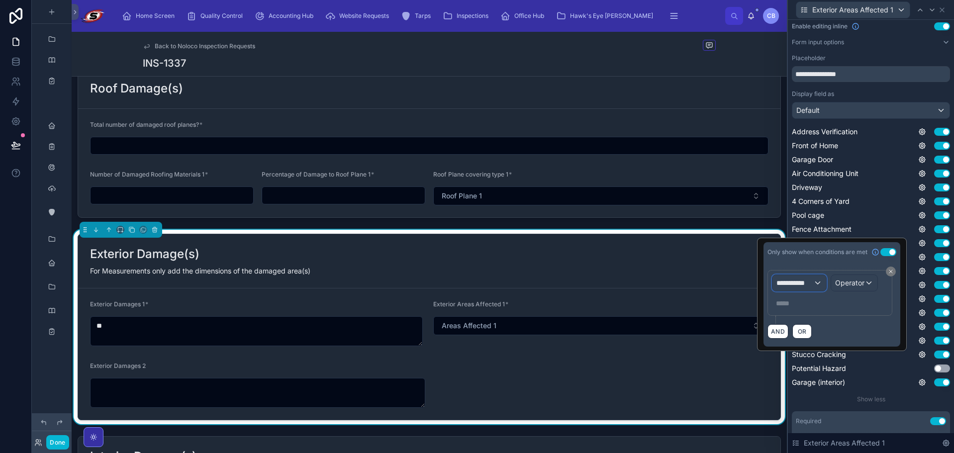
click at [808, 281] on span "**********" at bounding box center [794, 283] width 37 height 10
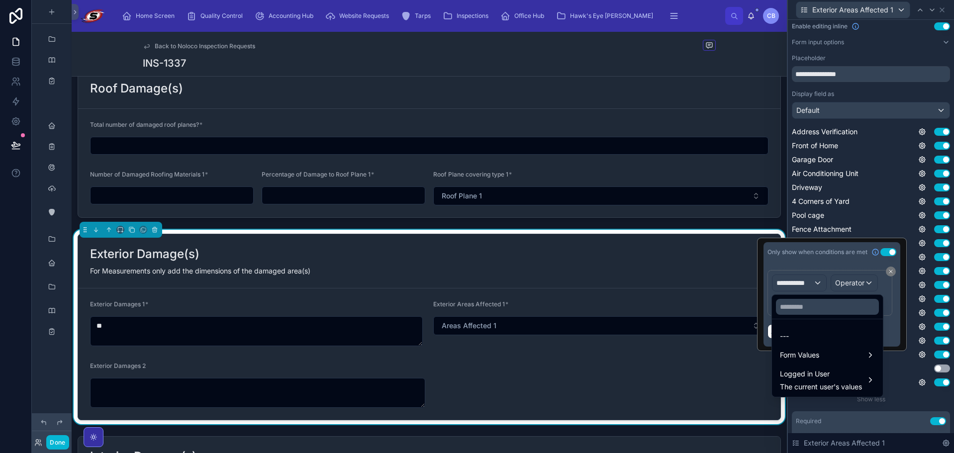
click at [801, 301] on div at bounding box center [827, 307] width 111 height 24
click at [801, 306] on input "text" at bounding box center [827, 307] width 103 height 16
click at [801, 309] on input "text" at bounding box center [827, 307] width 103 height 16
click at [793, 307] on input "text" at bounding box center [827, 307] width 103 height 16
paste input "**********"
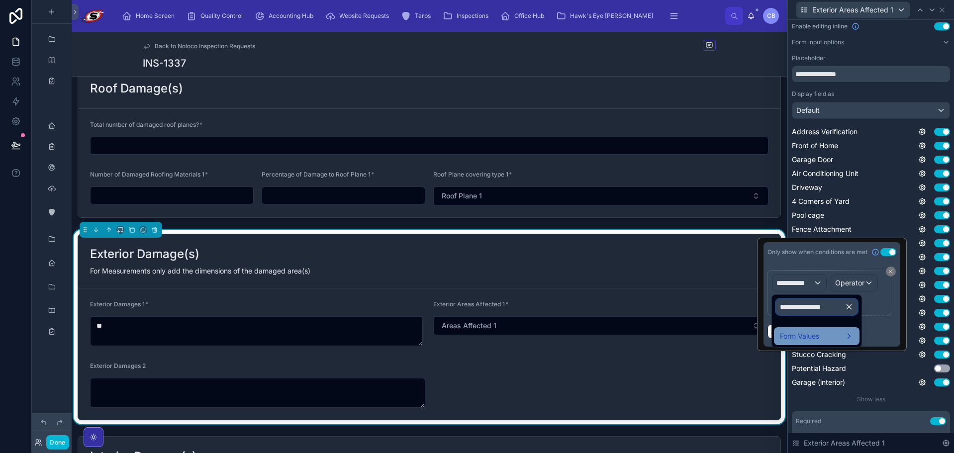
type input "**********"
click at [797, 334] on span "Form Values" at bounding box center [799, 336] width 39 height 12
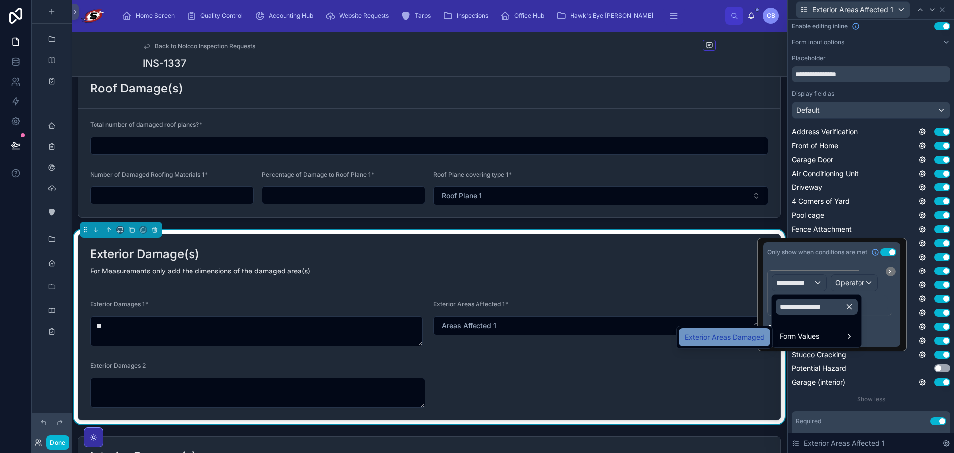
drag, startPoint x: 763, startPoint y: 337, endPoint x: 829, endPoint y: 294, distance: 78.3
click at [763, 337] on span "Exterior Areas Damaged" at bounding box center [725, 337] width 80 height 12
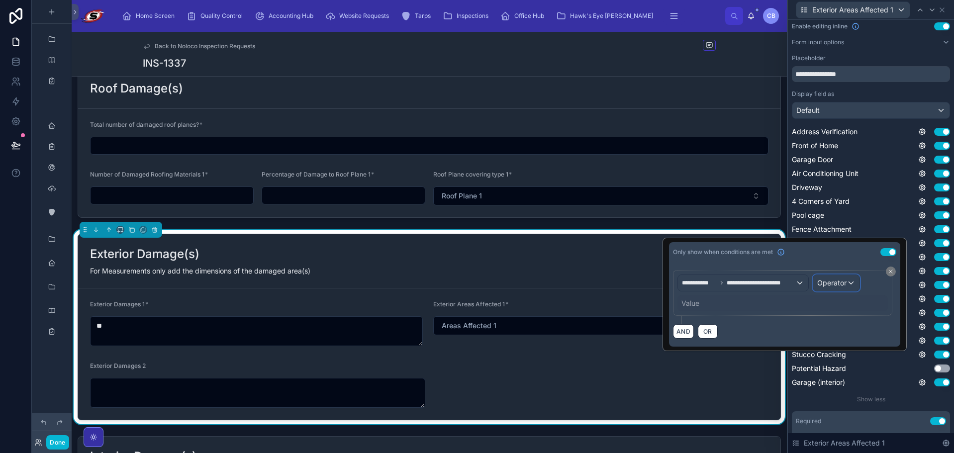
click at [832, 284] on span "Operator" at bounding box center [831, 282] width 29 height 8
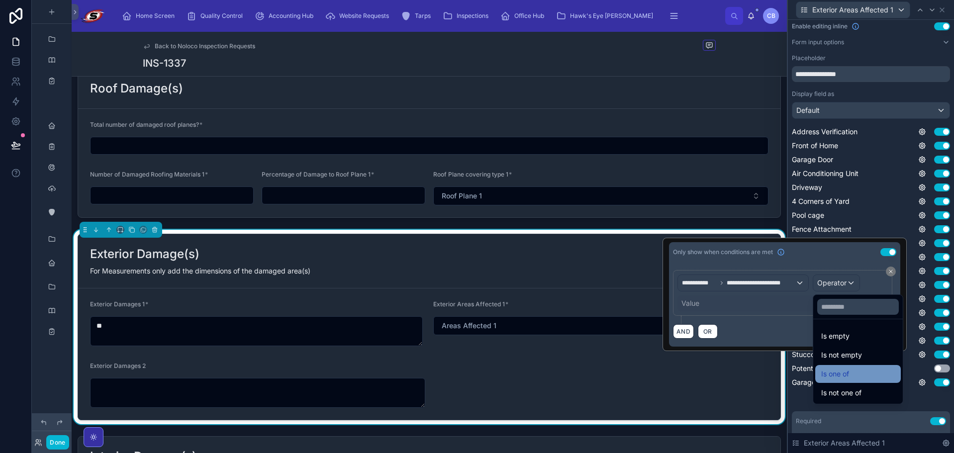
click at [836, 369] on span "Is one of" at bounding box center [835, 374] width 28 height 12
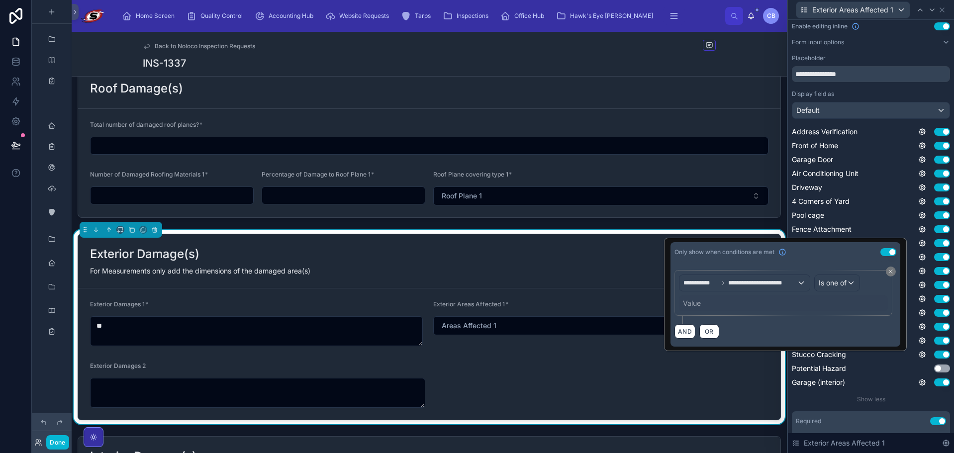
click at [691, 303] on div "Value" at bounding box center [692, 303] width 18 height 10
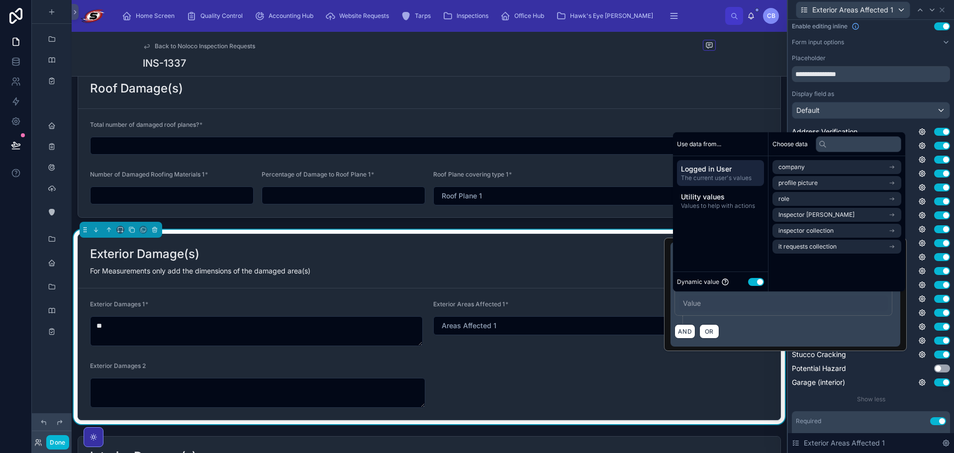
click at [750, 282] on button "Use setting" at bounding box center [756, 282] width 16 height 8
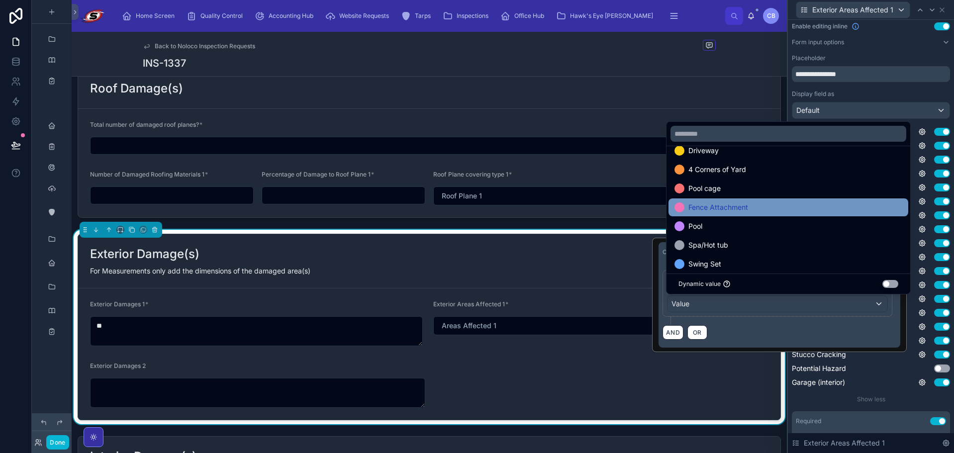
scroll to position [99, 0]
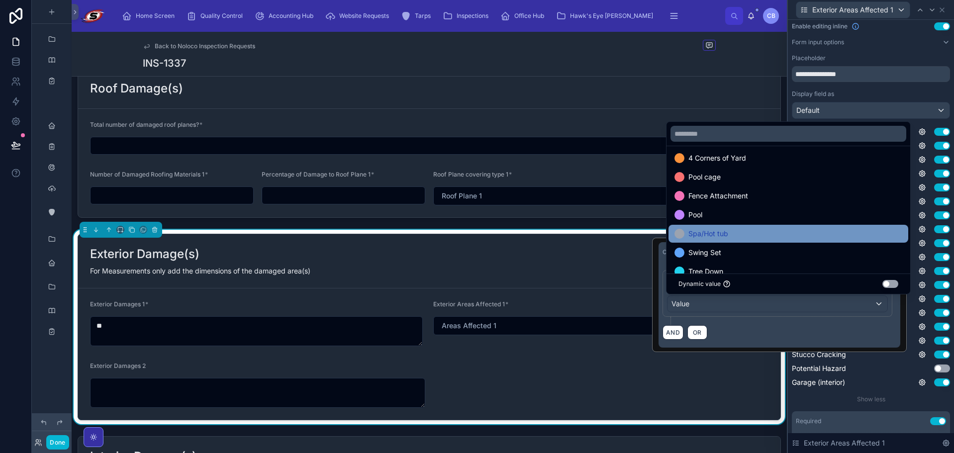
click at [744, 235] on div "Spa/Hot tub" at bounding box center [788, 234] width 228 height 12
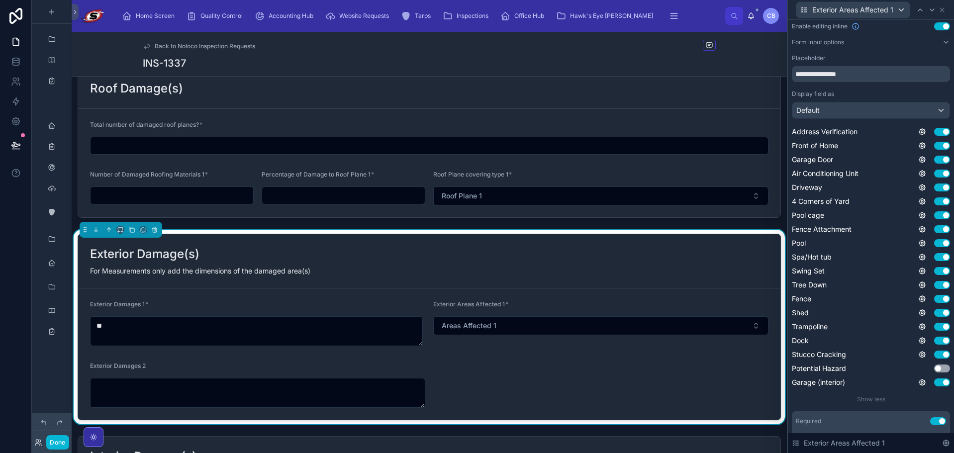
click at [919, 277] on div "Address Verification Use setting Front of Home Use setting Garage Door Use sett…" at bounding box center [870, 257] width 158 height 261
click at [918, 271] on icon at bounding box center [922, 271] width 8 height 8
click at [887, 265] on button "Use setting" at bounding box center [888, 266] width 16 height 8
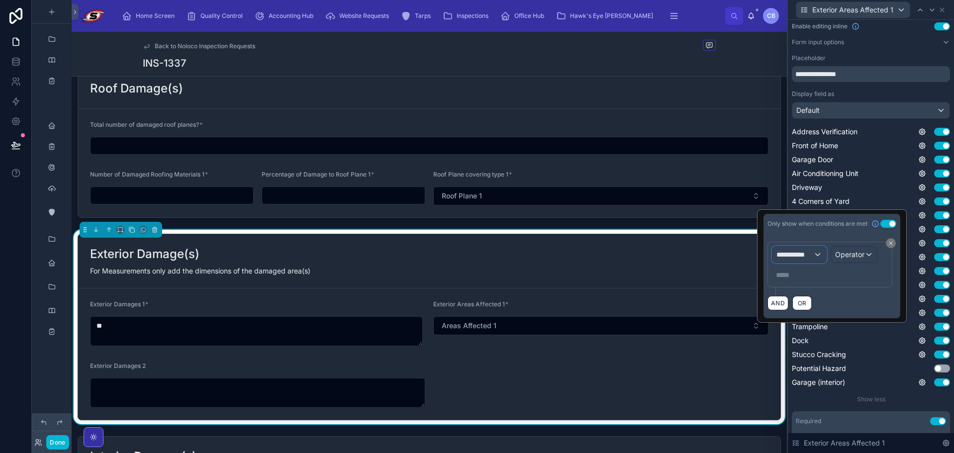
click at [801, 261] on div "**********" at bounding box center [799, 255] width 54 height 16
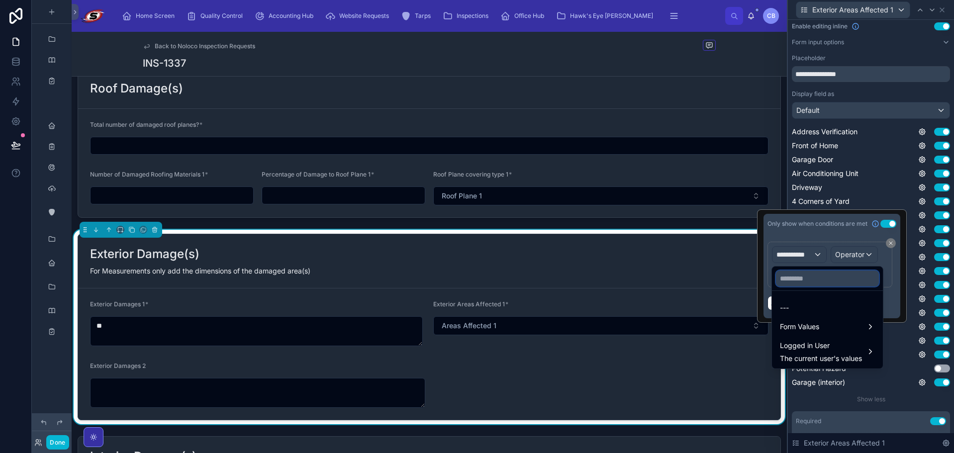
click at [801, 282] on input "text" at bounding box center [827, 278] width 103 height 16
paste input "**********"
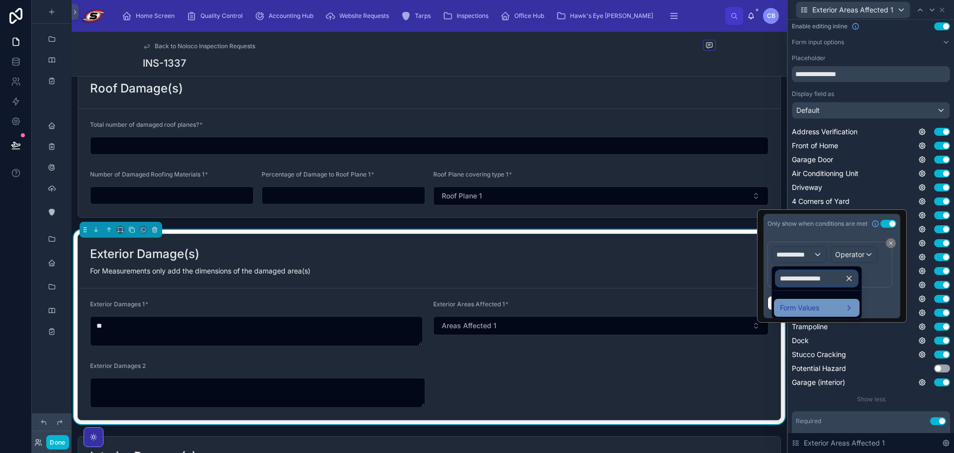
type input "**********"
click at [796, 308] on span "Form Values" at bounding box center [799, 308] width 39 height 12
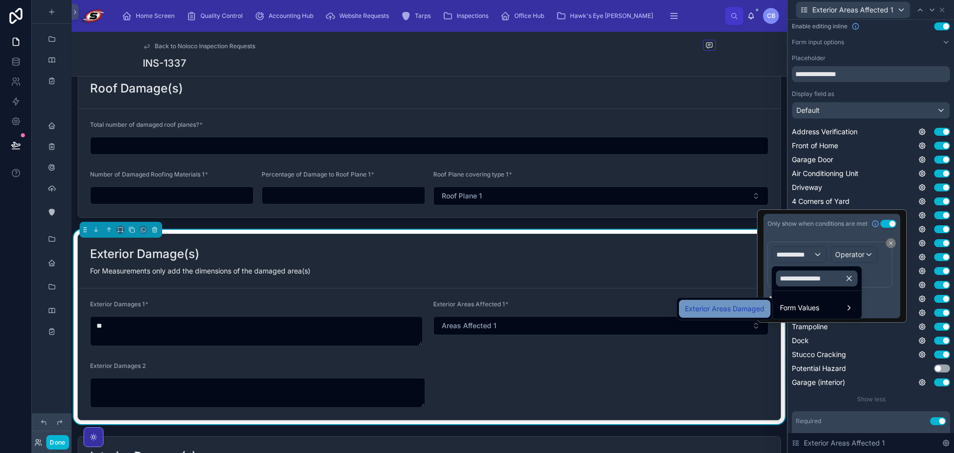
click at [753, 308] on span "Exterior Areas Damaged" at bounding box center [725, 309] width 80 height 12
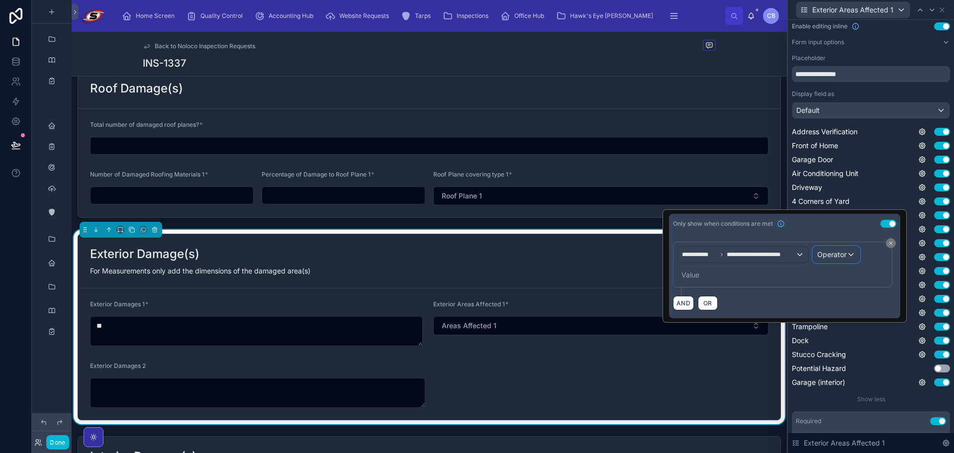
click at [843, 251] on span "Operator" at bounding box center [831, 254] width 29 height 8
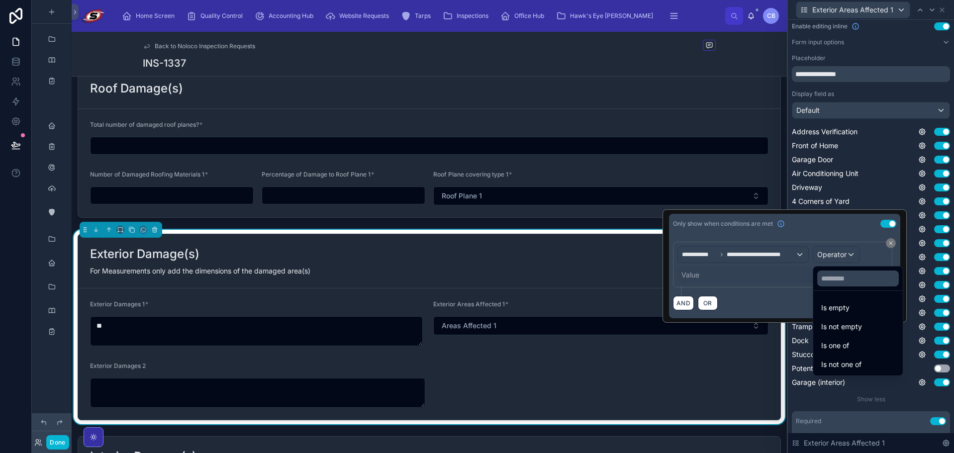
click at [835, 345] on span "Is one of" at bounding box center [835, 346] width 28 height 12
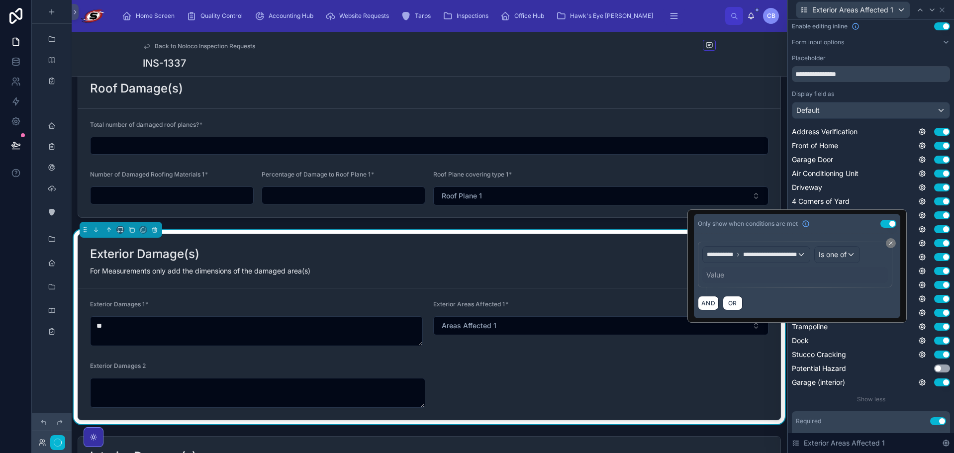
click at [729, 279] on div "Value" at bounding box center [794, 275] width 185 height 16
click at [697, 272] on div "Value" at bounding box center [692, 275] width 18 height 10
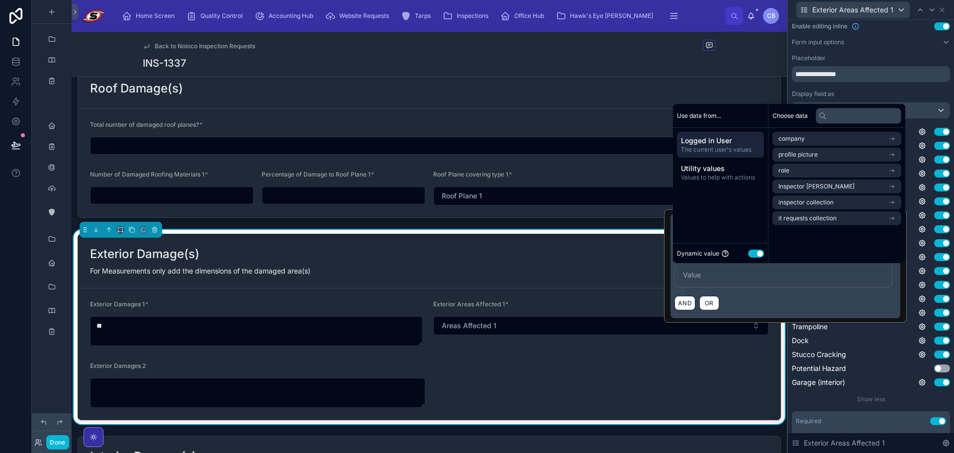
click at [760, 252] on button "Use setting" at bounding box center [756, 254] width 16 height 8
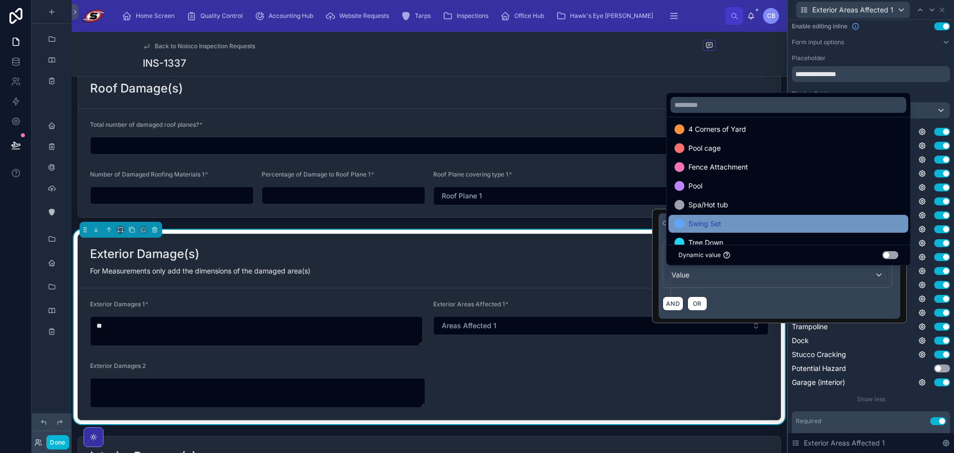
click at [731, 221] on div "Swing Set" at bounding box center [788, 224] width 228 height 12
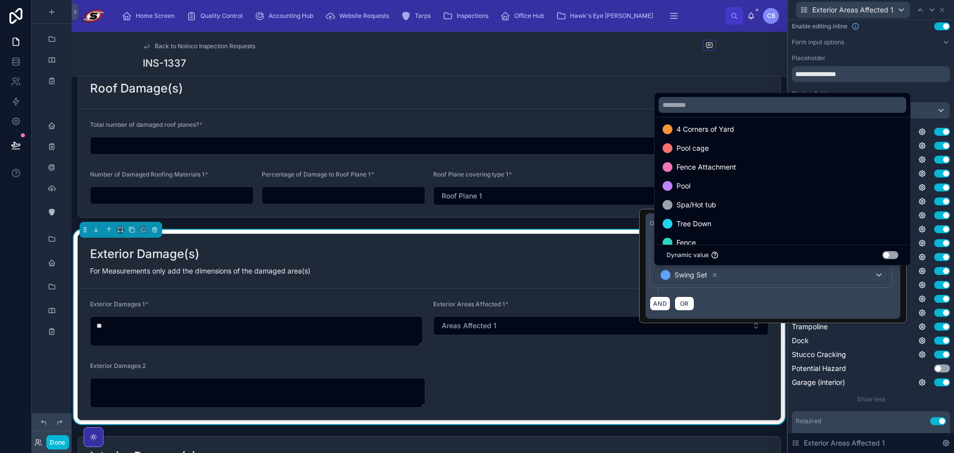
click at [921, 266] on div "Swing Set Use setting" at bounding box center [870, 271] width 158 height 10
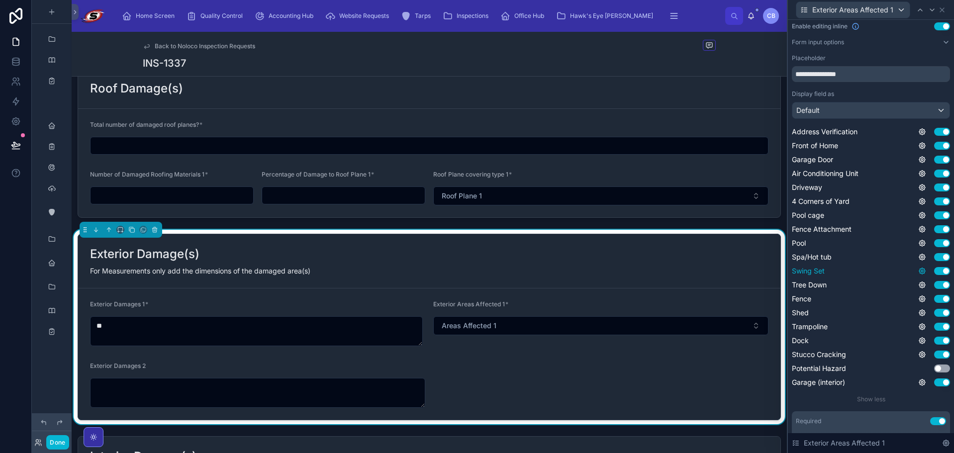
click at [919, 272] on icon at bounding box center [922, 271] width 6 height 6
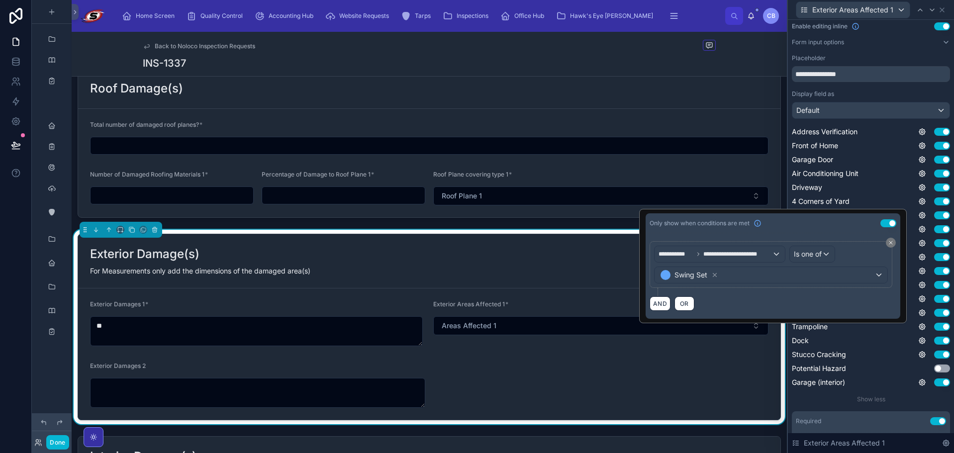
click at [923, 275] on div "Swing Set Use setting" at bounding box center [870, 271] width 158 height 10
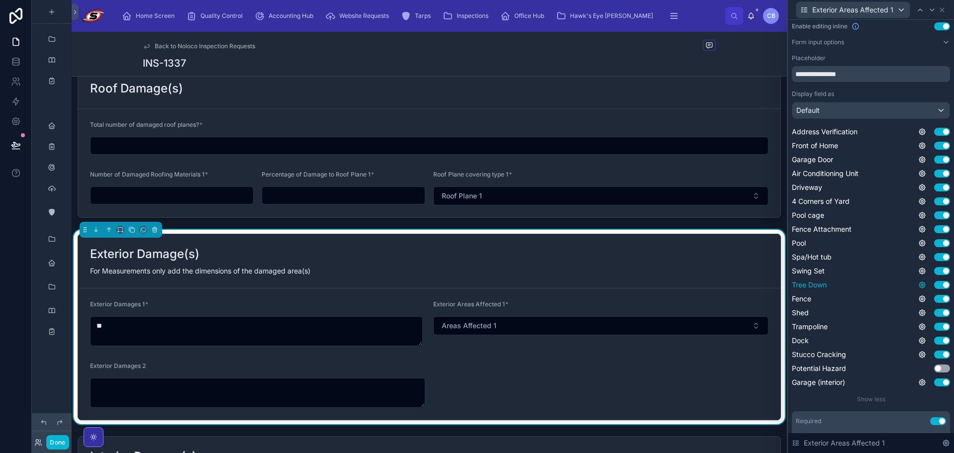
click at [921, 285] on icon at bounding box center [922, 285] width 2 height 2
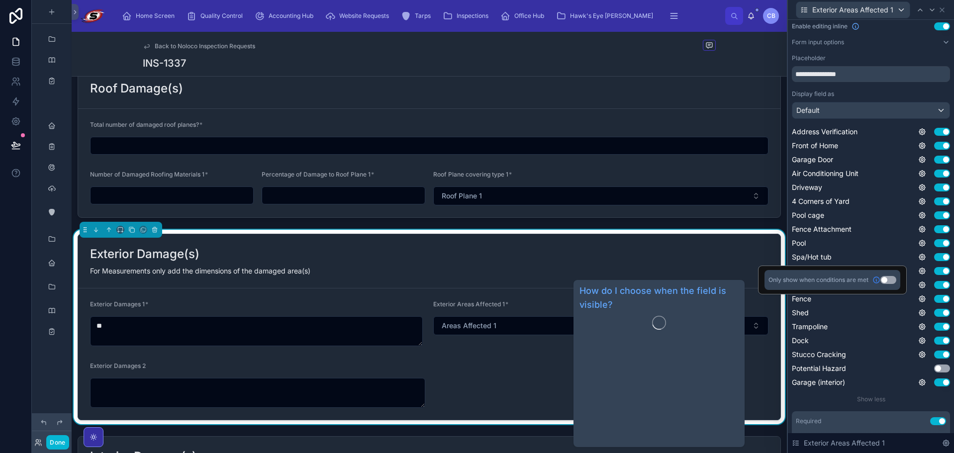
drag, startPoint x: 872, startPoint y: 278, endPoint x: 879, endPoint y: 279, distance: 7.1
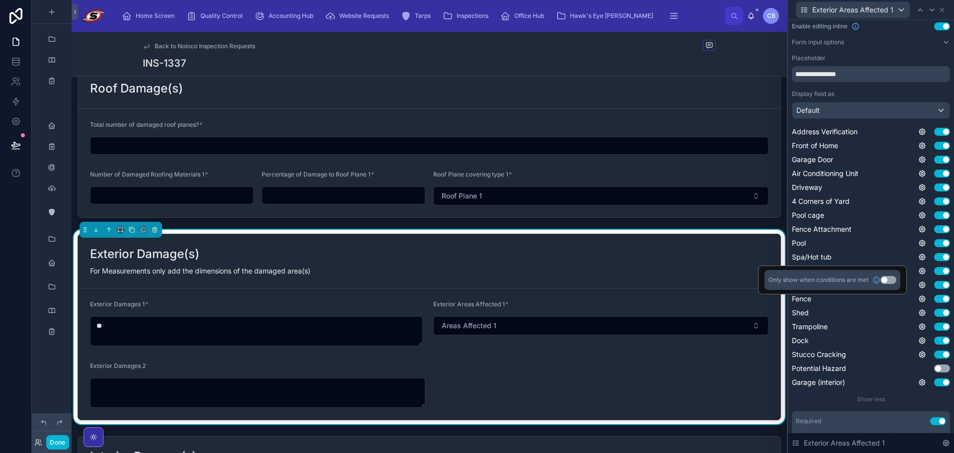
click at [886, 277] on button "Use setting" at bounding box center [888, 280] width 16 height 8
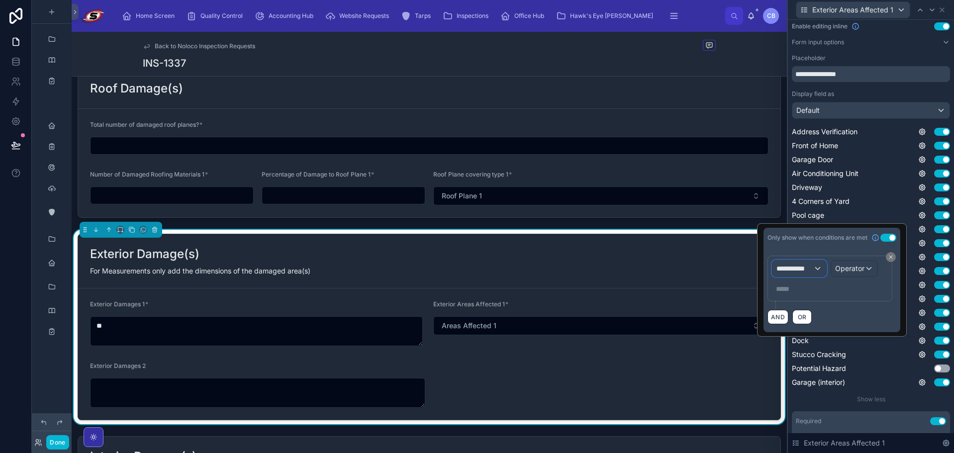
click at [786, 271] on span "**********" at bounding box center [794, 268] width 37 height 10
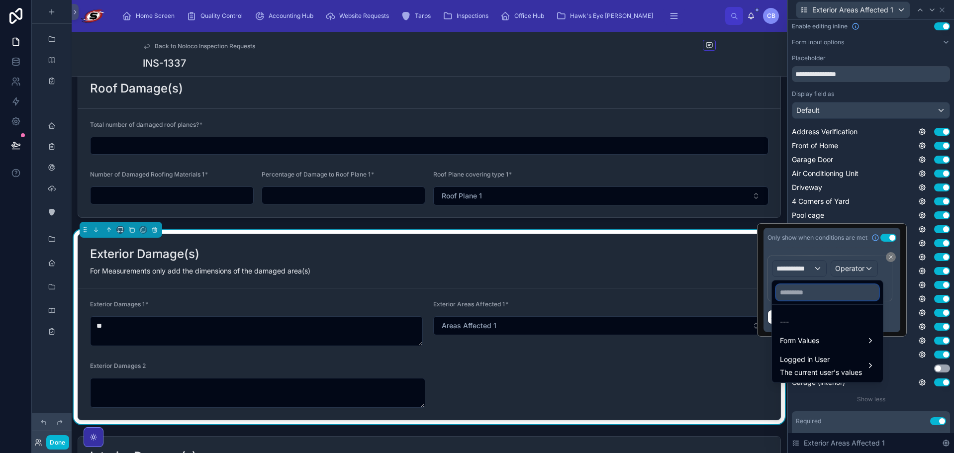
click at [795, 292] on input "text" at bounding box center [827, 292] width 103 height 16
click at [919, 279] on div "Address Verification Use setting Front of Home Use setting Garage Door Use sett…" at bounding box center [870, 257] width 158 height 261
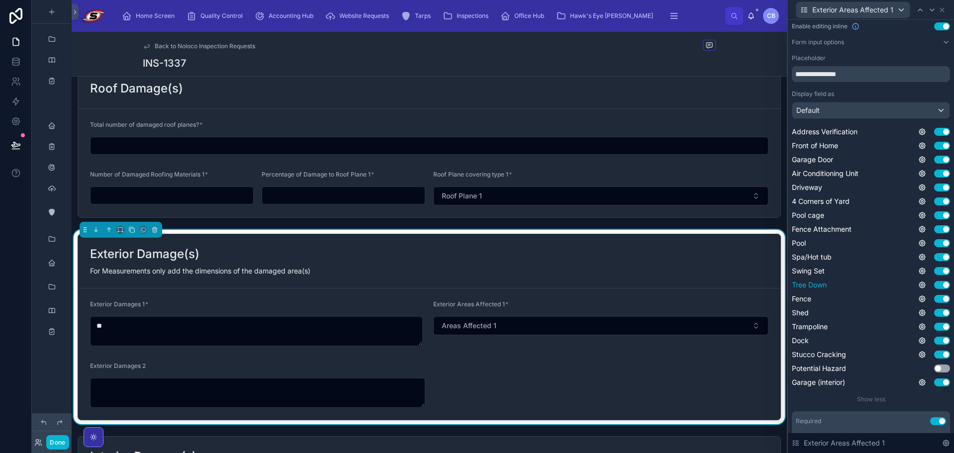
click at [934, 285] on button "Use setting" at bounding box center [942, 285] width 16 height 8
click at [918, 297] on icon at bounding box center [922, 299] width 8 height 8
click at [893, 294] on button "Use setting" at bounding box center [888, 294] width 16 height 8
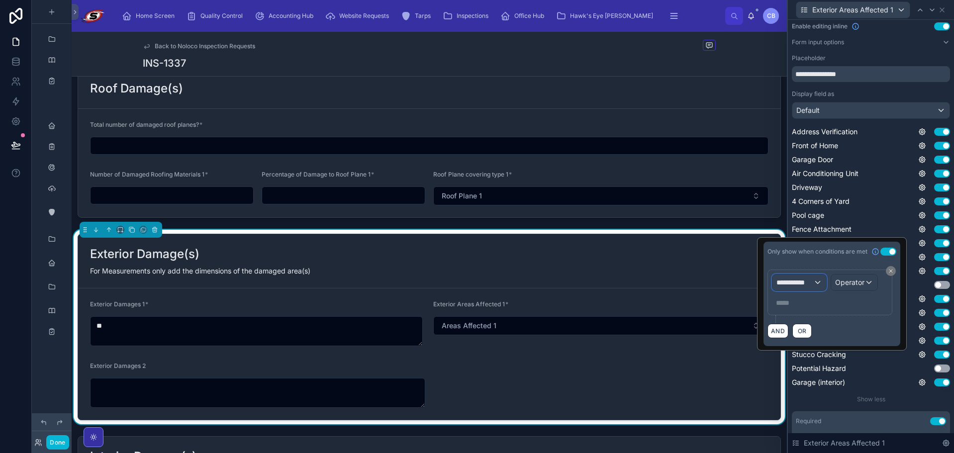
click at [812, 277] on span "**********" at bounding box center [794, 282] width 37 height 10
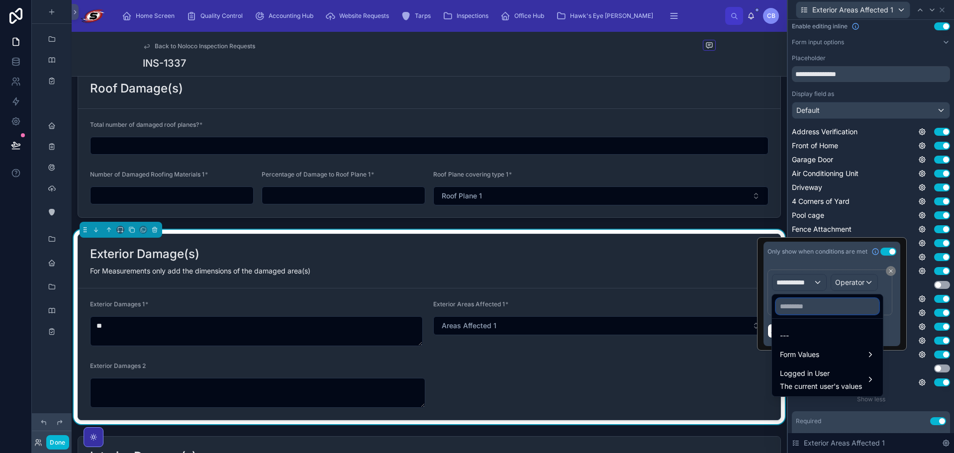
click at [823, 306] on input "text" at bounding box center [827, 306] width 103 height 16
paste input "**********"
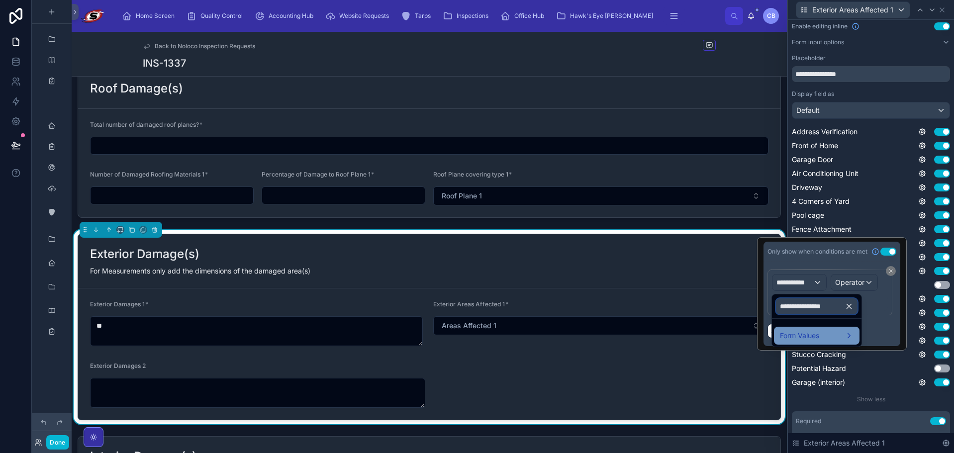
type input "**********"
click at [817, 336] on span "Form Values" at bounding box center [799, 336] width 39 height 12
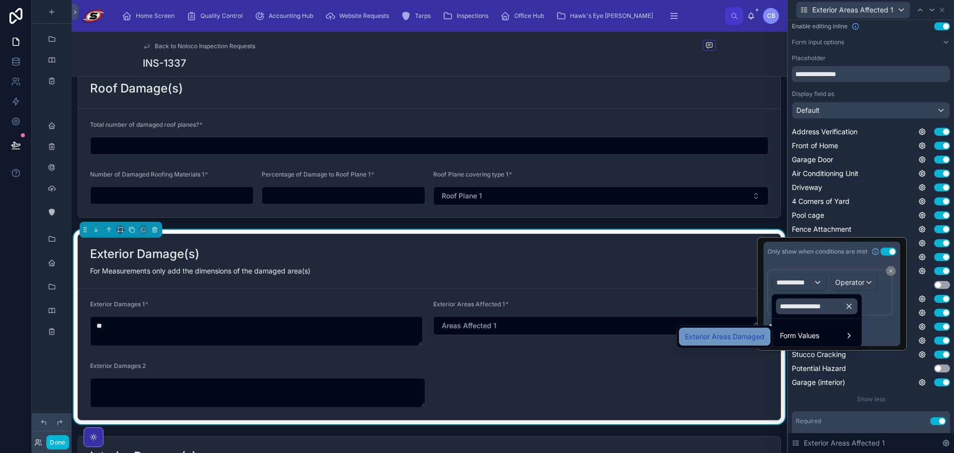
click at [752, 337] on span "Exterior Areas Damaged" at bounding box center [725, 337] width 80 height 12
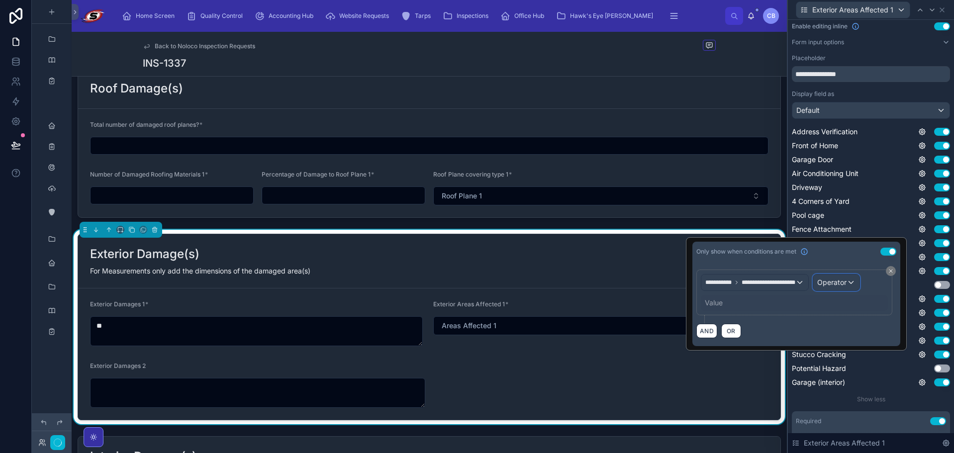
click at [847, 284] on div "Operator" at bounding box center [836, 282] width 46 height 16
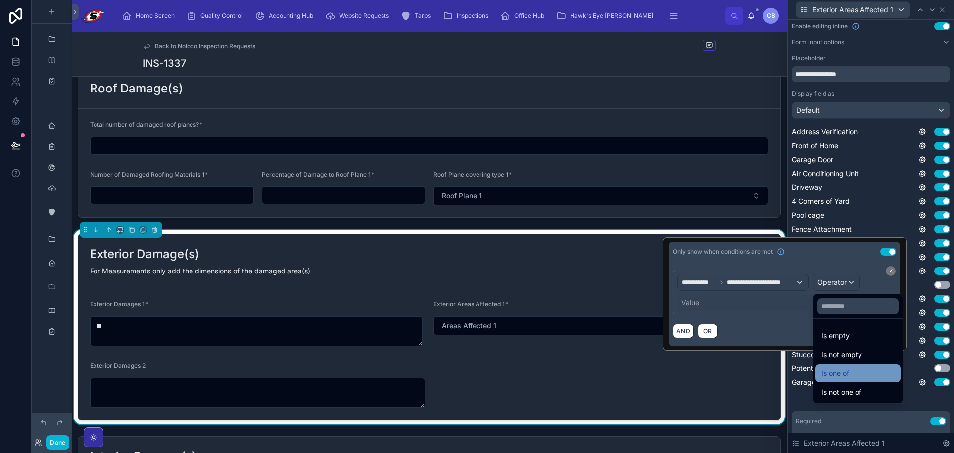
click at [845, 369] on span "Is one of" at bounding box center [835, 373] width 28 height 12
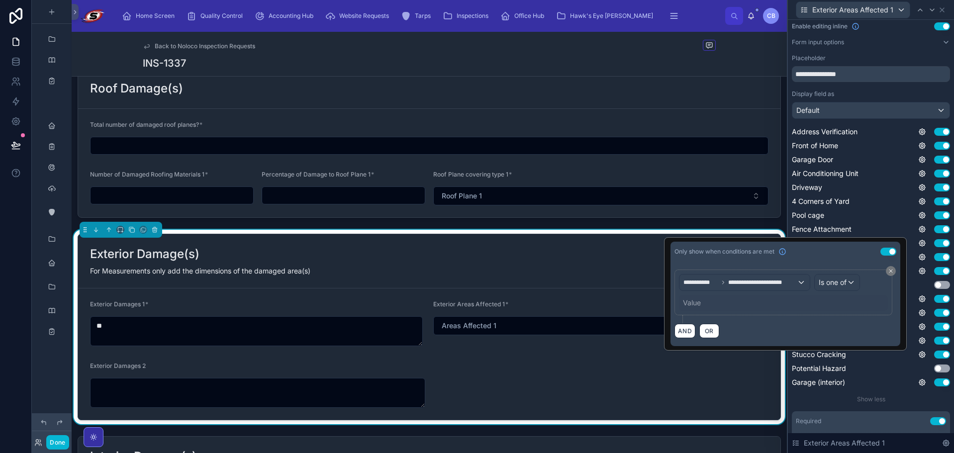
click at [708, 300] on div "Value" at bounding box center [783, 303] width 209 height 16
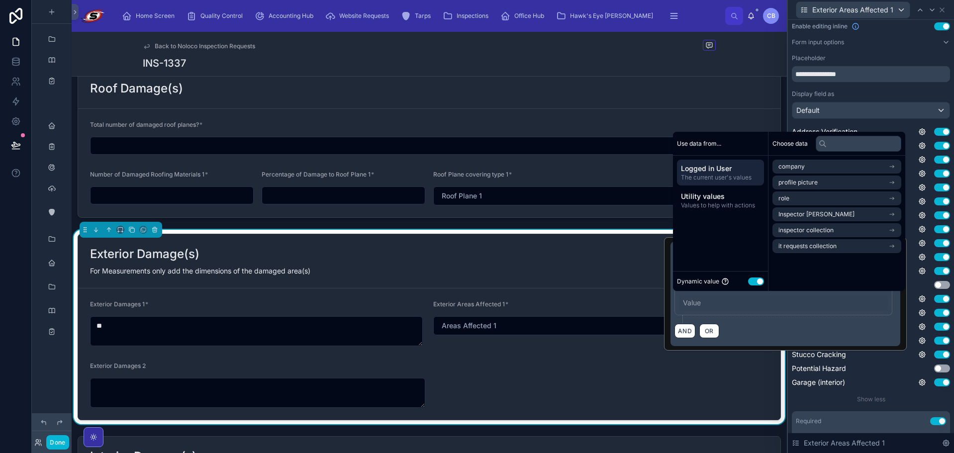
click at [758, 282] on button "Use setting" at bounding box center [756, 281] width 16 height 8
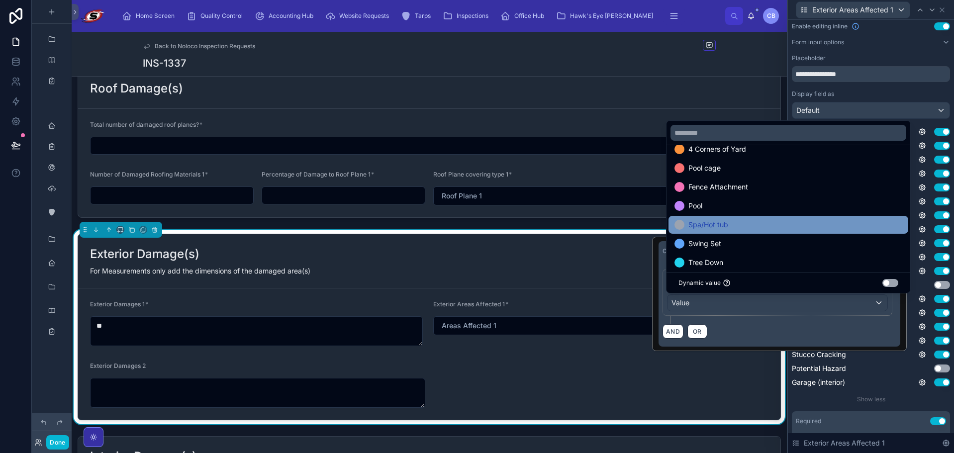
scroll to position [149, 0]
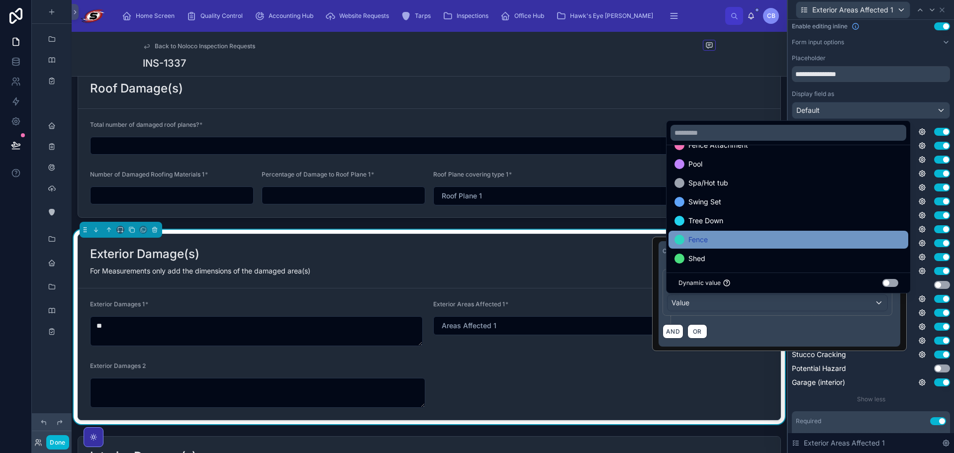
click at [749, 235] on div "Fence" at bounding box center [788, 240] width 228 height 12
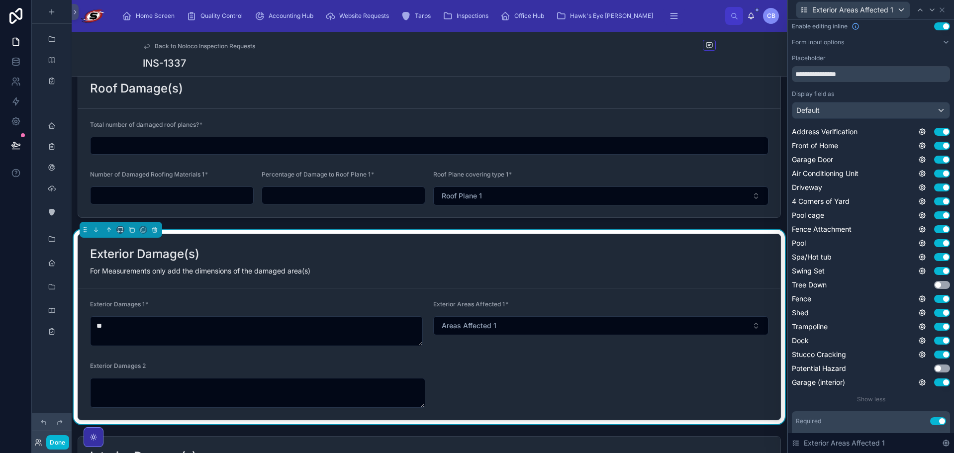
click at [921, 292] on div "Address Verification Use setting Front of Home Use setting Garage Door Use sett…" at bounding box center [870, 257] width 158 height 261
click at [919, 313] on icon at bounding box center [922, 313] width 6 height 6
click at [880, 302] on div "Only show when conditions are met Use setting" at bounding box center [832, 308] width 136 height 20
click at [880, 308] on button "Use setting" at bounding box center [888, 308] width 16 height 8
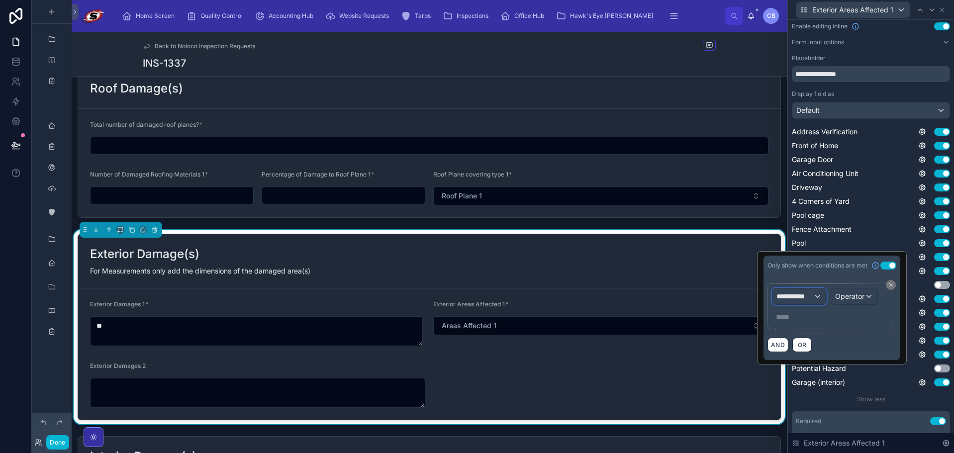
click at [812, 297] on span "**********" at bounding box center [794, 296] width 37 height 10
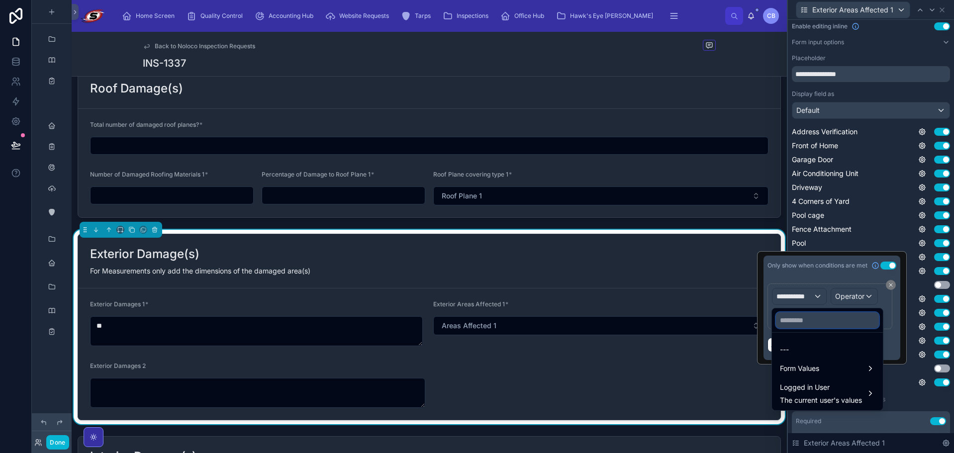
click at [840, 319] on input "text" at bounding box center [827, 320] width 103 height 16
paste input "**********"
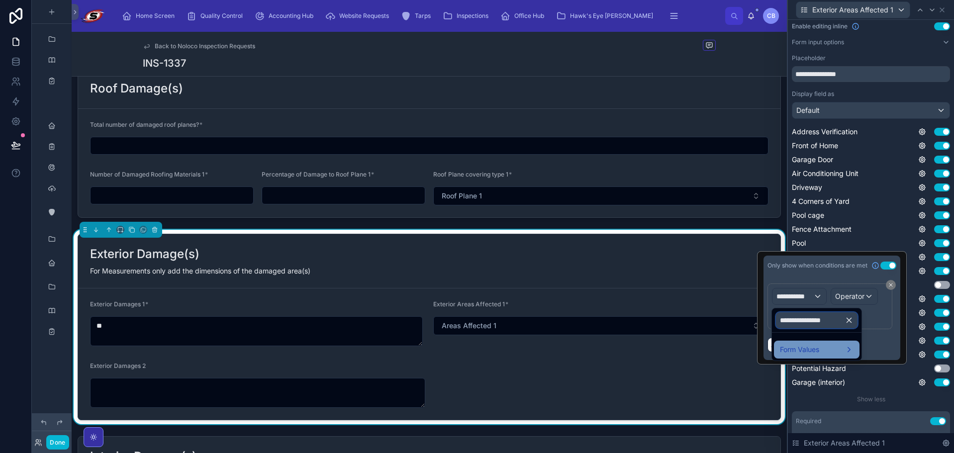
type input "**********"
click at [808, 349] on span "Form Values" at bounding box center [799, 350] width 39 height 12
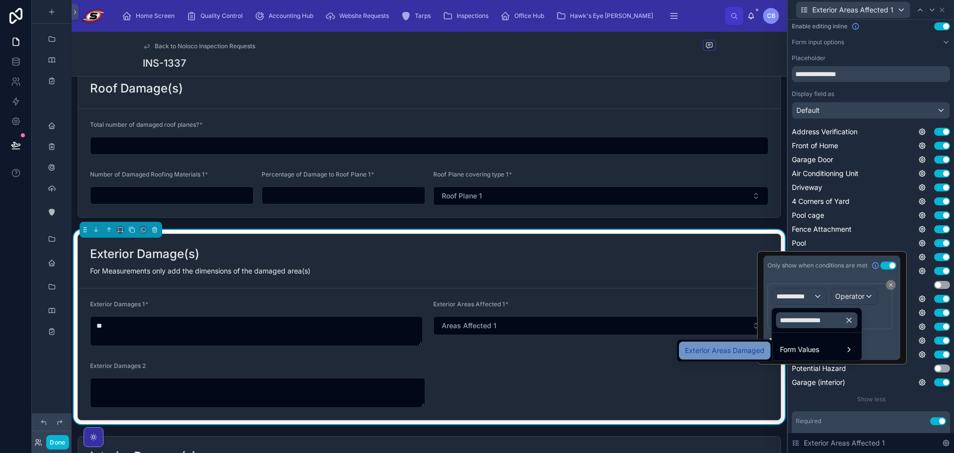
click at [759, 351] on span "Exterior Areas Damaged" at bounding box center [725, 351] width 80 height 12
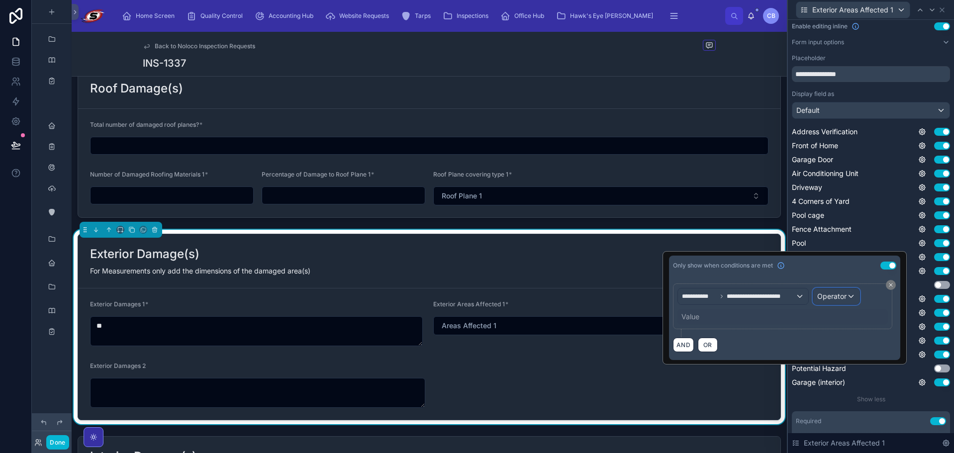
click at [832, 294] on span "Operator" at bounding box center [831, 296] width 29 height 8
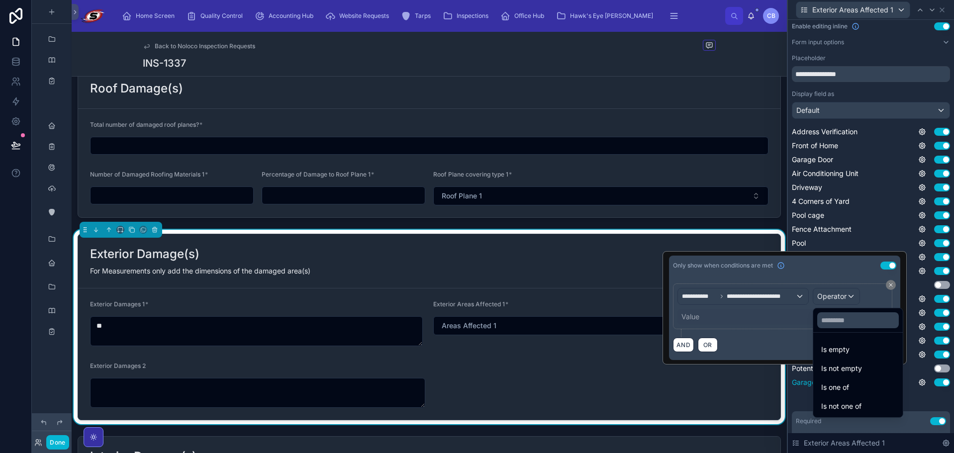
click at [829, 384] on span "Is one of" at bounding box center [835, 387] width 28 height 12
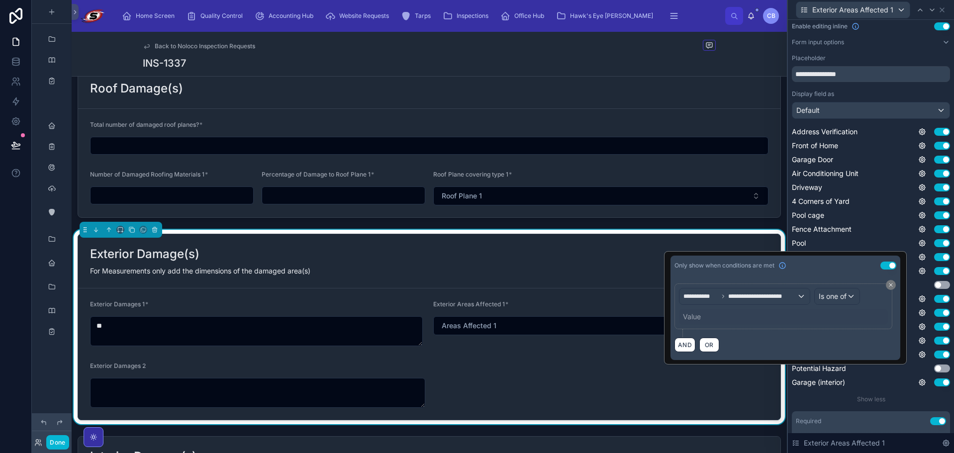
click at [687, 315] on div "Value" at bounding box center [692, 317] width 18 height 10
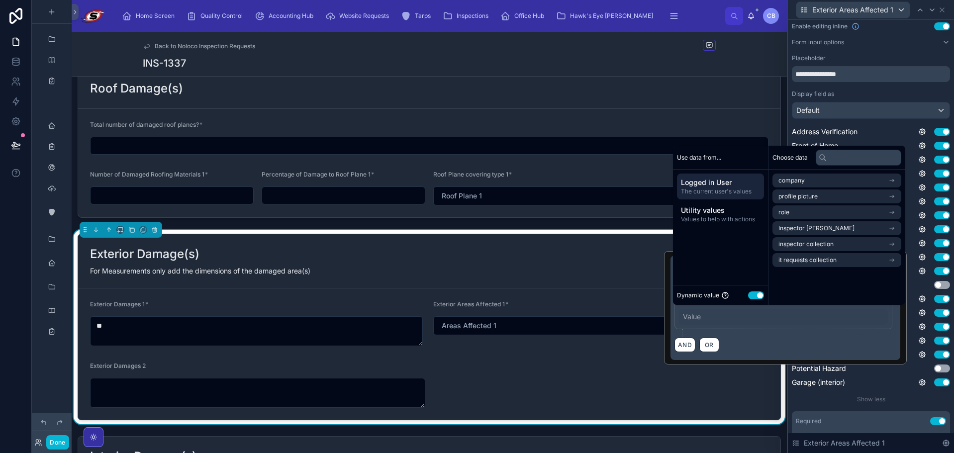
click at [756, 292] on button "Use setting" at bounding box center [756, 295] width 16 height 8
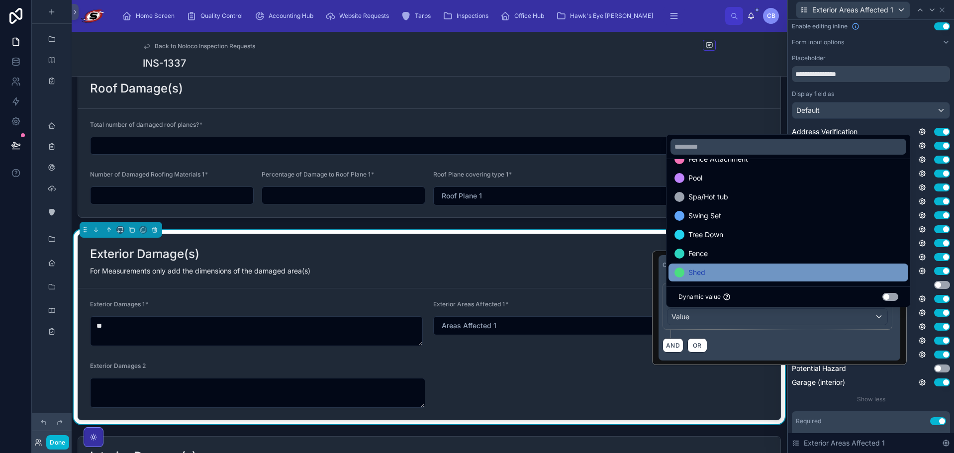
click at [717, 271] on div "Shed" at bounding box center [788, 272] width 228 height 12
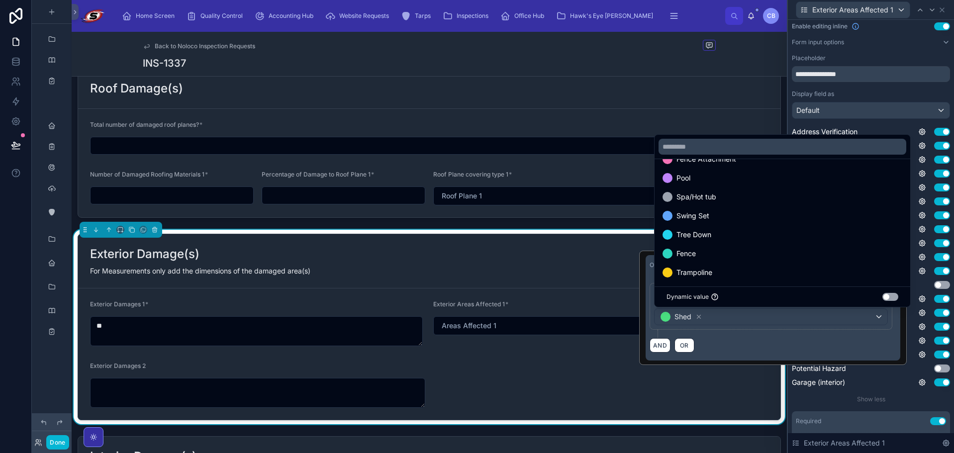
click at [922, 286] on div "Tree Down Use setting" at bounding box center [870, 285] width 158 height 10
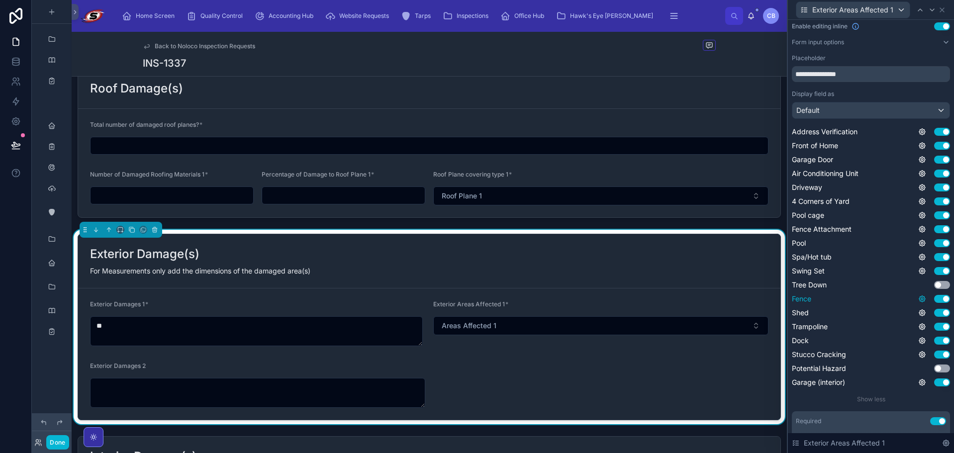
click at [918, 298] on icon at bounding box center [922, 299] width 8 height 8
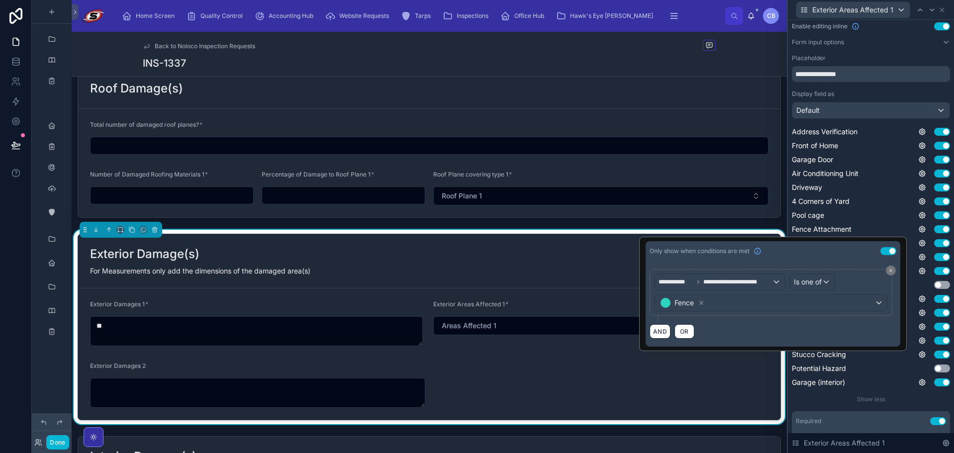
click at [921, 302] on div "Use setting" at bounding box center [934, 299] width 32 height 8
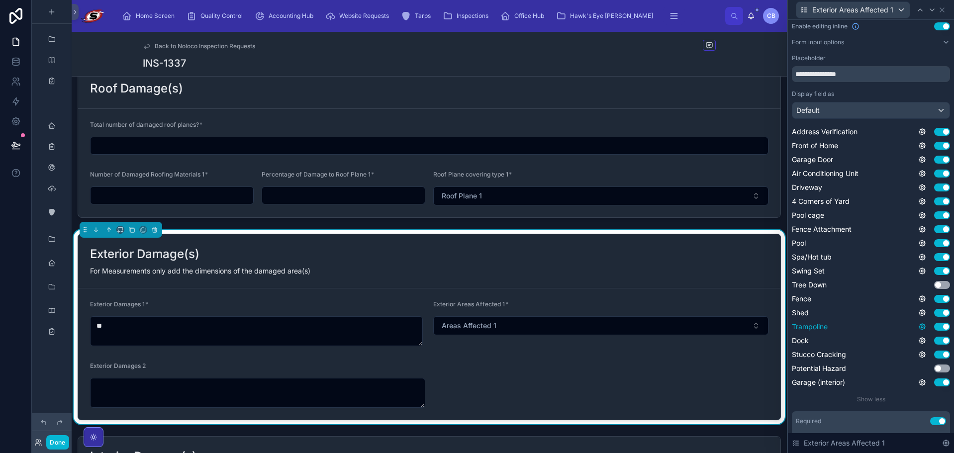
click at [918, 323] on icon at bounding box center [922, 327] width 8 height 8
click at [921, 319] on div "Address Verification Use setting Front of Home Use setting Garage Door Use sett…" at bounding box center [870, 257] width 158 height 261
click at [918, 325] on icon at bounding box center [922, 327] width 8 height 8
click at [893, 321] on button "Use setting" at bounding box center [888, 322] width 16 height 8
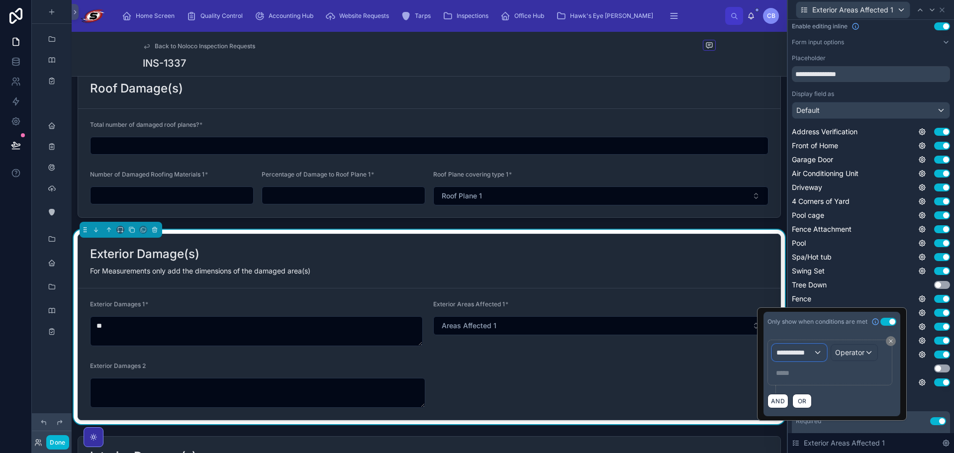
click at [791, 350] on span "**********" at bounding box center [794, 353] width 37 height 10
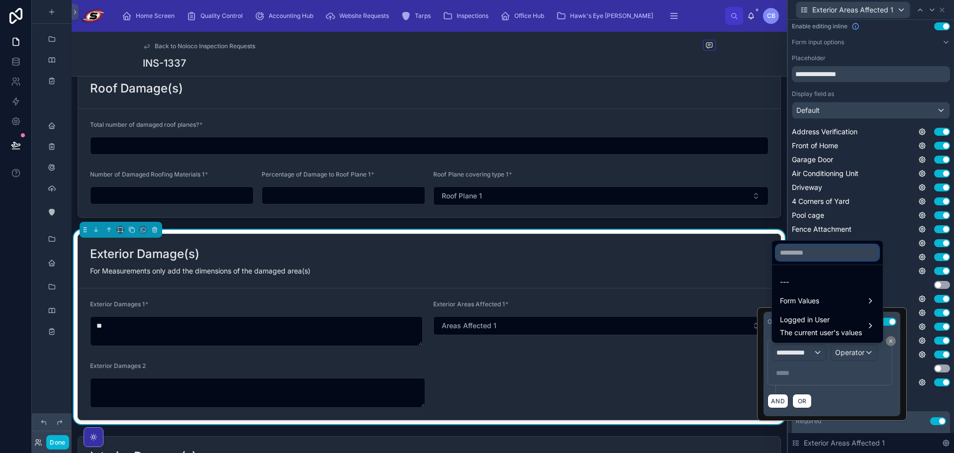
click at [809, 257] on input "text" at bounding box center [827, 253] width 103 height 16
paste input "**********"
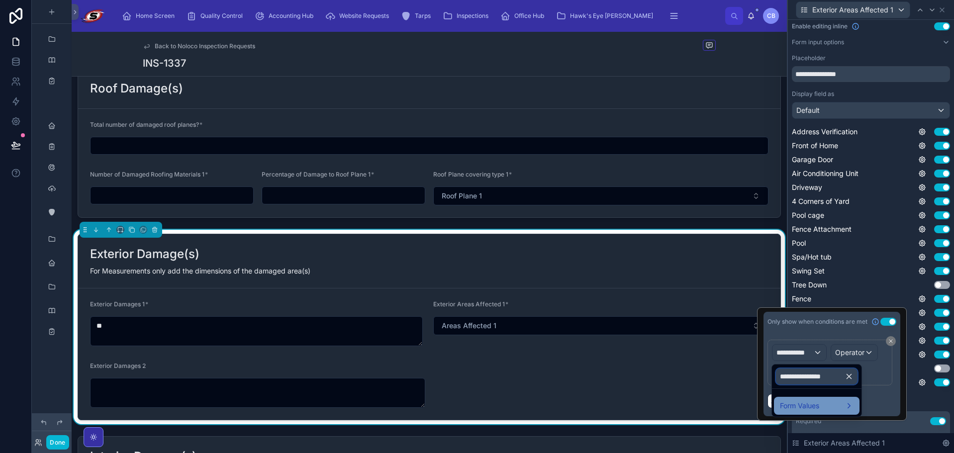
type input "**********"
click at [814, 400] on span "Form Values" at bounding box center [799, 406] width 39 height 12
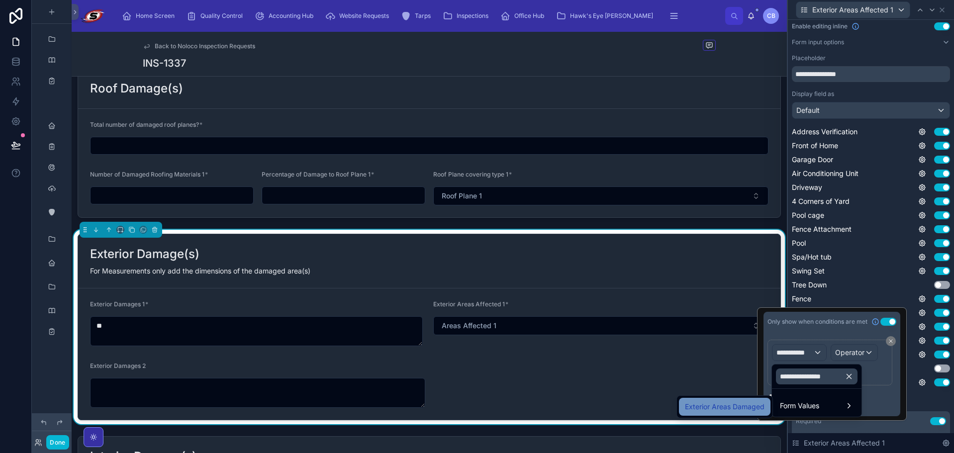
click at [760, 401] on span "Exterior Areas Damaged" at bounding box center [725, 407] width 80 height 12
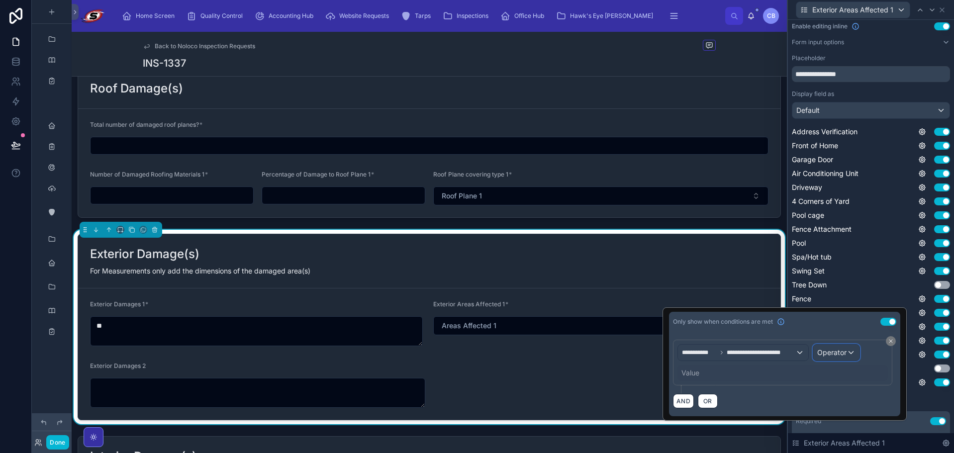
click at [826, 355] on span "Operator" at bounding box center [831, 352] width 29 height 8
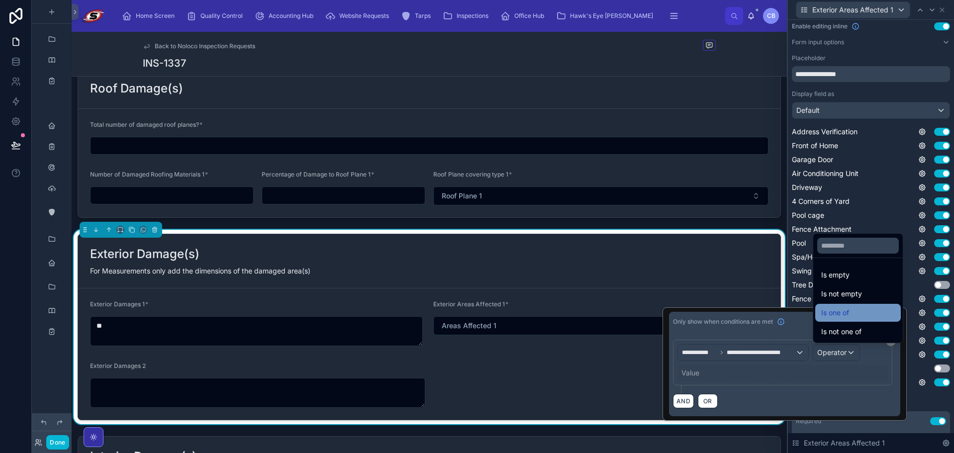
click at [840, 312] on span "Is one of" at bounding box center [835, 313] width 28 height 12
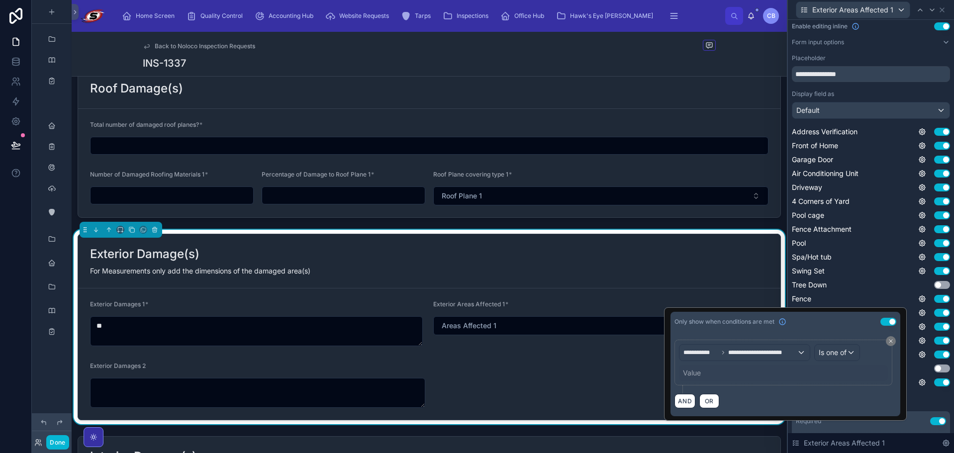
click at [700, 368] on div "Value" at bounding box center [783, 373] width 209 height 16
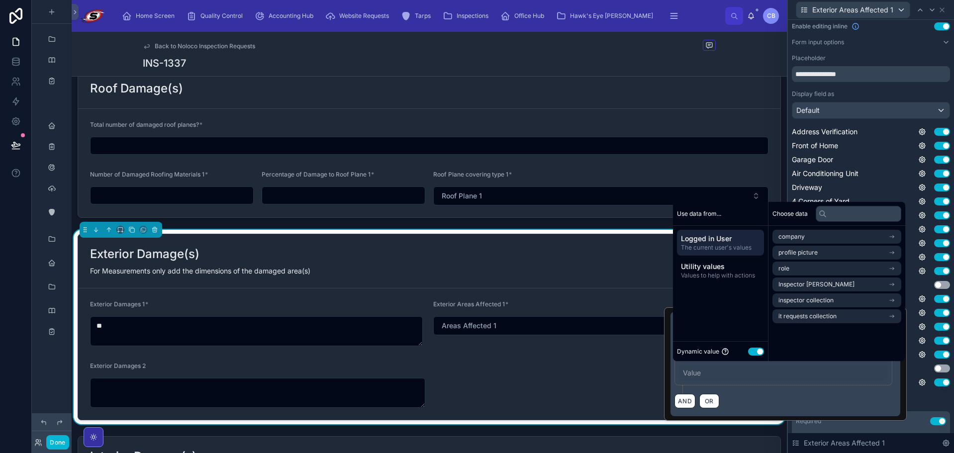
click at [692, 374] on div "Value" at bounding box center [692, 373] width 18 height 10
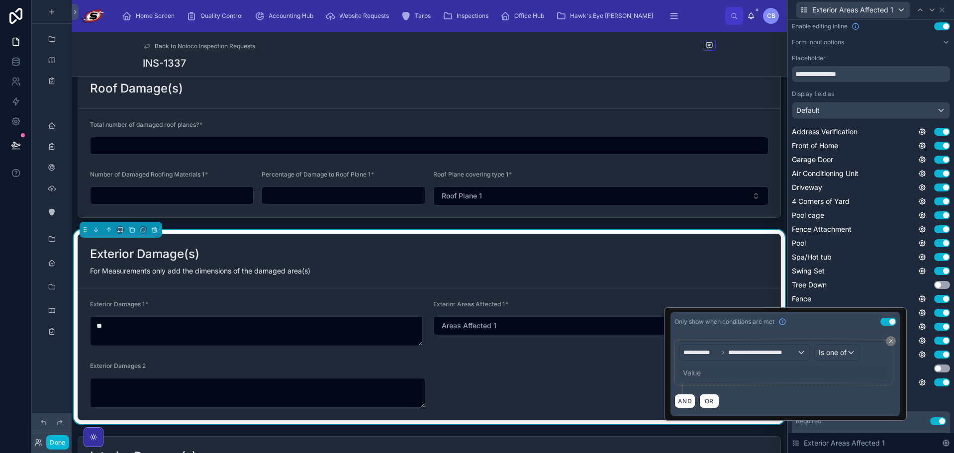
click at [696, 371] on div "Value" at bounding box center [692, 373] width 18 height 10
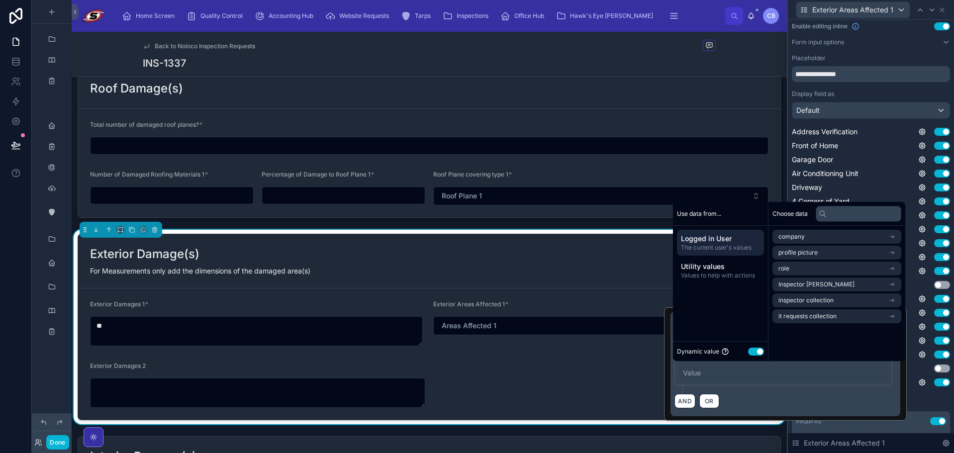
click at [758, 350] on button "Use setting" at bounding box center [756, 352] width 16 height 8
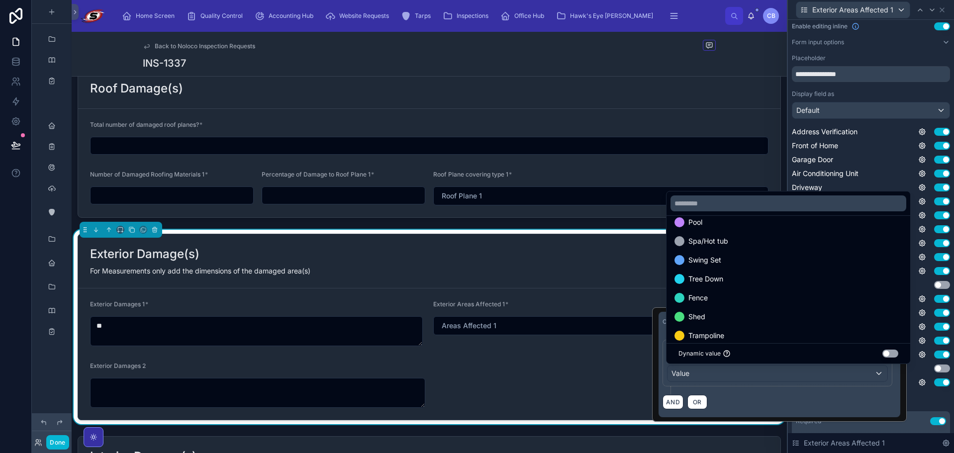
scroll to position [199, 0]
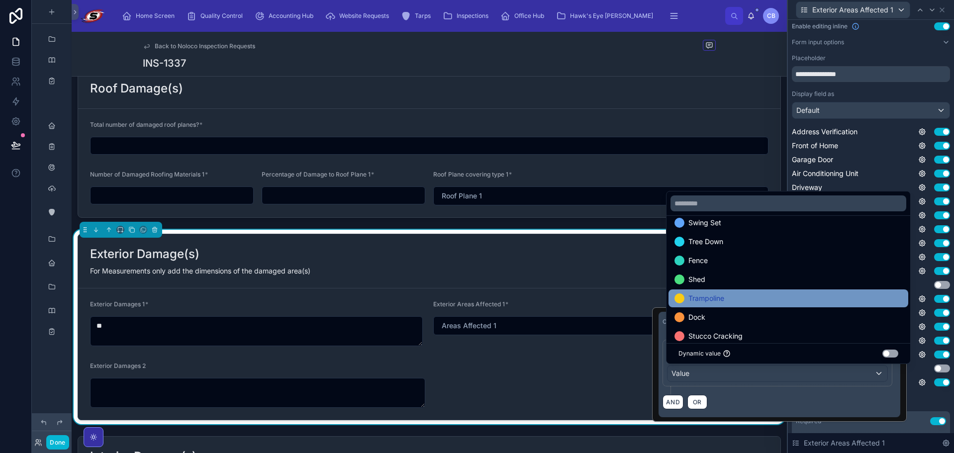
click at [762, 298] on div "Trampoline" at bounding box center [788, 298] width 228 height 12
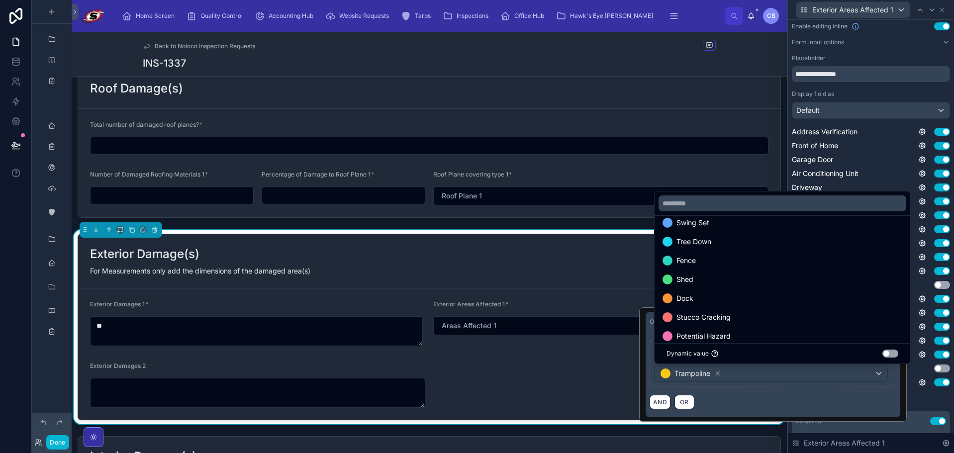
click at [922, 338] on div "Use setting" at bounding box center [934, 341] width 32 height 8
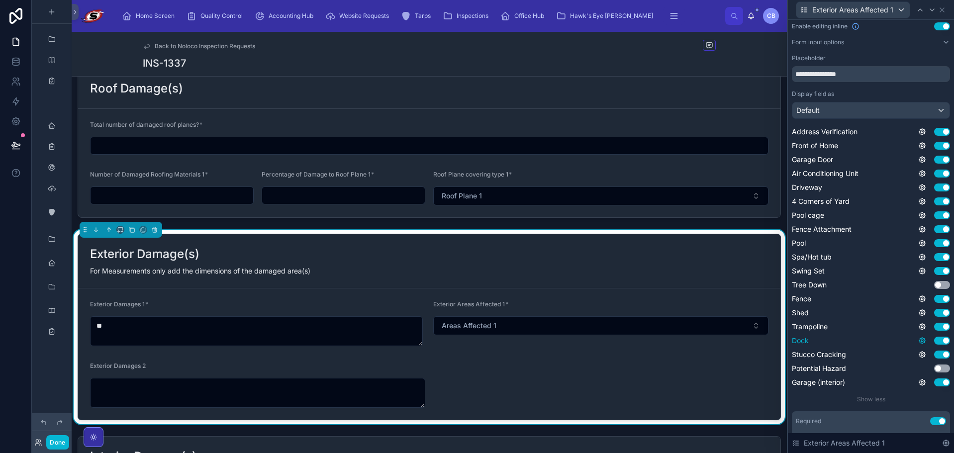
click at [921, 340] on icon at bounding box center [922, 341] width 2 height 2
click at [888, 336] on button "Use setting" at bounding box center [888, 336] width 16 height 8
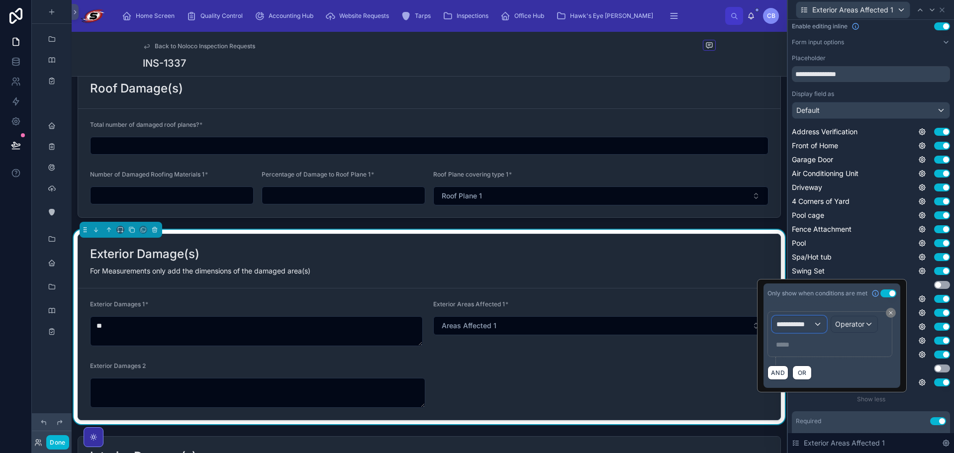
click at [796, 329] on div "**********" at bounding box center [799, 324] width 54 height 16
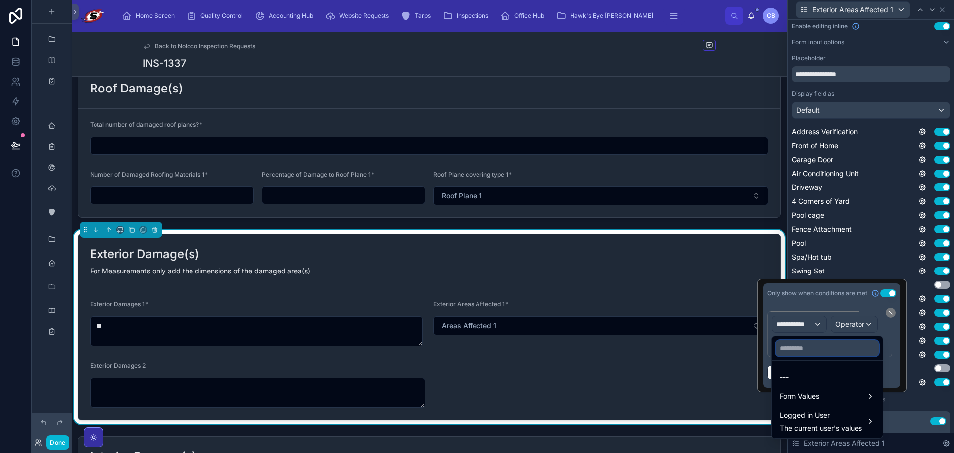
click at [799, 346] on input "text" at bounding box center [827, 348] width 103 height 16
paste input "**********"
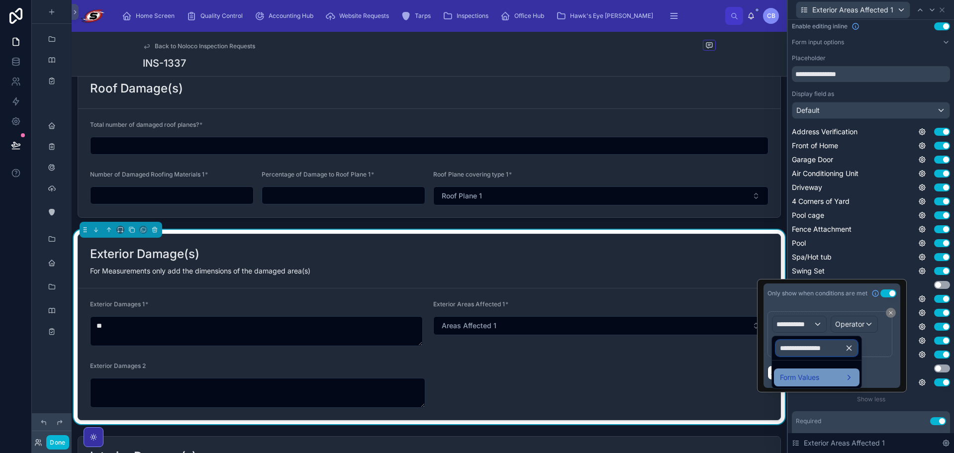
type input "**********"
click at [798, 378] on span "Form Values" at bounding box center [799, 377] width 39 height 12
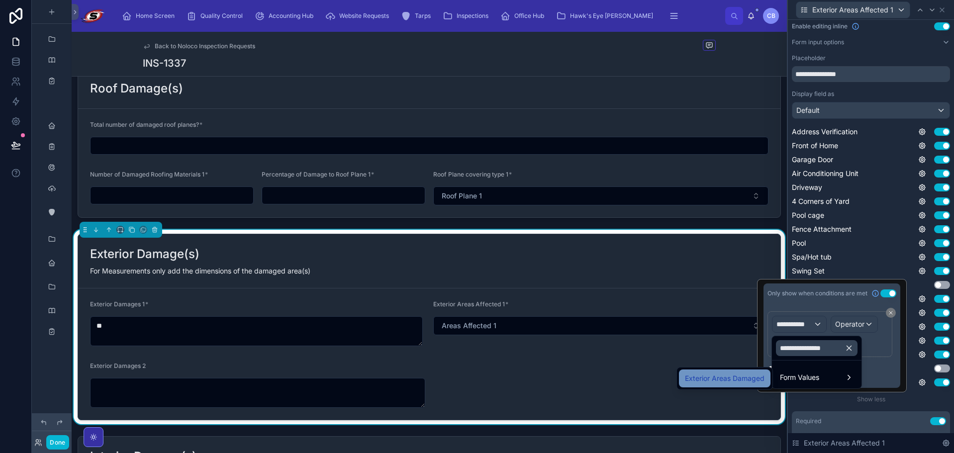
click at [733, 374] on span "Exterior Areas Damaged" at bounding box center [725, 378] width 80 height 12
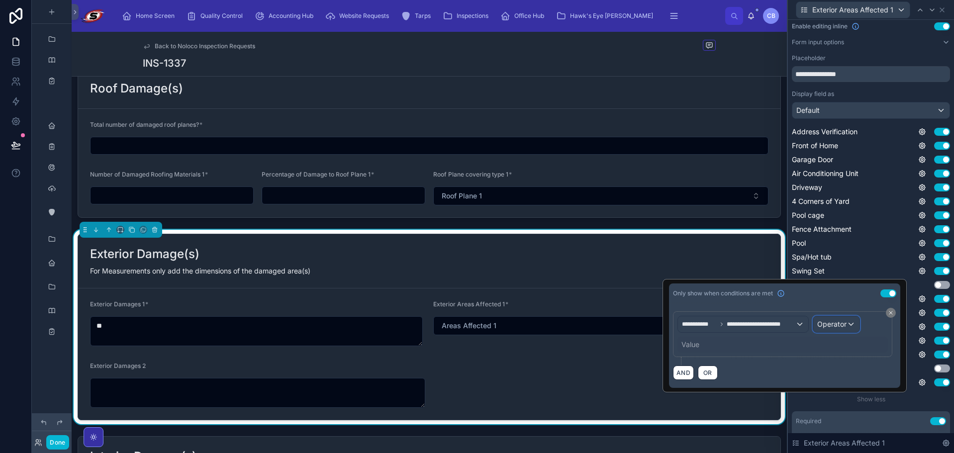
click at [824, 326] on span "Operator" at bounding box center [831, 324] width 29 height 8
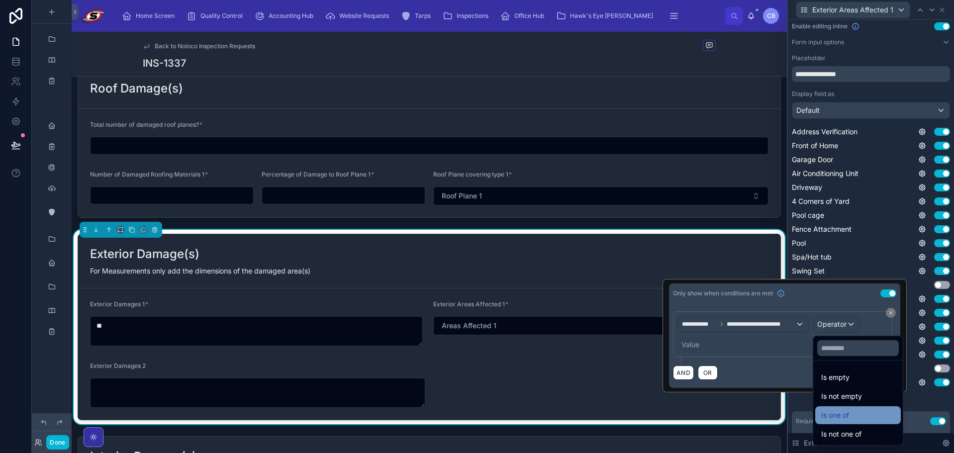
click at [840, 414] on span "Is one of" at bounding box center [835, 415] width 28 height 12
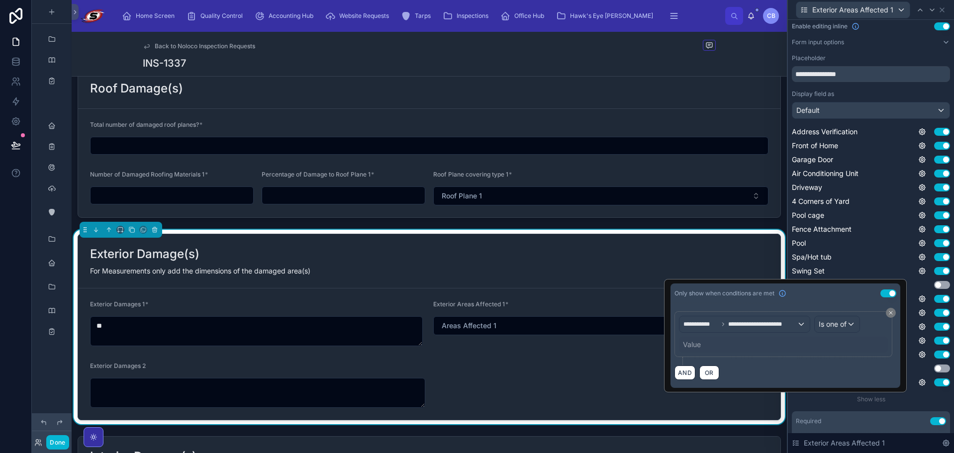
click at [701, 346] on div "Value" at bounding box center [783, 345] width 209 height 16
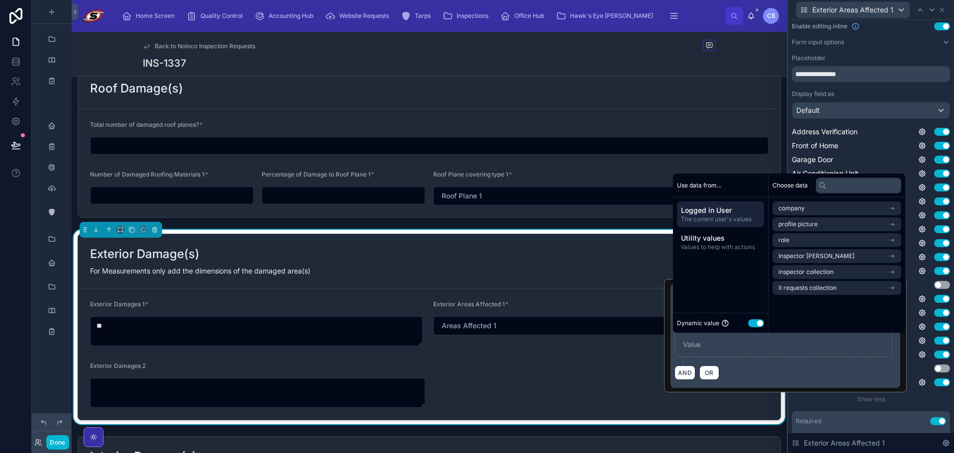
click at [754, 323] on button "Use setting" at bounding box center [756, 323] width 16 height 8
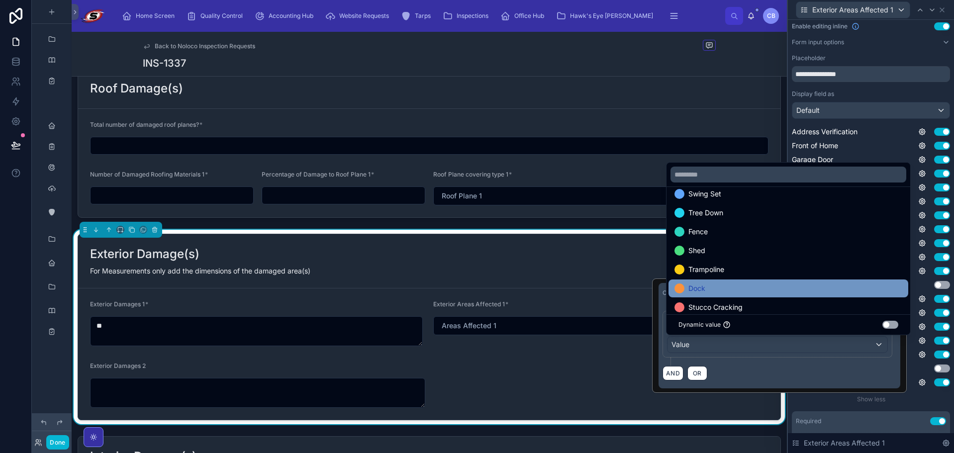
click at [725, 283] on div "Dock" at bounding box center [788, 288] width 228 height 12
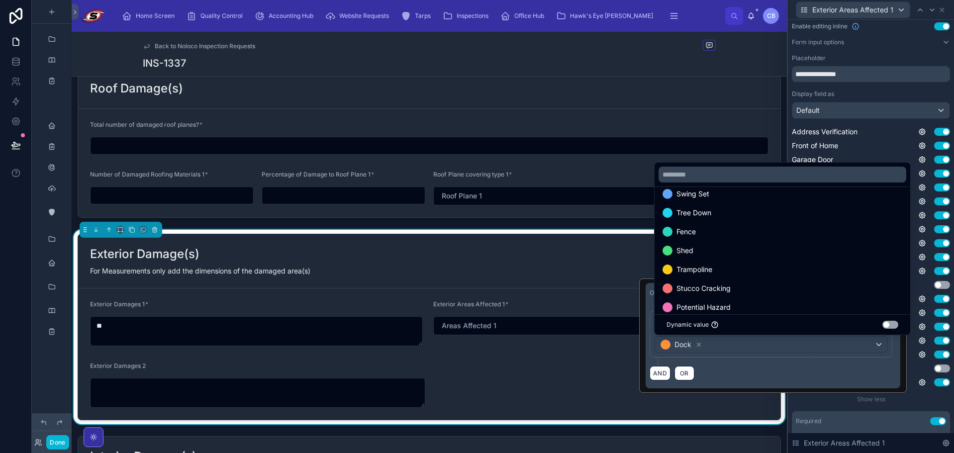
click at [922, 333] on div "Address Verification Use setting Front of Home Use setting Garage Door Use sett…" at bounding box center [870, 257] width 158 height 261
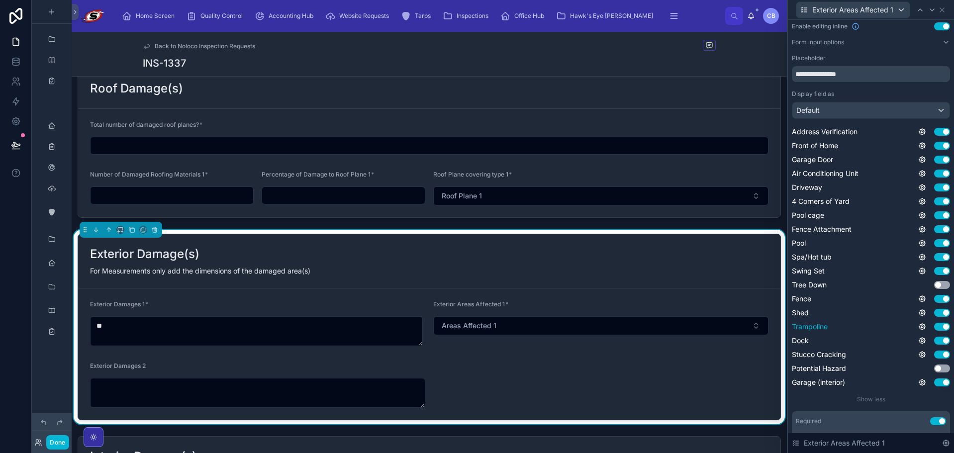
scroll to position [169, 0]
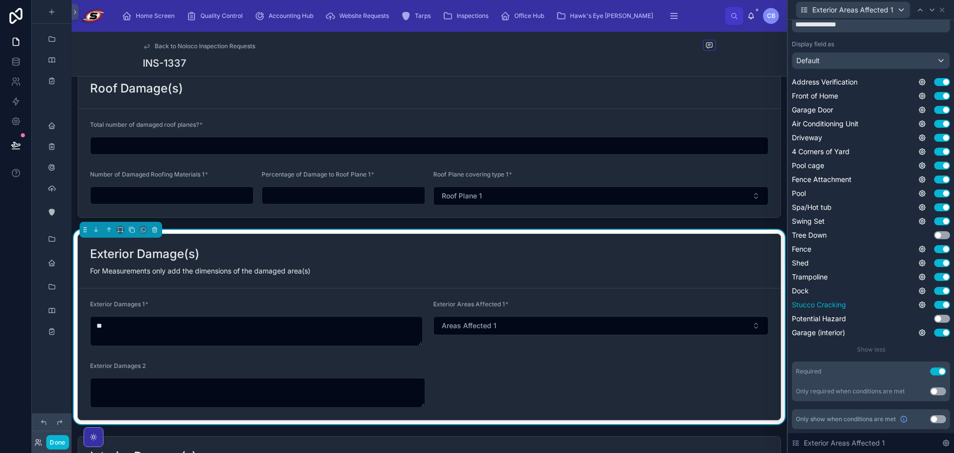
click at [934, 305] on button "Use setting" at bounding box center [942, 305] width 16 height 8
click at [919, 330] on icon at bounding box center [922, 333] width 6 height 6
click at [885, 329] on button "Use setting" at bounding box center [888, 328] width 16 height 8
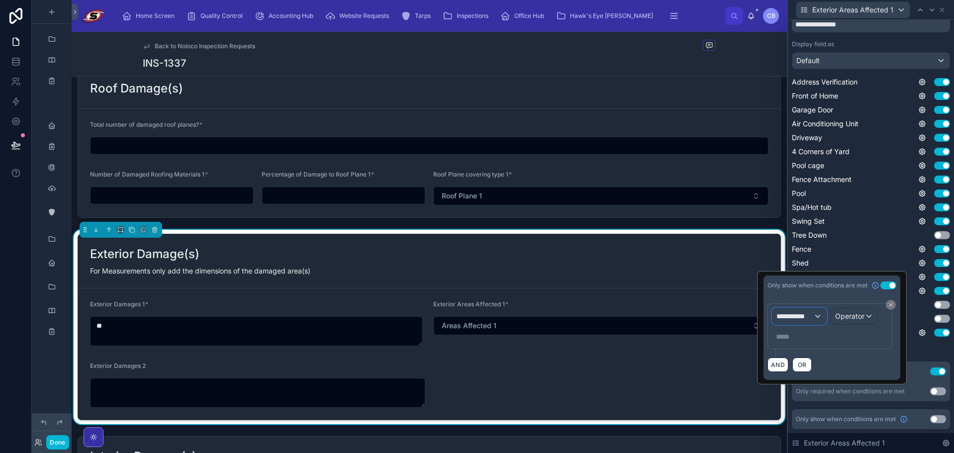
click at [799, 317] on span "**********" at bounding box center [794, 316] width 37 height 10
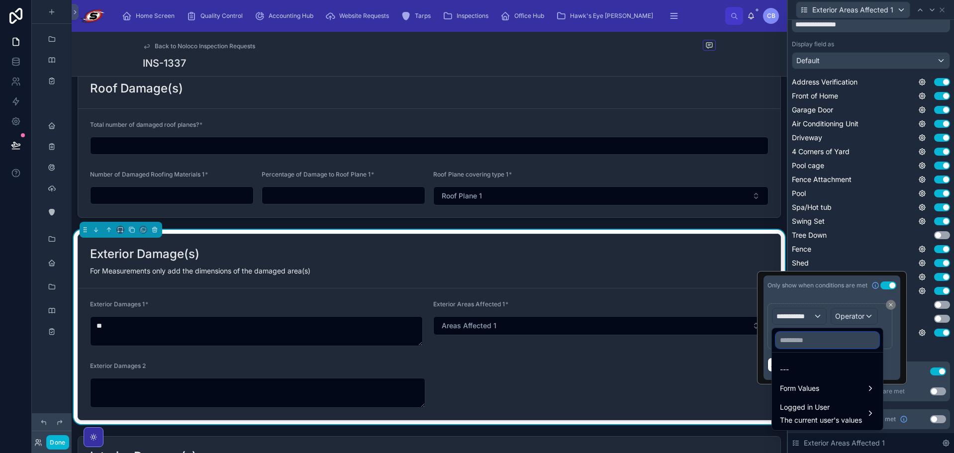
click at [809, 341] on input "text" at bounding box center [827, 340] width 103 height 16
paste input "**********"
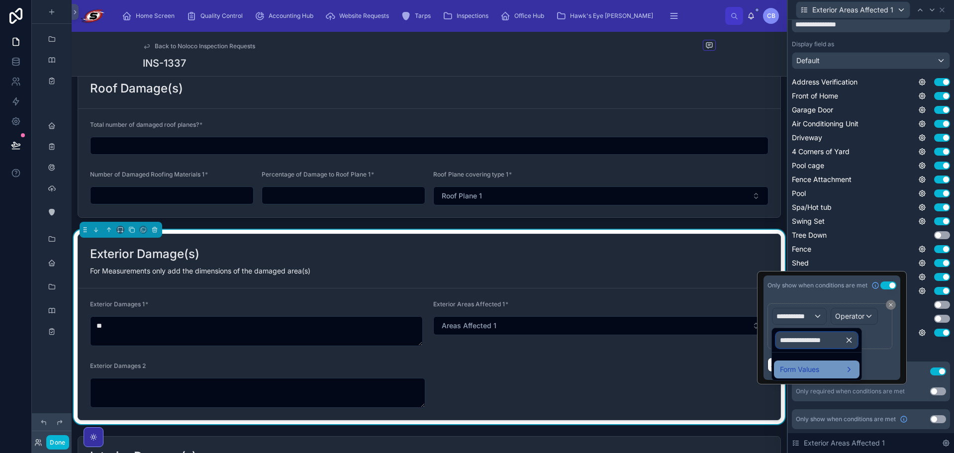
type input "**********"
click at [783, 371] on span "Form Values" at bounding box center [799, 369] width 39 height 12
click at [743, 371] on span "Exterior Areas Damaged" at bounding box center [725, 370] width 80 height 12
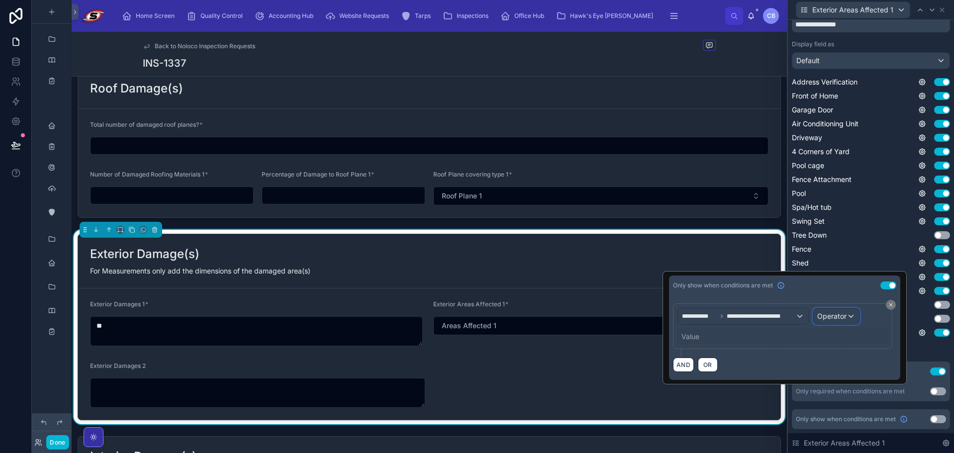
click at [825, 315] on span "Operator" at bounding box center [831, 316] width 29 height 8
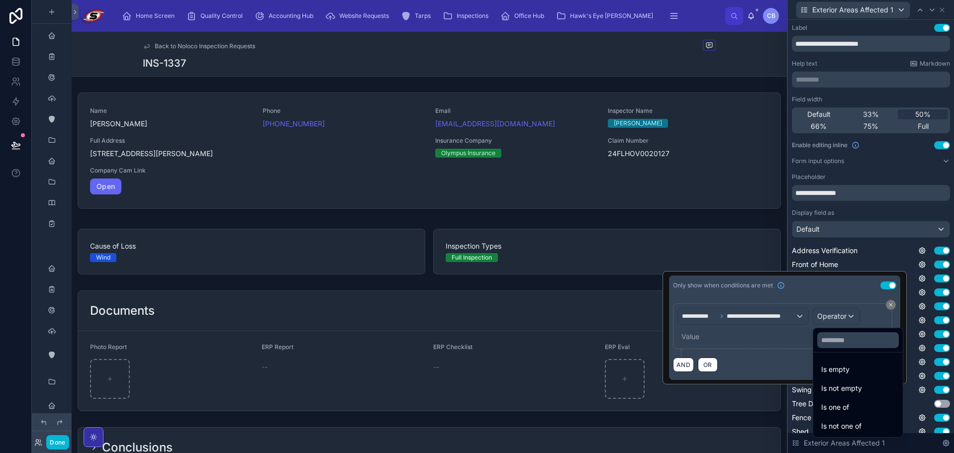
scroll to position [1376, 0]
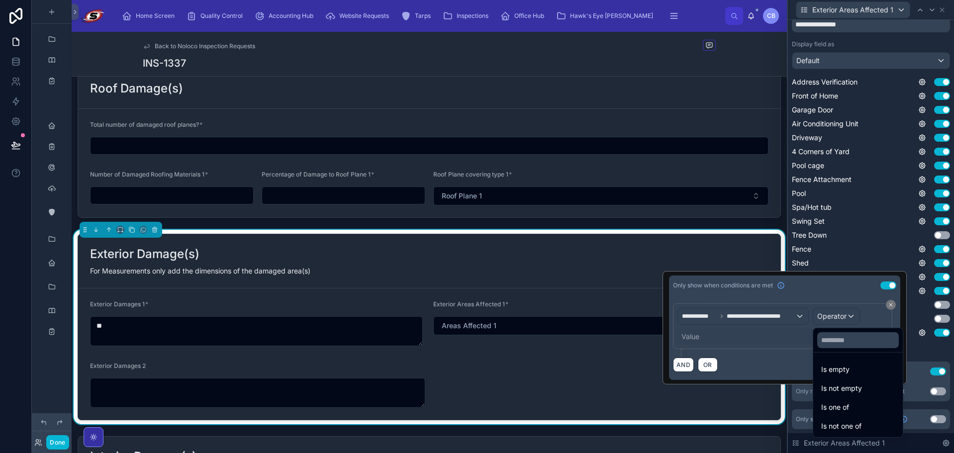
click at [839, 409] on span "Is one of" at bounding box center [835, 407] width 28 height 12
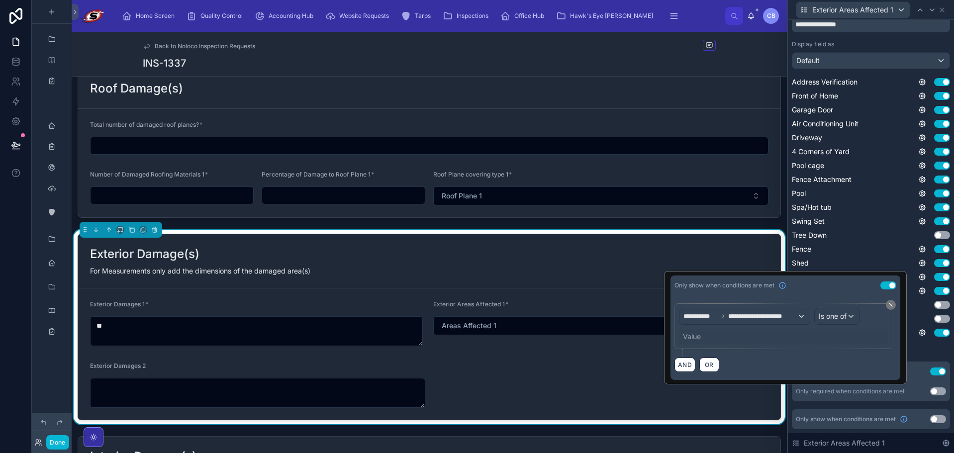
click at [696, 335] on div "Value" at bounding box center [692, 337] width 18 height 10
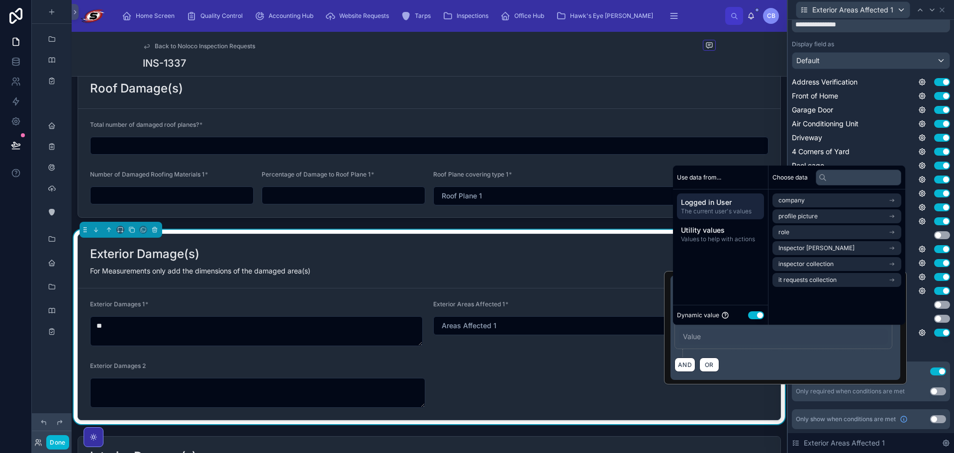
click at [758, 317] on button "Use setting" at bounding box center [756, 315] width 16 height 8
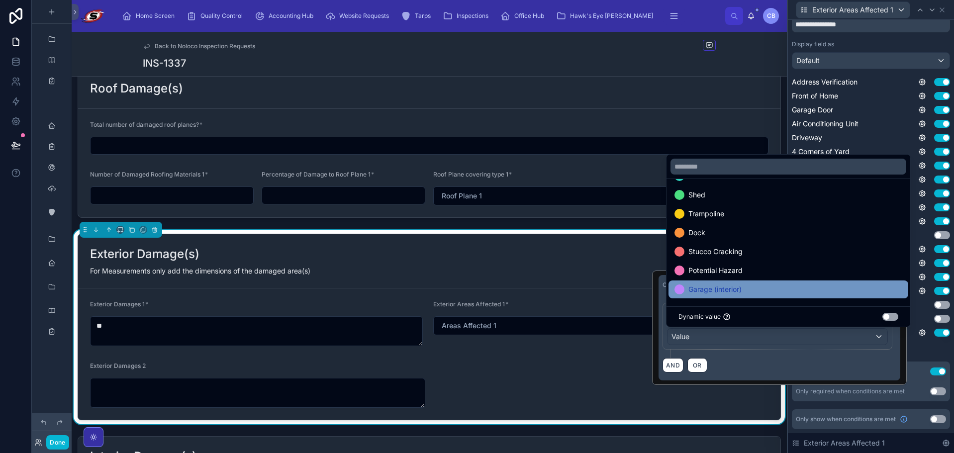
click at [765, 284] on div "Garage (interior)" at bounding box center [788, 289] width 228 height 12
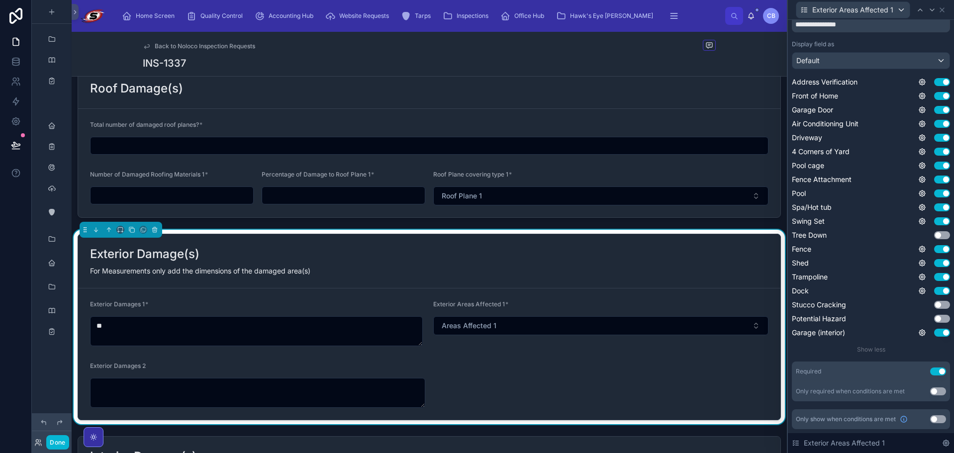
click at [921, 345] on div "**********" at bounding box center [870, 178] width 158 height 349
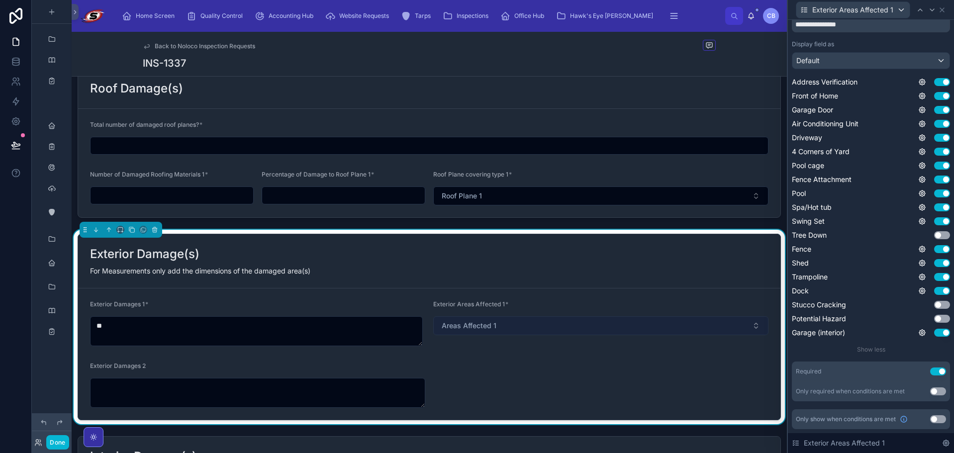
click at [529, 325] on button "Areas Affected 1" at bounding box center [600, 325] width 335 height 19
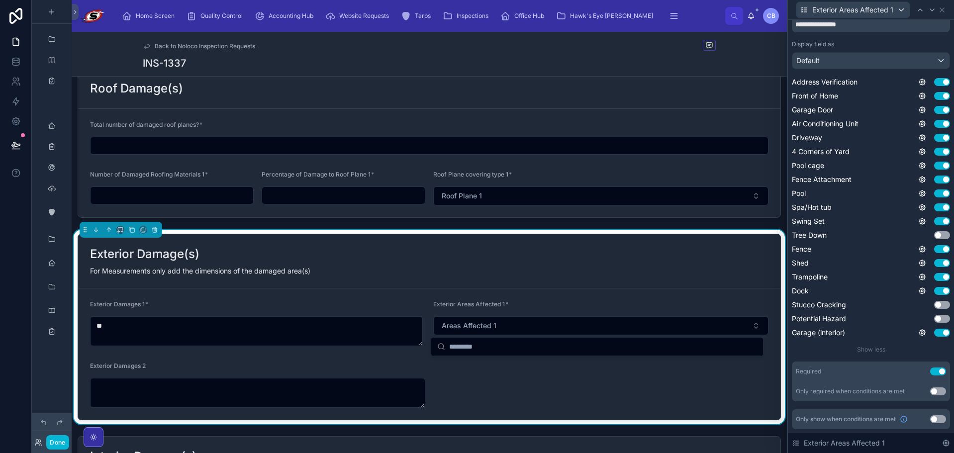
click at [511, 258] on div "Exterior Damage(s)" at bounding box center [429, 254] width 678 height 16
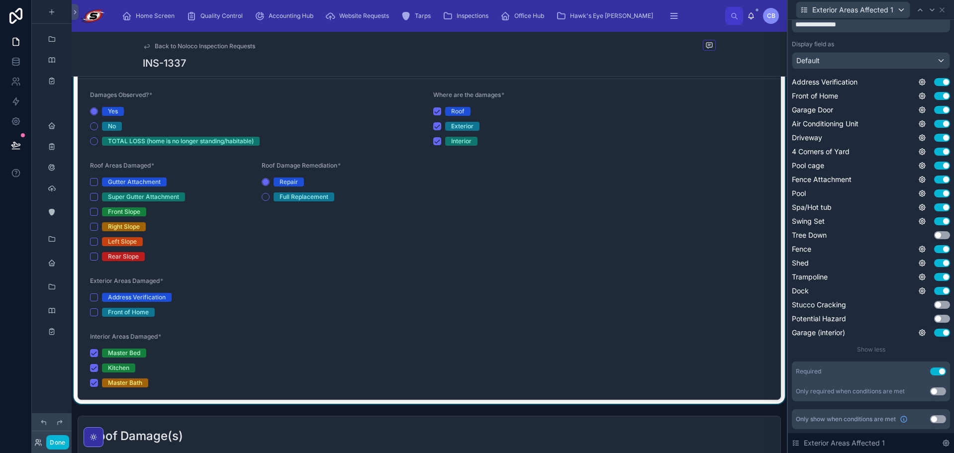
scroll to position [1028, 0]
click at [94, 297] on div at bounding box center [429, 219] width 715 height 369
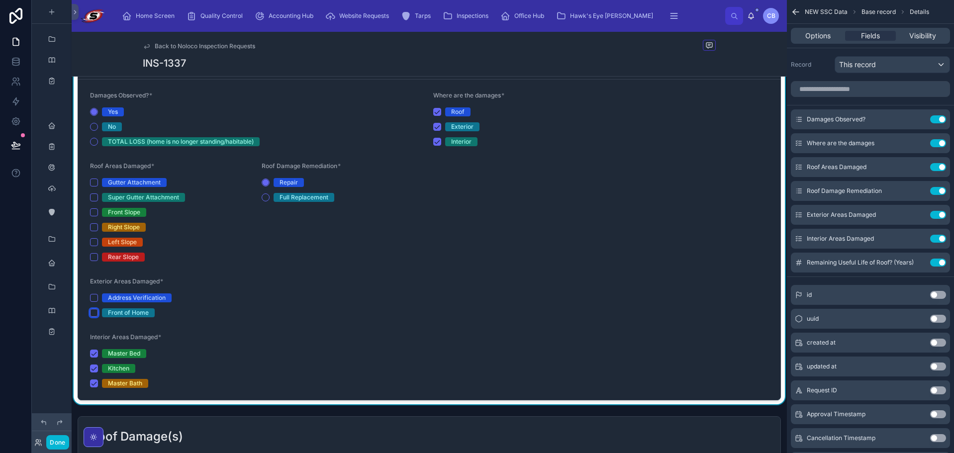
drag, startPoint x: 94, startPoint y: 300, endPoint x: 94, endPoint y: 312, distance: 11.9
click at [94, 312] on button "Front of Home" at bounding box center [94, 313] width 8 height 8
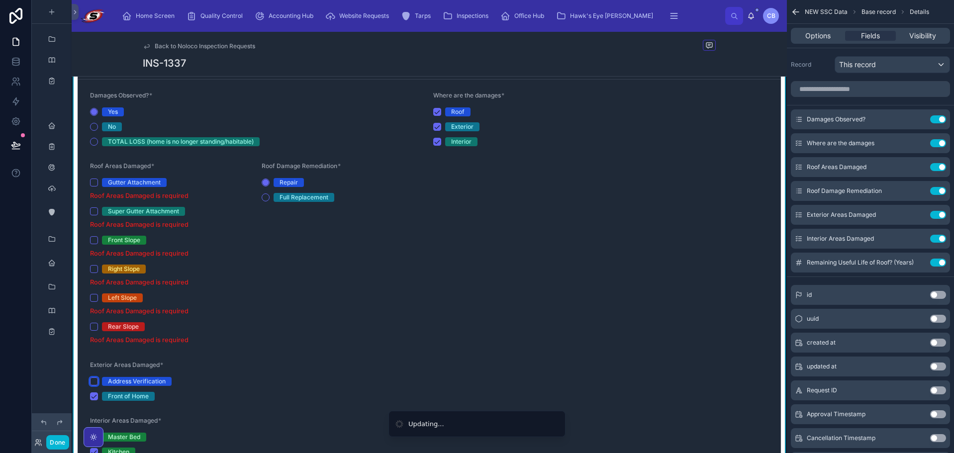
click at [95, 380] on button "Address Verification" at bounding box center [94, 381] width 8 height 8
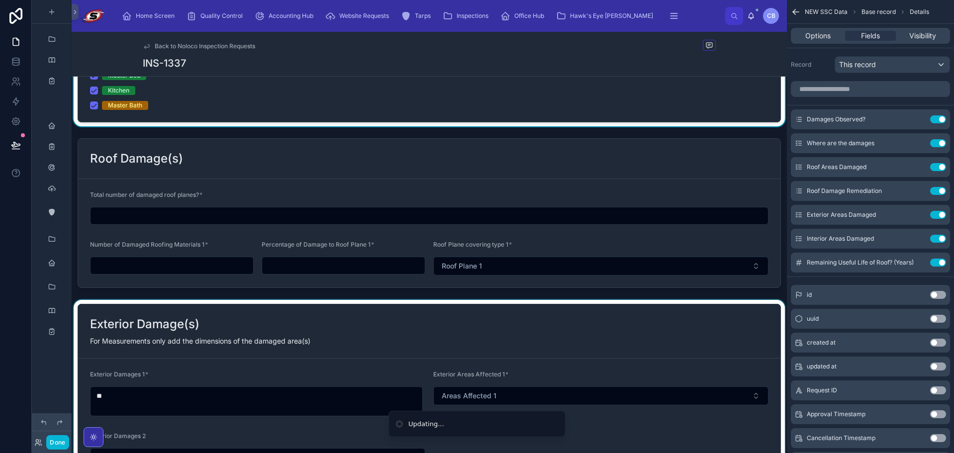
scroll to position [1476, 0]
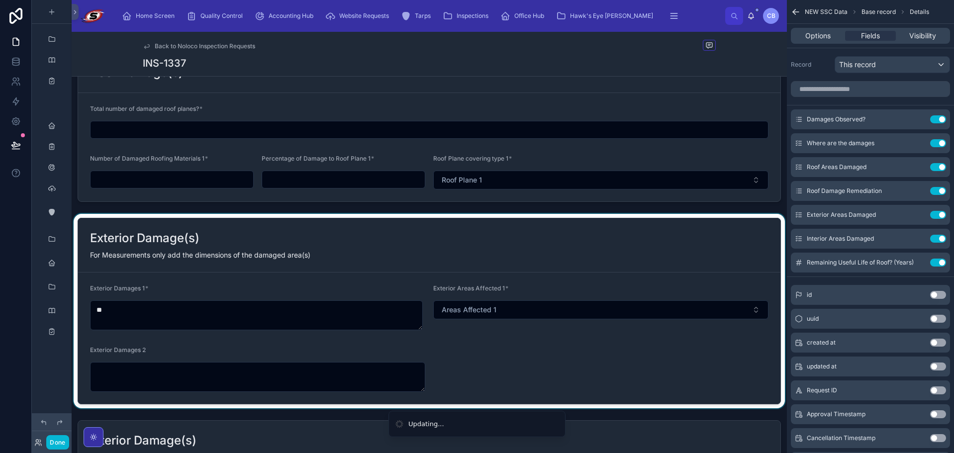
click at [463, 303] on div at bounding box center [429, 311] width 715 height 194
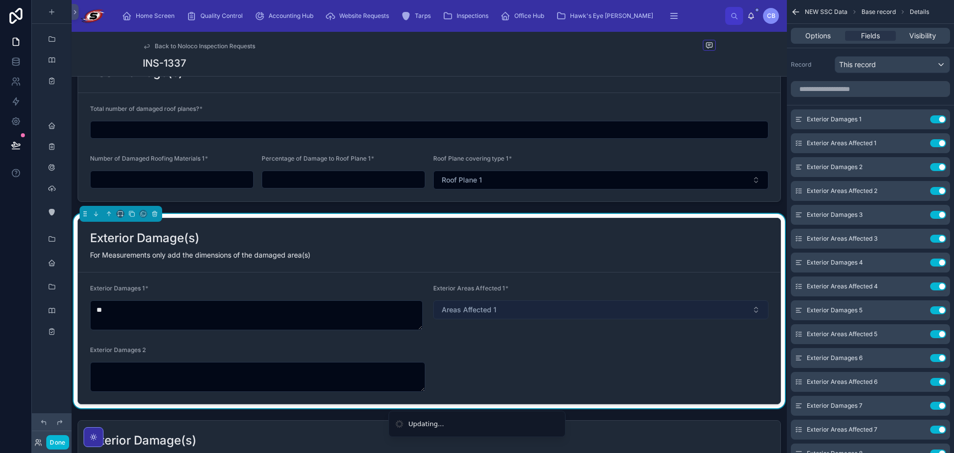
click at [488, 309] on span "Areas Affected 1" at bounding box center [468, 310] width 55 height 10
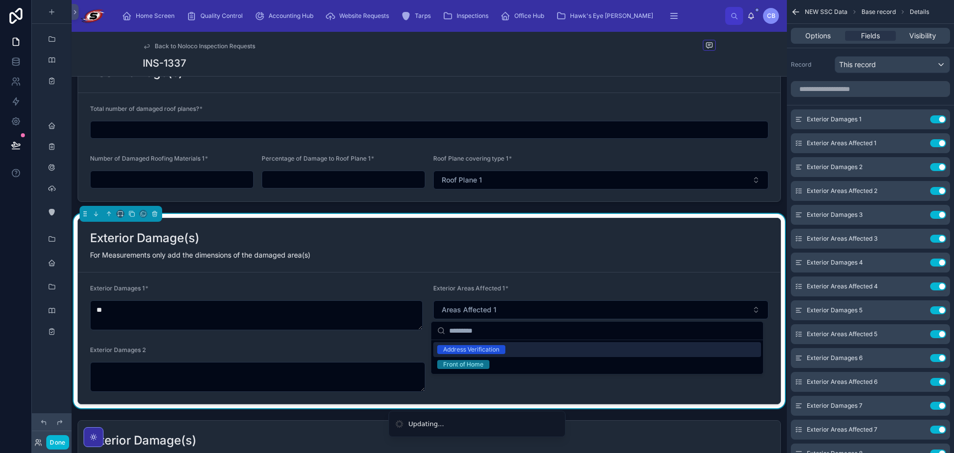
click at [510, 246] on div "Exterior Damage(s) For Measurements only add the dimensions of the damaged area…" at bounding box center [429, 245] width 702 height 54
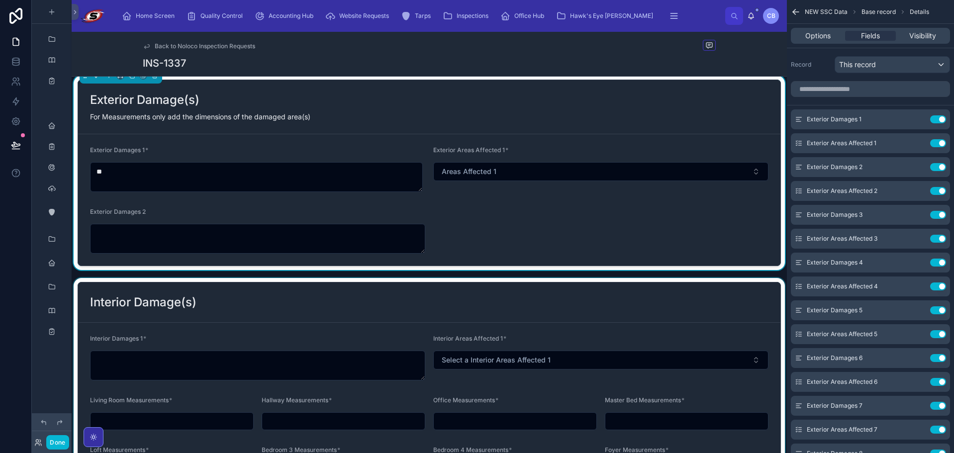
scroll to position [1525, 0]
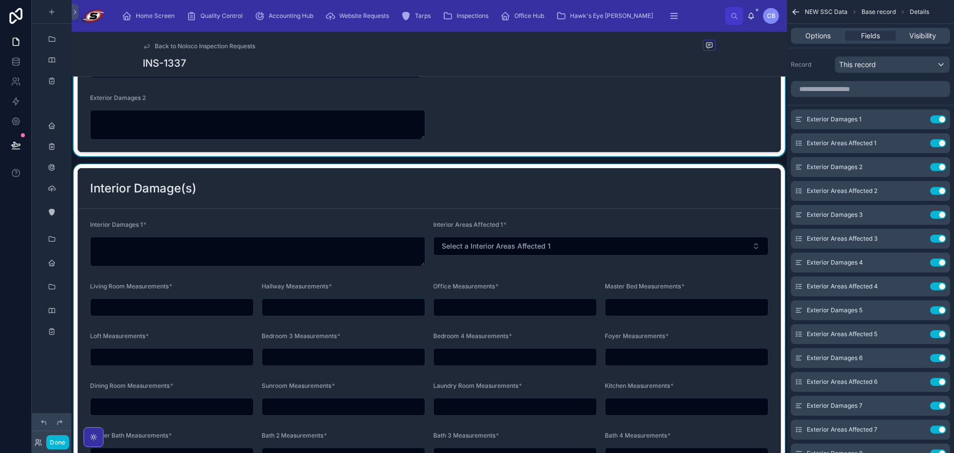
scroll to position [1674, 0]
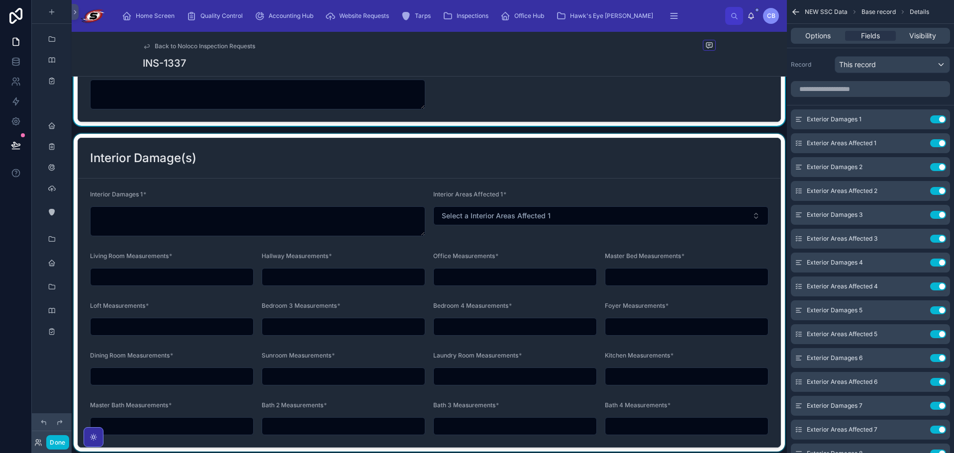
click at [409, 221] on div at bounding box center [429, 293] width 715 height 318
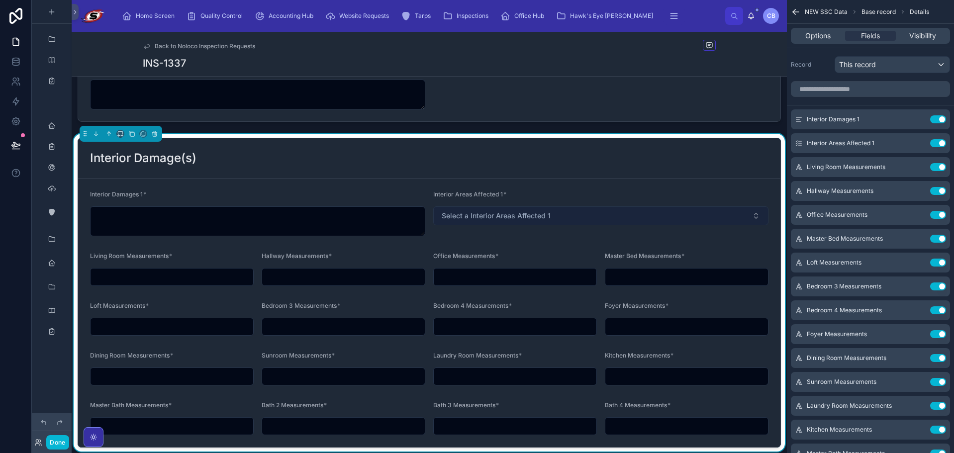
click at [444, 216] on span "Select a Interior Areas Affected 1" at bounding box center [495, 216] width 109 height 10
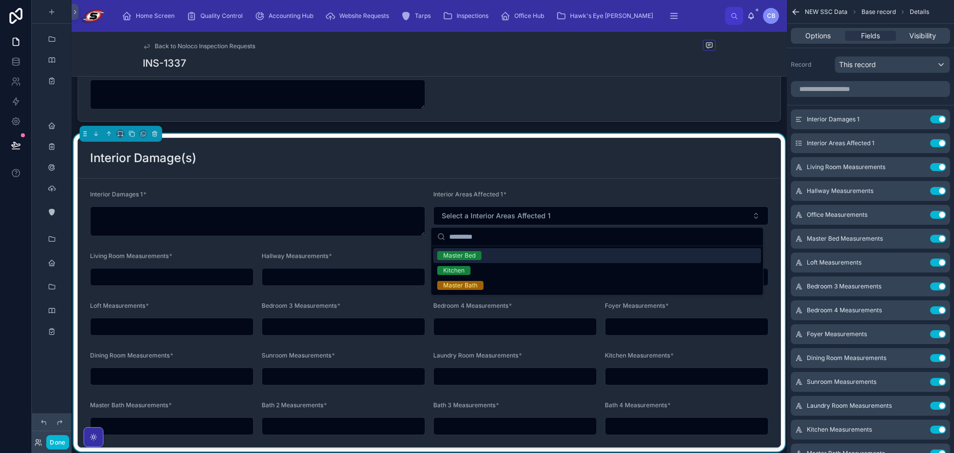
click at [437, 176] on div "Interior Damage(s)" at bounding box center [429, 158] width 702 height 40
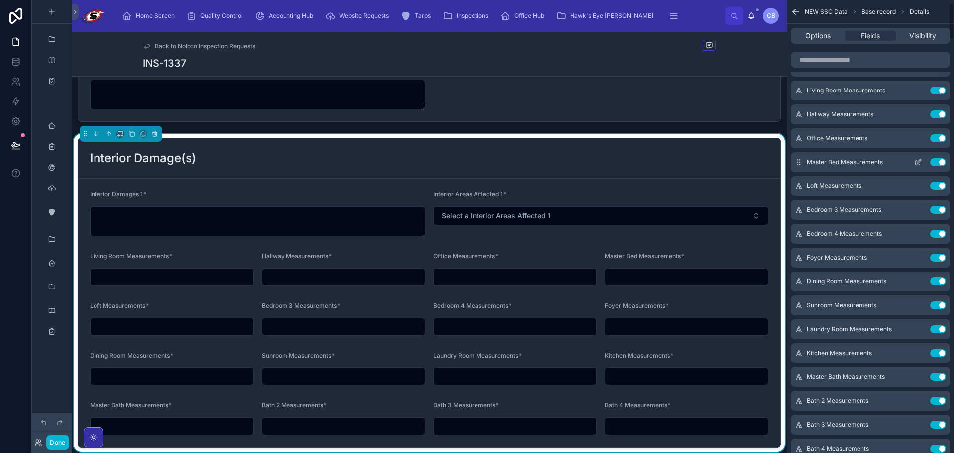
scroll to position [0, 0]
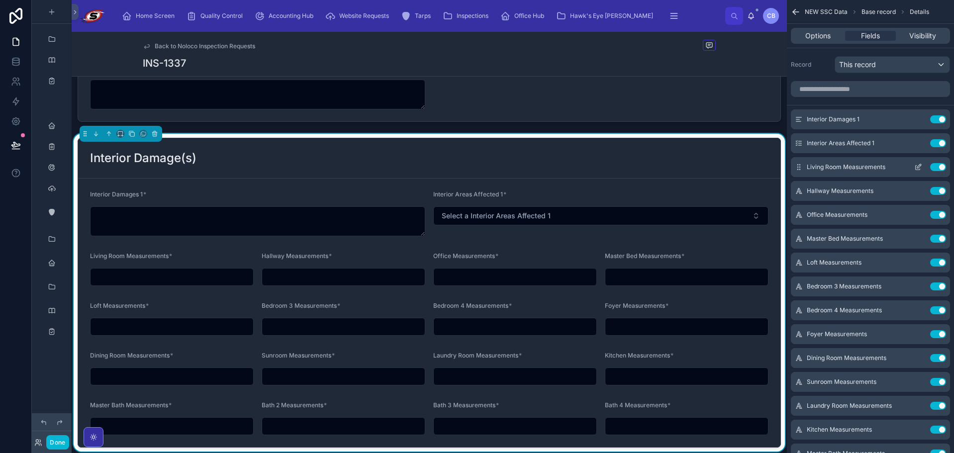
click at [920, 164] on icon "scrollable content" at bounding box center [919, 166] width 4 height 4
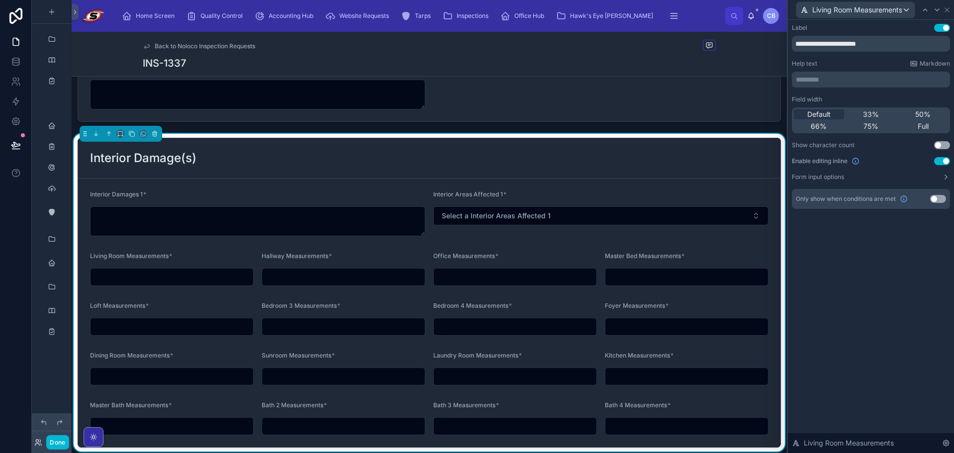
click at [938, 197] on button "Use setting" at bounding box center [938, 199] width 16 height 8
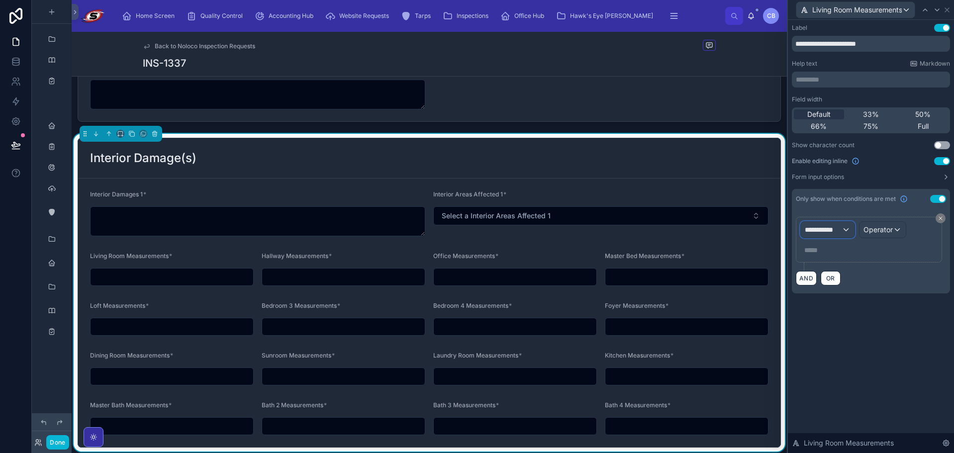
click at [841, 228] on span "**********" at bounding box center [822, 230] width 37 height 10
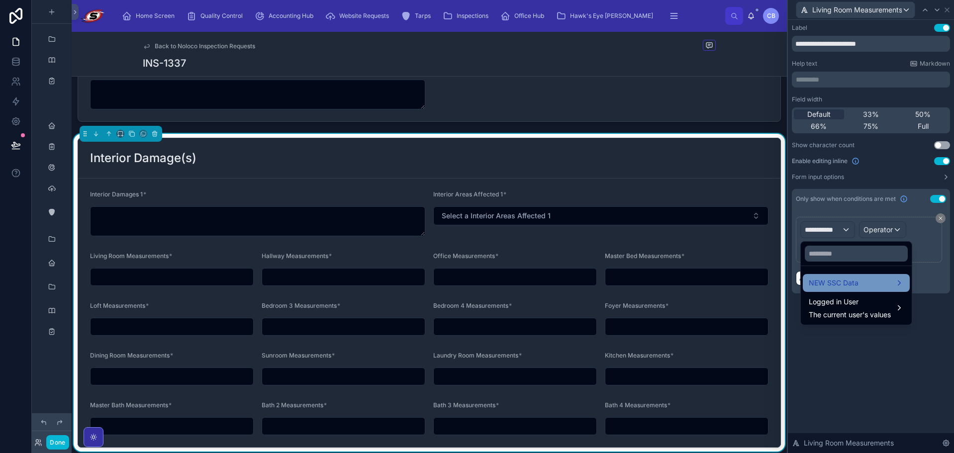
click at [848, 279] on span "NEW SSC Data" at bounding box center [833, 283] width 50 height 12
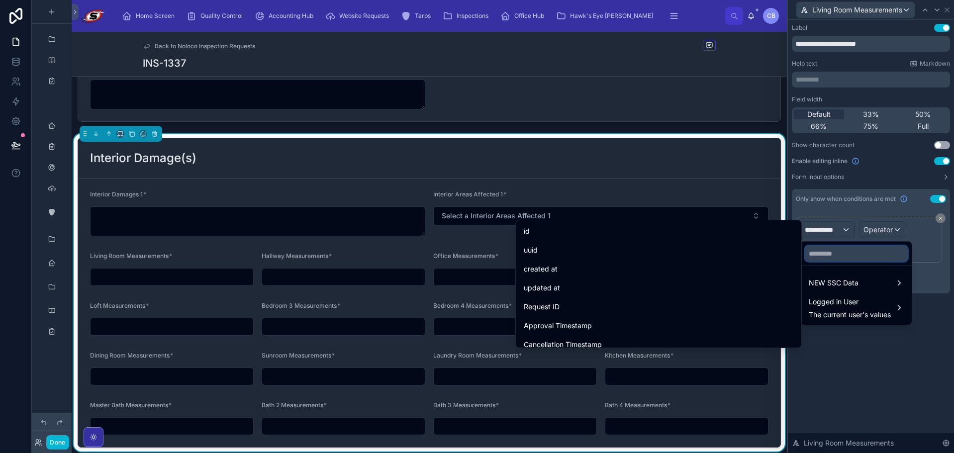
click at [840, 256] on input "text" at bounding box center [855, 254] width 103 height 16
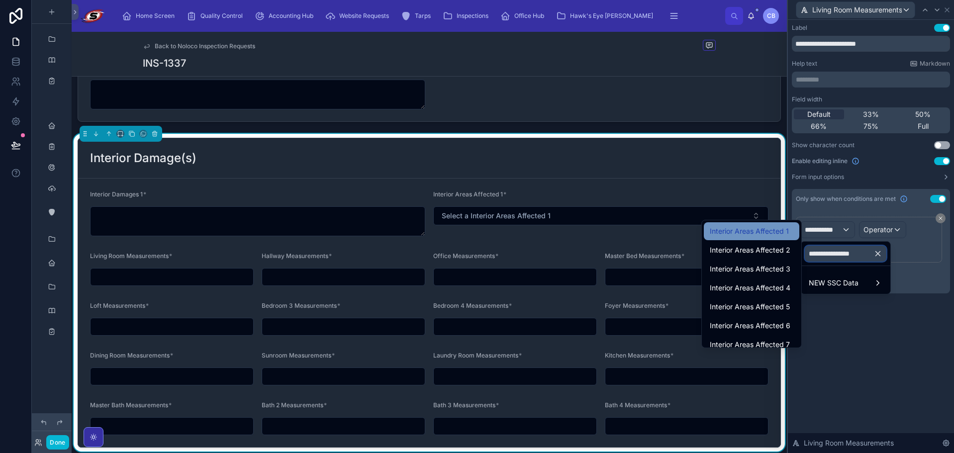
type input "**********"
click at [741, 231] on span "Interior Areas Affected 1" at bounding box center [748, 231] width 79 height 12
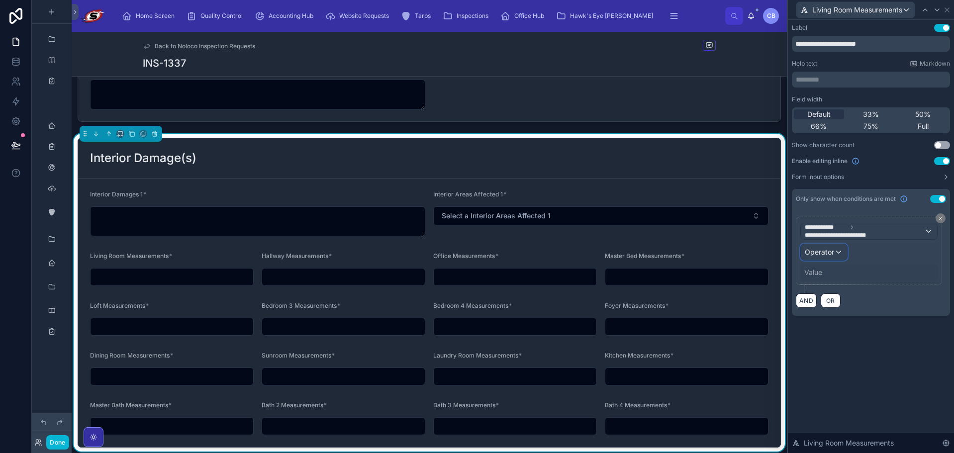
click at [817, 254] on span "Operator" at bounding box center [818, 252] width 29 height 8
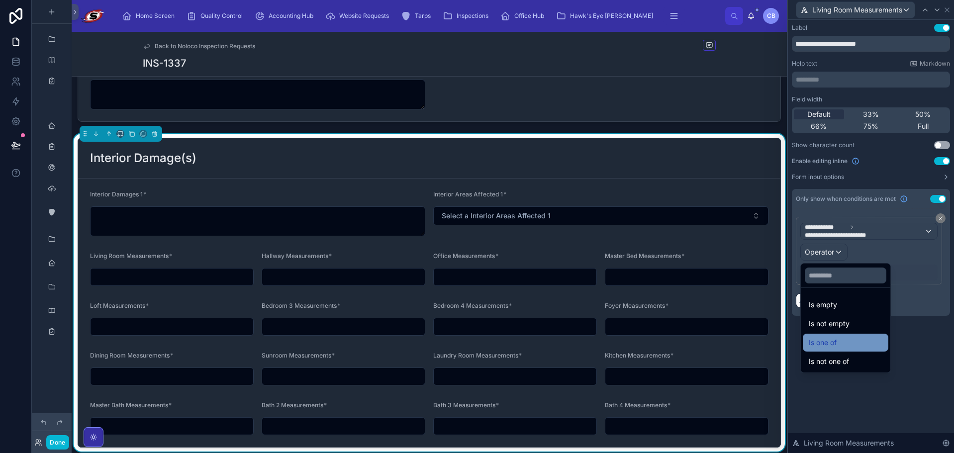
click at [832, 337] on span "Is one of" at bounding box center [822, 343] width 28 height 12
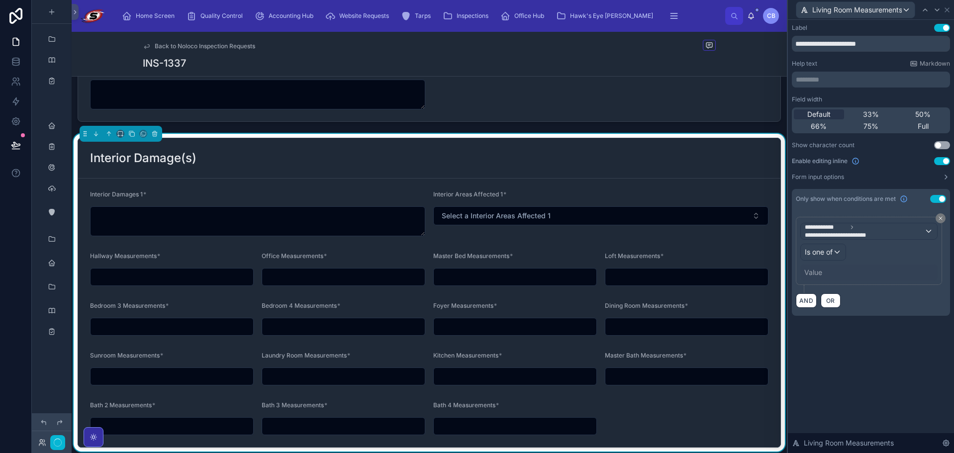
click at [812, 271] on div "Value" at bounding box center [813, 272] width 18 height 10
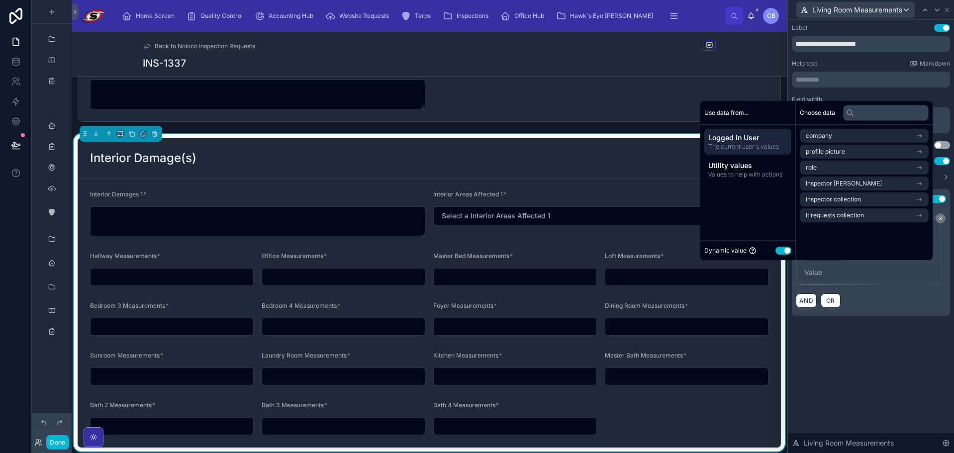
click at [780, 246] on div "Dynamic value Use setting" at bounding box center [747, 250] width 87 height 11
click at [781, 251] on button "Use setting" at bounding box center [783, 251] width 16 height 8
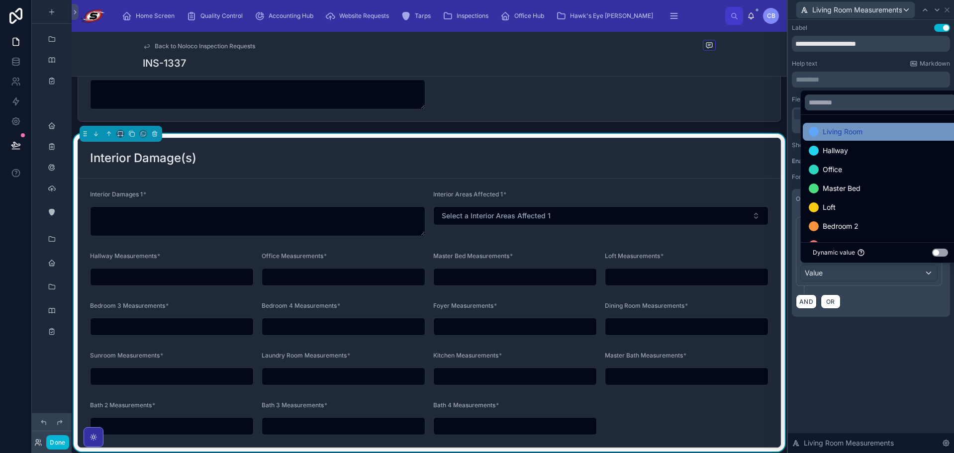
click at [873, 138] on div "Living Room" at bounding box center [879, 132] width 155 height 18
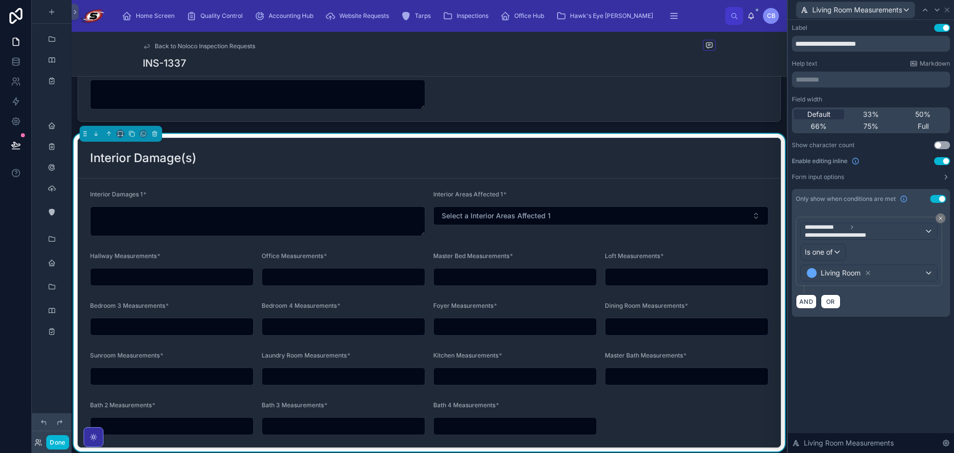
click at [913, 327] on div "**********" at bounding box center [870, 180] width 166 height 321
click at [933, 10] on icon at bounding box center [937, 10] width 8 height 8
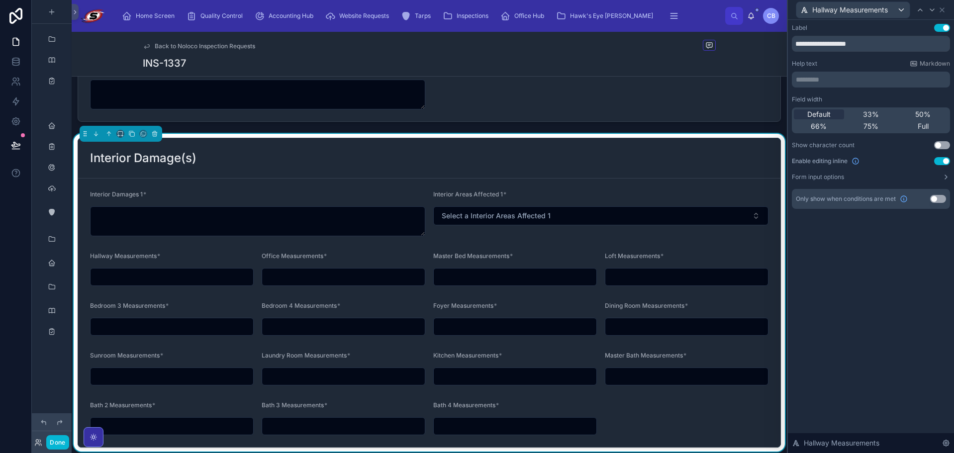
click at [940, 199] on button "Use setting" at bounding box center [938, 199] width 16 height 8
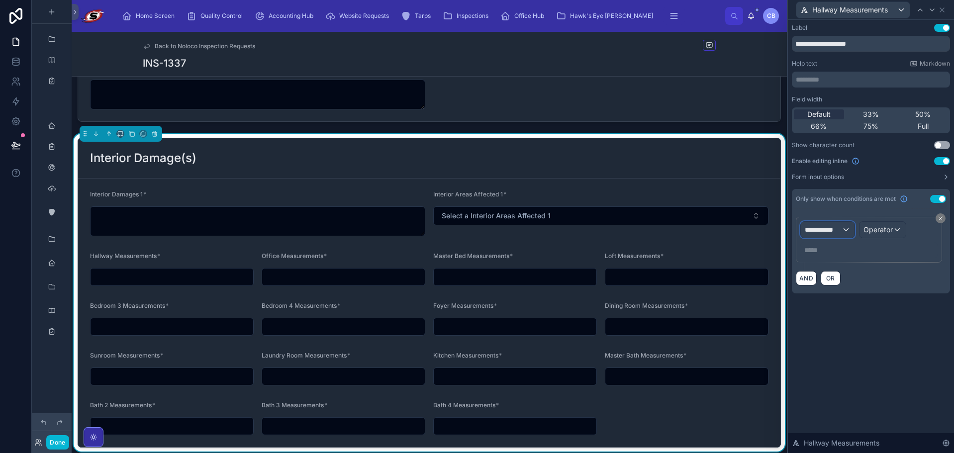
click at [837, 228] on span "**********" at bounding box center [822, 230] width 37 height 10
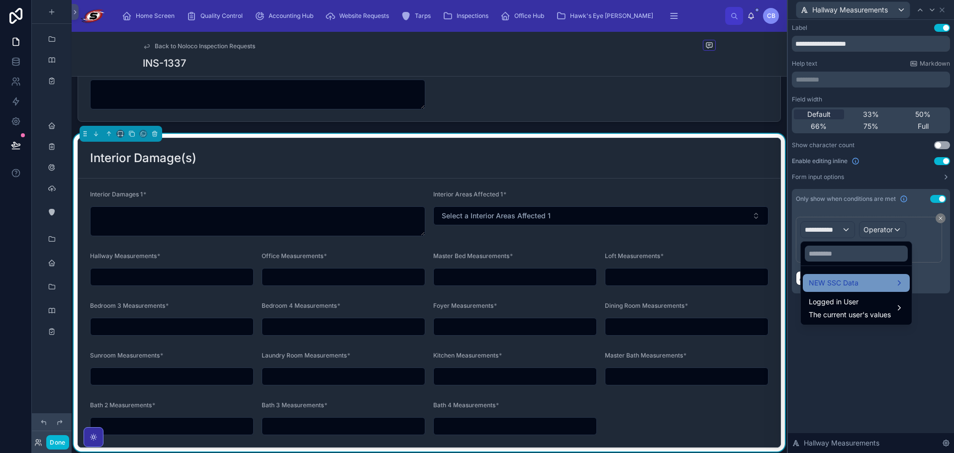
click at [845, 280] on span "NEW SSC Data" at bounding box center [833, 283] width 50 height 12
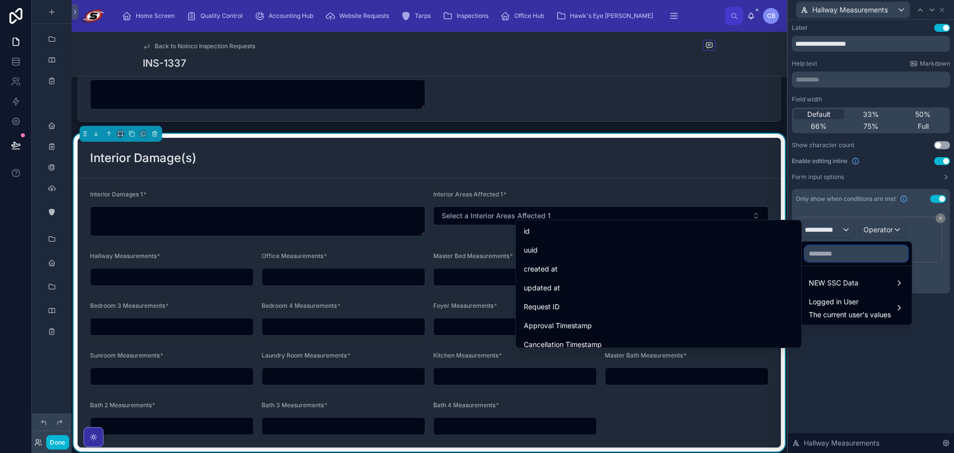
click at [822, 254] on input "text" at bounding box center [855, 254] width 103 height 16
paste input "**********"
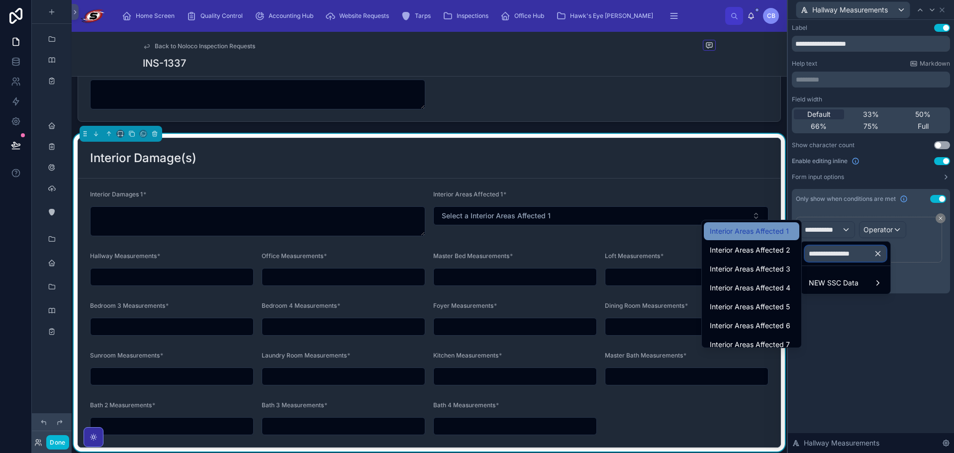
type input "**********"
click at [762, 235] on span "Interior Areas Affected 1" at bounding box center [748, 231] width 79 height 12
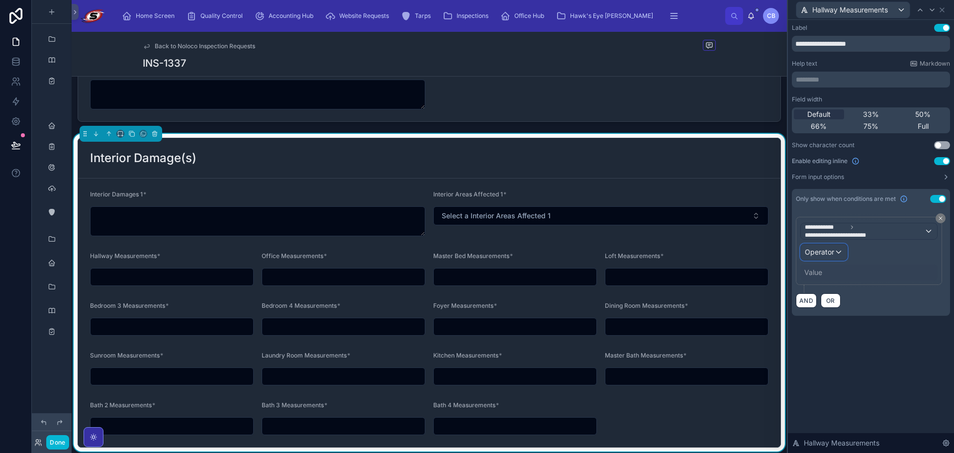
click at [828, 257] on div "Operator" at bounding box center [823, 252] width 46 height 16
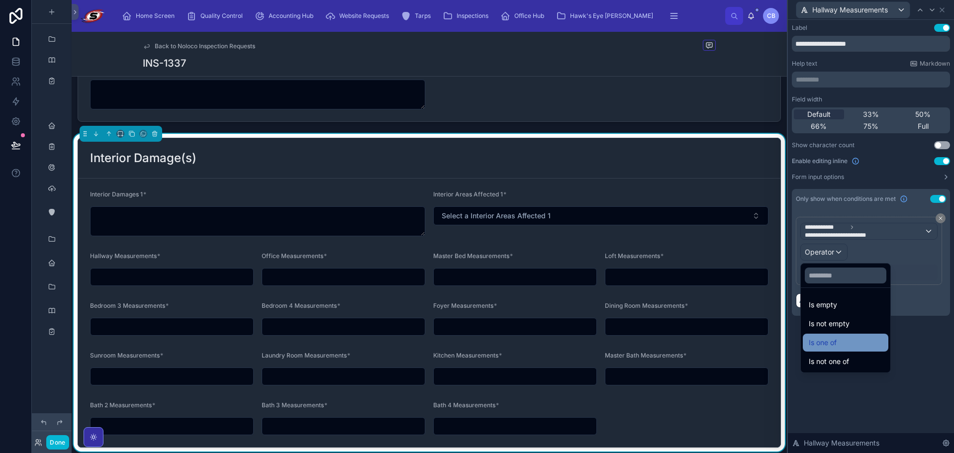
click at [826, 343] on span "Is one of" at bounding box center [822, 343] width 28 height 12
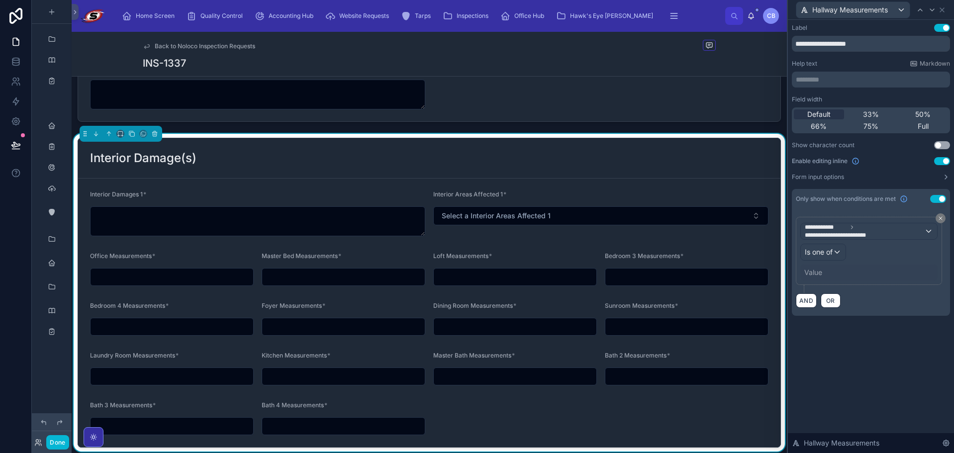
click at [805, 270] on div "Value" at bounding box center [813, 272] width 18 height 10
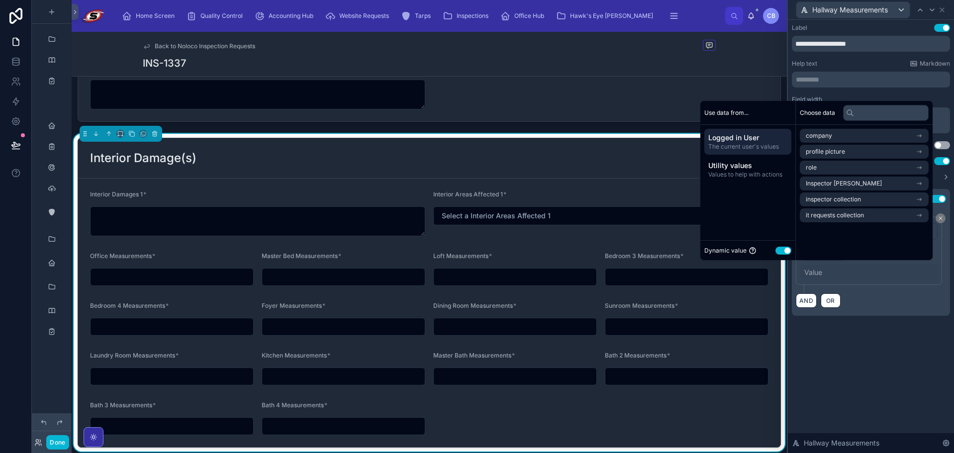
click at [779, 248] on button "Use setting" at bounding box center [783, 251] width 16 height 8
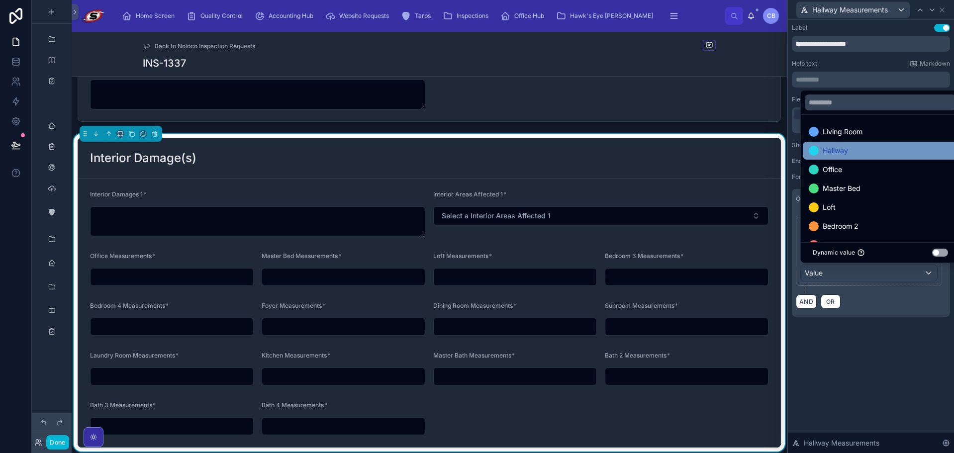
click at [833, 154] on span "Hallway" at bounding box center [834, 151] width 25 height 12
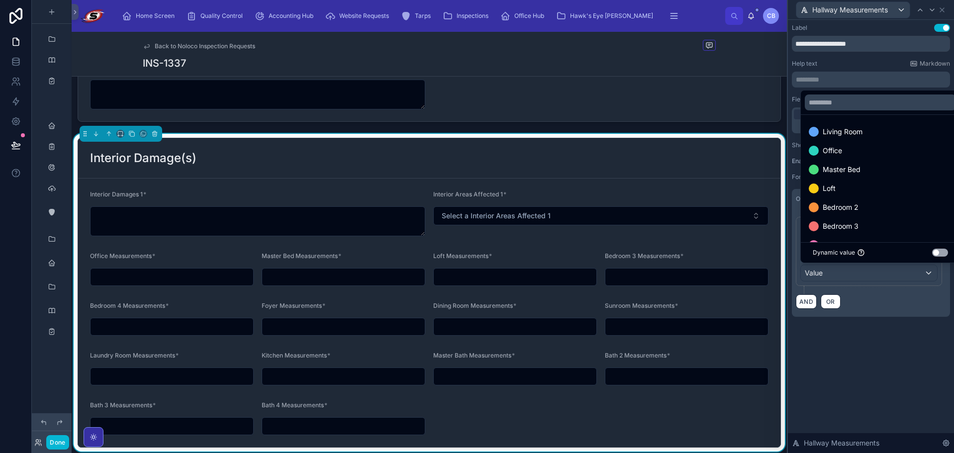
click at [851, 341] on div "**********" at bounding box center [870, 236] width 166 height 433
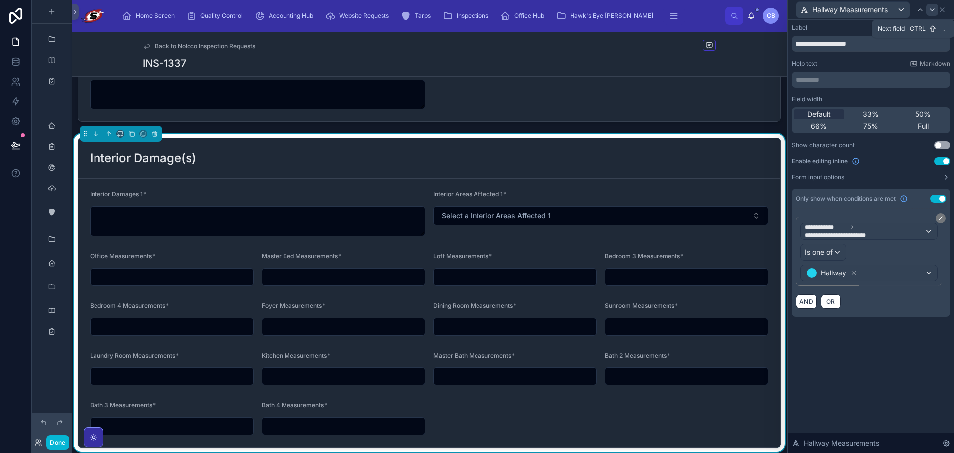
click at [930, 12] on icon at bounding box center [932, 10] width 8 height 8
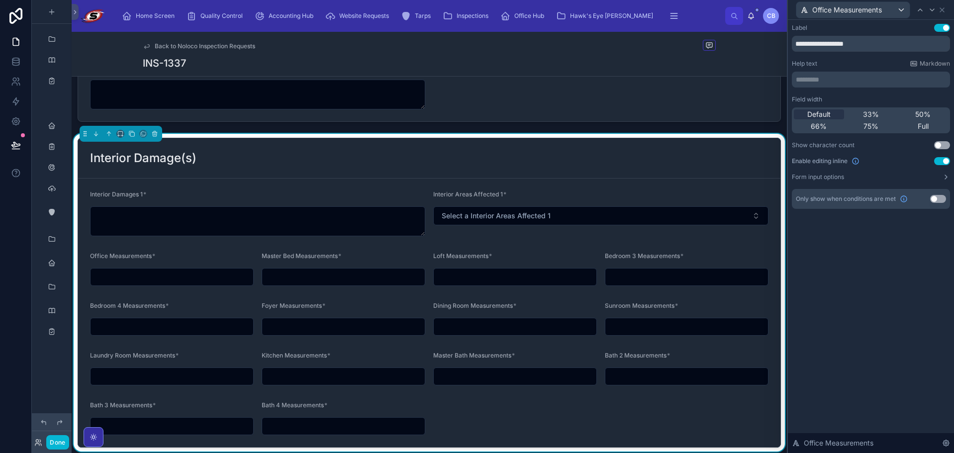
click at [933, 197] on button "Use setting" at bounding box center [938, 199] width 16 height 8
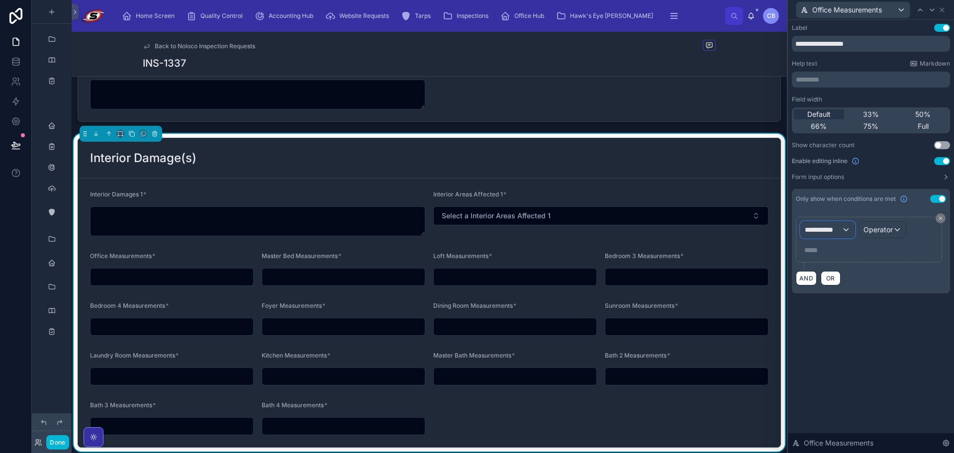
click at [843, 225] on div "**********" at bounding box center [827, 230] width 54 height 16
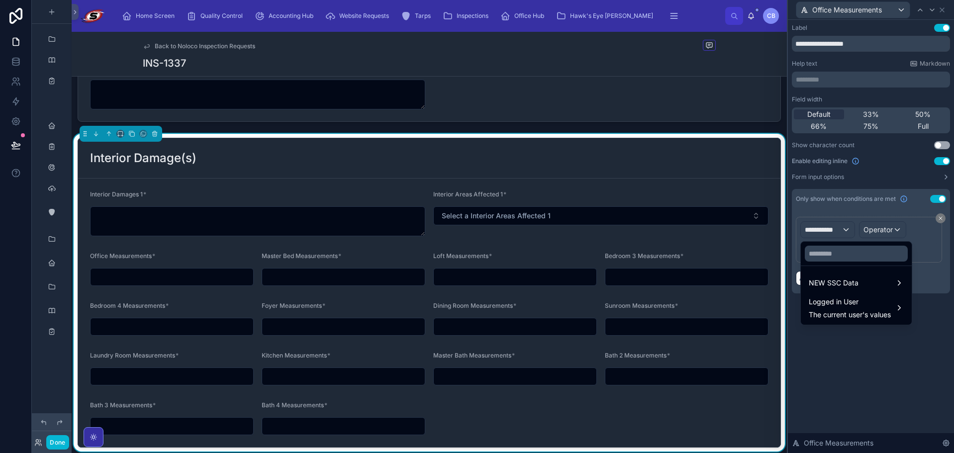
click at [845, 264] on div at bounding box center [855, 254] width 111 height 24
click at [843, 260] on input "text" at bounding box center [855, 254] width 103 height 16
paste input "**********"
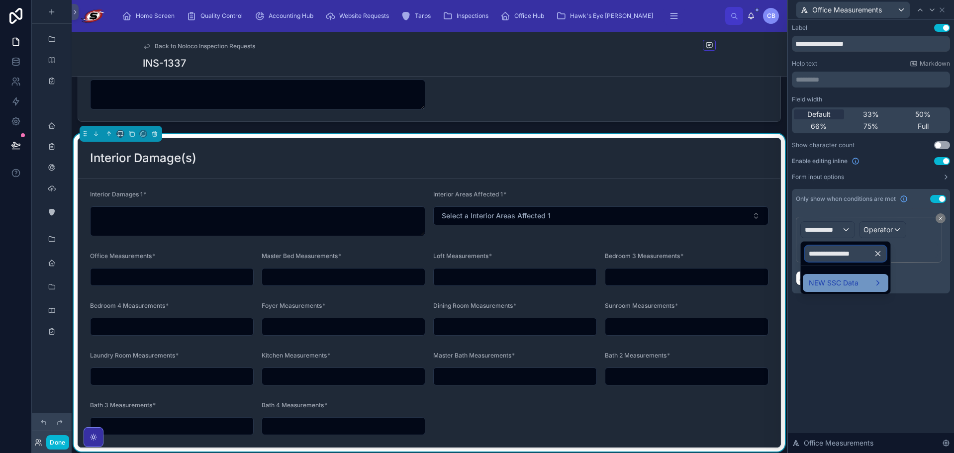
type input "**********"
click at [823, 284] on span "NEW SSC Data" at bounding box center [833, 283] width 50 height 12
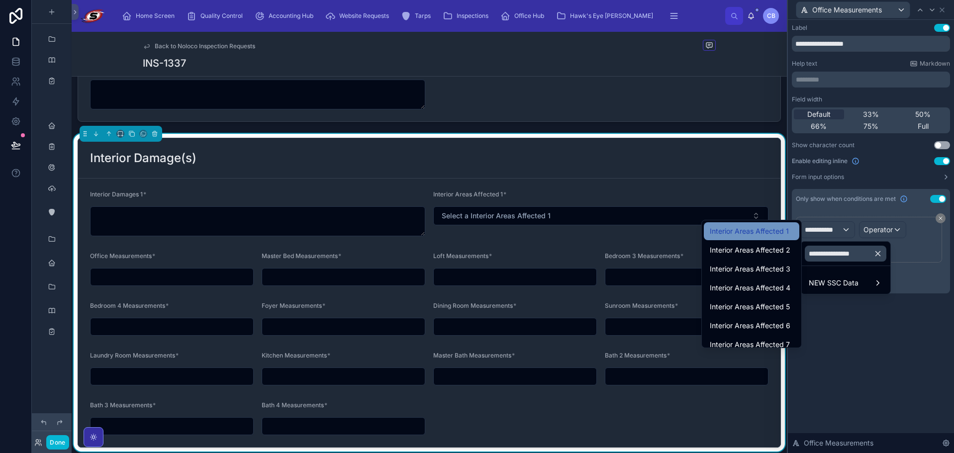
click at [773, 237] on span "Interior Areas Affected 1" at bounding box center [748, 231] width 79 height 12
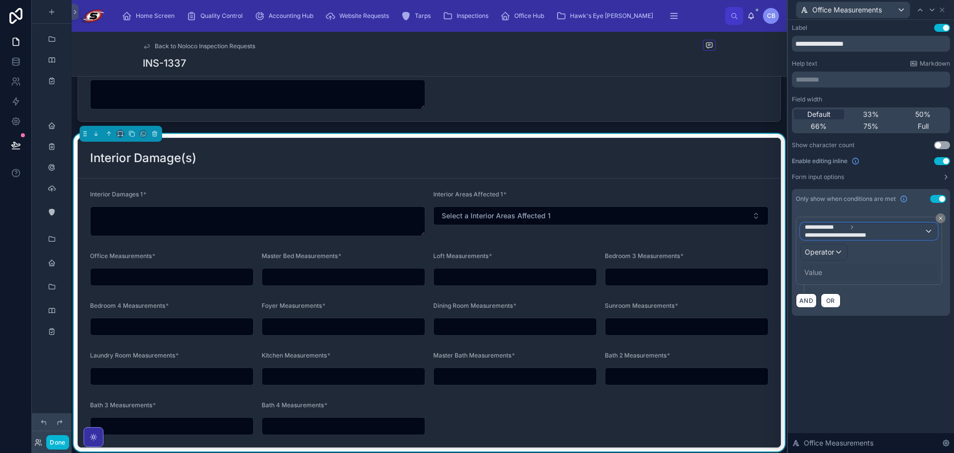
drag, startPoint x: 773, startPoint y: 237, endPoint x: 835, endPoint y: 234, distance: 62.7
click at [835, 234] on span "**********" at bounding box center [838, 235] width 68 height 8
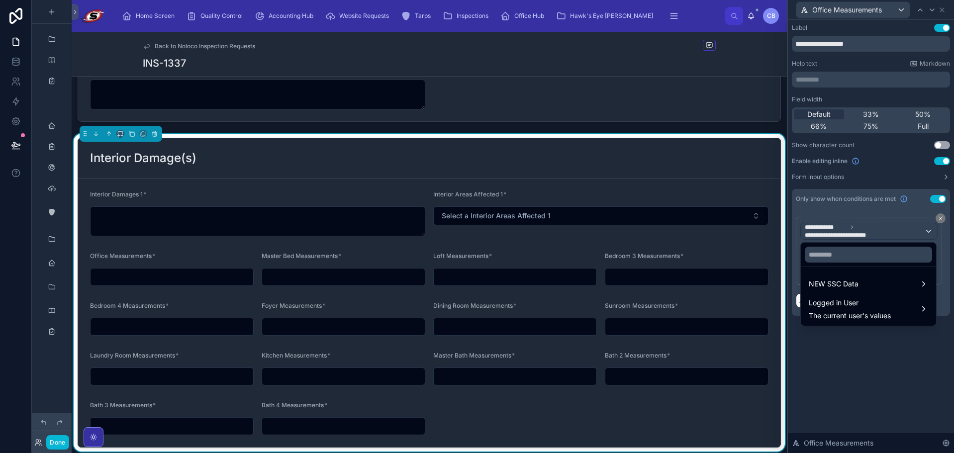
click at [794, 241] on div at bounding box center [870, 226] width 166 height 453
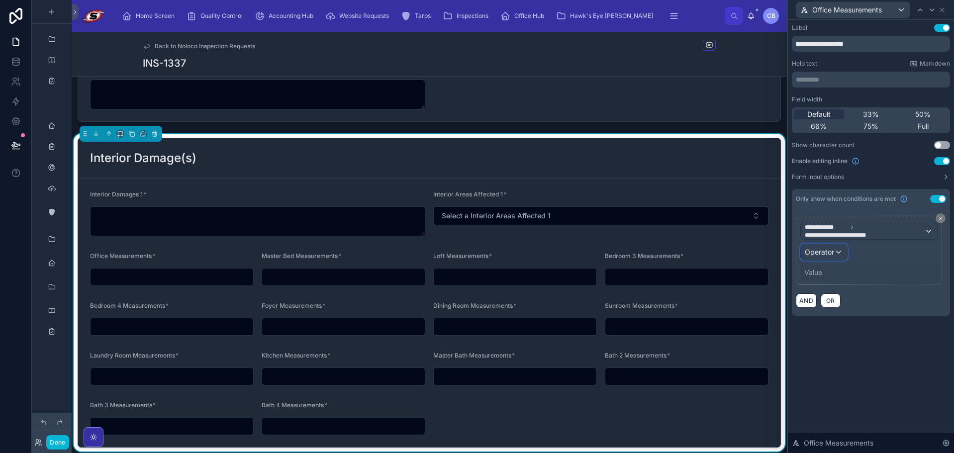
click at [826, 252] on span "Operator" at bounding box center [818, 252] width 29 height 8
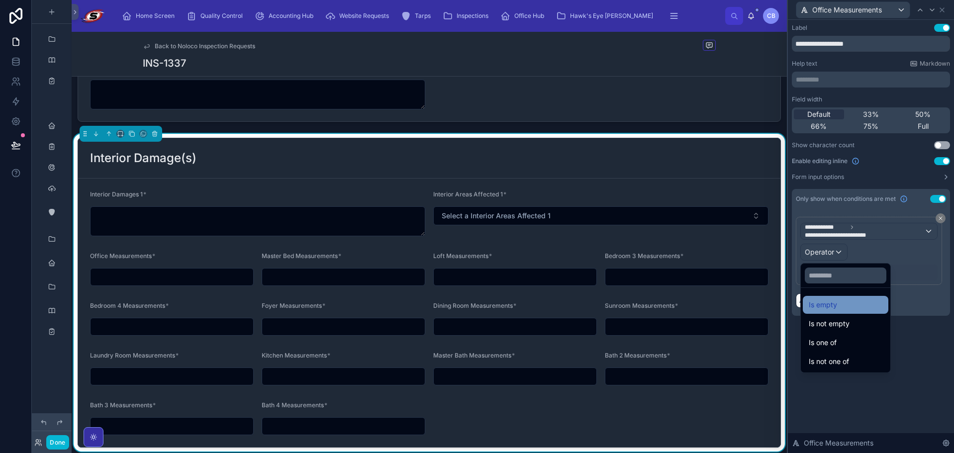
click at [824, 299] on span "Is empty" at bounding box center [822, 305] width 28 height 12
click at [824, 299] on div "**********" at bounding box center [870, 180] width 166 height 320
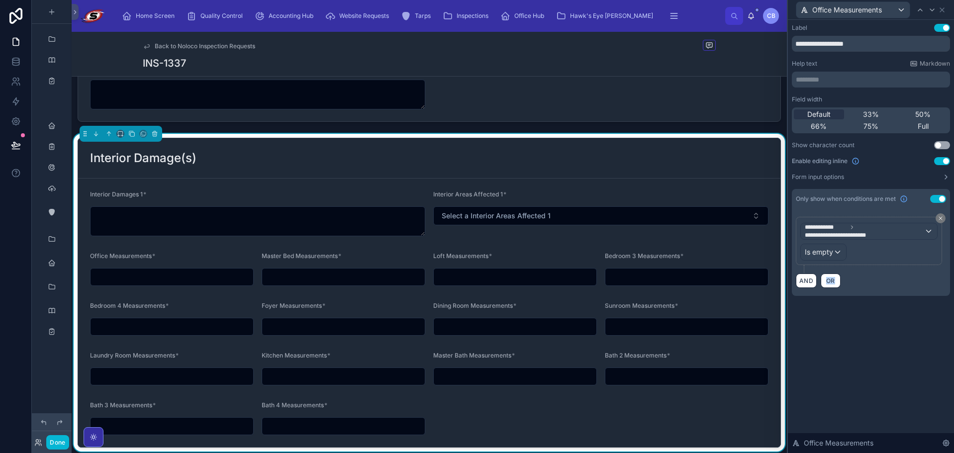
click at [844, 305] on div "**********" at bounding box center [870, 170] width 166 height 300
click at [818, 248] on div "Is empty" at bounding box center [822, 252] width 45 height 16
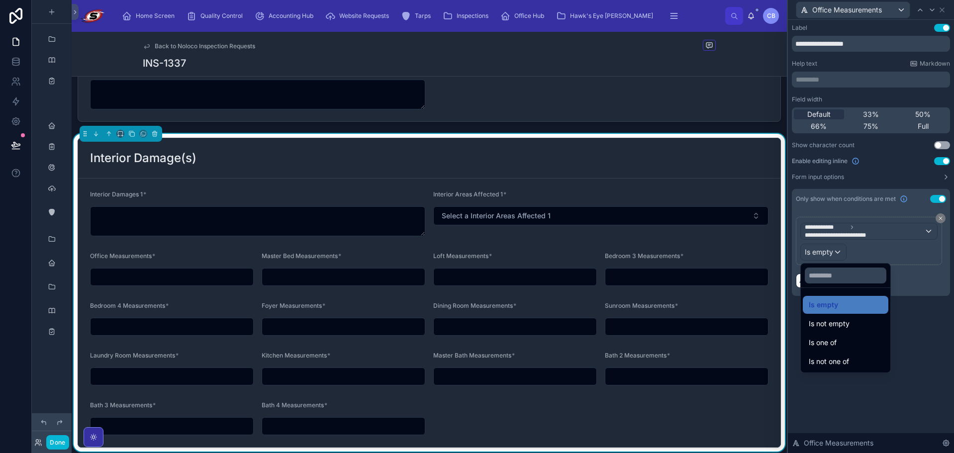
click at [829, 342] on span "Is one of" at bounding box center [822, 343] width 28 height 12
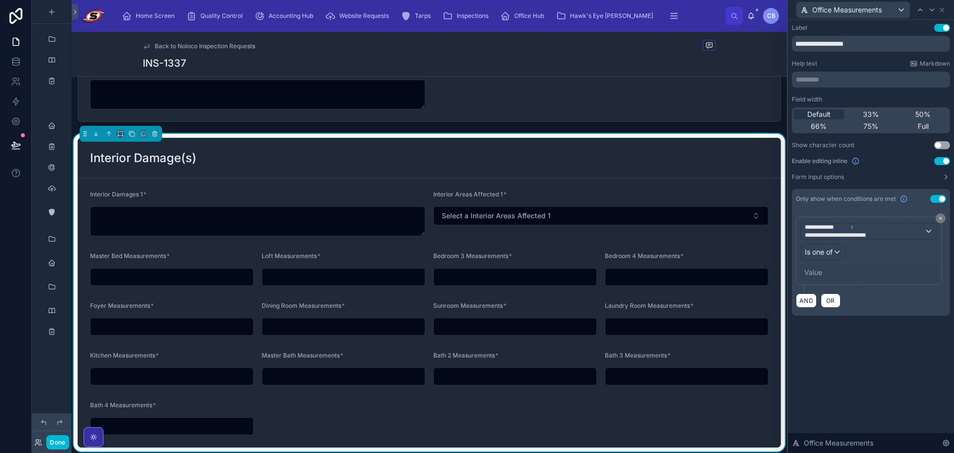
click at [809, 275] on div "Value" at bounding box center [813, 272] width 18 height 10
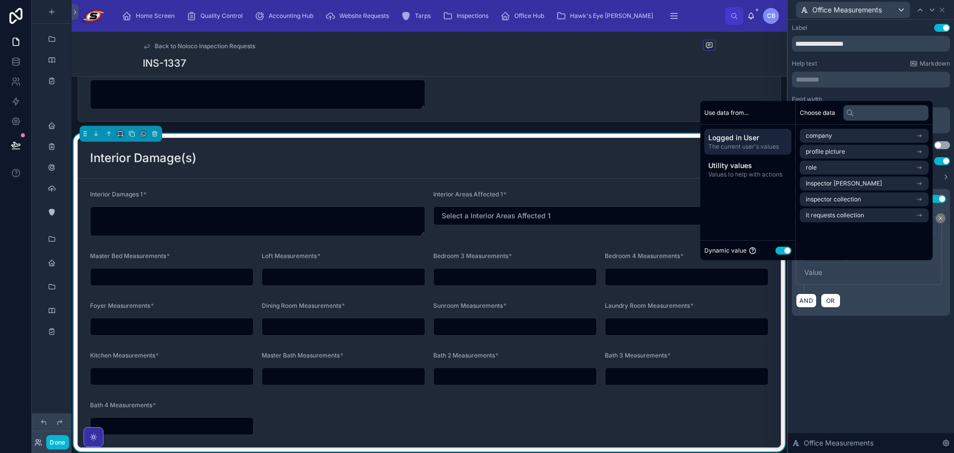
click at [780, 247] on button "Use setting" at bounding box center [783, 251] width 16 height 8
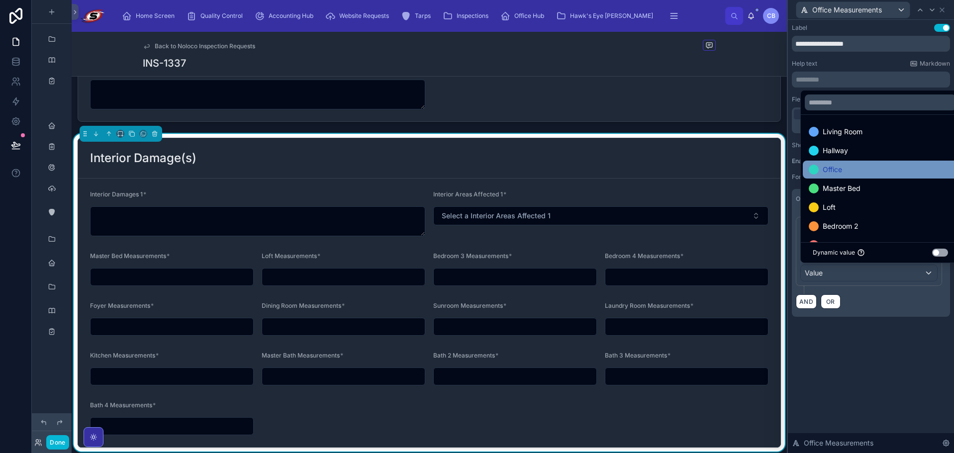
click at [842, 170] on span "Office" at bounding box center [831, 170] width 19 height 12
drag, startPoint x: 845, startPoint y: 346, endPoint x: 849, endPoint y: 333, distance: 13.4
click at [845, 347] on div "**********" at bounding box center [870, 236] width 166 height 433
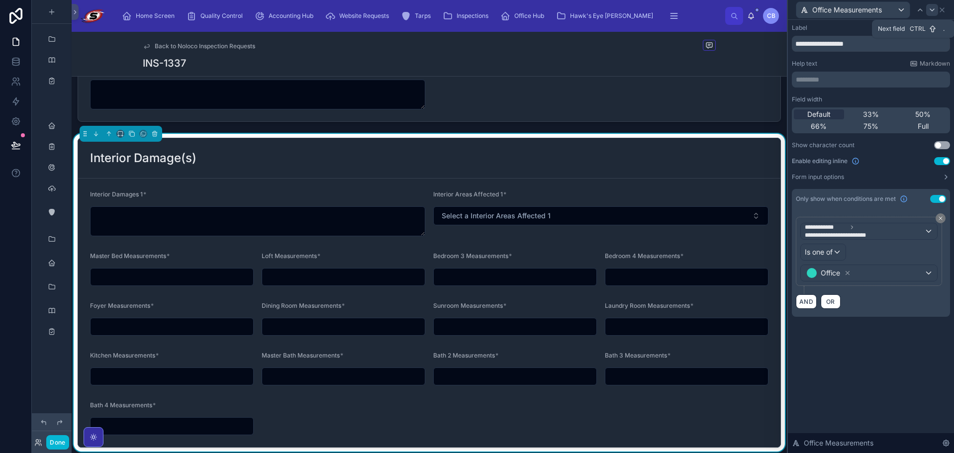
click at [933, 10] on icon at bounding box center [932, 10] width 8 height 8
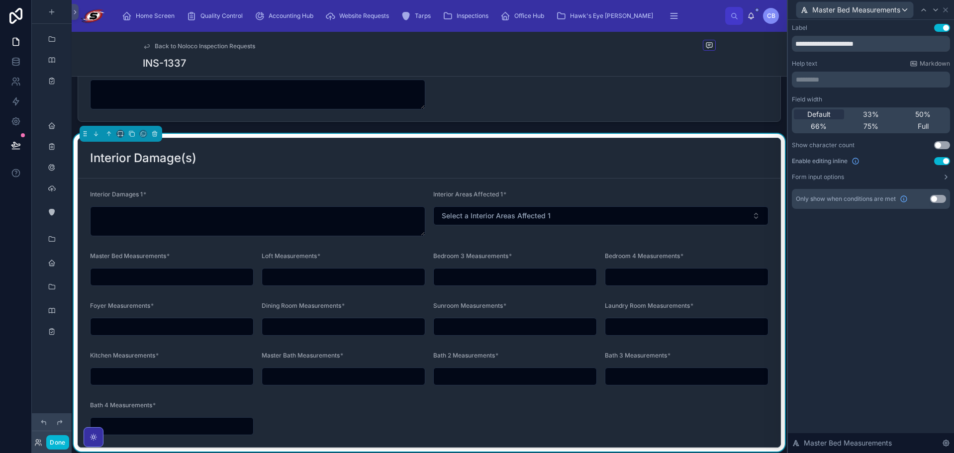
click at [938, 199] on button "Use setting" at bounding box center [938, 199] width 16 height 8
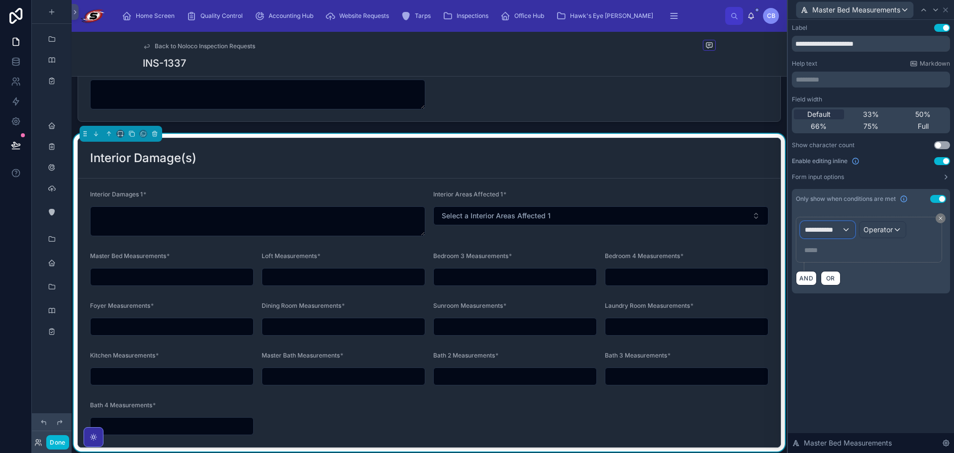
click at [827, 226] on span "**********" at bounding box center [822, 230] width 37 height 10
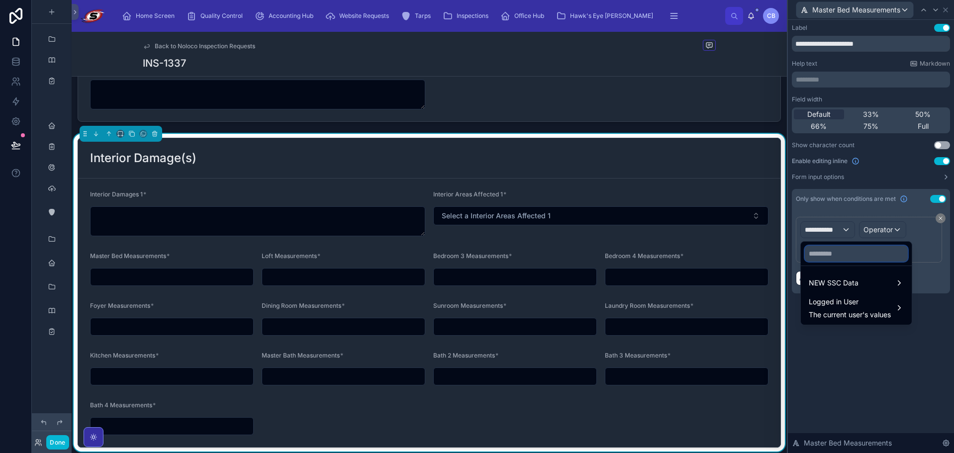
click at [838, 253] on input "text" at bounding box center [855, 254] width 103 height 16
paste input "**********"
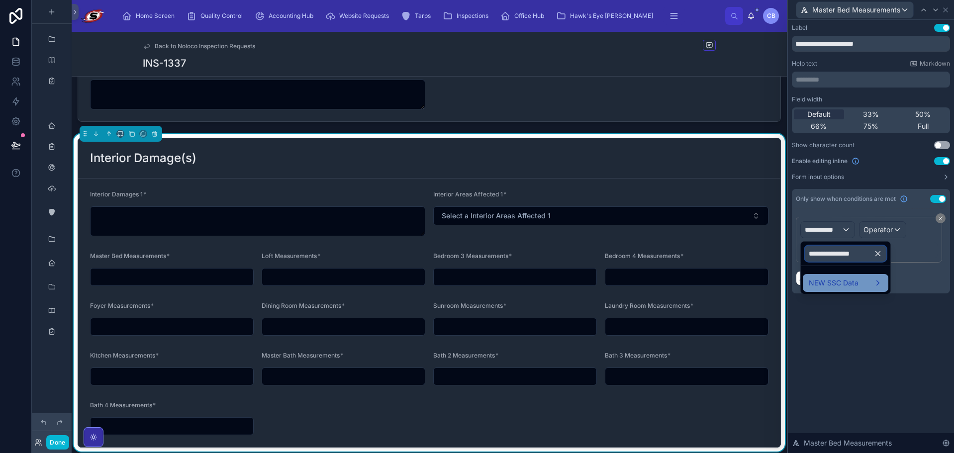
type input "**********"
click at [823, 281] on span "NEW SSC Data" at bounding box center [833, 283] width 50 height 12
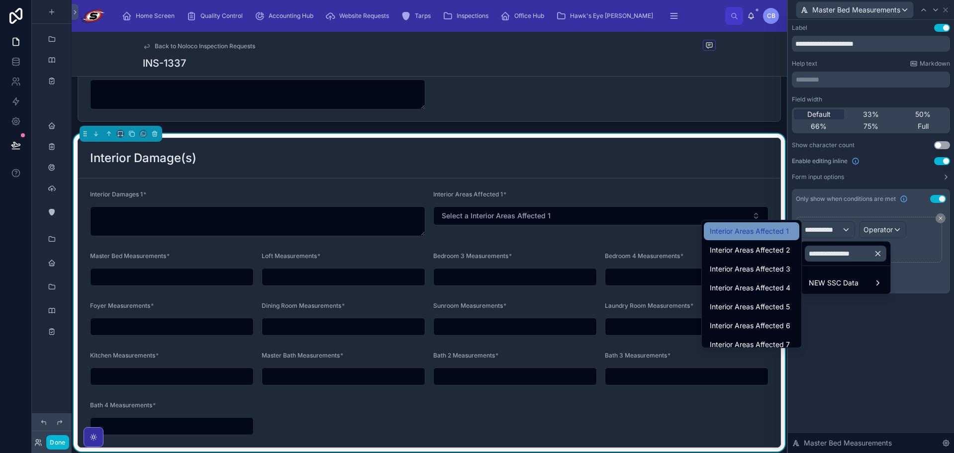
click at [780, 224] on div "Interior Areas Affected 1" at bounding box center [750, 231] width 95 height 18
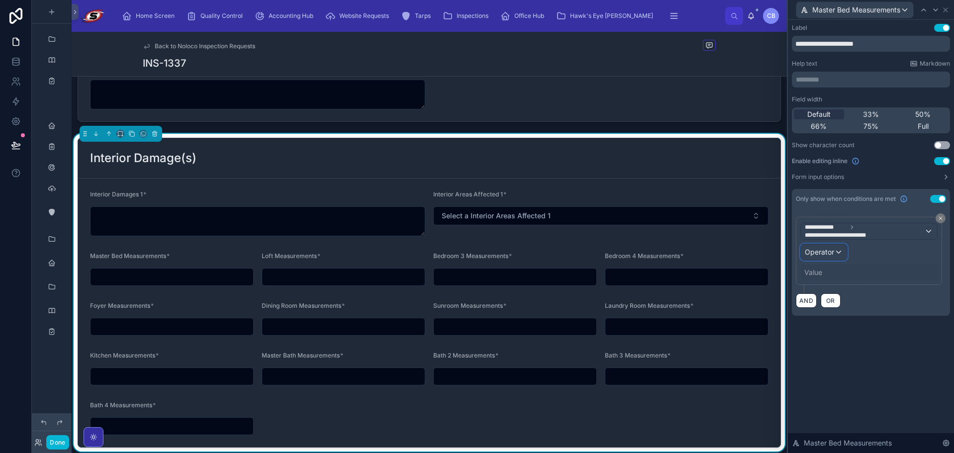
click at [832, 251] on span "Operator" at bounding box center [818, 252] width 29 height 8
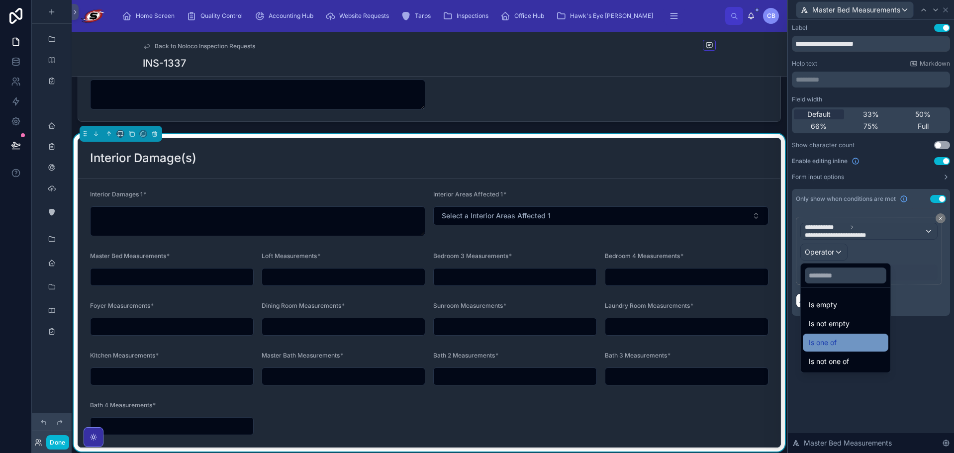
click at [834, 342] on span "Is one of" at bounding box center [822, 343] width 28 height 12
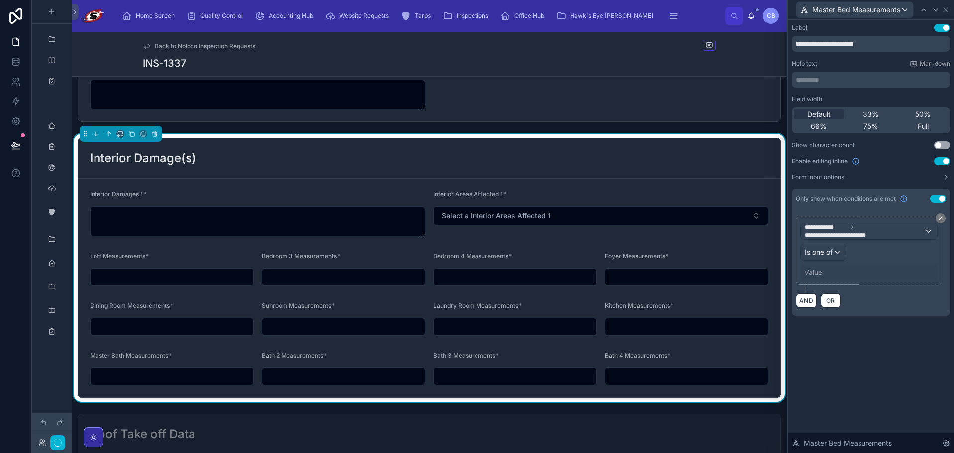
click at [819, 271] on div "Value" at bounding box center [813, 272] width 18 height 10
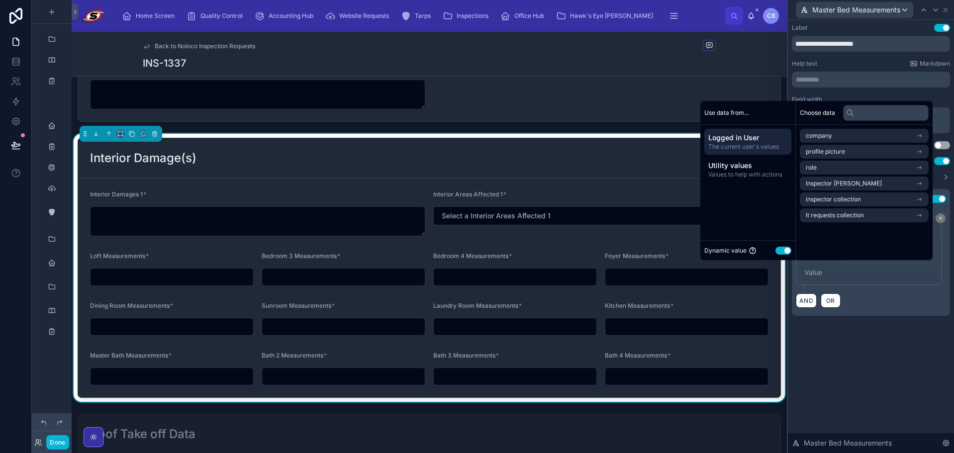
click at [777, 250] on button "Use setting" at bounding box center [783, 251] width 16 height 8
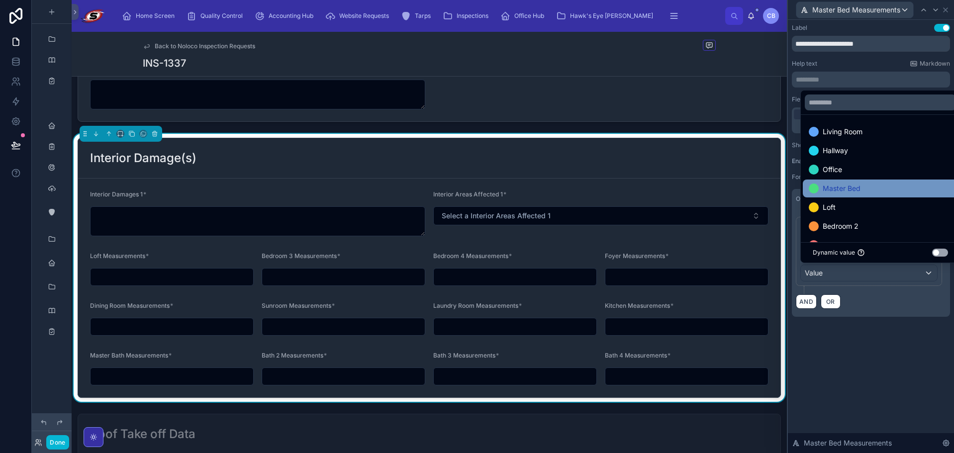
click at [830, 185] on span "Master Bed" at bounding box center [841, 188] width 38 height 12
click at [844, 355] on div "**********" at bounding box center [870, 236] width 166 height 433
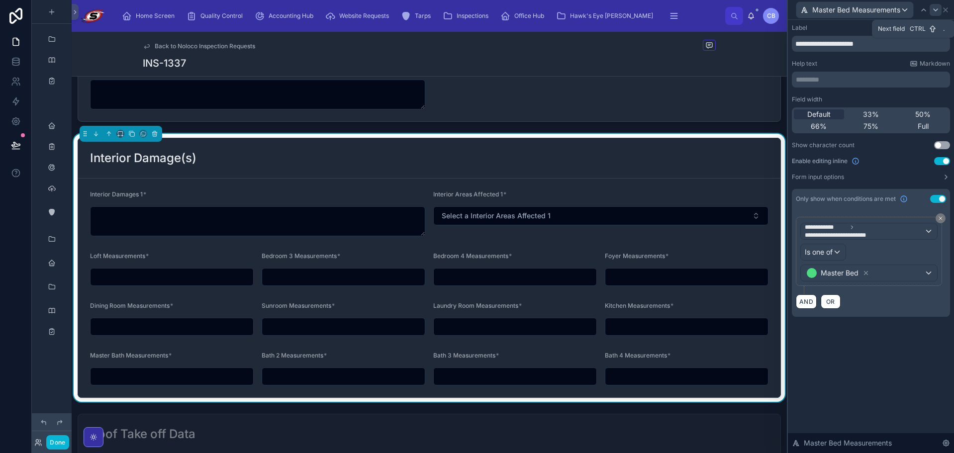
click at [933, 10] on icon at bounding box center [935, 10] width 8 height 8
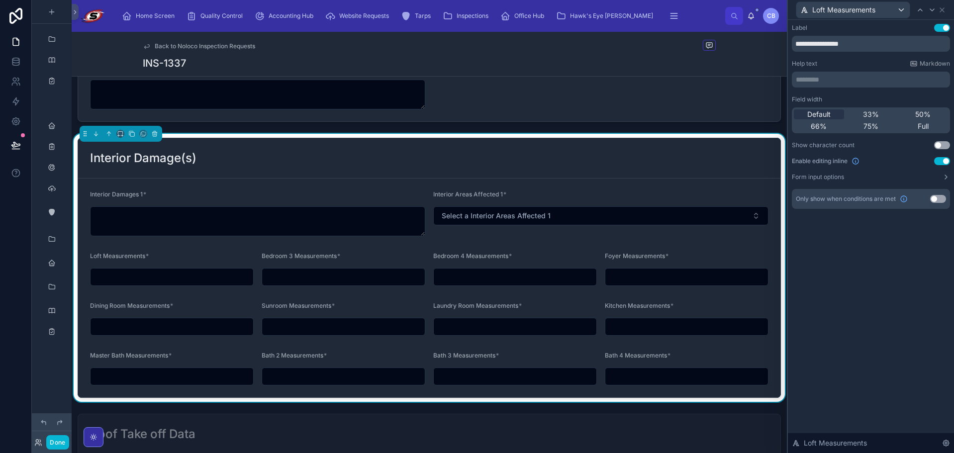
click at [933, 199] on button "Use setting" at bounding box center [938, 199] width 16 height 8
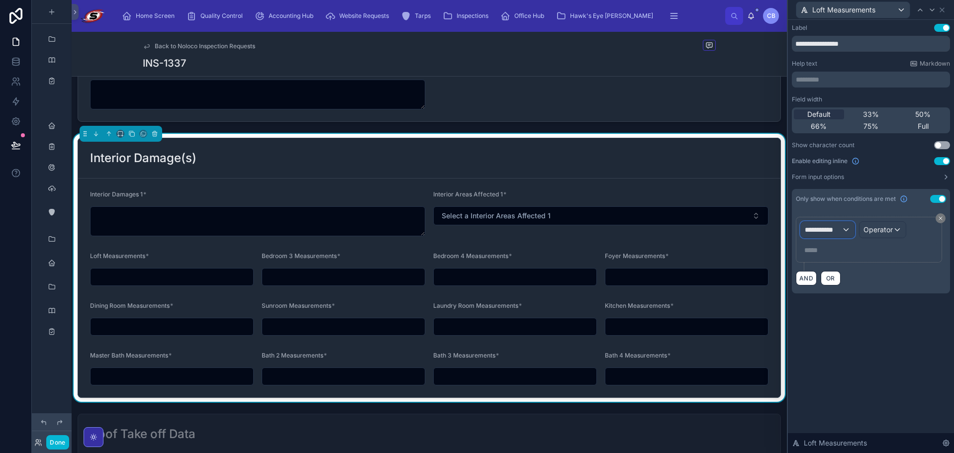
click at [827, 227] on span "**********" at bounding box center [822, 230] width 37 height 10
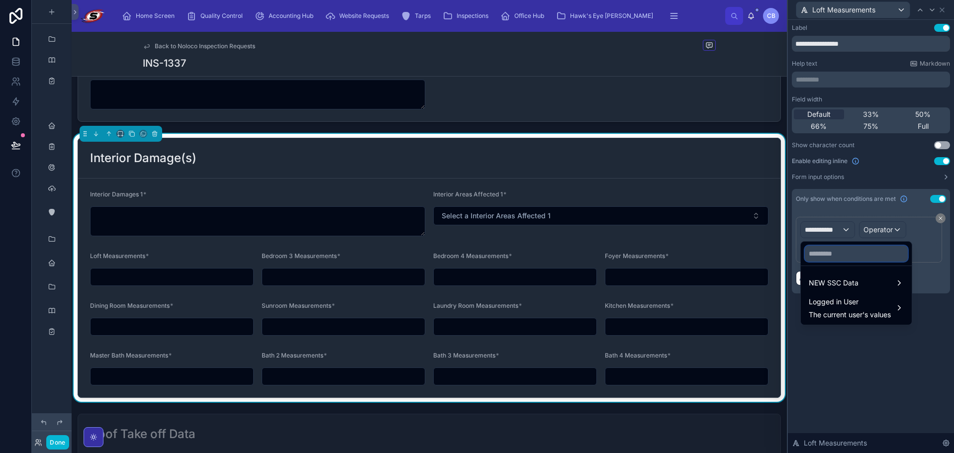
click at [849, 252] on input "text" at bounding box center [855, 254] width 103 height 16
paste input "**********"
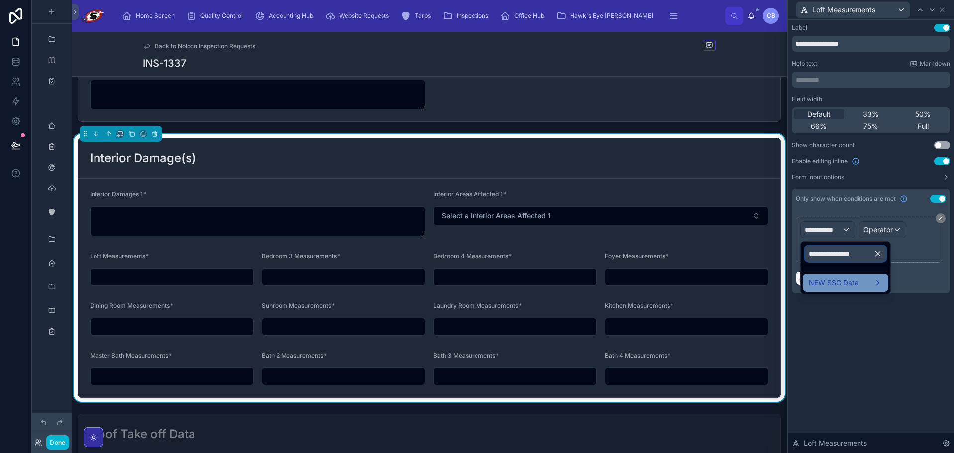
type input "**********"
click at [843, 285] on span "NEW SSC Data" at bounding box center [833, 283] width 50 height 12
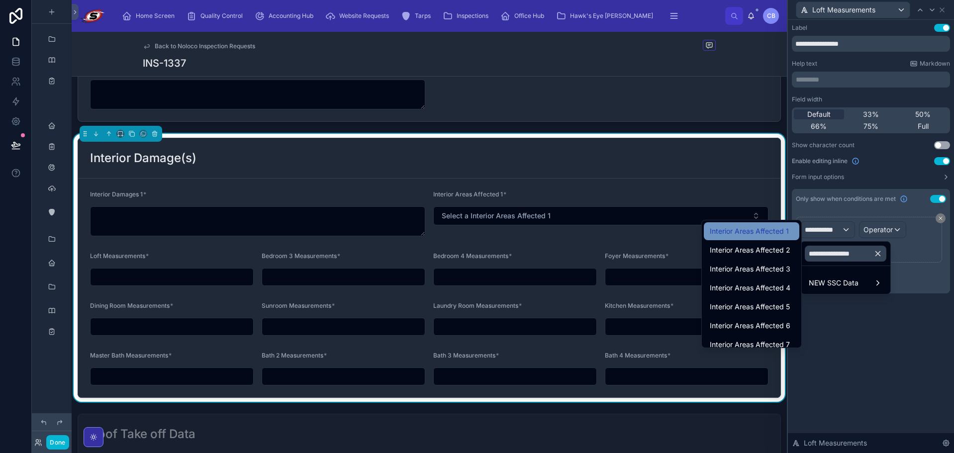
click at [776, 233] on span "Interior Areas Affected 1" at bounding box center [748, 231] width 79 height 12
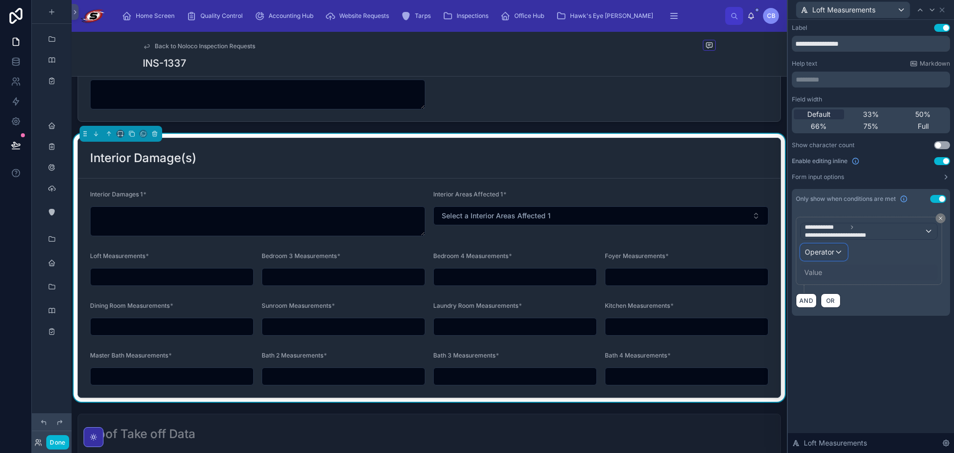
click at [825, 251] on span "Operator" at bounding box center [818, 252] width 29 height 8
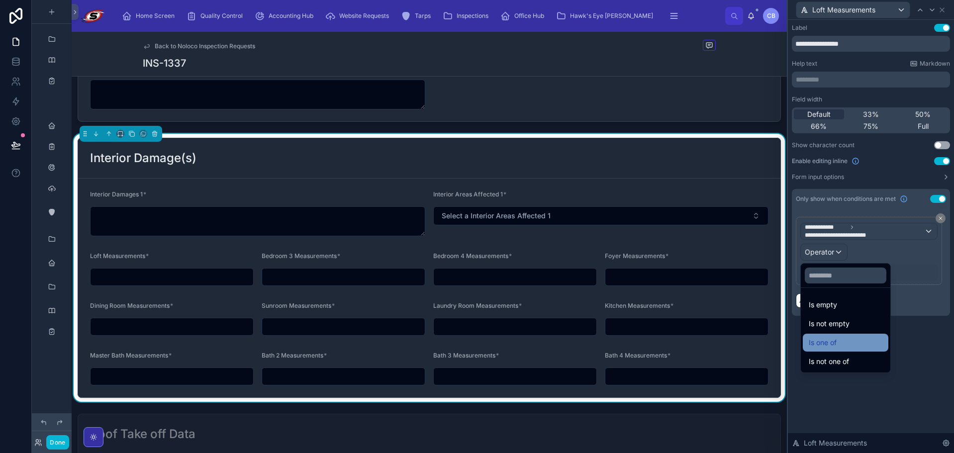
click at [840, 340] on div "Is one of" at bounding box center [845, 343] width 74 height 12
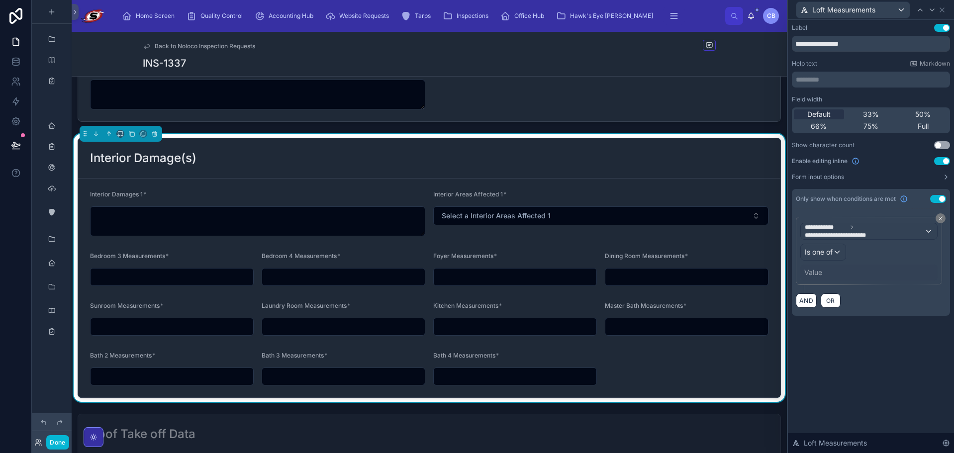
click at [811, 272] on div "Value" at bounding box center [813, 272] width 18 height 10
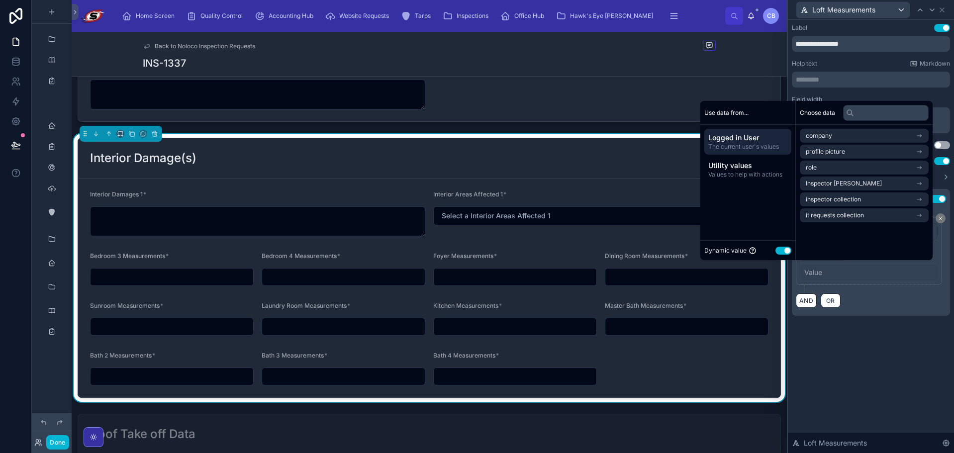
click at [781, 248] on button "Use setting" at bounding box center [783, 251] width 16 height 8
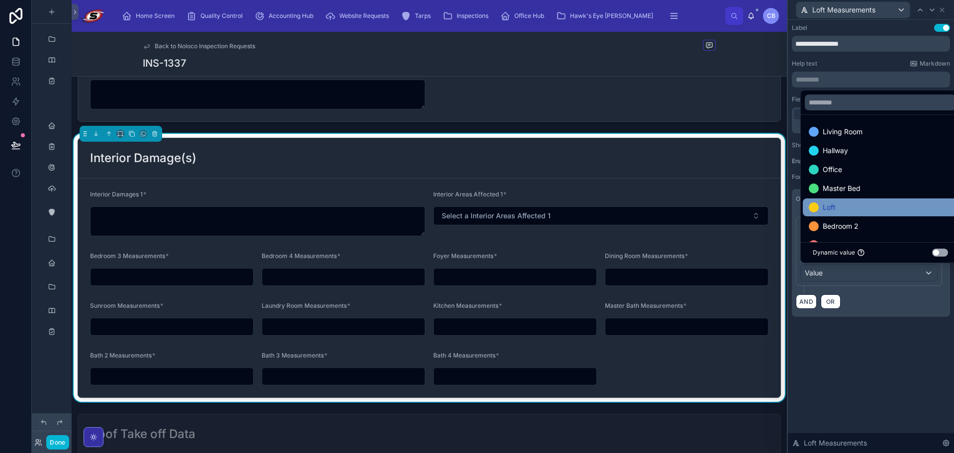
click at [844, 208] on div "Loft" at bounding box center [879, 207] width 143 height 12
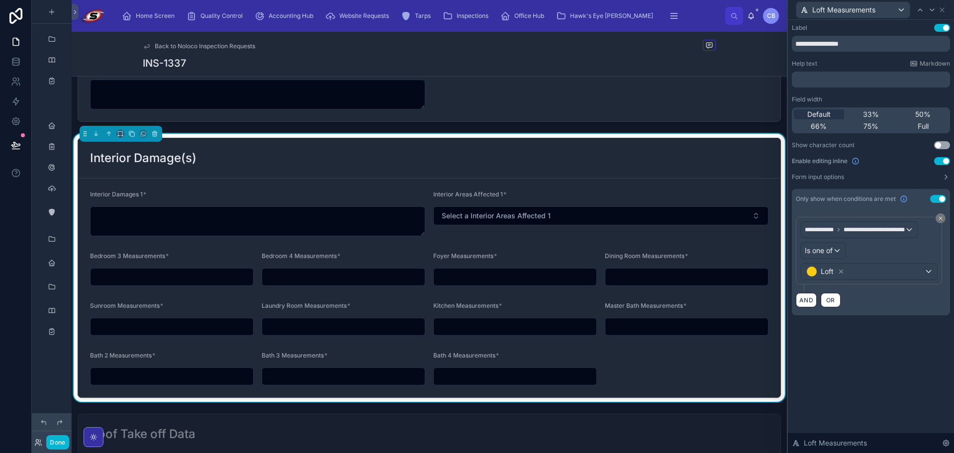
click at [884, 369] on div "**********" at bounding box center [870, 236] width 166 height 433
click at [929, 7] on icon at bounding box center [932, 10] width 8 height 8
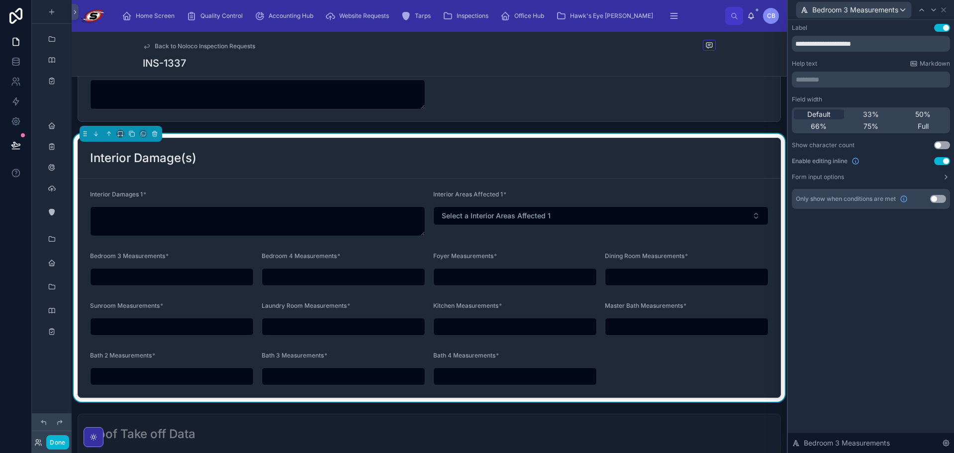
click at [940, 199] on button "Use setting" at bounding box center [938, 199] width 16 height 8
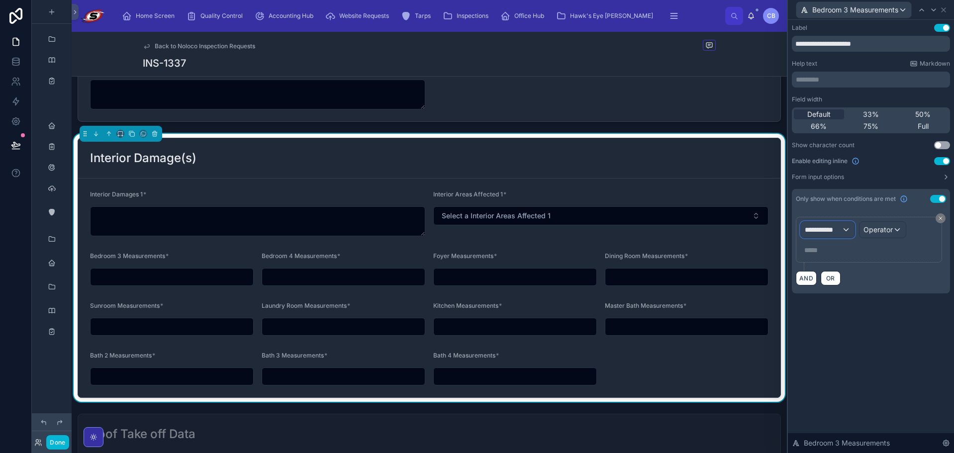
click at [842, 229] on div "**********" at bounding box center [827, 230] width 54 height 16
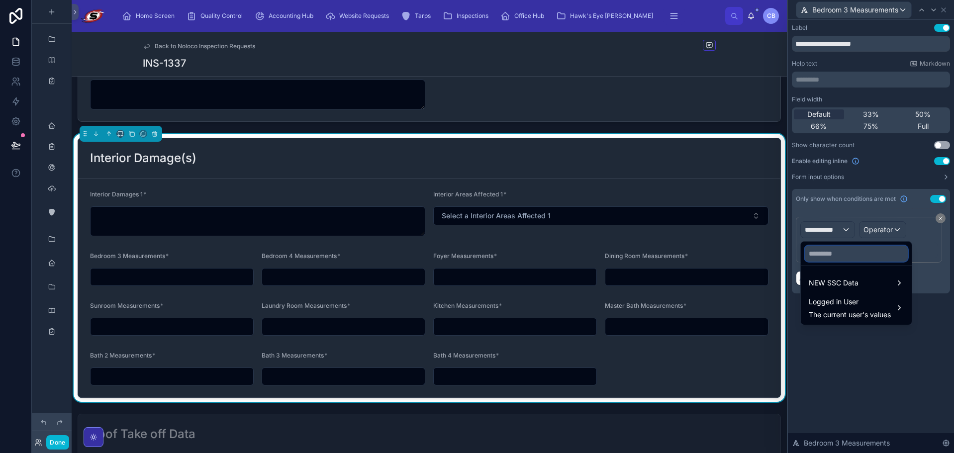
click at [846, 259] on input "text" at bounding box center [855, 254] width 103 height 16
paste input "**********"
type input "**********"
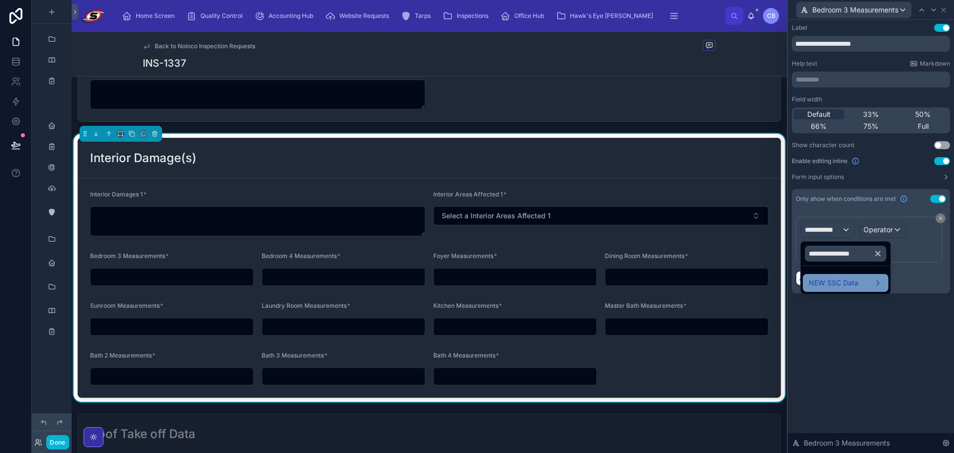
click at [822, 276] on ul "NEW SSC Data" at bounding box center [844, 280] width 89 height 28
click at [820, 280] on span "NEW SSC Data" at bounding box center [833, 283] width 50 height 12
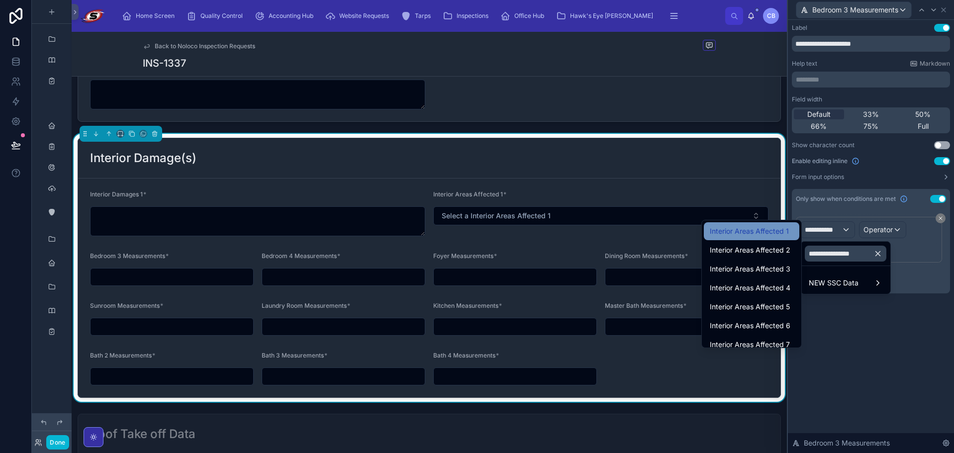
click at [786, 233] on div "Interior Areas Affected 1" at bounding box center [751, 231] width 84 height 12
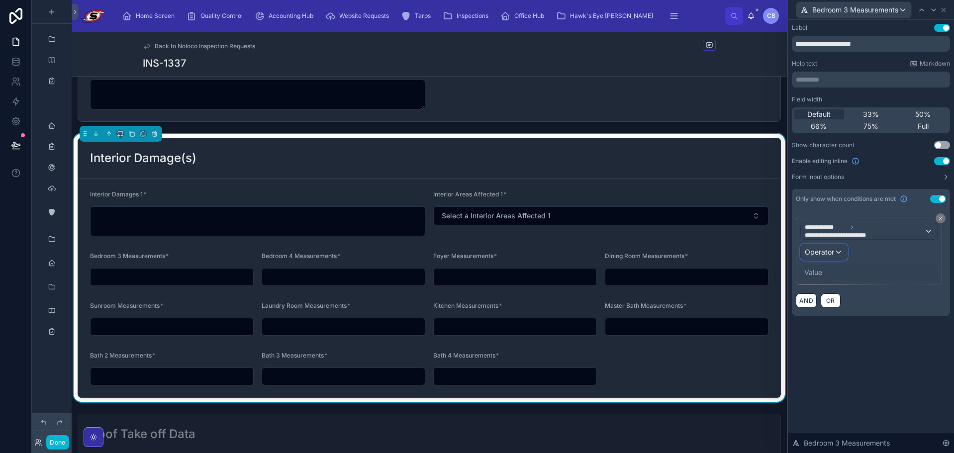
click at [838, 252] on div "Operator" at bounding box center [823, 252] width 46 height 16
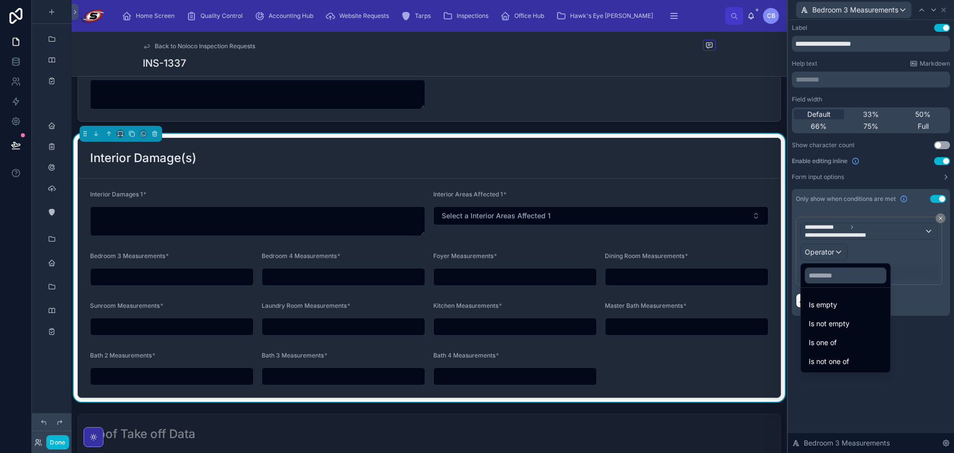
drag, startPoint x: 855, startPoint y: 336, endPoint x: 826, endPoint y: 292, distance: 51.7
click at [855, 336] on div "Is one of" at bounding box center [845, 343] width 86 height 18
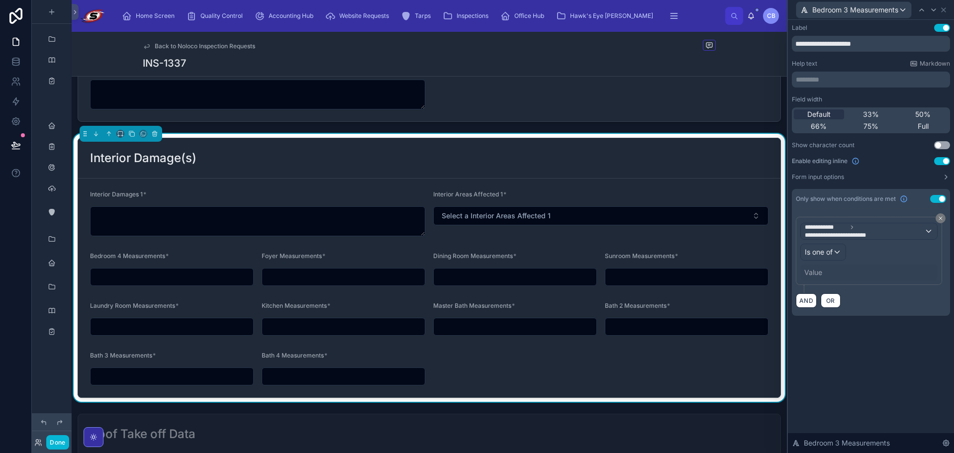
click at [813, 276] on div "Value" at bounding box center [868, 272] width 137 height 16
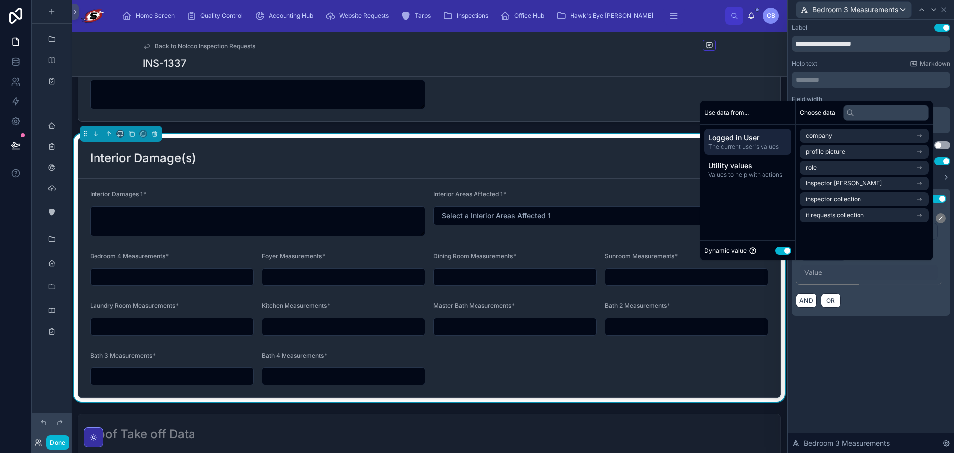
click at [779, 251] on button "Use setting" at bounding box center [783, 251] width 16 height 8
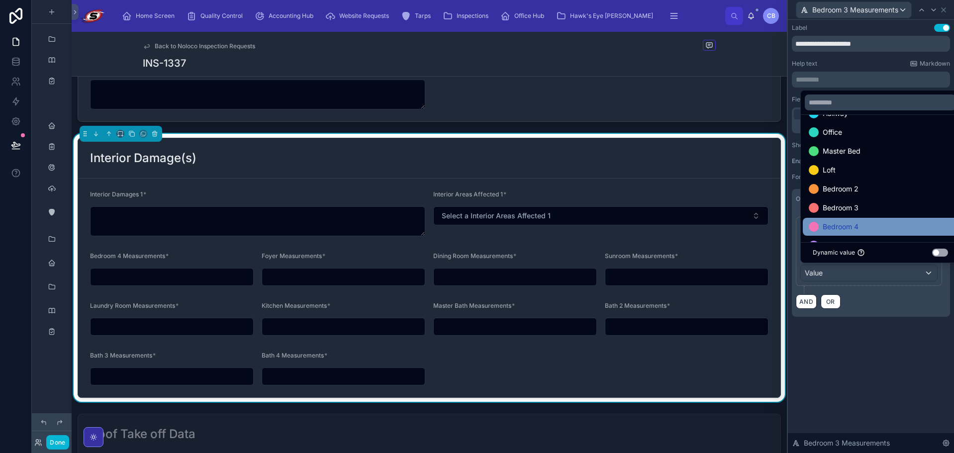
scroll to position [50, 0]
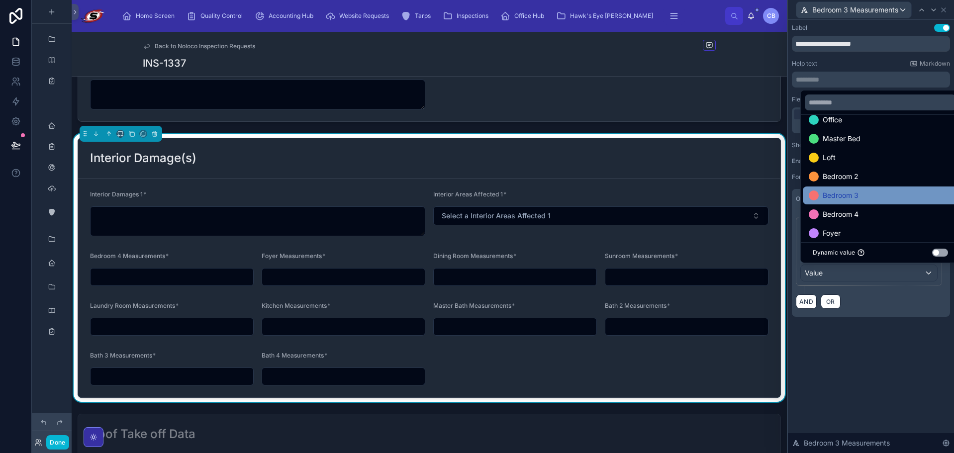
click at [844, 197] on span "Bedroom 3" at bounding box center [840, 195] width 36 height 12
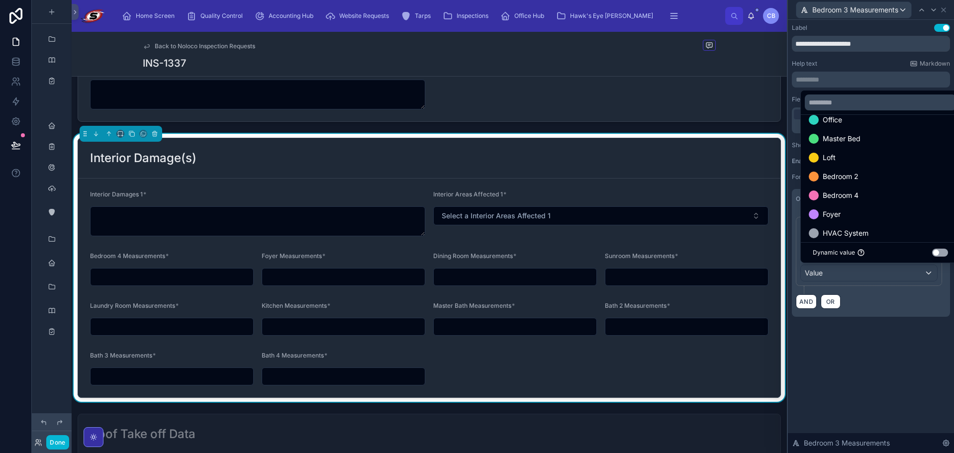
click at [847, 361] on div "**********" at bounding box center [870, 236] width 166 height 433
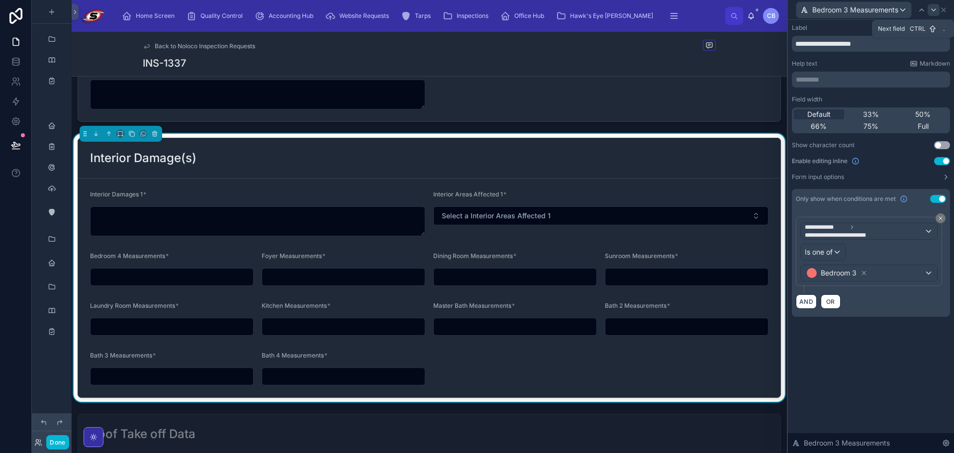
click at [932, 10] on icon at bounding box center [933, 10] width 8 height 8
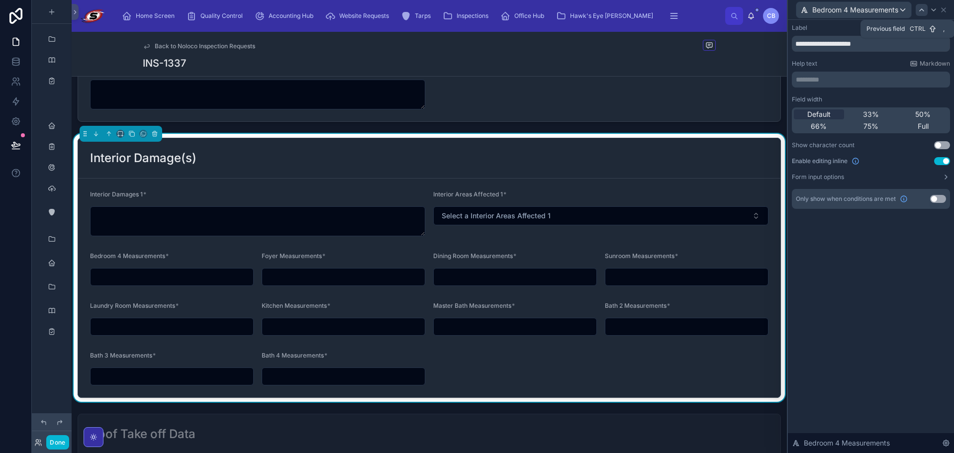
click at [921, 8] on icon at bounding box center [921, 10] width 8 height 8
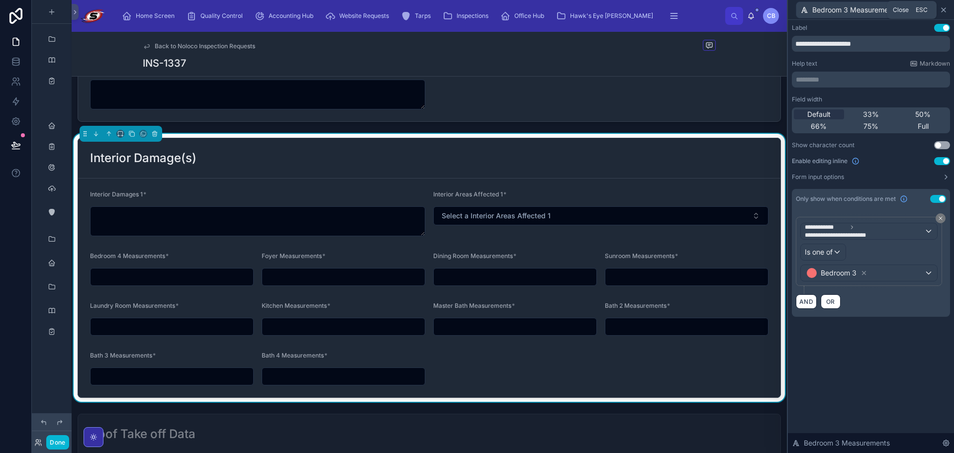
click at [947, 9] on icon at bounding box center [943, 10] width 8 height 8
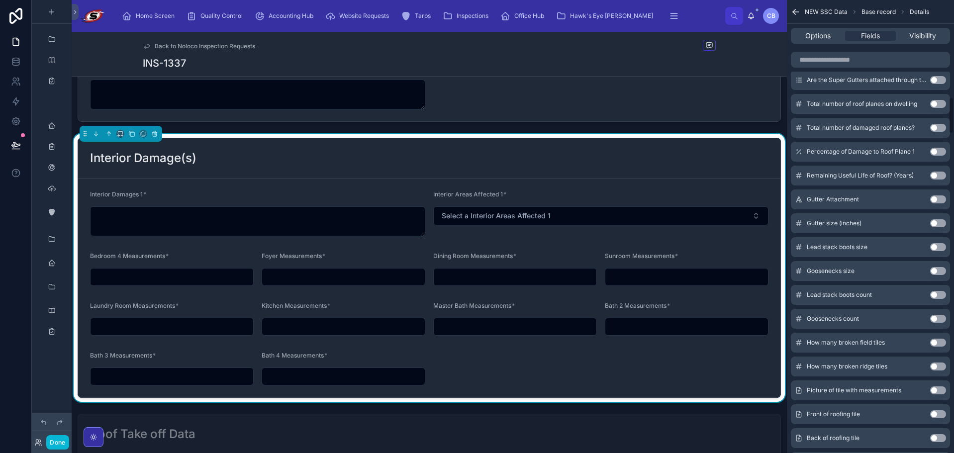
scroll to position [1293, 0]
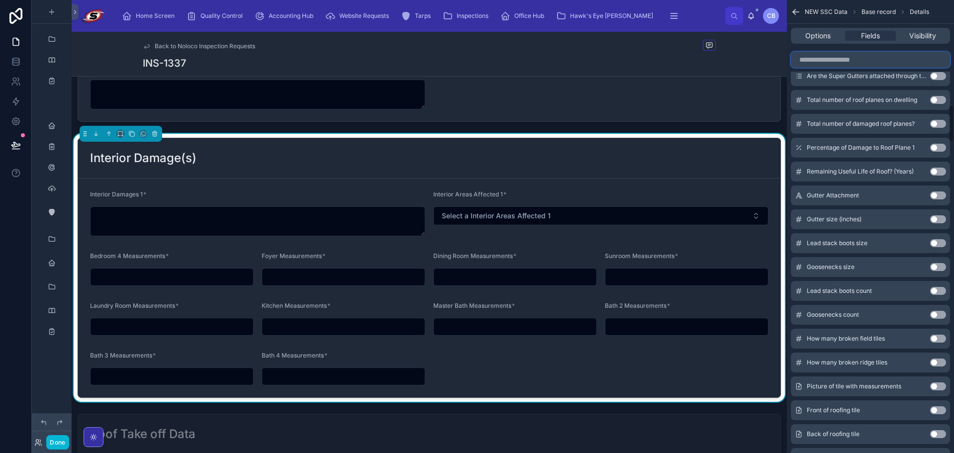
click at [837, 56] on input "scrollable content" at bounding box center [869, 60] width 159 height 16
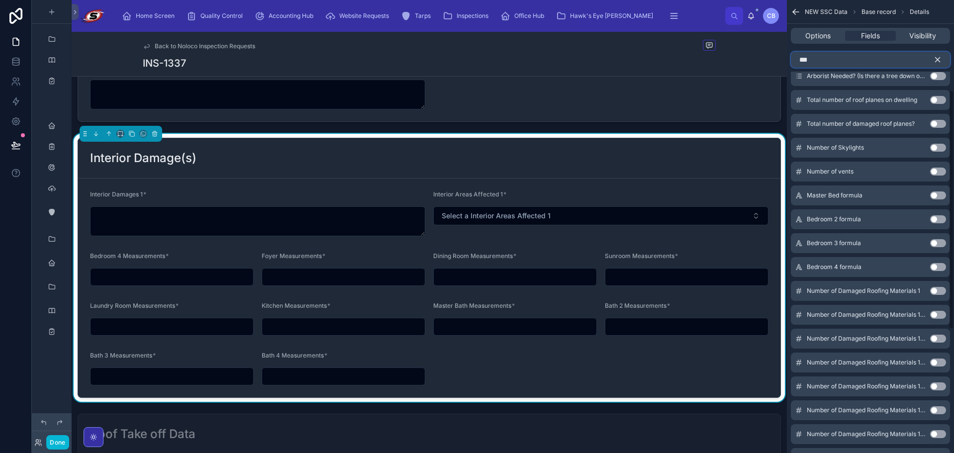
scroll to position [0, 0]
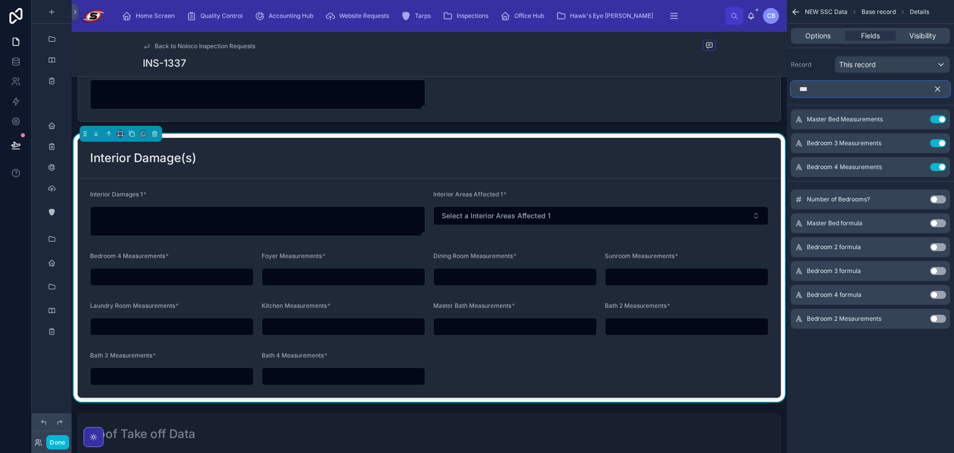
type input "***"
click at [937, 319] on button "Use setting" at bounding box center [938, 319] width 16 height 8
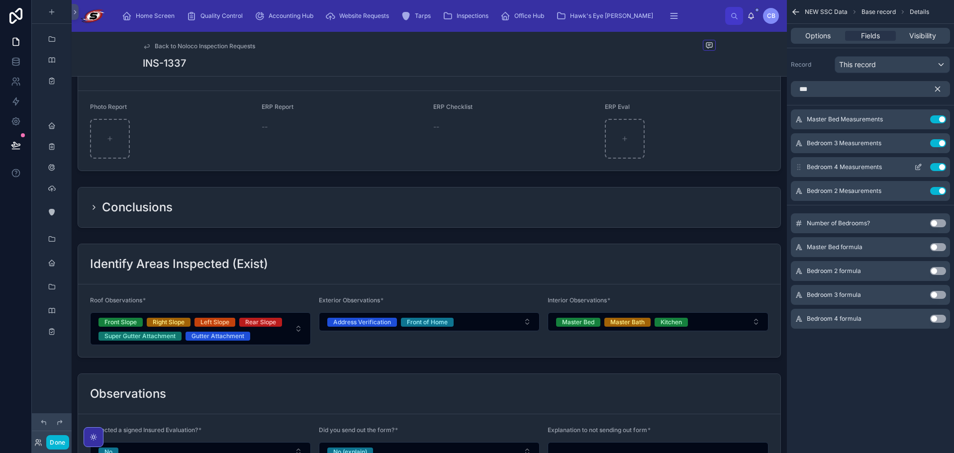
scroll to position [2289, 0]
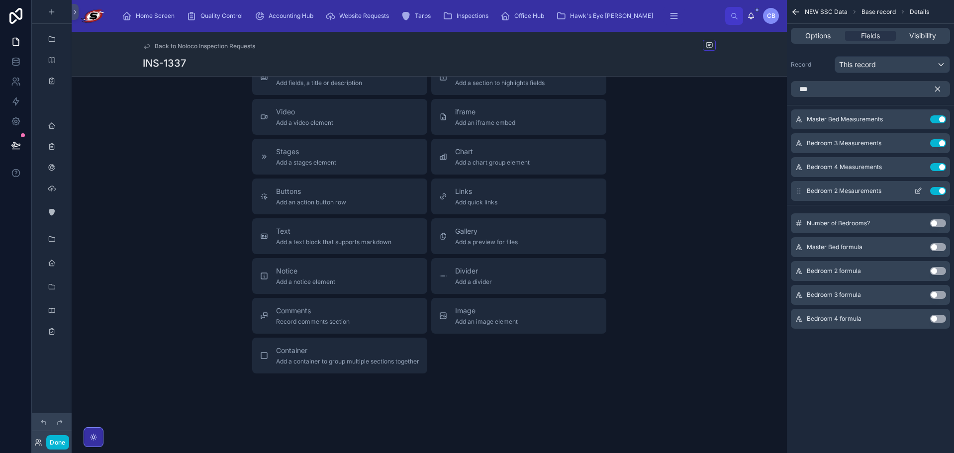
drag, startPoint x: 797, startPoint y: 190, endPoint x: 806, endPoint y: 186, distance: 9.8
click at [801, 160] on div "Master Bed Measurements Use setting Bedroom 3 Measurements Use setting Bedroom …" at bounding box center [869, 154] width 167 height 91
drag, startPoint x: 799, startPoint y: 191, endPoint x: 806, endPoint y: 146, distance: 45.8
click at [806, 146] on div "Master Bed Measurements Use setting Bedroom 3 Measurements Use setting Bedroom …" at bounding box center [869, 154] width 167 height 91
click at [938, 87] on icon "scrollable content" at bounding box center [937, 89] width 9 height 9
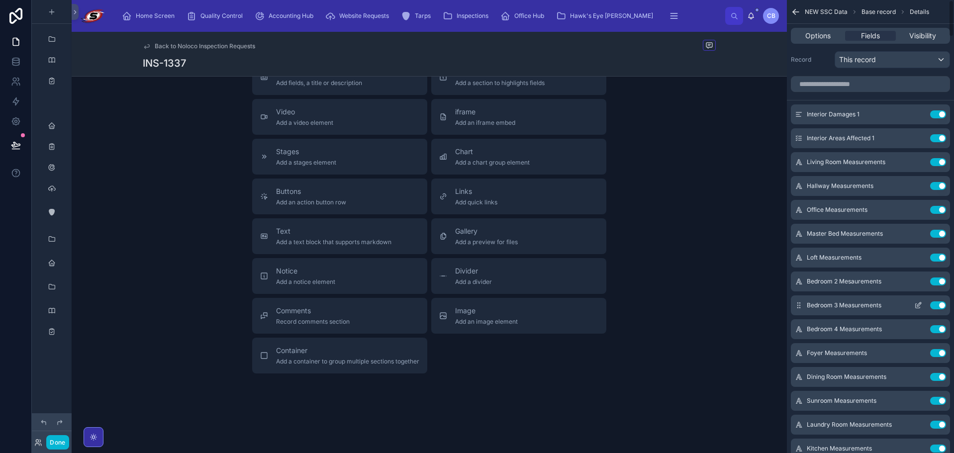
scroll to position [0, 0]
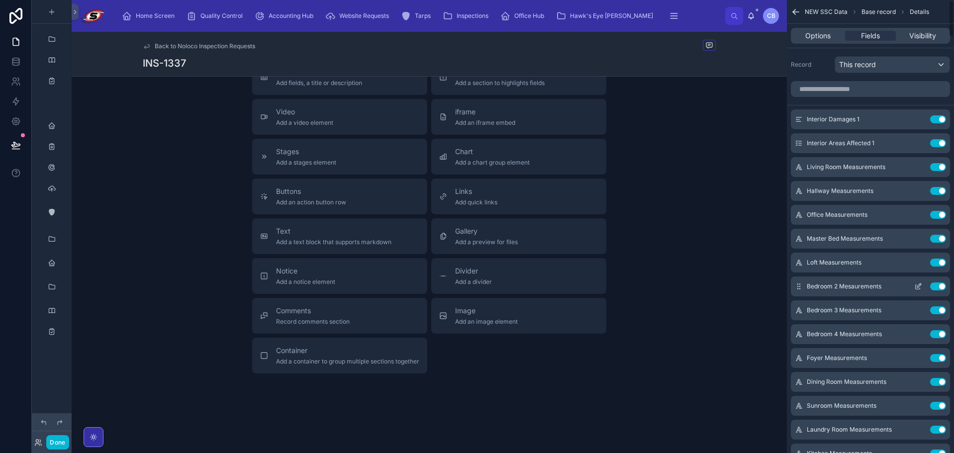
click at [922, 285] on button "scrollable content" at bounding box center [918, 286] width 16 height 8
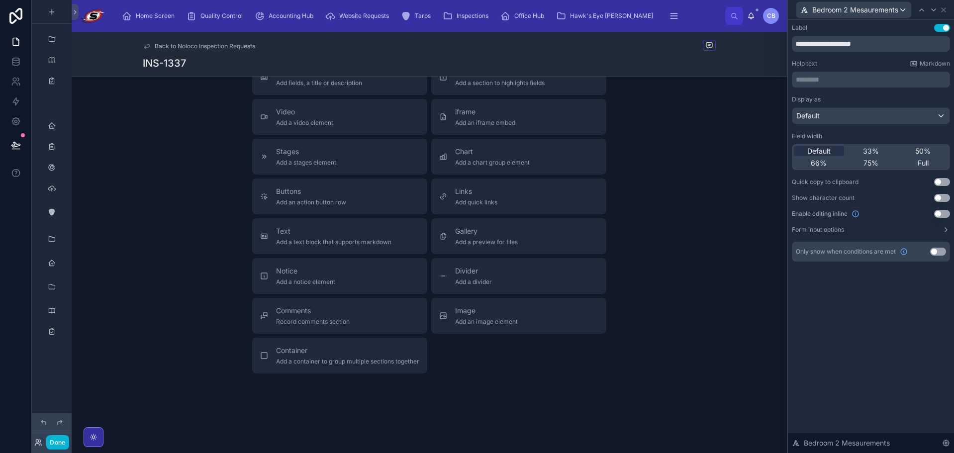
click at [935, 242] on div "Only show when conditions are met Use setting" at bounding box center [870, 252] width 158 height 20
click at [935, 250] on button "Use setting" at bounding box center [938, 252] width 16 height 8
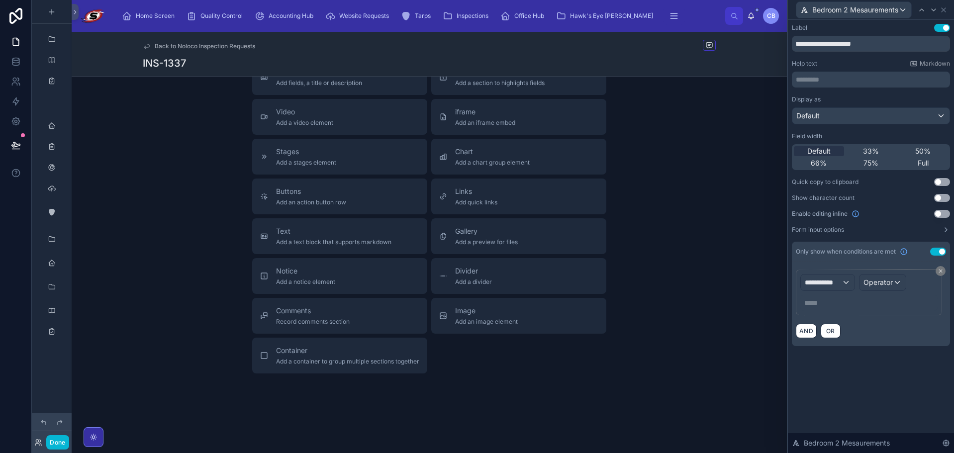
click at [939, 212] on button "Use setting" at bounding box center [942, 214] width 16 height 8
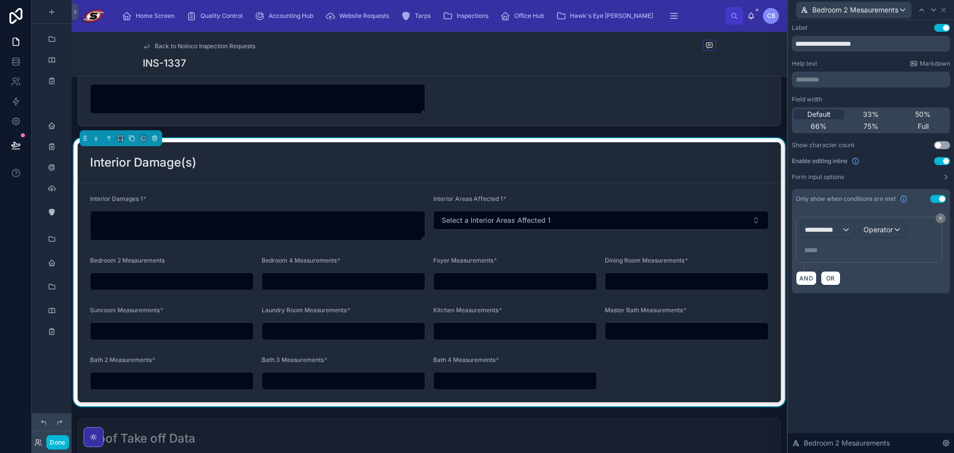
scroll to position [1643, 0]
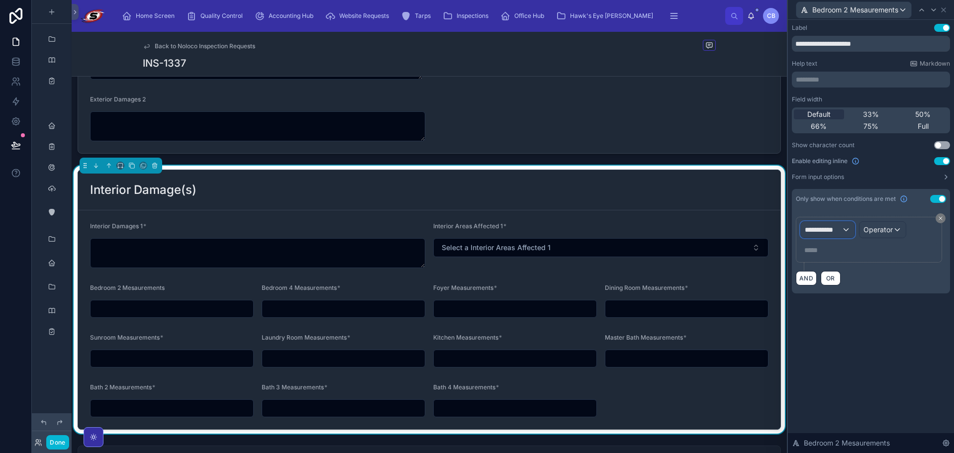
click at [831, 228] on span "**********" at bounding box center [822, 230] width 37 height 10
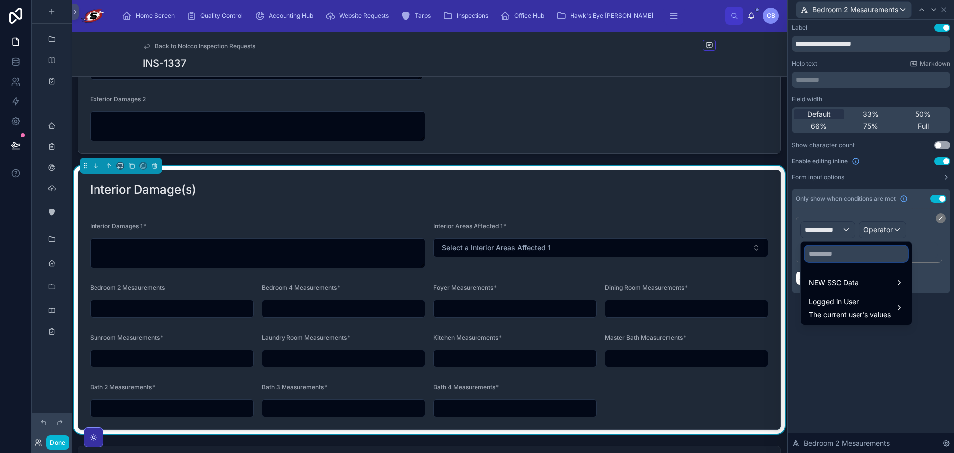
click at [831, 257] on input "text" at bounding box center [855, 254] width 103 height 16
paste input "**********"
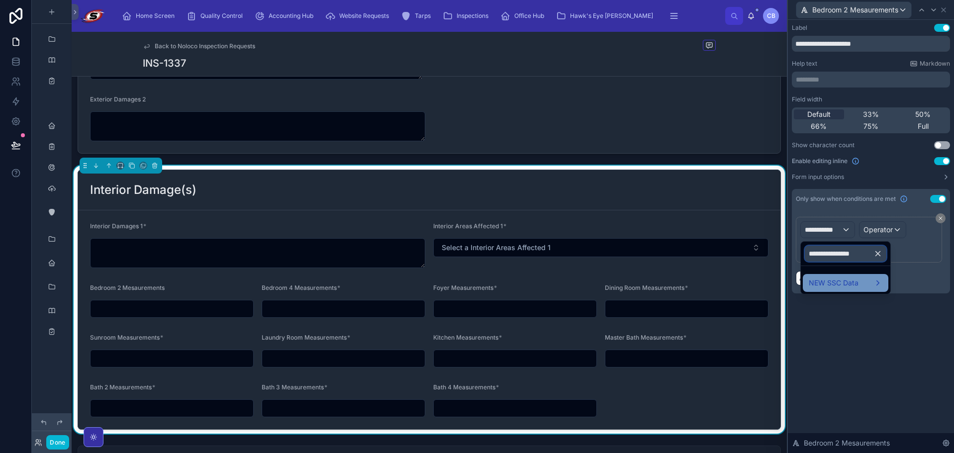
type input "**********"
click at [817, 282] on span "NEW SSC Data" at bounding box center [833, 283] width 50 height 12
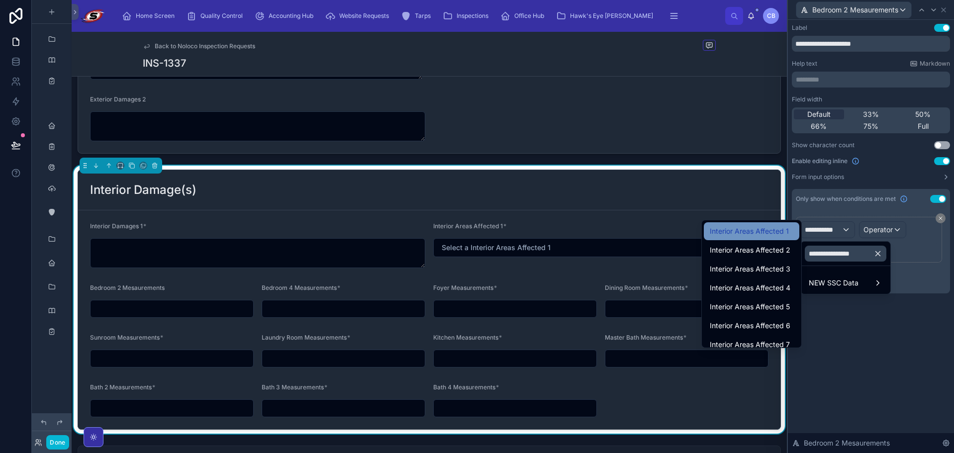
click at [775, 233] on span "Interior Areas Affected 1" at bounding box center [748, 231] width 79 height 12
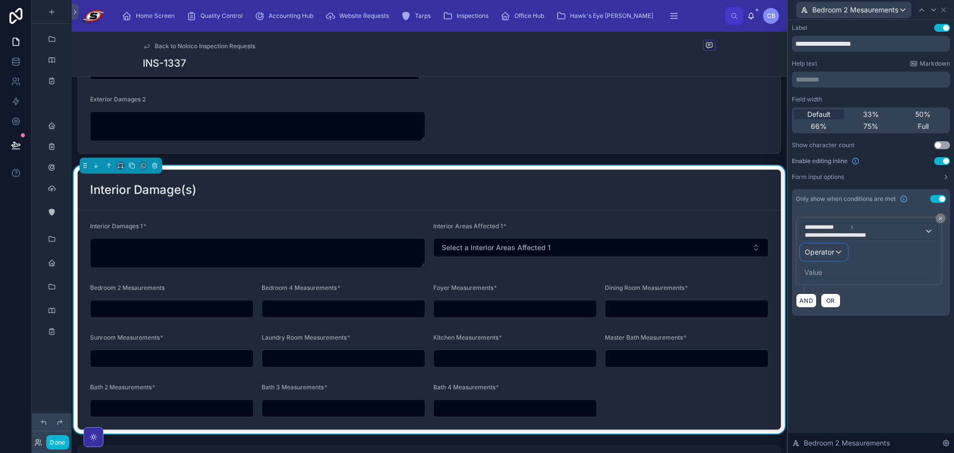
click at [832, 250] on span "Operator" at bounding box center [818, 252] width 29 height 8
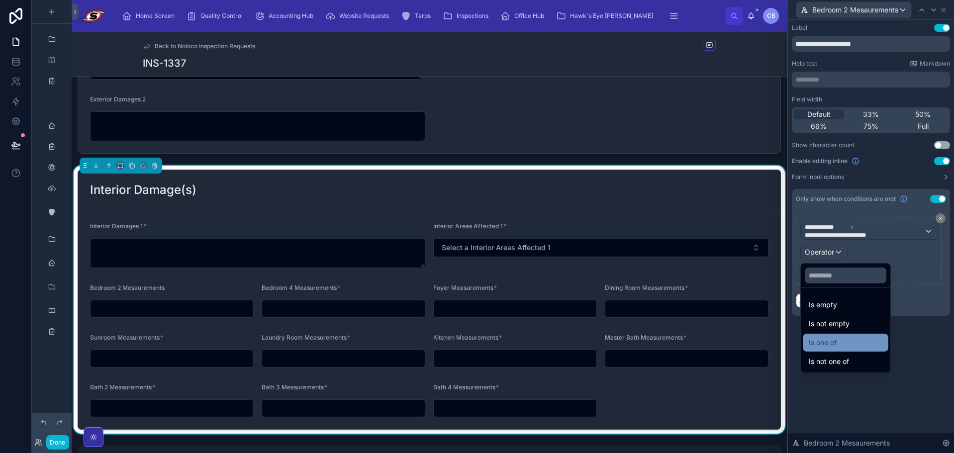
click at [840, 341] on div "Is one of" at bounding box center [845, 343] width 74 height 12
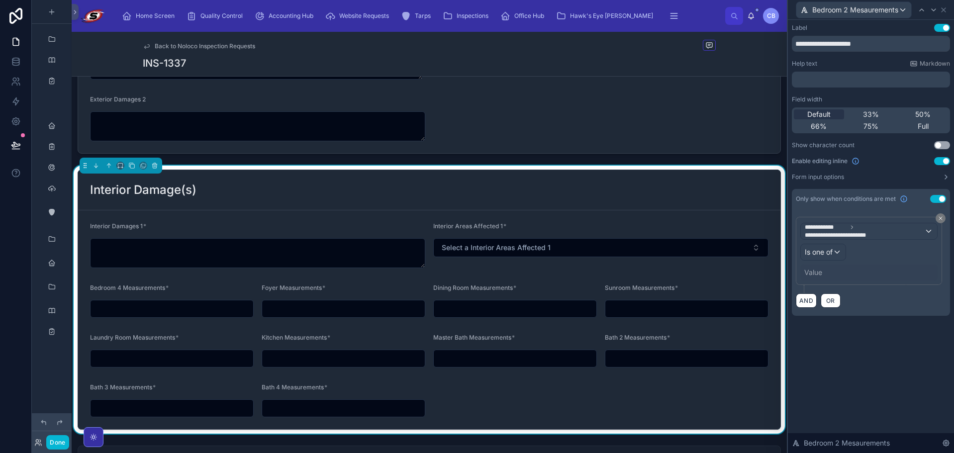
click at [811, 274] on div "Value" at bounding box center [813, 272] width 18 height 10
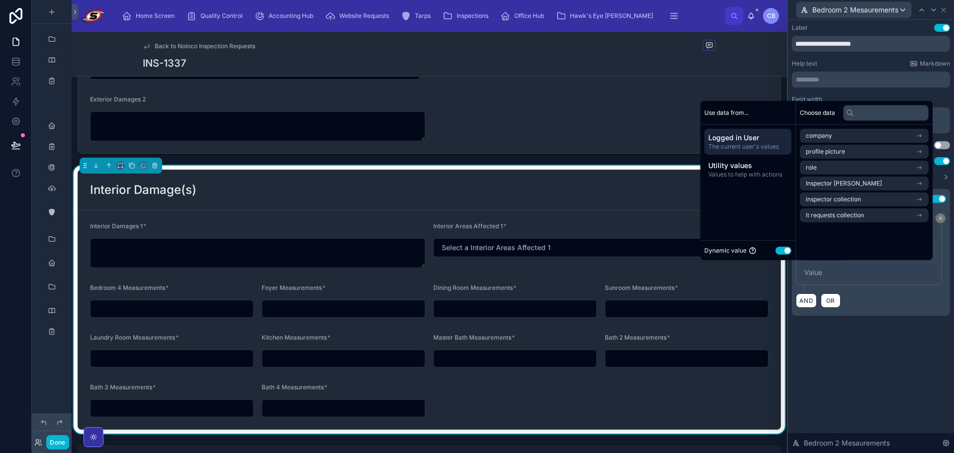
click at [781, 249] on button "Use setting" at bounding box center [783, 251] width 16 height 8
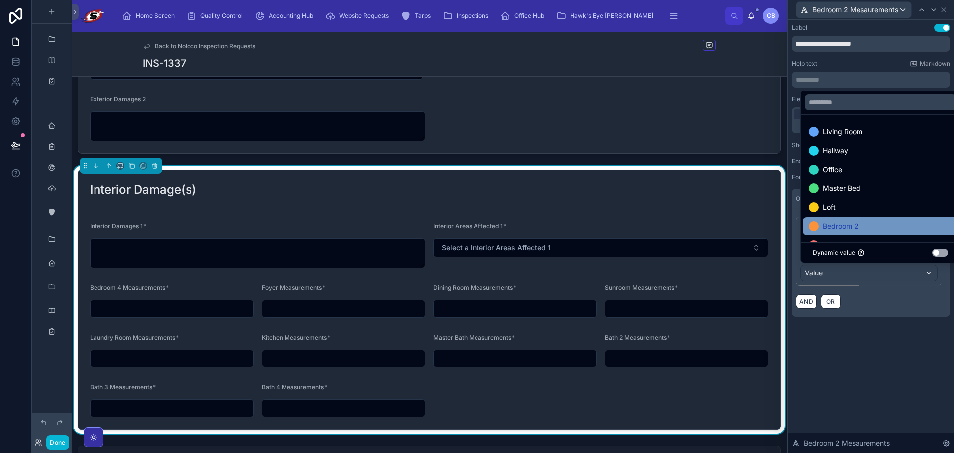
click at [835, 225] on span "Bedroom 2" at bounding box center [840, 226] width 36 height 12
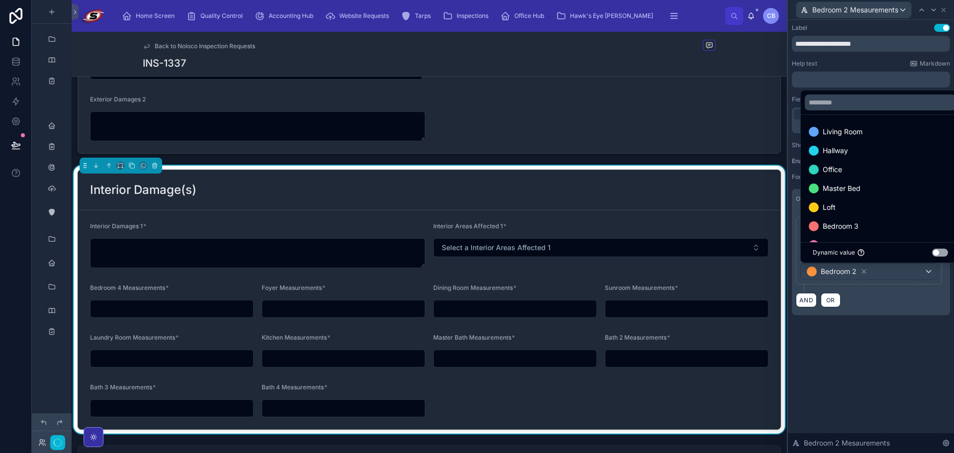
click at [888, 323] on div "**********" at bounding box center [870, 179] width 166 height 319
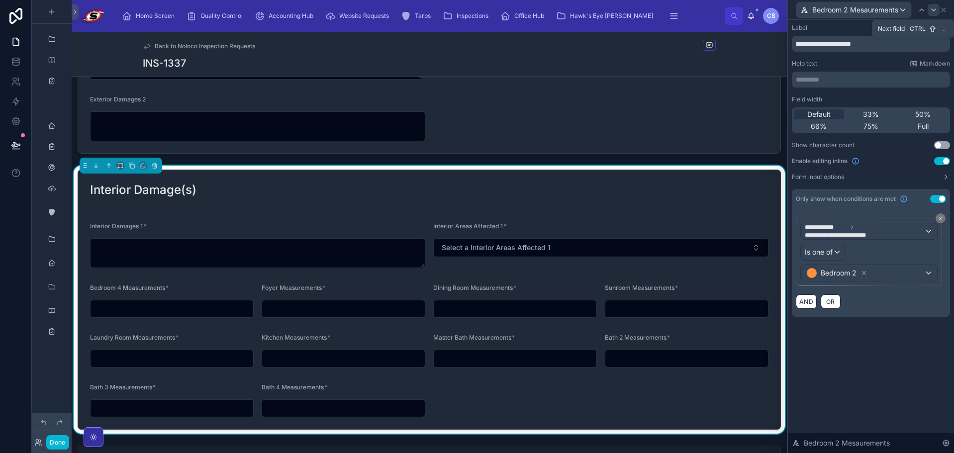
click at [934, 10] on icon at bounding box center [933, 10] width 8 height 8
click at [934, 10] on icon at bounding box center [933, 10] width 4 height 2
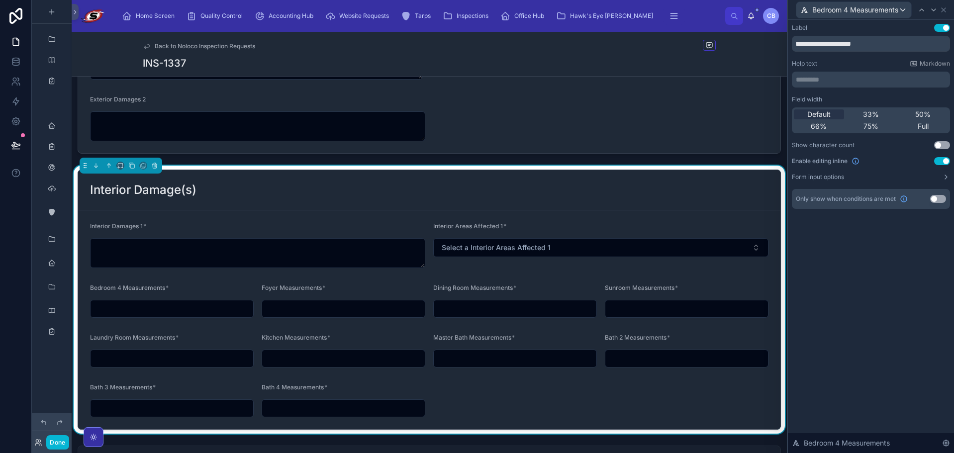
click at [941, 200] on button "Use setting" at bounding box center [938, 199] width 16 height 8
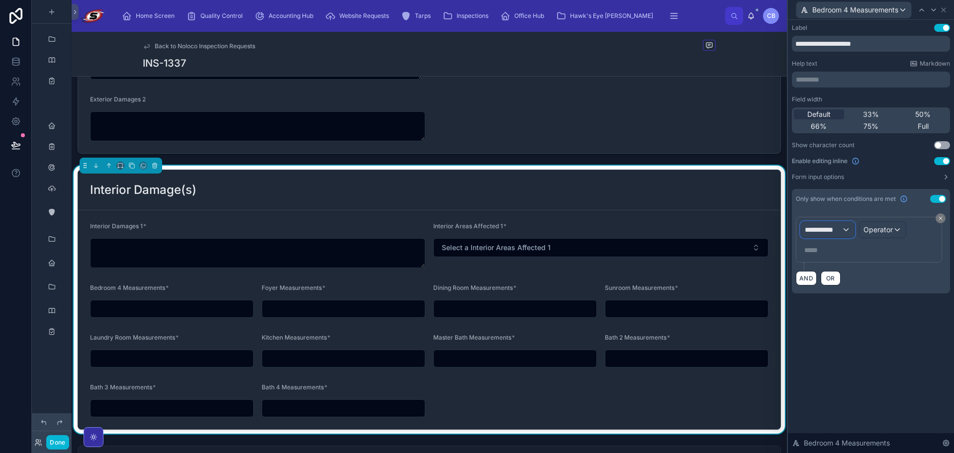
click at [838, 235] on div "**********" at bounding box center [827, 230] width 54 height 16
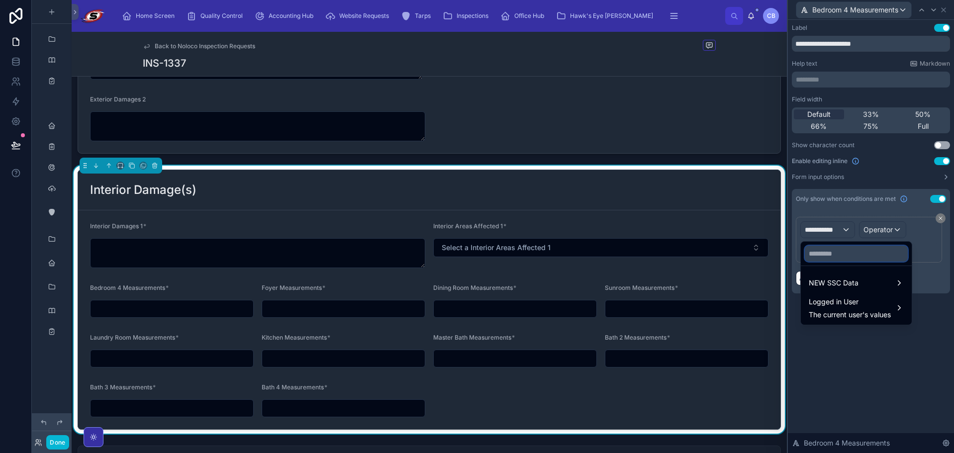
click at [844, 261] on input "text" at bounding box center [855, 254] width 103 height 16
paste input "**********"
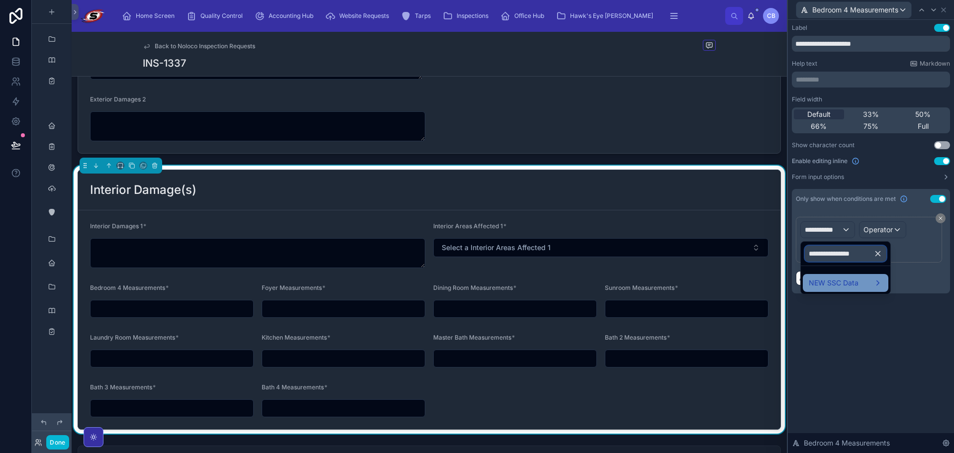
type input "**********"
click at [839, 278] on span "NEW SSC Data" at bounding box center [833, 283] width 50 height 12
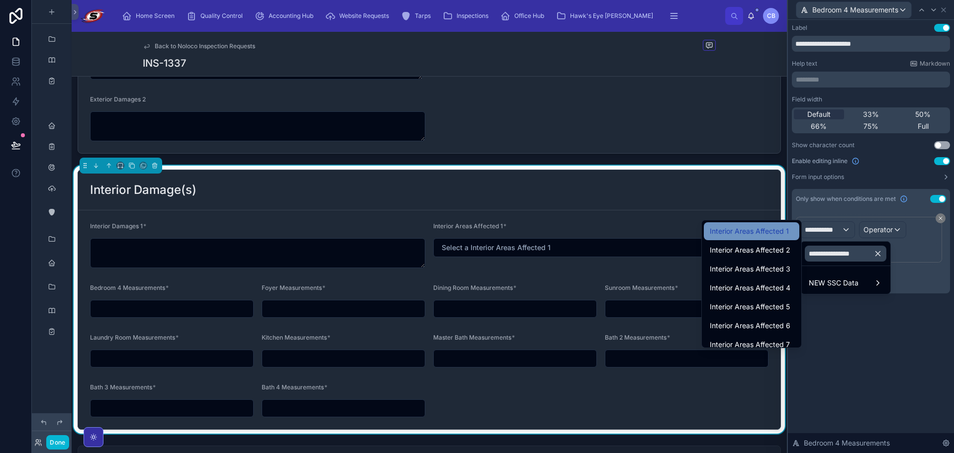
click at [771, 238] on div "Interior Areas Affected 1" at bounding box center [750, 231] width 95 height 18
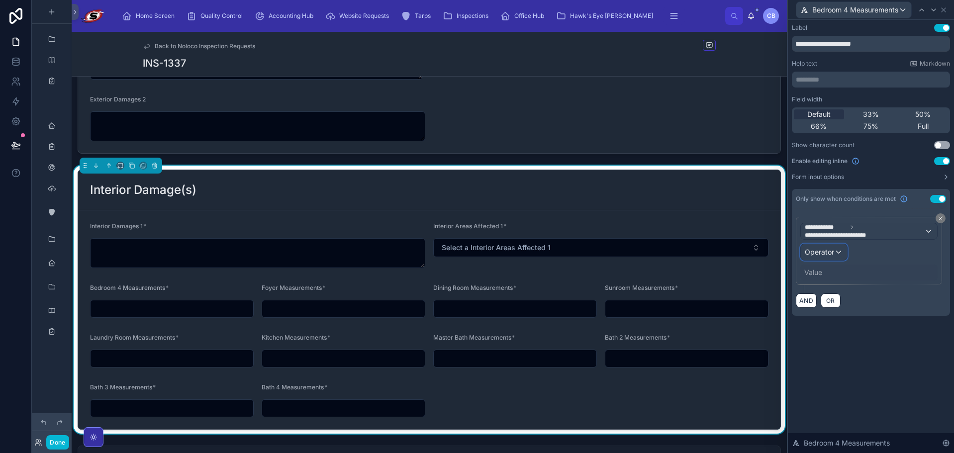
click at [845, 254] on div "Operator" at bounding box center [823, 252] width 46 height 16
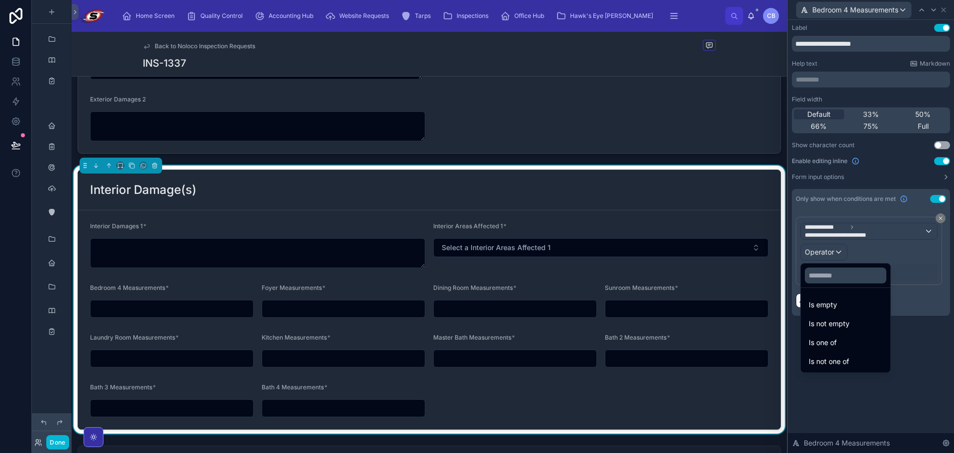
click at [832, 339] on span "Is one of" at bounding box center [822, 343] width 28 height 12
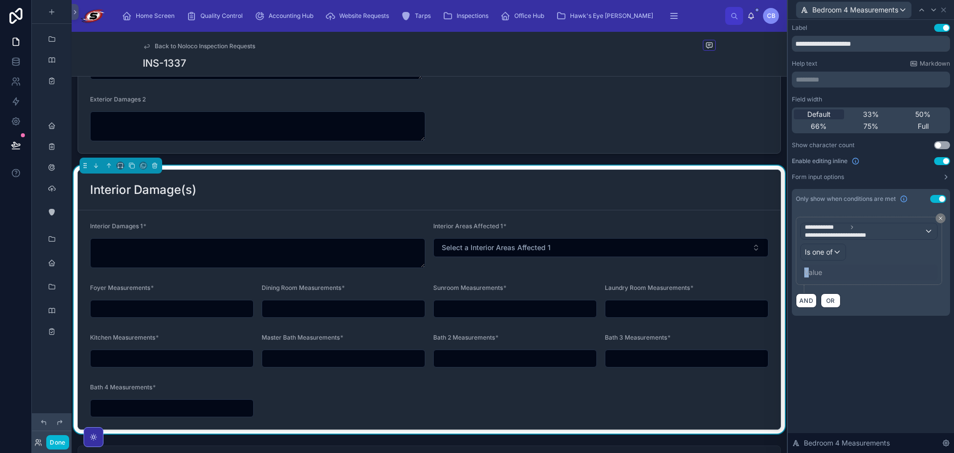
click at [807, 272] on div "Value" at bounding box center [813, 272] width 18 height 10
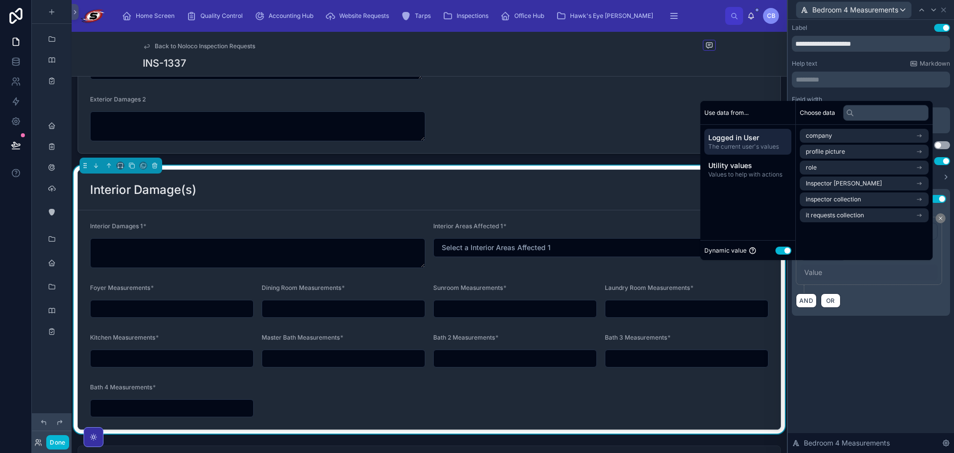
click at [745, 241] on div "Dynamic value Use setting" at bounding box center [747, 250] width 95 height 20
click at [777, 251] on button "Use setting" at bounding box center [783, 251] width 16 height 8
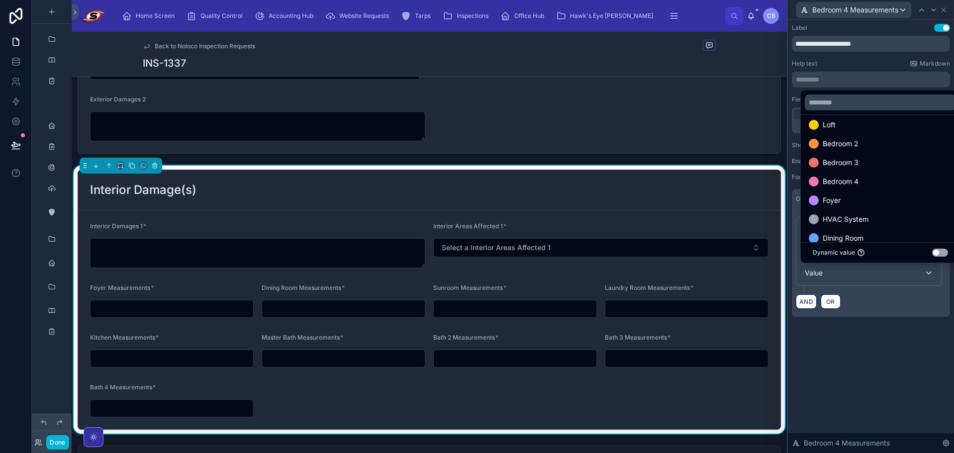
scroll to position [99, 0]
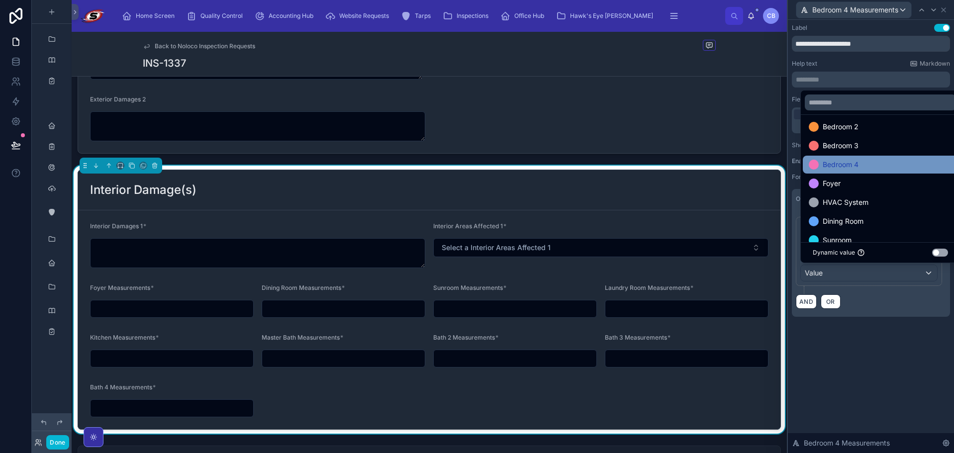
click at [850, 164] on span "Bedroom 4" at bounding box center [840, 165] width 36 height 12
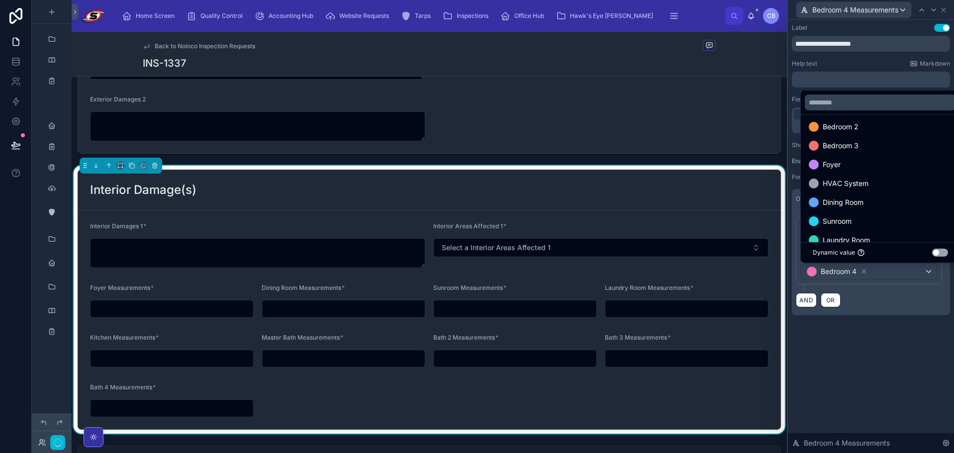
click at [877, 324] on div "**********" at bounding box center [870, 179] width 166 height 319
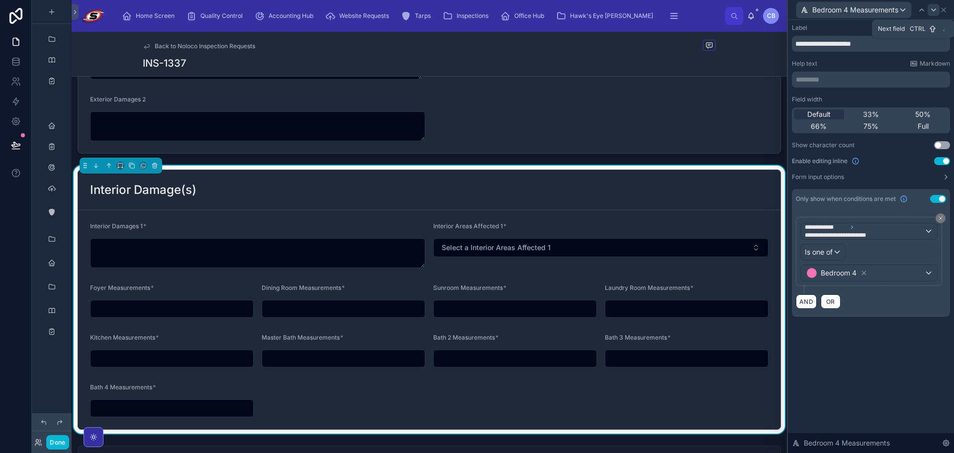
click at [933, 9] on icon at bounding box center [933, 10] width 4 height 2
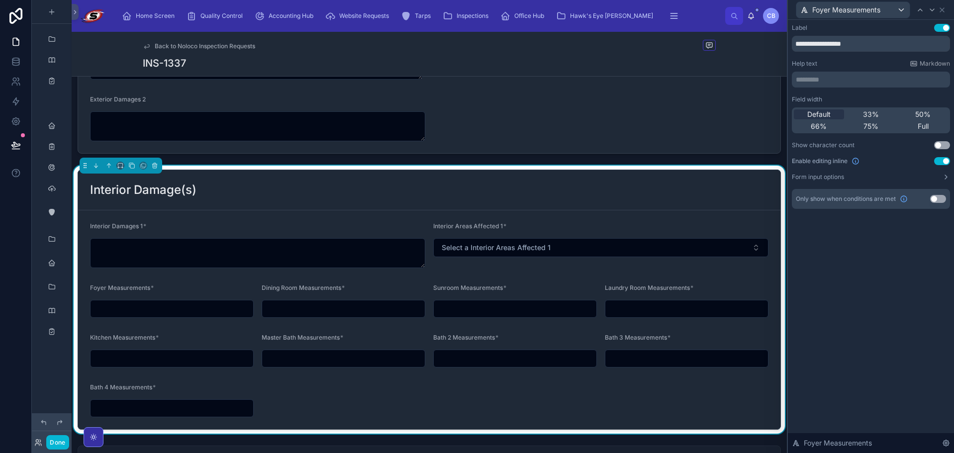
click at [935, 196] on button "Use setting" at bounding box center [938, 199] width 16 height 8
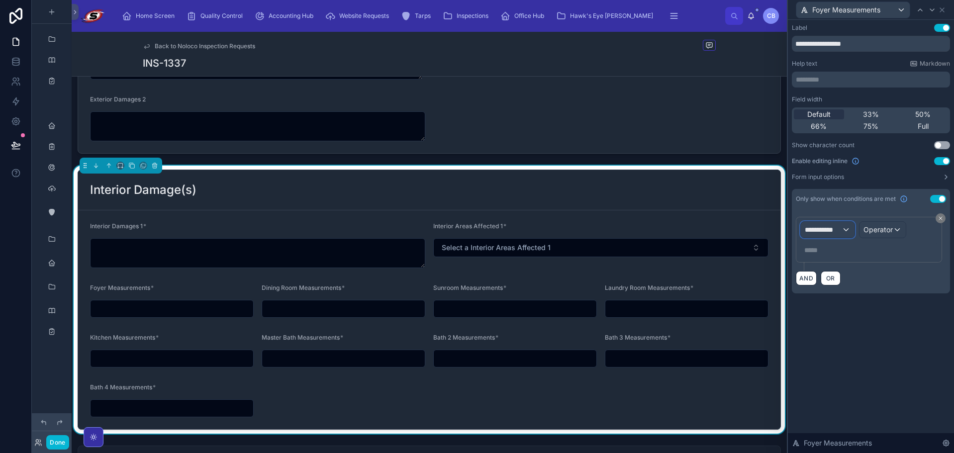
click at [848, 226] on div "**********" at bounding box center [827, 230] width 54 height 16
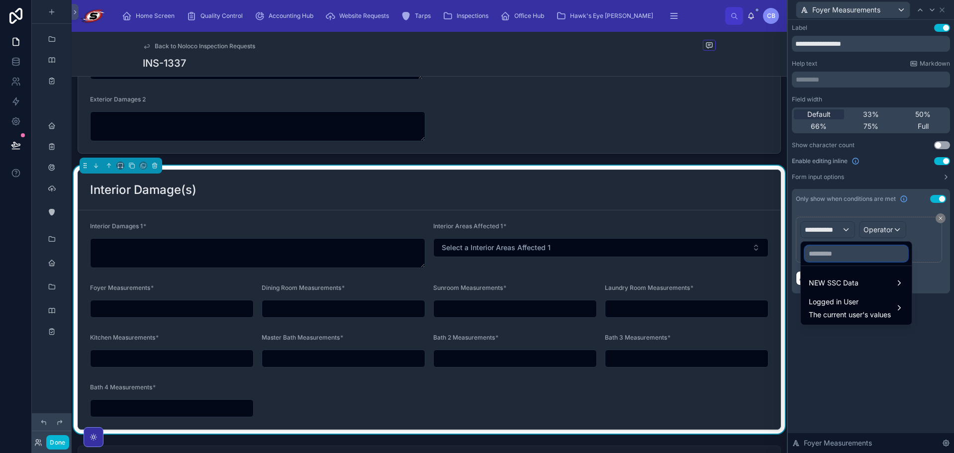
click at [838, 255] on input "text" at bounding box center [855, 254] width 103 height 16
paste input "**********"
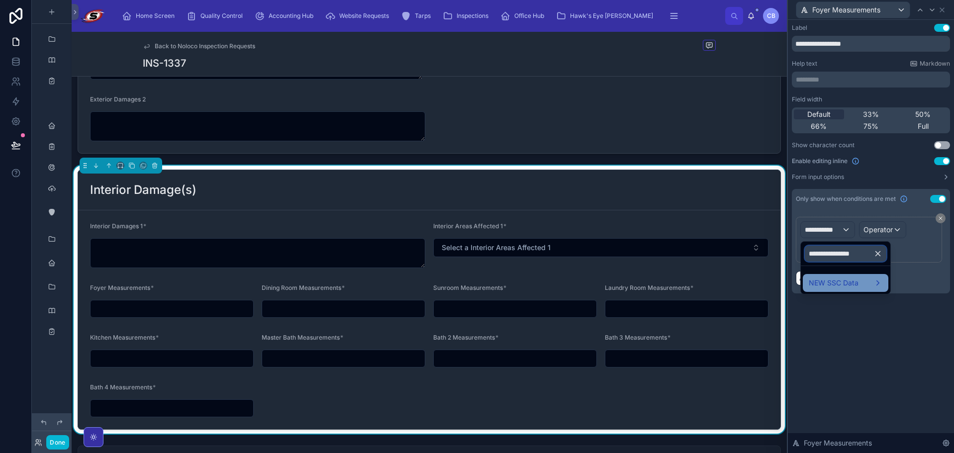
type input "**********"
click at [821, 282] on span "NEW SSC Data" at bounding box center [833, 283] width 50 height 12
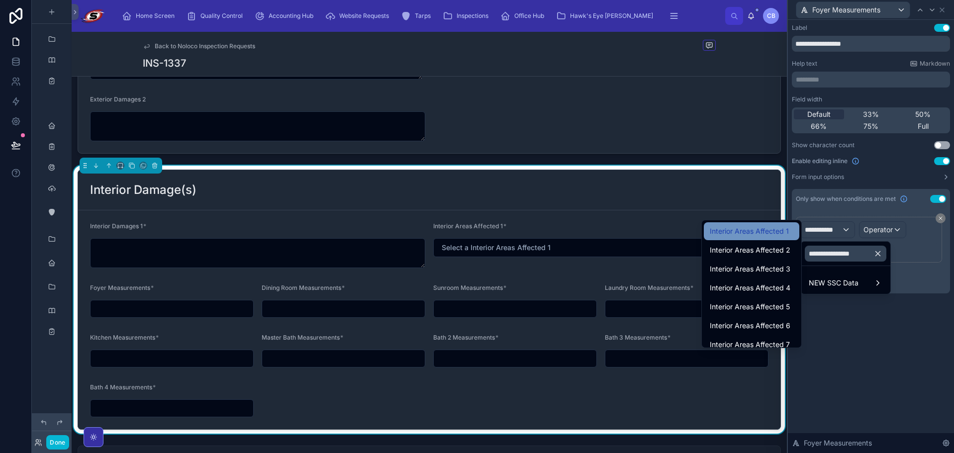
click at [778, 224] on div "Interior Areas Affected 1" at bounding box center [750, 231] width 95 height 18
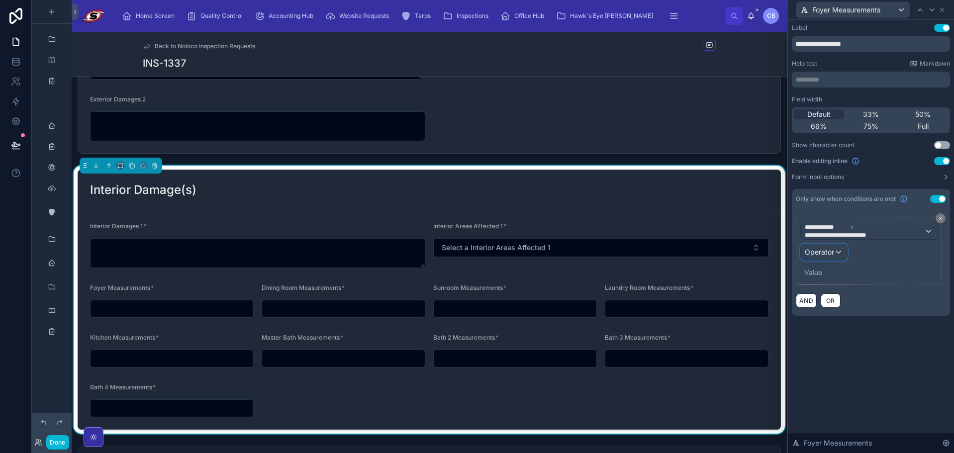
click at [818, 258] on div "Operator" at bounding box center [823, 252] width 46 height 16
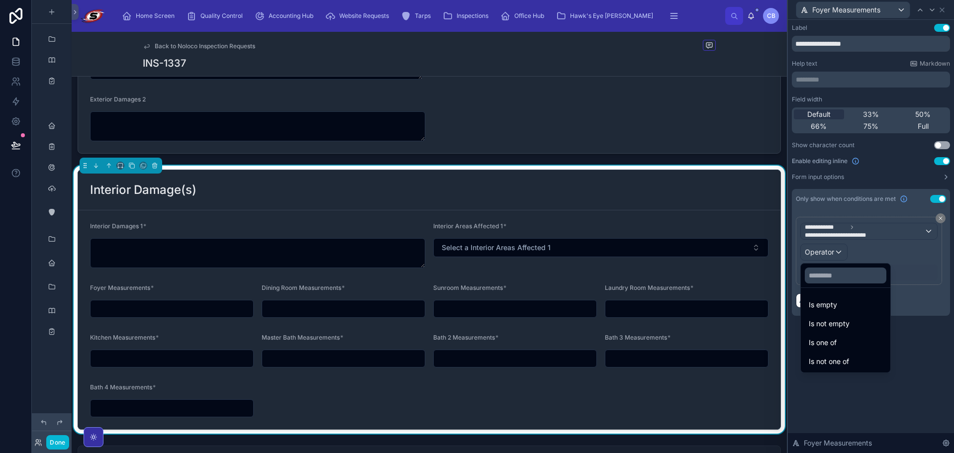
click at [828, 340] on span "Is one of" at bounding box center [822, 343] width 28 height 12
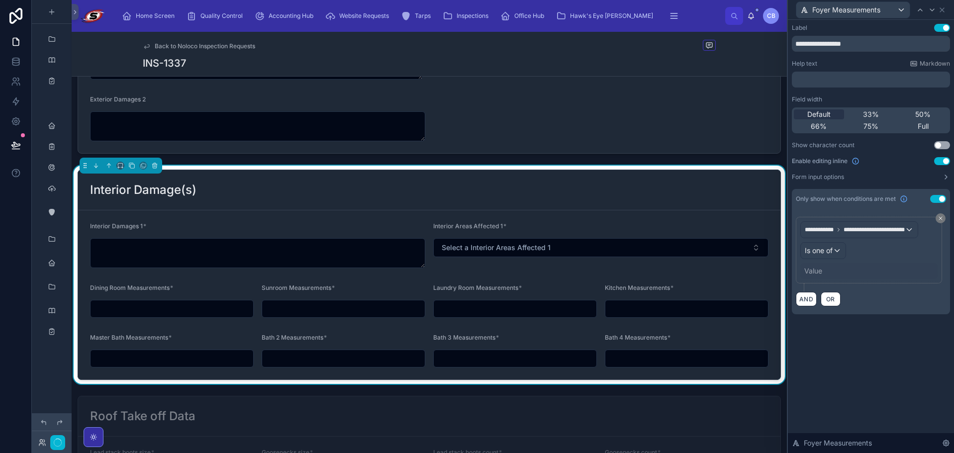
click at [815, 272] on div "Value" at bounding box center [813, 271] width 18 height 10
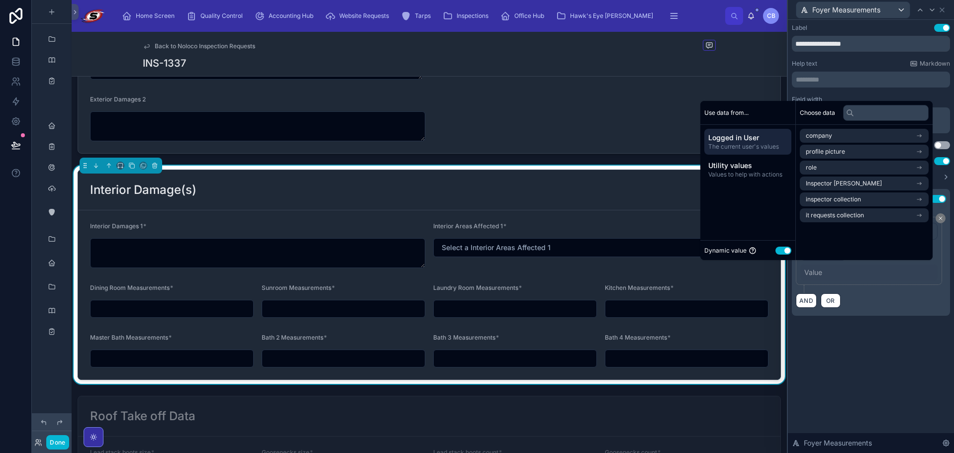
click at [780, 248] on button "Use setting" at bounding box center [783, 251] width 16 height 8
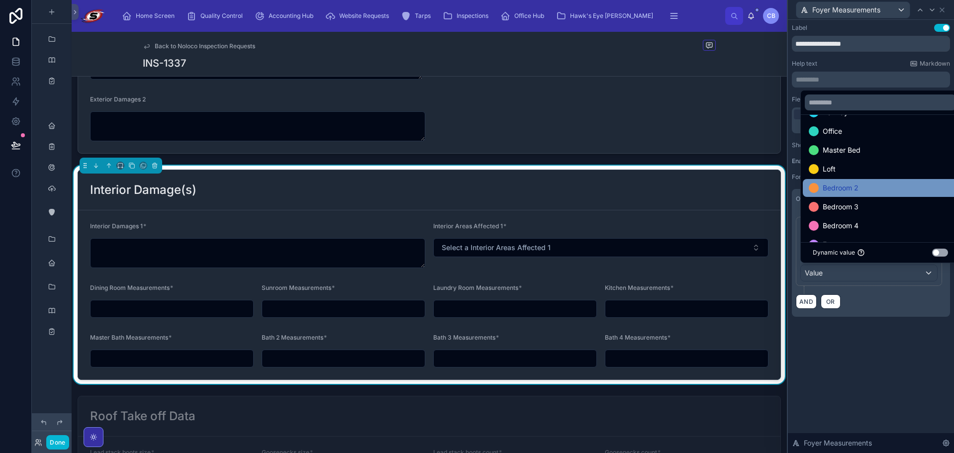
scroll to position [50, 0]
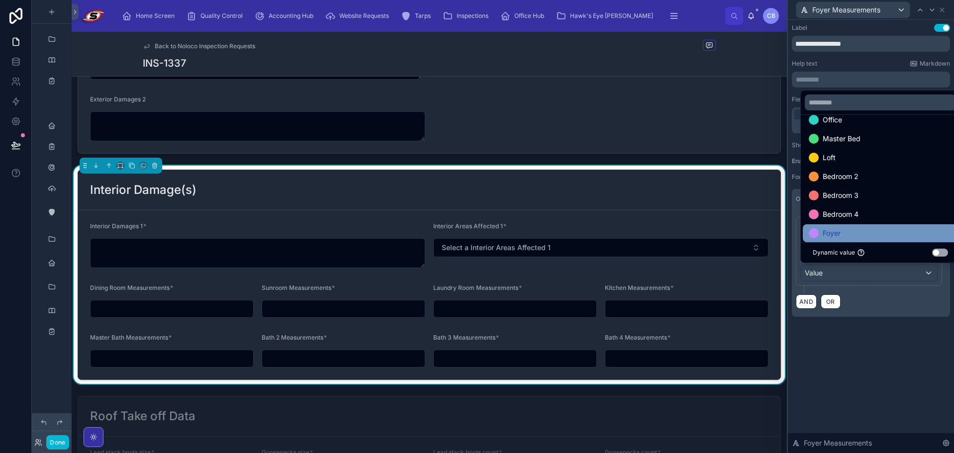
click at [828, 235] on span "Foyer" at bounding box center [831, 233] width 18 height 12
click at [848, 354] on div "**********" at bounding box center [870, 236] width 166 height 433
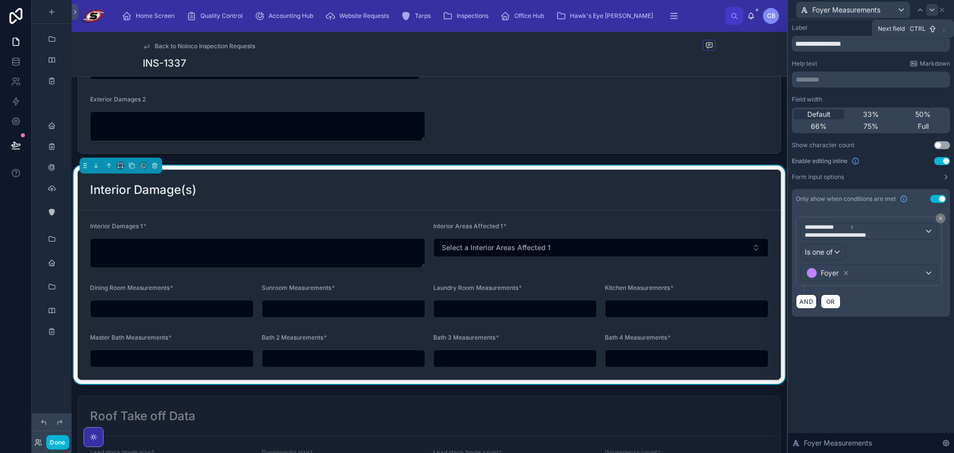
click at [933, 9] on icon at bounding box center [932, 10] width 4 height 2
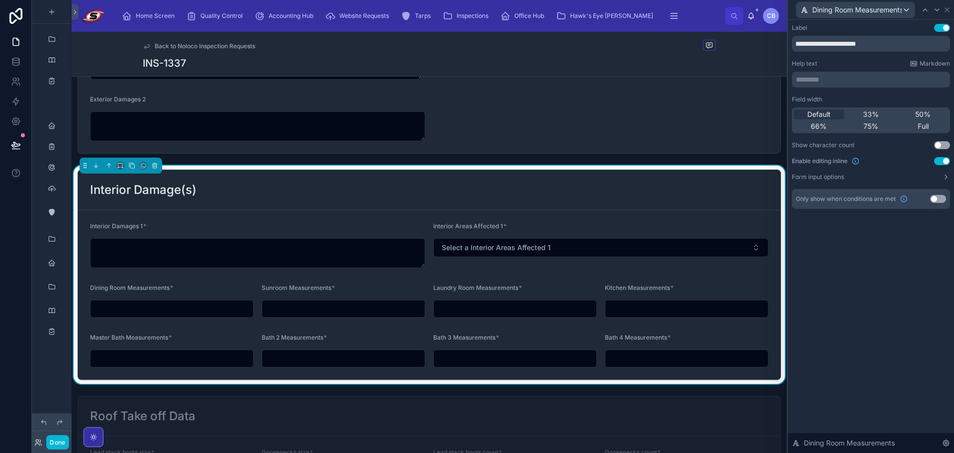
click at [936, 201] on button "Use setting" at bounding box center [938, 199] width 16 height 8
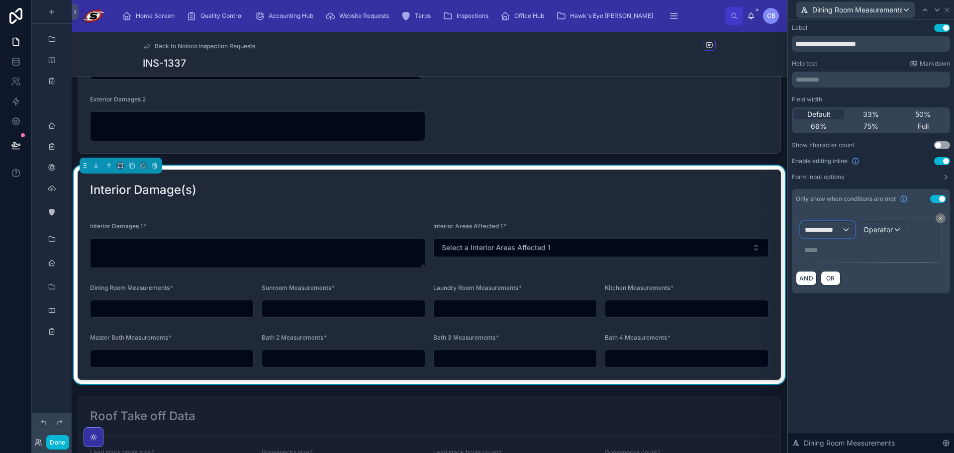
click at [843, 223] on div "**********" at bounding box center [827, 230] width 54 height 16
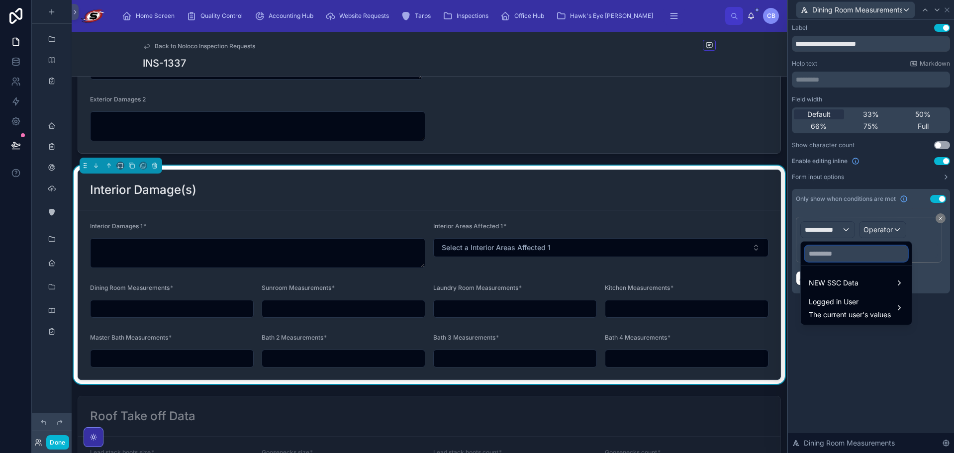
click at [836, 253] on input "text" at bounding box center [855, 254] width 103 height 16
paste input "**********"
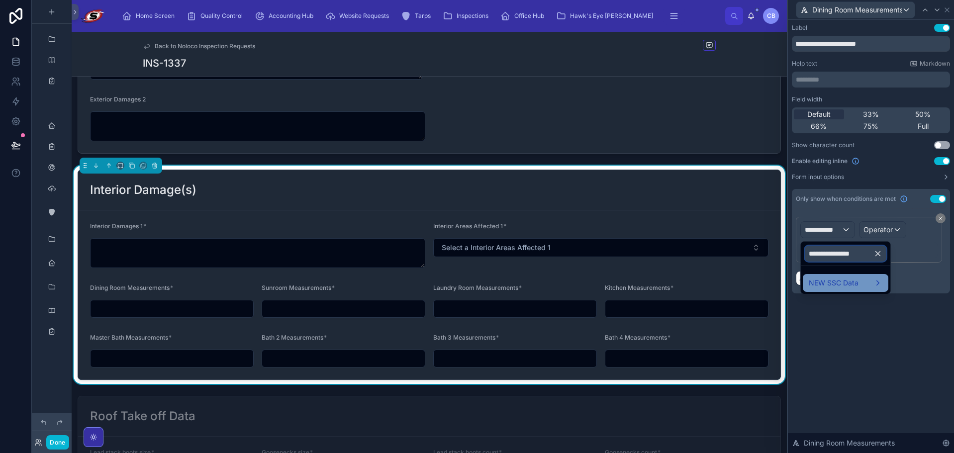
type input "**********"
click at [822, 278] on span "NEW SSC Data" at bounding box center [833, 283] width 50 height 12
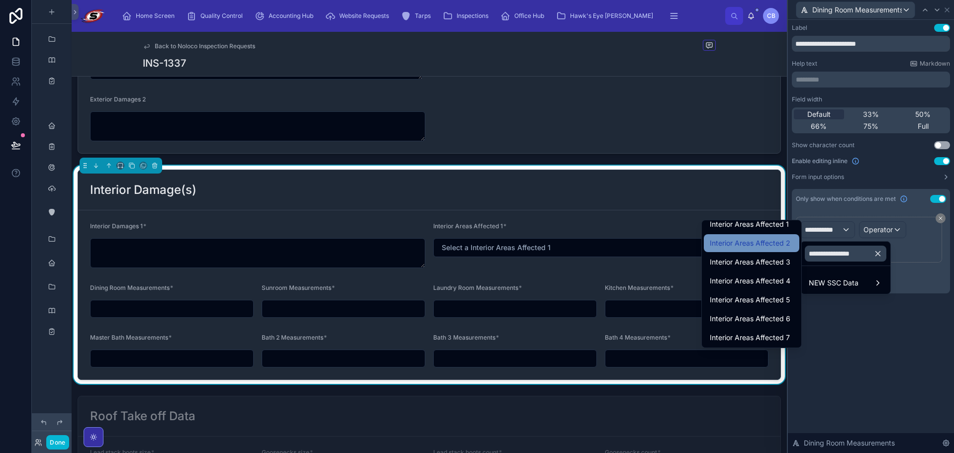
scroll to position [0, 0]
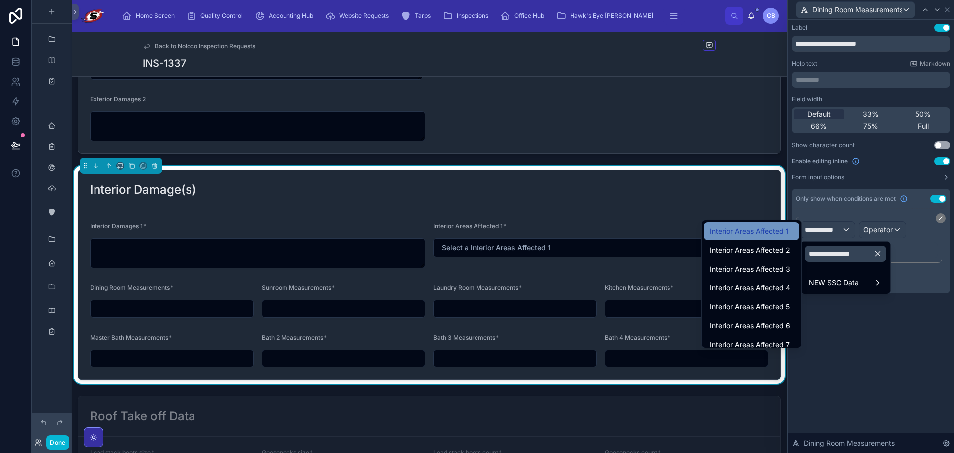
click at [765, 230] on span "Interior Areas Affected 1" at bounding box center [748, 231] width 79 height 12
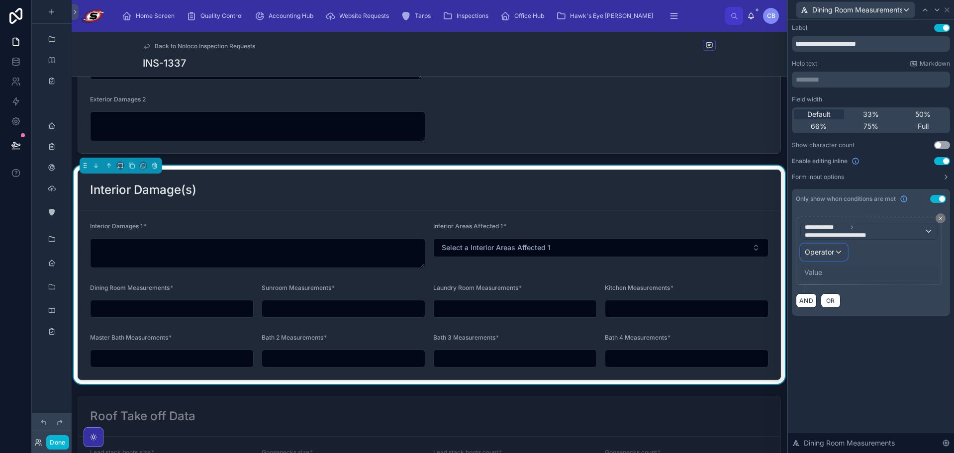
click at [814, 251] on span "Operator" at bounding box center [818, 252] width 29 height 8
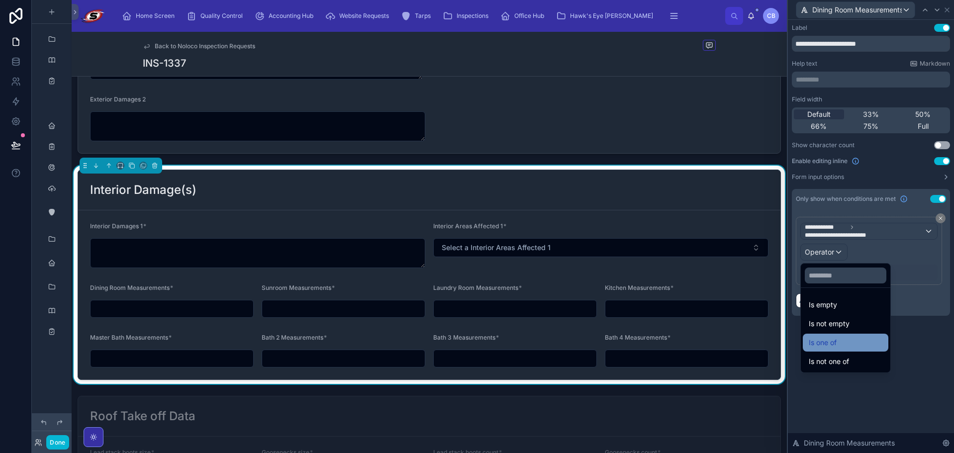
click at [813, 338] on span "Is one of" at bounding box center [822, 343] width 28 height 12
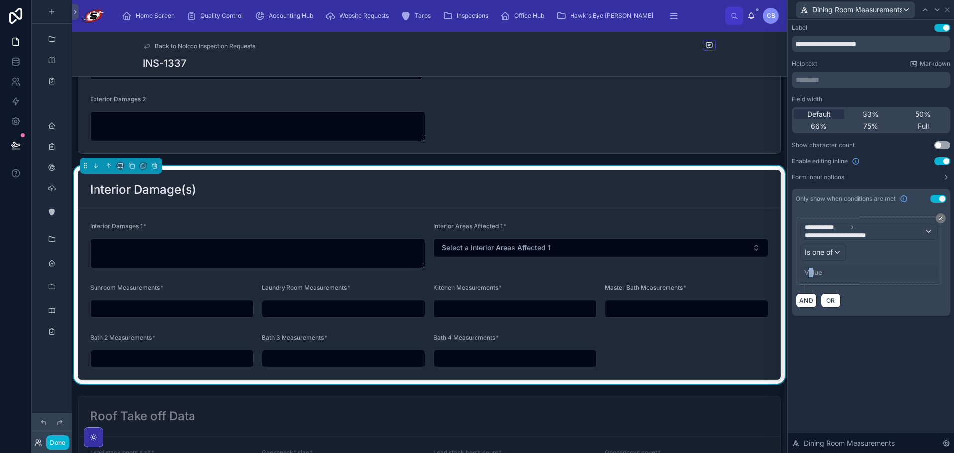
click at [811, 273] on div "Value" at bounding box center [813, 272] width 18 height 10
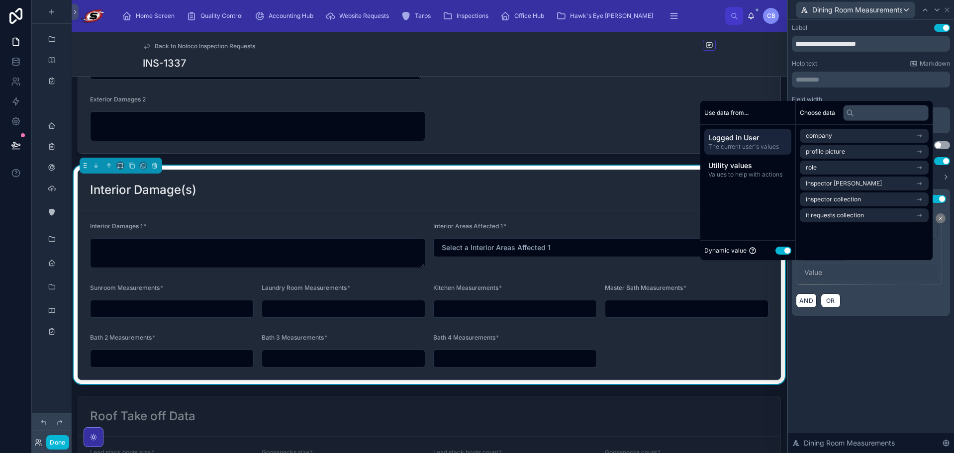
click at [748, 221] on div "Use data from... Logged in User The current user's values Utility values Values…" at bounding box center [747, 180] width 95 height 159
click at [788, 249] on div "Dynamic value Use setting" at bounding box center [747, 250] width 95 height 20
click at [781, 251] on button "Use setting" at bounding box center [783, 251] width 16 height 8
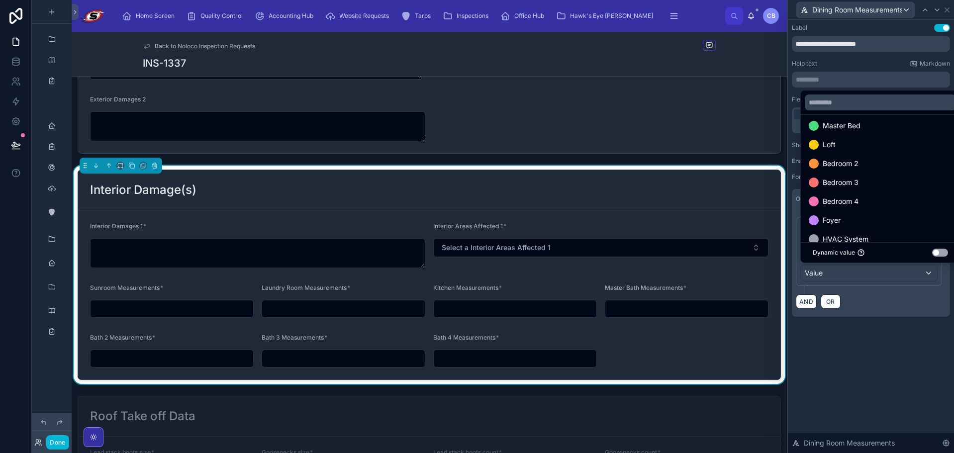
scroll to position [99, 0]
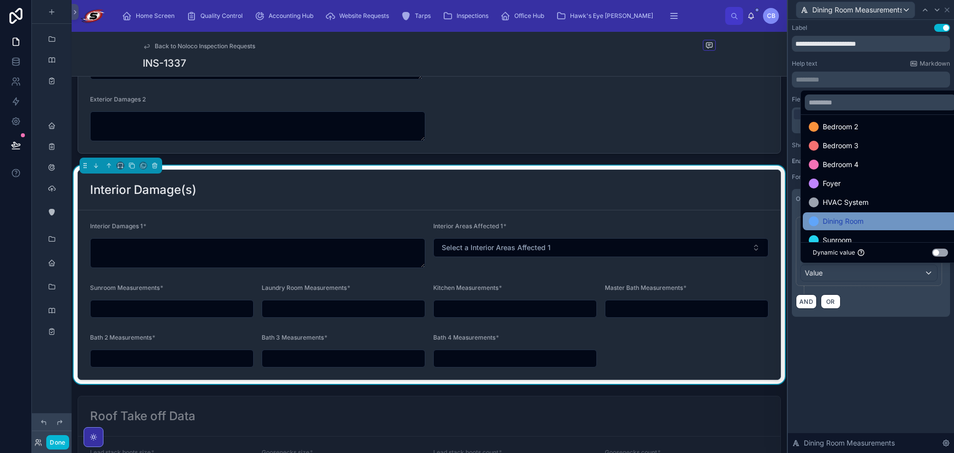
click at [838, 221] on span "Dining Room" at bounding box center [842, 221] width 41 height 12
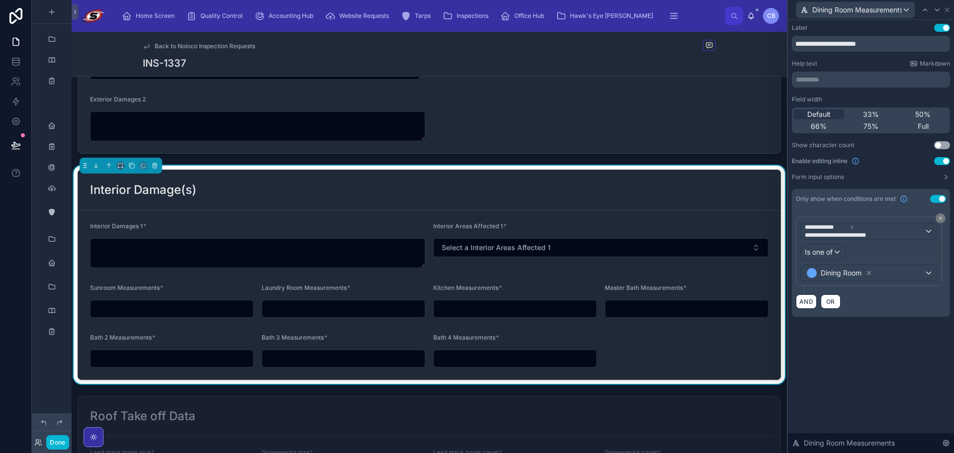
click at [853, 356] on div "**********" at bounding box center [870, 236] width 166 height 433
click at [936, 9] on icon at bounding box center [937, 10] width 8 height 8
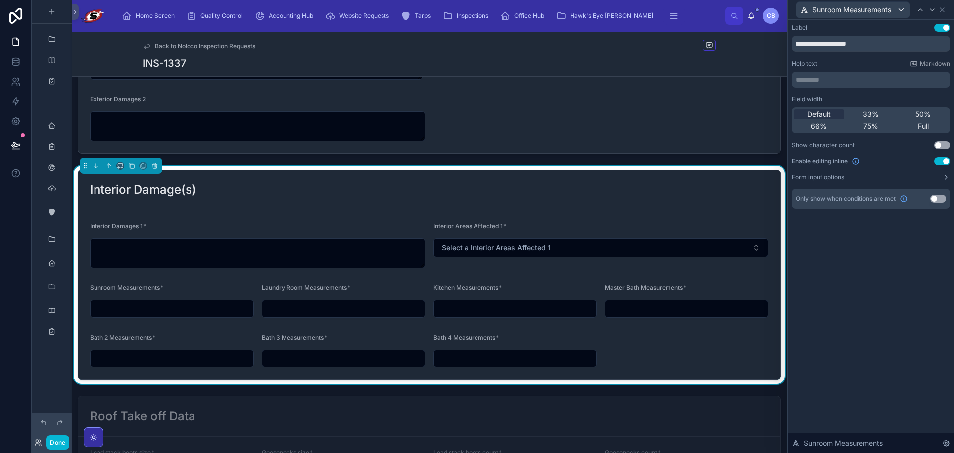
click at [941, 200] on button "Use setting" at bounding box center [938, 199] width 16 height 8
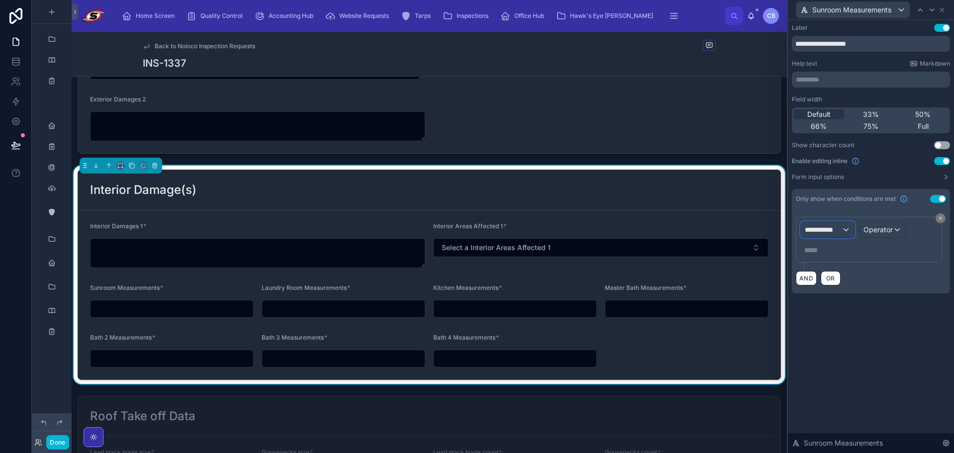
click at [847, 233] on div "**********" at bounding box center [827, 230] width 54 height 16
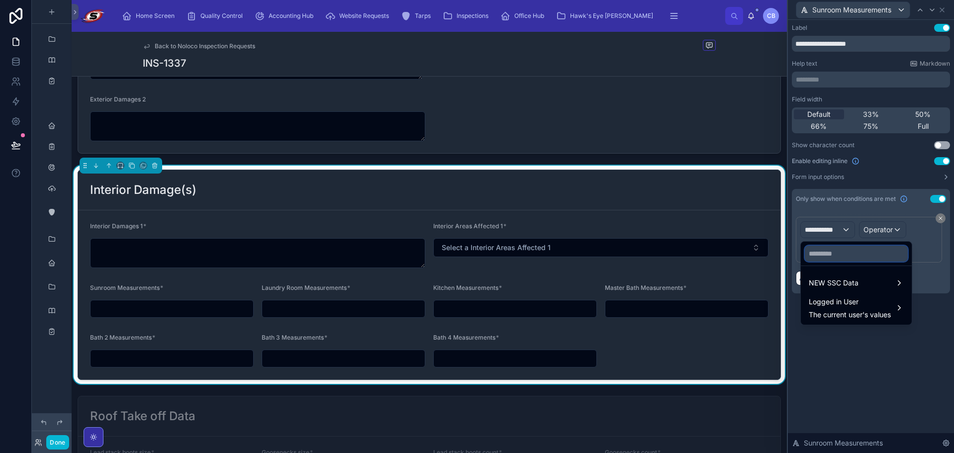
click at [848, 254] on input "text" at bounding box center [855, 254] width 103 height 16
paste input "**********"
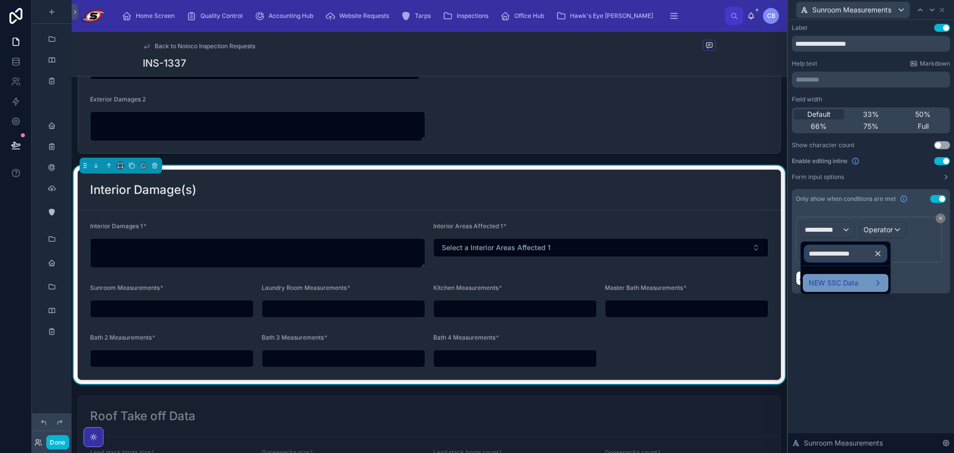
type input "**********"
click at [846, 276] on div "NEW SSC Data" at bounding box center [845, 283] width 86 height 18
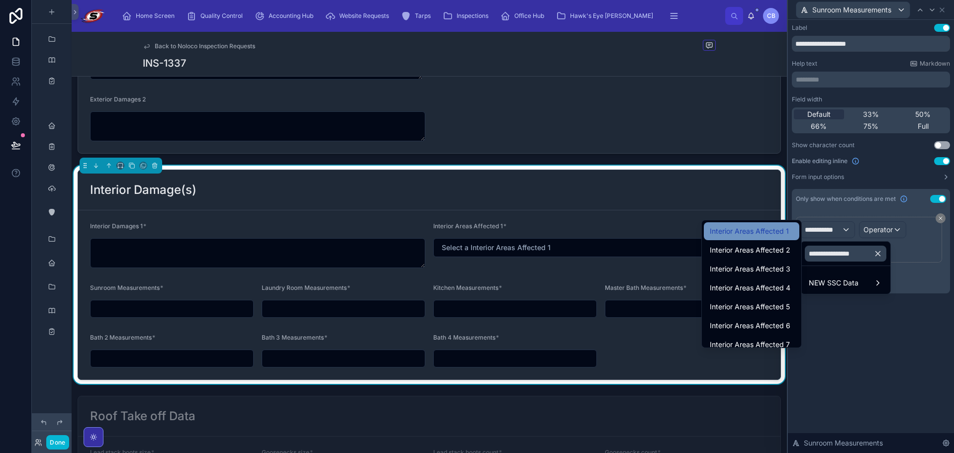
click at [786, 232] on div "Interior Areas Affected 1" at bounding box center [751, 231] width 84 height 12
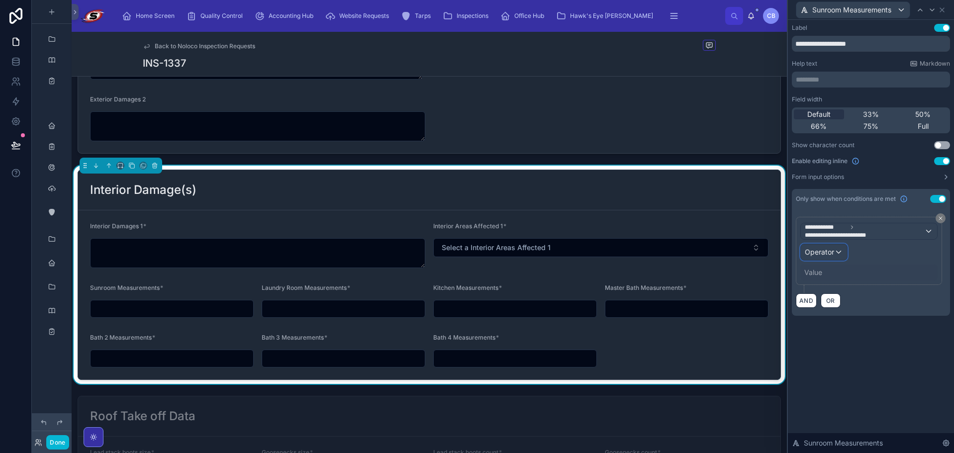
click at [838, 252] on div "Operator" at bounding box center [823, 252] width 46 height 16
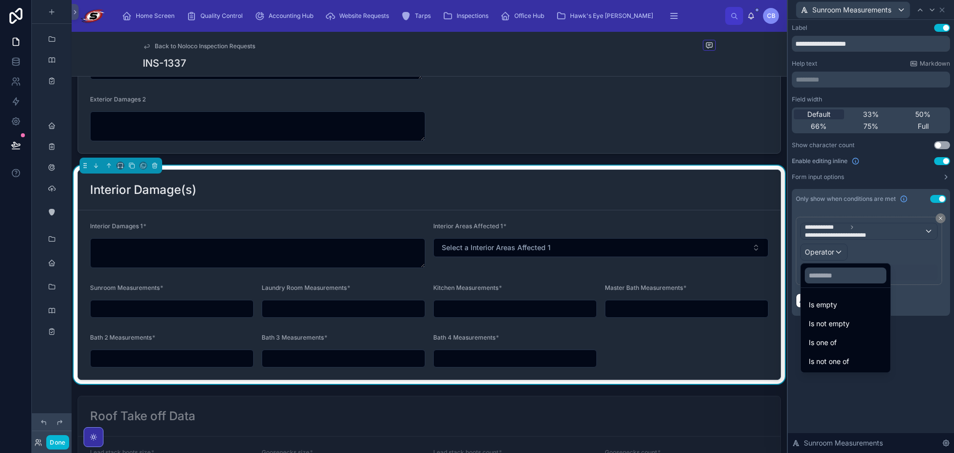
drag, startPoint x: 833, startPoint y: 348, endPoint x: 819, endPoint y: 284, distance: 64.5
click at [833, 347] on span "Is one of" at bounding box center [822, 343] width 28 height 12
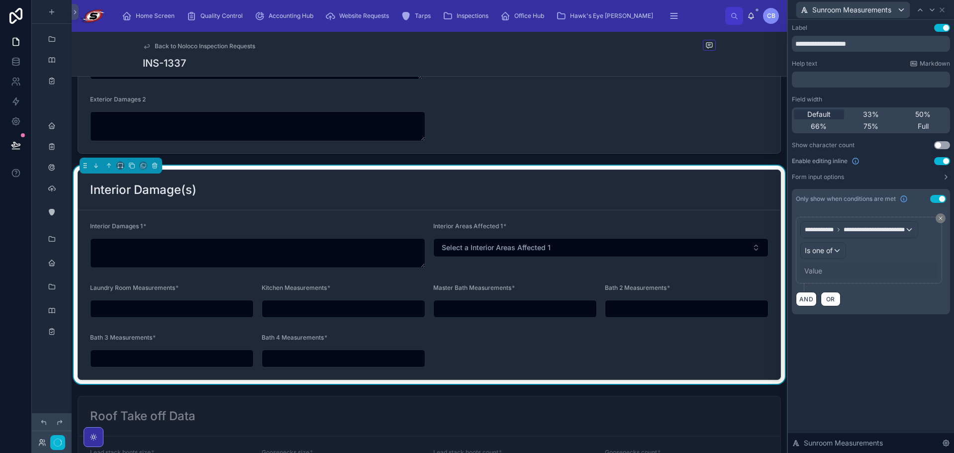
click at [818, 276] on div "Value" at bounding box center [868, 271] width 137 height 16
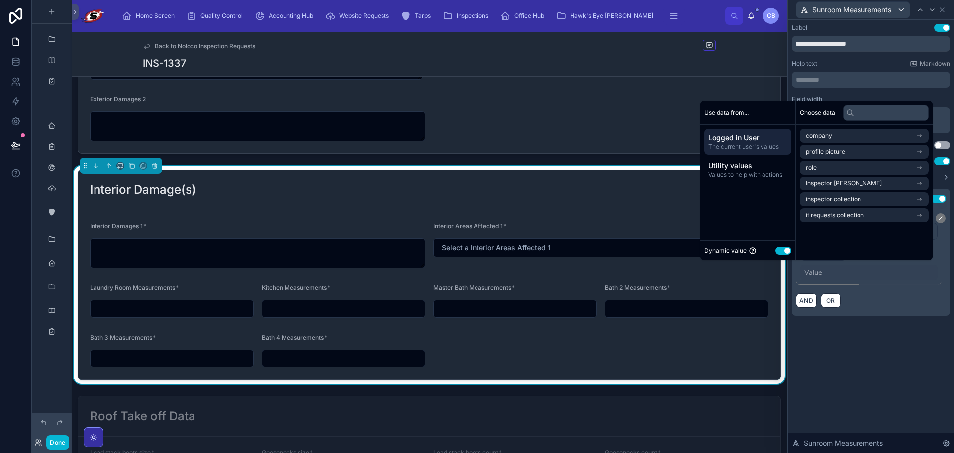
click at [783, 251] on button "Use setting" at bounding box center [783, 251] width 16 height 8
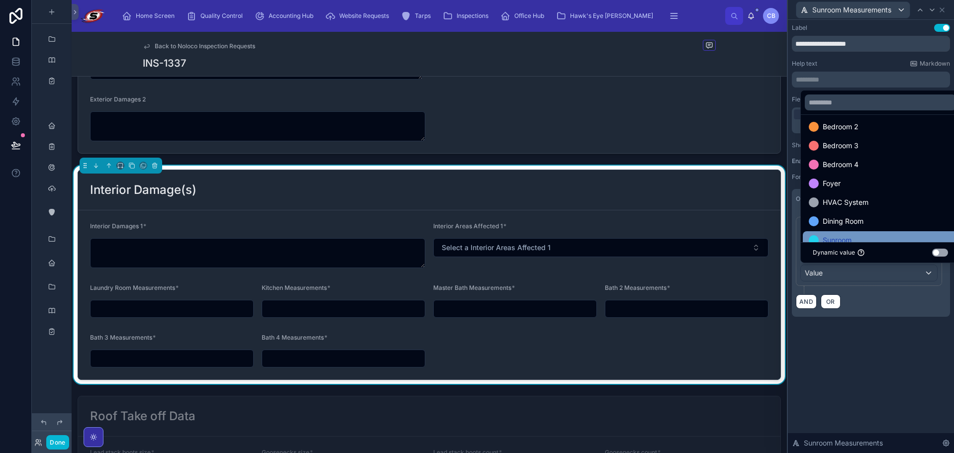
click at [860, 236] on div "Sunroom" at bounding box center [879, 240] width 143 height 12
click at [887, 328] on div "**********" at bounding box center [870, 180] width 166 height 321
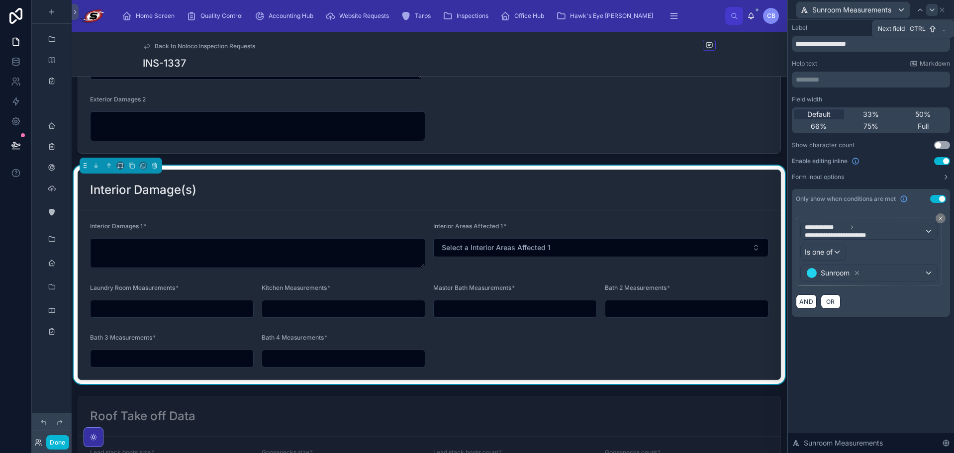
click at [929, 9] on icon at bounding box center [932, 10] width 8 height 8
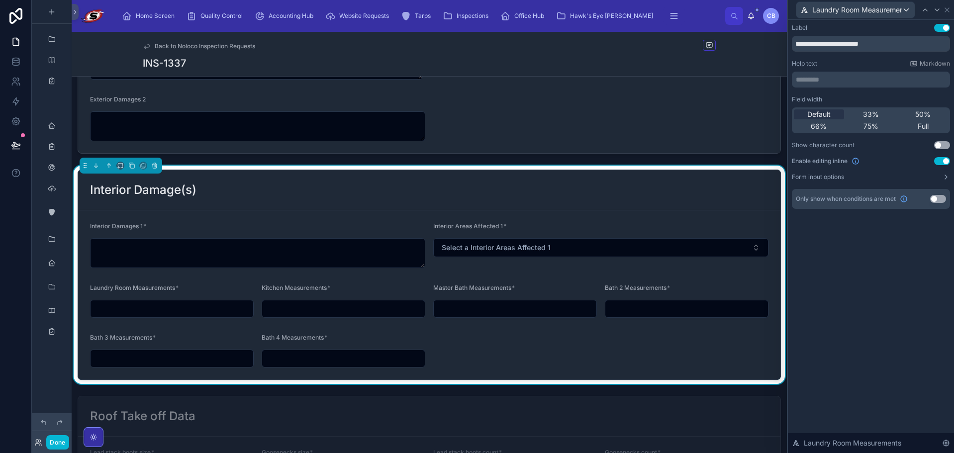
click at [938, 196] on button "Use setting" at bounding box center [938, 199] width 16 height 8
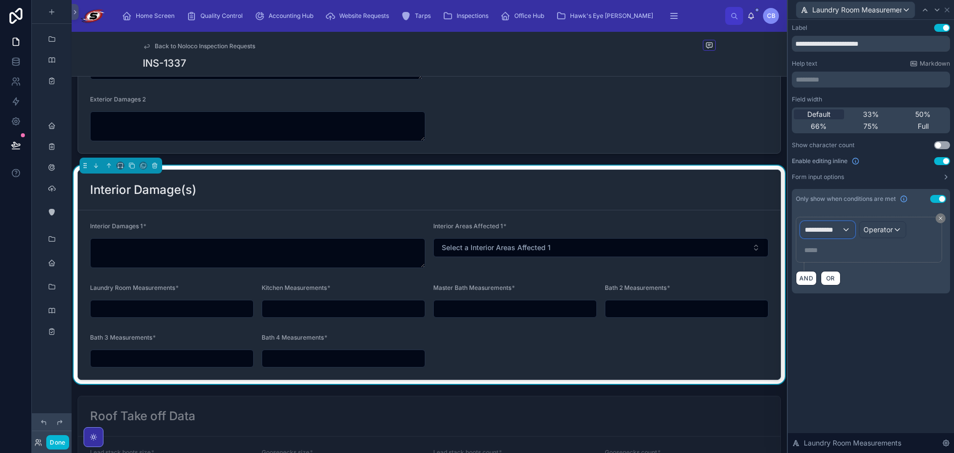
click at [830, 226] on span "**********" at bounding box center [822, 230] width 37 height 10
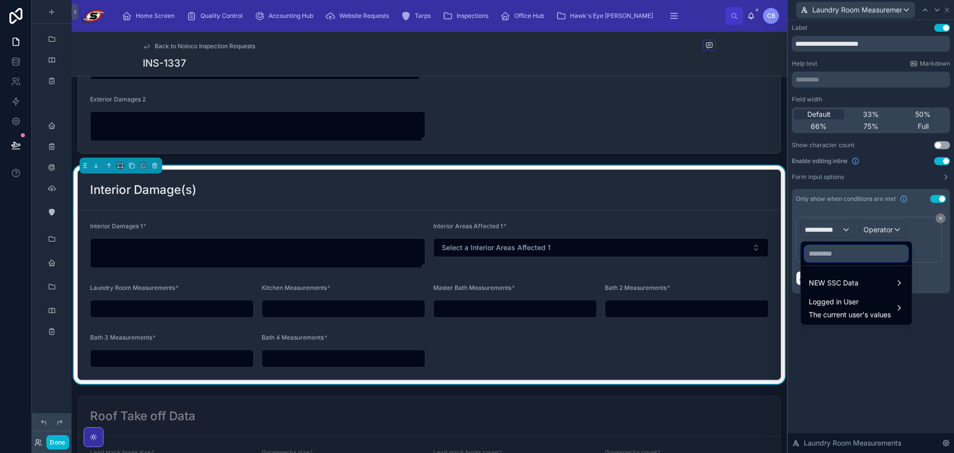
click at [846, 259] on input "text" at bounding box center [855, 254] width 103 height 16
paste input "**********"
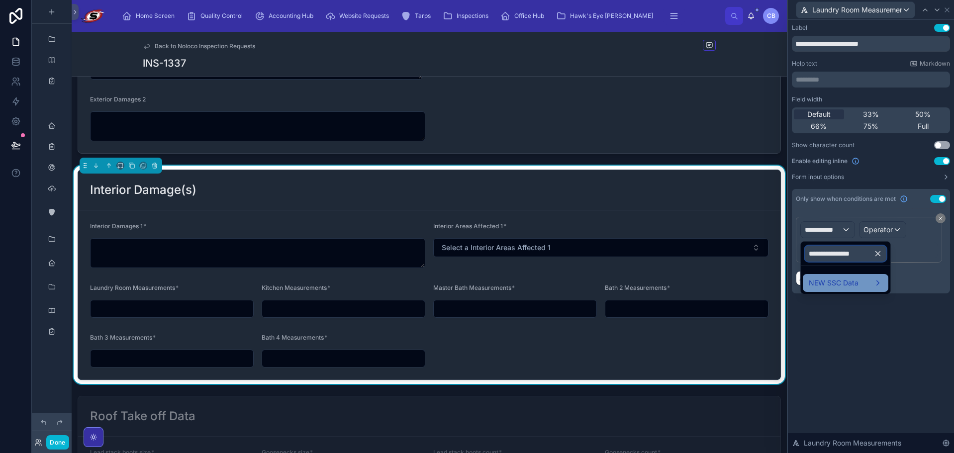
type input "**********"
click at [834, 285] on span "NEW SSC Data" at bounding box center [833, 283] width 50 height 12
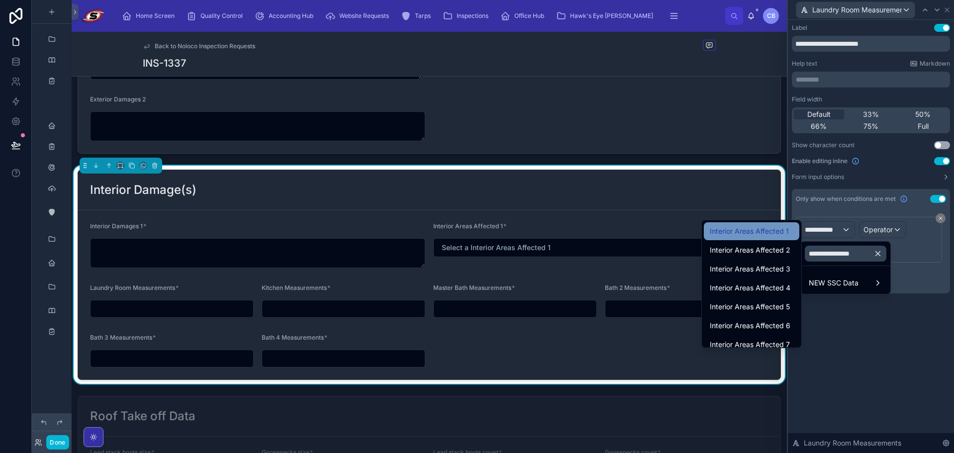
click at [767, 238] on div "Interior Areas Affected 1" at bounding box center [750, 231] width 95 height 18
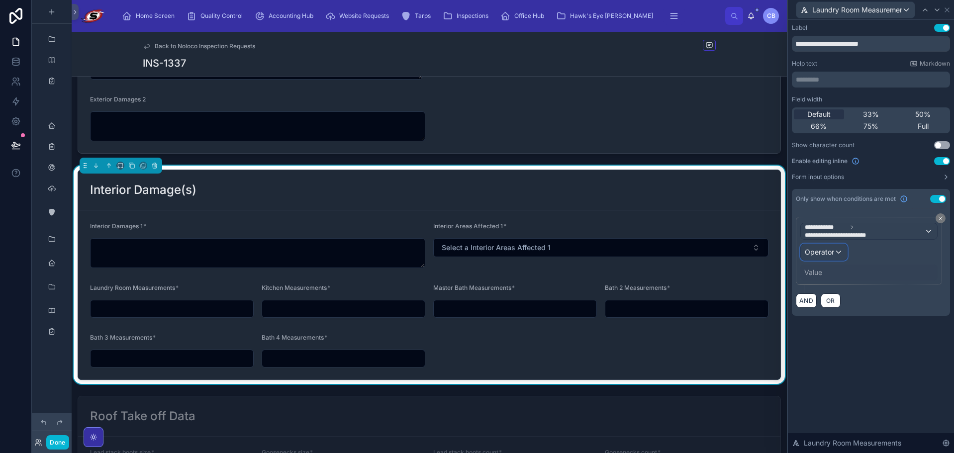
click at [831, 256] on span "Operator" at bounding box center [818, 252] width 29 height 10
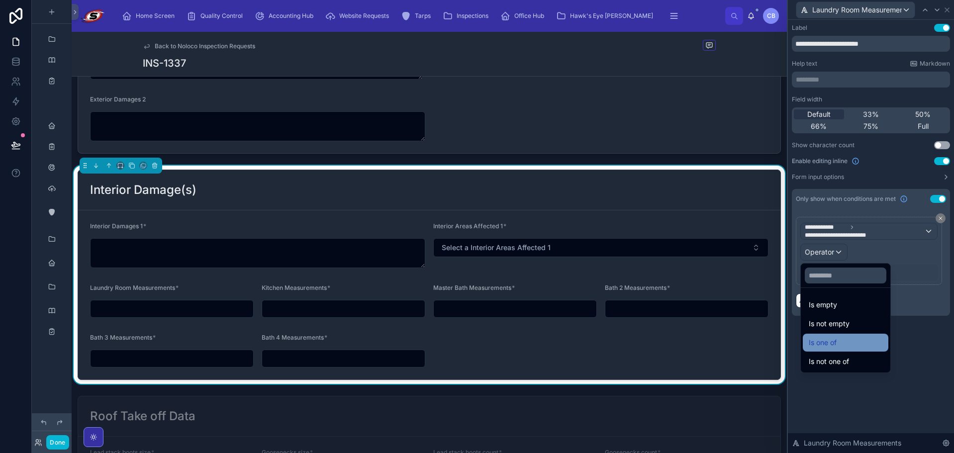
click at [838, 342] on div "Is one of" at bounding box center [845, 343] width 74 height 12
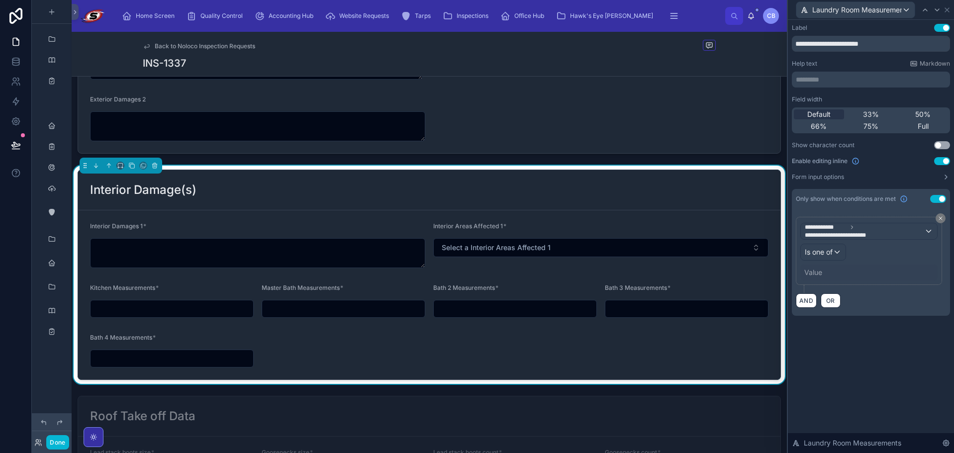
click at [822, 272] on div "Value" at bounding box center [868, 272] width 137 height 16
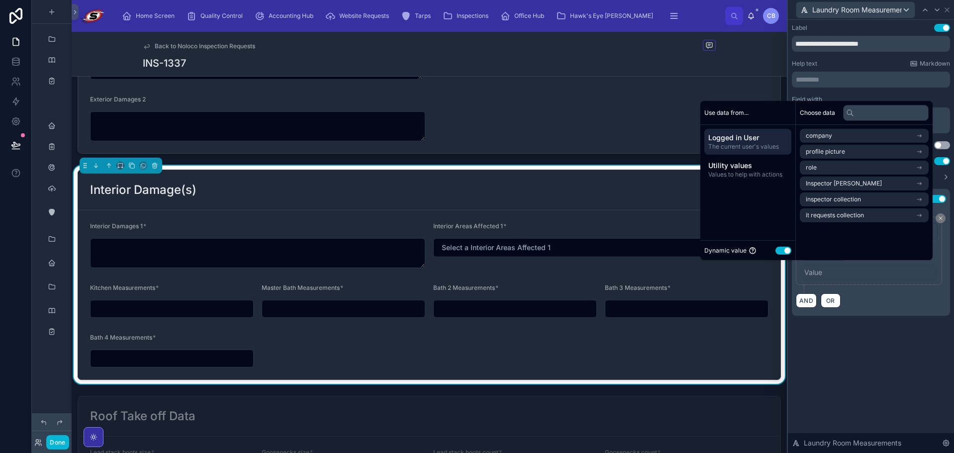
click at [775, 250] on button "Use setting" at bounding box center [783, 251] width 16 height 8
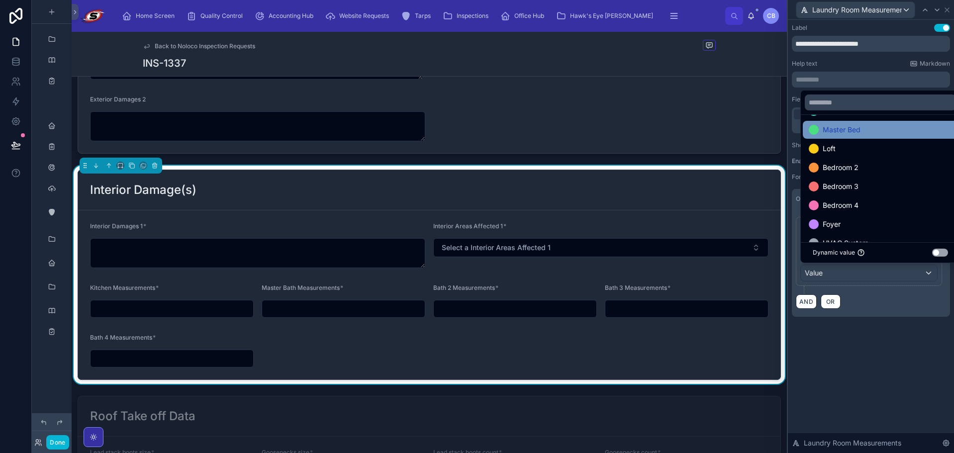
scroll to position [149, 0]
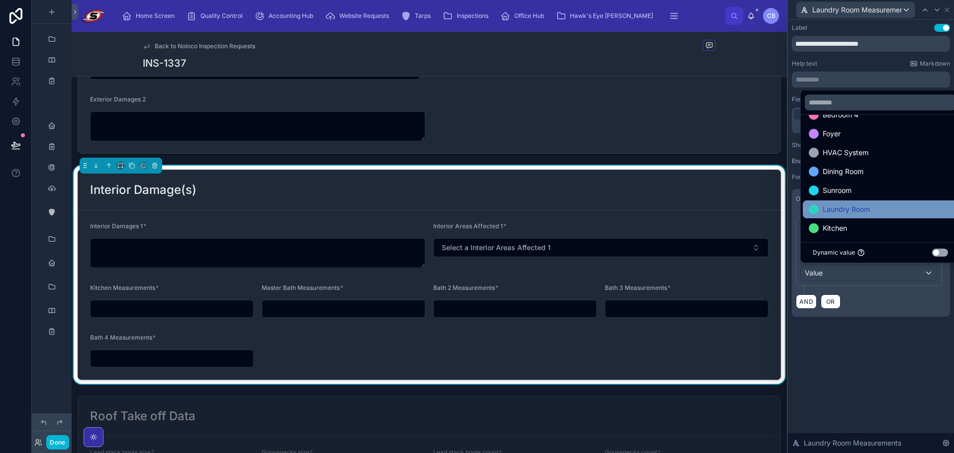
click at [848, 207] on span "Laundry Room" at bounding box center [845, 209] width 47 height 12
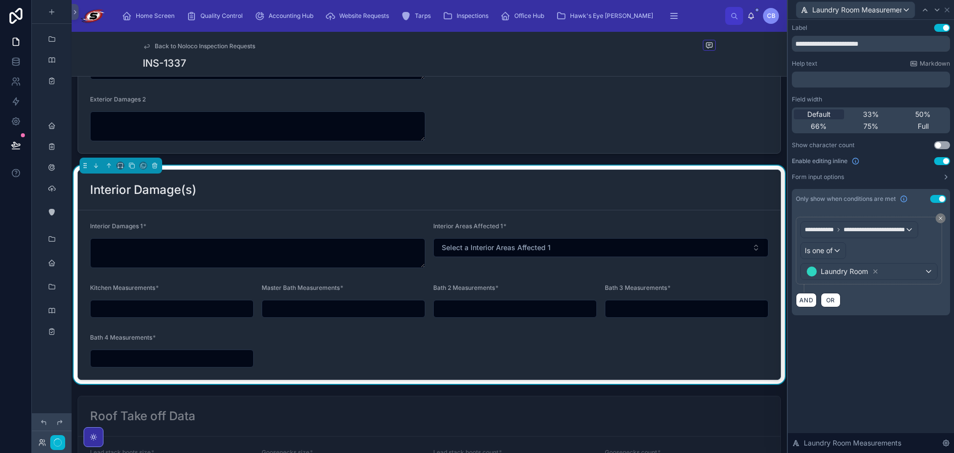
drag, startPoint x: 872, startPoint y: 323, endPoint x: 883, endPoint y: 344, distance: 24.5
click at [883, 344] on div "**********" at bounding box center [870, 236] width 166 height 433
click at [934, 9] on icon at bounding box center [937, 10] width 8 height 8
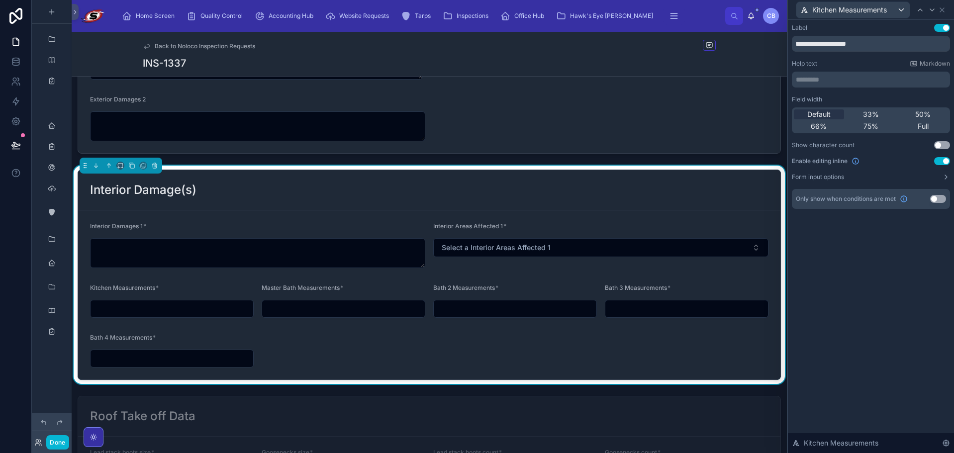
click at [940, 197] on button "Use setting" at bounding box center [938, 199] width 16 height 8
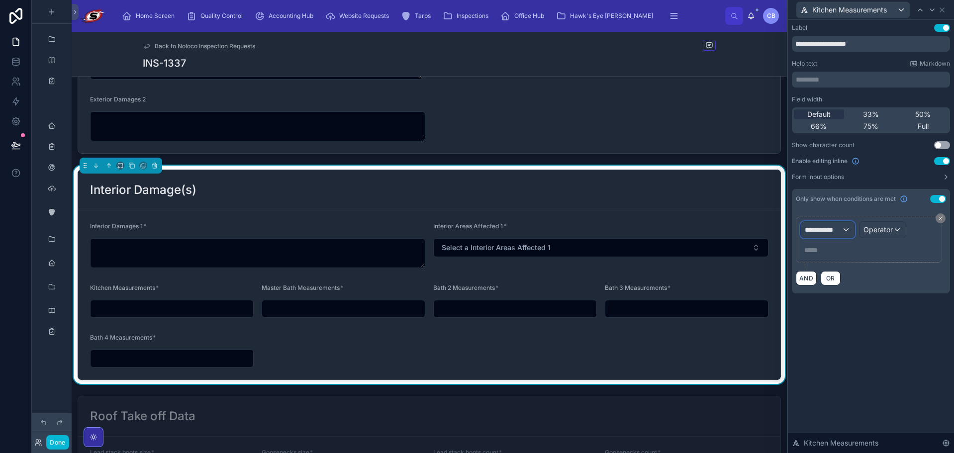
click at [832, 231] on span "**********" at bounding box center [822, 230] width 37 height 10
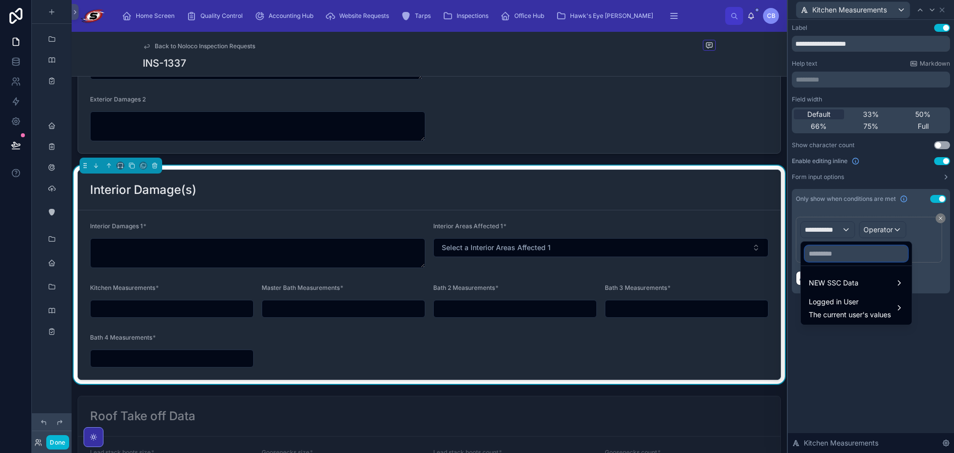
click at [840, 251] on input "text" at bounding box center [855, 254] width 103 height 16
paste input "**********"
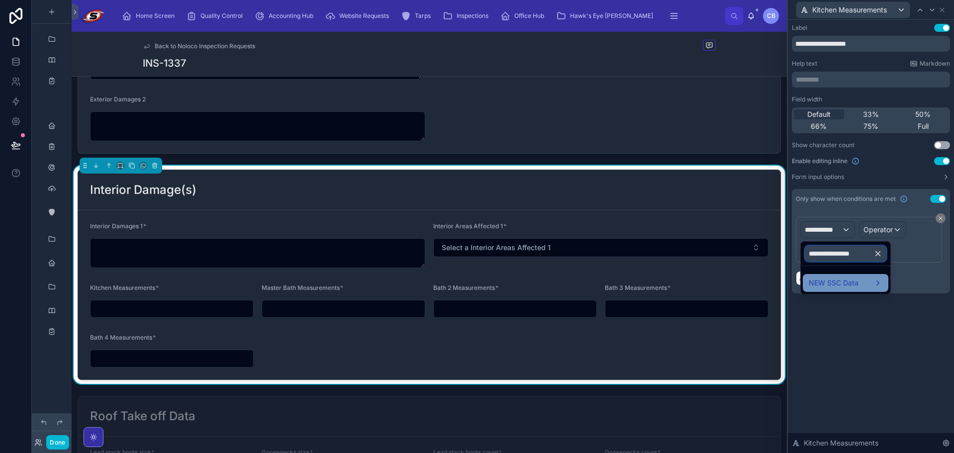
type input "**********"
click at [830, 279] on span "NEW SSC Data" at bounding box center [833, 283] width 50 height 12
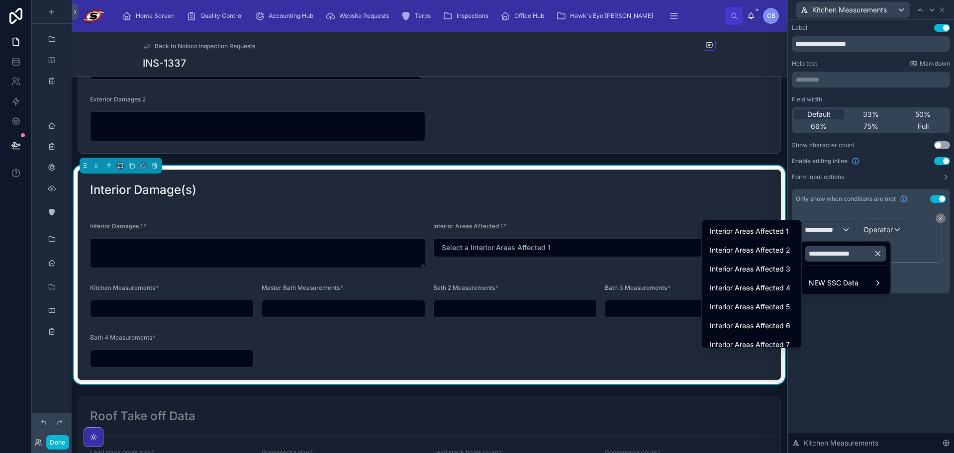
drag, startPoint x: 771, startPoint y: 233, endPoint x: 792, endPoint y: 232, distance: 21.4
click at [771, 232] on span "Interior Areas Affected 1" at bounding box center [748, 231] width 79 height 12
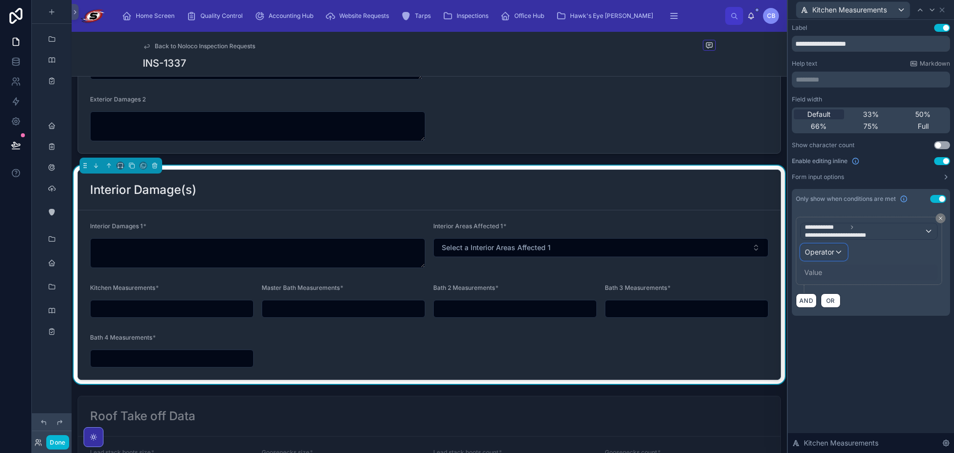
click at [820, 254] on span "Operator" at bounding box center [818, 252] width 29 height 8
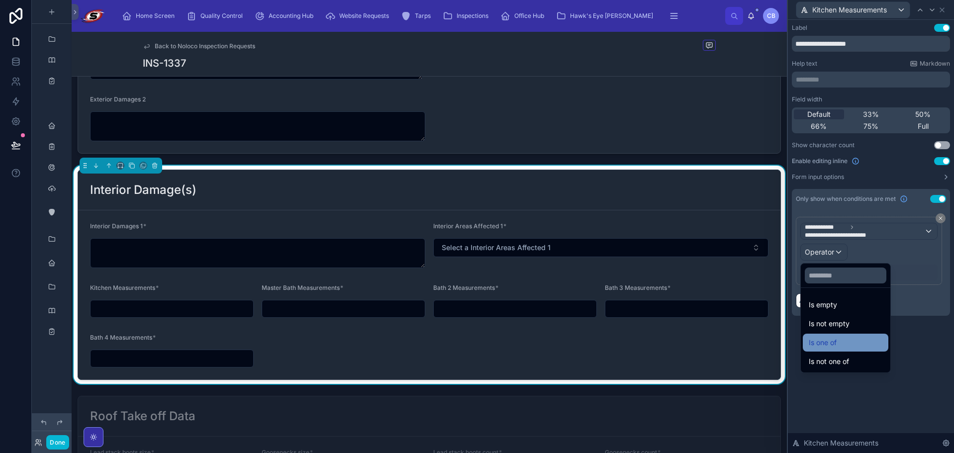
click at [825, 344] on span "Is one of" at bounding box center [822, 343] width 28 height 12
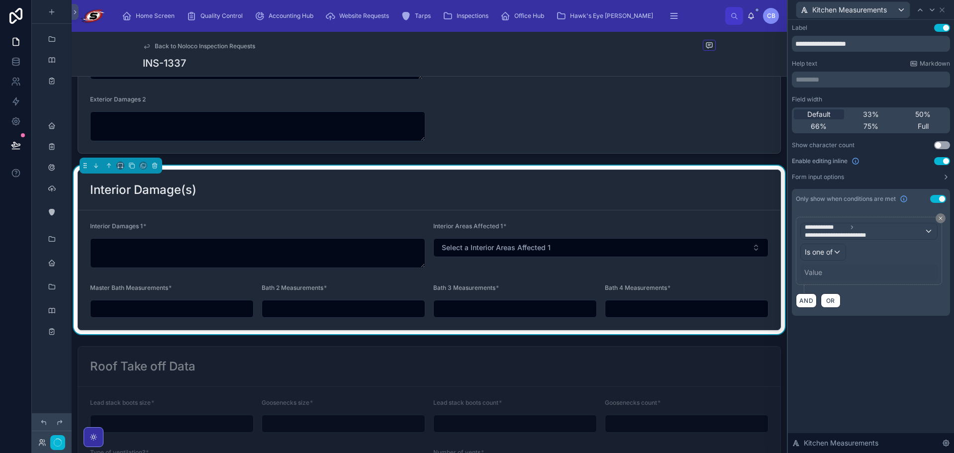
click at [816, 271] on div "Value" at bounding box center [813, 272] width 18 height 10
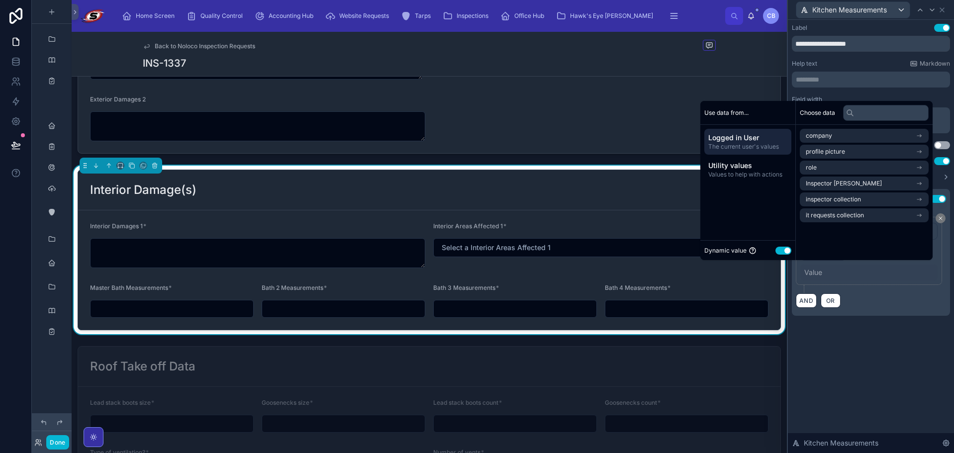
click at [816, 268] on div "Value" at bounding box center [813, 272] width 18 height 10
click at [779, 247] on button "Use setting" at bounding box center [783, 251] width 16 height 8
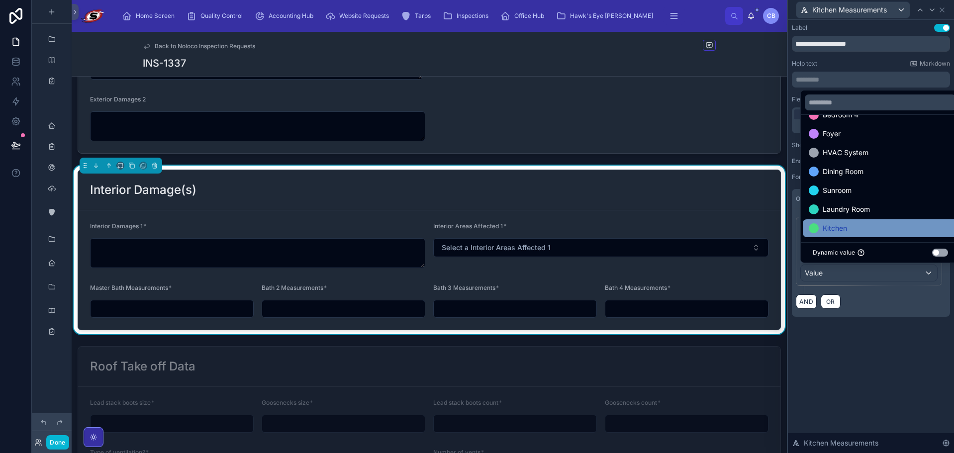
click at [848, 227] on div "Kitchen" at bounding box center [879, 228] width 143 height 12
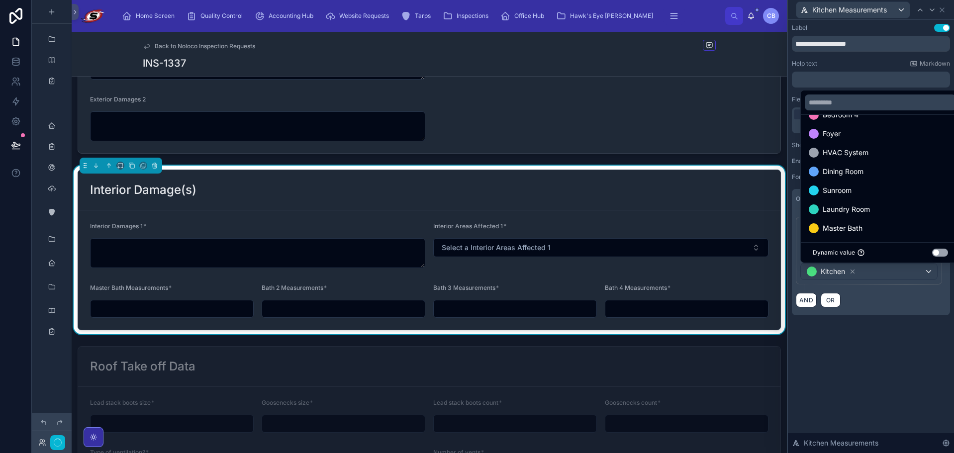
click at [864, 330] on div "**********" at bounding box center [870, 179] width 166 height 319
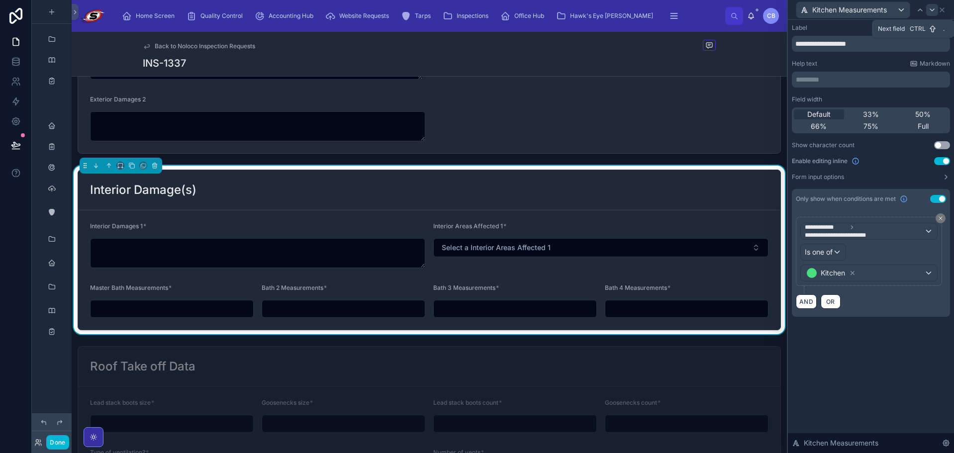
click at [929, 14] on div at bounding box center [932, 10] width 12 height 12
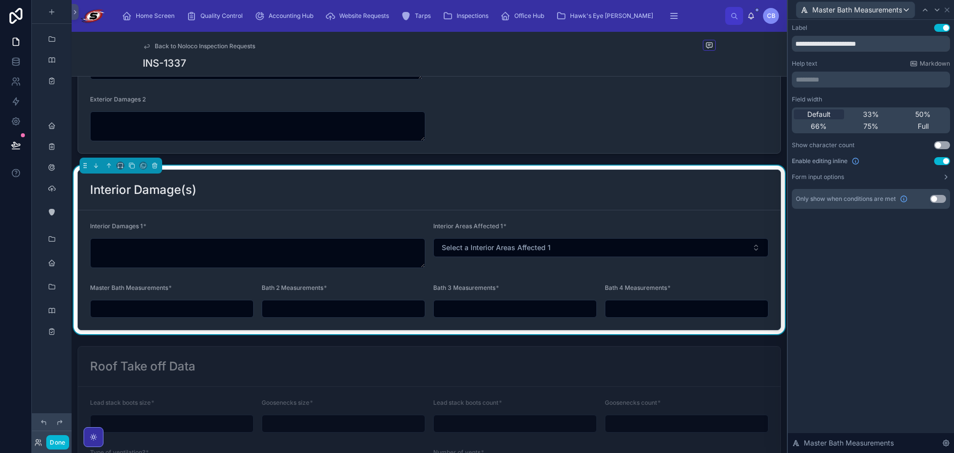
click at [938, 197] on button "Use setting" at bounding box center [938, 199] width 16 height 8
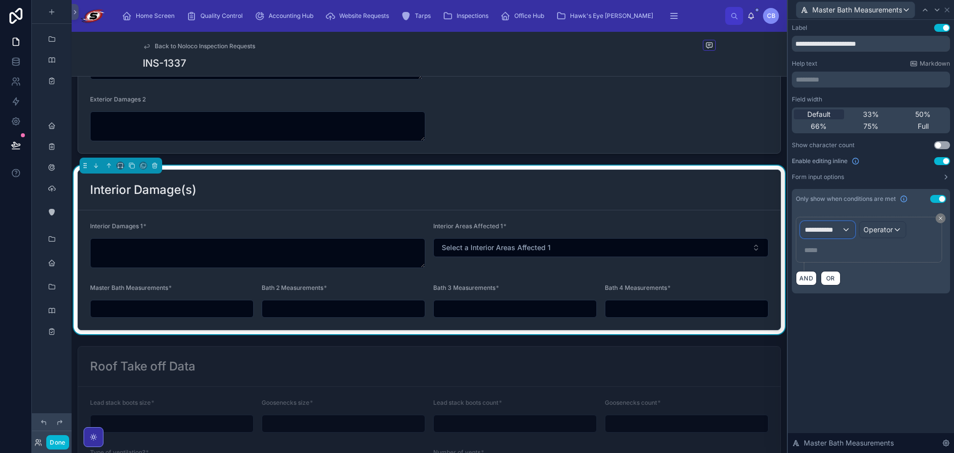
click at [829, 230] on span "**********" at bounding box center [822, 230] width 37 height 10
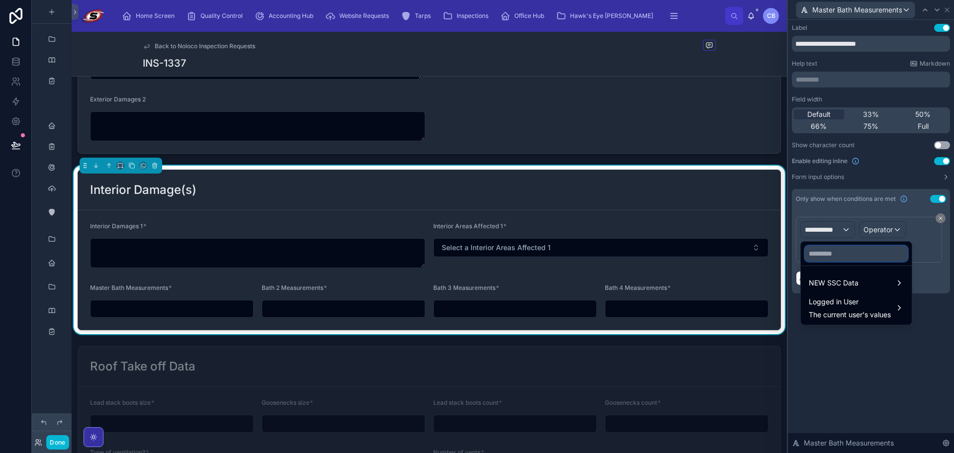
click at [828, 253] on input "text" at bounding box center [855, 254] width 103 height 16
paste input "**********"
type input "**********"
click at [832, 272] on ul "NEW SSC Data" at bounding box center [844, 280] width 89 height 28
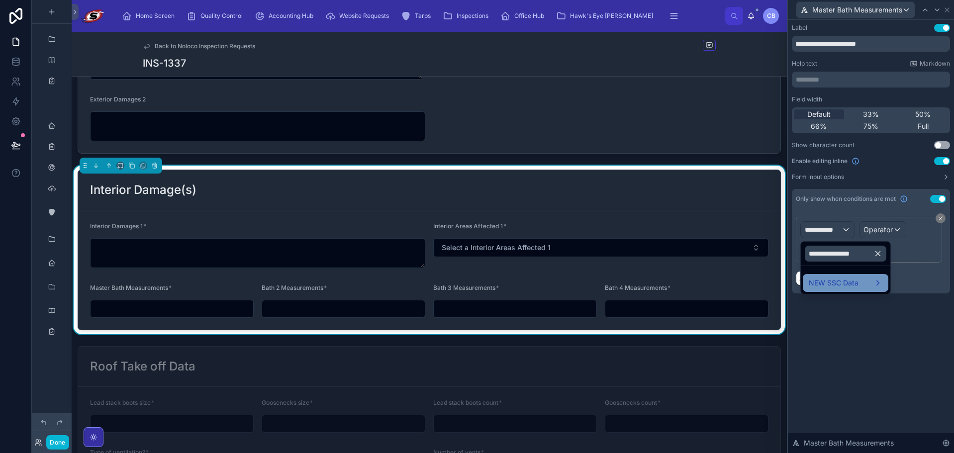
click at [832, 278] on span "NEW SSC Data" at bounding box center [833, 283] width 50 height 12
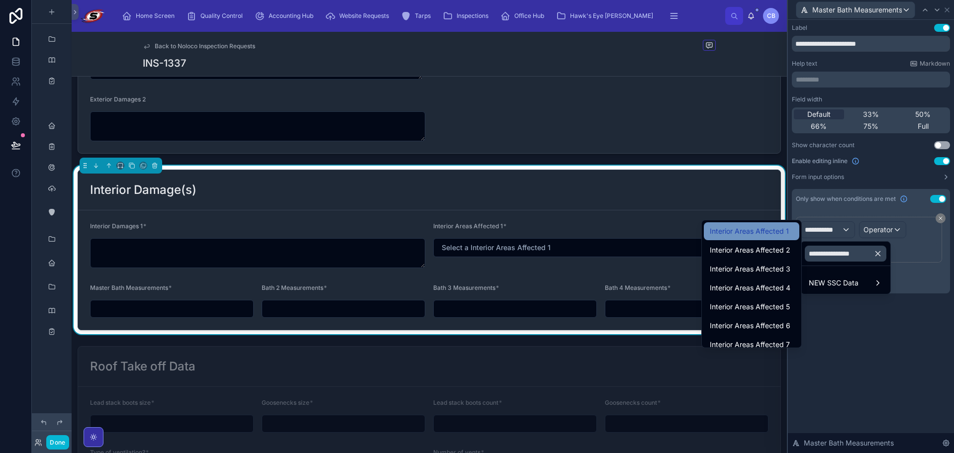
click at [758, 238] on div "Interior Areas Affected 1" at bounding box center [750, 231] width 95 height 18
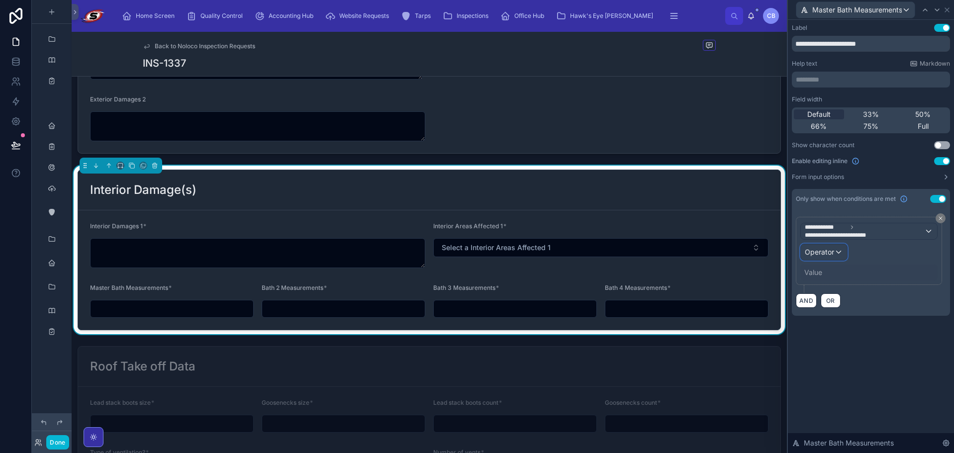
click at [825, 247] on div "Operator" at bounding box center [823, 252] width 46 height 16
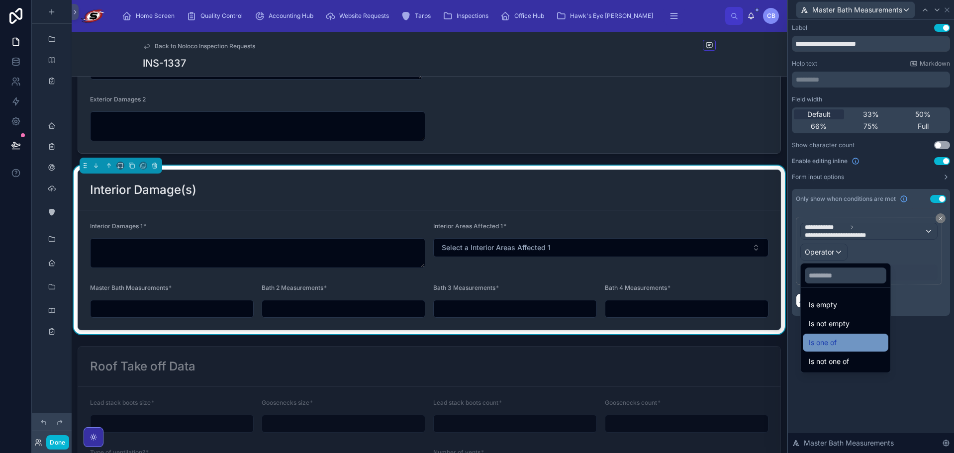
click at [836, 335] on div "Is one of" at bounding box center [845, 343] width 86 height 18
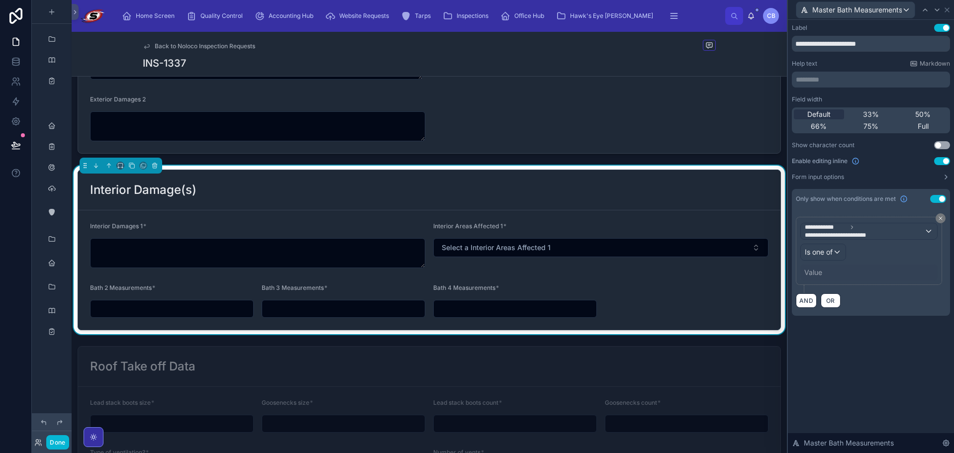
click at [822, 269] on div "Value" at bounding box center [813, 272] width 18 height 10
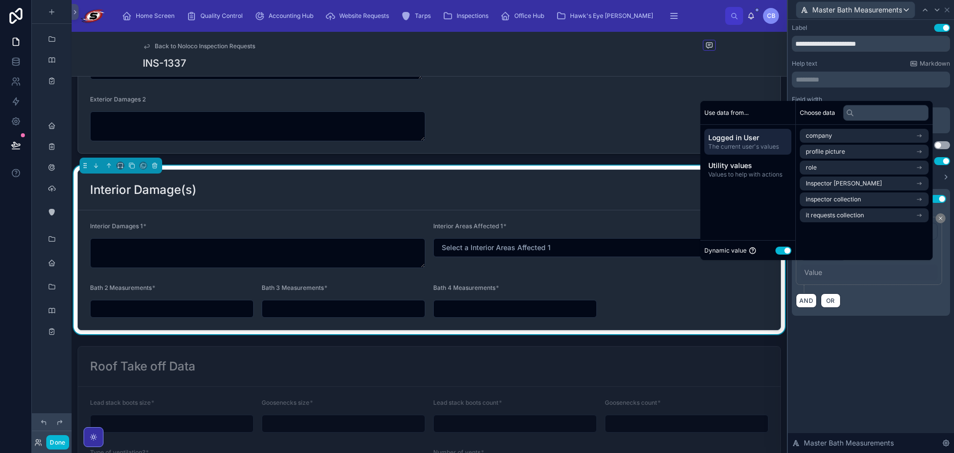
click at [780, 248] on button "Use setting" at bounding box center [783, 251] width 16 height 8
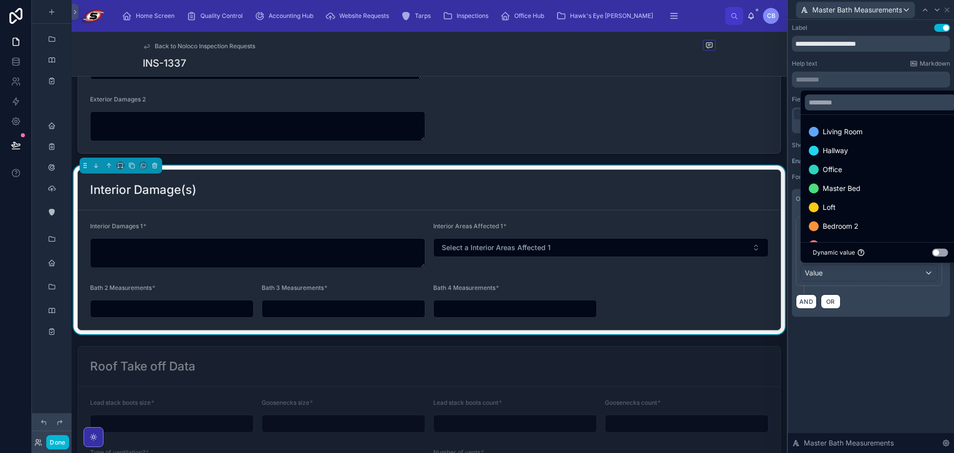
scroll to position [247, 0]
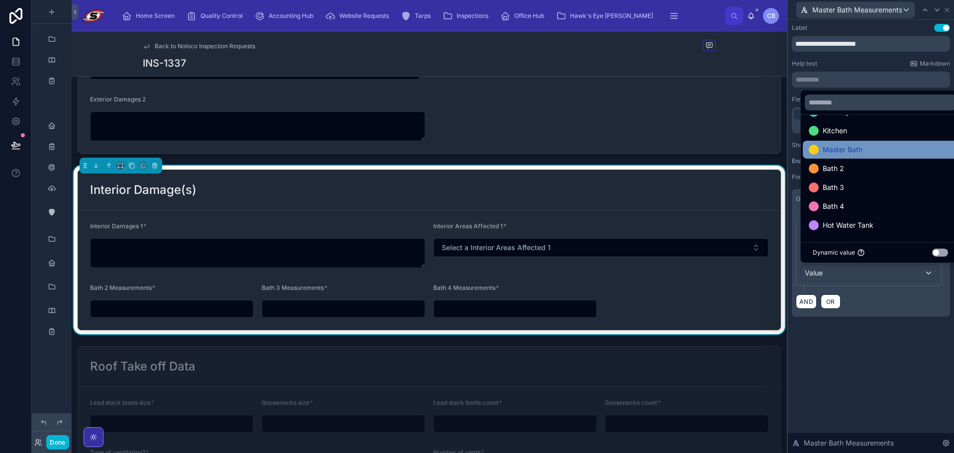
click at [851, 149] on span "Master Bath" at bounding box center [842, 150] width 40 height 12
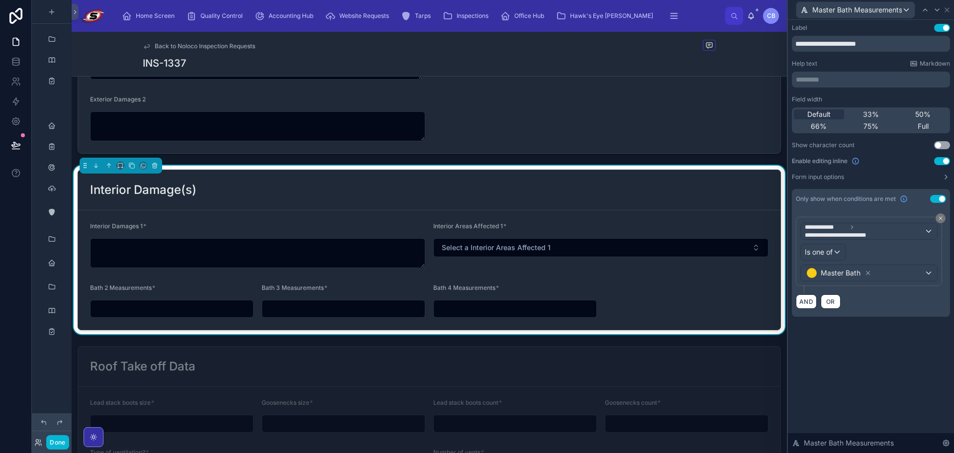
click at [878, 350] on div "**********" at bounding box center [870, 236] width 166 height 433
click at [935, 12] on icon at bounding box center [937, 10] width 8 height 8
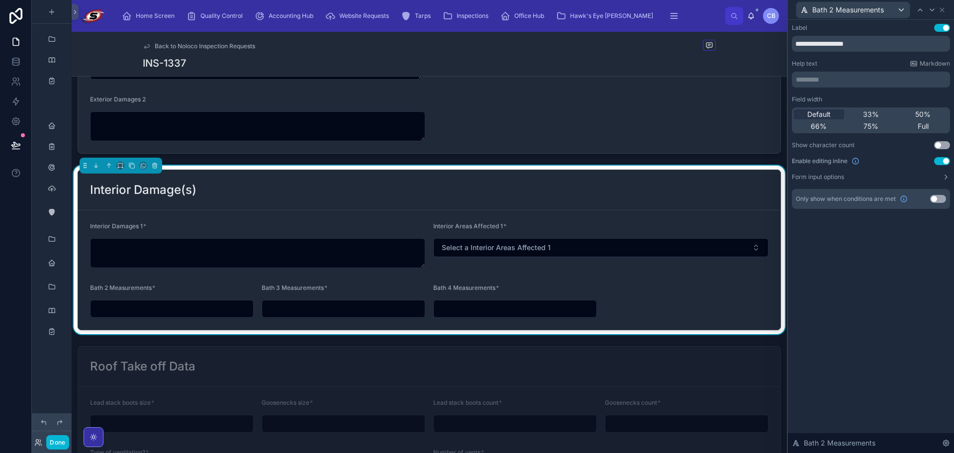
click at [938, 198] on button "Use setting" at bounding box center [938, 199] width 16 height 8
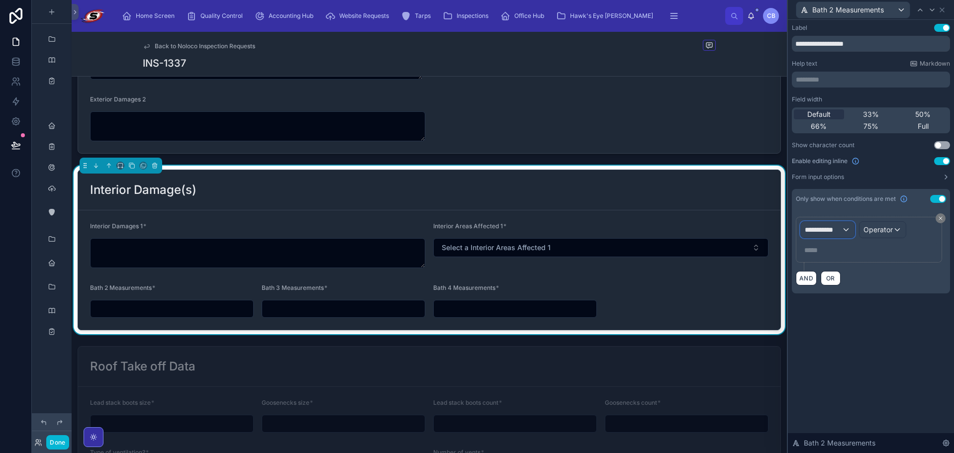
click at [850, 228] on div "**********" at bounding box center [827, 230] width 54 height 16
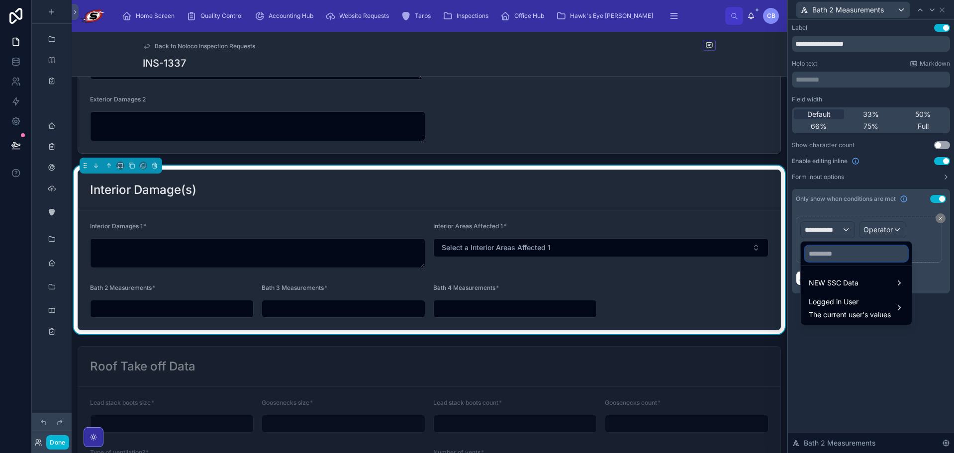
click at [843, 256] on input "text" at bounding box center [855, 254] width 103 height 16
paste input "**********"
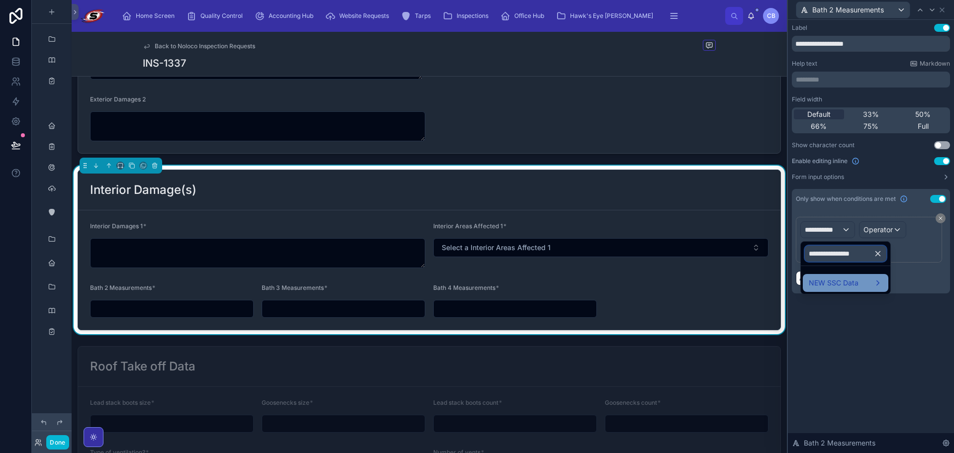
type input "**********"
click at [819, 282] on span "NEW SSC Data" at bounding box center [833, 283] width 50 height 12
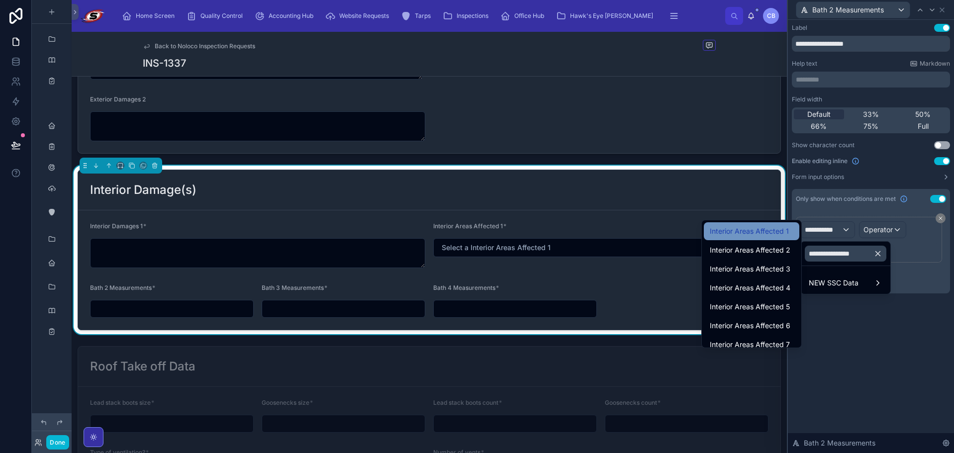
click at [777, 228] on span "Interior Areas Affected 1" at bounding box center [748, 231] width 79 height 12
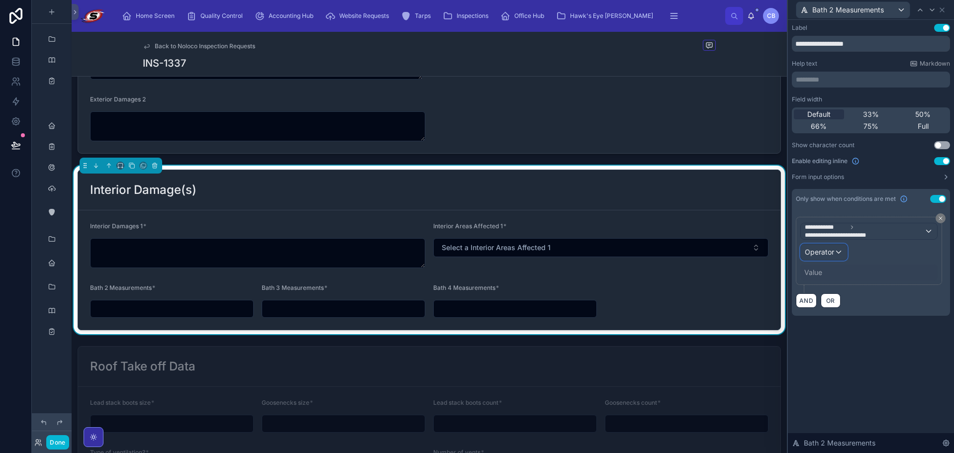
click at [817, 249] on span "Operator" at bounding box center [818, 252] width 29 height 10
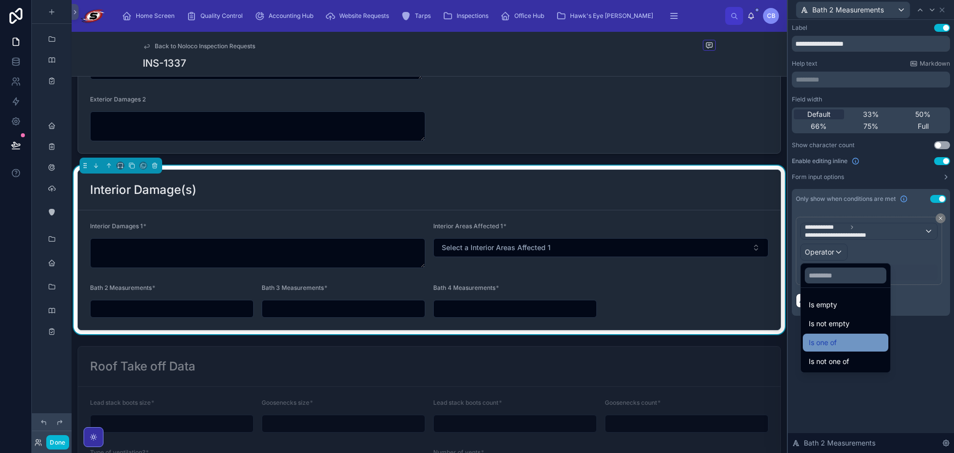
click at [827, 339] on span "Is one of" at bounding box center [822, 343] width 28 height 12
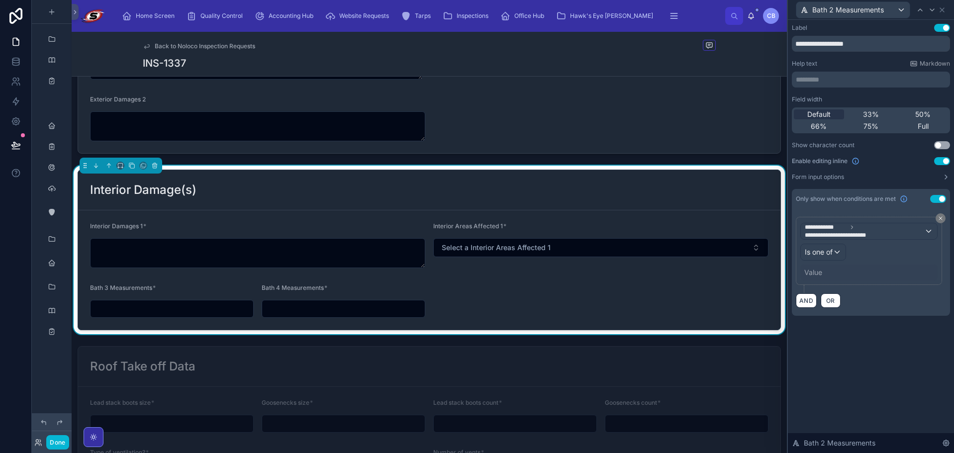
click at [812, 270] on div "Value" at bounding box center [813, 272] width 18 height 10
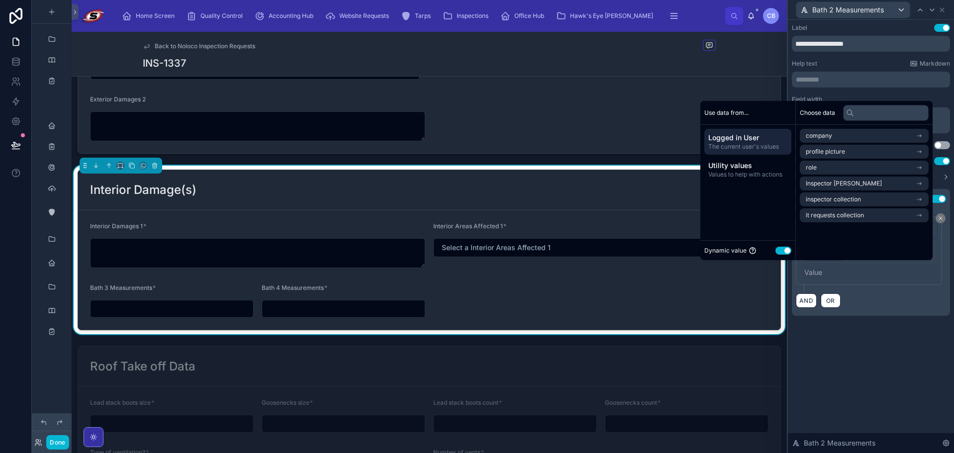
click at [782, 248] on button "Use setting" at bounding box center [783, 251] width 16 height 8
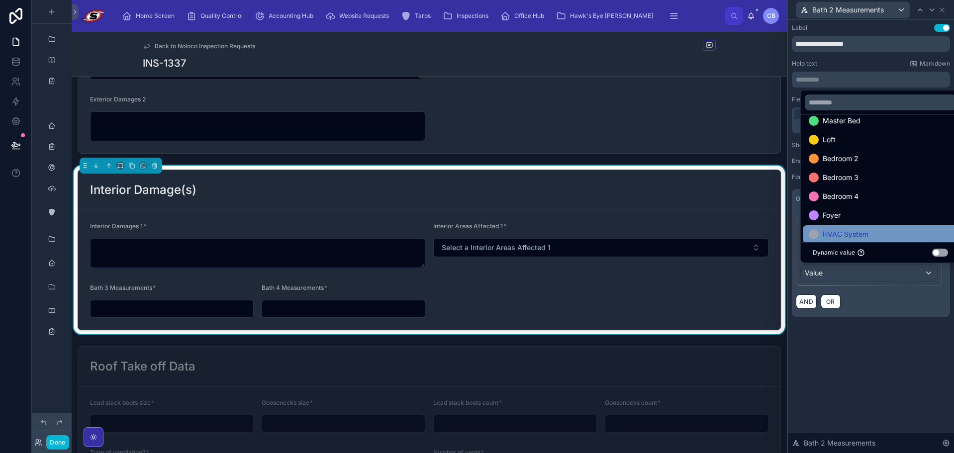
scroll to position [199, 0]
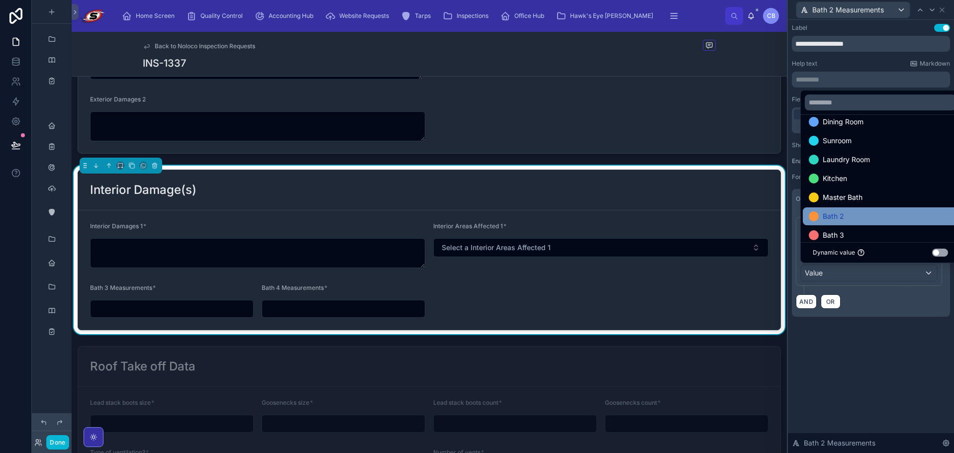
click at [849, 213] on div "Bath 2" at bounding box center [879, 216] width 143 height 12
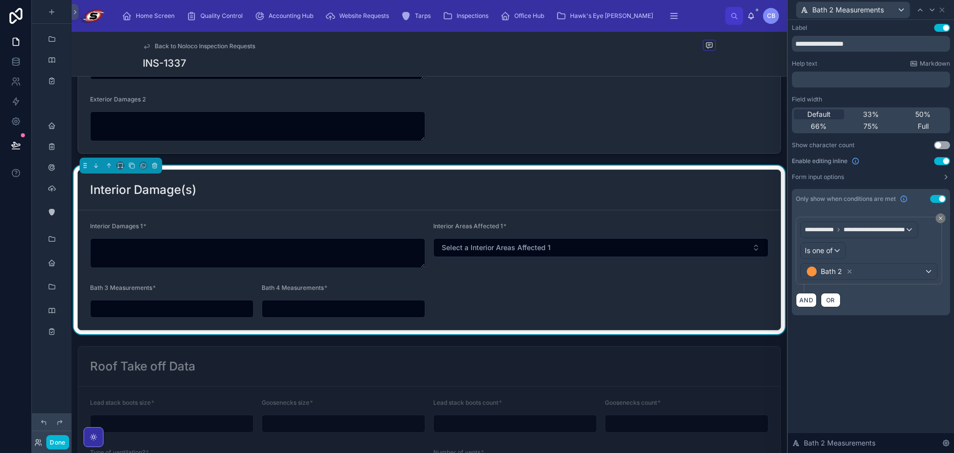
click at [866, 336] on div "**********" at bounding box center [870, 179] width 166 height 319
click at [933, 12] on icon at bounding box center [932, 10] width 8 height 8
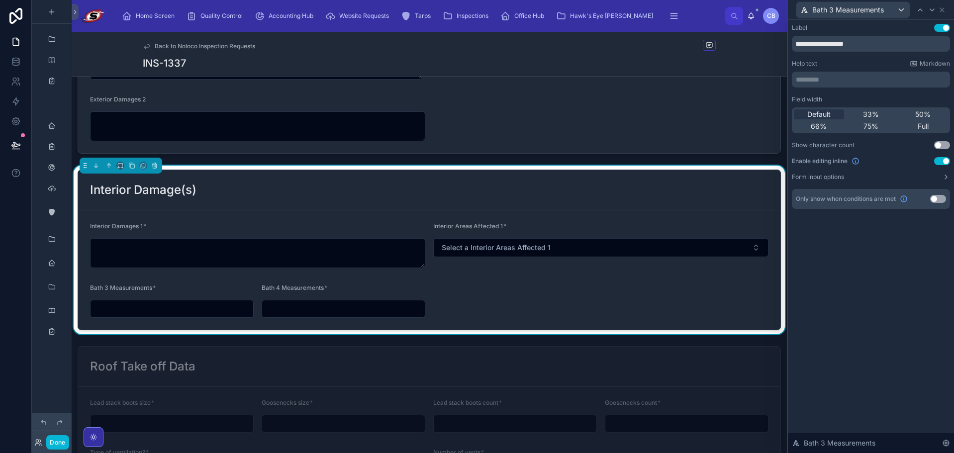
click at [938, 197] on button "Use setting" at bounding box center [938, 199] width 16 height 8
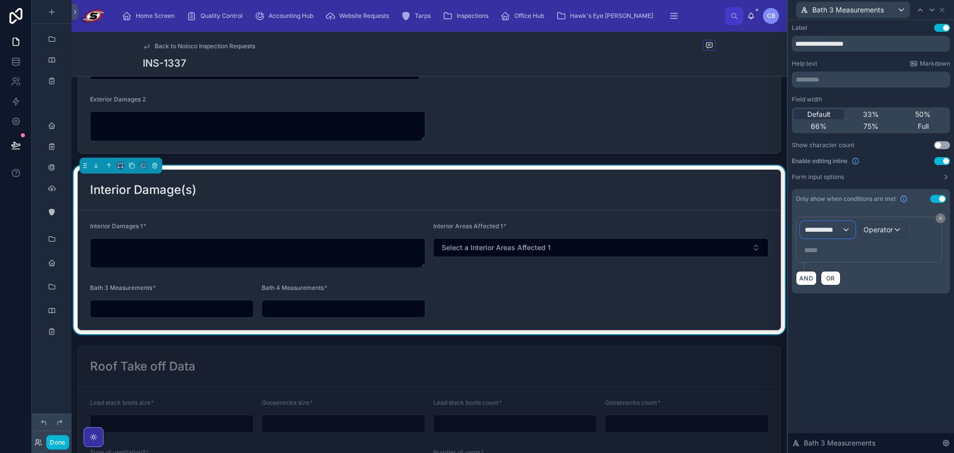
click at [838, 229] on span "**********" at bounding box center [822, 230] width 37 height 10
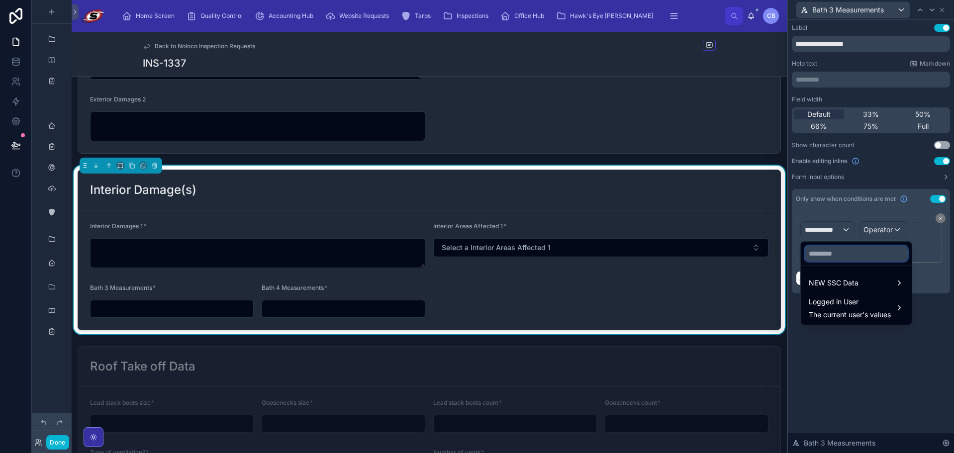
click at [831, 257] on input "text" at bounding box center [855, 254] width 103 height 16
paste input "**********"
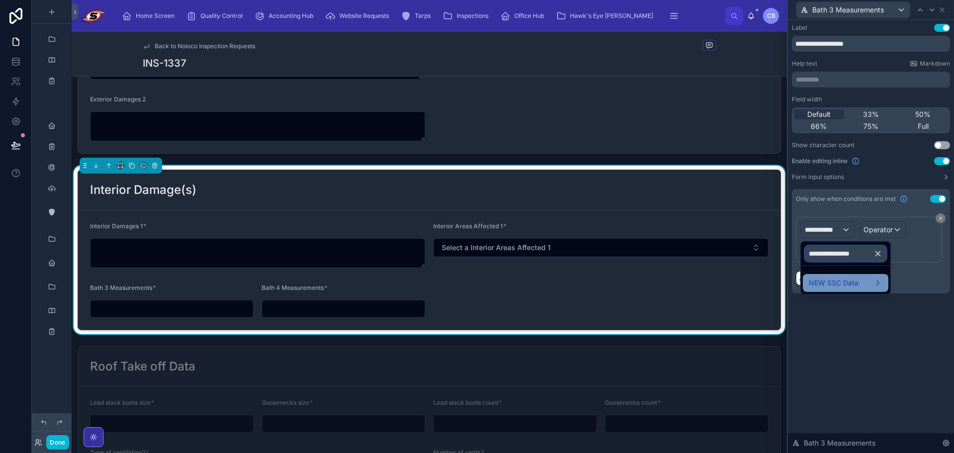
type input "**********"
click at [814, 279] on div "NEW SSC Data" at bounding box center [845, 283] width 86 height 18
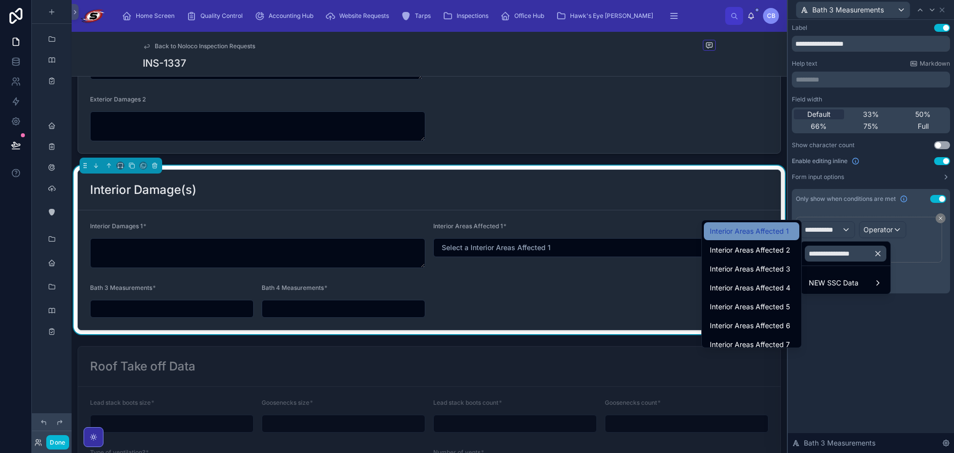
click at [778, 232] on span "Interior Areas Affected 1" at bounding box center [748, 231] width 79 height 12
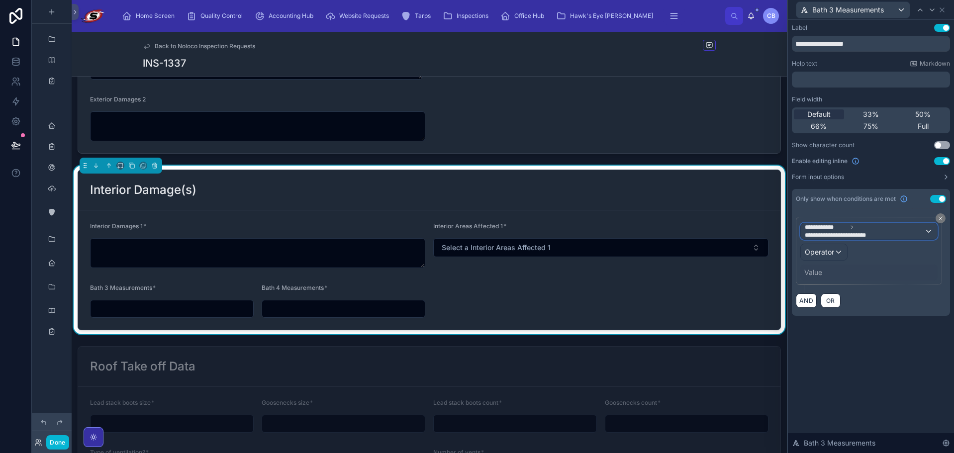
click at [873, 225] on span "**********" at bounding box center [863, 231] width 119 height 16
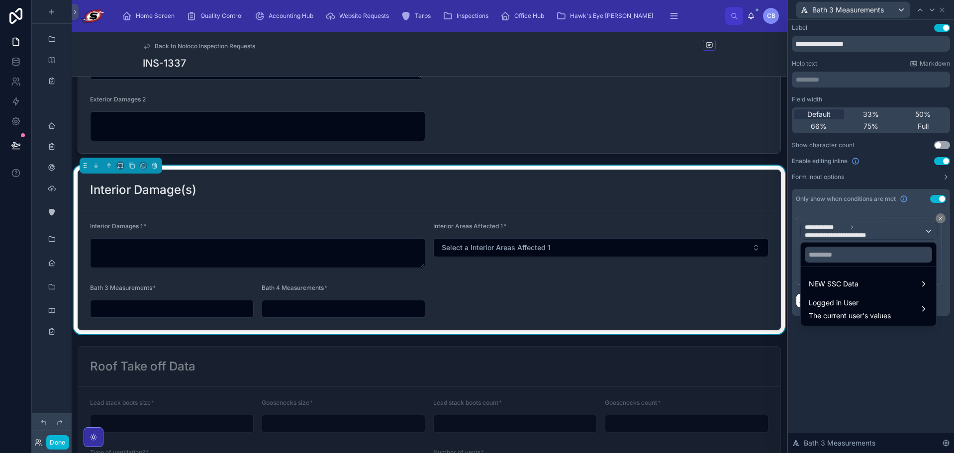
click at [792, 238] on div at bounding box center [870, 226] width 166 height 453
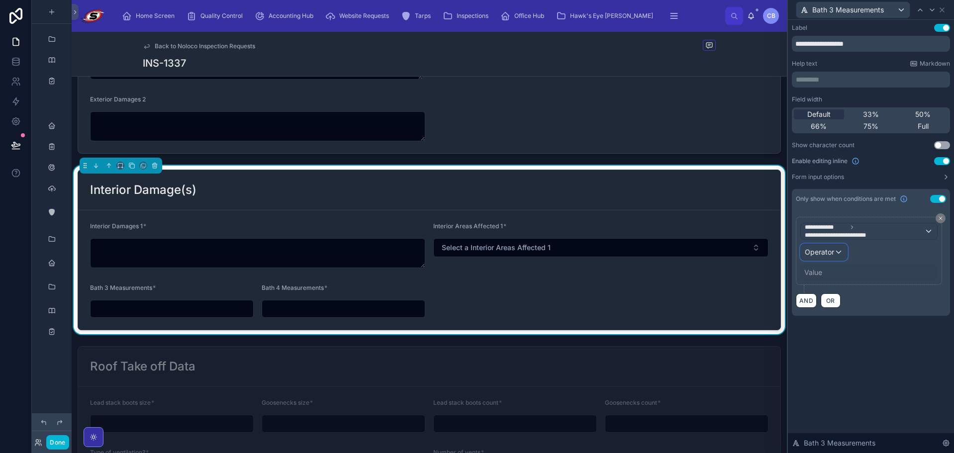
click at [813, 257] on div "Operator" at bounding box center [823, 252] width 46 height 16
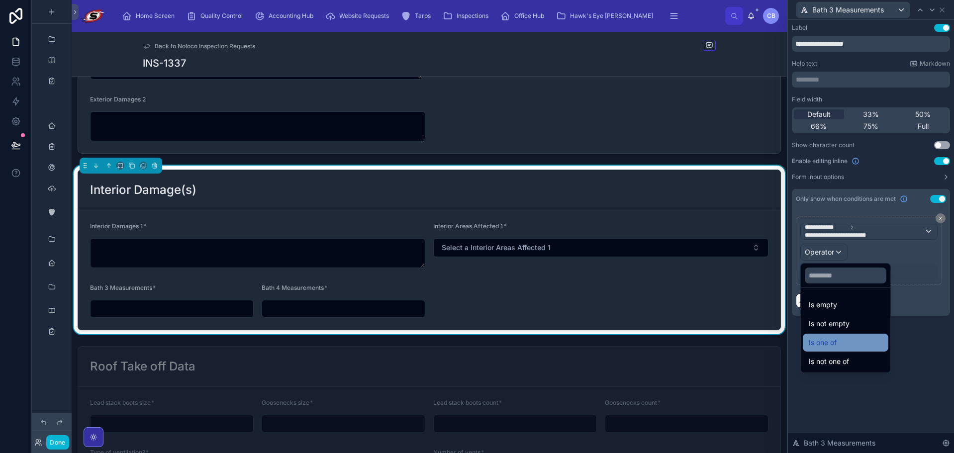
click at [822, 335] on div "Is one of" at bounding box center [845, 343] width 86 height 18
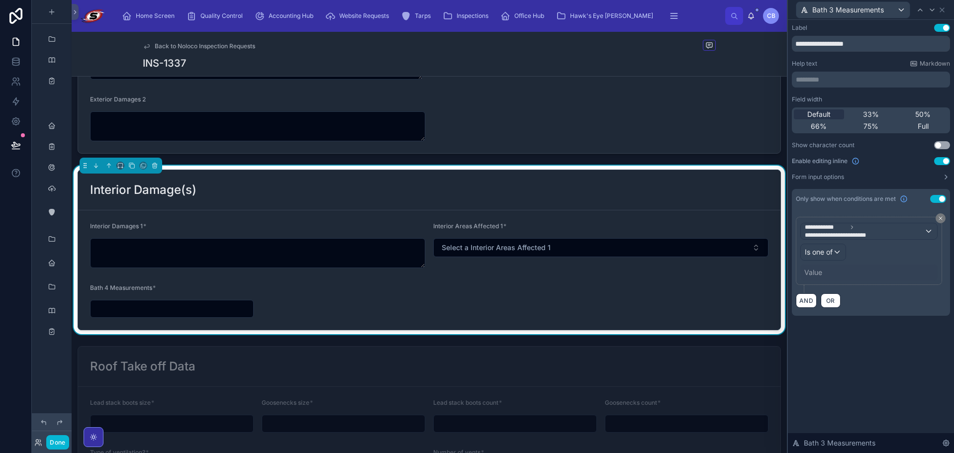
click at [808, 271] on div "Value" at bounding box center [813, 272] width 18 height 10
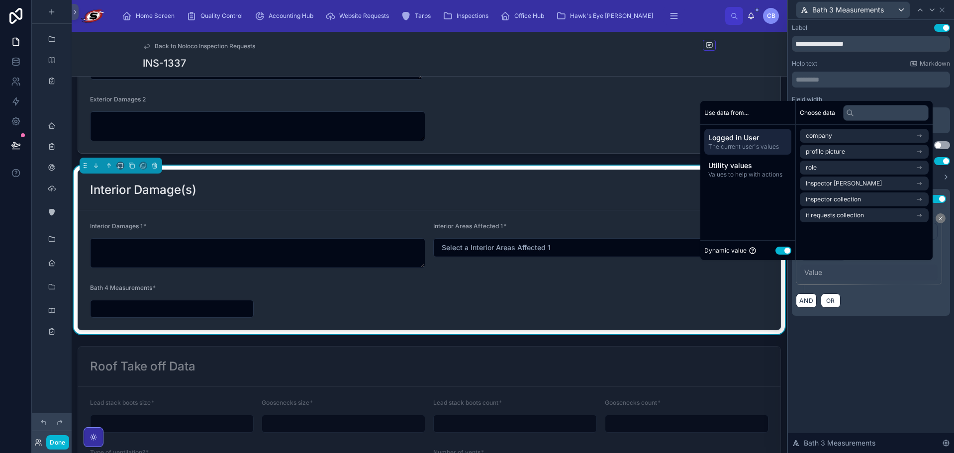
click at [784, 247] on div "Dynamic value Use setting" at bounding box center [747, 250] width 87 height 11
click at [784, 247] on button "Use setting" at bounding box center [783, 251] width 16 height 8
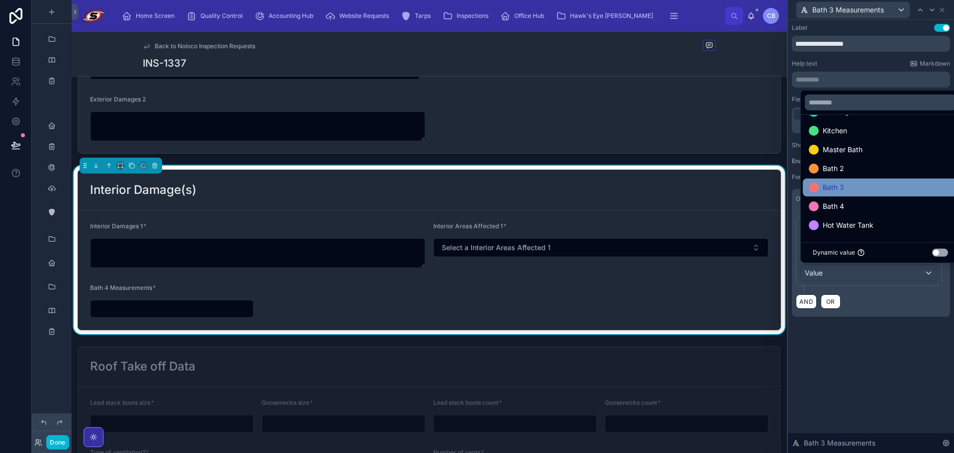
click at [850, 186] on div "Bath 3" at bounding box center [879, 187] width 143 height 12
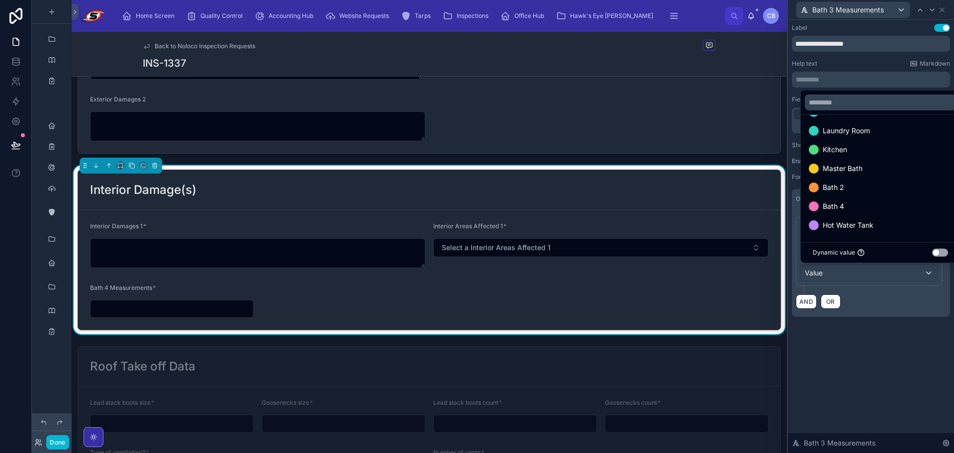
scroll to position [228, 0]
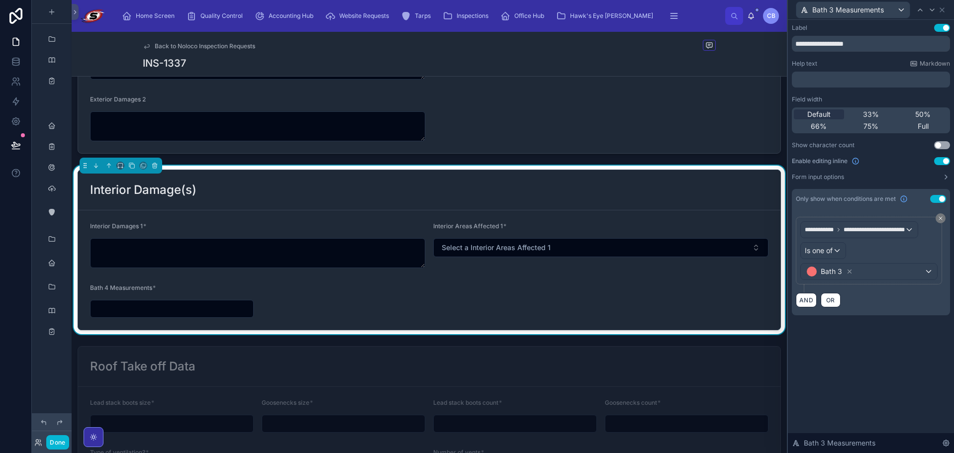
click at [897, 330] on div "**********" at bounding box center [870, 179] width 166 height 319
click at [929, 10] on icon at bounding box center [932, 10] width 8 height 8
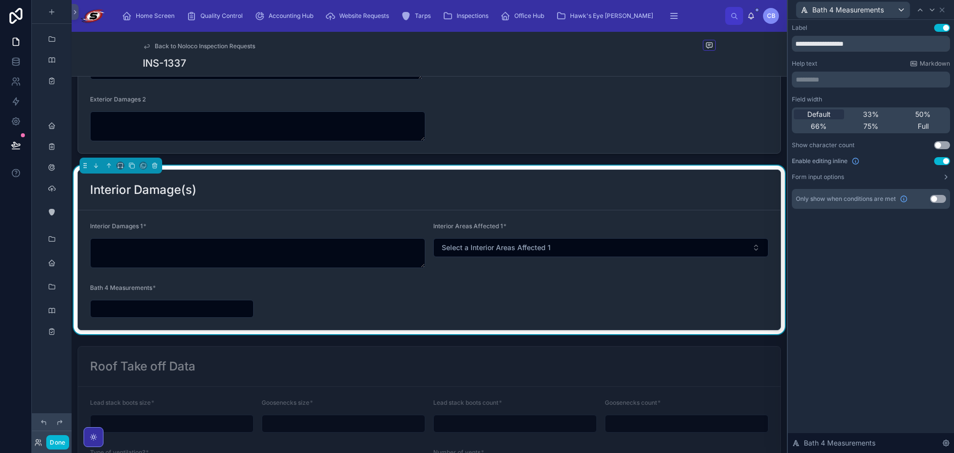
click at [931, 198] on button "Use setting" at bounding box center [938, 199] width 16 height 8
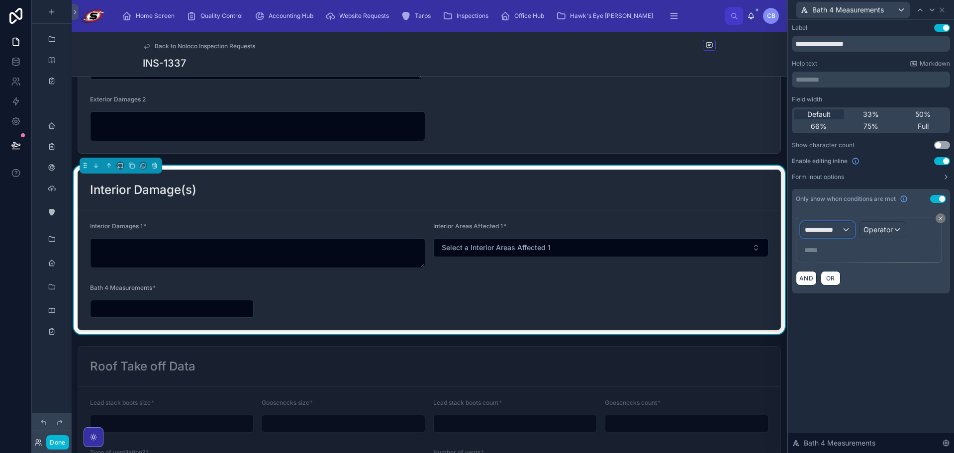
click at [829, 225] on div "**********" at bounding box center [827, 230] width 54 height 16
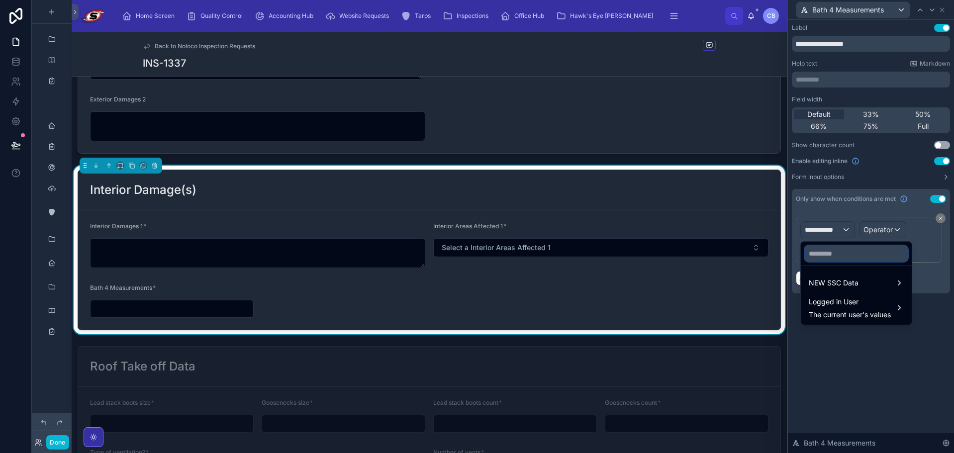
click at [829, 259] on input "text" at bounding box center [855, 254] width 103 height 16
paste input "**********"
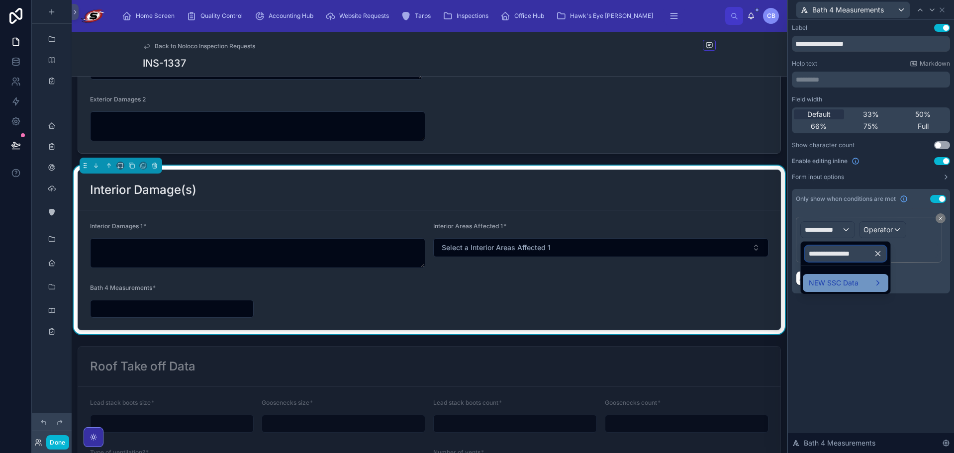
type input "**********"
click at [811, 287] on span "NEW SSC Data" at bounding box center [833, 283] width 50 height 12
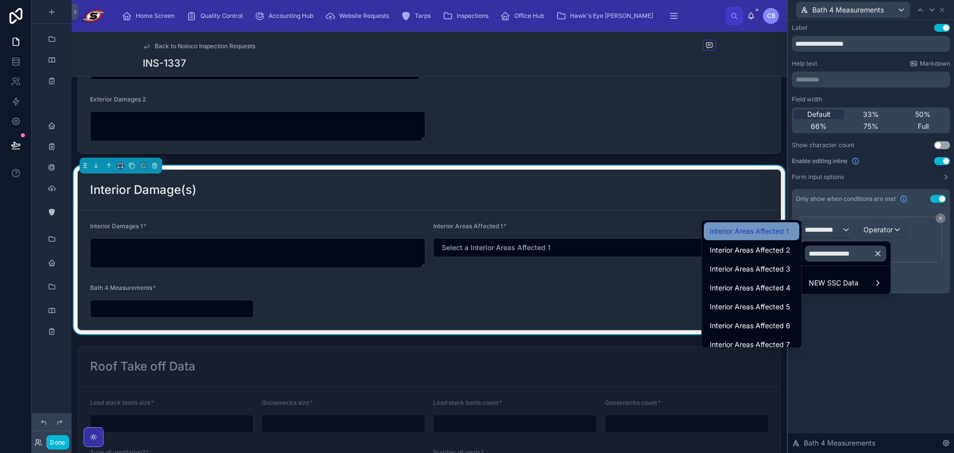
click at [777, 236] on span "Interior Areas Affected 1" at bounding box center [748, 231] width 79 height 12
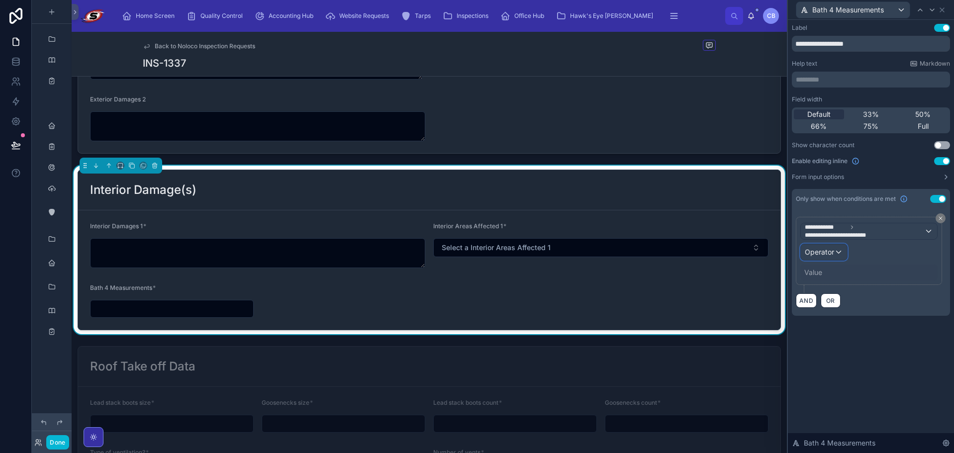
click at [834, 248] on div "Operator" at bounding box center [823, 252] width 46 height 16
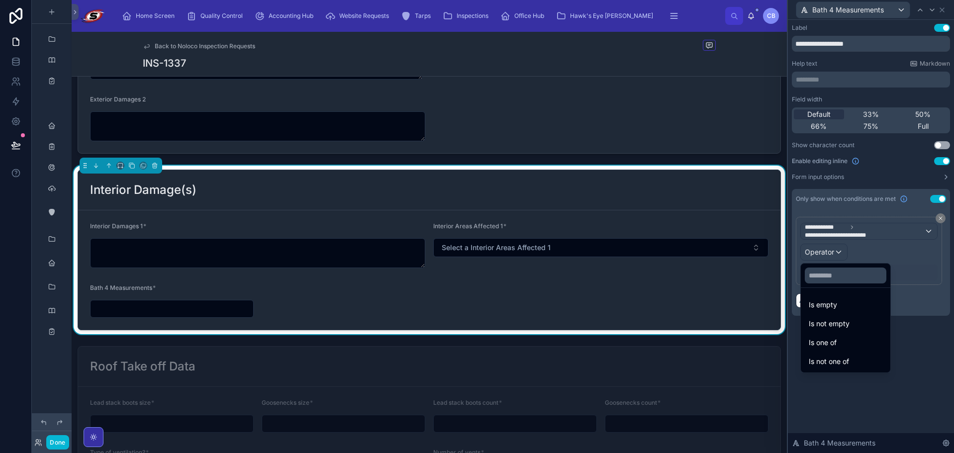
click at [830, 344] on span "Is one of" at bounding box center [822, 343] width 28 height 12
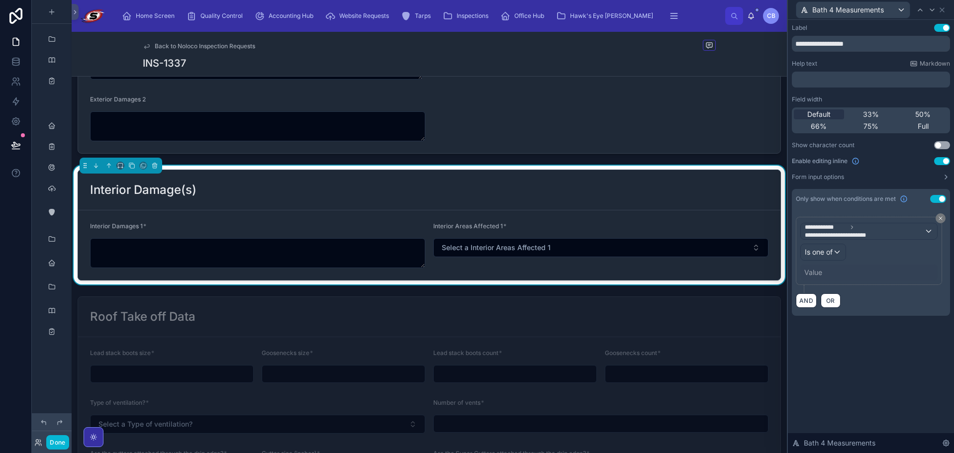
click at [814, 266] on div "Value" at bounding box center [868, 272] width 137 height 16
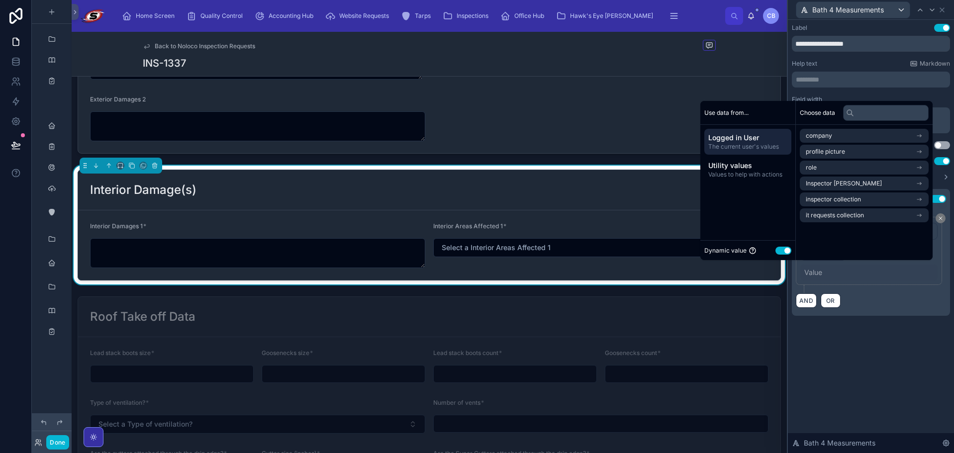
click at [816, 276] on div "Value" at bounding box center [868, 272] width 137 height 16
click at [775, 249] on button "Use setting" at bounding box center [783, 251] width 16 height 8
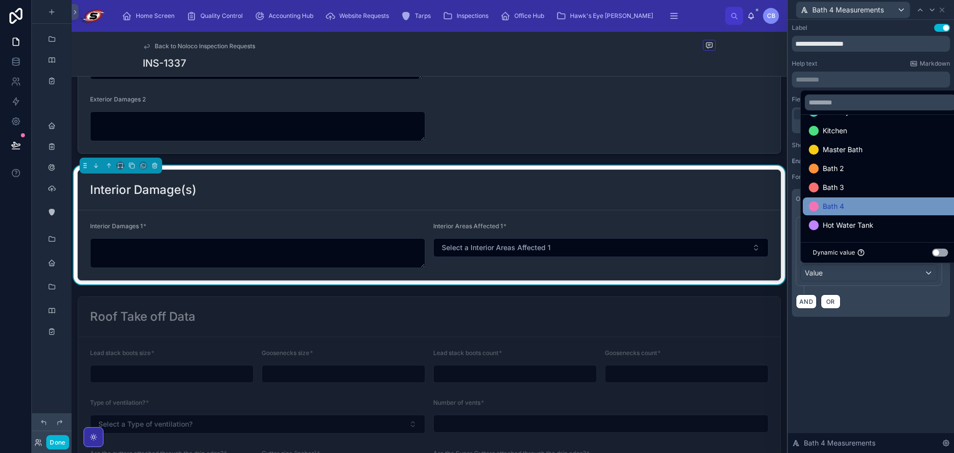
click at [858, 204] on div "Bath 4" at bounding box center [879, 206] width 143 height 12
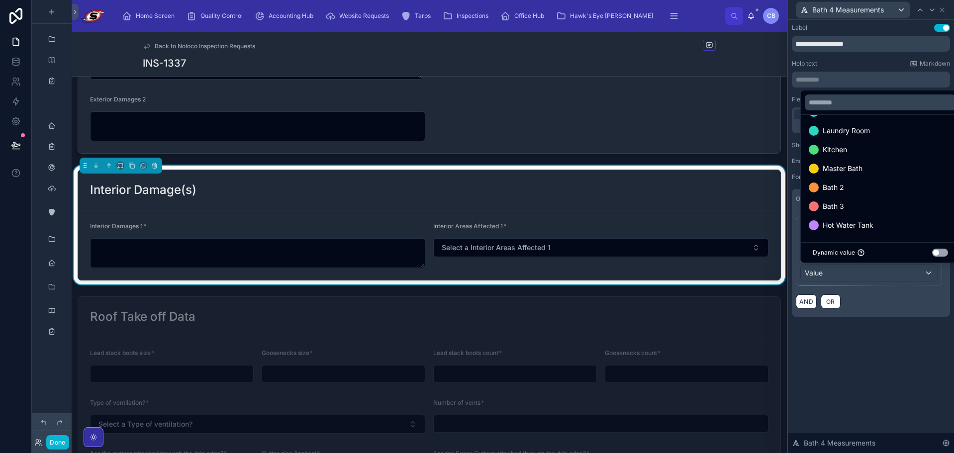
click at [875, 319] on div "**********" at bounding box center [870, 180] width 166 height 321
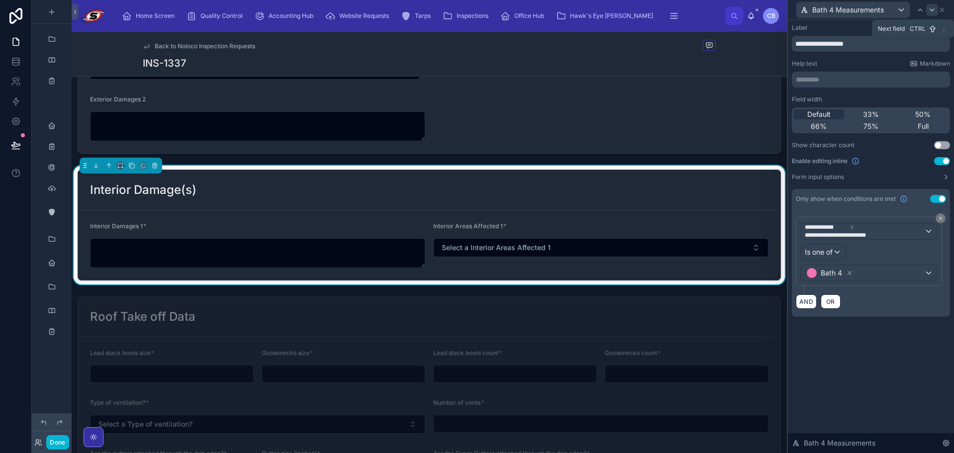
click at [933, 10] on icon at bounding box center [932, 10] width 8 height 8
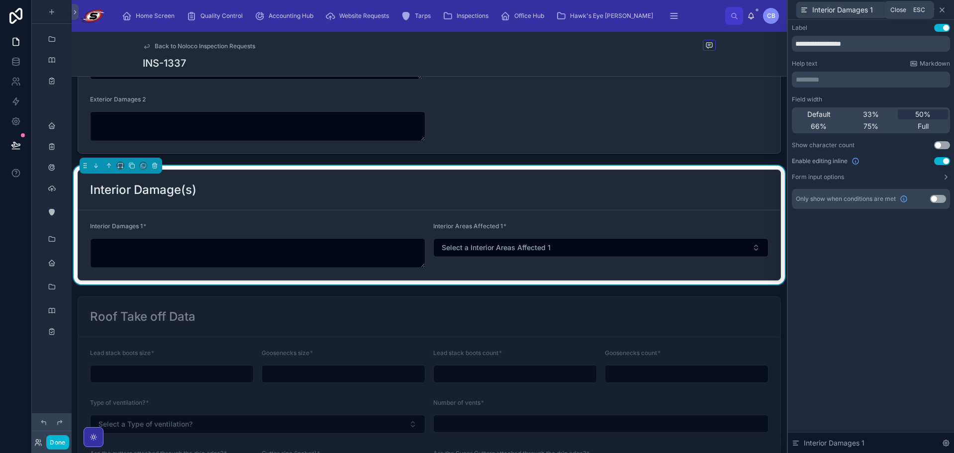
click at [943, 10] on icon at bounding box center [942, 10] width 8 height 8
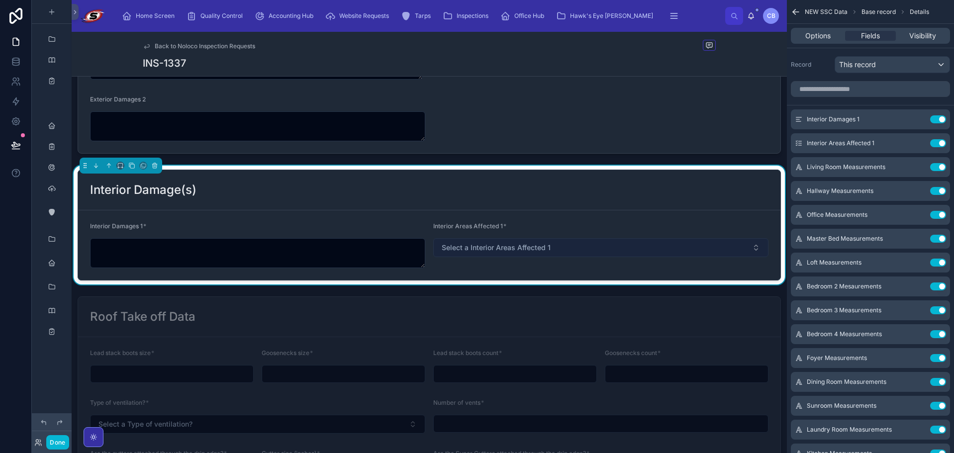
click at [595, 248] on button "Select a Interior Areas Affected 1" at bounding box center [600, 247] width 335 height 19
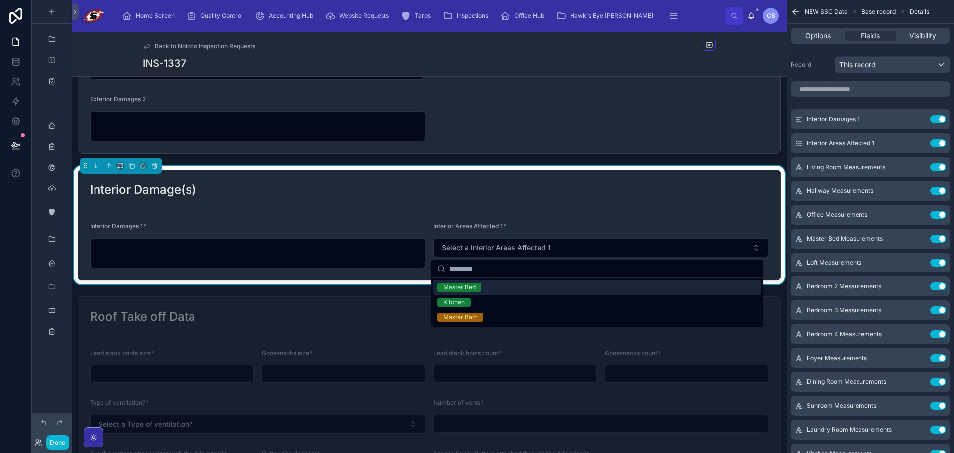
click at [570, 287] on div "Master Bed" at bounding box center [597, 287] width 328 height 15
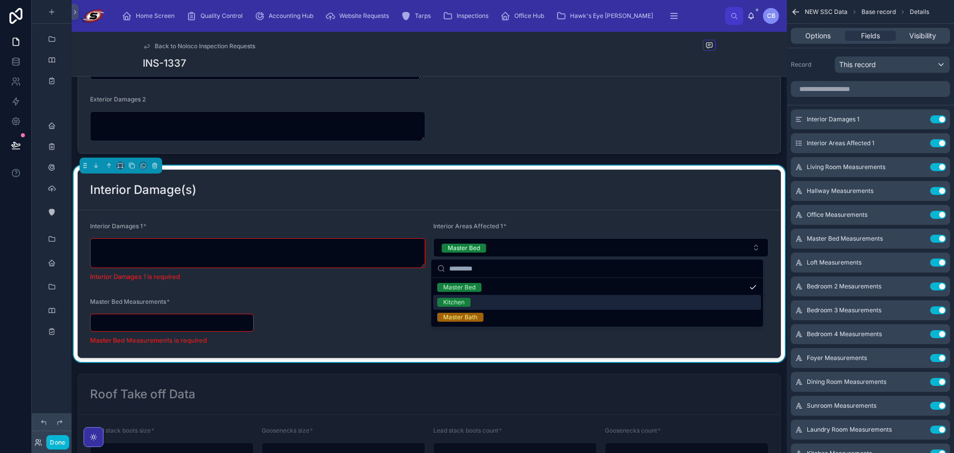
drag, startPoint x: 575, startPoint y: 289, endPoint x: 551, endPoint y: 298, distance: 25.7
click at [551, 298] on div "Kitchen" at bounding box center [597, 302] width 328 height 15
click at [550, 311] on div "Master Bath" at bounding box center [597, 317] width 328 height 15
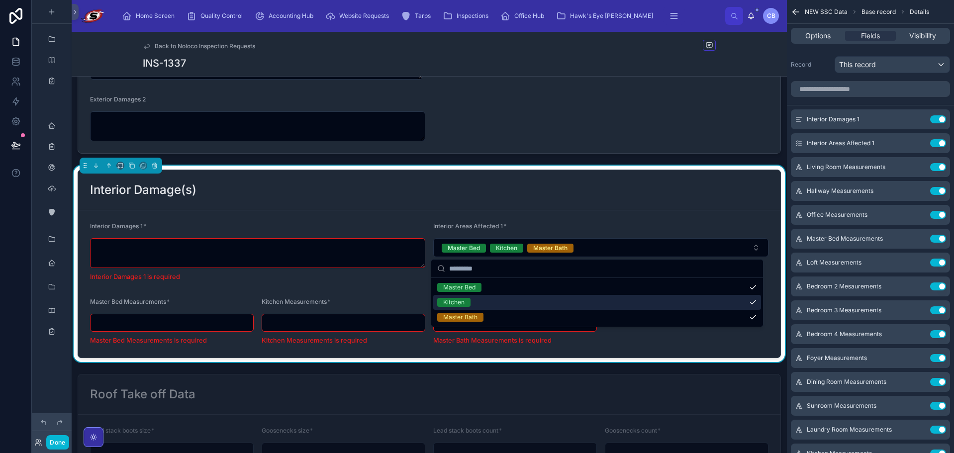
click at [550, 303] on div "Kitchen" at bounding box center [597, 302] width 328 height 15
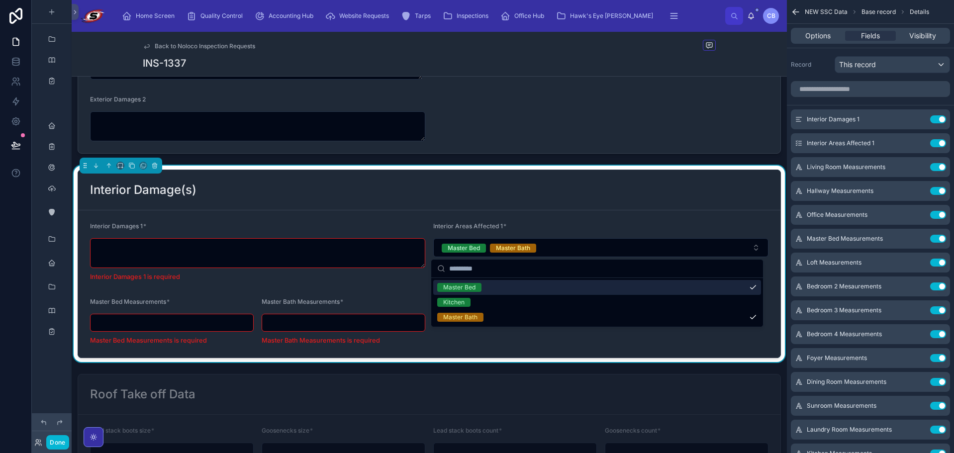
click at [544, 289] on div "Master Bed" at bounding box center [597, 287] width 328 height 15
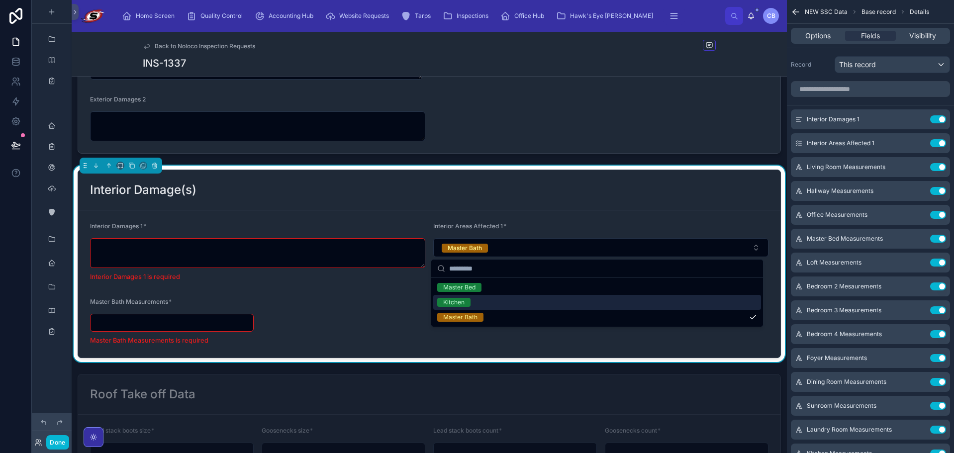
click at [548, 309] on div "Kitchen" at bounding box center [597, 302] width 328 height 15
click at [549, 313] on div "Master Bath" at bounding box center [597, 317] width 328 height 15
click at [547, 301] on div "Kitchen" at bounding box center [597, 302] width 328 height 15
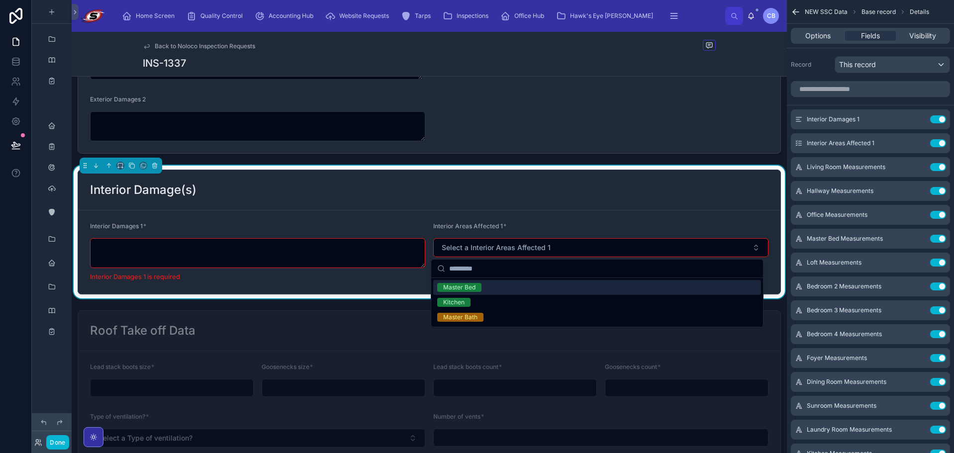
click at [618, 157] on div at bounding box center [429, 60] width 715 height 194
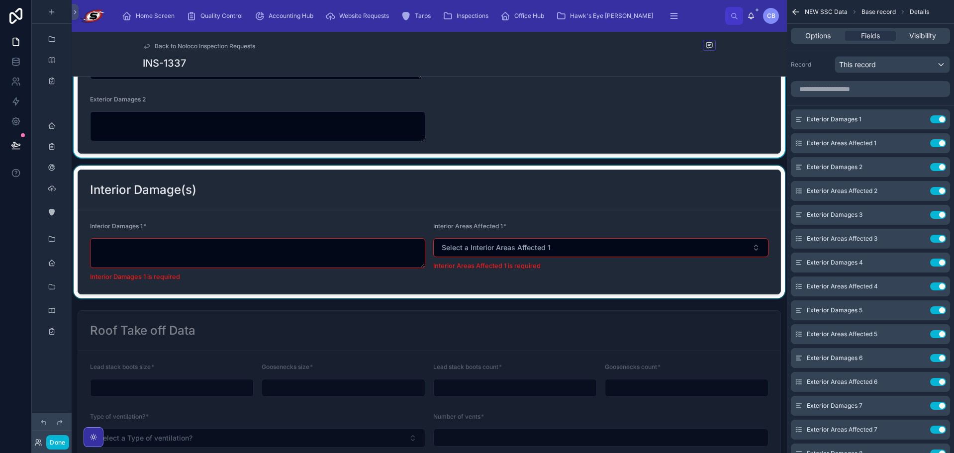
click at [603, 179] on div at bounding box center [429, 232] width 715 height 133
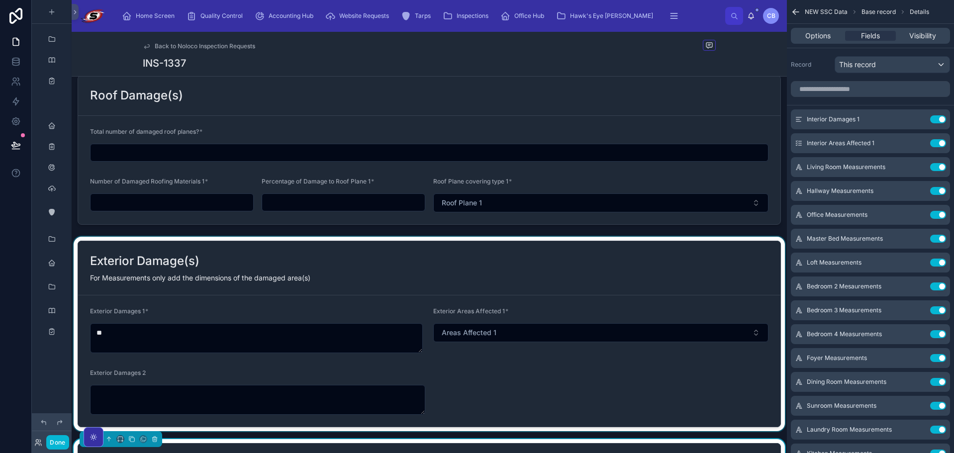
scroll to position [1394, 0]
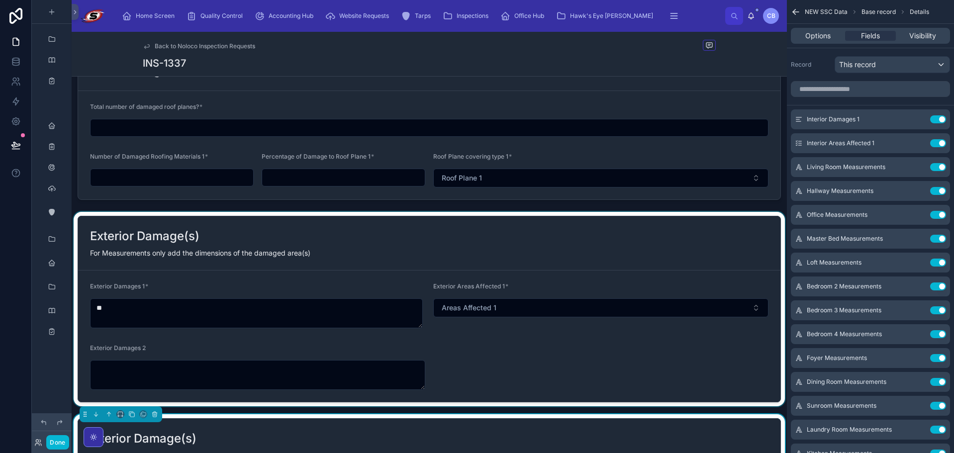
click at [347, 317] on div at bounding box center [429, 309] width 715 height 194
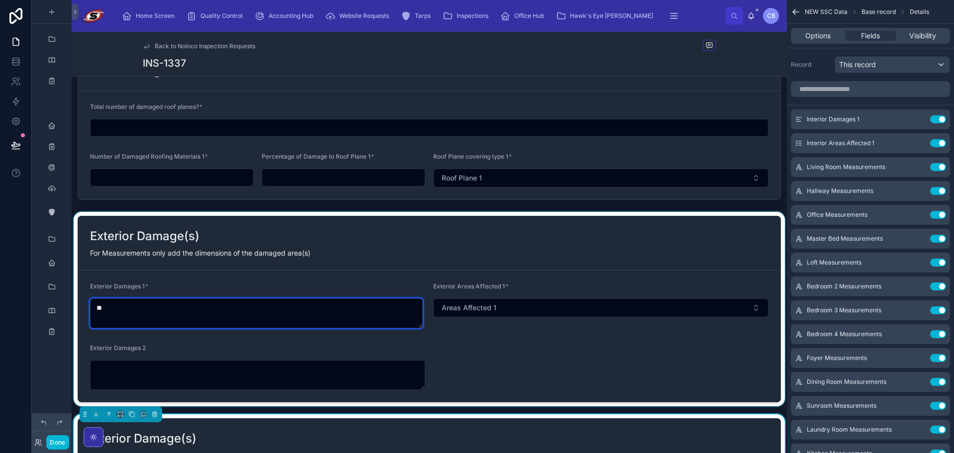
click at [347, 317] on textarea "**" at bounding box center [256, 313] width 333 height 30
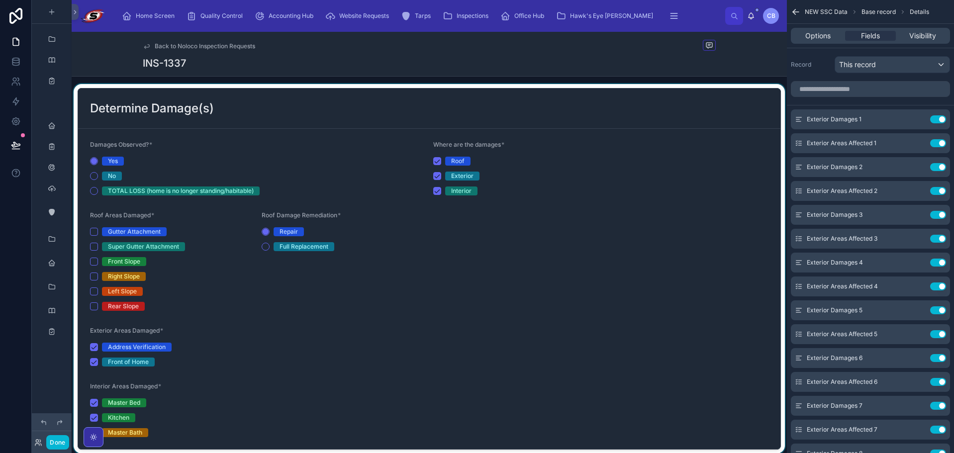
scroll to position [947, 0]
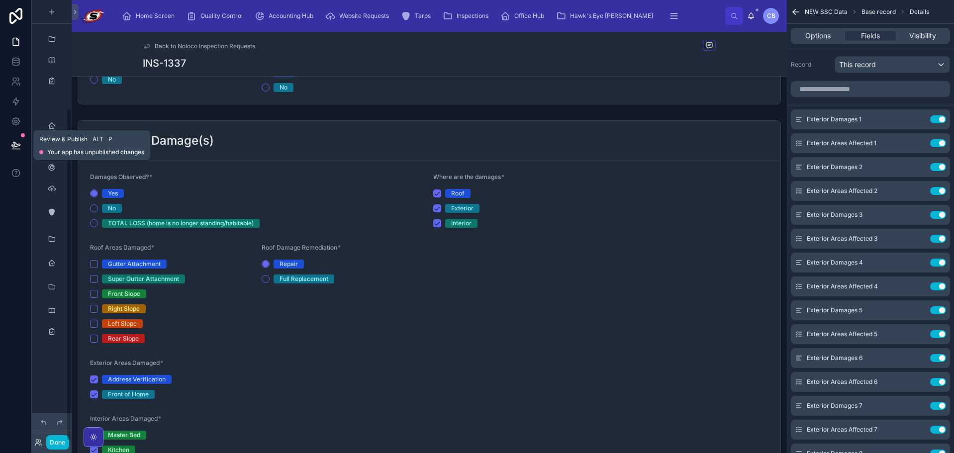
click at [12, 143] on icon at bounding box center [16, 145] width 10 height 10
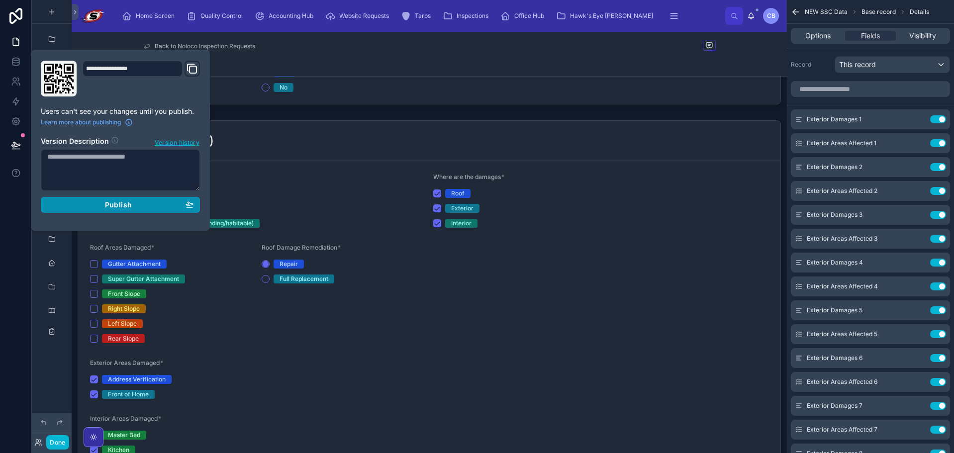
click at [99, 199] on button "Publish" at bounding box center [120, 205] width 159 height 16
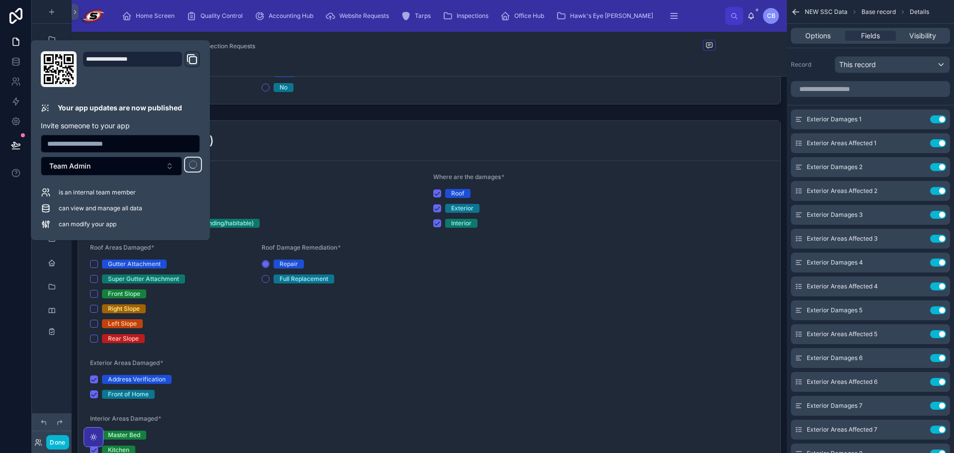
click at [403, 114] on div "Name [PERSON_NAME] Phone [PHONE_NUMBER] Email [EMAIL_ADDRESS][DOMAIN_NAME] Insp…" at bounding box center [429, 152] width 715 height 2021
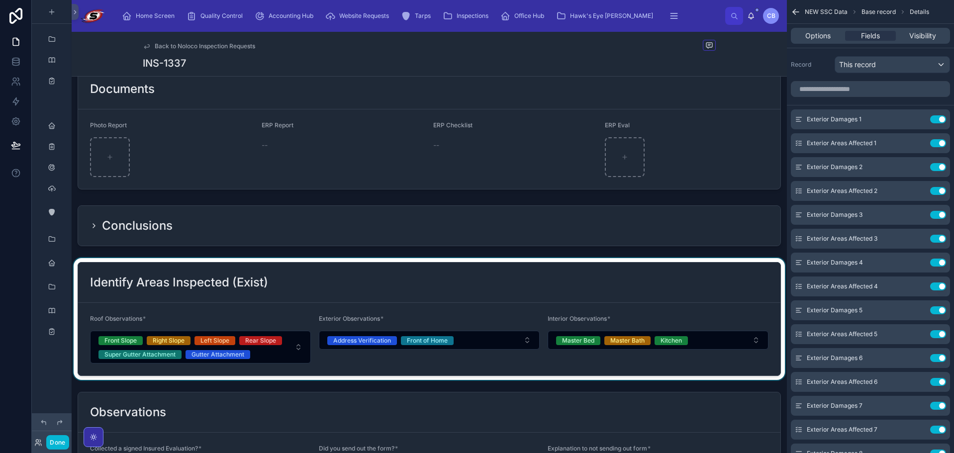
scroll to position [249, 0]
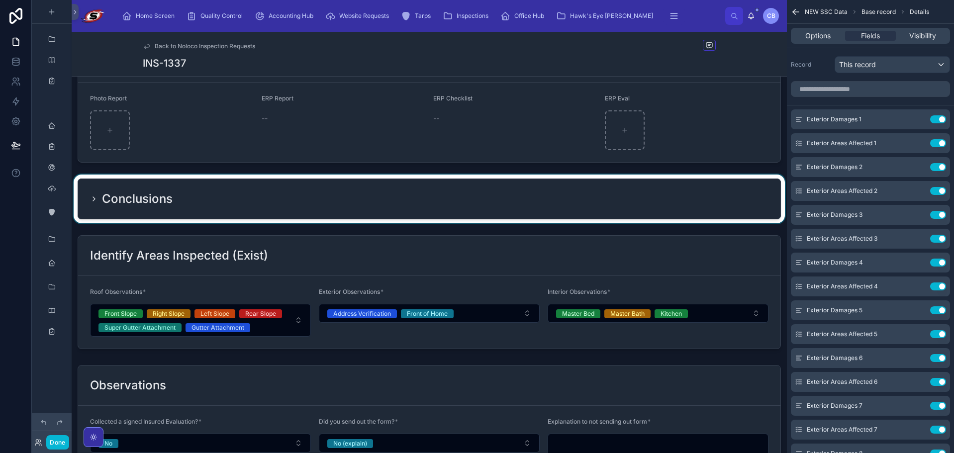
click at [278, 184] on div at bounding box center [429, 199] width 715 height 49
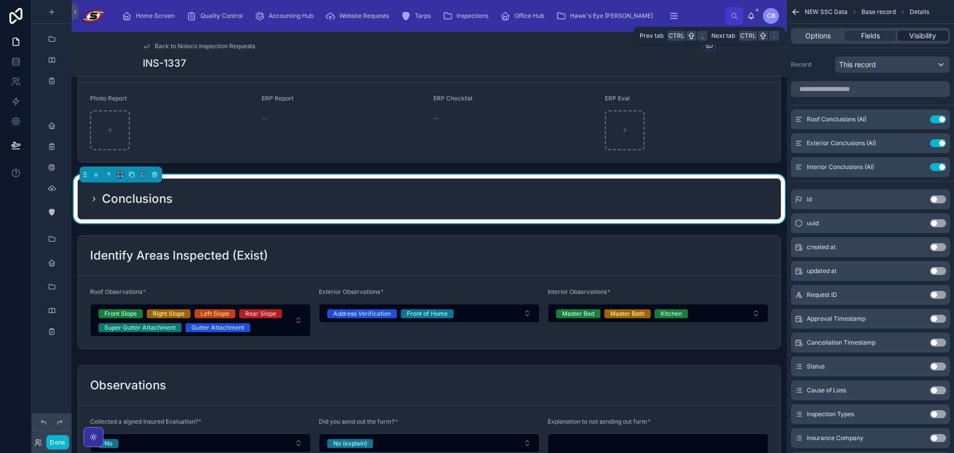
click at [914, 36] on span "Visibility" at bounding box center [922, 36] width 27 height 10
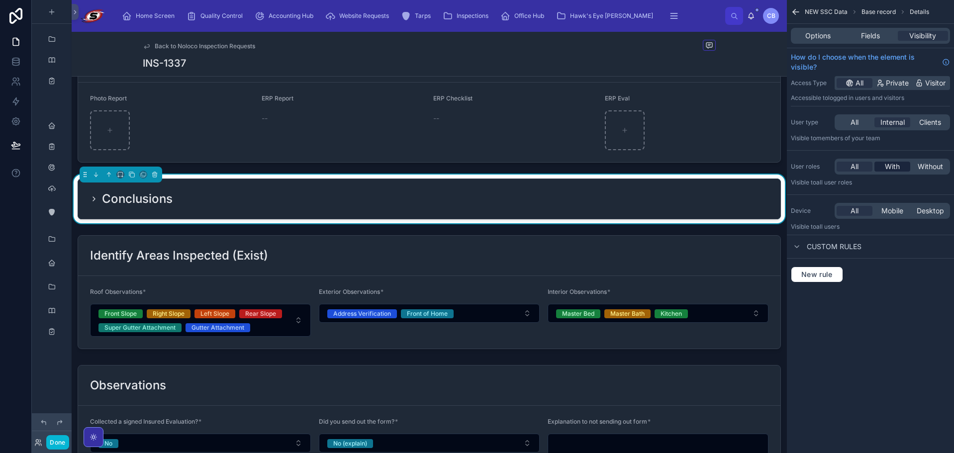
click at [894, 164] on span "With" at bounding box center [891, 167] width 15 height 10
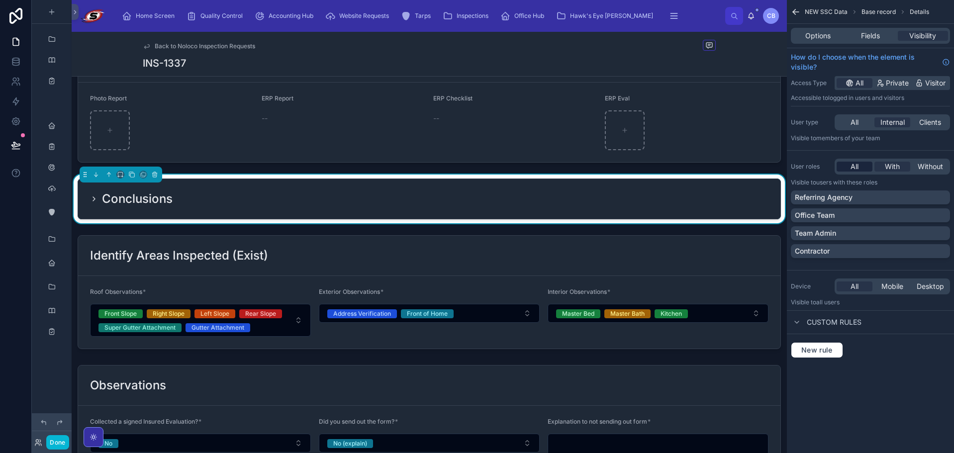
click at [863, 164] on div "All" at bounding box center [854, 167] width 36 height 10
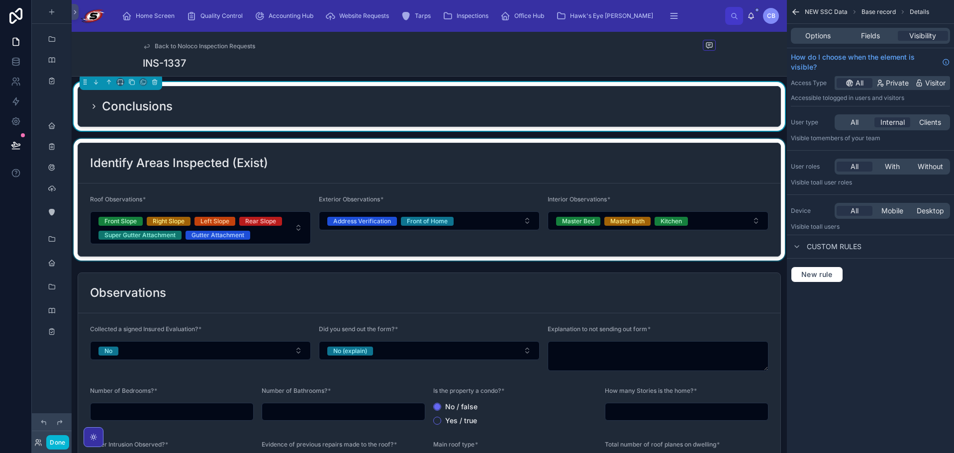
scroll to position [348, 0]
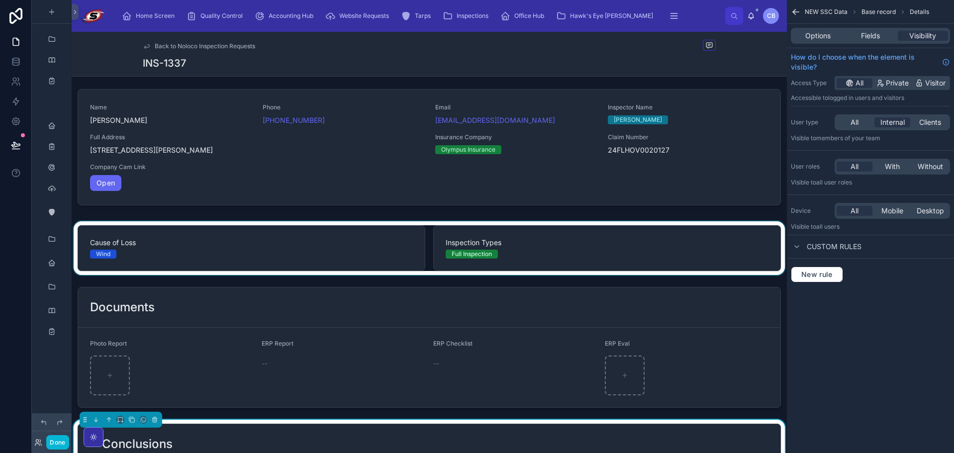
scroll to position [0, 0]
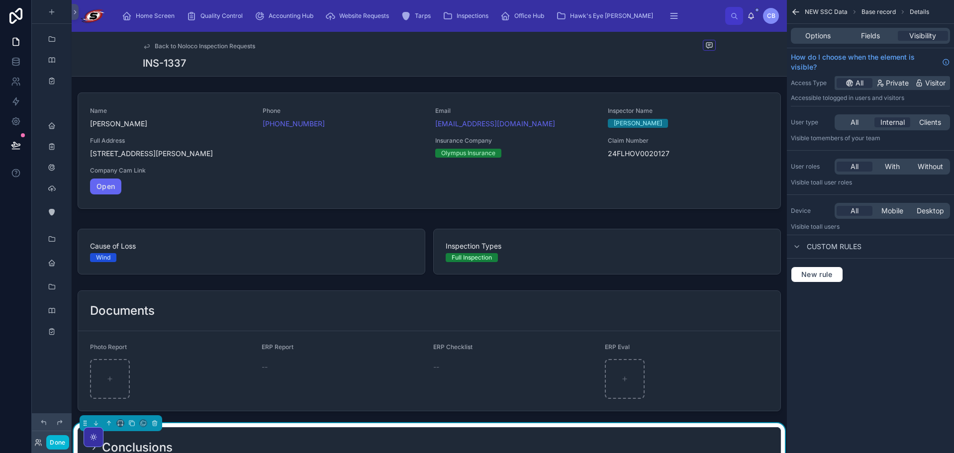
click at [174, 44] on span "Back to Noloco Inspection Requests" at bounding box center [205, 46] width 100 height 8
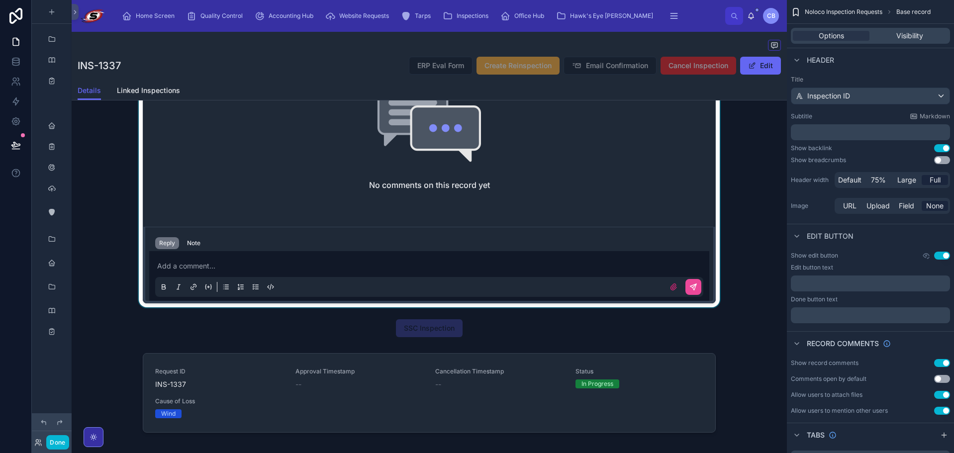
scroll to position [1889, 0]
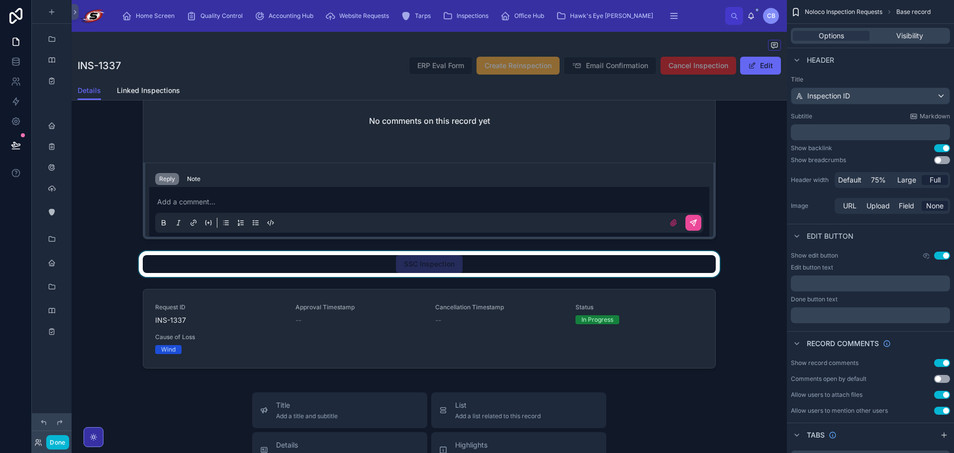
click at [421, 274] on div at bounding box center [429, 264] width 715 height 26
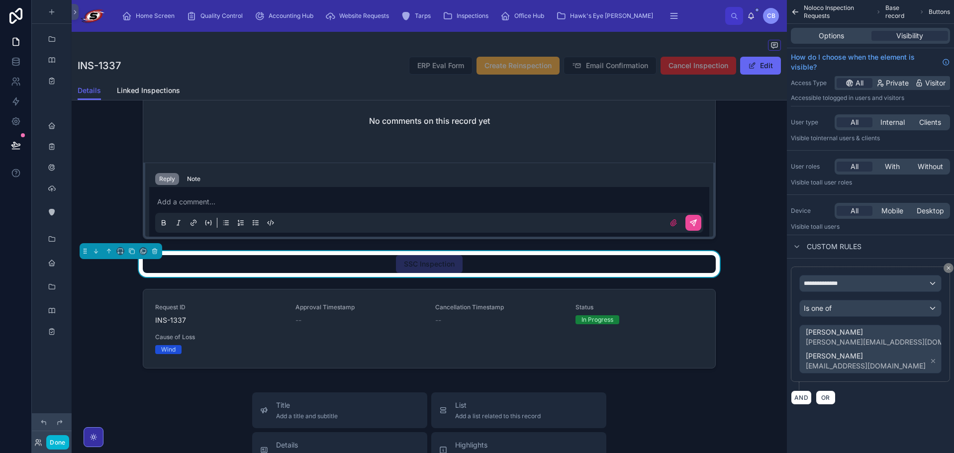
click at [514, 271] on div "SSC Inspection" at bounding box center [429, 264] width 573 height 18
click at [876, 330] on span "[PERSON_NAME]" at bounding box center [884, 332] width 159 height 10
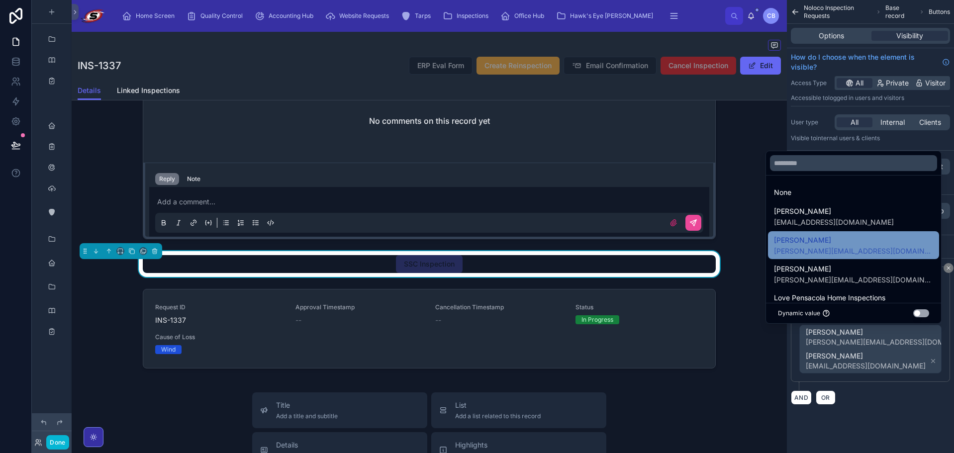
click at [861, 245] on span "[PERSON_NAME]" at bounding box center [853, 240] width 159 height 12
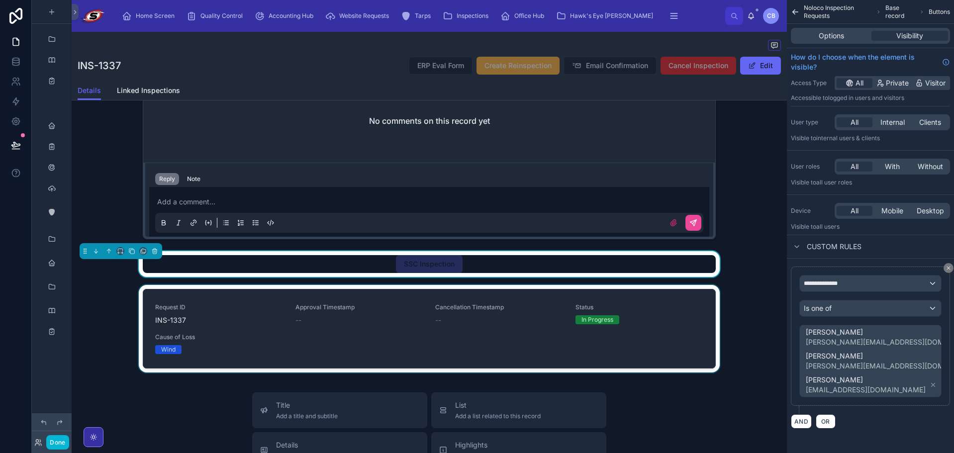
click at [486, 338] on div at bounding box center [429, 330] width 715 height 91
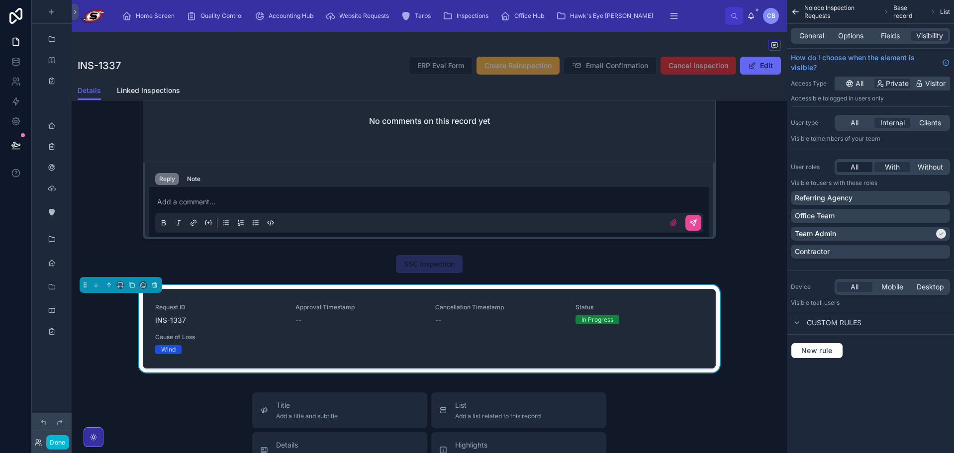
drag, startPoint x: 853, startPoint y: 164, endPoint x: 853, endPoint y: 171, distance: 7.0
click at [853, 164] on span "All" at bounding box center [854, 167] width 8 height 10
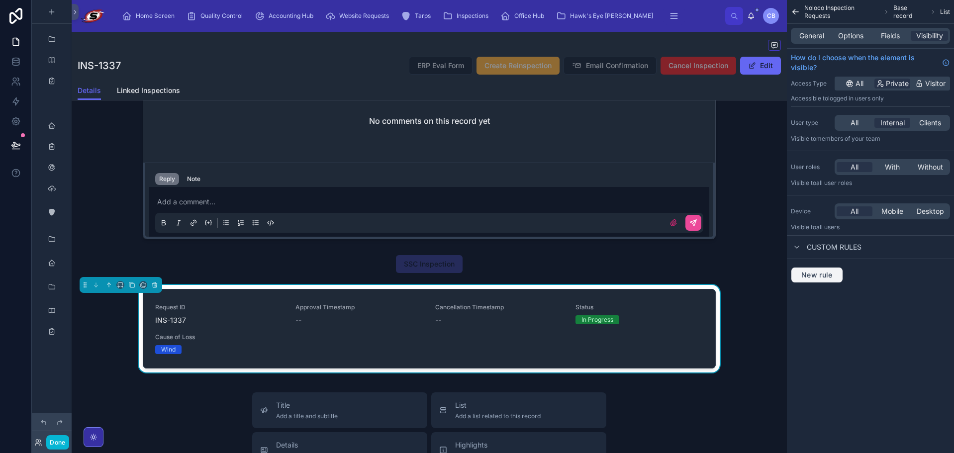
click at [824, 273] on span "New rule" at bounding box center [816, 274] width 39 height 9
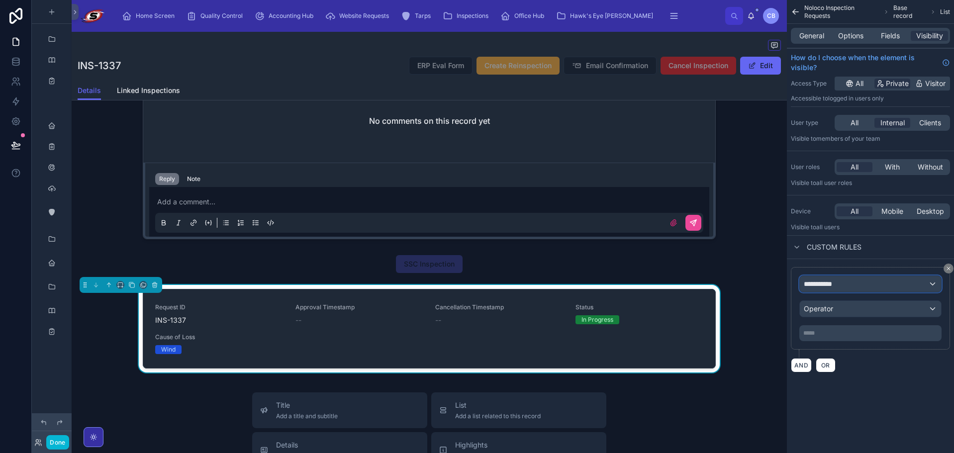
click at [835, 281] on span "**********" at bounding box center [821, 284] width 37 height 10
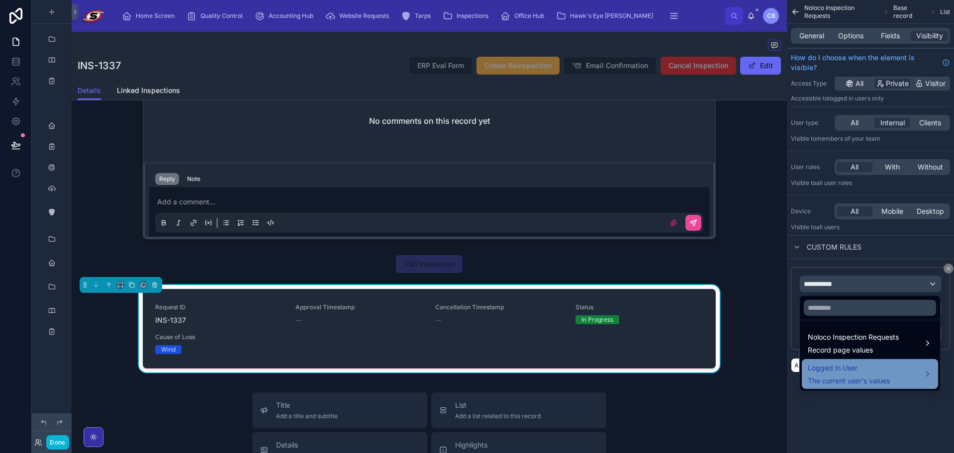
click at [849, 371] on span "Logged in User" at bounding box center [848, 368] width 82 height 12
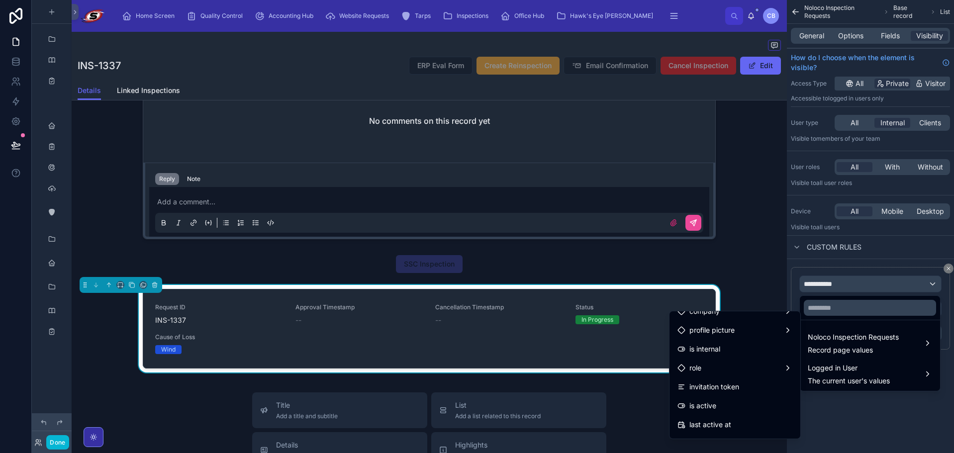
scroll to position [0, 0]
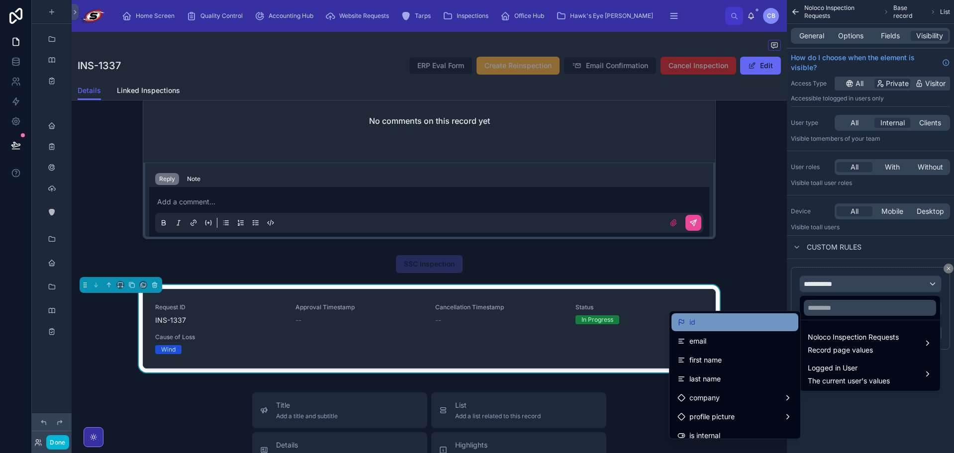
click at [746, 321] on div "id" at bounding box center [734, 322] width 115 height 12
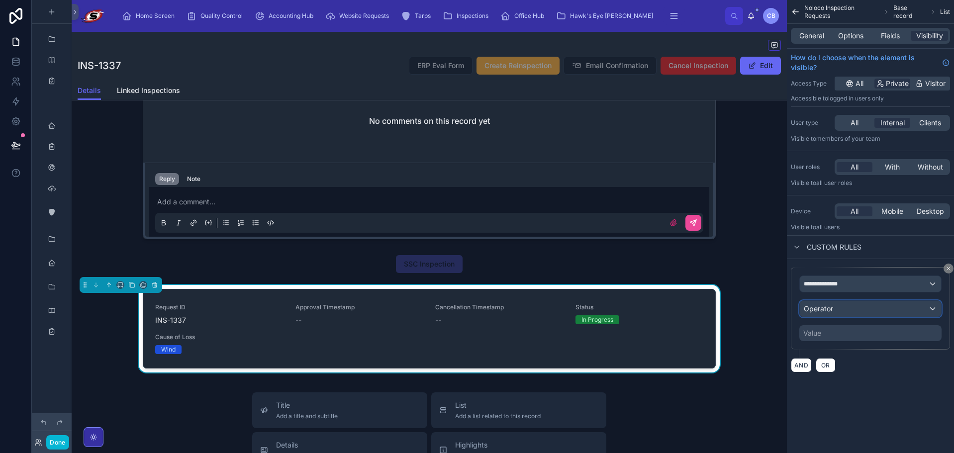
click at [833, 309] on div "Operator" at bounding box center [869, 309] width 141 height 16
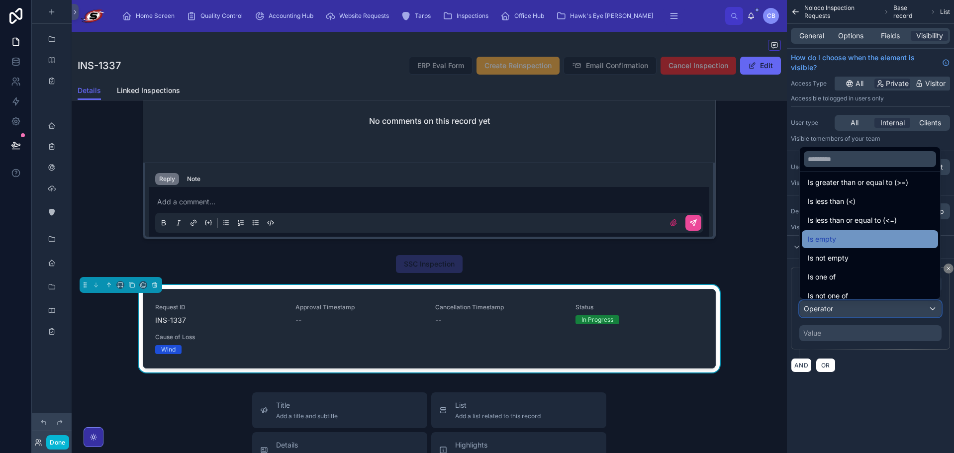
scroll to position [71, 0]
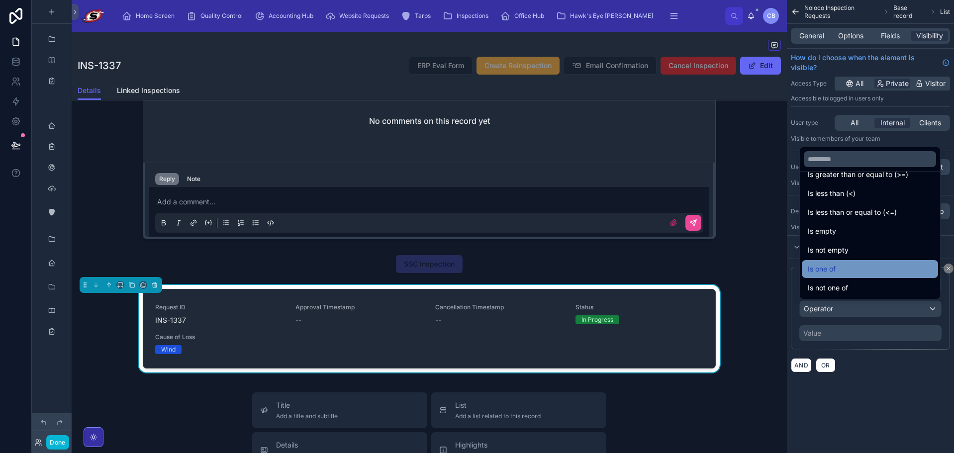
click at [841, 271] on div "Is one of" at bounding box center [869, 269] width 124 height 12
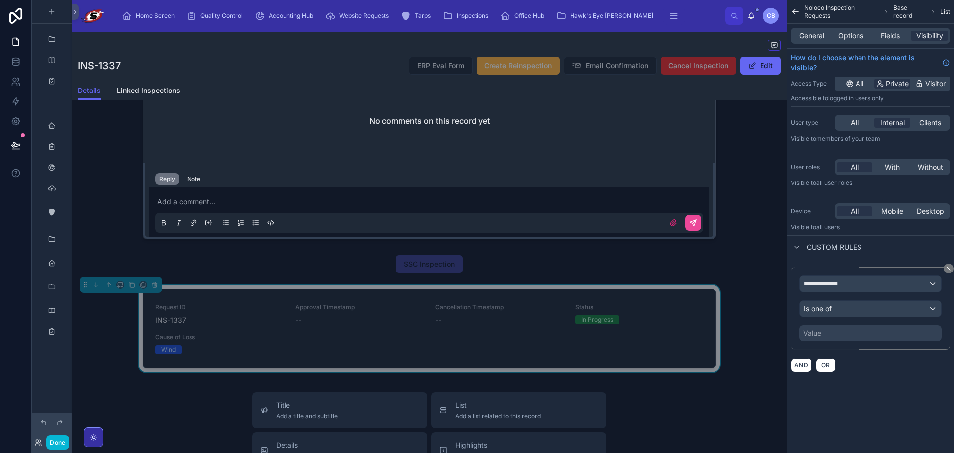
click at [833, 328] on div "Value" at bounding box center [870, 333] width 142 height 16
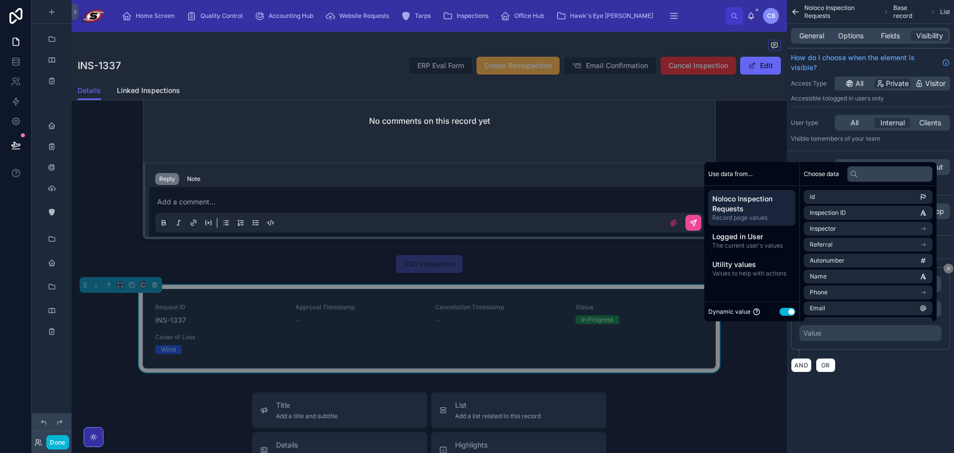
click at [779, 310] on button "Use setting" at bounding box center [787, 312] width 16 height 8
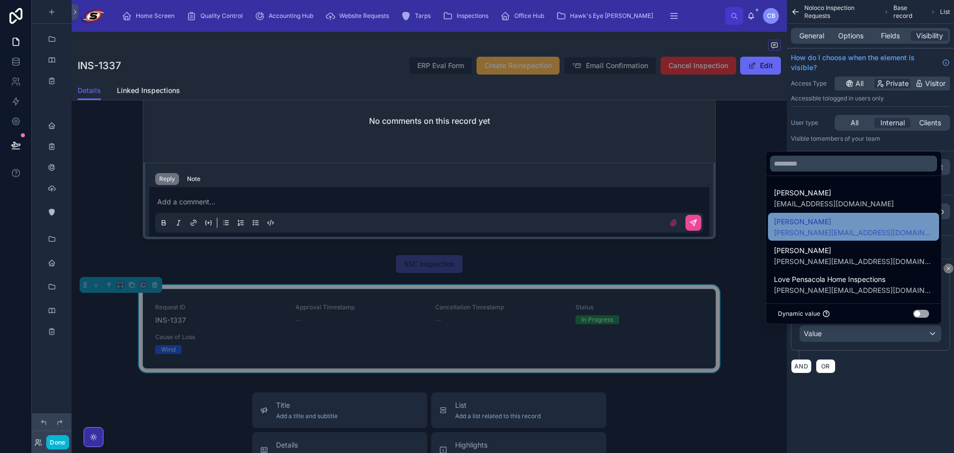
click at [832, 221] on span "[PERSON_NAME]" at bounding box center [853, 222] width 159 height 12
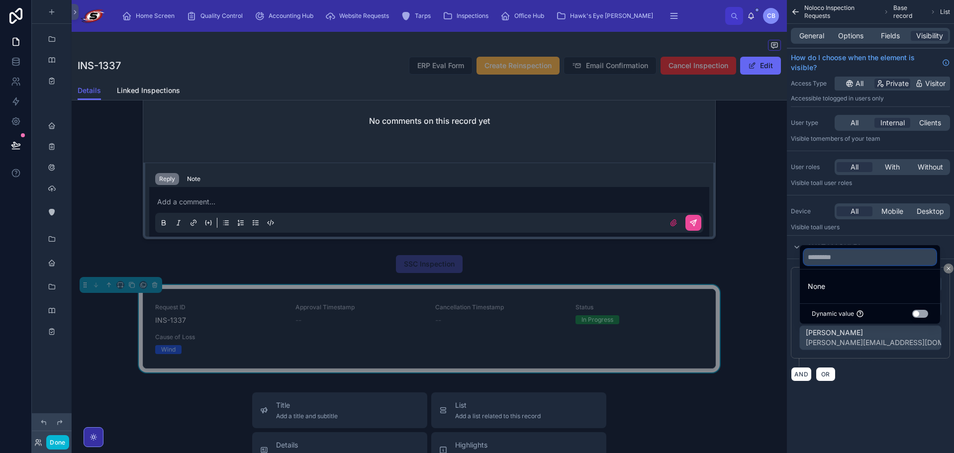
click at [843, 254] on input "text" at bounding box center [869, 257] width 132 height 16
click at [856, 255] on input "text" at bounding box center [869, 257] width 132 height 16
type input "****"
click at [925, 256] on icon "button" at bounding box center [927, 255] width 9 height 9
click at [873, 395] on div "**********" at bounding box center [869, 202] width 167 height 405
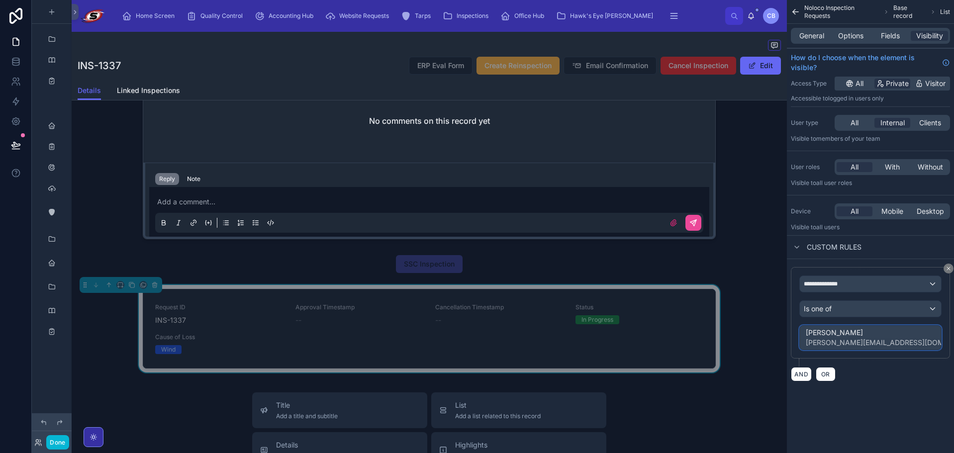
click at [860, 330] on span "[PERSON_NAME]" at bounding box center [884, 333] width 159 height 10
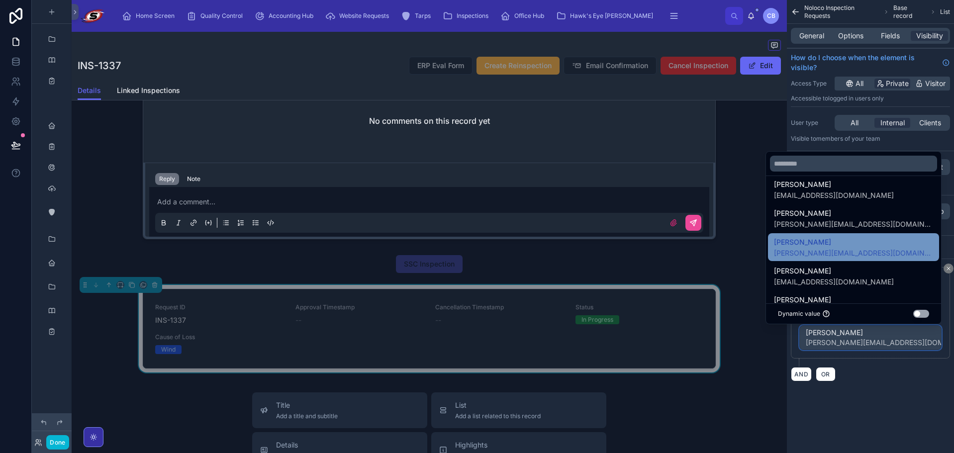
scroll to position [497, 0]
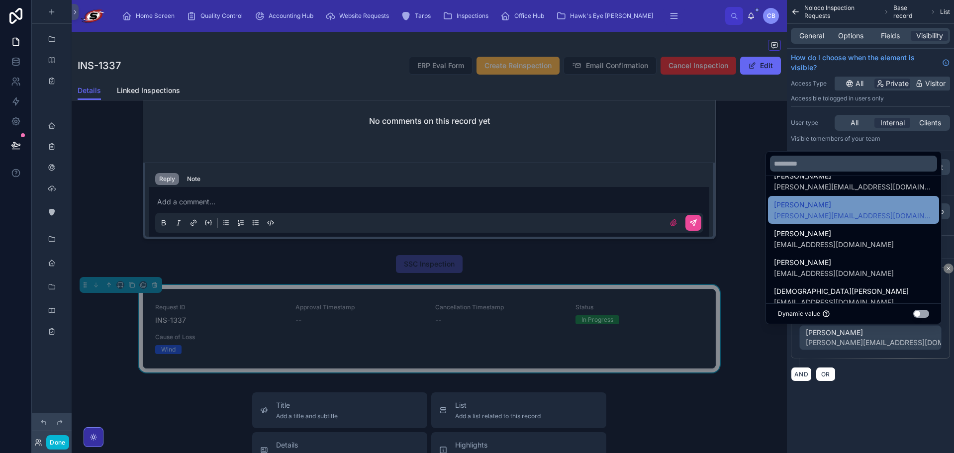
click at [858, 218] on span "[PERSON_NAME][EMAIL_ADDRESS][DOMAIN_NAME]" at bounding box center [853, 216] width 159 height 10
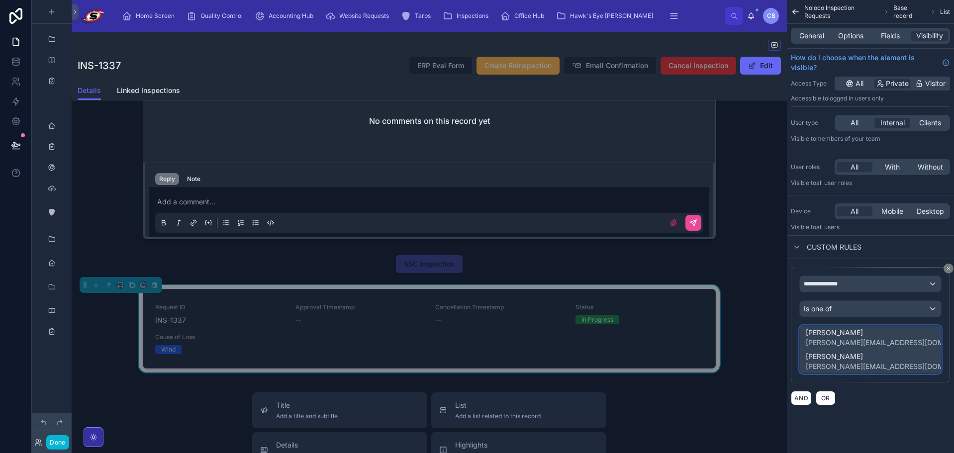
click at [863, 330] on span "[PERSON_NAME]" at bounding box center [884, 333] width 159 height 10
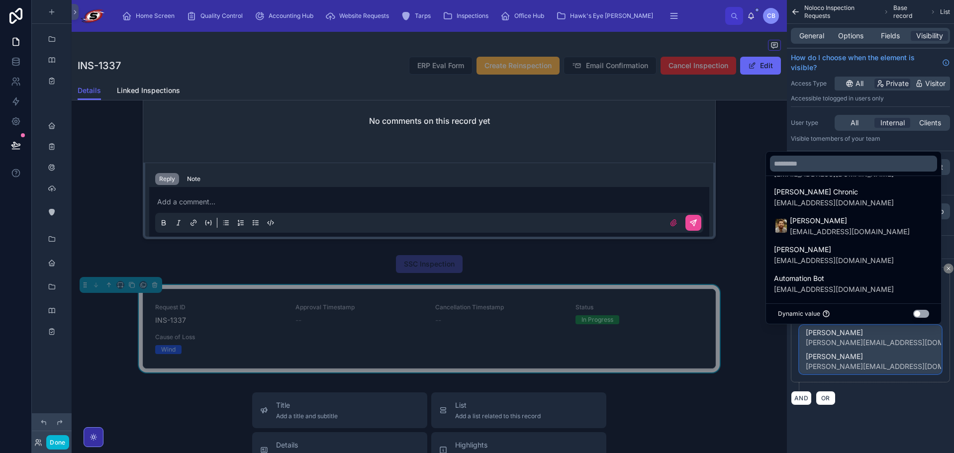
scroll to position [627, 0]
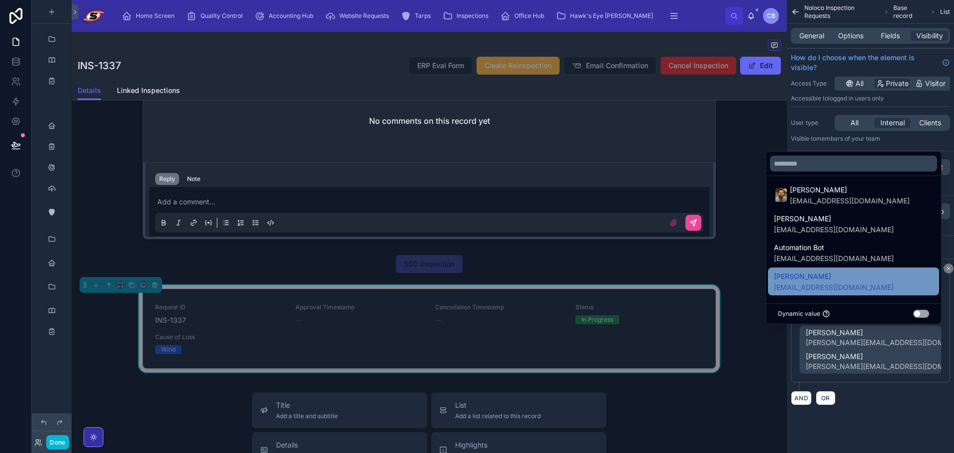
click at [861, 276] on span "[PERSON_NAME]" at bounding box center [834, 276] width 120 height 12
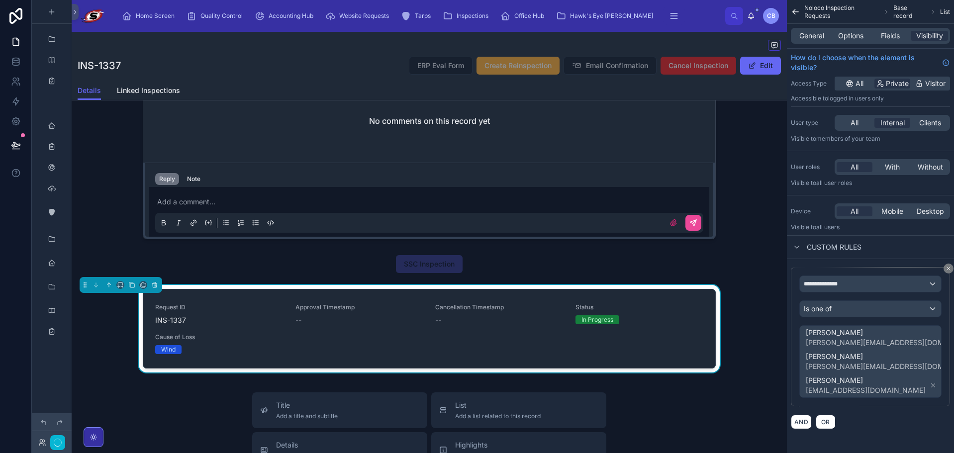
click at [881, 417] on div "AND OR" at bounding box center [869, 421] width 159 height 15
click at [53, 444] on button "Done" at bounding box center [57, 442] width 22 height 14
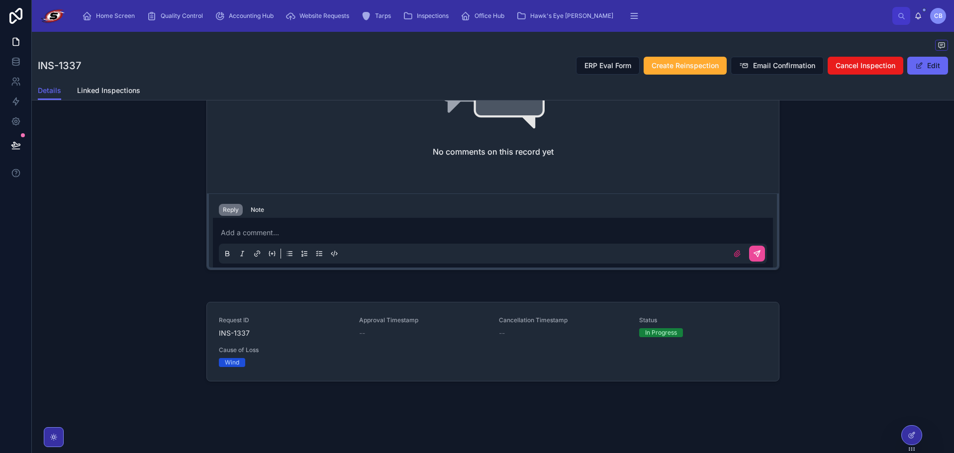
scroll to position [618, 0]
click at [21, 147] on button at bounding box center [16, 145] width 22 height 28
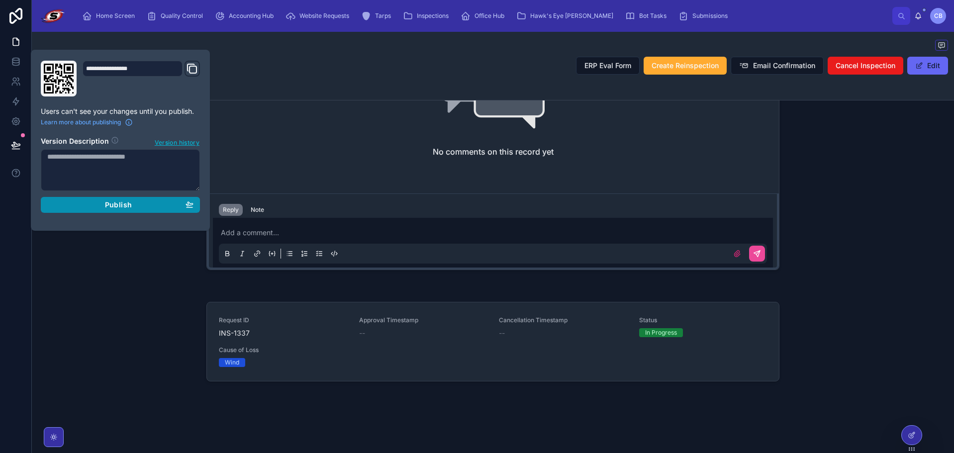
click at [138, 202] on div "Publish" at bounding box center [120, 204] width 146 height 9
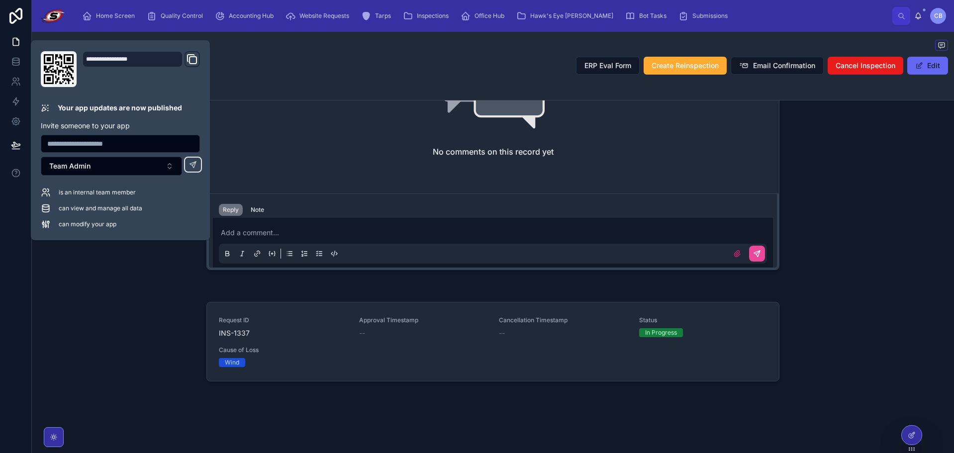
click at [364, 286] on div at bounding box center [493, 286] width 922 height 8
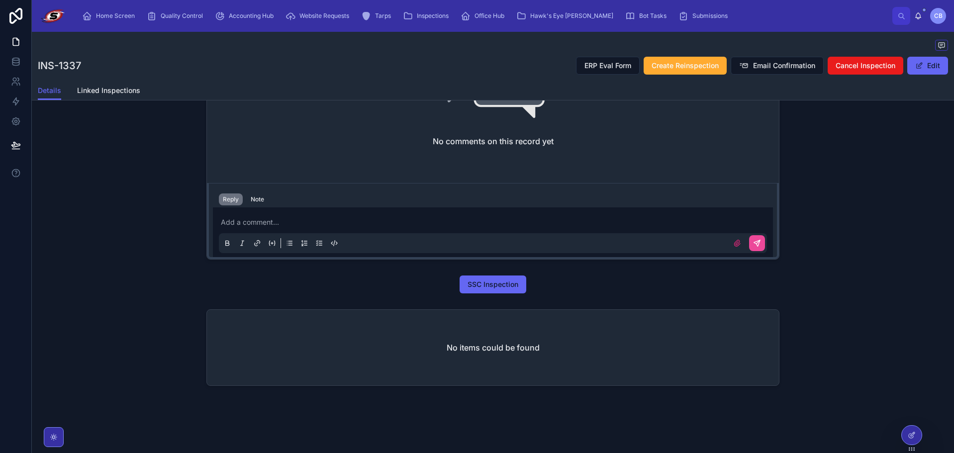
scroll to position [633, 0]
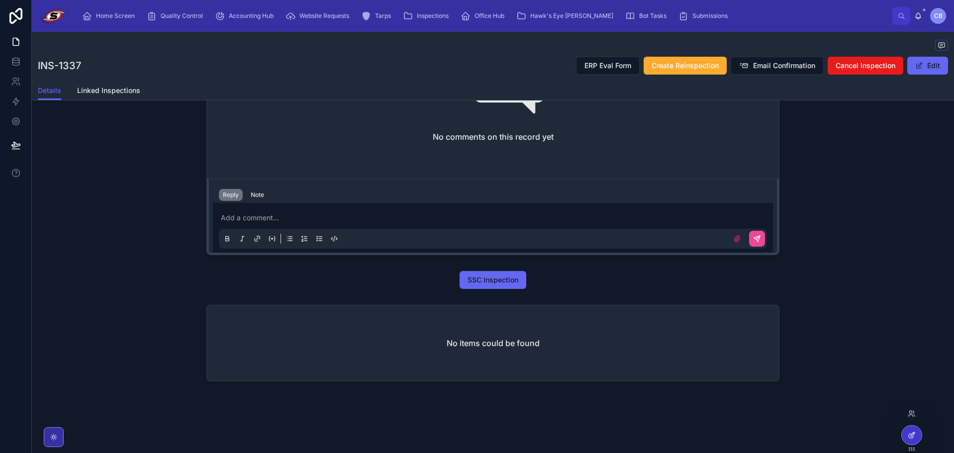
click at [917, 438] on div at bounding box center [911, 435] width 20 height 19
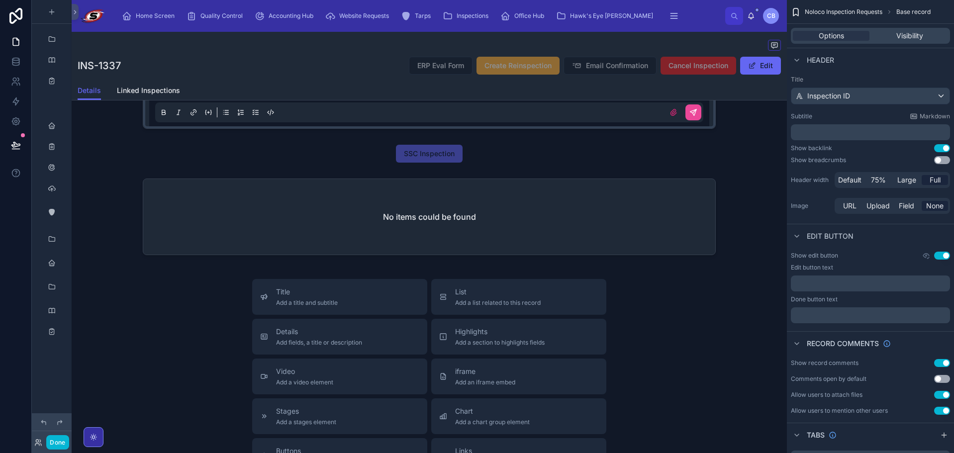
scroll to position [2025, 0]
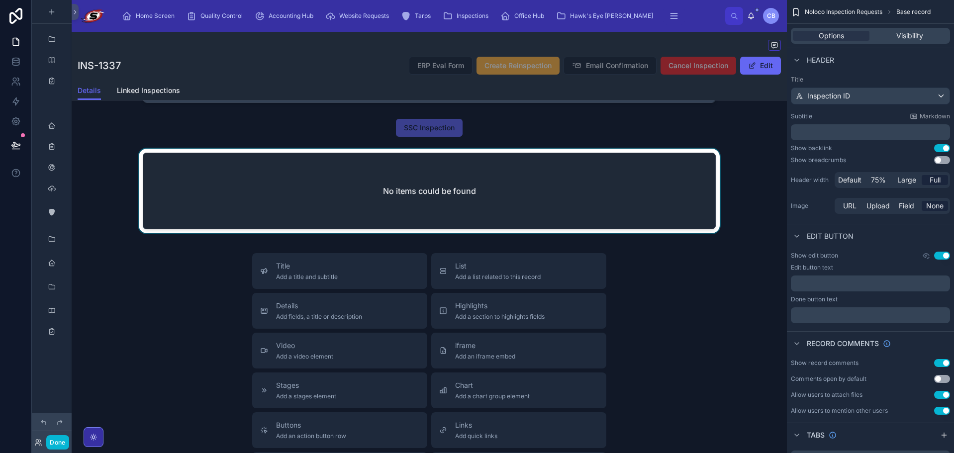
click at [637, 197] on div at bounding box center [429, 193] width 715 height 88
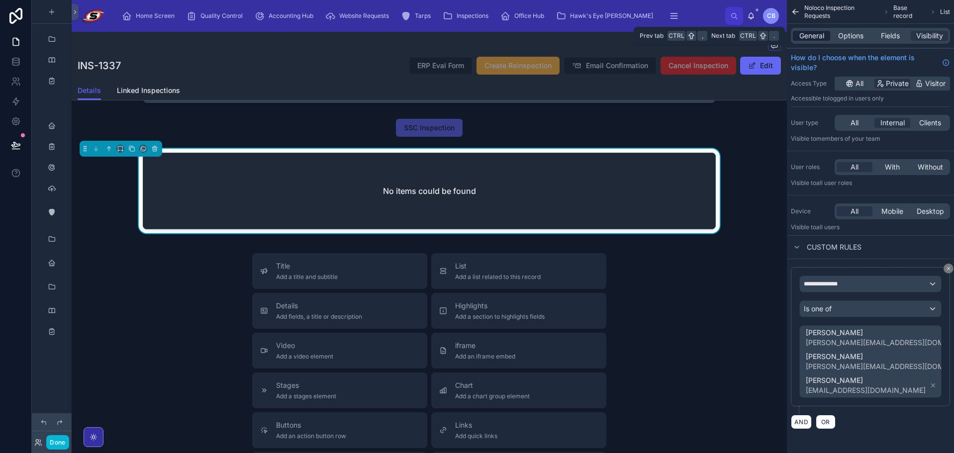
click at [811, 40] on span "General" at bounding box center [811, 36] width 25 height 10
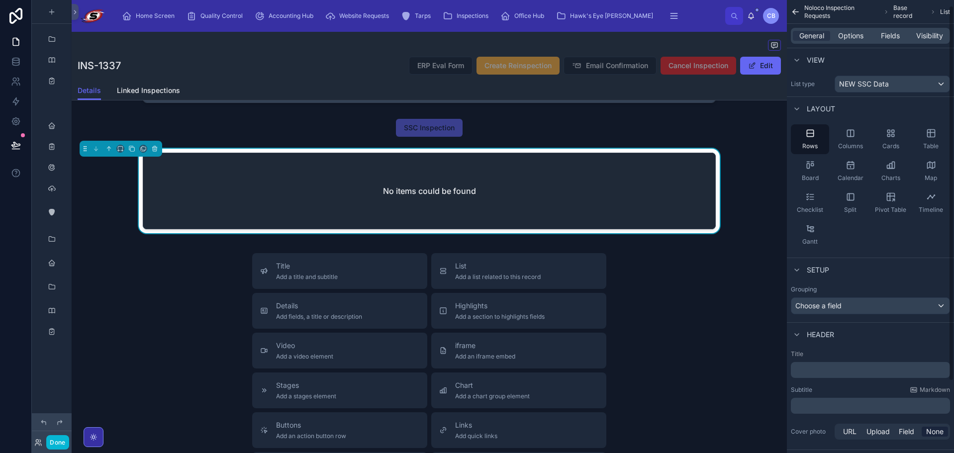
scroll to position [0, 0]
click at [850, 36] on span "Options" at bounding box center [850, 36] width 25 height 10
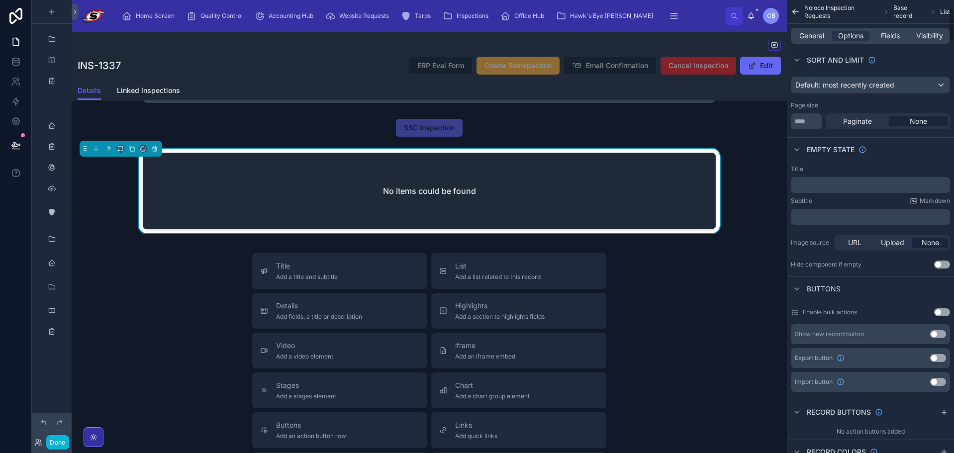
scroll to position [149, 0]
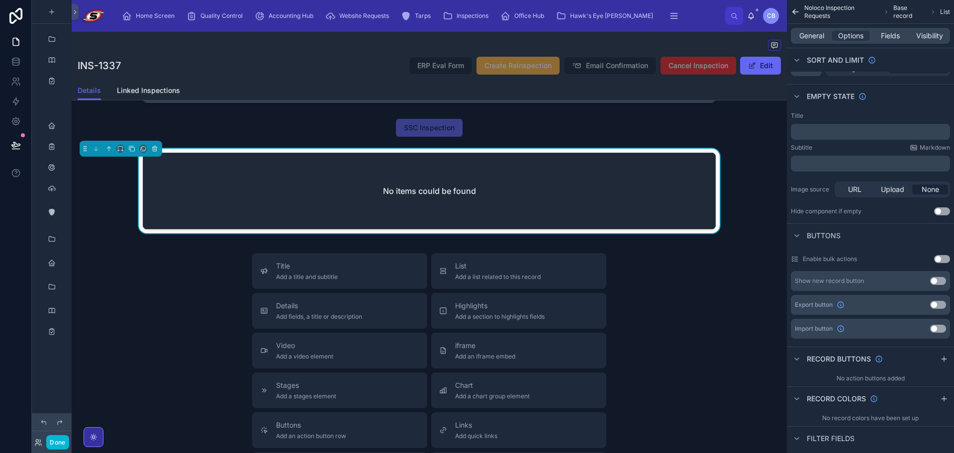
click at [942, 207] on div "Title ﻿ Subtitle Markdown ﻿ Image source URL Upload None Hide component if empt…" at bounding box center [869, 163] width 167 height 111
click at [942, 210] on button "Use setting" at bounding box center [942, 211] width 16 height 8
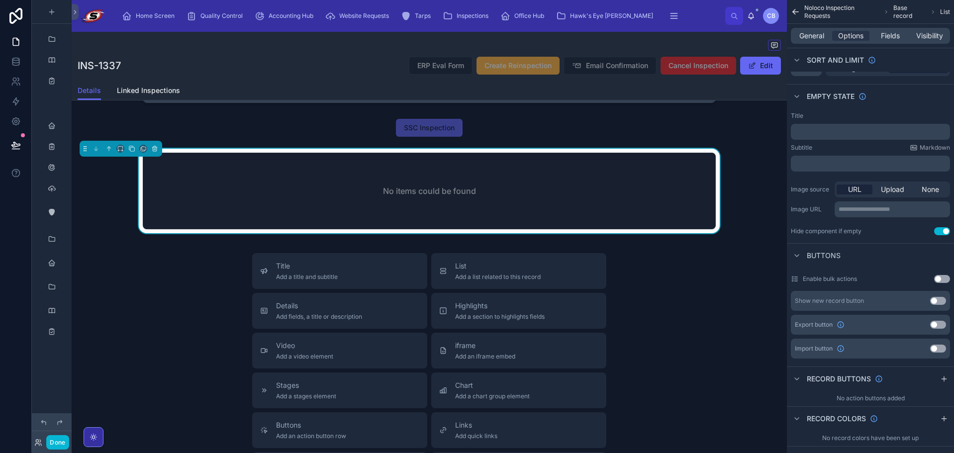
click at [711, 302] on div "Title Add a title and subtitle List Add a list related to this record Details A…" at bounding box center [429, 430] width 715 height 354
click at [54, 445] on button "Done" at bounding box center [57, 442] width 22 height 14
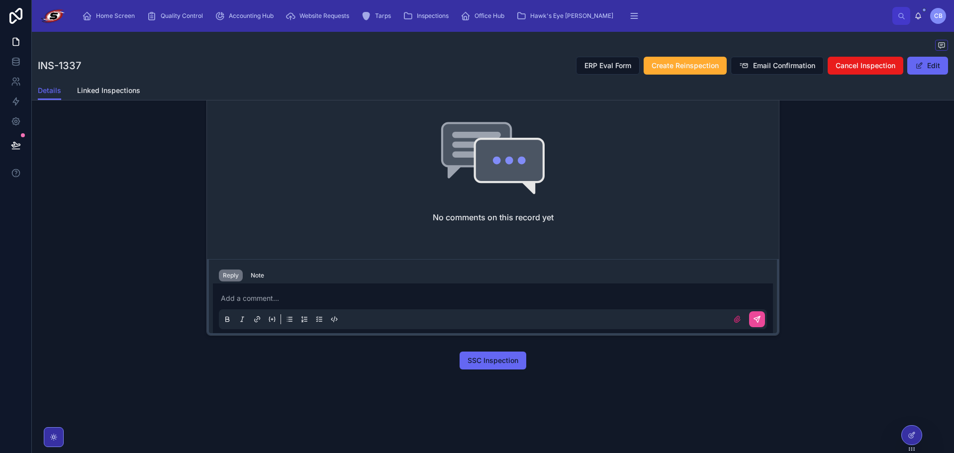
scroll to position [553, 0]
click at [27, 150] on div at bounding box center [15, 145] width 31 height 28
click at [21, 137] on button at bounding box center [16, 145] width 22 height 28
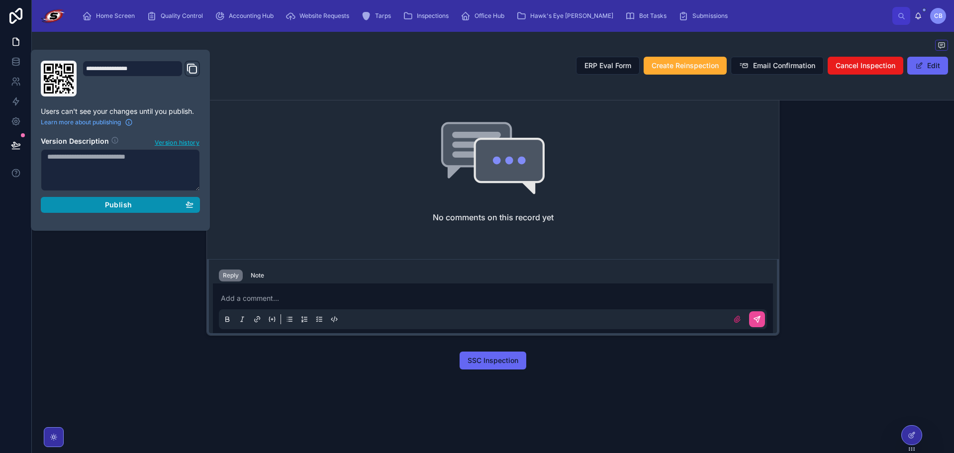
click at [66, 205] on div "Publish" at bounding box center [120, 204] width 146 height 9
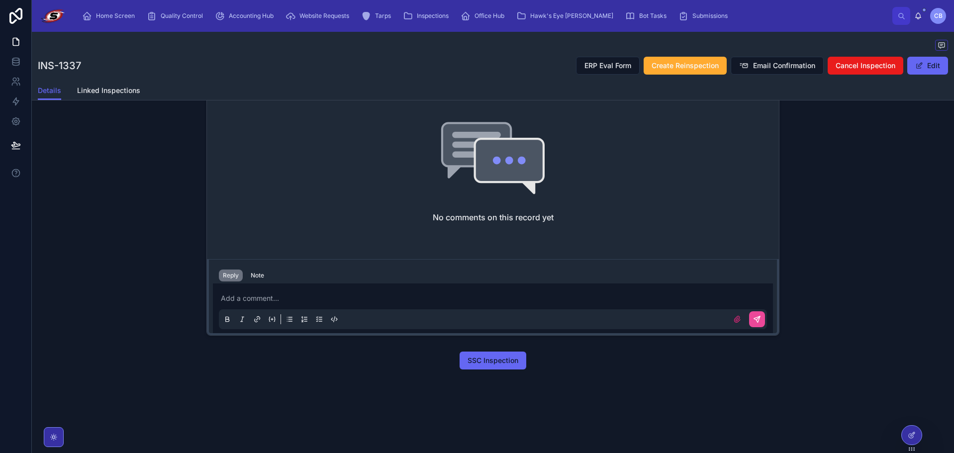
click at [92, 274] on div "No comments on this record yet Reply Note Add a comment..." at bounding box center [493, 212] width 922 height 255
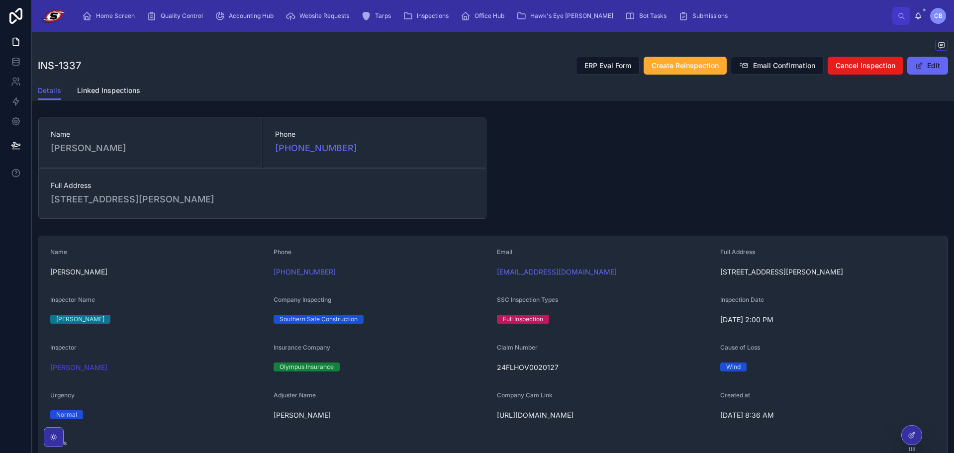
click at [370, 48] on div at bounding box center [493, 46] width 910 height 12
click at [22, 86] on link at bounding box center [15, 82] width 31 height 20
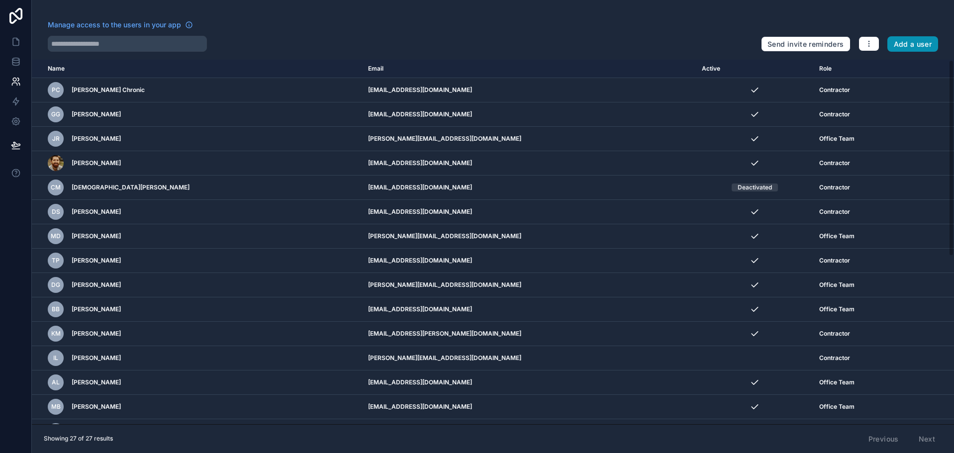
click at [907, 42] on button "Add a user" at bounding box center [912, 44] width 51 height 16
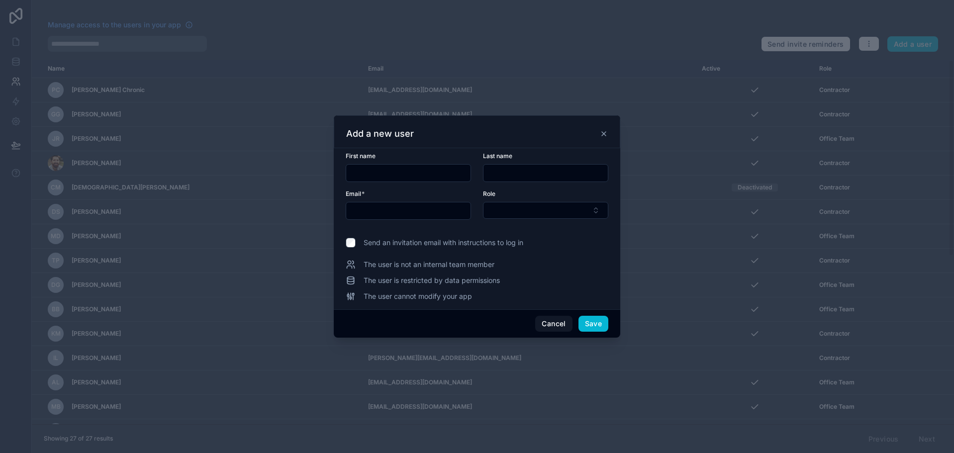
click at [440, 174] on input "text" at bounding box center [408, 173] width 124 height 14
type input "******"
type input "**********"
click at [511, 212] on button "Select Button" at bounding box center [545, 210] width 125 height 17
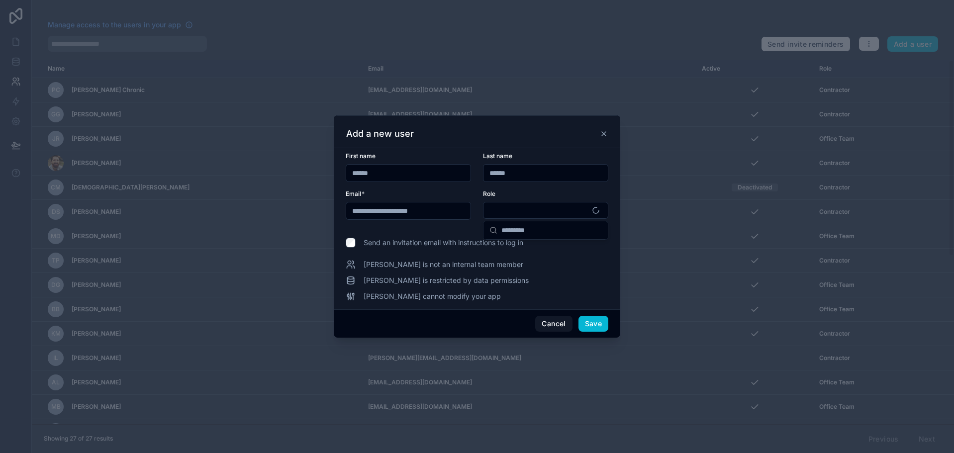
click at [557, 263] on div "[PERSON_NAME] is not an internal team member" at bounding box center [477, 265] width 262 height 10
click at [593, 208] on button "Select Button" at bounding box center [545, 210] width 125 height 17
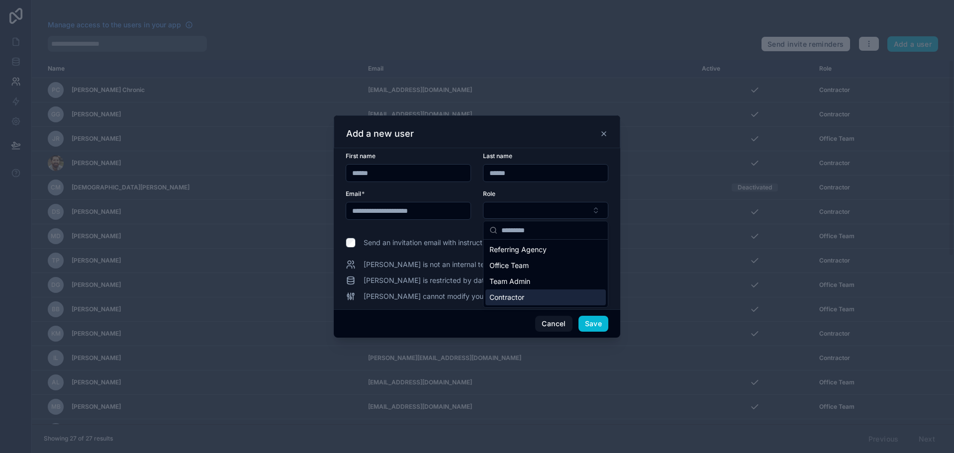
click at [547, 297] on div "Contractor" at bounding box center [545, 297] width 120 height 16
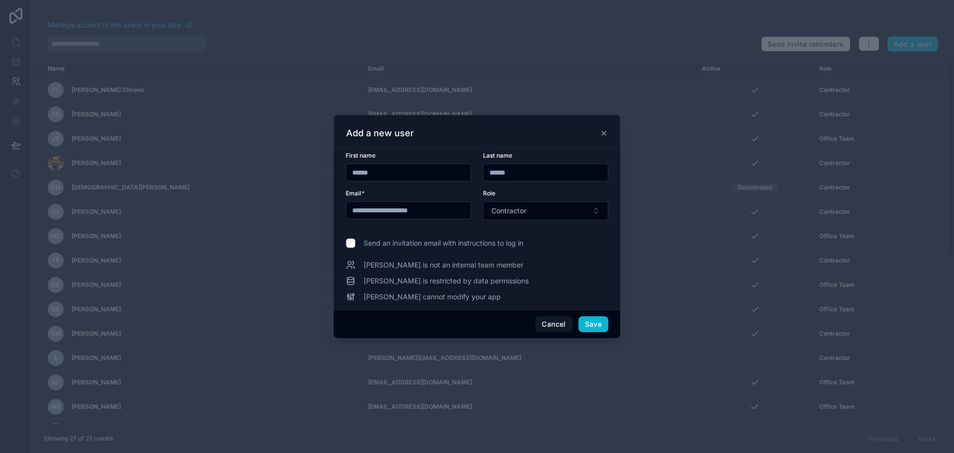
click at [481, 241] on span "Send an invitation email with instructions to log in" at bounding box center [443, 243] width 160 height 10
click at [545, 261] on div "[PERSON_NAME] is not an internal team member" at bounding box center [477, 265] width 262 height 10
click at [593, 322] on button "Save" at bounding box center [593, 324] width 30 height 16
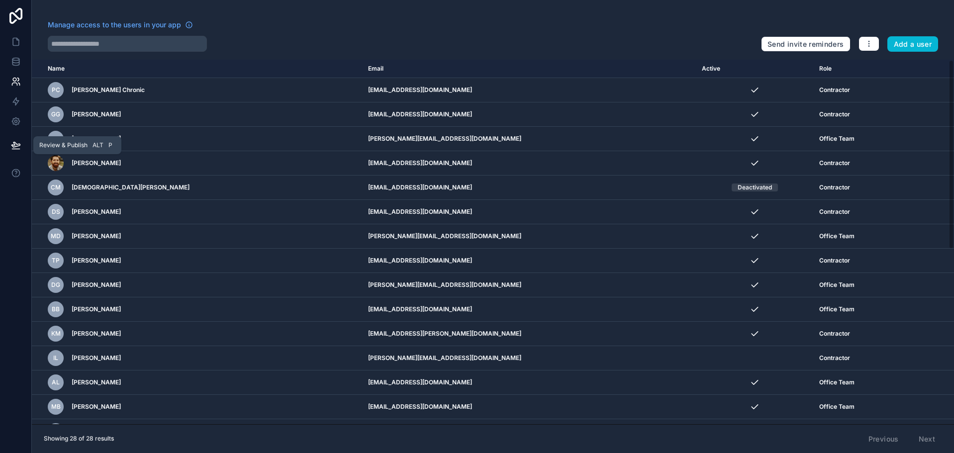
click at [14, 140] on button at bounding box center [16, 145] width 22 height 28
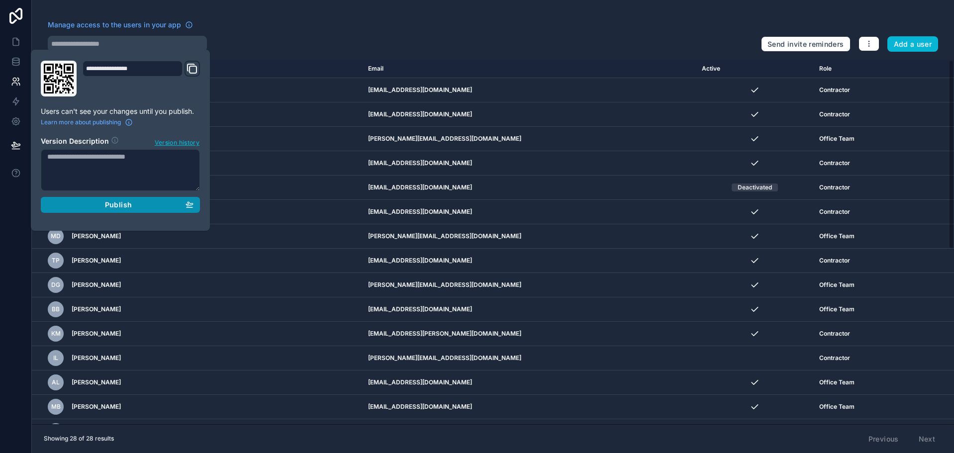
click at [74, 204] on div "Publish" at bounding box center [120, 204] width 146 height 9
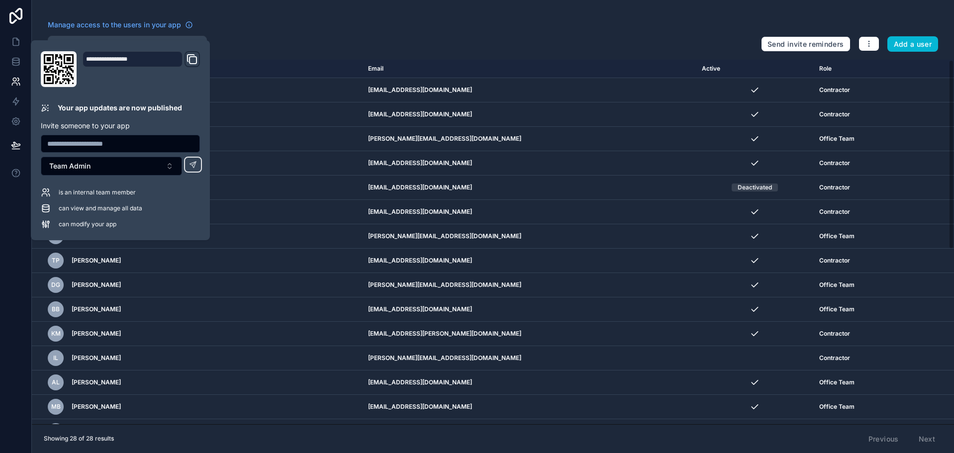
click at [238, 22] on div "Manage access to the users in your app" at bounding box center [400, 28] width 705 height 16
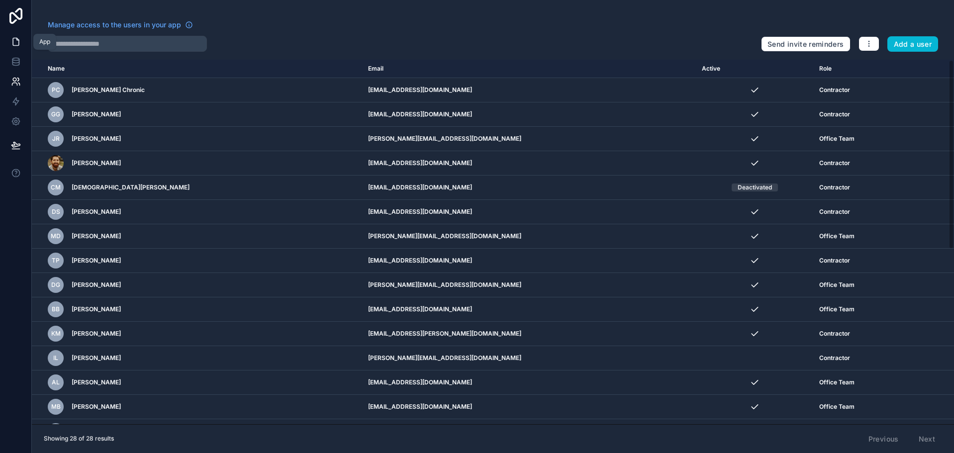
click at [7, 45] on link at bounding box center [15, 42] width 31 height 20
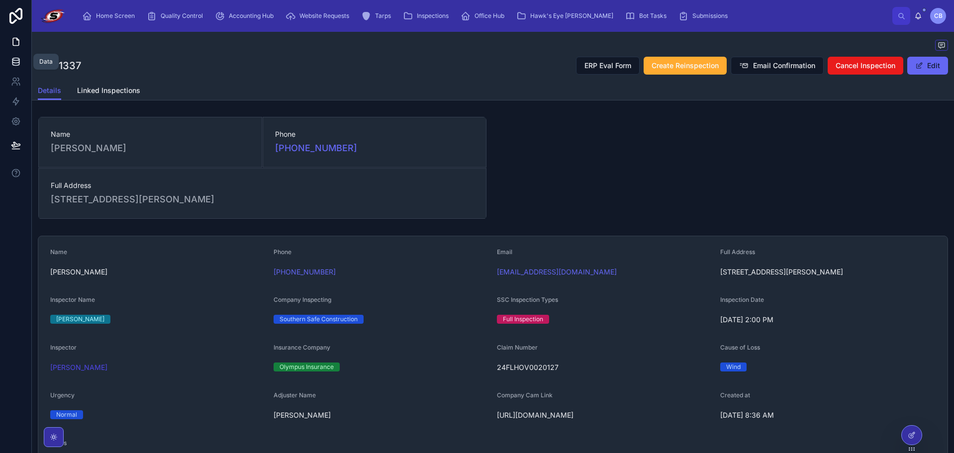
click at [17, 65] on icon at bounding box center [15, 64] width 6 height 4
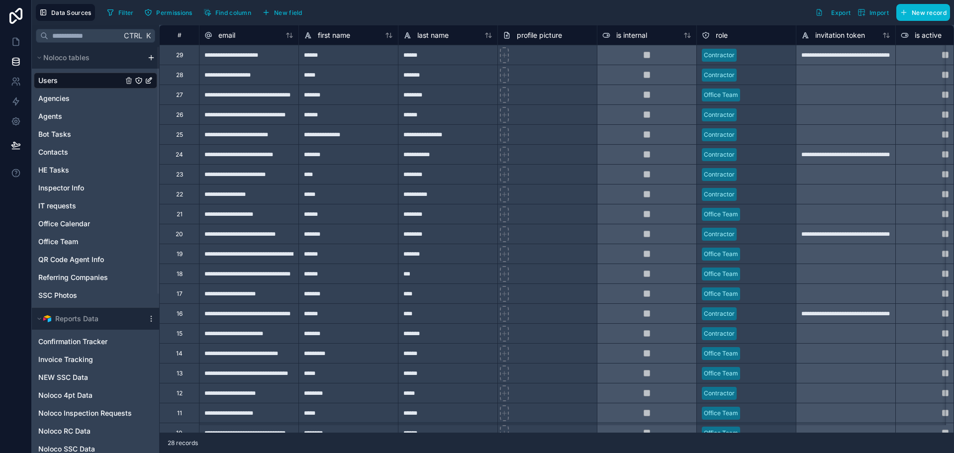
click at [336, 12] on div "Filter Permissions Find column New field Export Import New record" at bounding box center [526, 12] width 847 height 17
click at [18, 41] on icon at bounding box center [16, 41] width 6 height 7
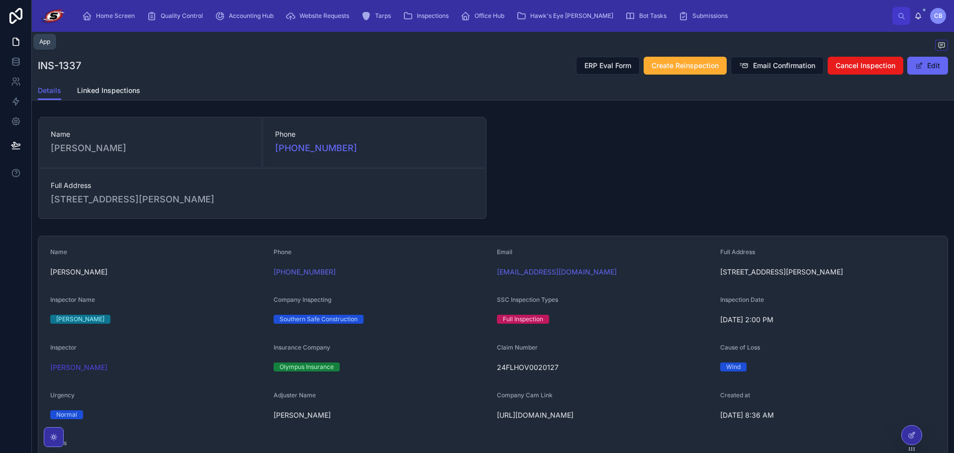
click at [17, 43] on icon at bounding box center [16, 42] width 10 height 10
click at [123, 7] on link "Home Screen" at bounding box center [110, 16] width 63 height 18
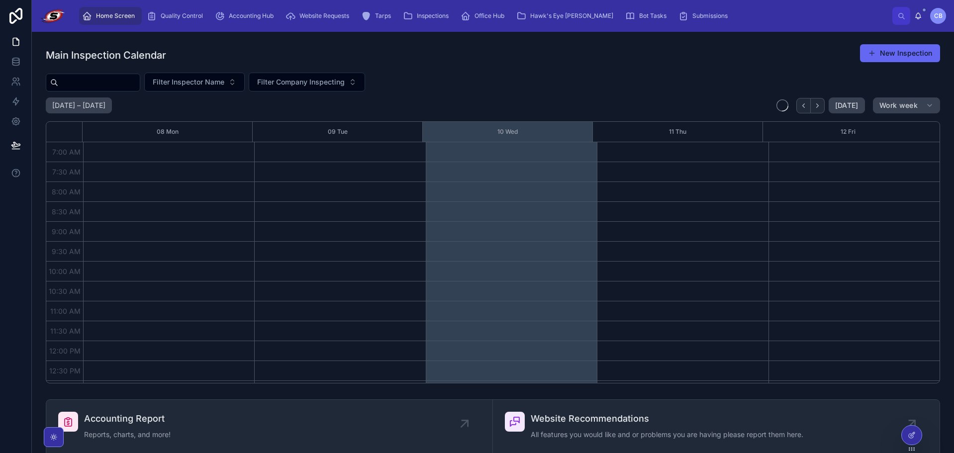
scroll to position [278, 0]
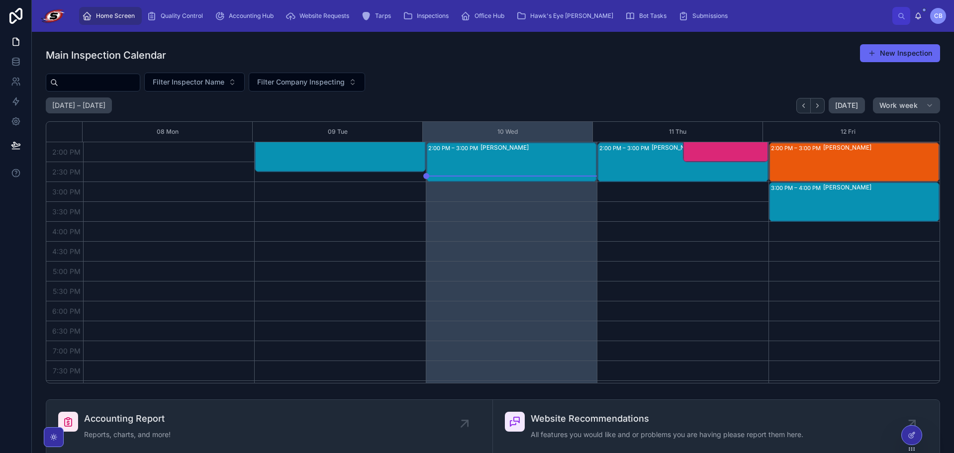
click at [488, 51] on div "Main Inspection Calendar New Inspection" at bounding box center [493, 55] width 894 height 23
click at [17, 12] on icon at bounding box center [16, 16] width 20 height 16
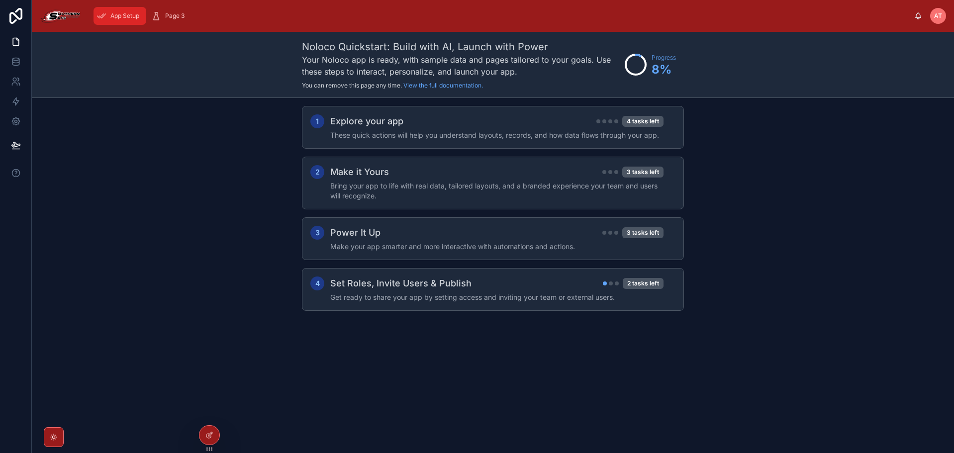
click at [128, 12] on span "App Setup" at bounding box center [124, 16] width 29 height 8
click at [159, 14] on icon "scrollable content" at bounding box center [156, 16] width 10 height 10
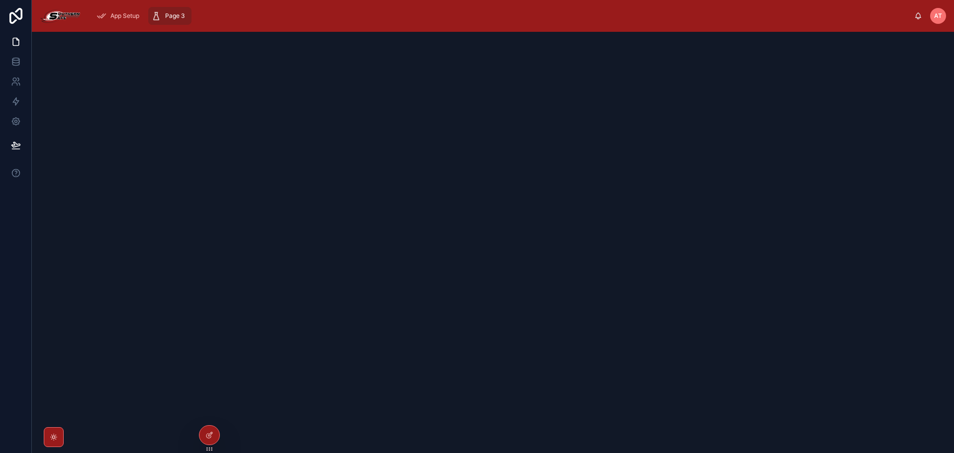
click at [729, 18] on div "App Setup Page 3" at bounding box center [500, 16] width 825 height 22
click at [97, 15] on icon "scrollable content" at bounding box center [101, 16] width 10 height 10
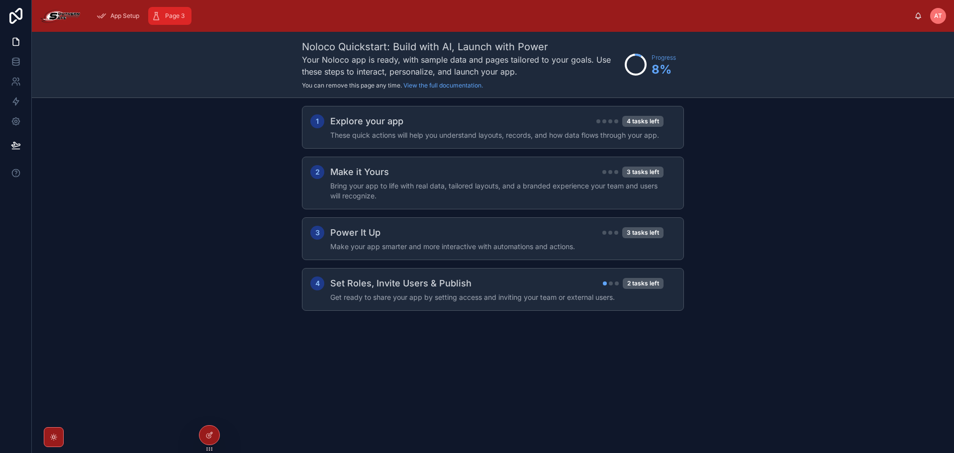
click at [167, 19] on span "Page 3" at bounding box center [174, 16] width 19 height 8
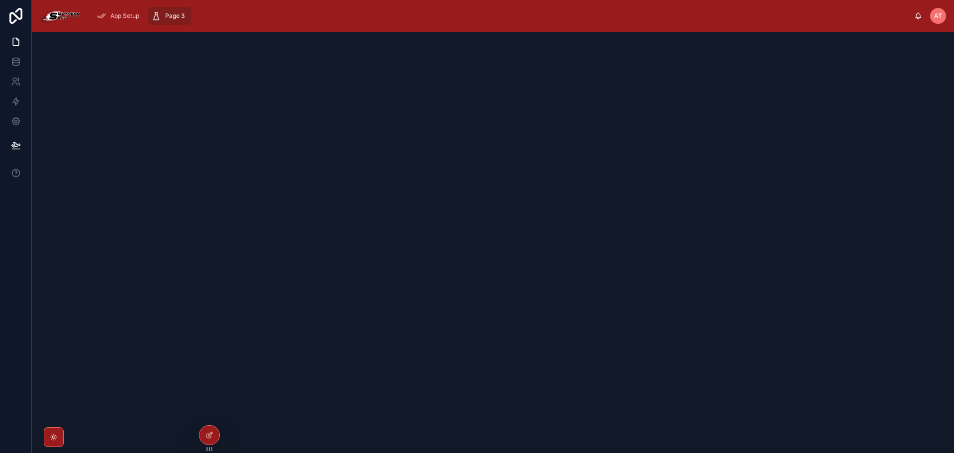
click at [58, 20] on img at bounding box center [60, 16] width 41 height 16
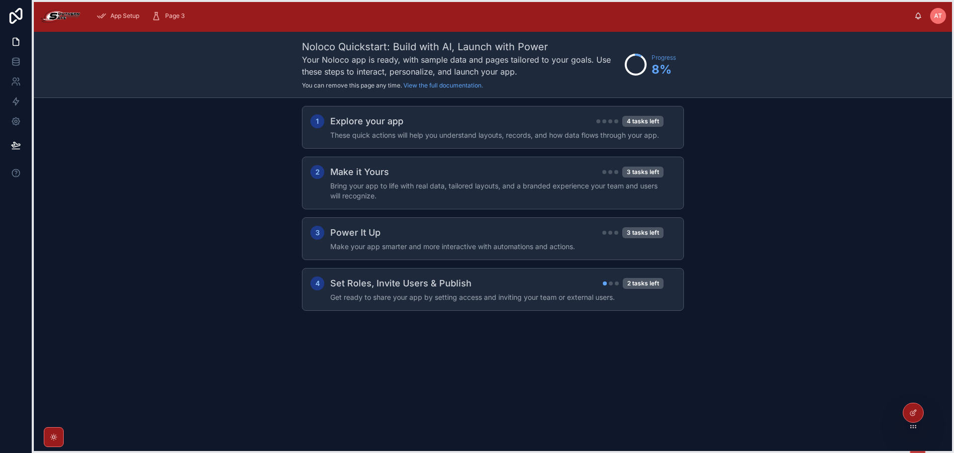
drag, startPoint x: 210, startPoint y: 450, endPoint x: 914, endPoint y: 428, distance: 703.8
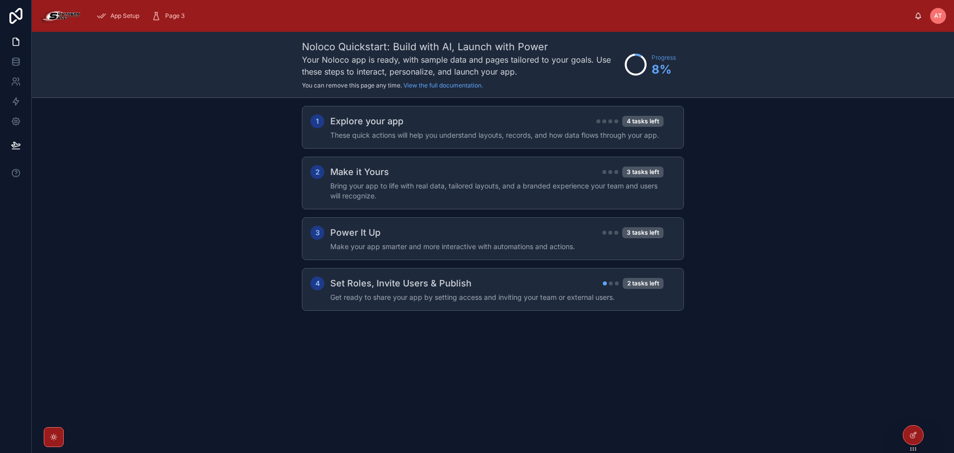
click at [778, 405] on div "Noloco Quickstart: Build with AI, Launch with Power Your Noloco app is ready, w…" at bounding box center [493, 242] width 922 height 421
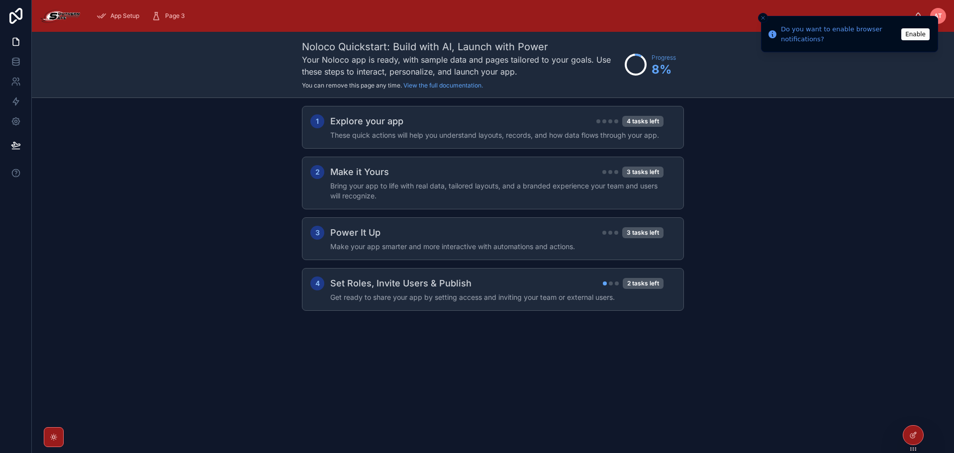
click at [763, 16] on icon "Close toast" at bounding box center [763, 18] width 6 height 6
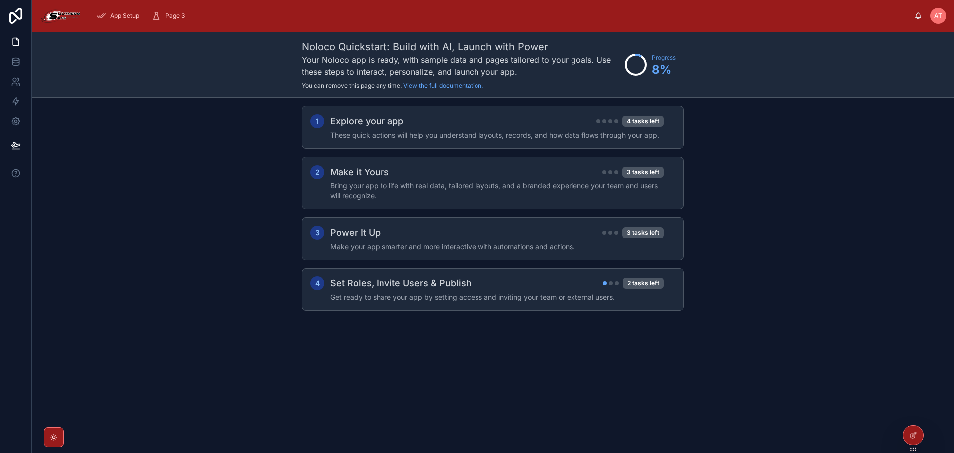
click at [381, 14] on div "App Setup Page 3" at bounding box center [500, 16] width 825 height 22
click at [286, 14] on div "App Setup Page 3" at bounding box center [500, 16] width 825 height 22
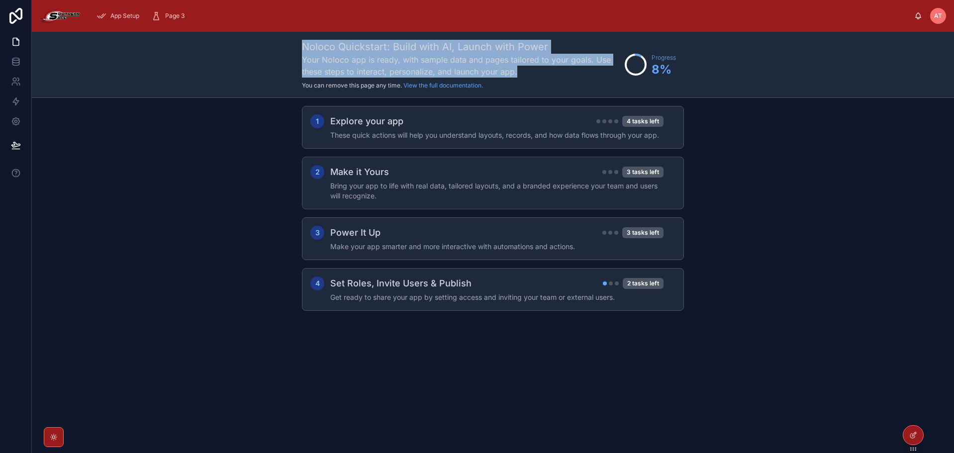
drag, startPoint x: 304, startPoint y: 45, endPoint x: 521, endPoint y: 70, distance: 218.7
click at [521, 70] on div "Noloco Quickstart: Build with AI, Launch with Power Your Noloco app is ready, w…" at bounding box center [461, 65] width 318 height 50
click at [521, 70] on h3 "Your Noloco app is ready, with sample data and pages tailored to your goals. Us…" at bounding box center [461, 66] width 318 height 24
drag, startPoint x: 521, startPoint y: 70, endPoint x: 306, endPoint y: 46, distance: 216.6
click at [306, 46] on div "Noloco Quickstart: Build with AI, Launch with Power Your Noloco app is ready, w…" at bounding box center [461, 65] width 318 height 50
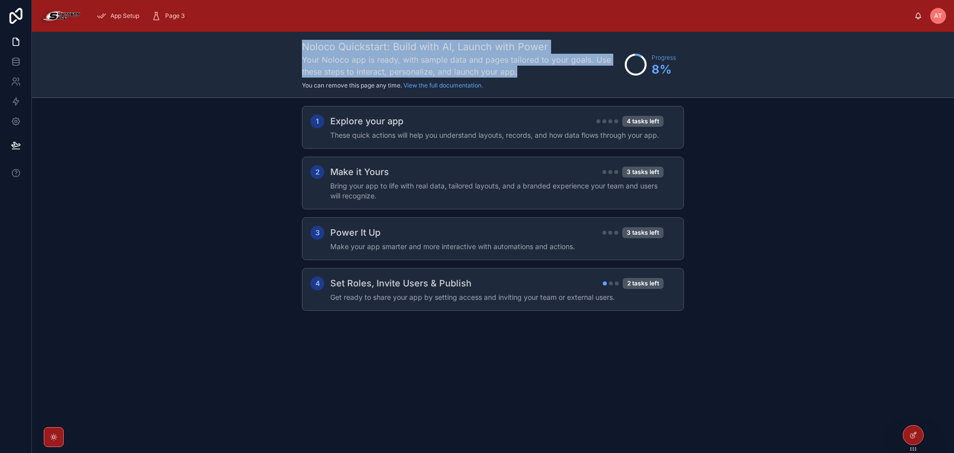
click at [306, 46] on h1 "Noloco Quickstart: Build with AI, Launch with Power" at bounding box center [461, 47] width 318 height 14
drag, startPoint x: 303, startPoint y: 45, endPoint x: 530, endPoint y: 71, distance: 228.6
click at [530, 71] on div "Noloco Quickstart: Build with AI, Launch with Power Your Noloco app is ready, w…" at bounding box center [461, 65] width 318 height 50
click at [530, 71] on h3 "Your Noloco app is ready, with sample data and pages tailored to your goals. Us…" at bounding box center [461, 66] width 318 height 24
drag, startPoint x: 530, startPoint y: 71, endPoint x: 305, endPoint y: 45, distance: 226.1
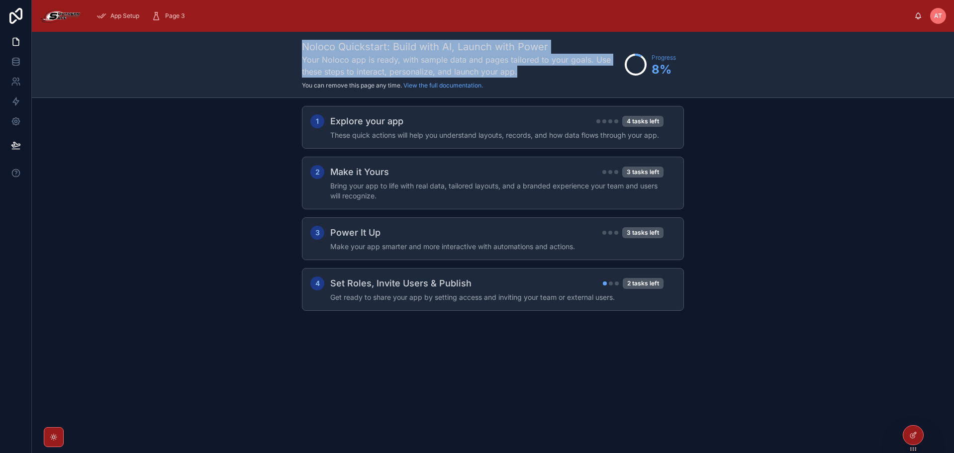
click at [305, 45] on div "Noloco Quickstart: Build with AI, Launch with Power Your Noloco app is ready, w…" at bounding box center [461, 65] width 318 height 50
click at [305, 45] on h1 "Noloco Quickstart: Build with AI, Launch with Power" at bounding box center [461, 47] width 318 height 14
drag, startPoint x: 305, startPoint y: 45, endPoint x: 522, endPoint y: 72, distance: 218.4
click at [522, 72] on div "Noloco Quickstart: Build with AI, Launch with Power Your Noloco app is ready, w…" at bounding box center [461, 65] width 318 height 50
click at [522, 72] on h3 "Your Noloco app is ready, with sample data and pages tailored to your goals. Us…" at bounding box center [461, 66] width 318 height 24
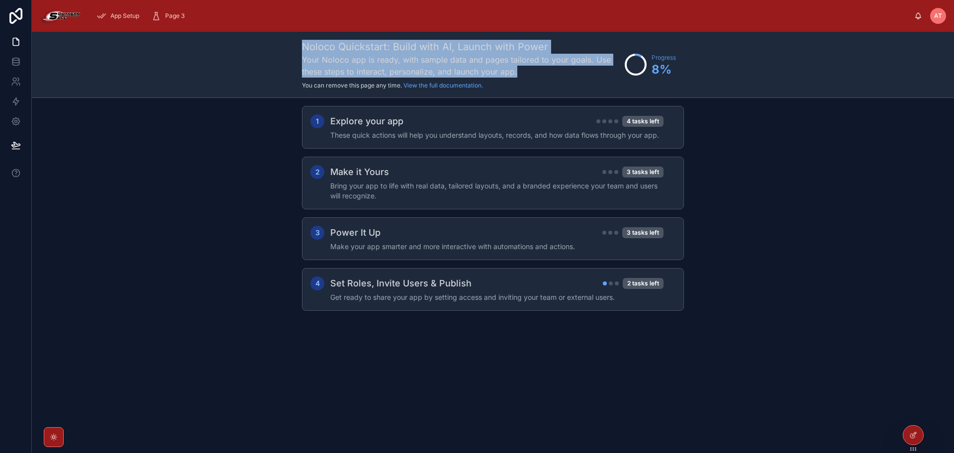
drag, startPoint x: 522, startPoint y: 72, endPoint x: 302, endPoint y: 47, distance: 221.6
click at [302, 47] on div "Noloco Quickstart: Build with AI, Launch with Power Your Noloco app is ready, w…" at bounding box center [461, 65] width 318 height 50
click at [302, 47] on h1 "Noloco Quickstart: Build with AI, Launch with Power" at bounding box center [461, 47] width 318 height 14
drag, startPoint x: 302, startPoint y: 47, endPoint x: 541, endPoint y: 68, distance: 240.0
click at [541, 68] on div "Noloco Quickstart: Build with AI, Launch with Power Your Noloco app is ready, w…" at bounding box center [461, 65] width 318 height 50
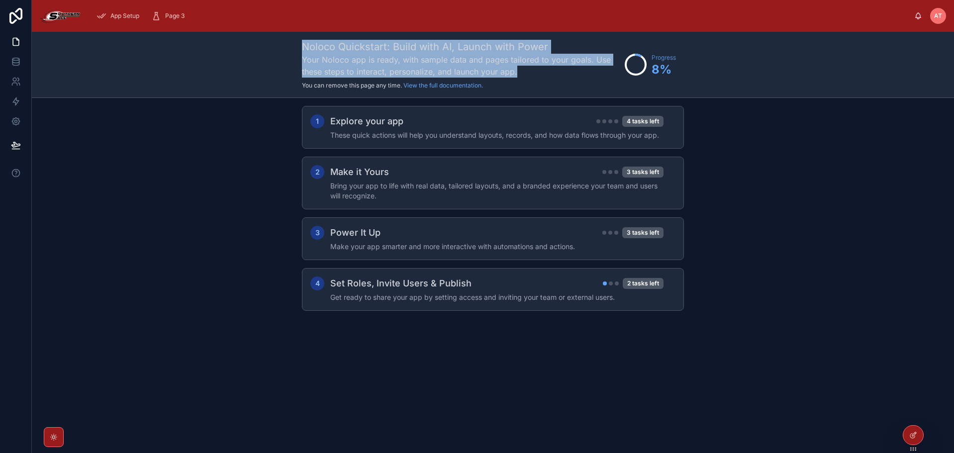
click at [541, 68] on h3 "Your Noloco app is ready, with sample data and pages tailored to your goals. Us…" at bounding box center [461, 66] width 318 height 24
drag, startPoint x: 541, startPoint y: 68, endPoint x: 311, endPoint y: 43, distance: 231.5
click at [311, 43] on div "Noloco Quickstart: Build with AI, Launch with Power Your Noloco app is ready, w…" at bounding box center [461, 65] width 318 height 50
click at [311, 43] on h1 "Noloco Quickstart: Build with AI, Launch with Power" at bounding box center [461, 47] width 318 height 14
drag, startPoint x: 306, startPoint y: 44, endPoint x: 522, endPoint y: 66, distance: 216.9
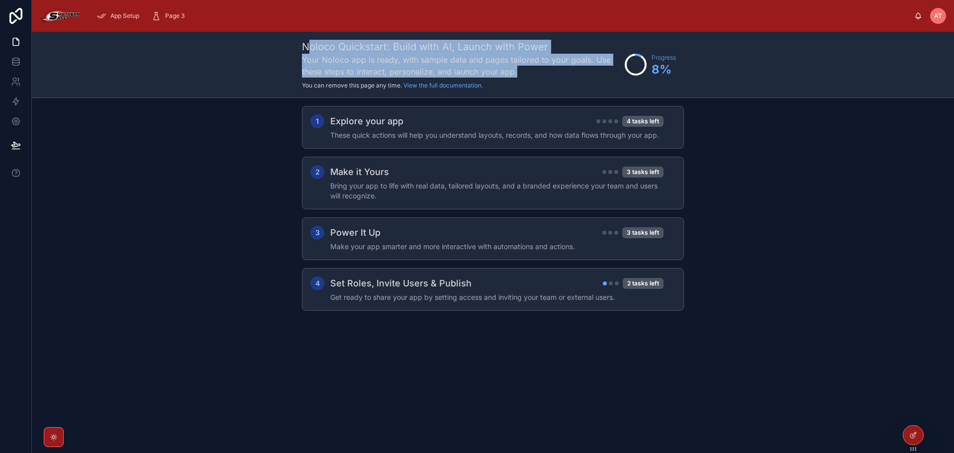
click at [522, 66] on div "Noloco Quickstart: Build with AI, Launch with Power Your Noloco app is ready, w…" at bounding box center [461, 65] width 318 height 50
click at [522, 66] on h3 "Your Noloco app is ready, with sample data and pages tailored to your goals. Us…" at bounding box center [461, 66] width 318 height 24
drag, startPoint x: 522, startPoint y: 66, endPoint x: 296, endPoint y: 44, distance: 226.8
click at [296, 44] on div "Noloco Quickstart: Build with AI, Launch with Power Your Noloco app is ready, w…" at bounding box center [493, 65] width 922 height 66
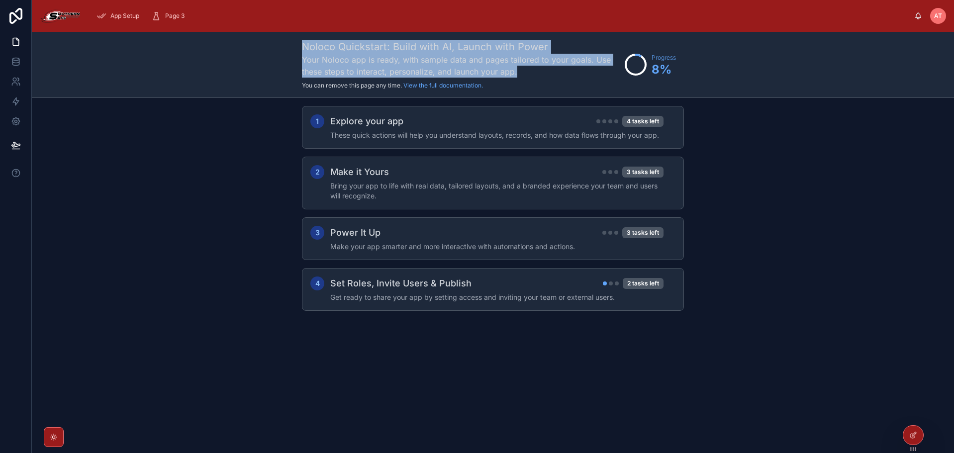
drag, startPoint x: 296, startPoint y: 44, endPoint x: 574, endPoint y: 70, distance: 279.1
click at [574, 70] on div "Noloco Quickstart: Build with AI, Launch with Power Your Noloco app is ready, w…" at bounding box center [493, 65] width 922 height 66
click at [574, 70] on h3 "Your Noloco app is ready, with sample data and pages tailored to your goals. Us…" at bounding box center [461, 66] width 318 height 24
drag, startPoint x: 574, startPoint y: 70, endPoint x: 290, endPoint y: 45, distance: 284.4
click at [288, 45] on div "Noloco Quickstart: Build with AI, Launch with Power Your Noloco app is ready, w…" at bounding box center [493, 65] width 922 height 66
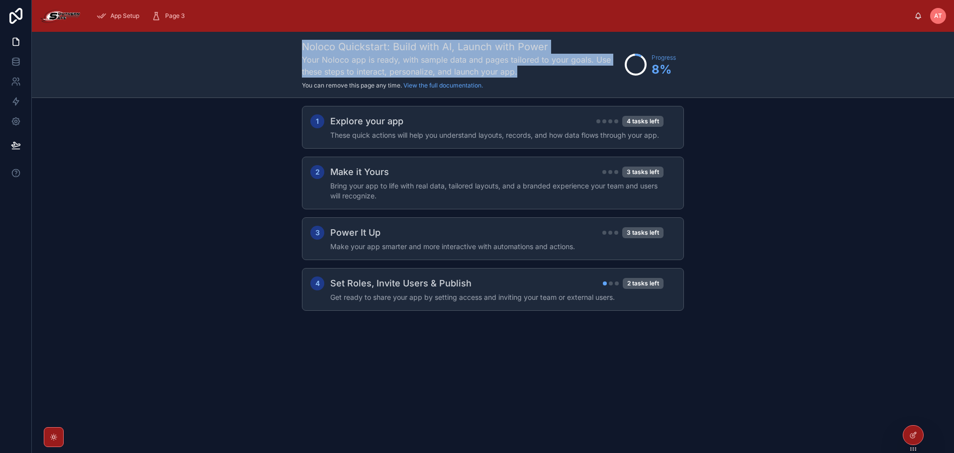
click at [290, 45] on div "Noloco Quickstart: Build with AI, Launch with Power Your Noloco app is ready, w…" at bounding box center [493, 65] width 922 height 66
drag, startPoint x: 290, startPoint y: 45, endPoint x: 519, endPoint y: 68, distance: 229.3
click at [519, 68] on div "Noloco Quickstart: Build with AI, Launch with Power Your Noloco app is ready, w…" at bounding box center [493, 65] width 922 height 66
click at [519, 68] on h3 "Your Noloco app is ready, with sample data and pages tailored to your goals. Us…" at bounding box center [461, 66] width 318 height 24
drag, startPoint x: 519, startPoint y: 68, endPoint x: 310, endPoint y: 46, distance: 209.5
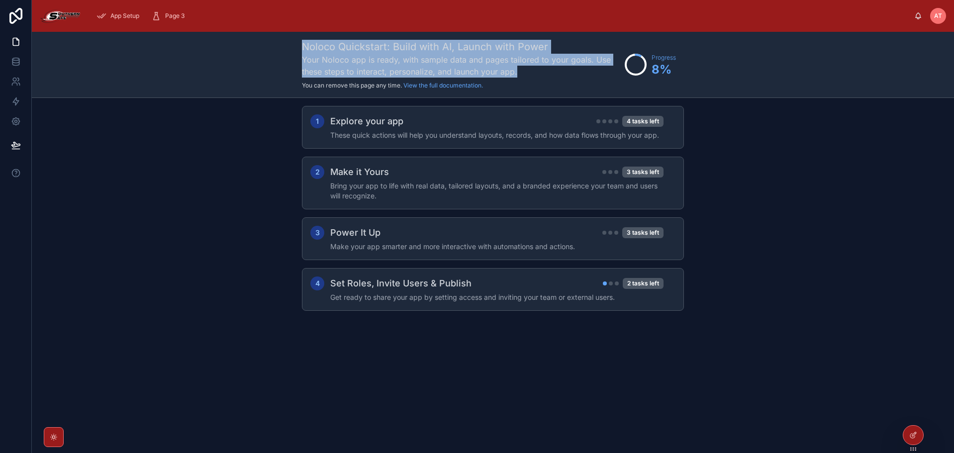
click at [310, 46] on div "Noloco Quickstart: Build with AI, Launch with Power Your Noloco app is ready, w…" at bounding box center [461, 65] width 318 height 50
click at [310, 46] on h1 "Noloco Quickstart: Build with AI, Launch with Power" at bounding box center [461, 47] width 318 height 14
drag, startPoint x: 303, startPoint y: 46, endPoint x: 614, endPoint y: 75, distance: 312.6
click at [614, 75] on div "Noloco Quickstart: Build with AI, Launch with Power Your Noloco app is ready, w…" at bounding box center [461, 65] width 318 height 50
click at [613, 75] on h3 "Your Noloco app is ready, with sample data and pages tailored to your goals. Us…" at bounding box center [461, 66] width 318 height 24
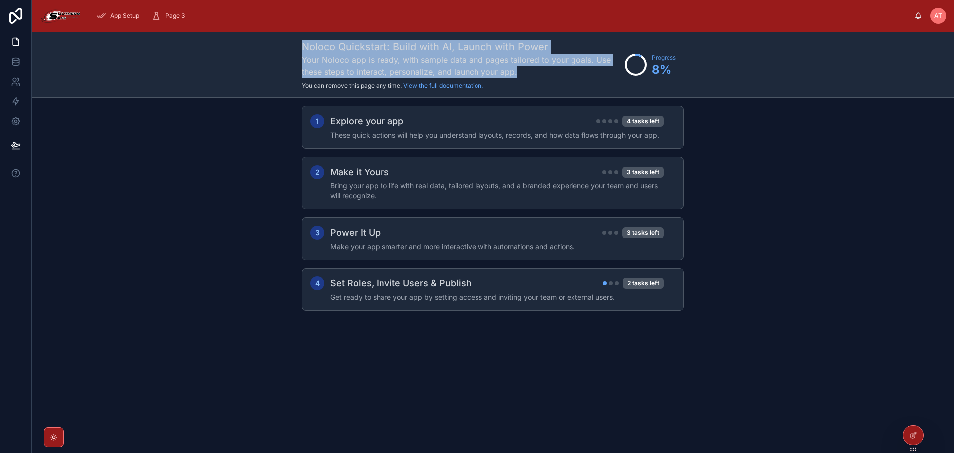
drag, startPoint x: 529, startPoint y: 71, endPoint x: 301, endPoint y: 47, distance: 229.4
click at [301, 47] on div "Noloco Quickstart: Build with AI, Launch with Power Your Noloco app is ready, w…" at bounding box center [493, 65] width 922 height 66
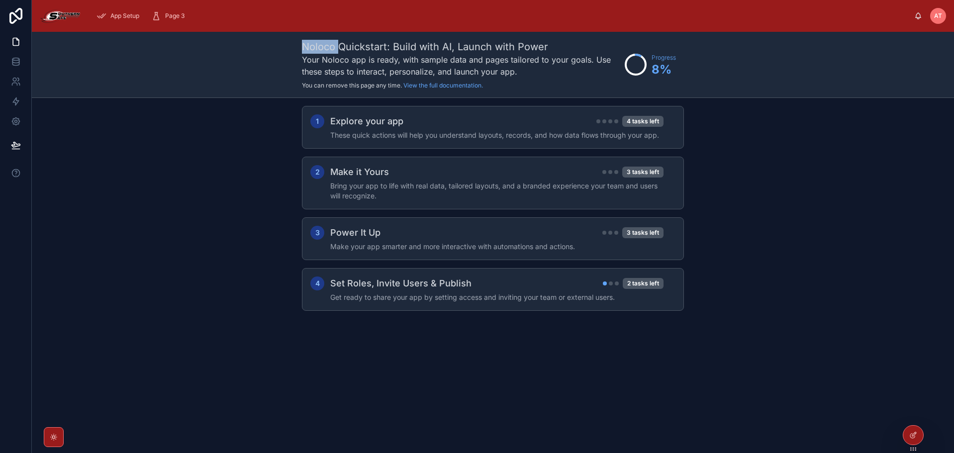
click at [301, 47] on div "Noloco Quickstart: Build with AI, Launch with Power Your Noloco app is ready, w…" at bounding box center [493, 65] width 922 height 66
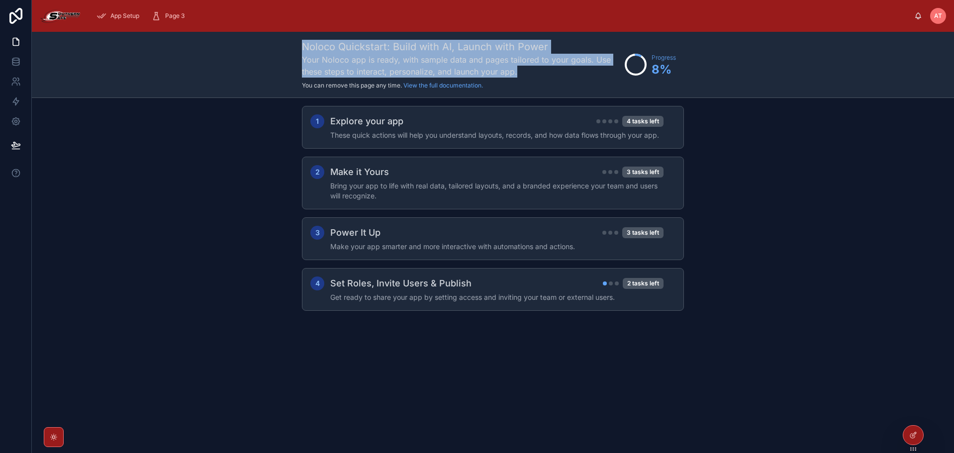
drag, startPoint x: 301, startPoint y: 47, endPoint x: 542, endPoint y: 73, distance: 242.5
click at [542, 73] on div "Noloco Quickstart: Build with AI, Launch with Power Your Noloco app is ready, w…" at bounding box center [493, 65] width 922 height 66
click at [542, 73] on h3 "Your Noloco app is ready, with sample data and pages tailored to your goals. Us…" at bounding box center [461, 66] width 318 height 24
drag, startPoint x: 542, startPoint y: 73, endPoint x: 313, endPoint y: 40, distance: 231.0
click at [313, 40] on div "Noloco Quickstart: Build with AI, Launch with Power Your Noloco app is ready, w…" at bounding box center [461, 65] width 318 height 50
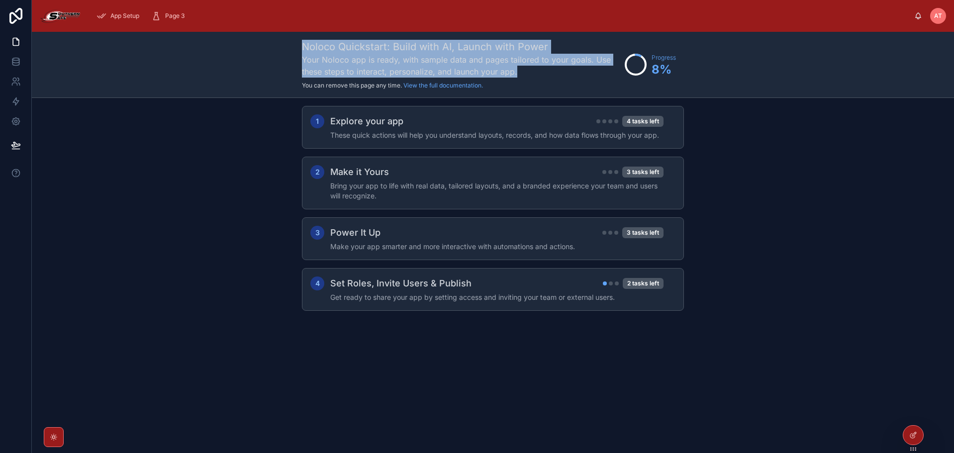
click at [313, 40] on h1 "Noloco Quickstart: Build with AI, Launch with Power" at bounding box center [461, 47] width 318 height 14
drag, startPoint x: 305, startPoint y: 45, endPoint x: 544, endPoint y: 68, distance: 240.3
click at [544, 68] on div "Noloco Quickstart: Build with AI, Launch with Power Your Noloco app is ready, w…" at bounding box center [461, 65] width 318 height 50
click at [544, 68] on h3 "Your Noloco app is ready, with sample data and pages tailored to your goals. Us…" at bounding box center [461, 66] width 318 height 24
drag, startPoint x: 544, startPoint y: 69, endPoint x: 297, endPoint y: 40, distance: 249.2
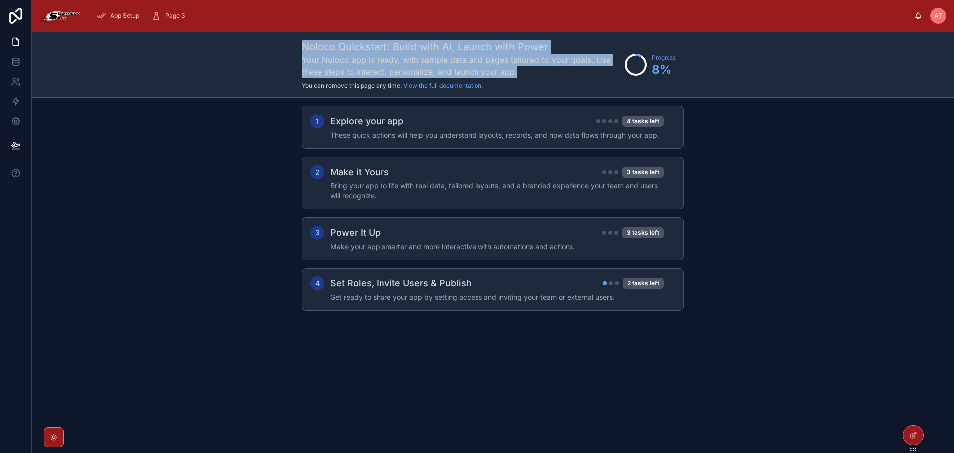
click at [297, 40] on div "Noloco Quickstart: Build with AI, Launch with Power Your Noloco app is ready, w…" at bounding box center [493, 65] width 922 height 66
drag, startPoint x: 302, startPoint y: 46, endPoint x: 523, endPoint y: 69, distance: 221.9
click at [523, 69] on div "Noloco Quickstart: Build with AI, Launch with Power Your Noloco app is ready, w…" at bounding box center [461, 65] width 318 height 50
click at [523, 69] on h3 "Your Noloco app is ready, with sample data and pages tailored to your goals. Us…" at bounding box center [461, 66] width 318 height 24
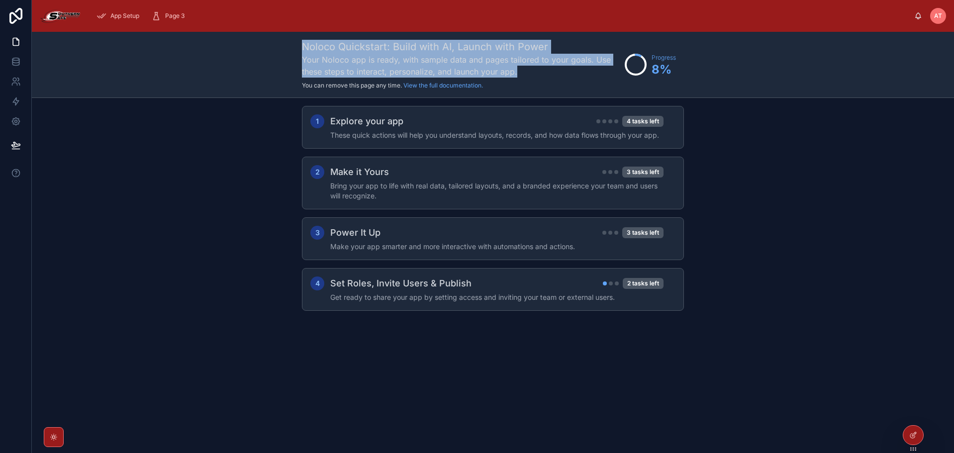
drag, startPoint x: 523, startPoint y: 69, endPoint x: 297, endPoint y: 44, distance: 227.6
click at [297, 44] on div "Noloco Quickstart: Build with AI, Launch with Power Your Noloco app is ready, w…" at bounding box center [493, 65] width 922 height 66
drag, startPoint x: 297, startPoint y: 44, endPoint x: 535, endPoint y: 69, distance: 239.5
click at [535, 69] on div "Noloco Quickstart: Build with AI, Launch with Power Your Noloco app is ready, w…" at bounding box center [493, 65] width 922 height 66
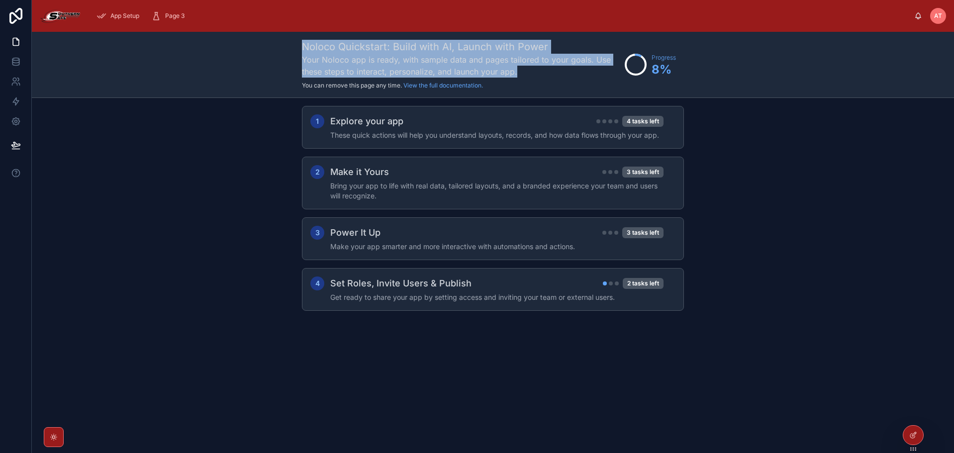
click at [535, 69] on h3 "Your Noloco app is ready, with sample data and pages tailored to your goals. Us…" at bounding box center [461, 66] width 318 height 24
drag, startPoint x: 535, startPoint y: 69, endPoint x: 303, endPoint y: 45, distance: 233.4
click at [303, 45] on div "Noloco Quickstart: Build with AI, Launch with Power Your Noloco app is ready, w…" at bounding box center [461, 65] width 318 height 50
click at [303, 45] on h1 "Noloco Quickstart: Build with AI, Launch with Power" at bounding box center [461, 47] width 318 height 14
drag, startPoint x: 303, startPoint y: 45, endPoint x: 533, endPoint y: 70, distance: 231.5
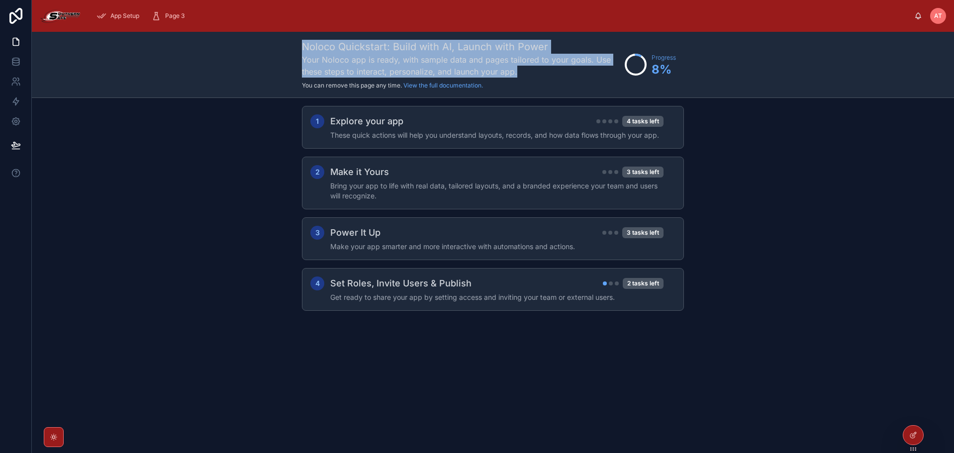
click at [533, 70] on div "Noloco Quickstart: Build with AI, Launch with Power Your Noloco app is ready, w…" at bounding box center [461, 65] width 318 height 50
click at [533, 70] on h3 "Your Noloco app is ready, with sample data and pages tailored to your goals. Us…" at bounding box center [461, 66] width 318 height 24
drag, startPoint x: 533, startPoint y: 70, endPoint x: 304, endPoint y: 43, distance: 230.7
click at [304, 43] on div "Noloco Quickstart: Build with AI, Launch with Power Your Noloco app is ready, w…" at bounding box center [461, 65] width 318 height 50
click at [304, 43] on h1 "Noloco Quickstart: Build with AI, Launch with Power" at bounding box center [461, 47] width 318 height 14
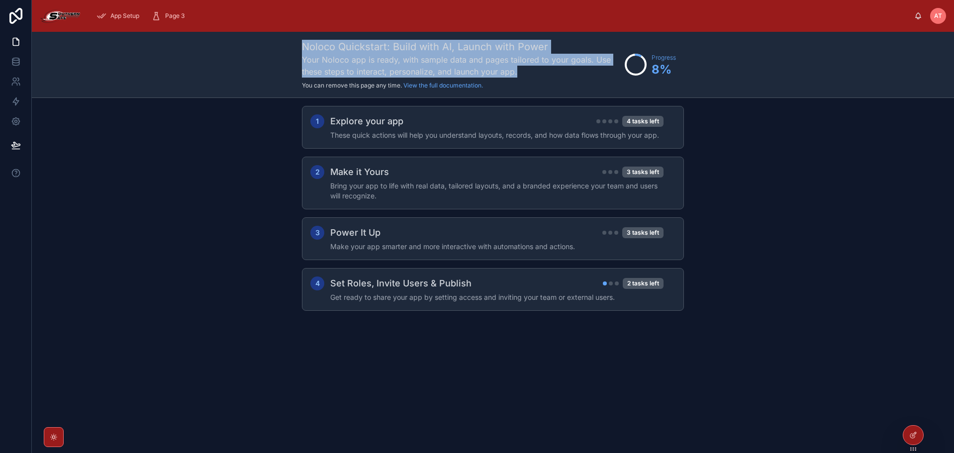
drag, startPoint x: 304, startPoint y: 43, endPoint x: 519, endPoint y: 69, distance: 216.8
click at [519, 69] on div "Noloco Quickstart: Build with AI, Launch with Power Your Noloco app is ready, w…" at bounding box center [461, 65] width 318 height 50
click at [519, 69] on h3 "Your Noloco app is ready, with sample data and pages tailored to your goals. Us…" at bounding box center [461, 66] width 318 height 24
drag, startPoint x: 519, startPoint y: 69, endPoint x: 304, endPoint y: 48, distance: 215.8
click at [304, 48] on div "Noloco Quickstart: Build with AI, Launch with Power Your Noloco app is ready, w…" at bounding box center [461, 65] width 318 height 50
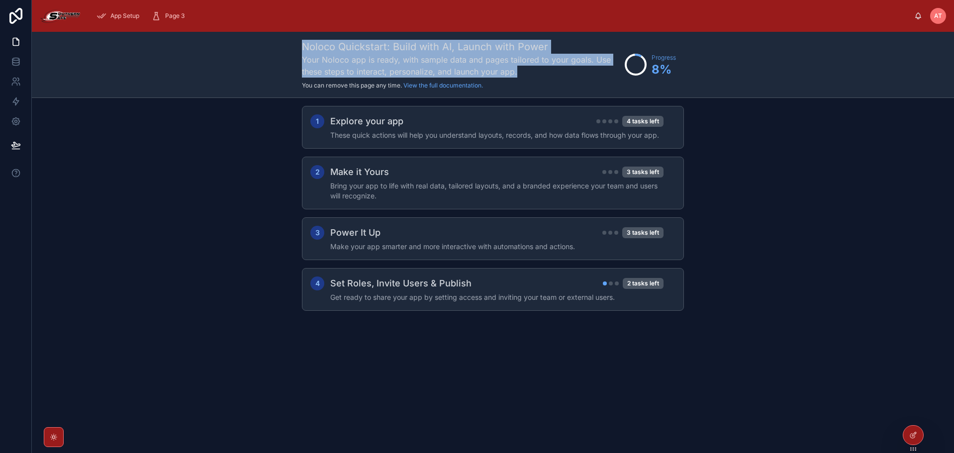
click at [304, 48] on h1 "Noloco Quickstart: Build with AI, Launch with Power" at bounding box center [461, 47] width 318 height 14
drag, startPoint x: 304, startPoint y: 48, endPoint x: 525, endPoint y: 74, distance: 222.7
click at [525, 74] on div "Noloco Quickstart: Build with AI, Launch with Power Your Noloco app is ready, w…" at bounding box center [461, 65] width 318 height 50
click at [525, 74] on h3 "Your Noloco app is ready, with sample data and pages tailored to your goals. Us…" at bounding box center [461, 66] width 318 height 24
drag, startPoint x: 525, startPoint y: 74, endPoint x: 270, endPoint y: 48, distance: 256.8
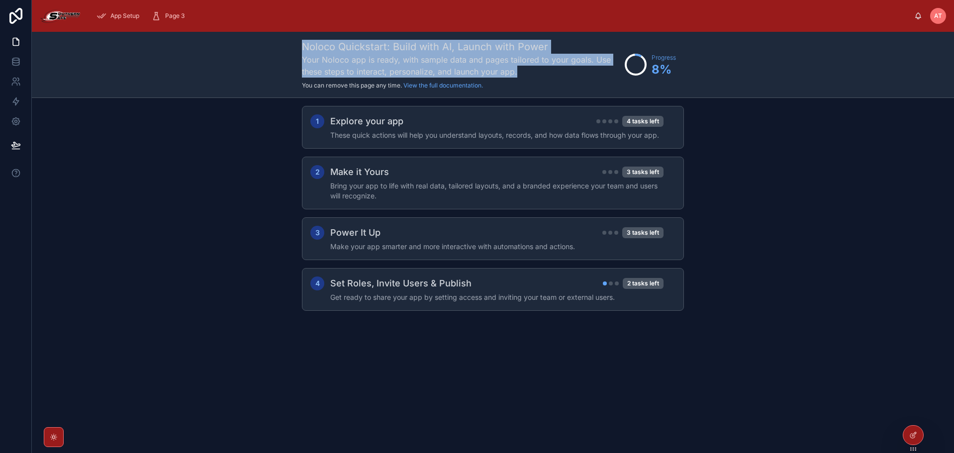
click at [270, 48] on div "Noloco Quickstart: Build with AI, Launch with Power Your Noloco app is ready, w…" at bounding box center [493, 65] width 922 height 66
drag
click at [557, 74] on div "Noloco Quickstart: Build with AI, Launch with Power Your Noloco app is ready, w…" at bounding box center [493, 65] width 922 height 66
click at [557, 74] on h3 "Your Noloco app is ready, with sample data and pages tailored to your goals. Us…" at bounding box center [461, 66] width 318 height 24
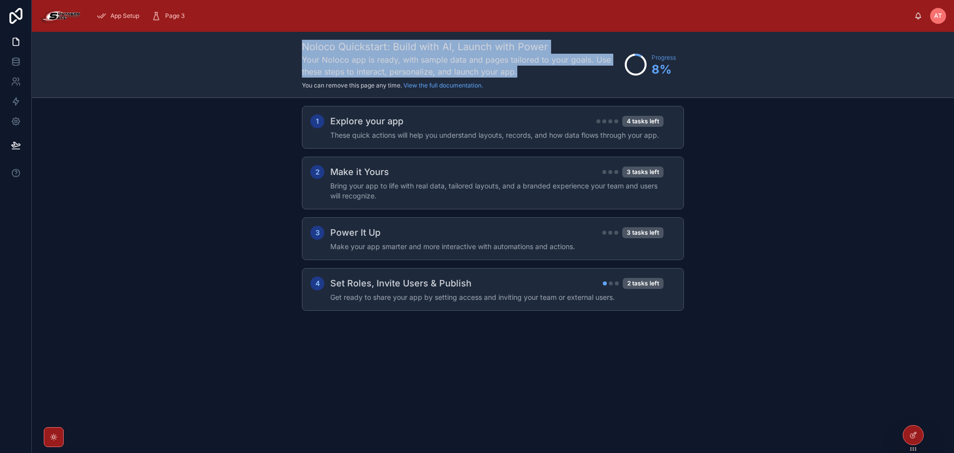
click at [299, 36] on div "Noloco Quickstart: Build with AI, Launch with Power Your Noloco app is ready, w…" at bounding box center [493, 65] width 922 height 66
click at [558, 69] on div "Noloco Quickstart: Build with AI, Launch with Power Your Noloco app is ready, w…" at bounding box center [493, 65] width 922 height 66
click at [558, 69] on h3 "Your Noloco app is ready, with sample data and pages tailored to your goals. Us…" at bounding box center [461, 66] width 318 height 24
click at [291, 49] on div "Noloco Quickstart: Build with AI, Launch with Power Your Noloco app is ready, w…" at bounding box center [493, 65] width 922 height 66
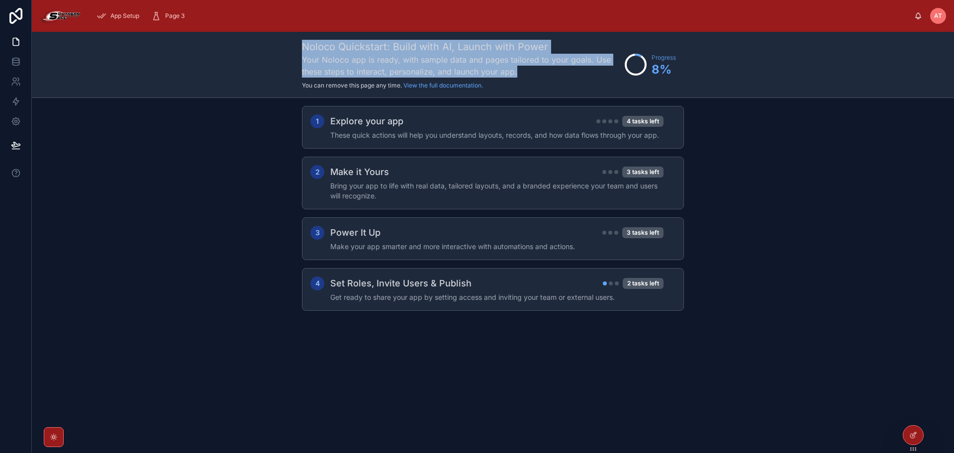
click at [291, 49] on div "Noloco Quickstart: Build with AI, Launch with Power Your Noloco app is ready, w…" at bounding box center [493, 65] width 922 height 66
click at [525, 75] on div "Noloco Quickstart: Build with AI, Launch with Power Your Noloco app is ready, w…" at bounding box center [493, 65] width 922 height 66
click at [525, 75] on h3 "Your Noloco app is ready, with sample data and pages tailored to your goals. Us…" at bounding box center [461, 66] width 318 height 24
click at [310, 44] on div "Noloco Quickstart: Build with AI, Launch with Power Your Noloco app is ready, w…" at bounding box center [461, 65] width 318 height 50
click at [310, 44] on h1 "Noloco Quickstart: Build with AI, Launch with Power" at bounding box center [461, 47] width 318 height 14
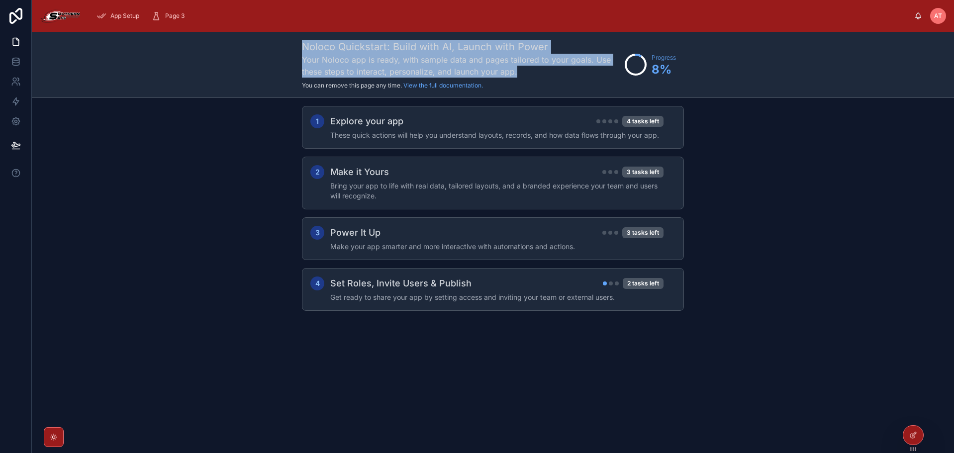
click at [545, 72] on div "Noloco Quickstart: Build with AI, Launch with Power Your Noloco app is ready, w…" at bounding box center [461, 65] width 318 height 50
click at [545, 72] on h3 "Your Noloco app is ready, with sample data and pages tailored to your goals. Us…" at bounding box center [461, 66] width 318 height 24
click at [277, 40] on div "Noloco Quickstart: Build with AI, Launch with Power Your Noloco app is ready, w…" at bounding box center [493, 65] width 922 height 66
click at [524, 68] on div "Noloco Quickstart: Build with AI, Launch with Power Your Noloco app is ready, w…" at bounding box center [493, 65] width 922 height 66
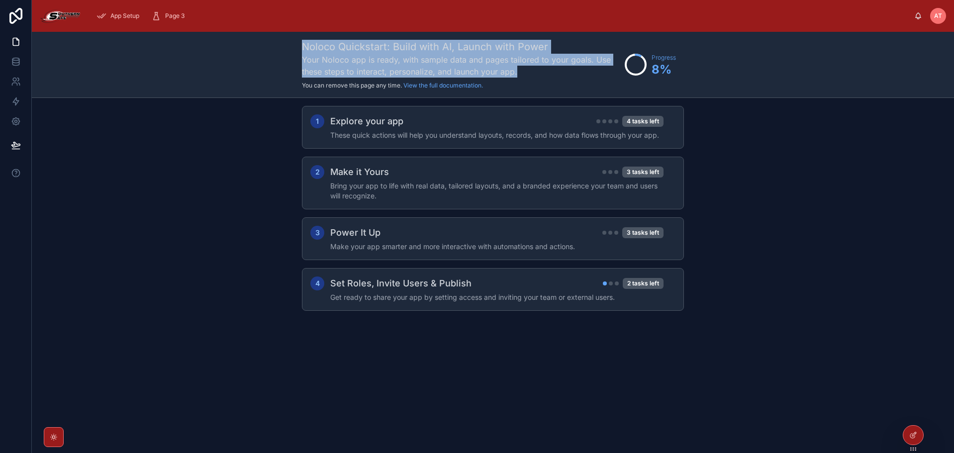
click at [524, 69] on h3 "Your Noloco app is ready, with sample data and pages tailored to your goals. Us…" at bounding box center [461, 66] width 318 height 24
click at [292, 43] on div "Noloco Quickstart: Build with AI, Launch with Power Your Noloco app is ready, w…" at bounding box center [493, 65] width 922 height 66
click at [531, 71] on div "Noloco Quickstart: Build with AI, Launch with Power Your Noloco app is ready, w…" at bounding box center [493, 65] width 922 height 66
click at [531, 72] on h3 "Your Noloco app is ready, with sample data and pages tailored to your goals. Us…" at bounding box center [461, 66] width 318 height 24
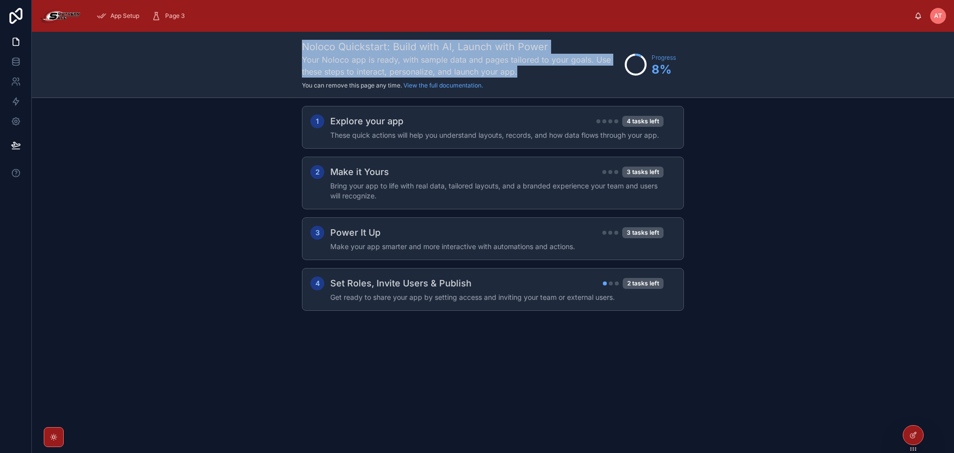
click at [307, 43] on div "Noloco Quickstart: Build with AI, Launch with Power Your Noloco app is ready, w…" at bounding box center [461, 65] width 318 height 50
click at [306, 43] on h1 "Noloco Quickstart: Build with AI, Launch with Power" at bounding box center [461, 47] width 318 height 14
click at [557, 72] on div "Noloco Quickstart: Build with AI, Launch with Power Your Noloco app is ready, w…" at bounding box center [461, 65] width 318 height 50
click at [557, 72] on h3 "Your Noloco app is ready, with sample data and pages tailored to your goals. Us…" at bounding box center [461, 66] width 318 height 24
click at [286, 49] on div "Noloco Quickstart: Build with AI, Launch with Power Your Noloco app is ready, w…" at bounding box center [493, 65] width 922 height 66
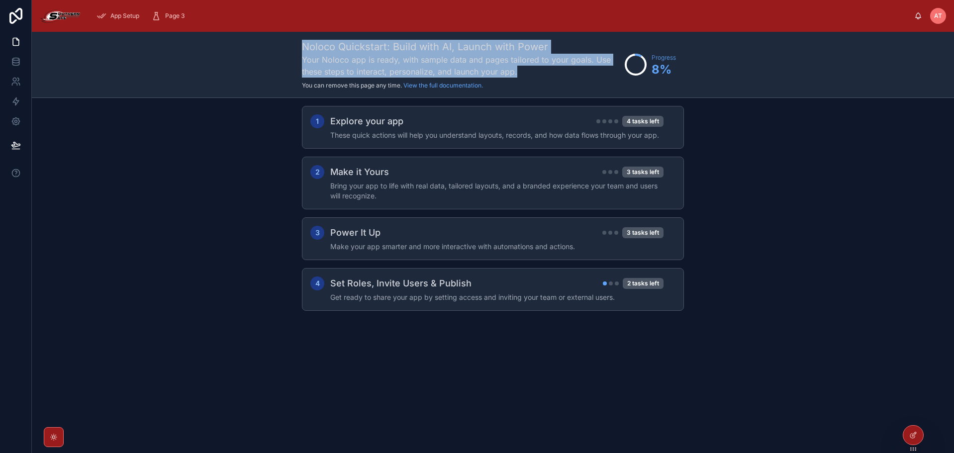
click at [286, 49] on div "Noloco Quickstart: Build with AI, Launch with Power Your Noloco app is ready, w…" at bounding box center [493, 65] width 922 height 66
drag, startPoint x: 300, startPoint y: 43, endPoint x: 517, endPoint y: 74, distance: 219.4
click at [517, 74] on div "Noloco Quickstart: Build with AI, Launch with Power Your Noloco app is ready, w…" at bounding box center [493, 65] width 922 height 66
click at [517, 74] on h3 "Your Noloco app is ready, with sample data and pages tailored to your goals. Us…" at bounding box center [461, 66] width 318 height 24
drag, startPoint x: 517, startPoint y: 74, endPoint x: 306, endPoint y: 46, distance: 213.1
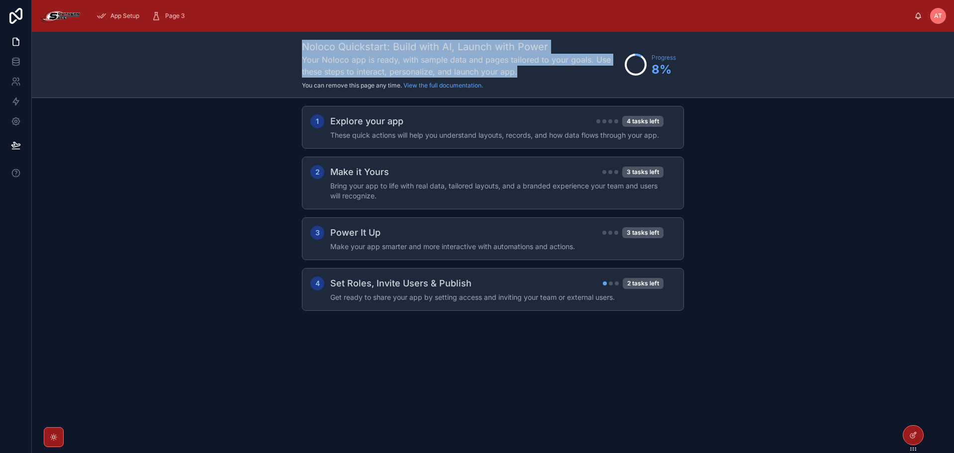
click at [306, 46] on div "Noloco Quickstart: Build with AI, Launch with Power Your Noloco app is ready, w…" at bounding box center [461, 65] width 318 height 50
click at [306, 46] on h1 "Noloco Quickstart: Build with AI, Launch with Power" at bounding box center [461, 47] width 318 height 14
drag, startPoint x: 306, startPoint y: 46, endPoint x: 524, endPoint y: 77, distance: 220.4
click at [524, 77] on div "Noloco Quickstart: Build with AI, Launch with Power Your Noloco app is ready, w…" at bounding box center [461, 65] width 318 height 50
click at [524, 77] on h3 "Your Noloco app is ready, with sample data and pages tailored to your goals. Us…" at bounding box center [461, 66] width 318 height 24
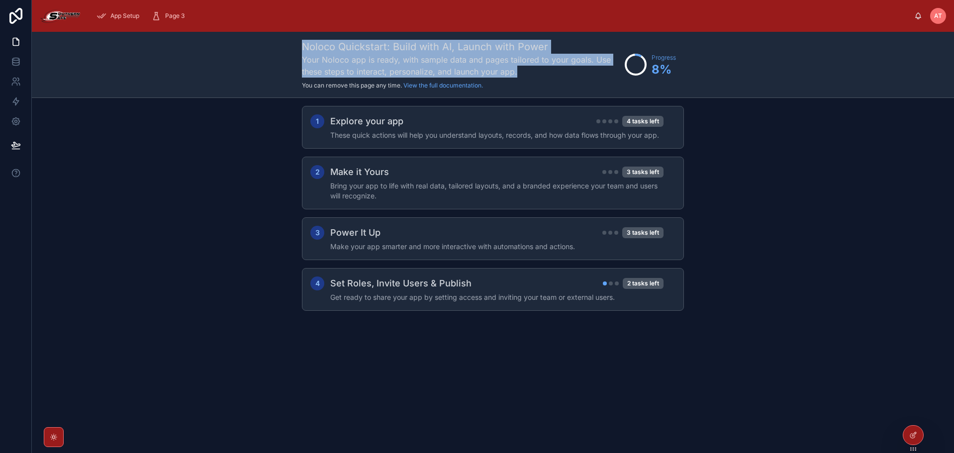
drag, startPoint x: 521, startPoint y: 73, endPoint x: 300, endPoint y: 48, distance: 222.2
click at [300, 48] on div "Noloco Quickstart: Build with AI, Launch with Power Your Noloco app is ready, w…" at bounding box center [493, 65] width 922 height 66
drag, startPoint x: 300, startPoint y: 48, endPoint x: 546, endPoint y: 72, distance: 247.3
click at [546, 72] on div "Noloco Quickstart: Build with AI, Launch with Power Your Noloco app is ready, w…" at bounding box center [493, 65] width 922 height 66
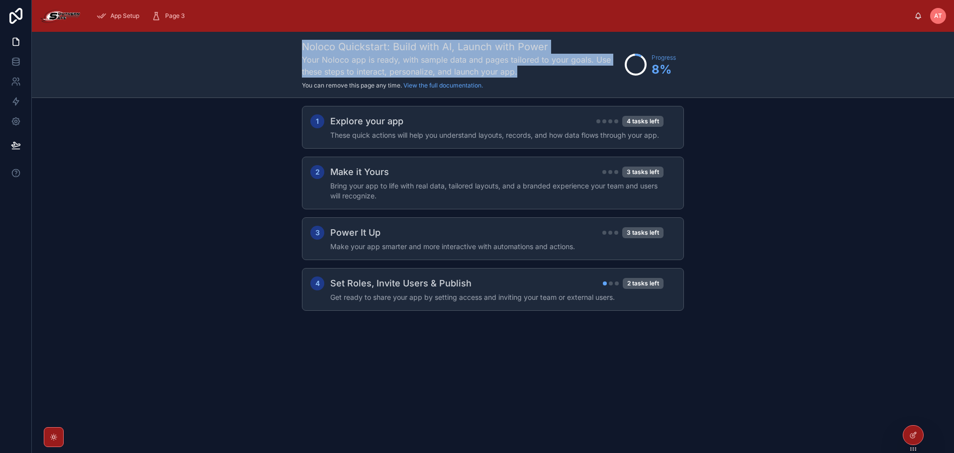
click at [546, 72] on h3 "Your Noloco app is ready, with sample data and pages tailored to your goals. Us…" at bounding box center [461, 66] width 318 height 24
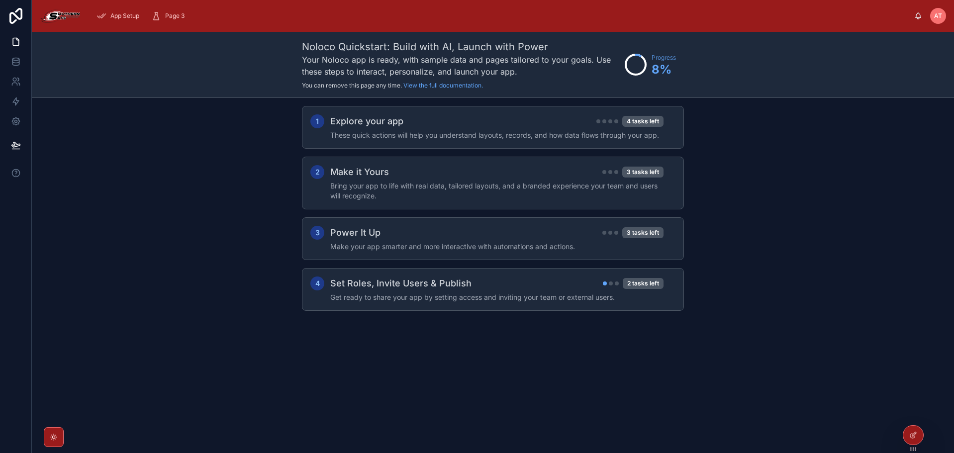
click at [741, 59] on div "Noloco Quickstart: Build with AI, Launch with Power Your Noloco app is ready, w…" at bounding box center [493, 65] width 922 height 66
drag, startPoint x: 361, startPoint y: 3, endPoint x: 361, endPoint y: 9, distance: 6.5
click at [361, 3] on div "App Setup Page 3 AT Admin Two" at bounding box center [493, 16] width 922 height 32
click at [159, 11] on icon "scrollable content" at bounding box center [156, 16] width 10 height 10
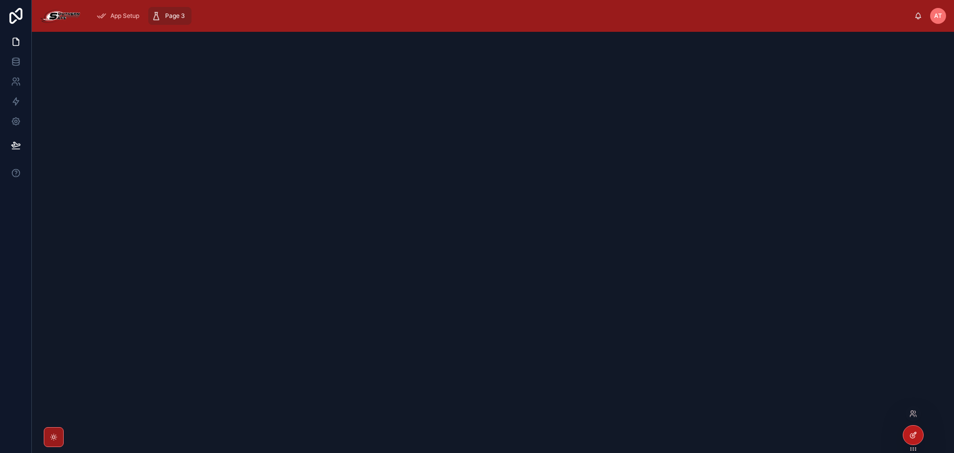
click at [912, 433] on icon at bounding box center [913, 435] width 8 height 8
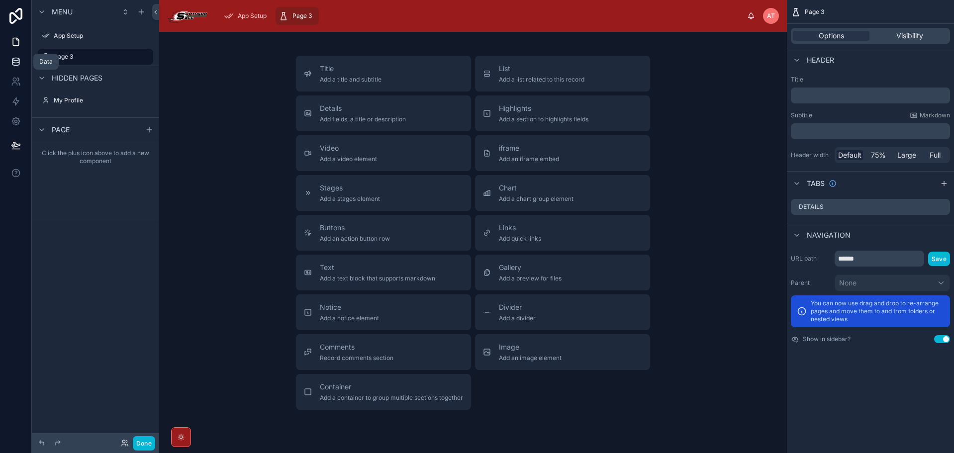
click at [13, 62] on icon at bounding box center [16, 62] width 10 height 10
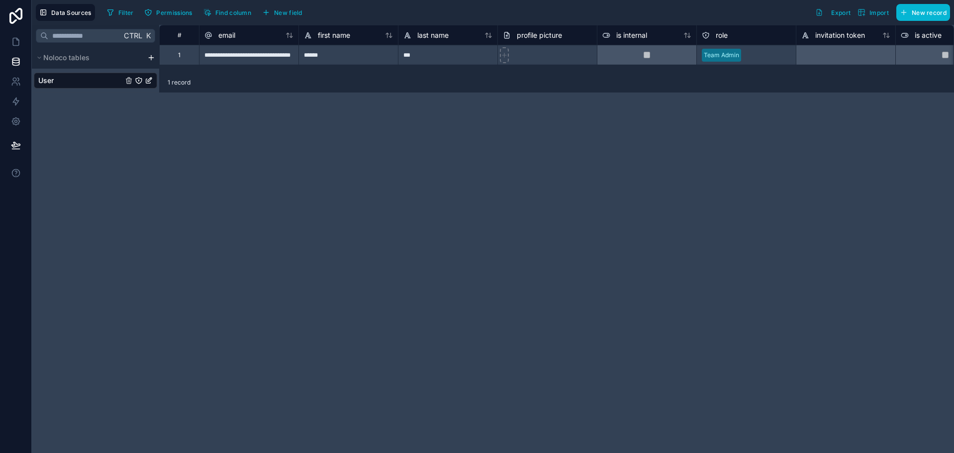
click at [151, 58] on html "**********" at bounding box center [477, 226] width 954 height 453
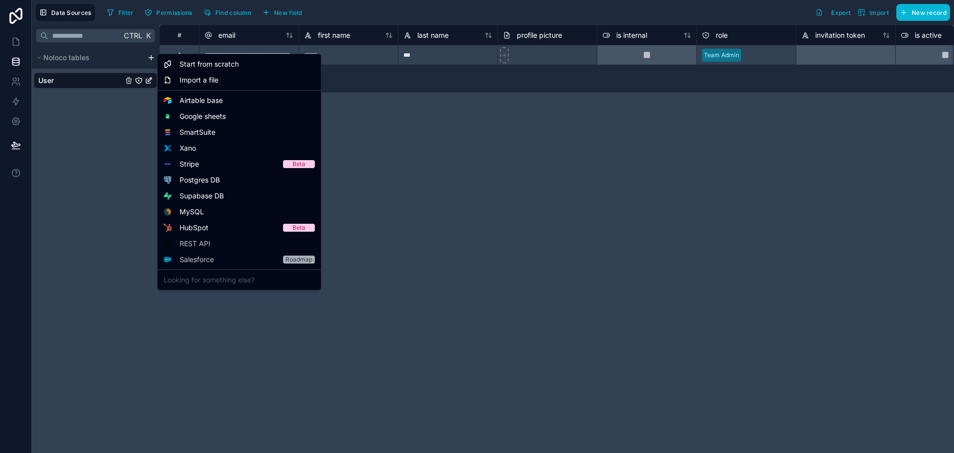
click at [388, 114] on html "**********" at bounding box center [477, 226] width 954 height 453
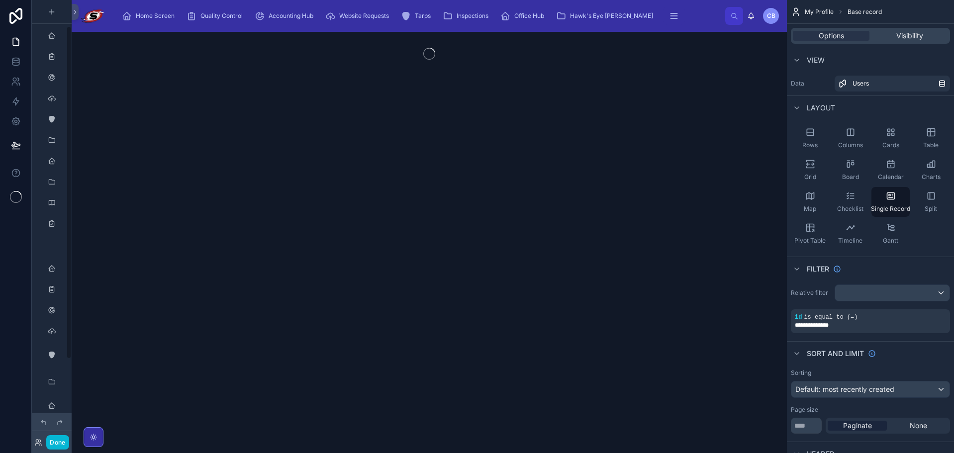
scroll to position [34, 0]
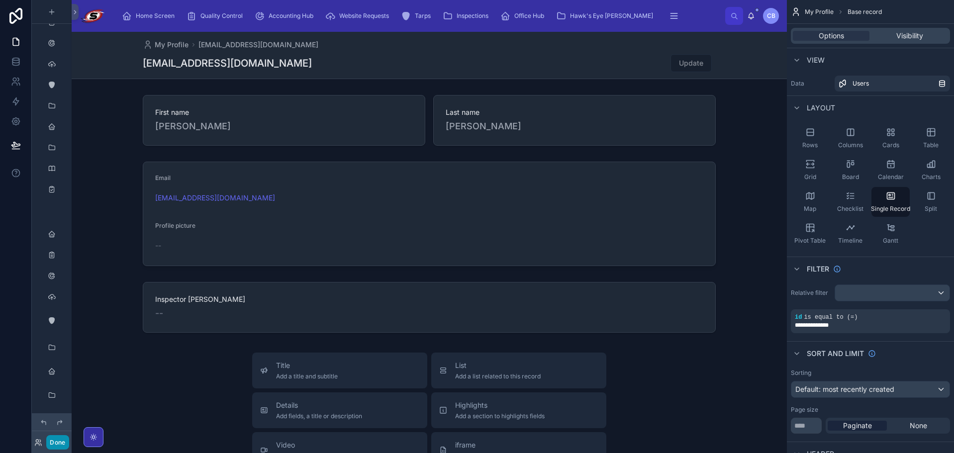
click at [60, 445] on button "Done" at bounding box center [57, 442] width 22 height 14
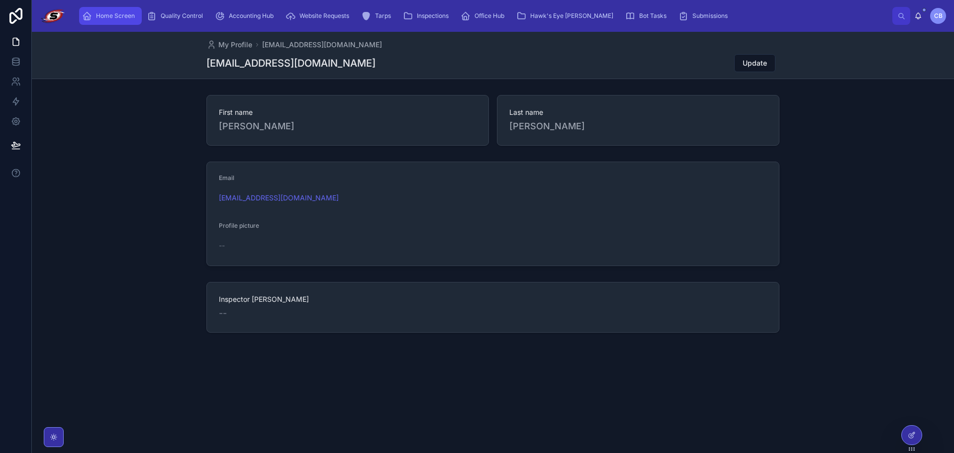
click at [130, 17] on span "Home Screen" at bounding box center [115, 16] width 39 height 8
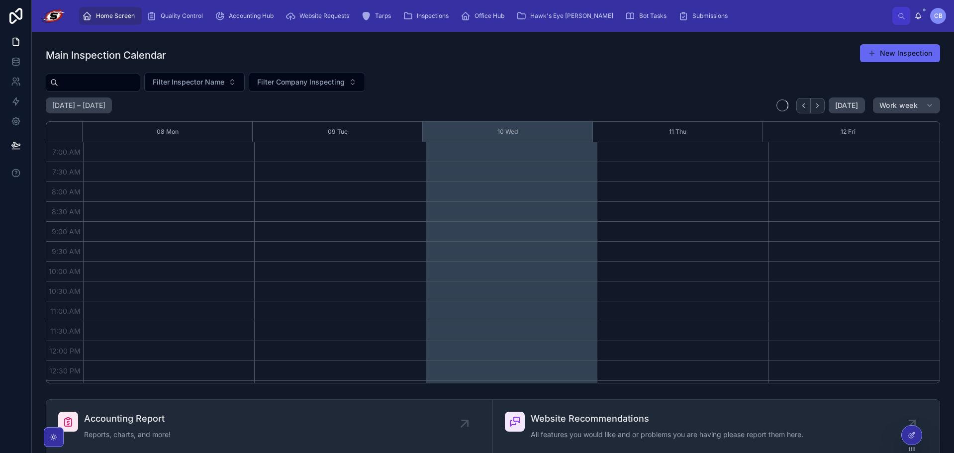
scroll to position [278, 0]
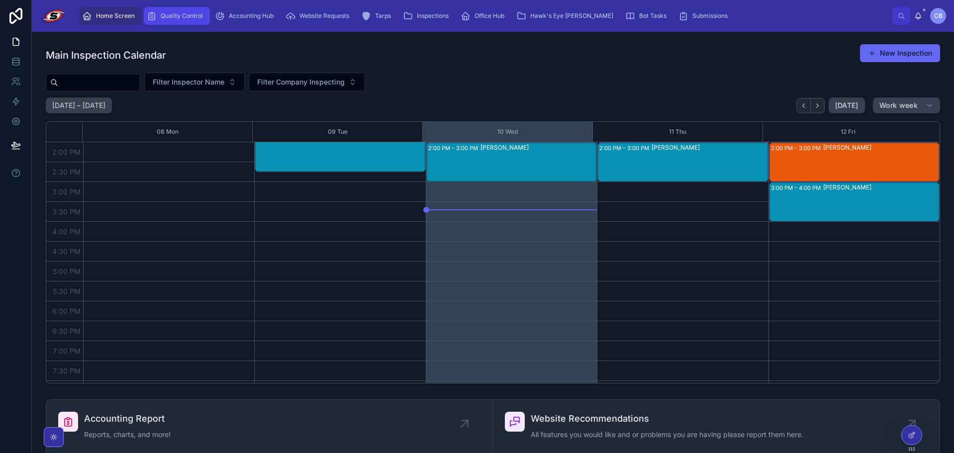
click at [195, 10] on div "Quality Control" at bounding box center [177, 16] width 60 height 16
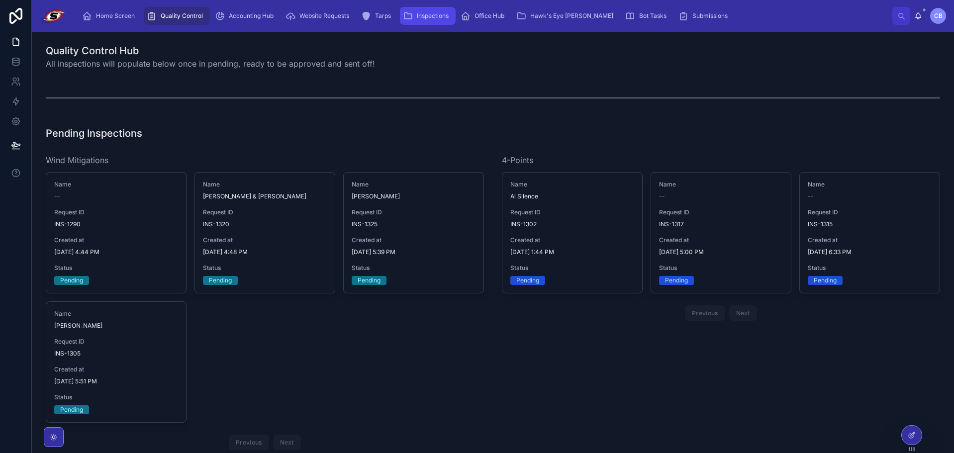
click at [422, 15] on span "Inspections" at bounding box center [433, 16] width 32 height 8
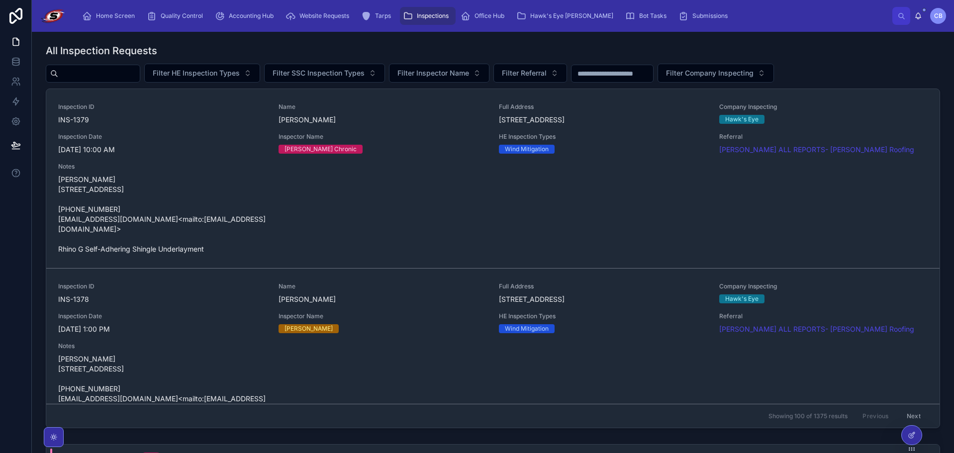
click at [128, 66] on div at bounding box center [93, 74] width 94 height 18
click at [123, 74] on input "text" at bounding box center [99, 74] width 82 height 14
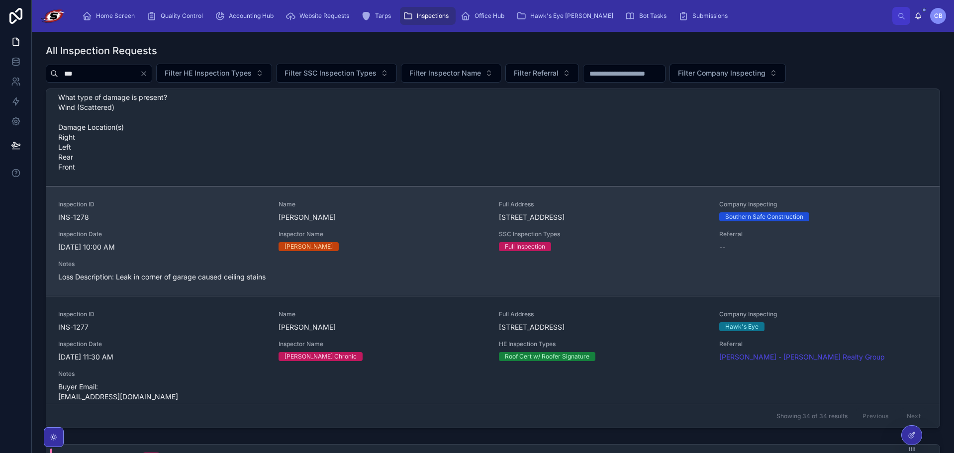
scroll to position [746, 0]
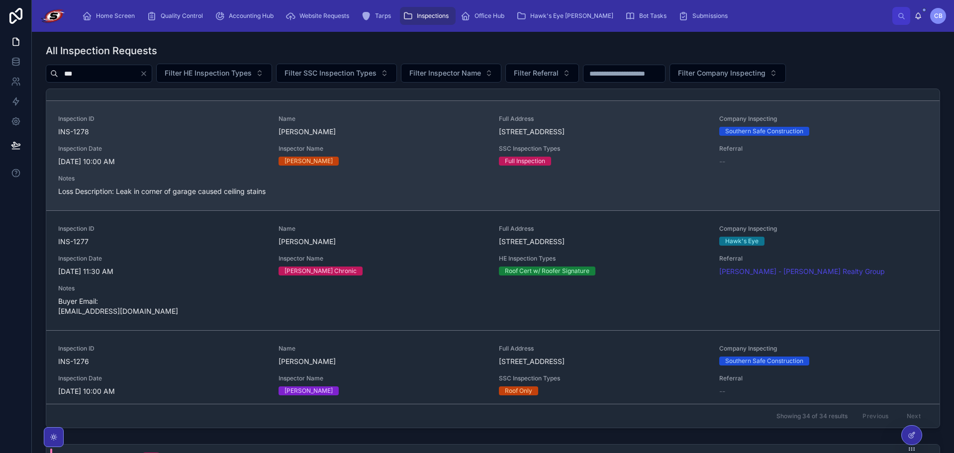
type input "***"
click at [201, 141] on div "Inspection ID INS-1278 Name Lakasha Mills Full Address 27984 SW 133rd Path, Hom…" at bounding box center [492, 156] width 869 height 82
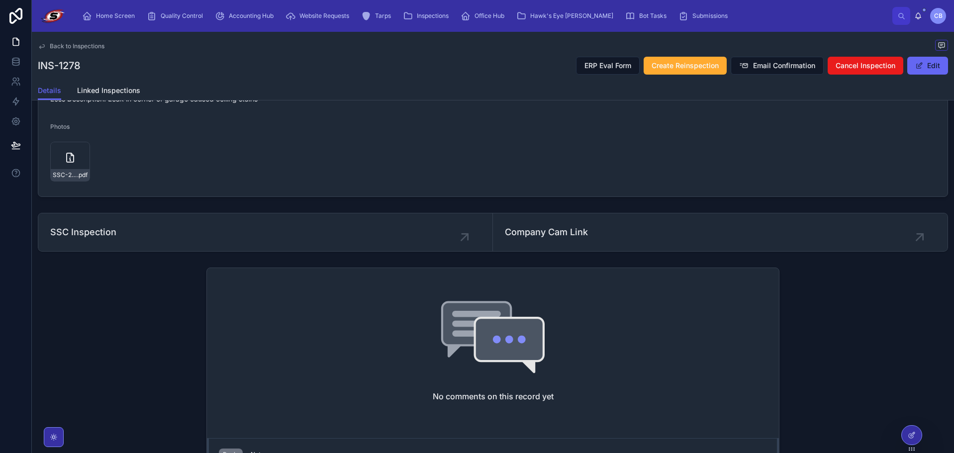
scroll to position [447, 0]
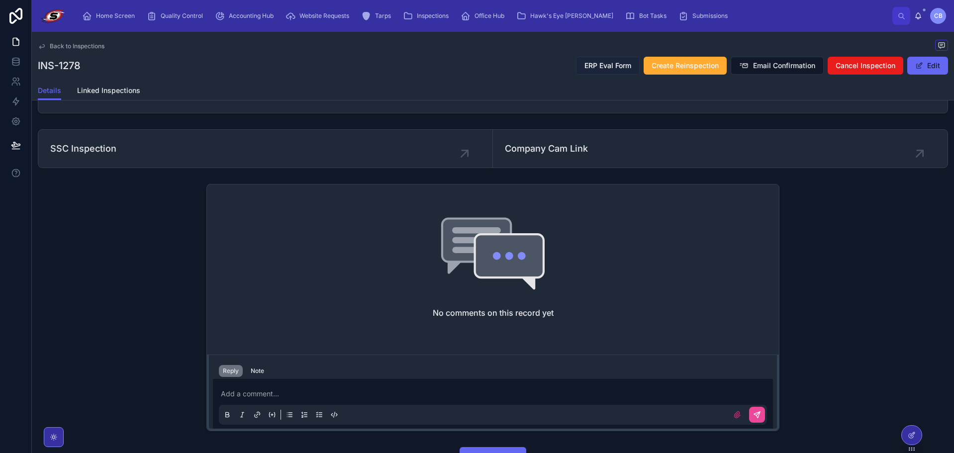
click at [601, 68] on span "ERP Eval Form" at bounding box center [607, 66] width 47 height 10
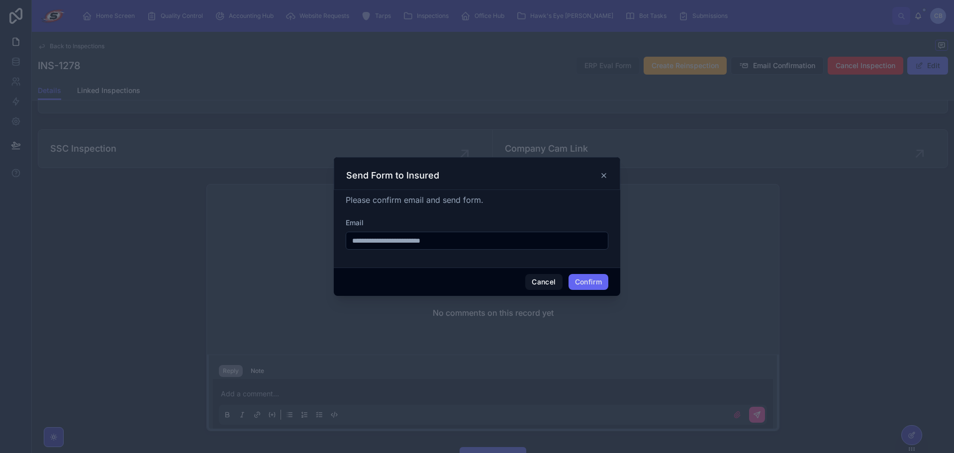
click at [478, 243] on input "**********" at bounding box center [477, 241] width 262 height 14
click at [505, 243] on input "**********" at bounding box center [477, 241] width 262 height 14
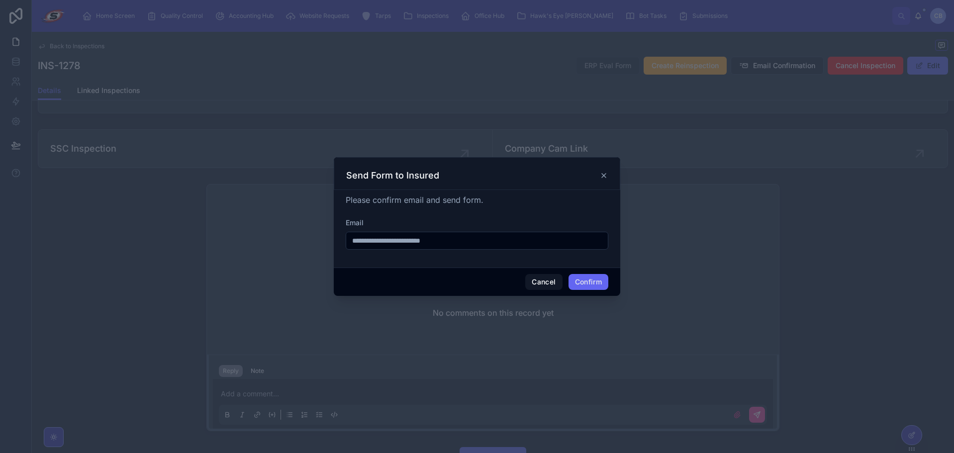
click at [490, 233] on div "**********" at bounding box center [477, 234] width 262 height 32
click at [489, 241] on input "**********" at bounding box center [477, 241] width 262 height 14
type input "**********"
click at [582, 284] on button "Confirm" at bounding box center [588, 282] width 40 height 16
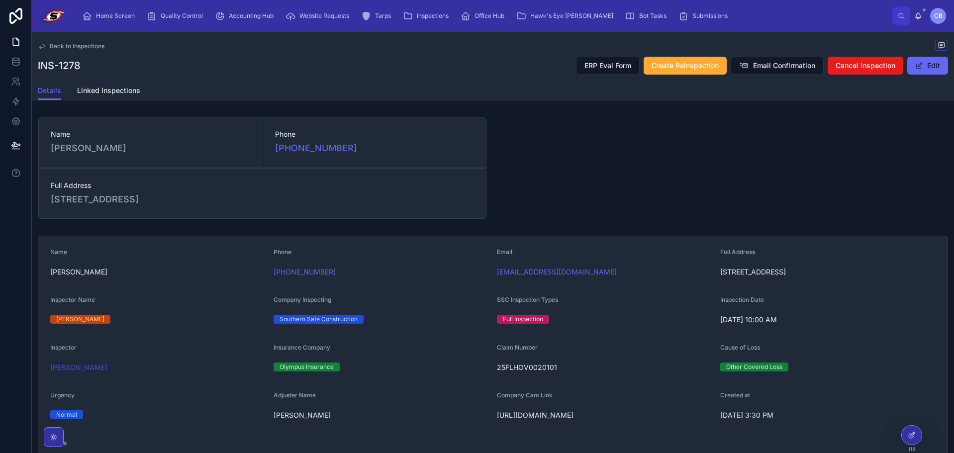
scroll to position [50, 0]
